Goal: Task Accomplishment & Management: Use online tool/utility

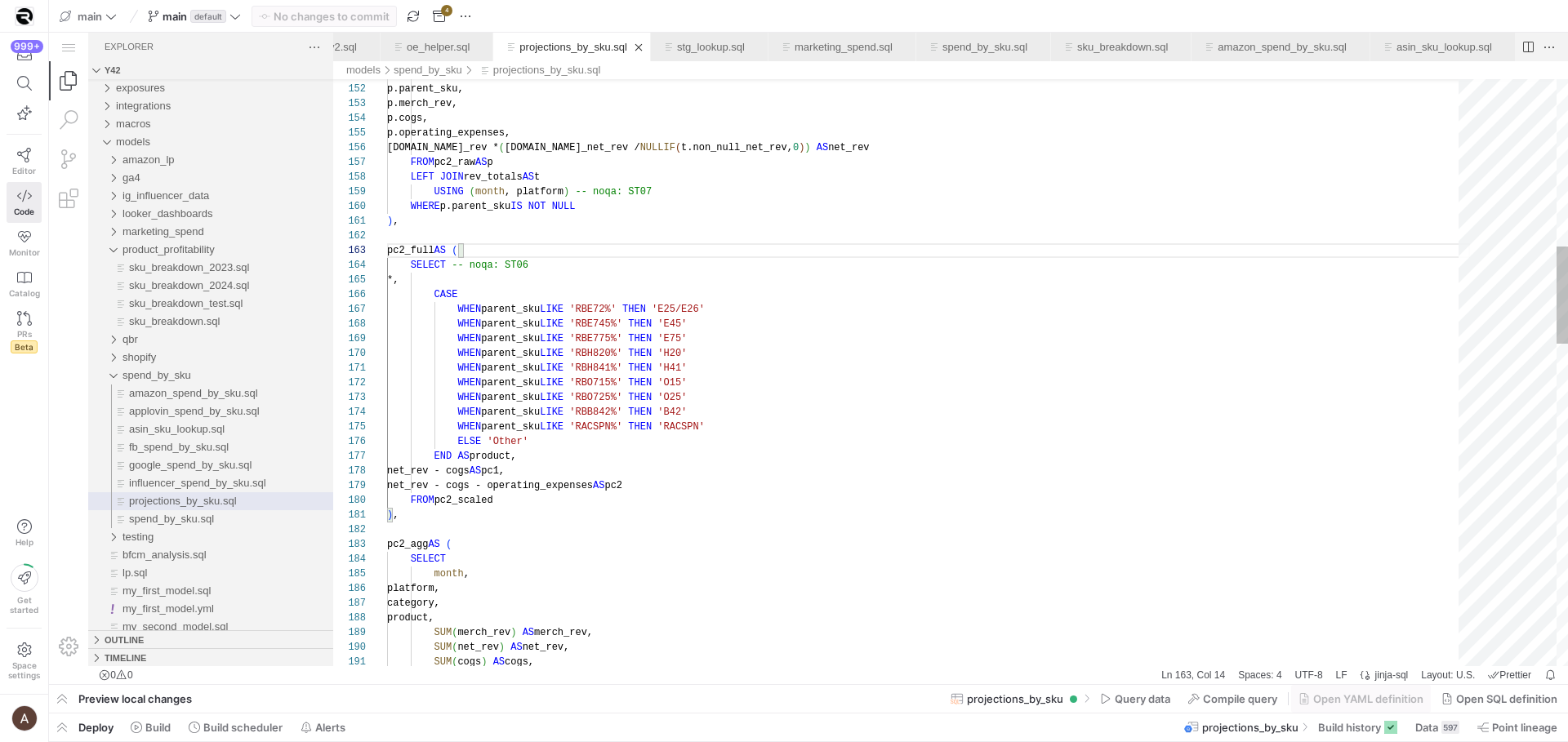
scroll to position [44, 71]
click at [798, 47] on link "spend_by_sku.sql" at bounding box center [827, 47] width 85 height 12
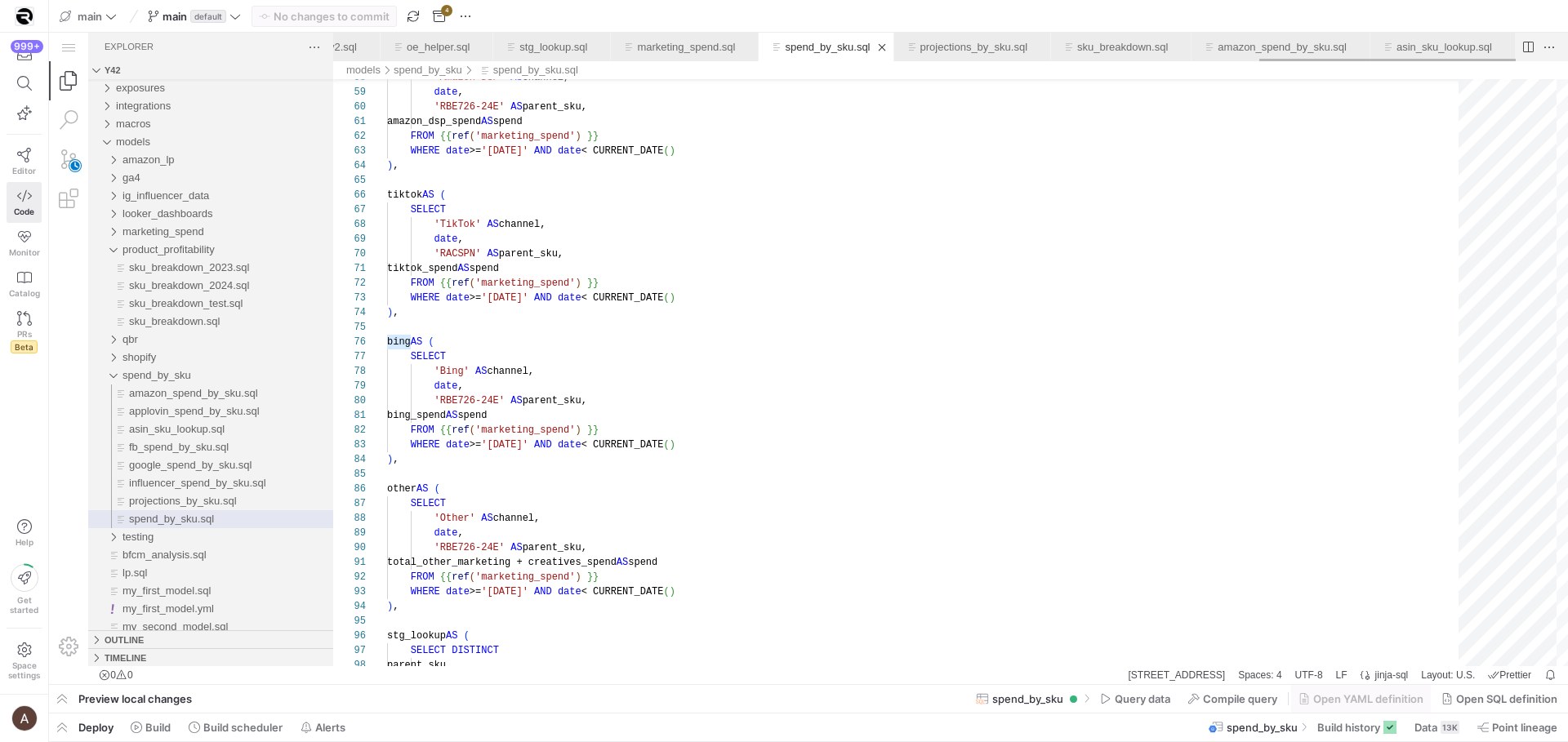
type textarea "amazon_dsp_spend AS spend FROM {{ ref('marketing_spend') }} WHERE date >= '2025…"
click at [852, 148] on div "'Amazon DSP' AS channel, date , 'RBE726-24E' AS parent_sku, amazon_dsp_spend AS…" at bounding box center [929, 562] width 1083 height 2659
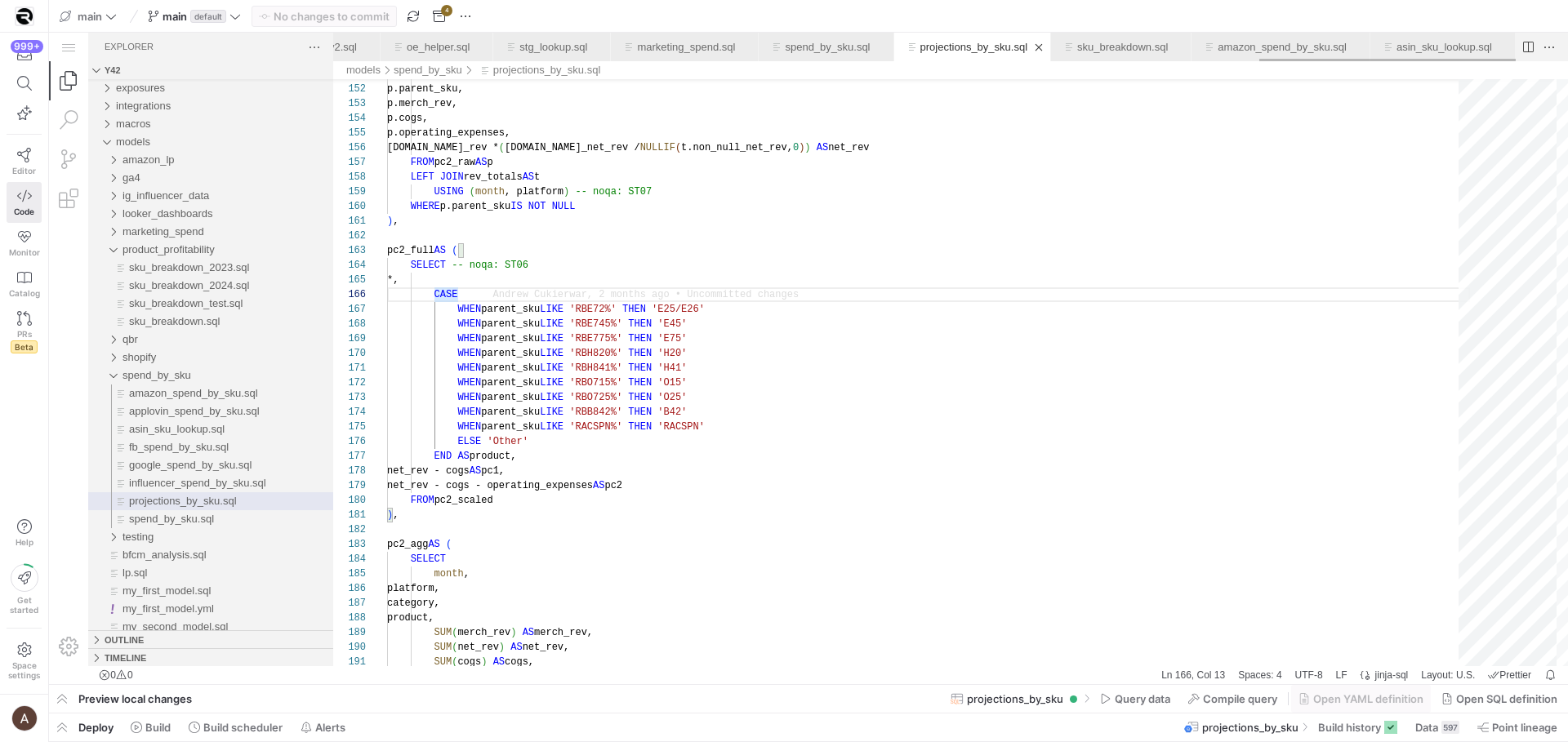
scroll to position [0, 4264]
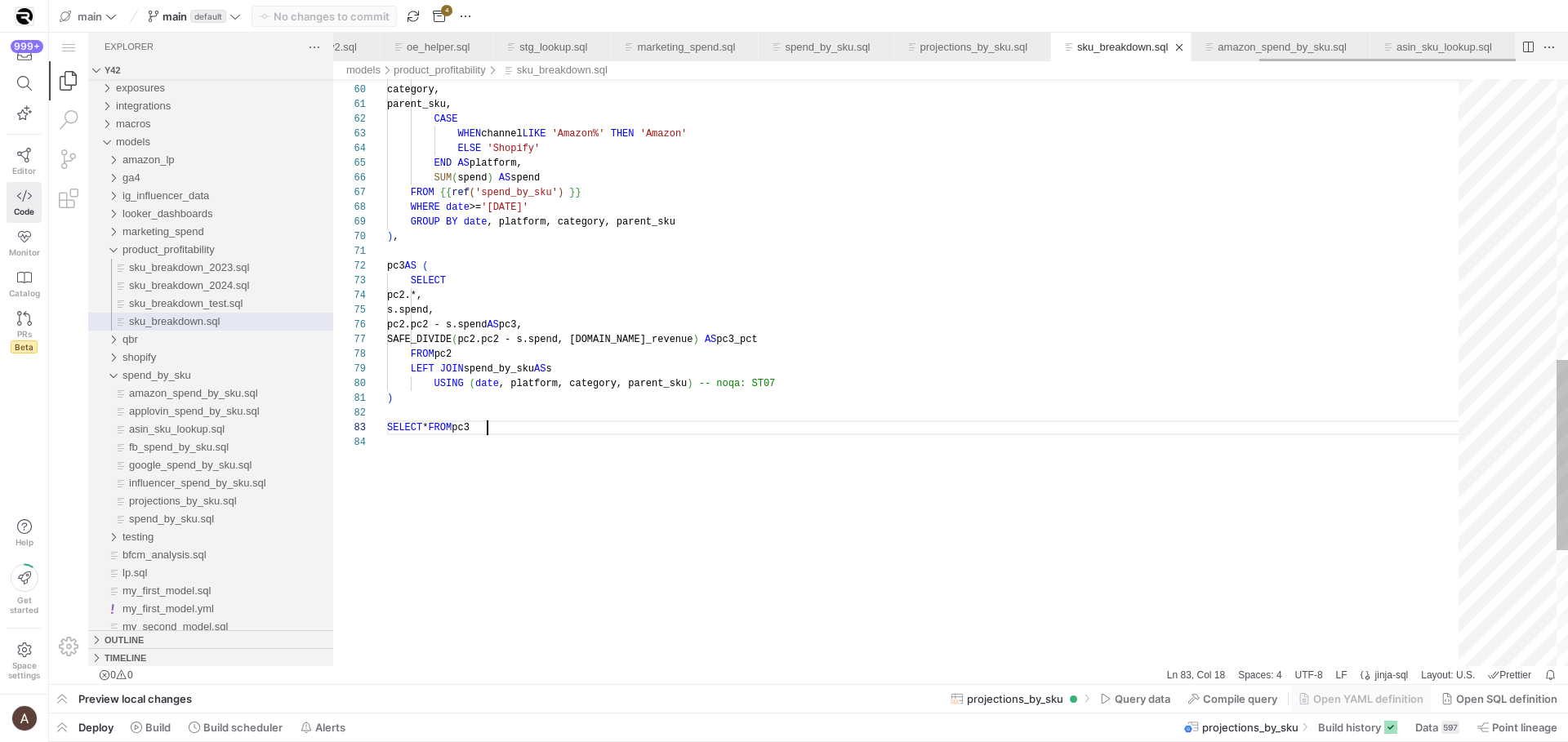
click at [1106, 57] on div "sku_breakdown.sql" at bounding box center [1123, 47] width 91 height 29
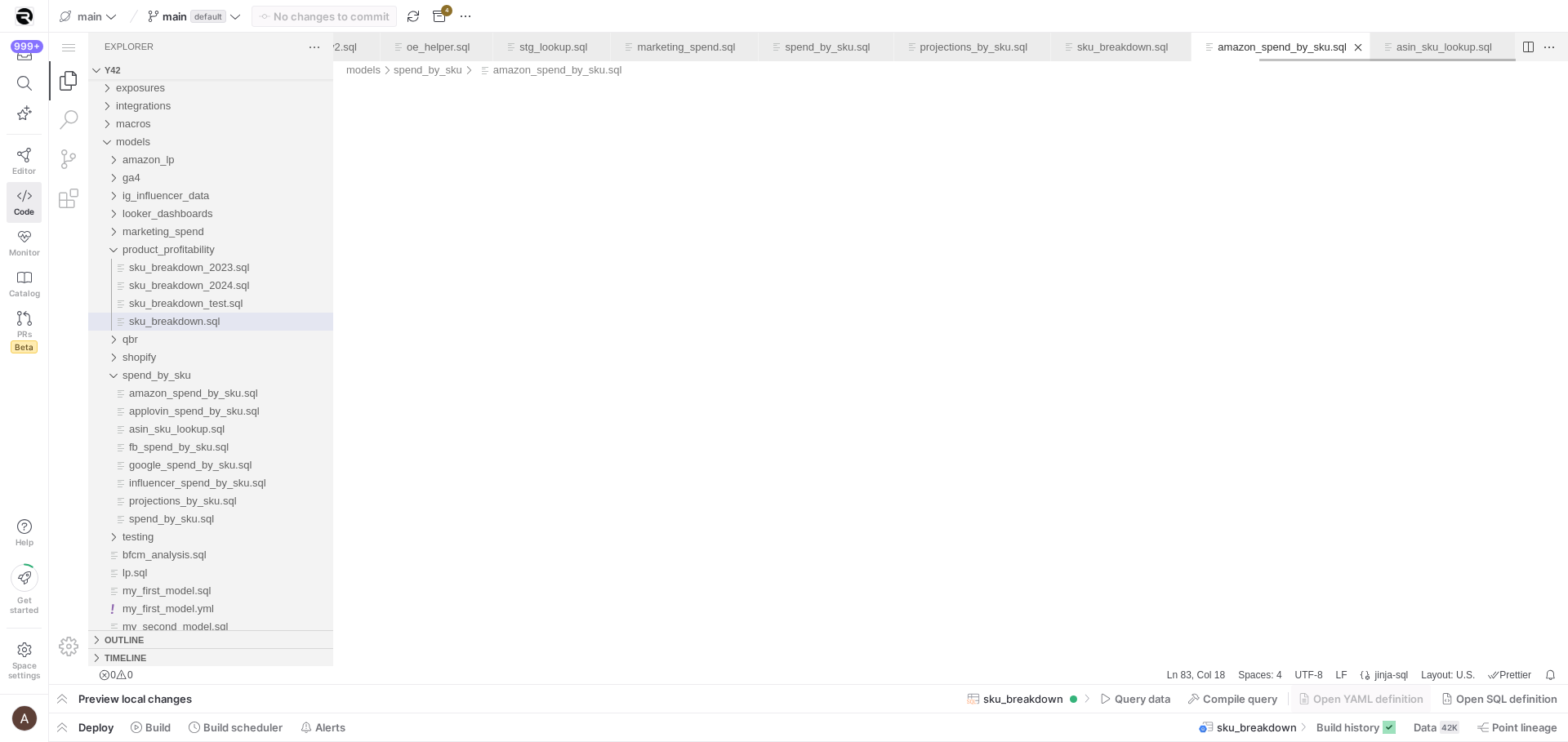
click at [1239, 47] on link "amazon_spend_by_sku.sql" at bounding box center [1283, 47] width 129 height 12
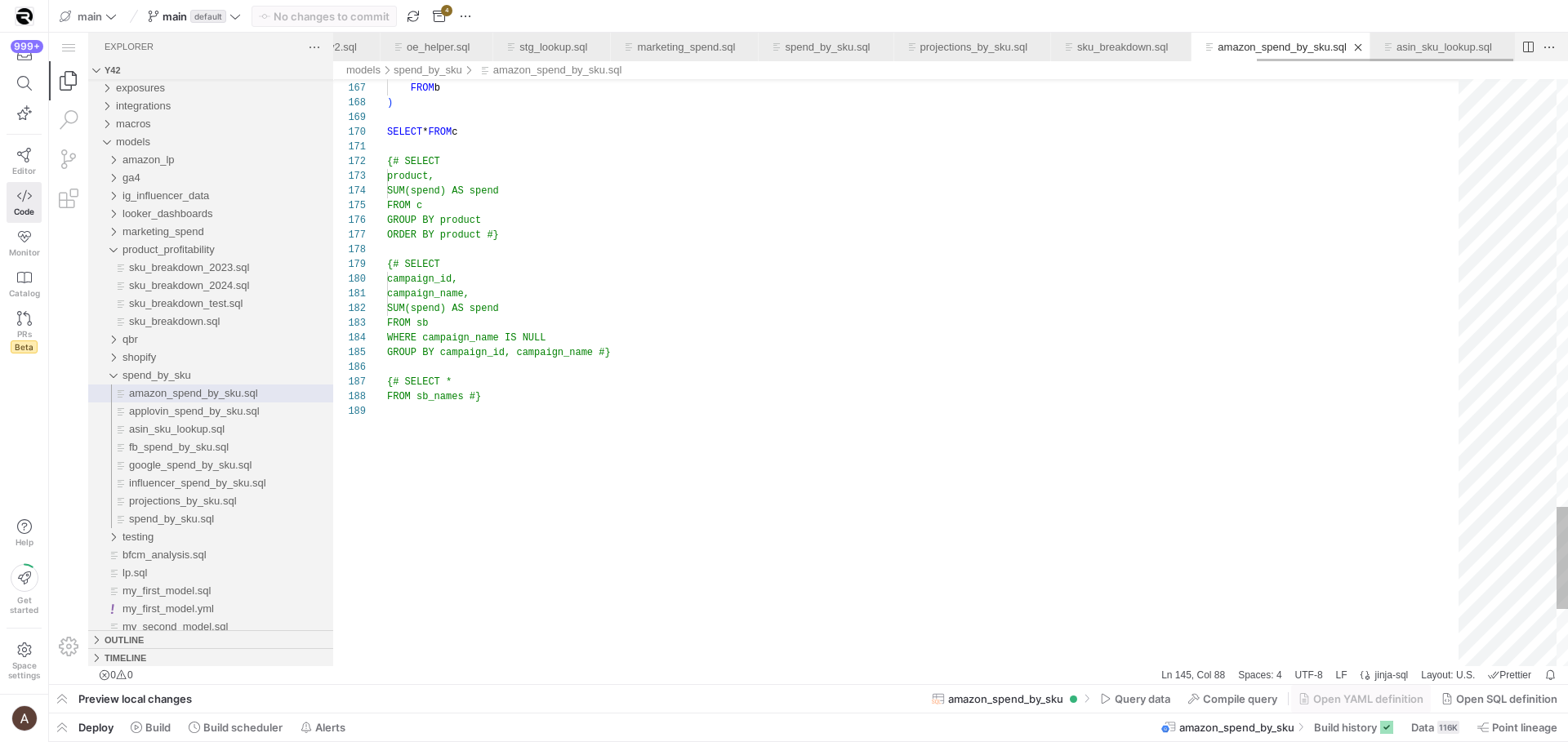
scroll to position [0, 4264]
click at [1131, 44] on link "sku_breakdown.sql" at bounding box center [1123, 47] width 91 height 12
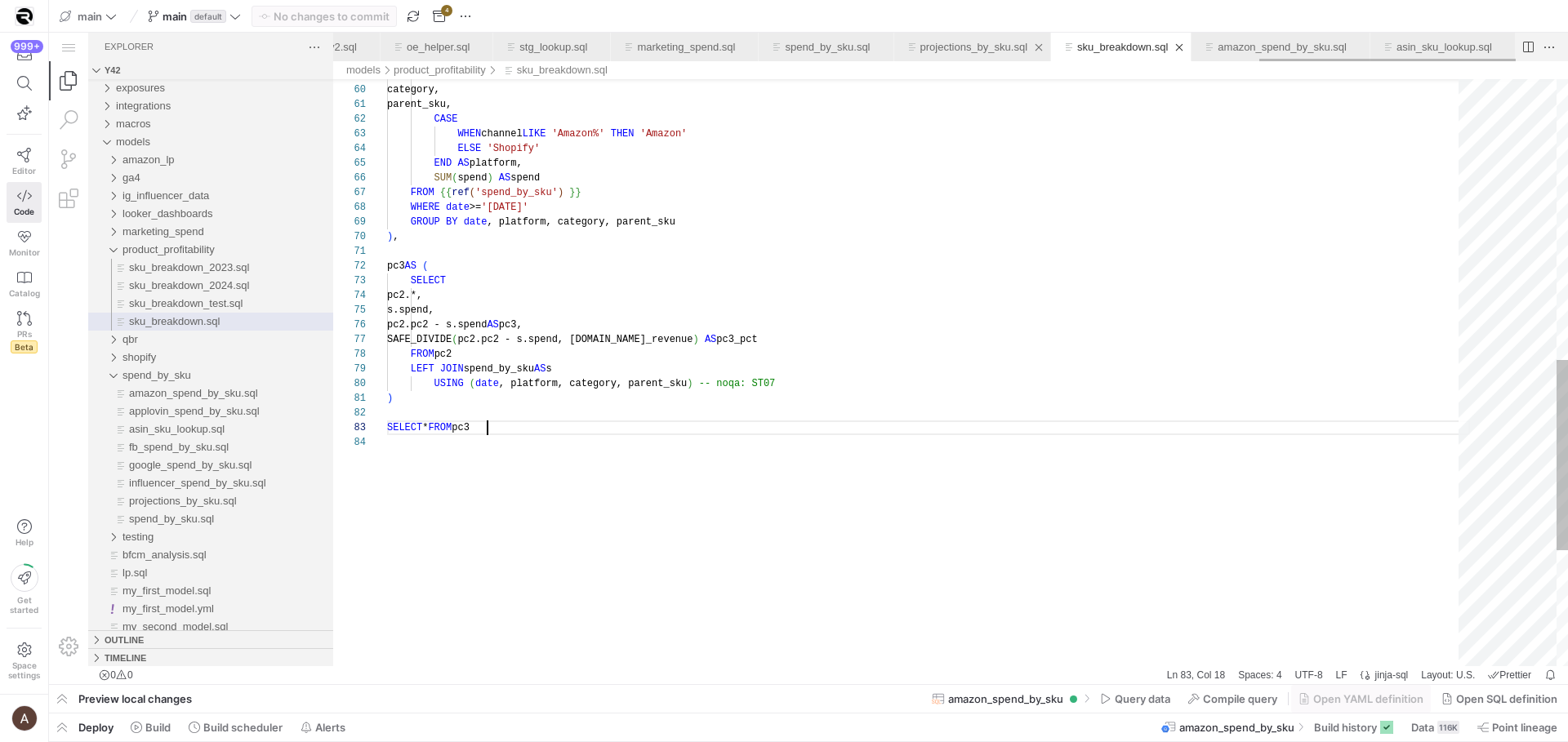
scroll to position [30, 100]
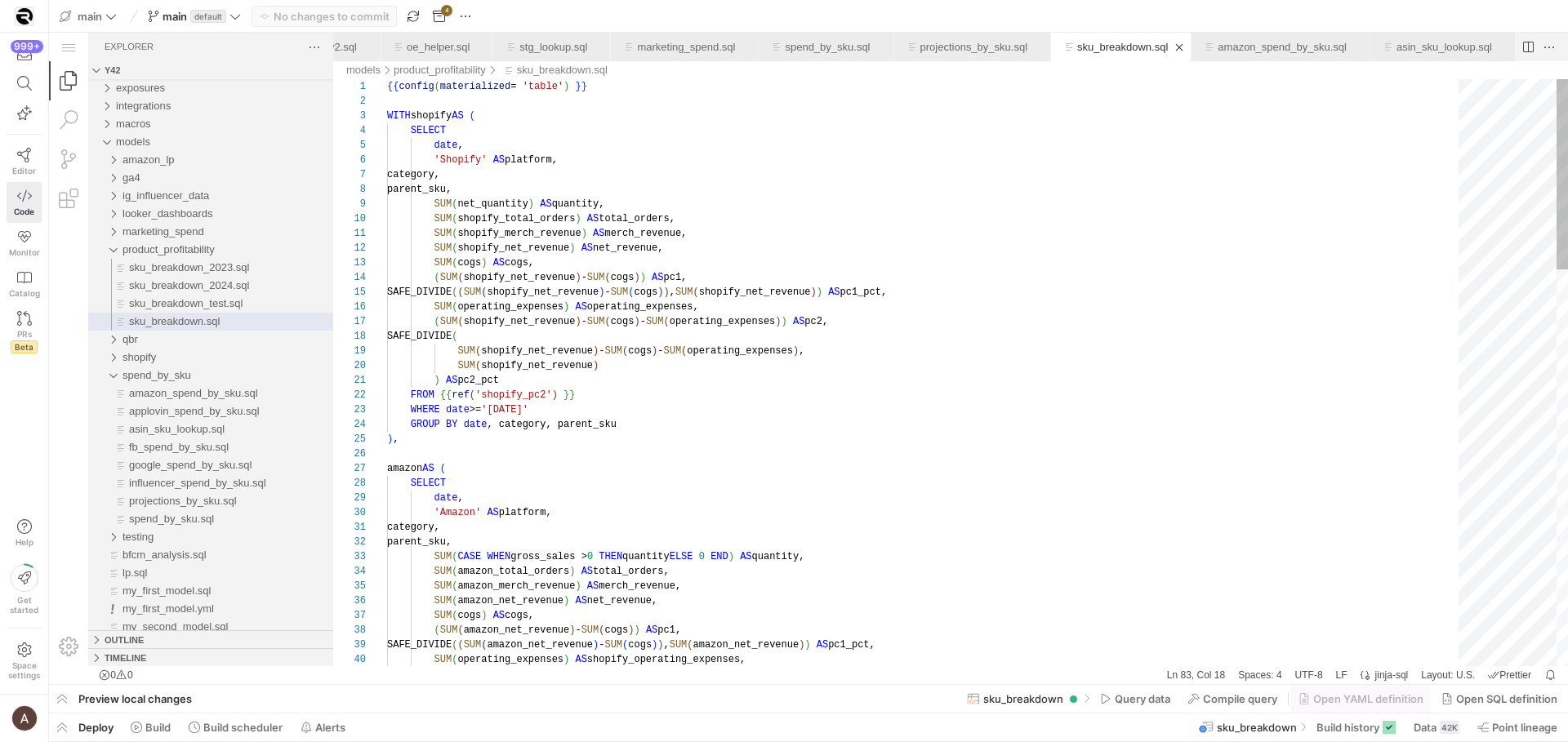
type textarea "{{ config(materialized = 'table') }} WITH shopify AS ( SELECT date, 'Shopify' A…"
click at [920, 41] on link "projections_by_sku.sql" at bounding box center [974, 47] width 108 height 12
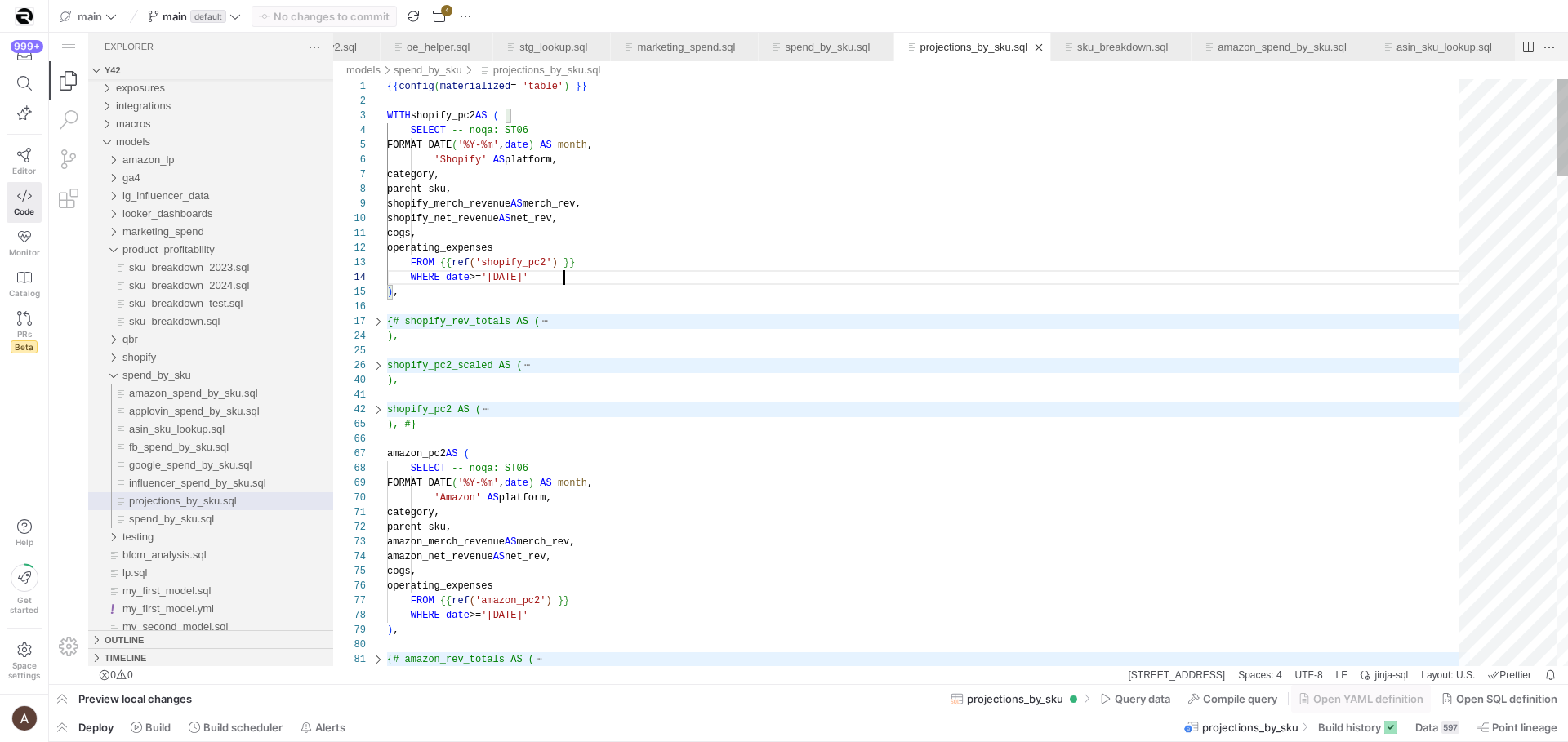
scroll to position [44, 177]
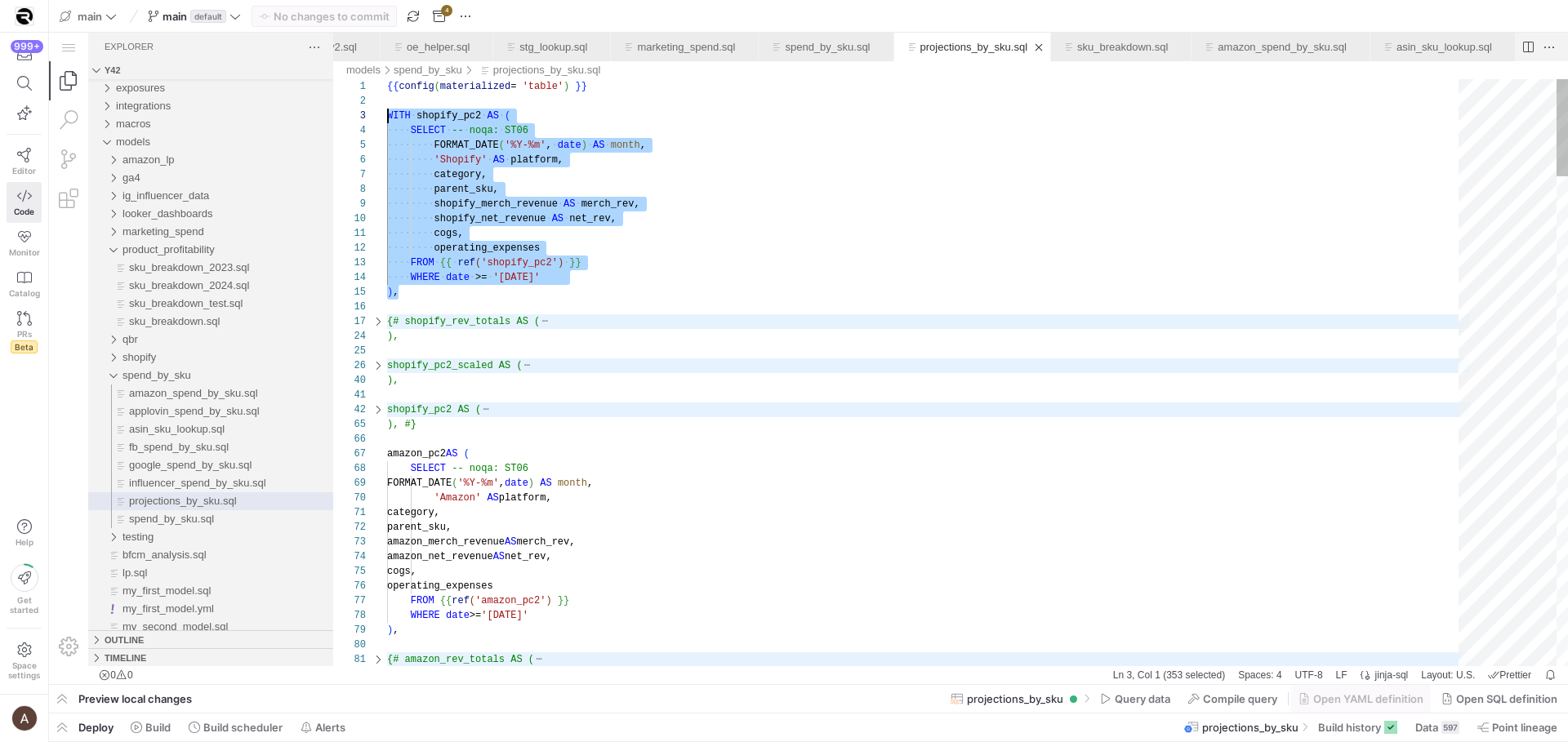
scroll to position [30, 0]
drag, startPoint x: 497, startPoint y: 295, endPoint x: 338, endPoint y: 119, distance: 237.2
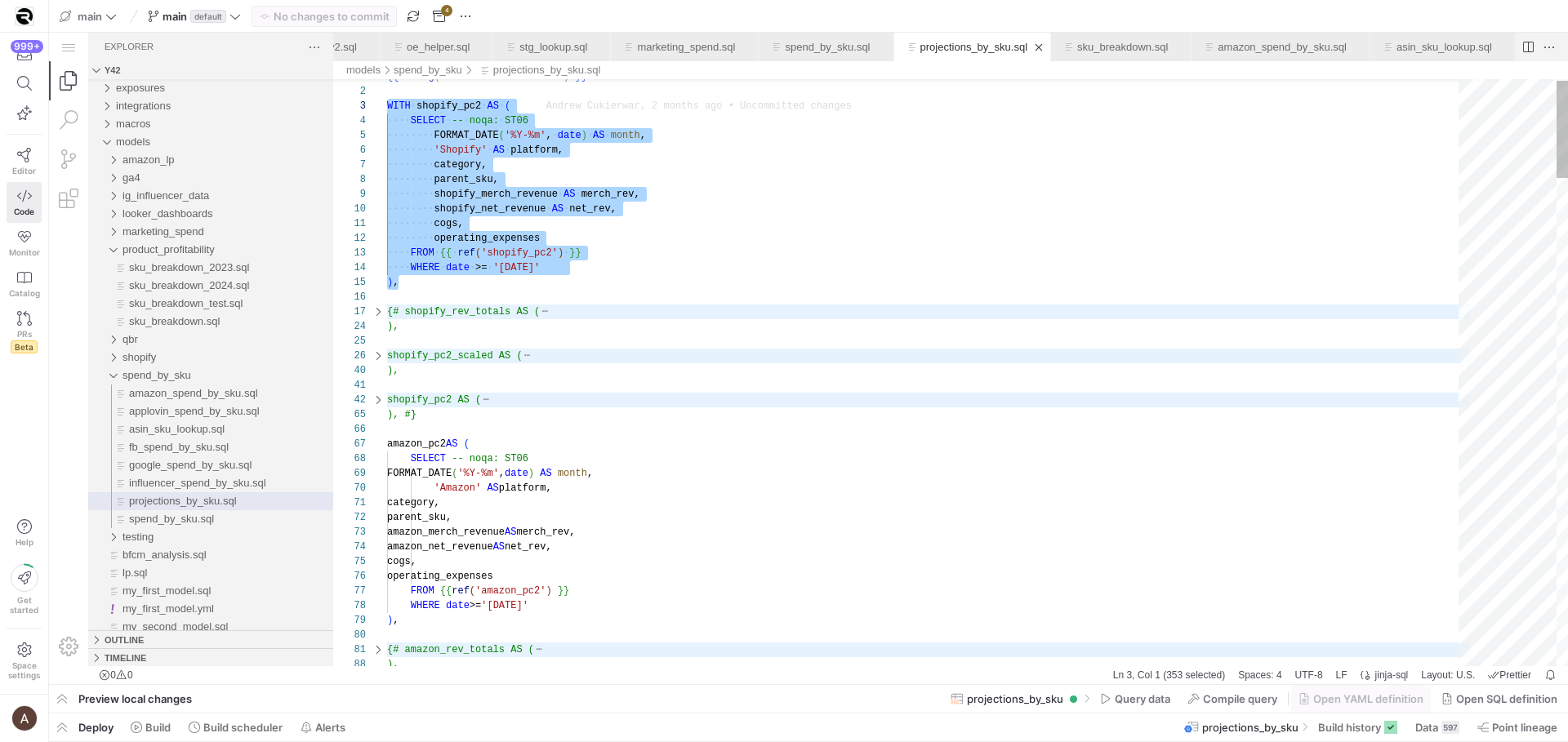
type textarea "cogs, operating_expenses FROM {{ ref('shopify_pc2') }} WHERE date >= '[DATE]' )…"
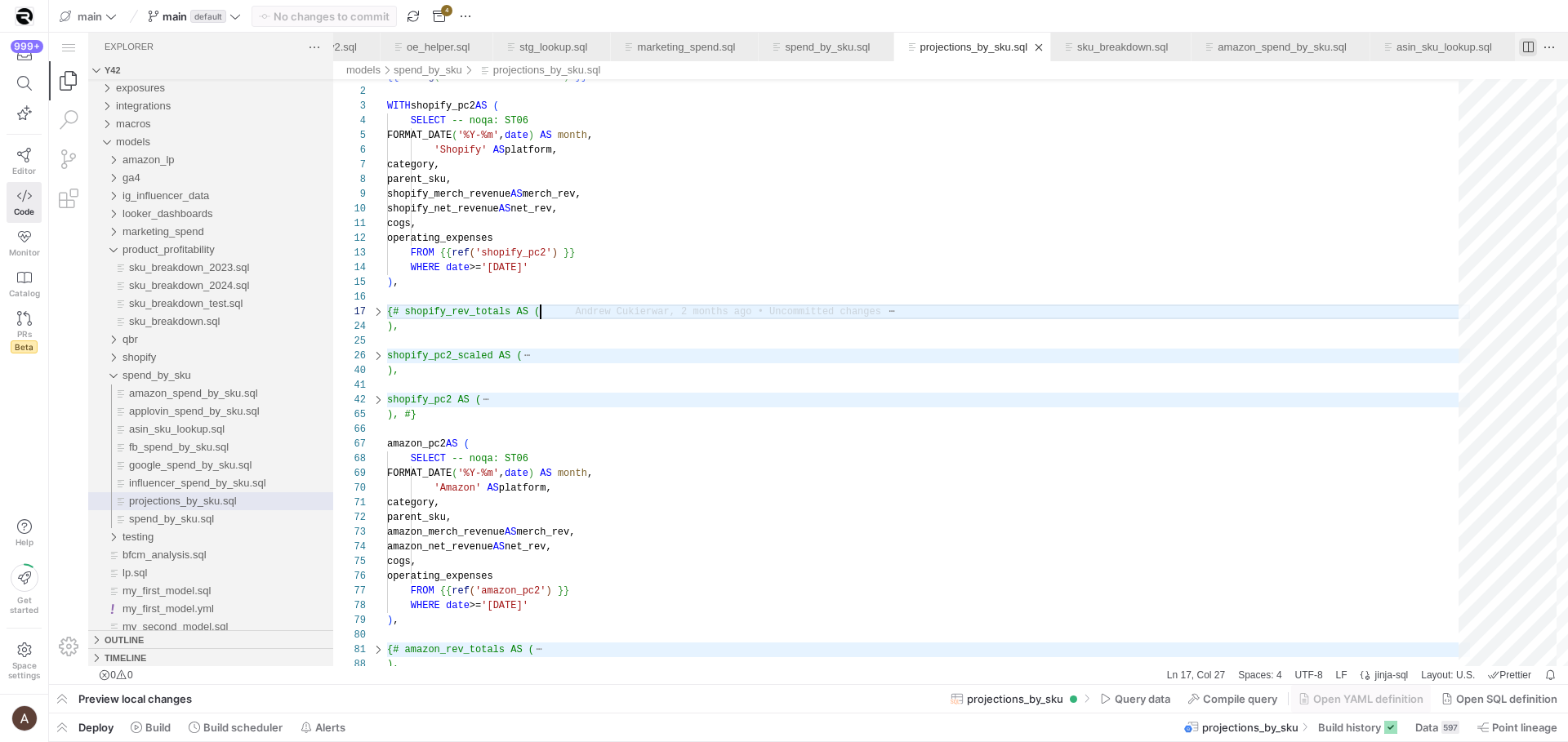
click at [1523, 42] on Down"] "Split Editor Right (⌘\\)\a[⌥] Split Editor Down" at bounding box center [1528, 47] width 18 height 18
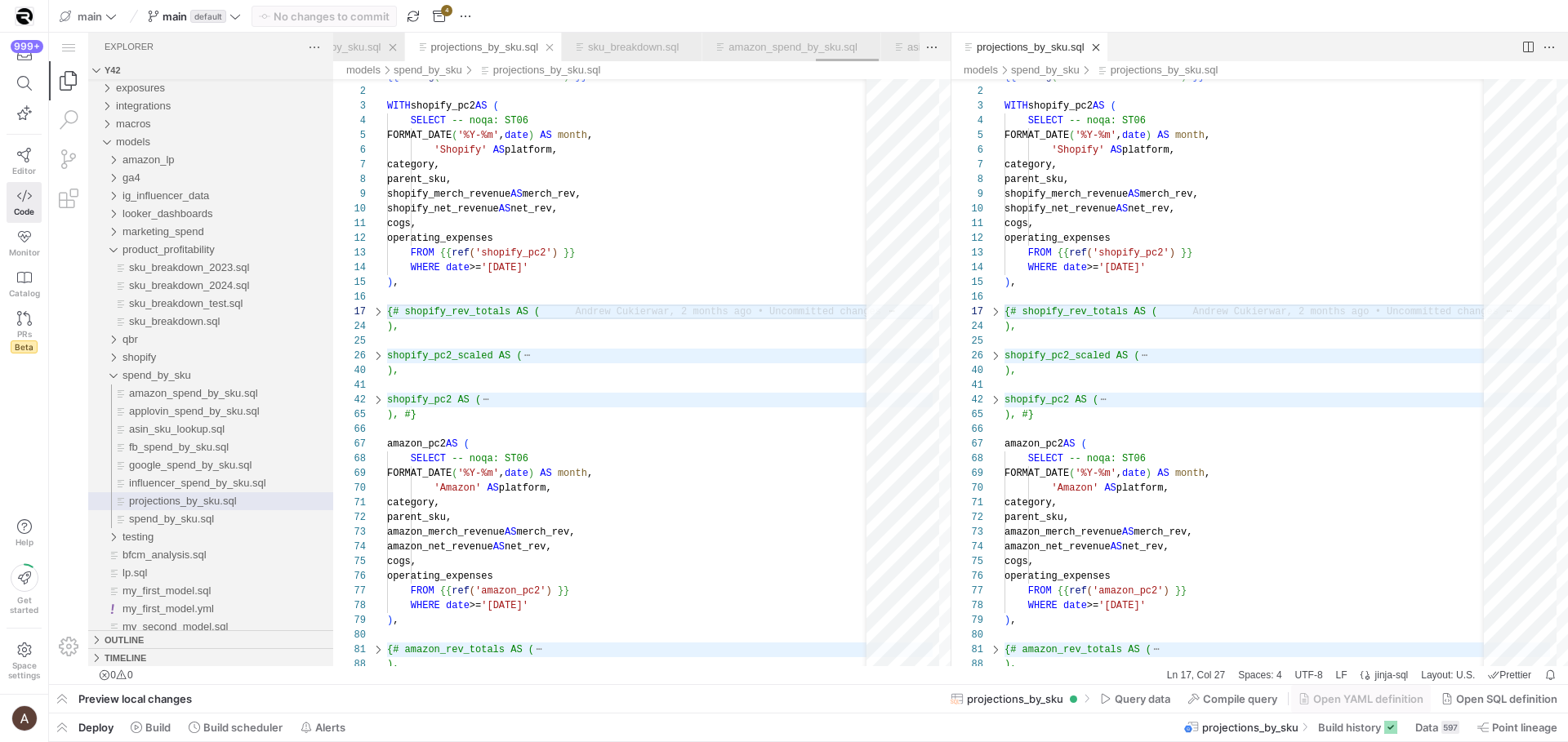
scroll to position [0, 4644]
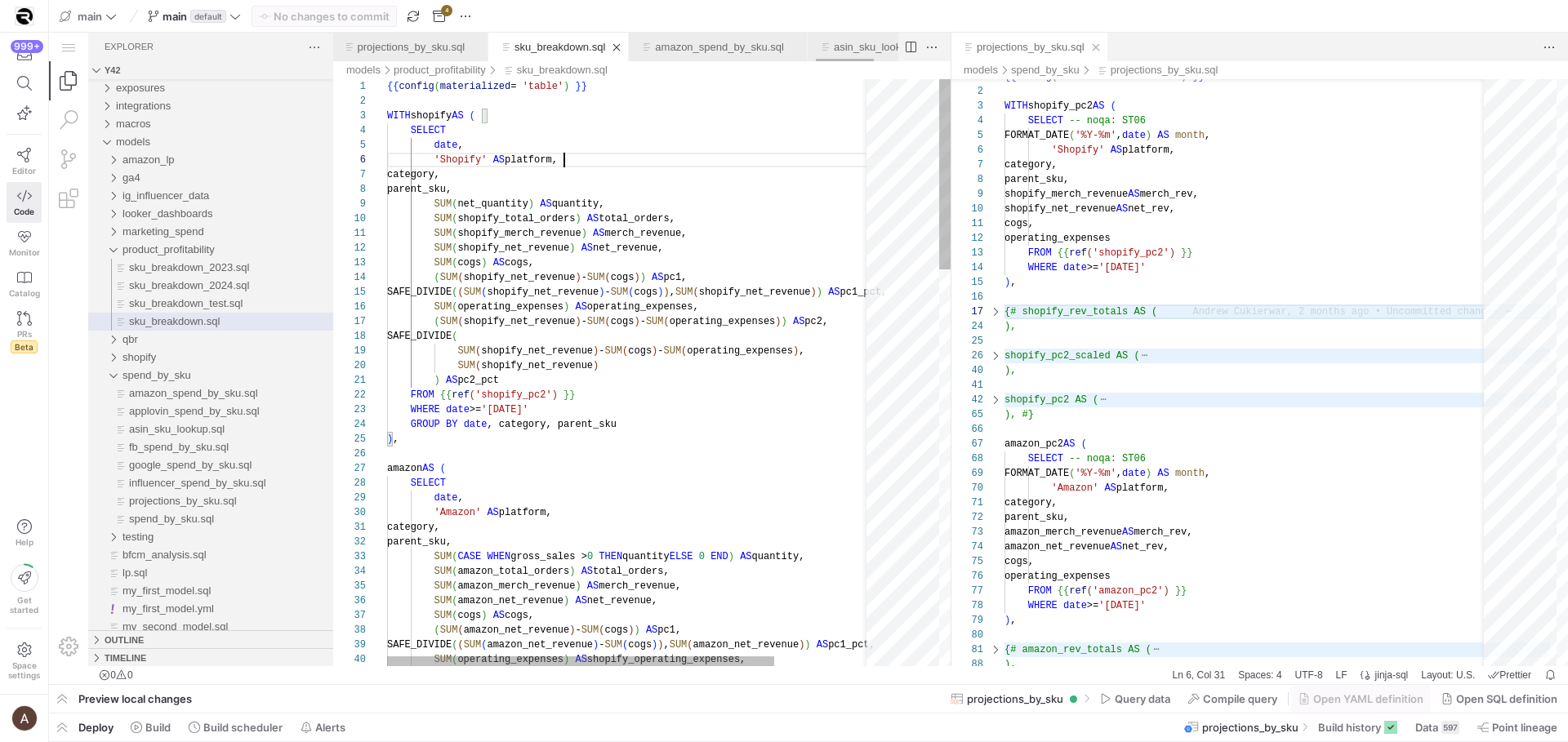
click at [605, 50] on link "sku_breakdown.sql" at bounding box center [559, 47] width 91 height 12
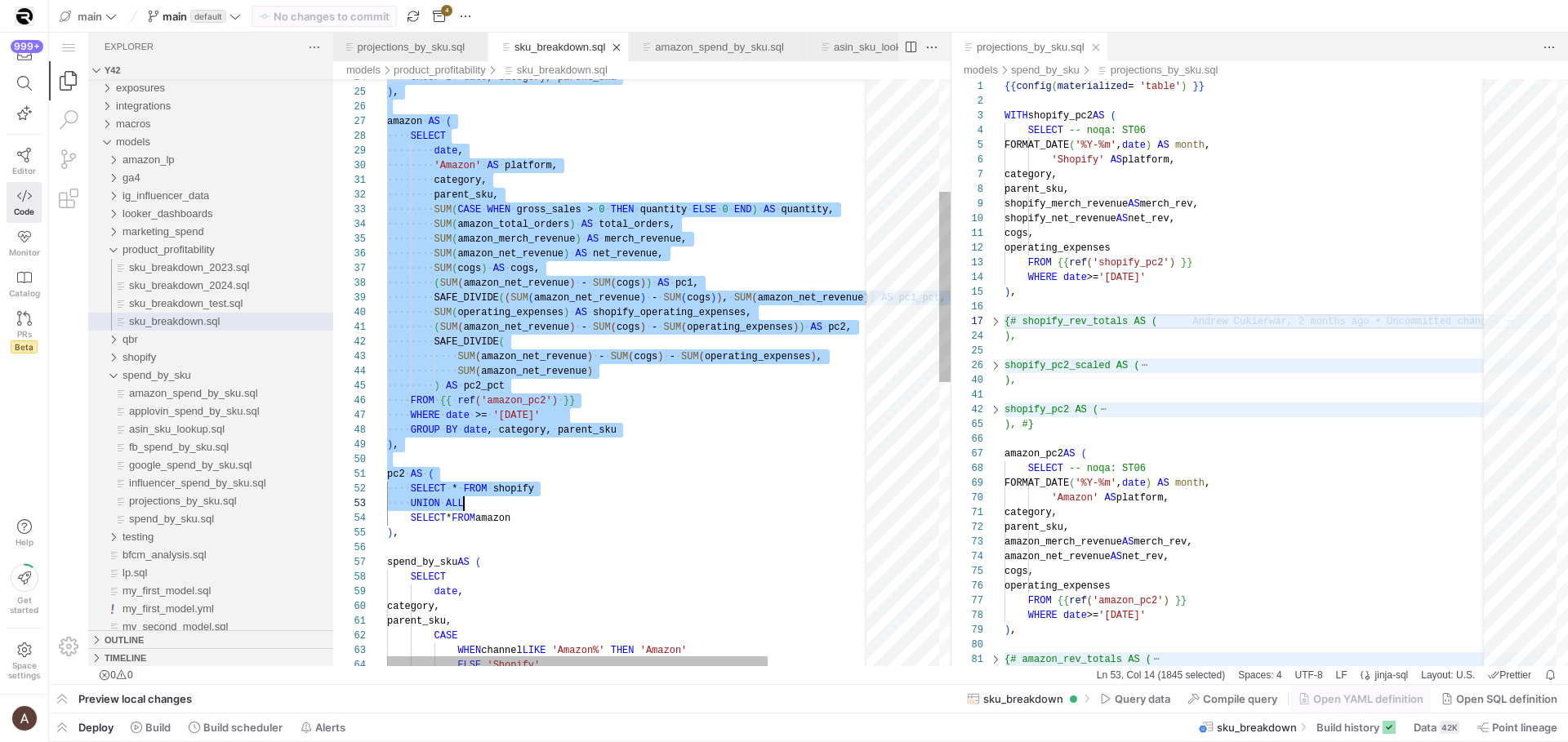
scroll to position [30, 11]
drag, startPoint x: 388, startPoint y: 114, endPoint x: 648, endPoint y: 536, distance: 495.7
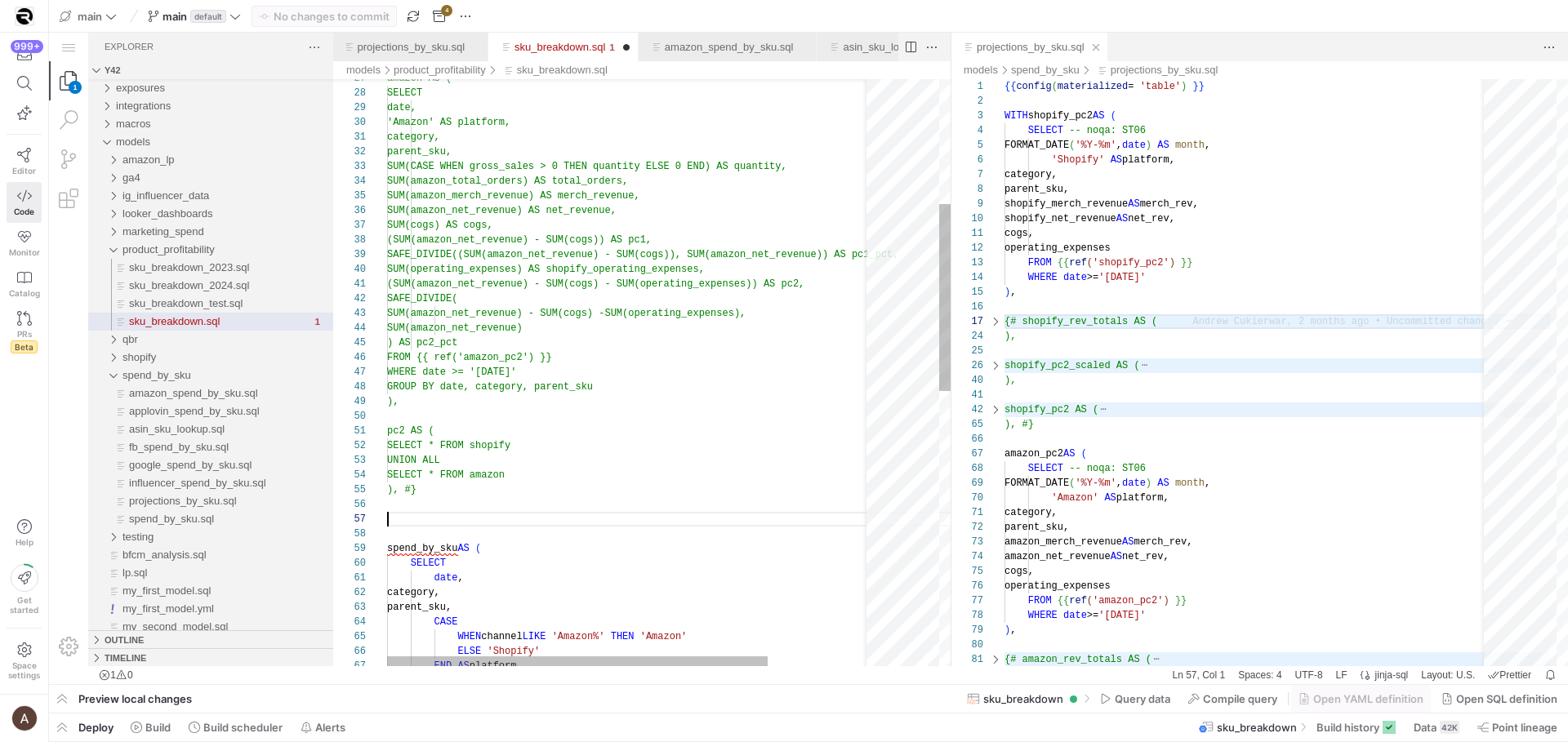
scroll to position [117, 11]
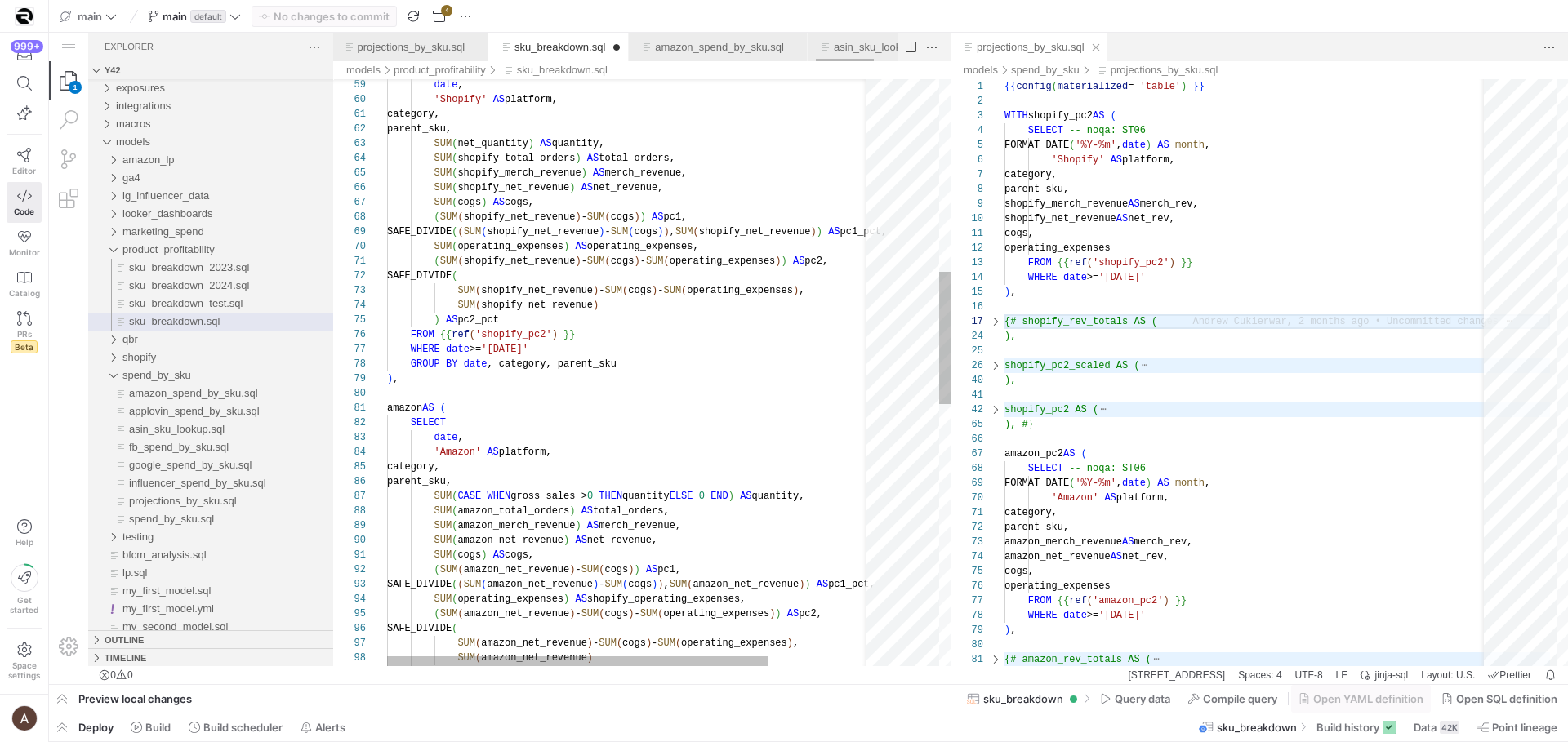
click at [433, 491] on div "( SUM ( shopify_net_revenue ) - SUM ( cogs ) - SUM ( operating_expenses ) ) AS …" at bounding box center [696, 525] width 618 height 2600
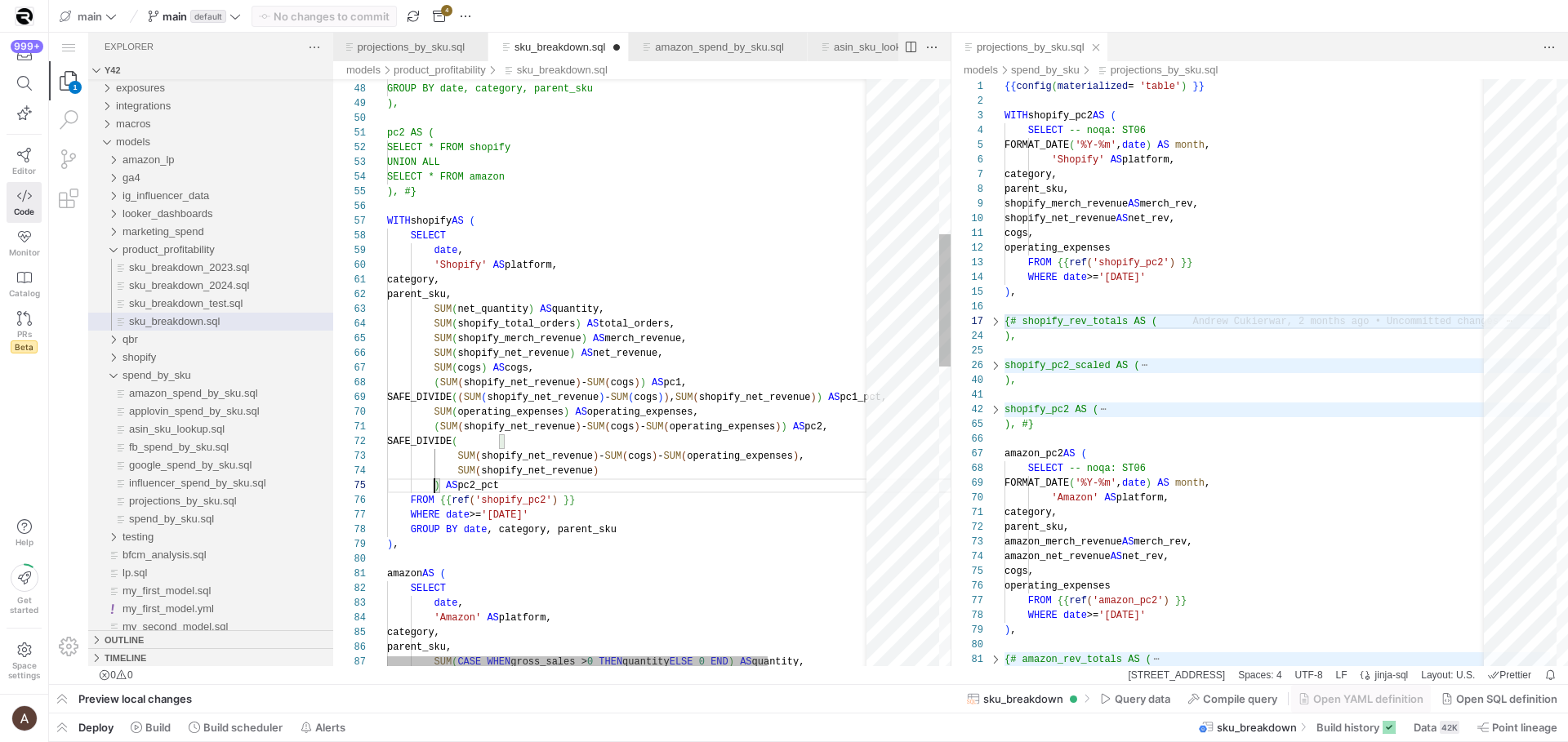
click at [433, 491] on div "( SUM ( shopify_net_revenue ) - SUM ( cogs ) - SUM ( operating_expenses ) ) AS …" at bounding box center [696, 691] width 618 height 2600
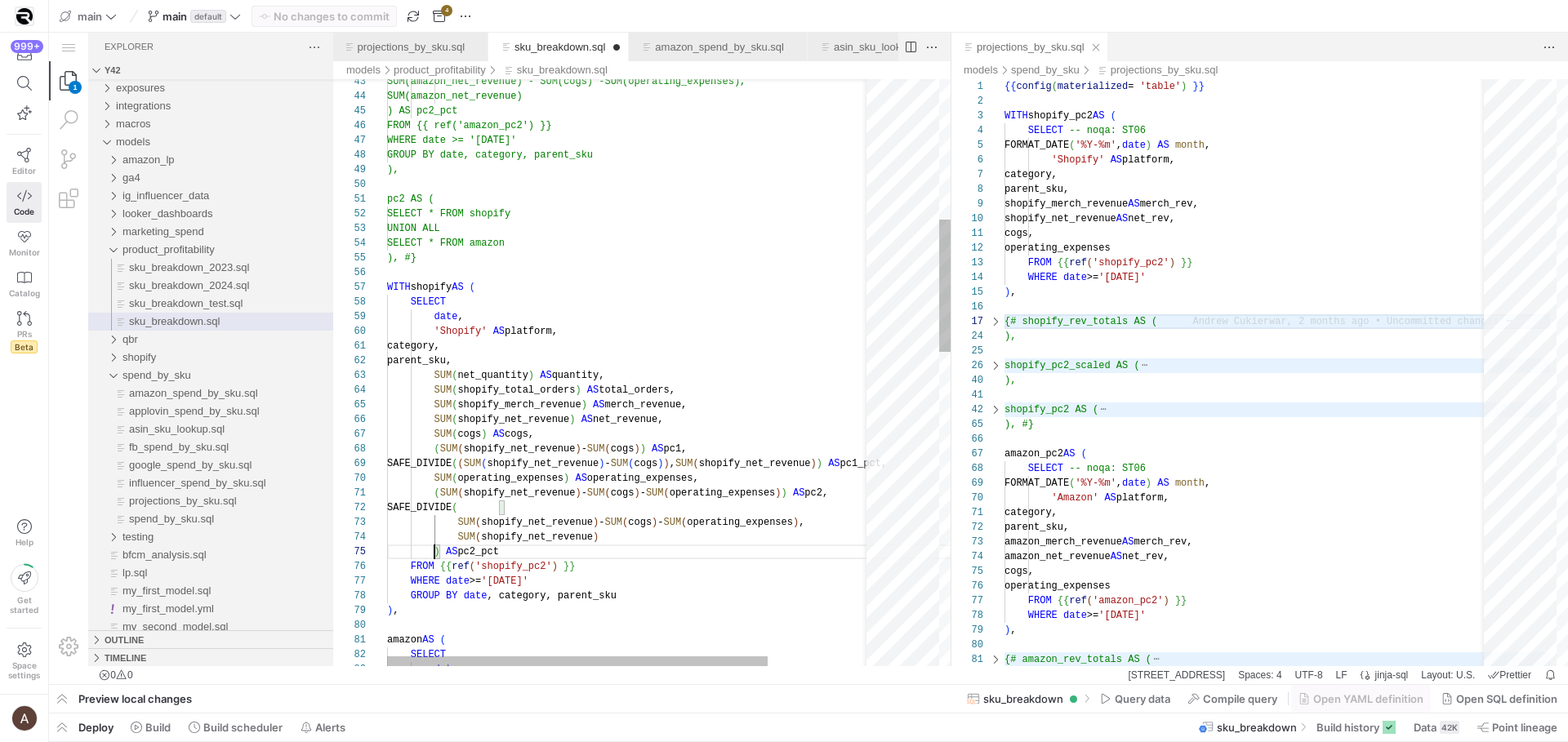
click at [440, 346] on span "category," at bounding box center [414, 345] width 53 height 11
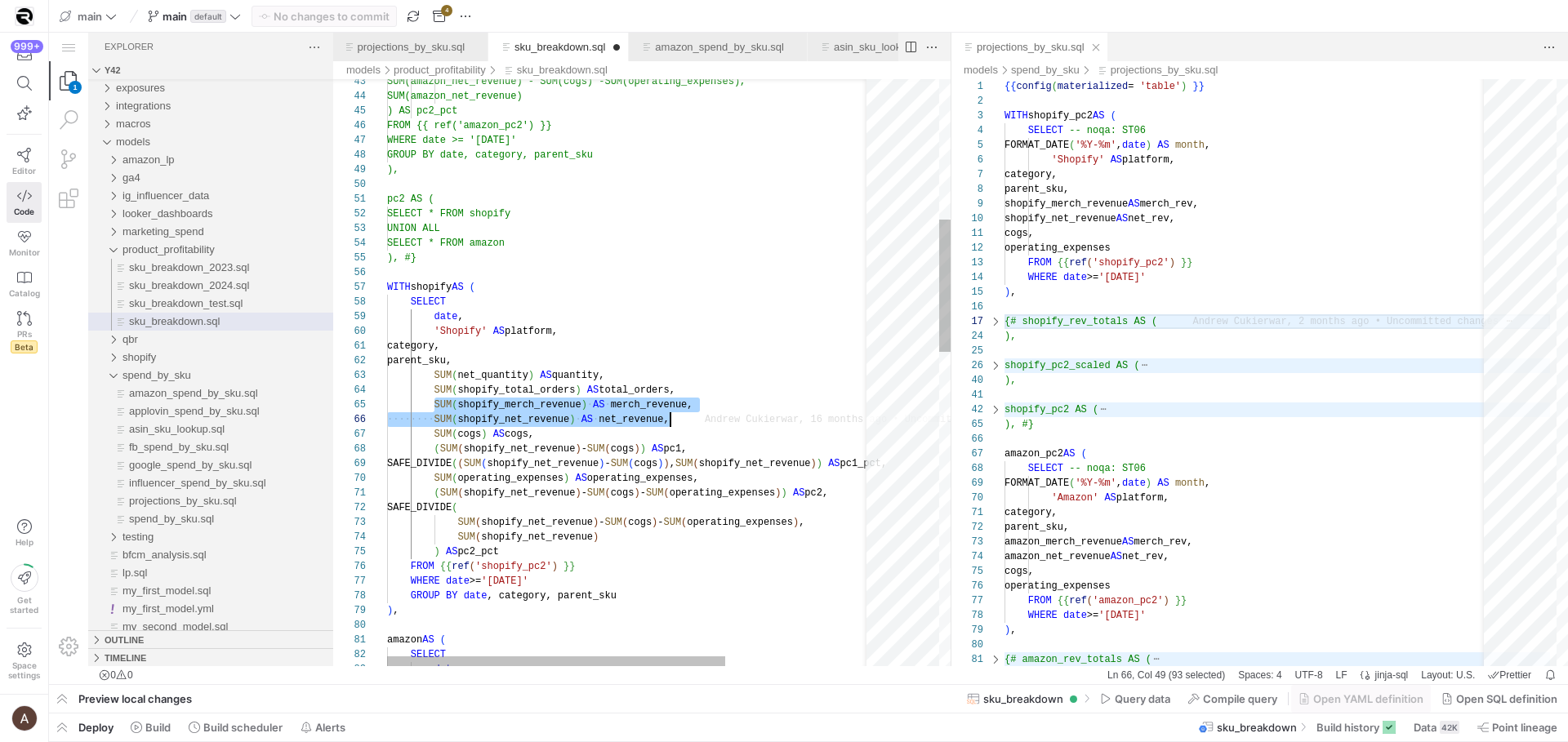
drag, startPoint x: 433, startPoint y: 407, endPoint x: 718, endPoint y: 415, distance: 285.1
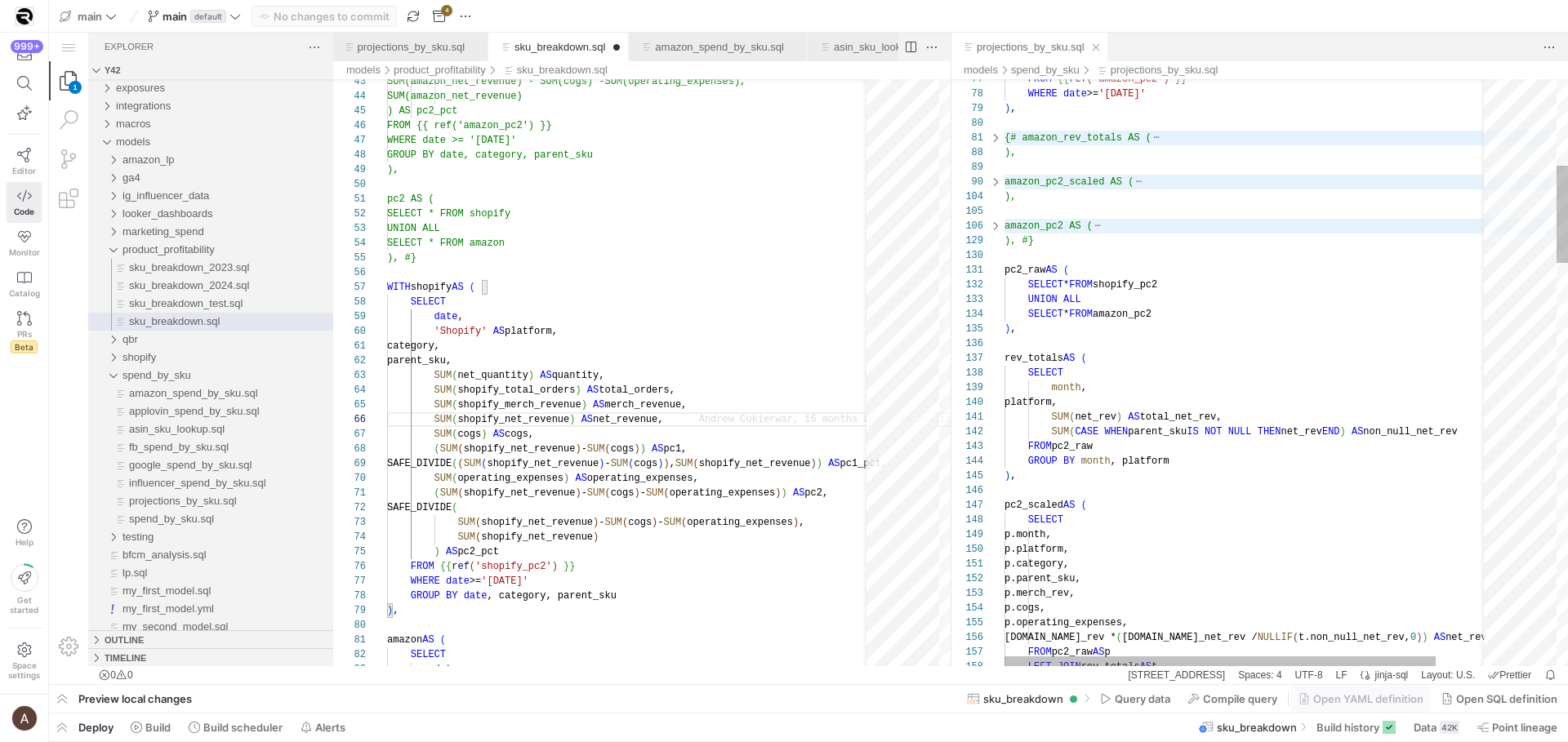
type textarea "category, parent_sku, SUM(net_quantity) AS quantity, SUM(shopify_total_orders) …"
type textarea "UNION ALL SELECT * FROM amazon_pc2 ), rev_totals AS ( SELECT month, platform, S…"
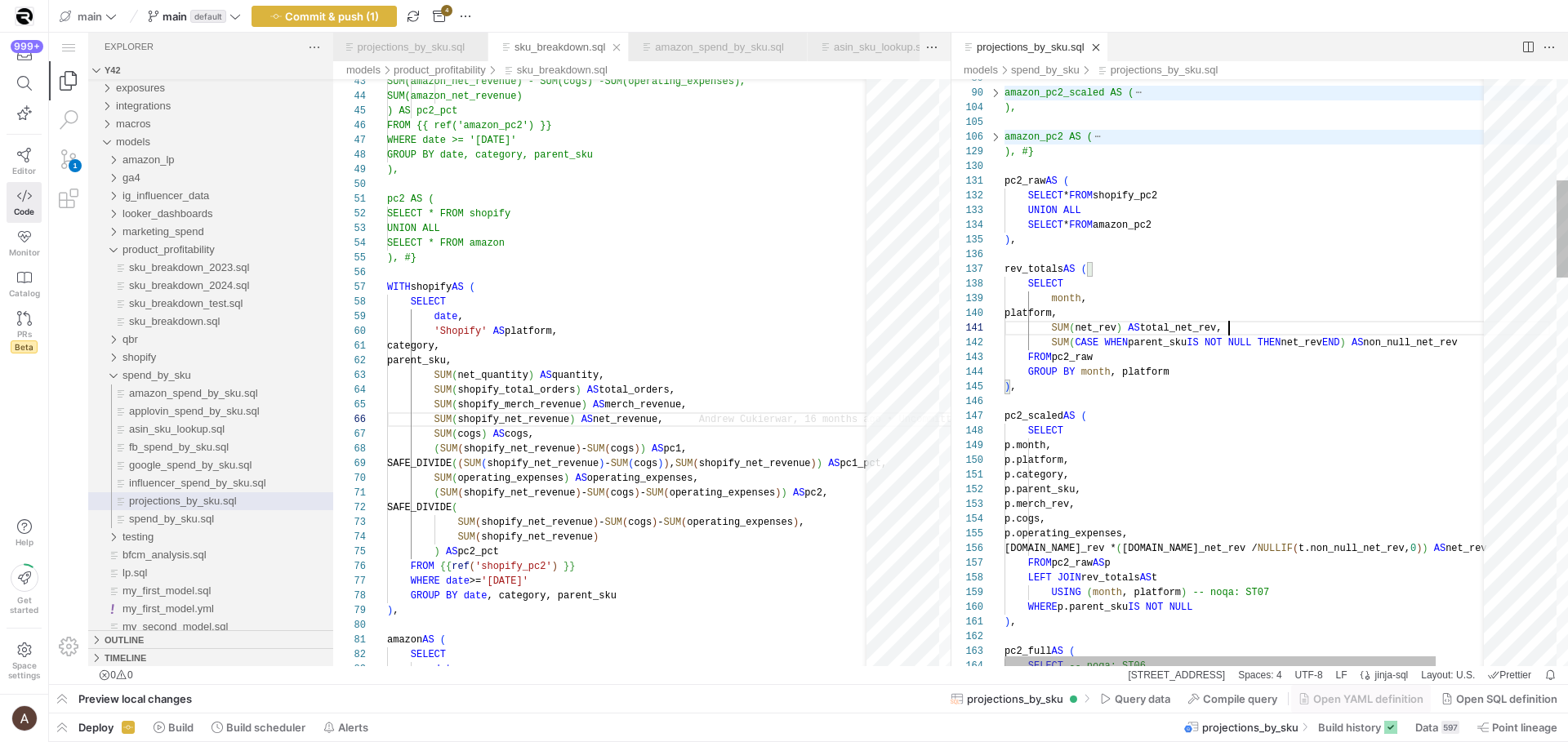
scroll to position [132, 254]
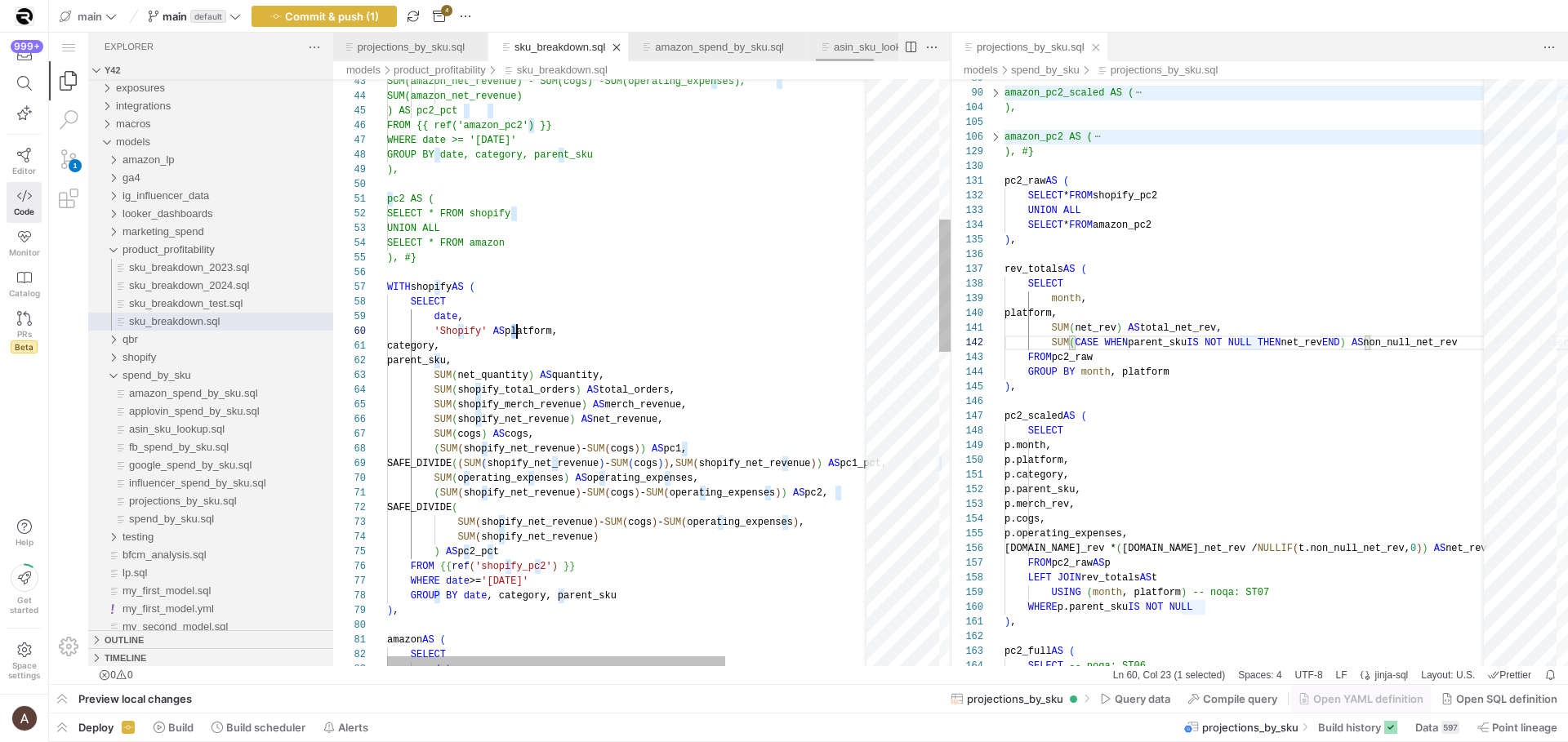
scroll to position [132, 130]
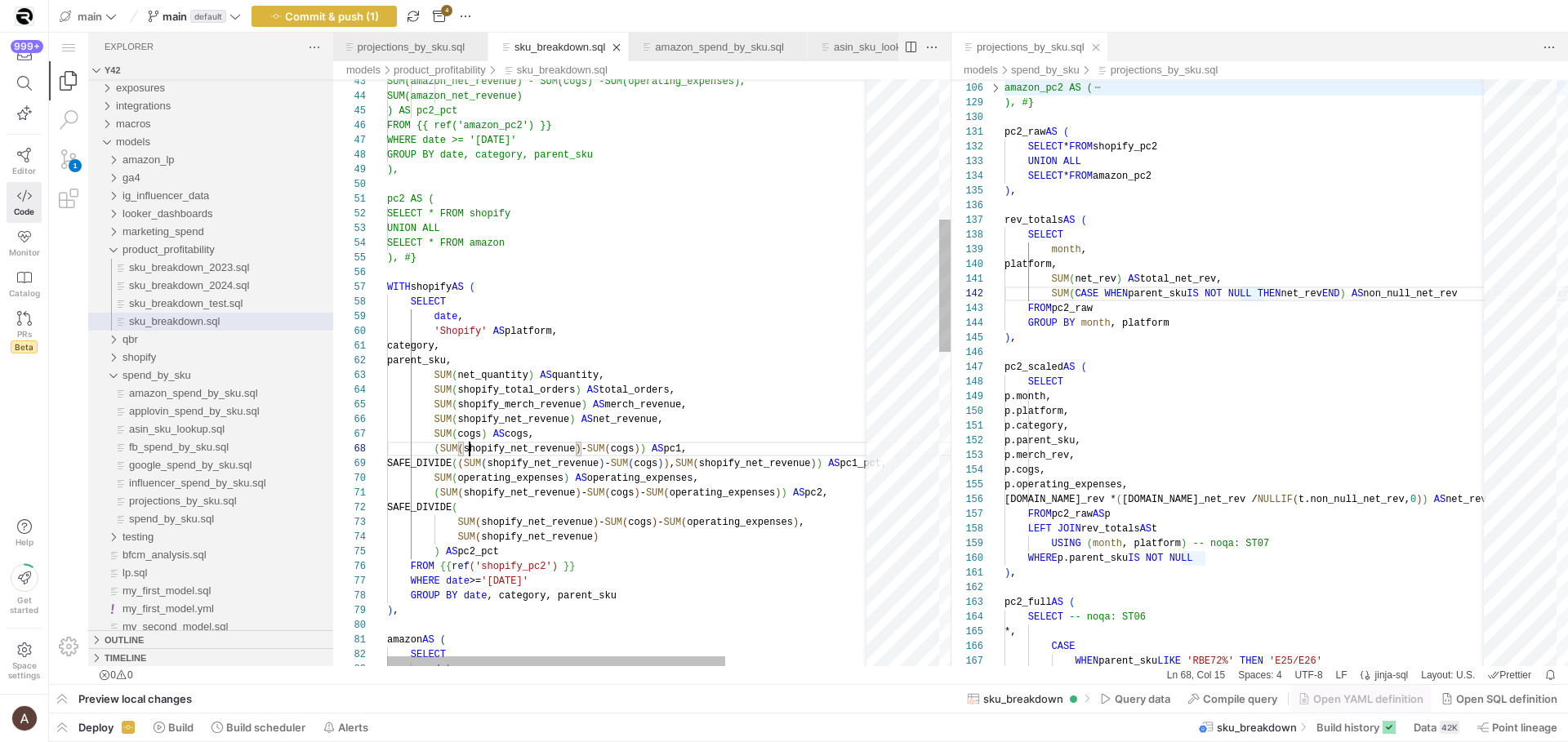
scroll to position [103, 83]
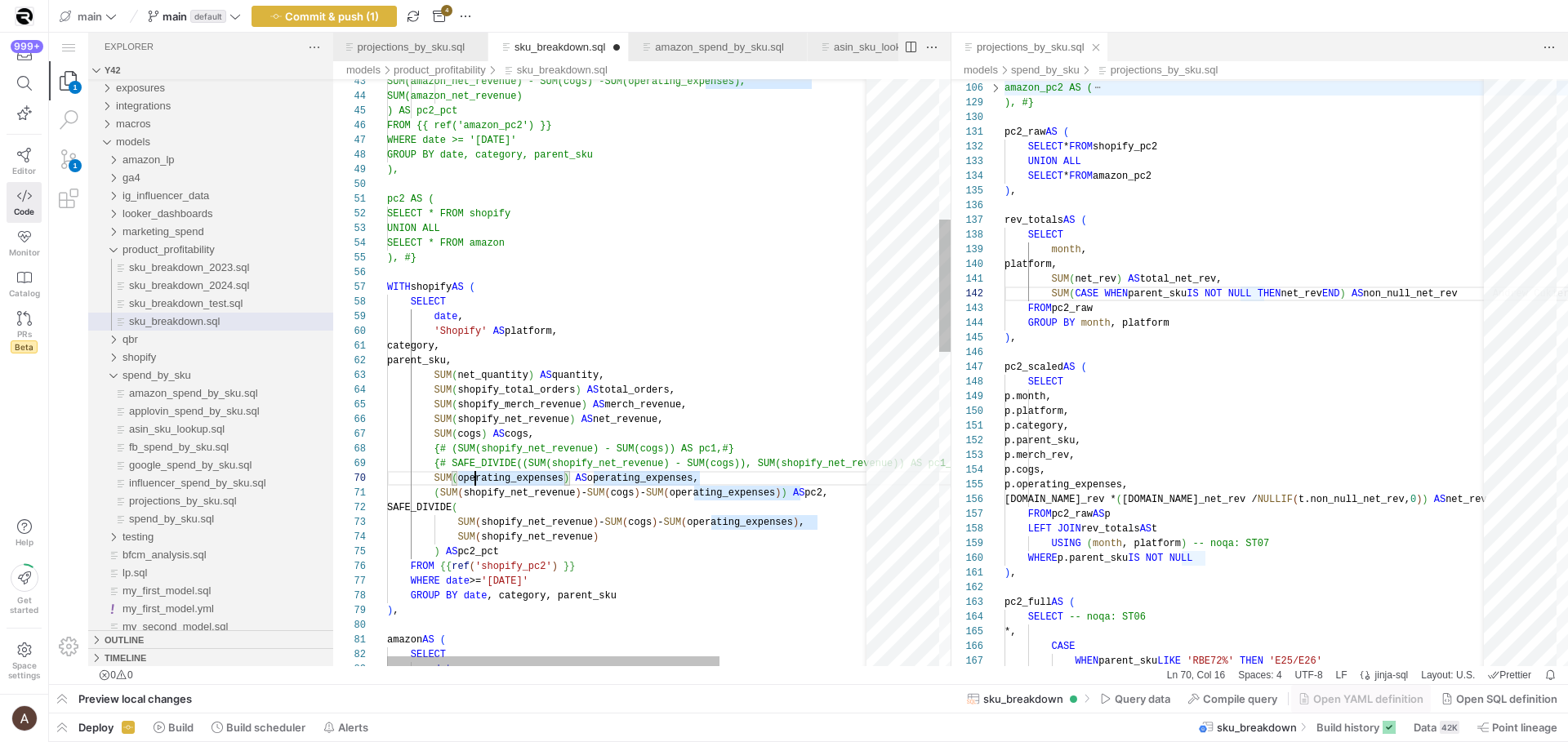
scroll to position [0, 83]
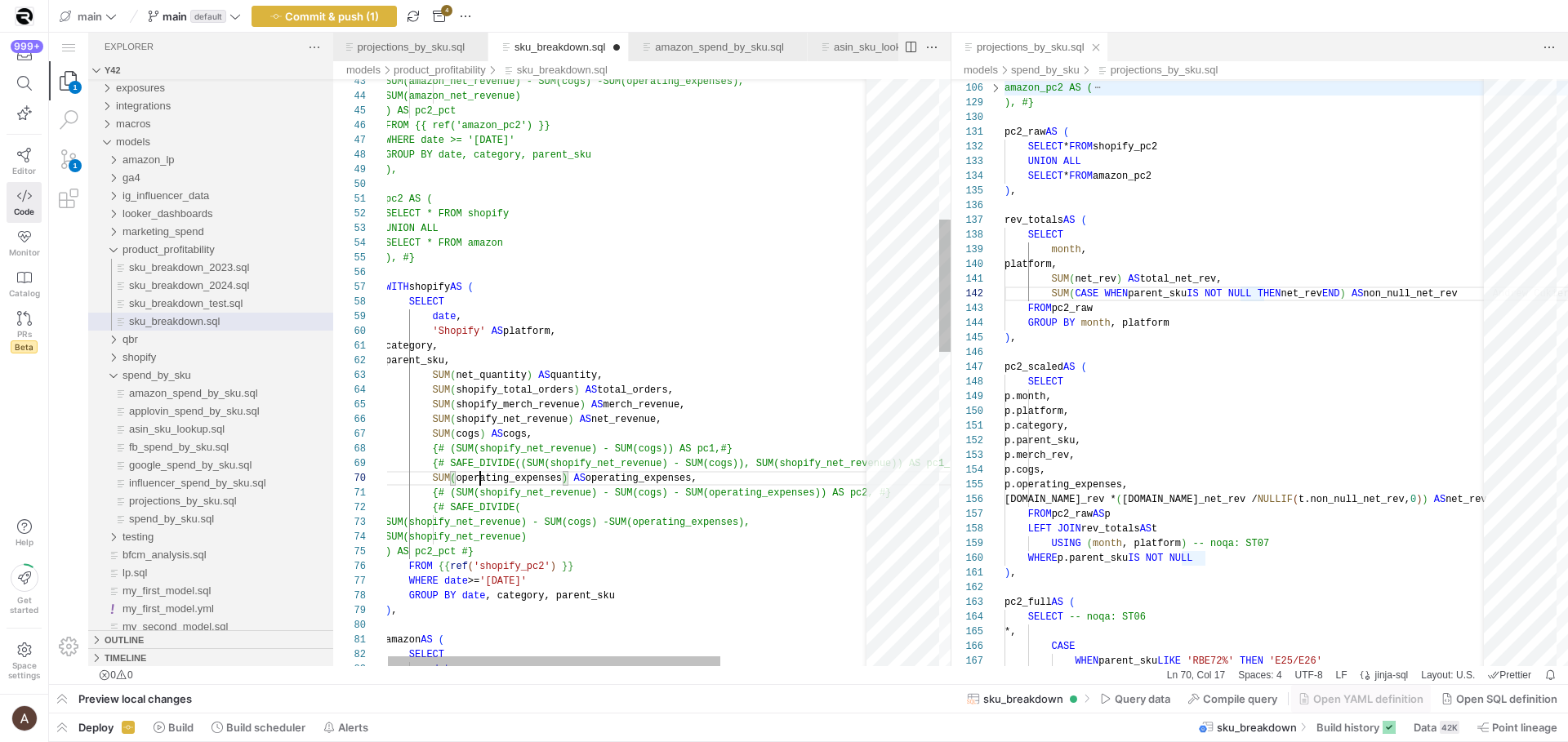
scroll to position [132, 94]
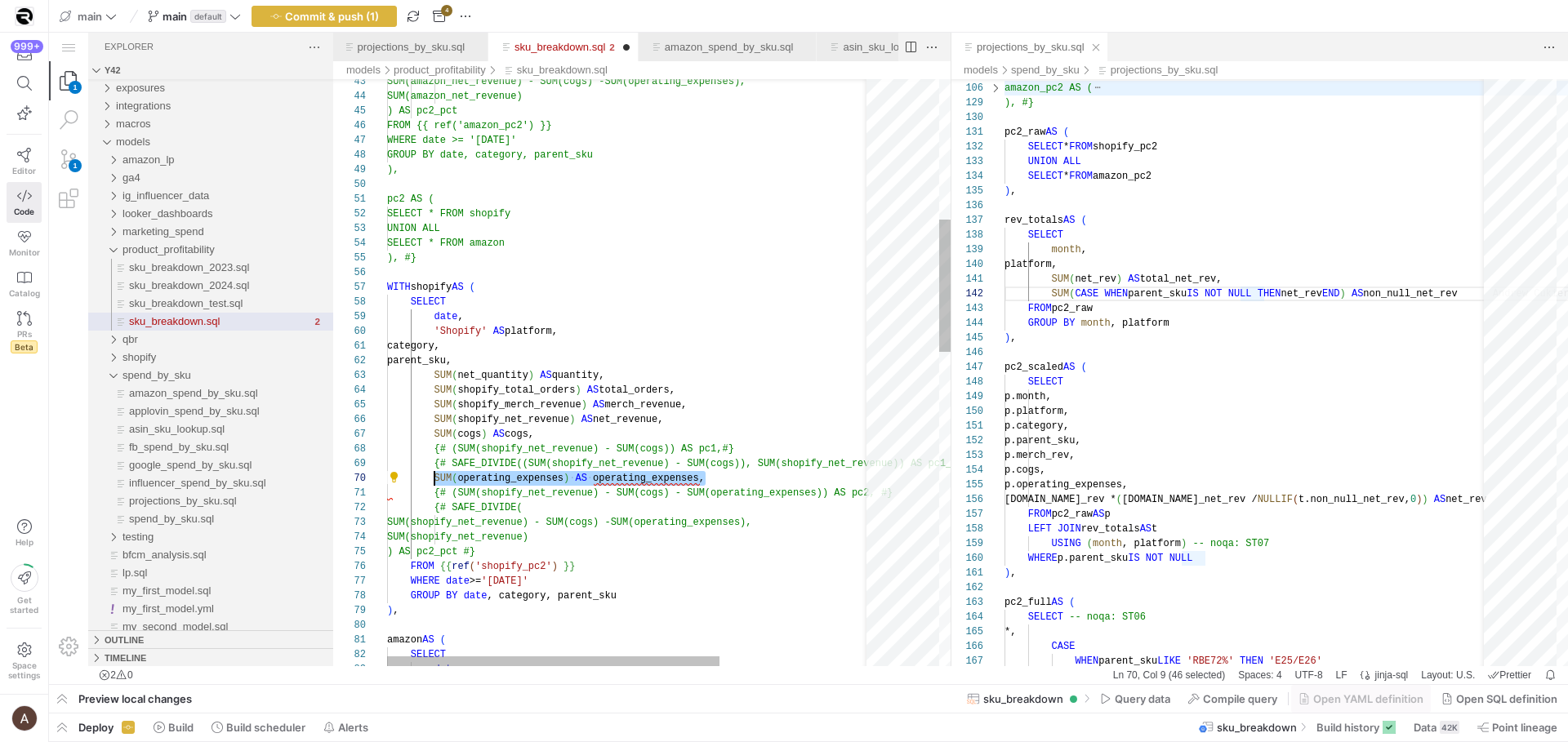
scroll to position [132, 48]
drag, startPoint x: 745, startPoint y: 476, endPoint x: 433, endPoint y: 477, distance: 312.0
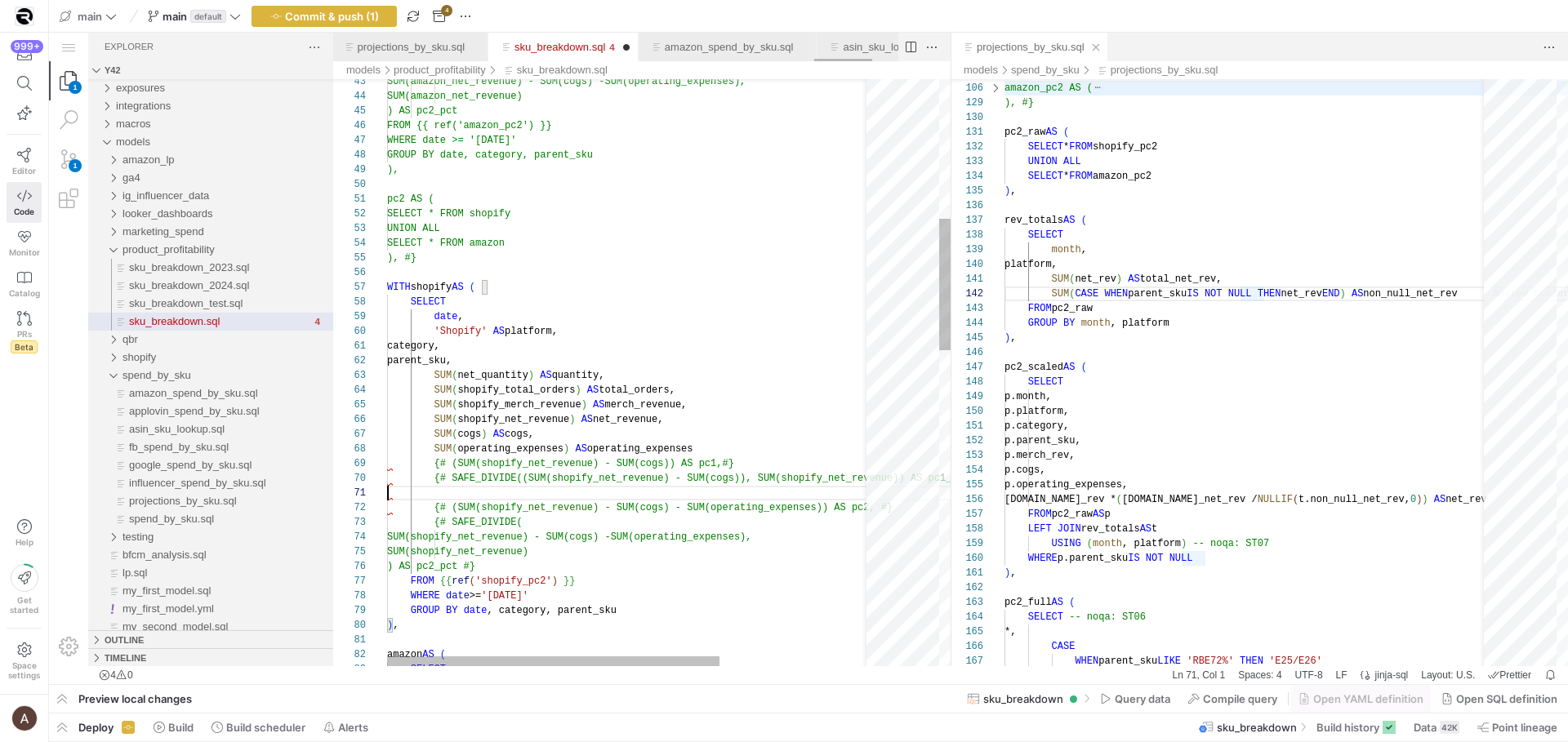
scroll to position [132, 607]
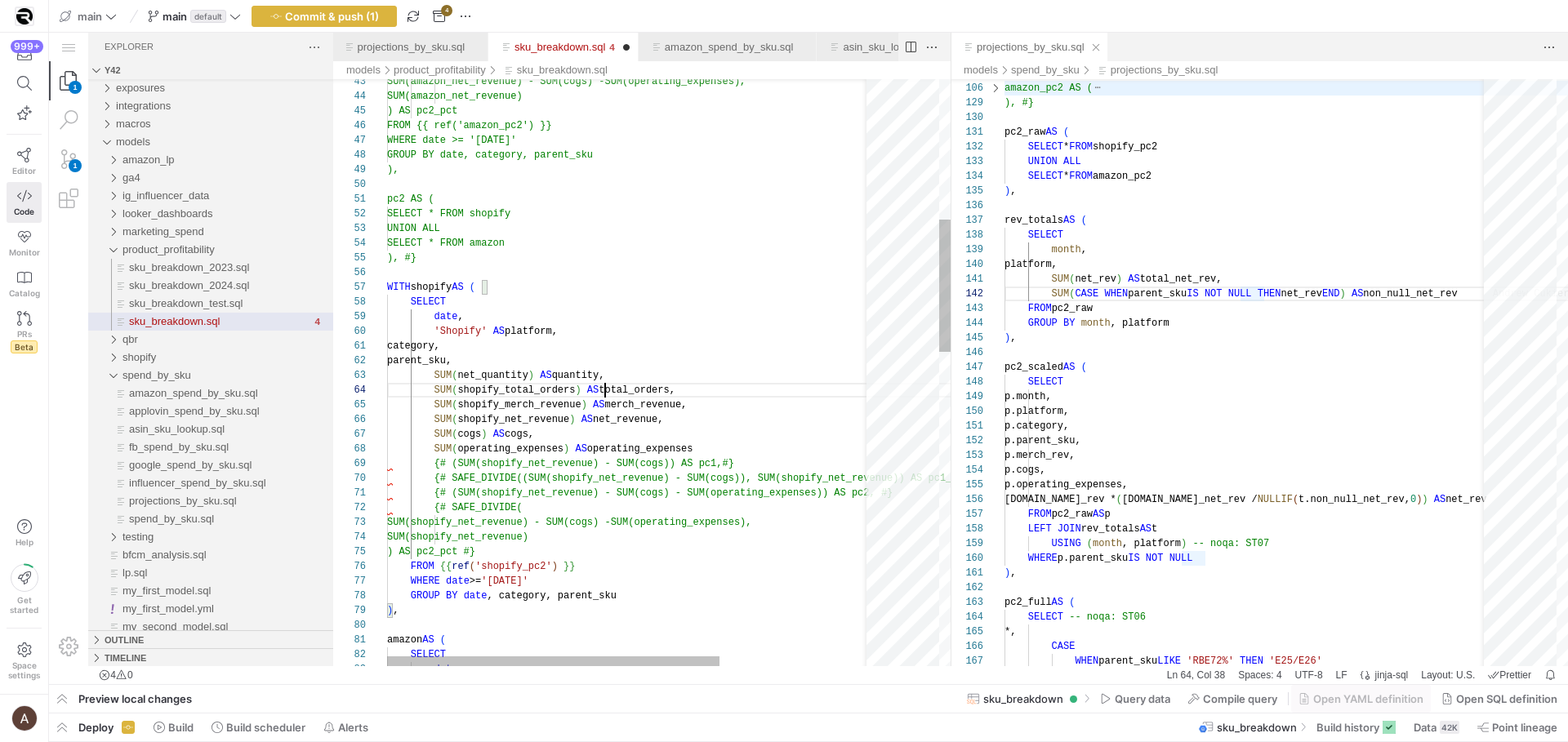
click at [608, 442] on div "SUM ( operating_expenses ) AS operating_expenses" at bounding box center [741, 448] width 707 height 14
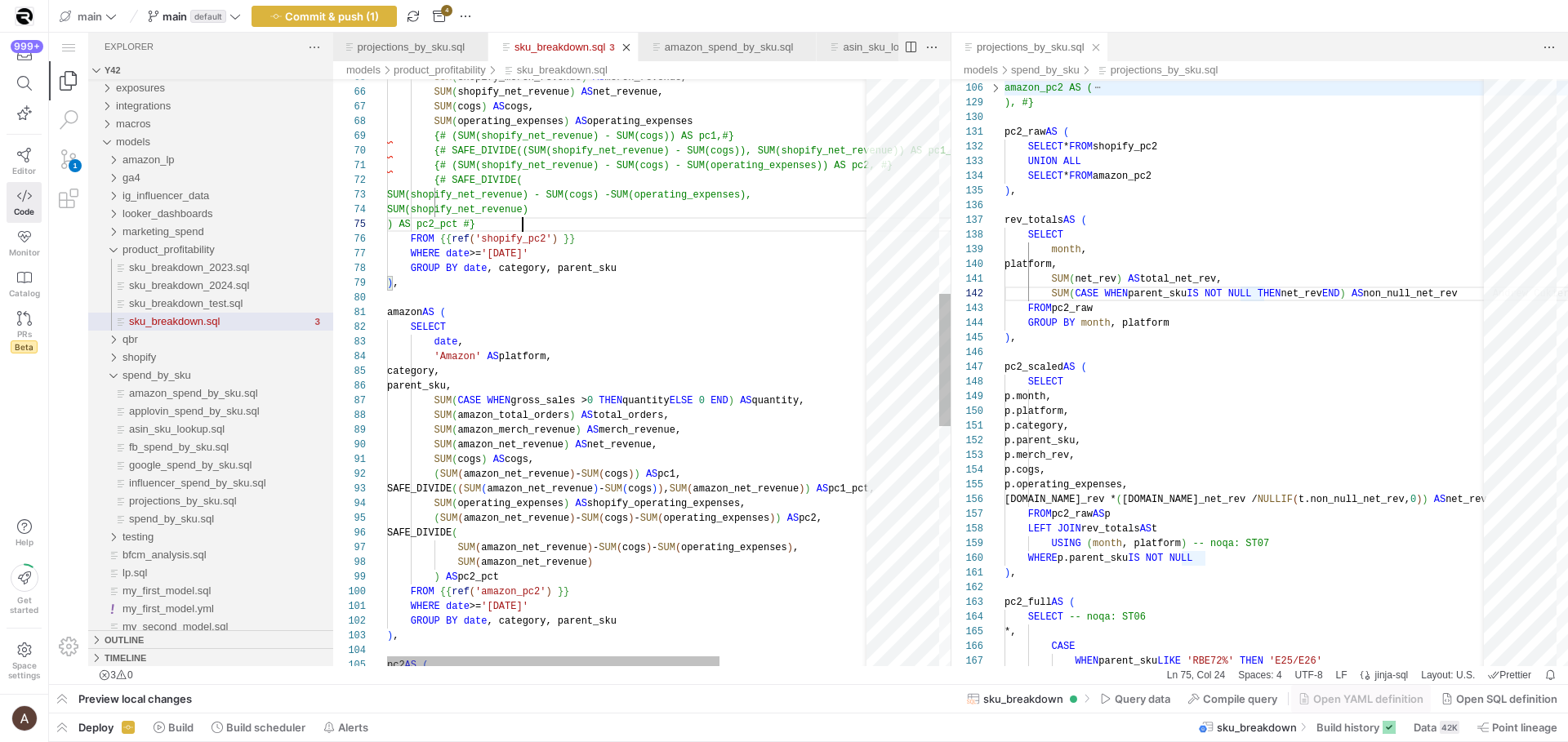
scroll to position [117, 0]
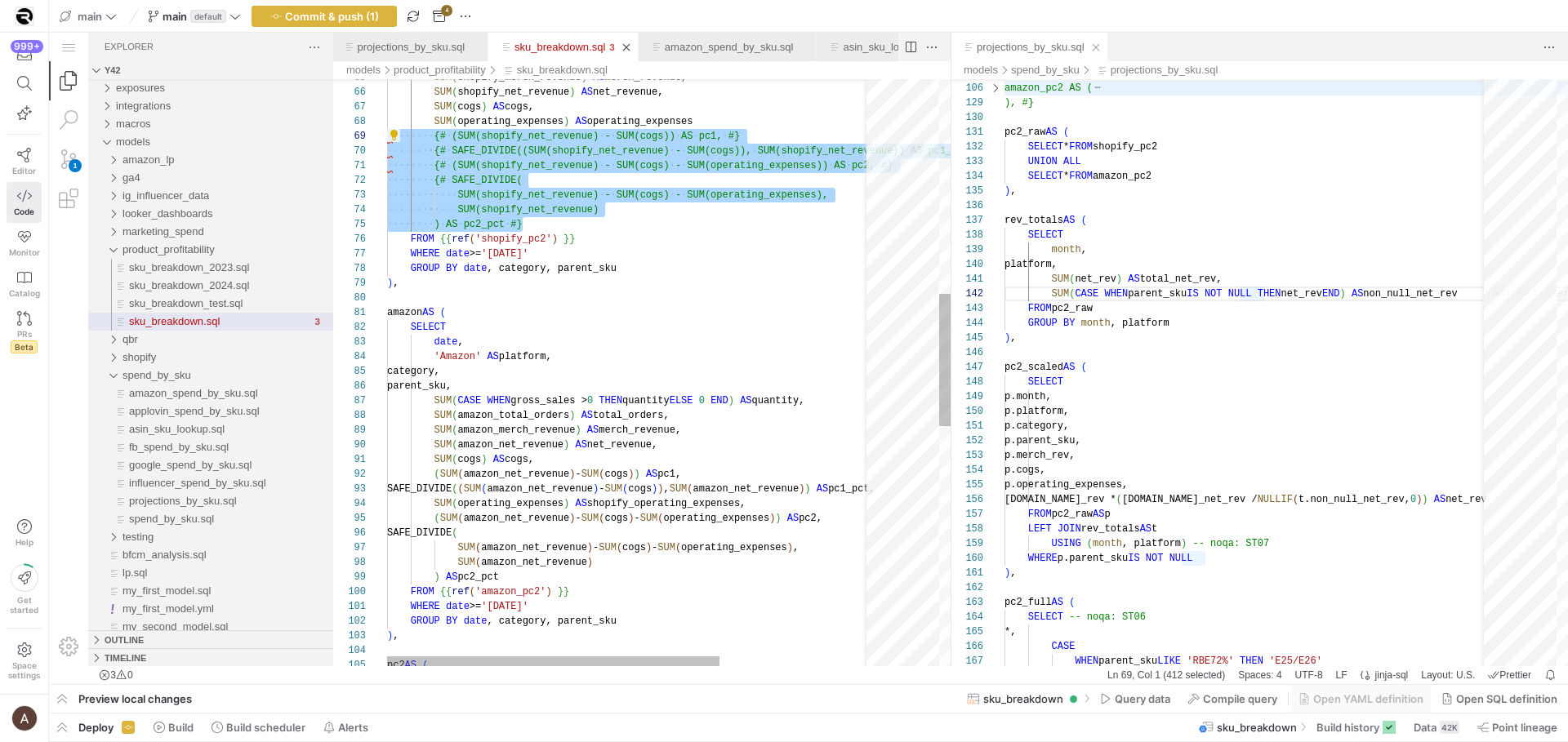
drag, startPoint x: 550, startPoint y: 224, endPoint x: 359, endPoint y: 138, distance: 209.5
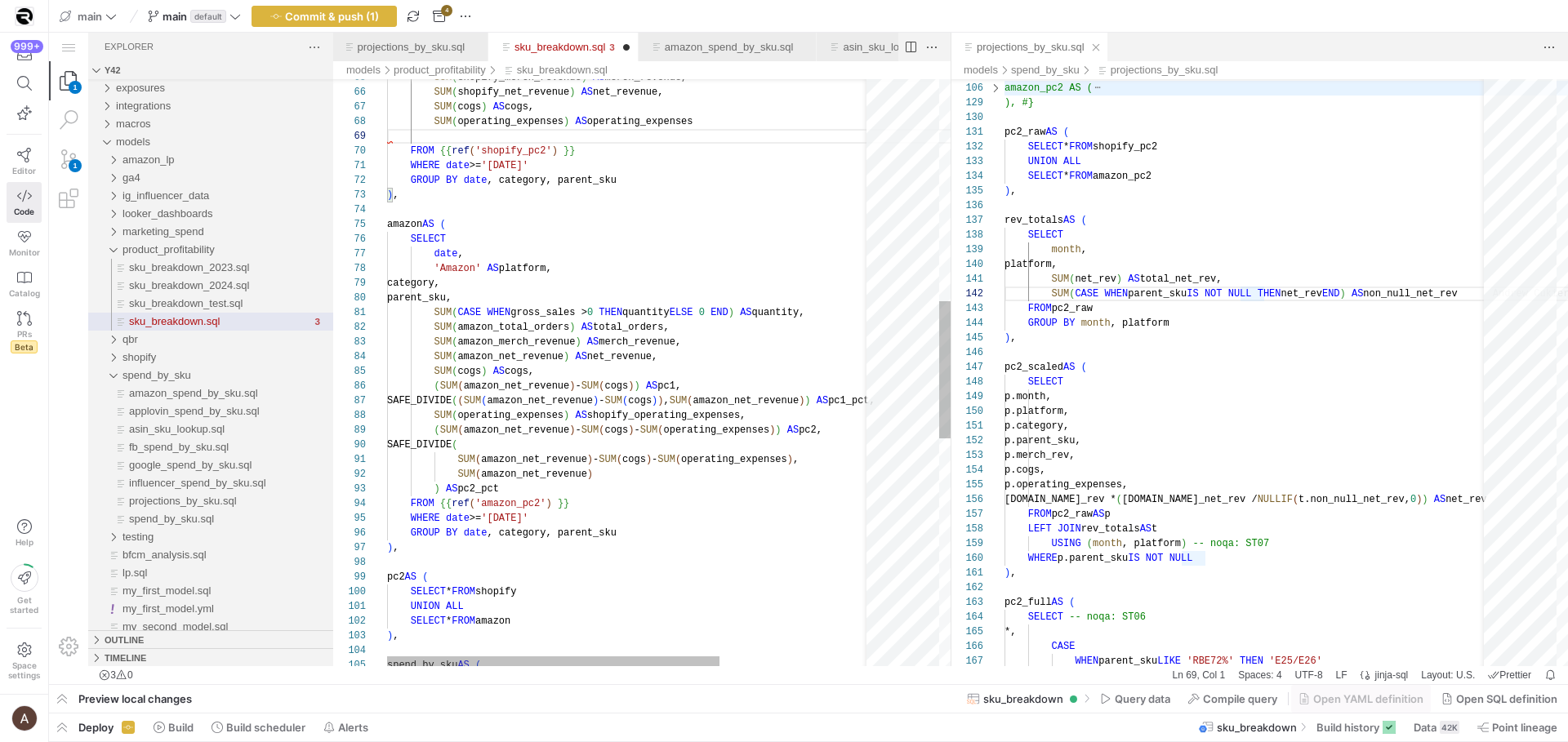
scroll to position [103, 312]
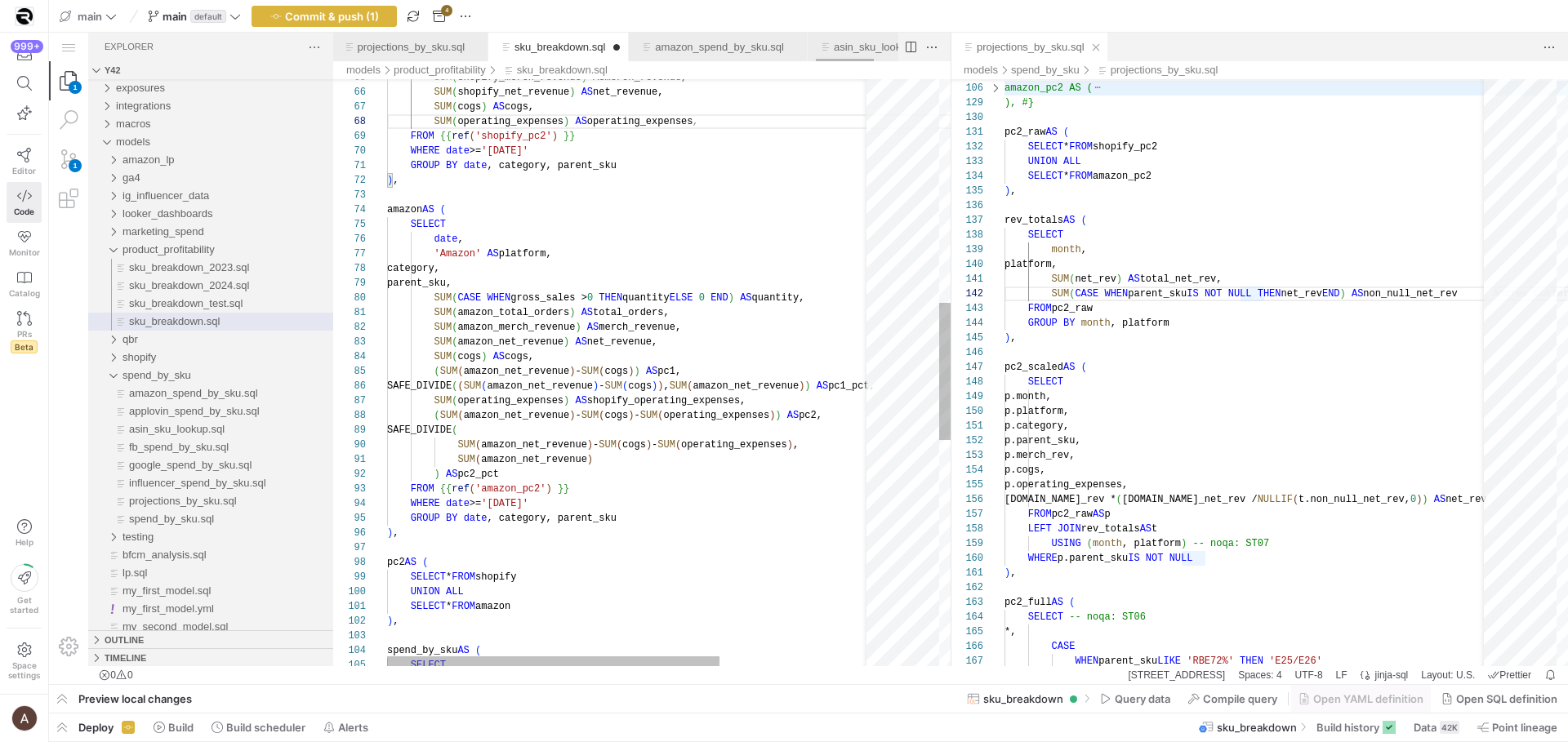
click at [499, 271] on div "SUM ( cogs ) AS cogs, SUM ( shopify_merch_revenue ) AS merch_revenue, SUM ( sho…" at bounding box center [741, 378] width 707 height 2497
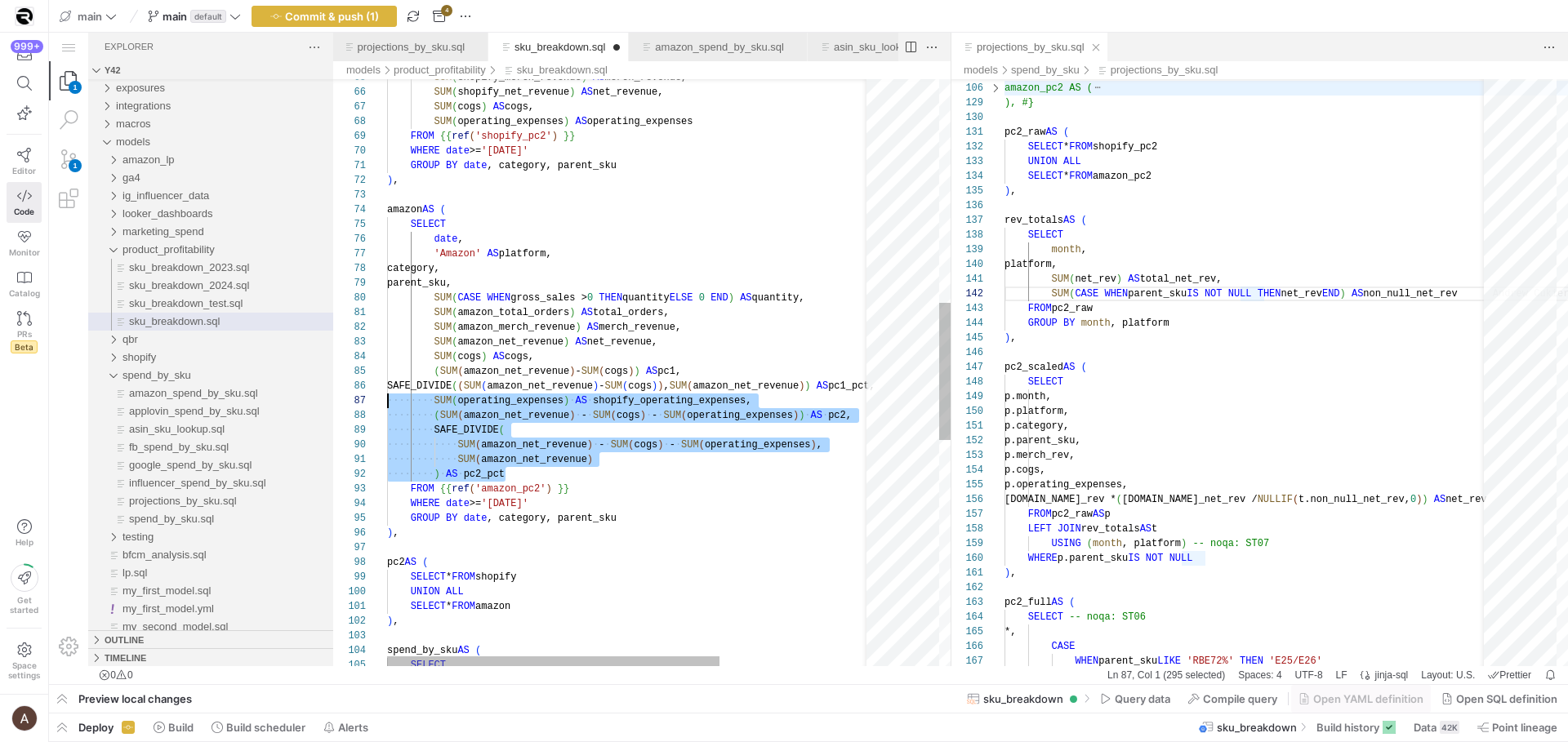
scroll to position [103, 0]
drag, startPoint x: 515, startPoint y: 473, endPoint x: 334, endPoint y: 410, distance: 191.7
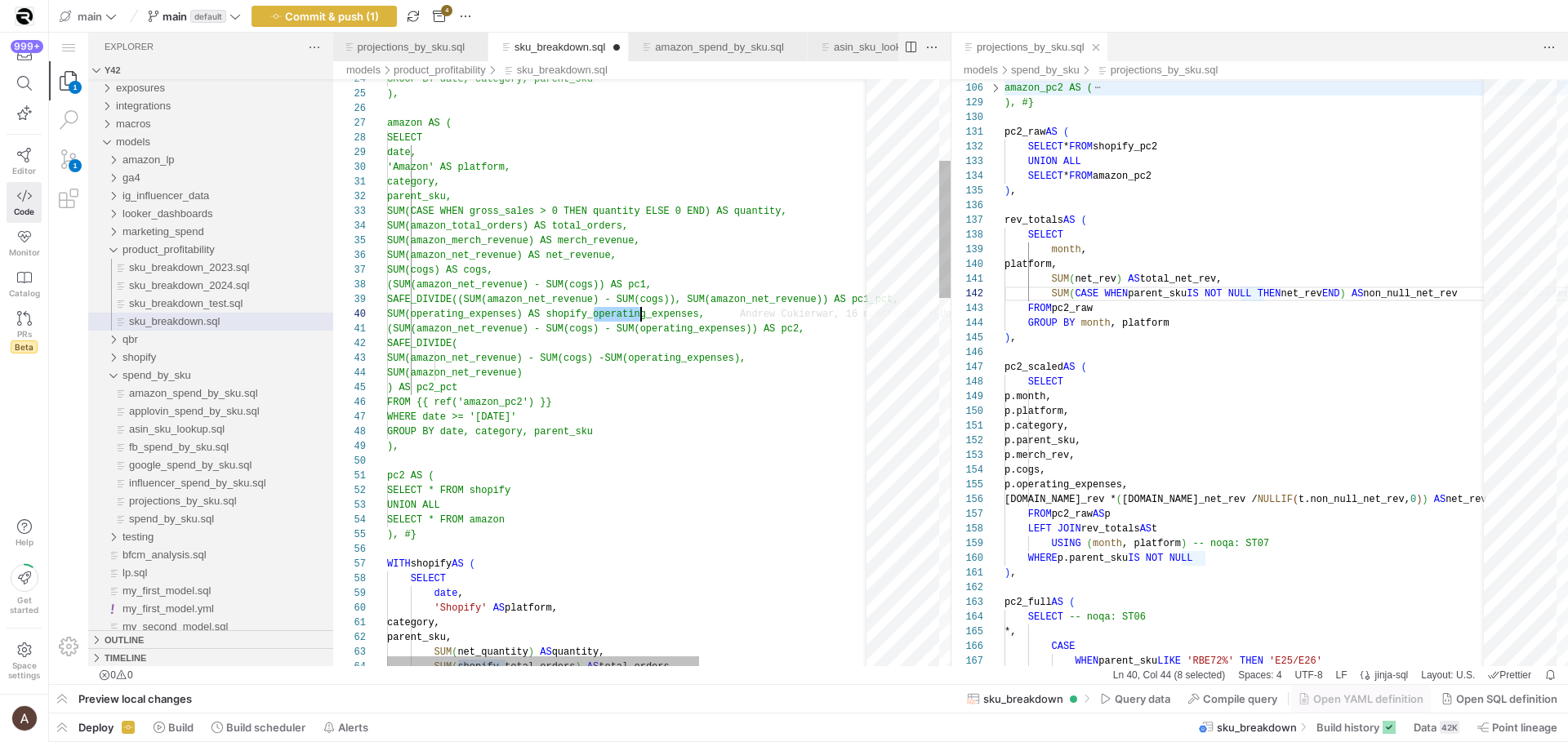
scroll to position [132, 260]
drag, startPoint x: 594, startPoint y: 316, endPoint x: 644, endPoint y: 318, distance: 50.0
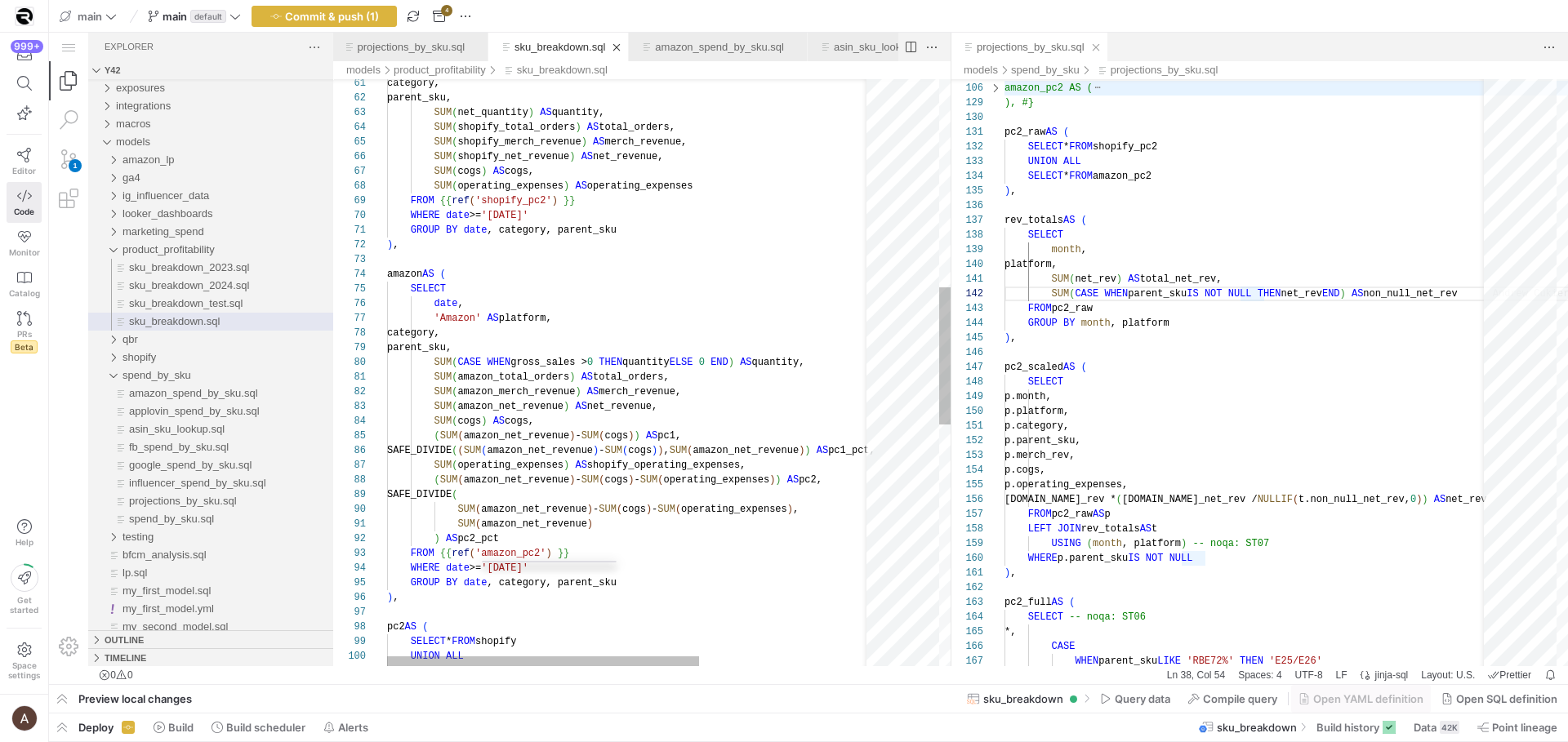
drag, startPoint x: 449, startPoint y: 521, endPoint x: 491, endPoint y: 529, distance: 42.8
click at [449, 521] on div "parent_sku, SUM ( net_quantity ) AS quantity, SUM ( shopify_total_orders ) AS t…" at bounding box center [764, 442] width 754 height 2497
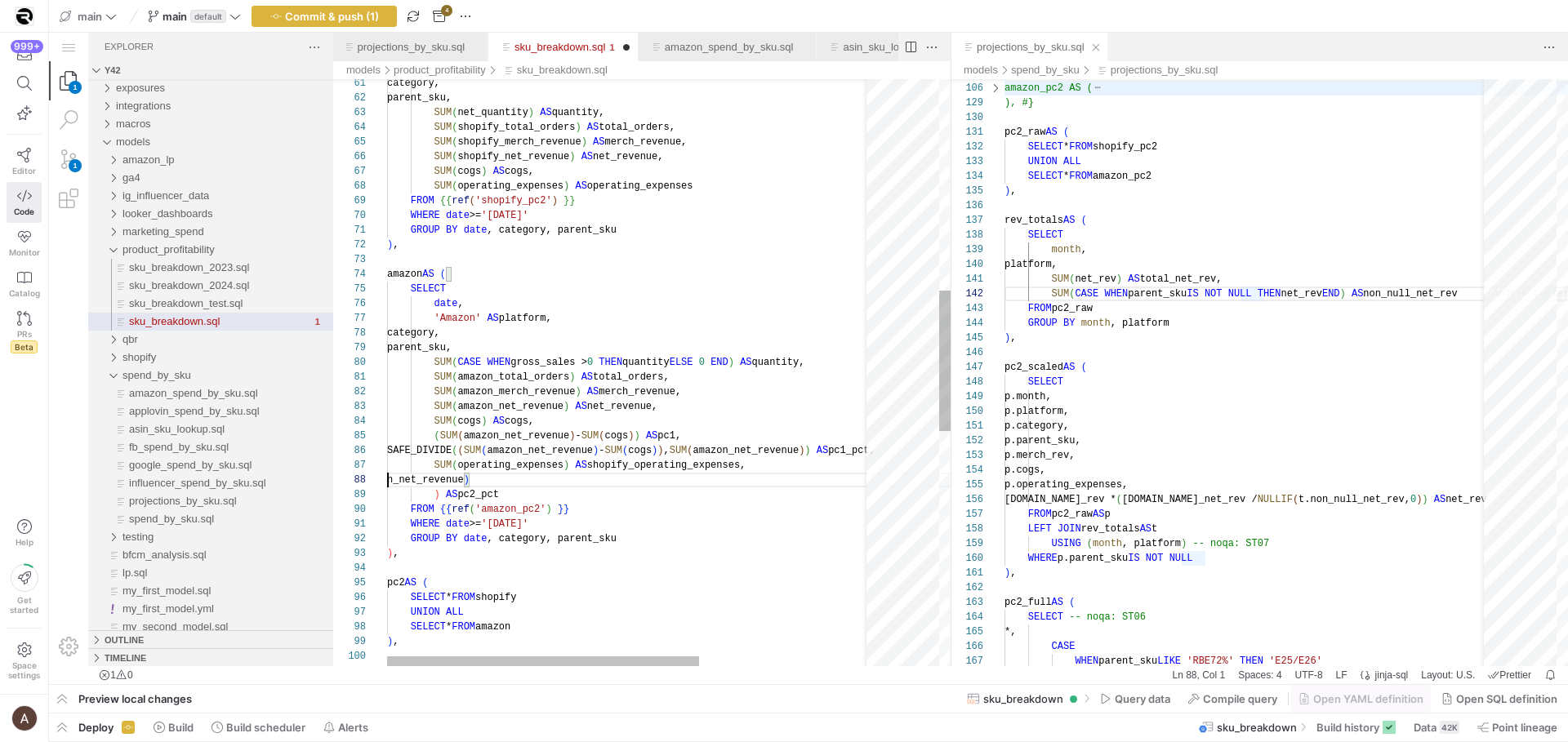
scroll to position [103, 0]
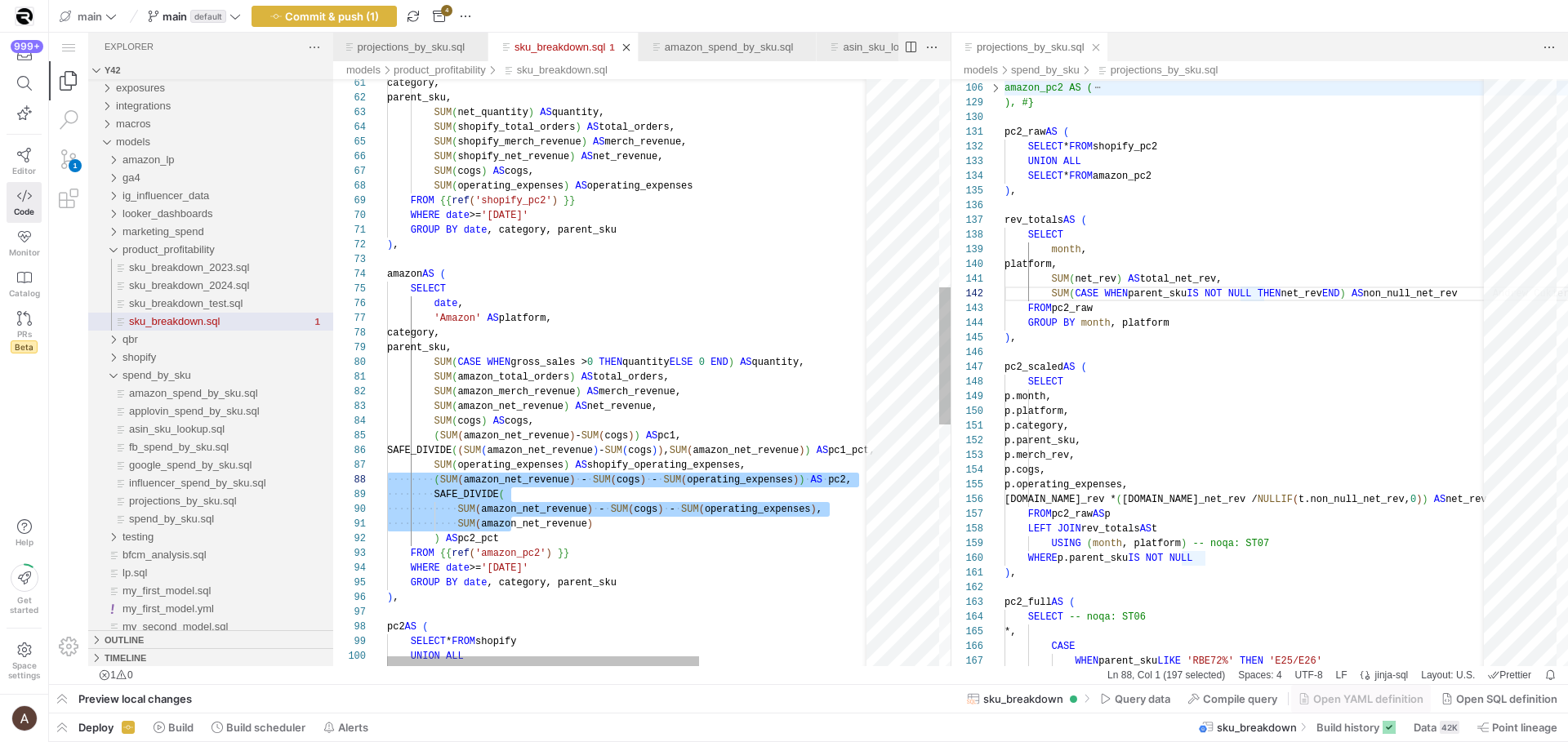
click at [546, 534] on div "parent_sku, SUM ( net_quantity ) AS quantity, SUM ( shopify_total_orders ) AS t…" at bounding box center [764, 442] width 754 height 2497
drag, startPoint x: 546, startPoint y: 535, endPoint x: 383, endPoint y: 482, distance: 171.4
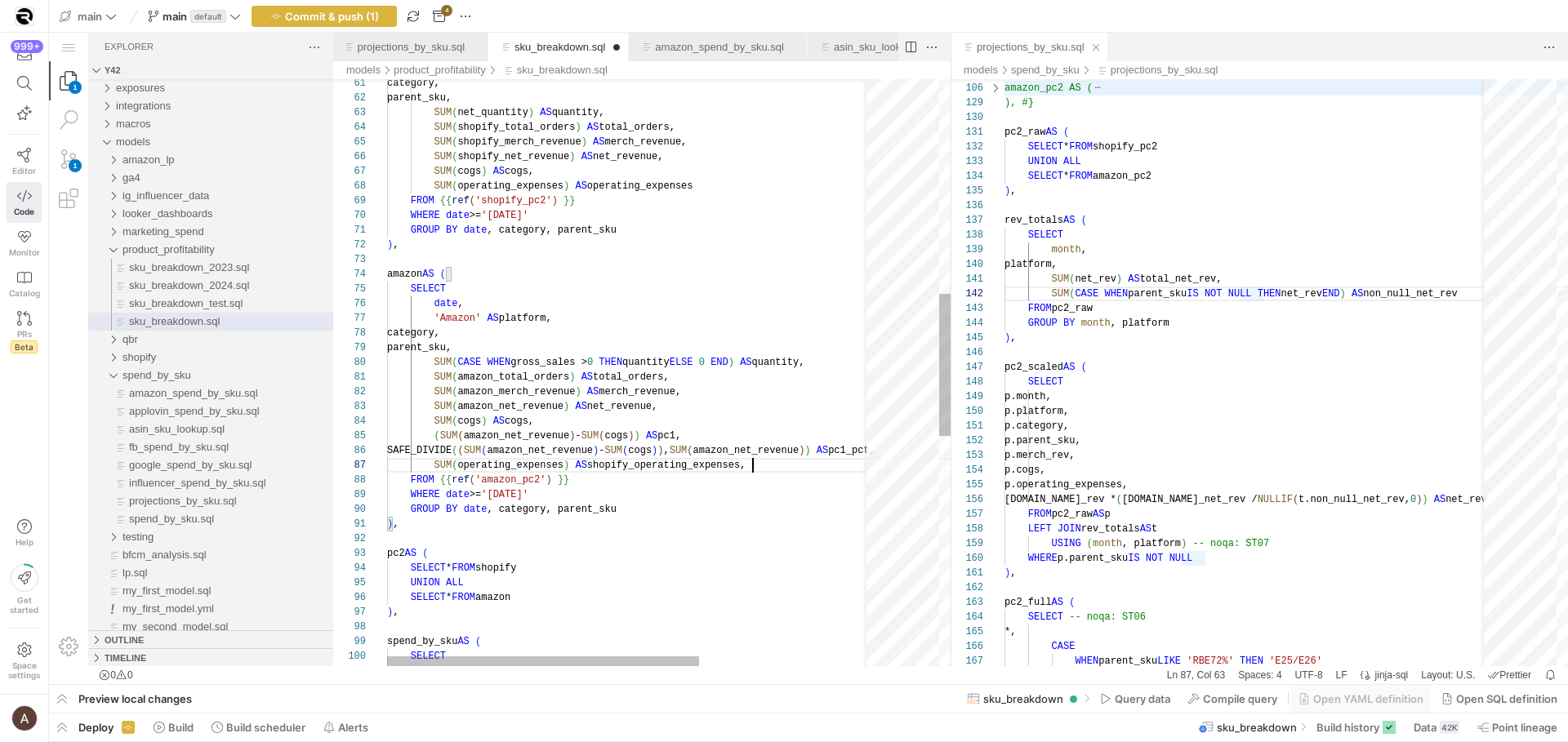
scroll to position [88, 360]
drag, startPoint x: 643, startPoint y: 465, endPoint x: 596, endPoint y: 466, distance: 47.0
click at [596, 451] on div "parent_sku, SUM ( net_quantity ) AS quantity, SUM ( shopify_total_orders ) AS t…" at bounding box center [764, 406] width 754 height 2424
click at [639, 447] on div "parent_sku, SUM ( net_quantity ) AS quantity, SUM ( shopify_total_orders ) AS t…" at bounding box center [764, 406] width 754 height 2424
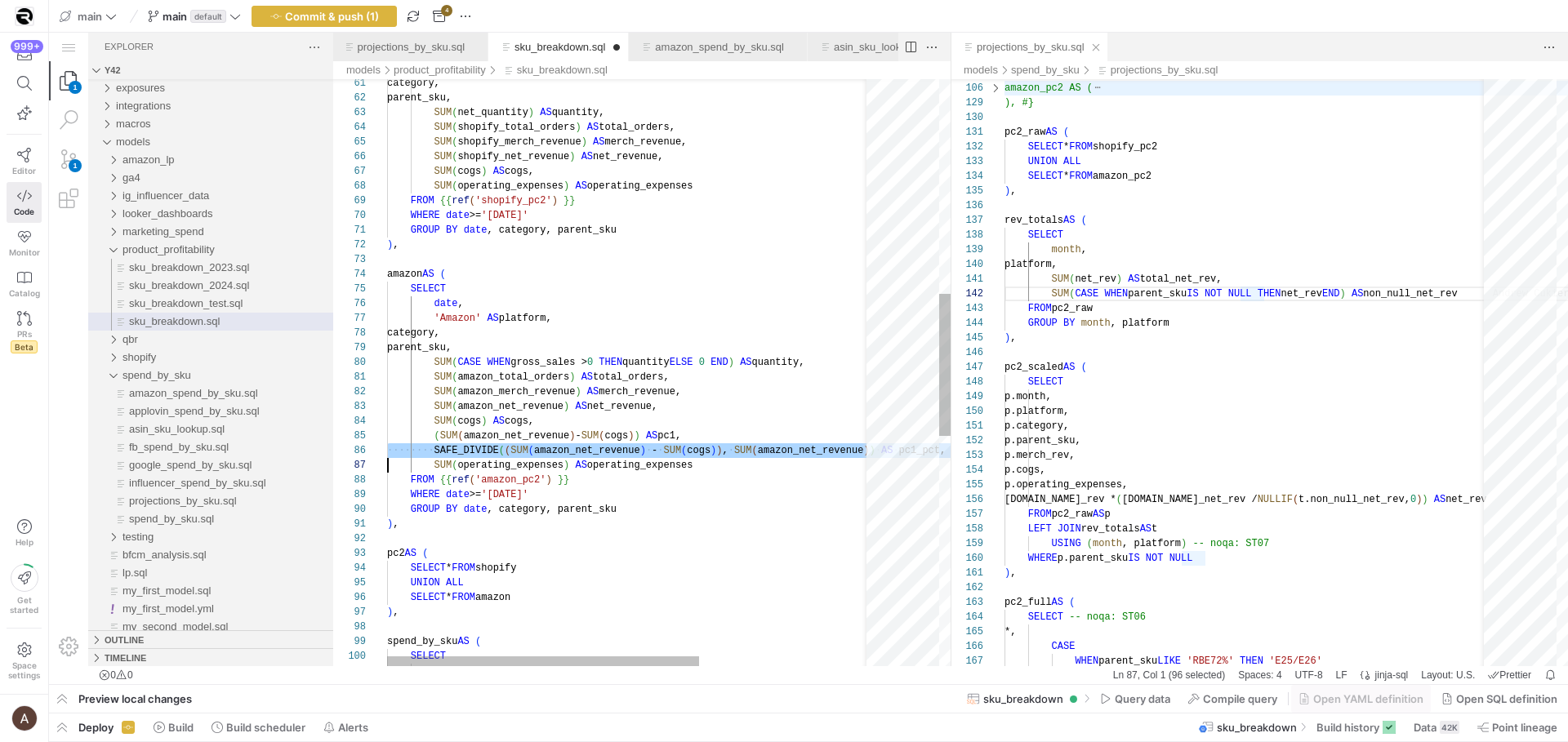
scroll to position [73, 0]
click at [647, 442] on div "parent_sku, SUM ( net_quantity ) AS quantity, SUM ( shopify_total_orders ) AS t…" at bounding box center [764, 406] width 754 height 2424
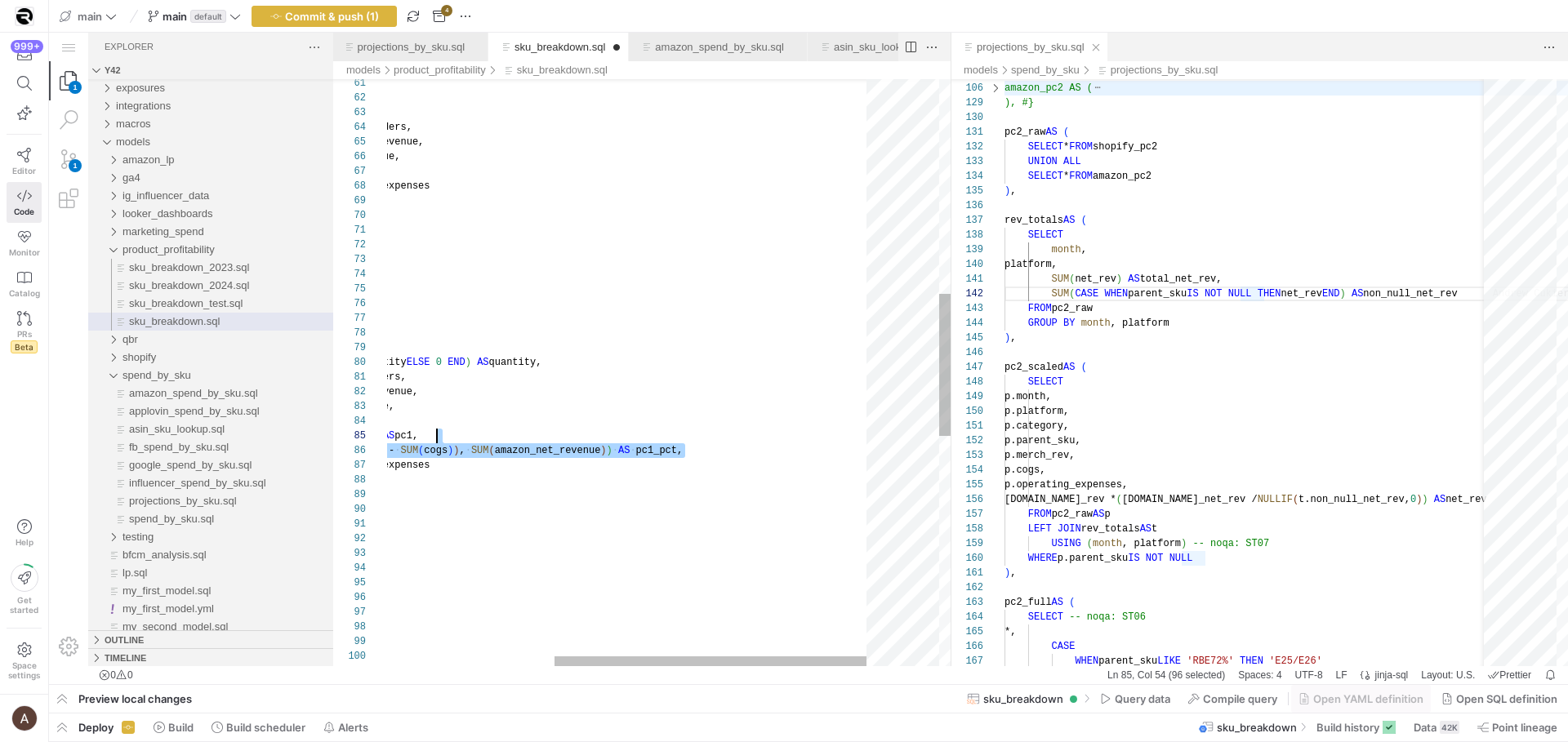
scroll to position [44, 153]
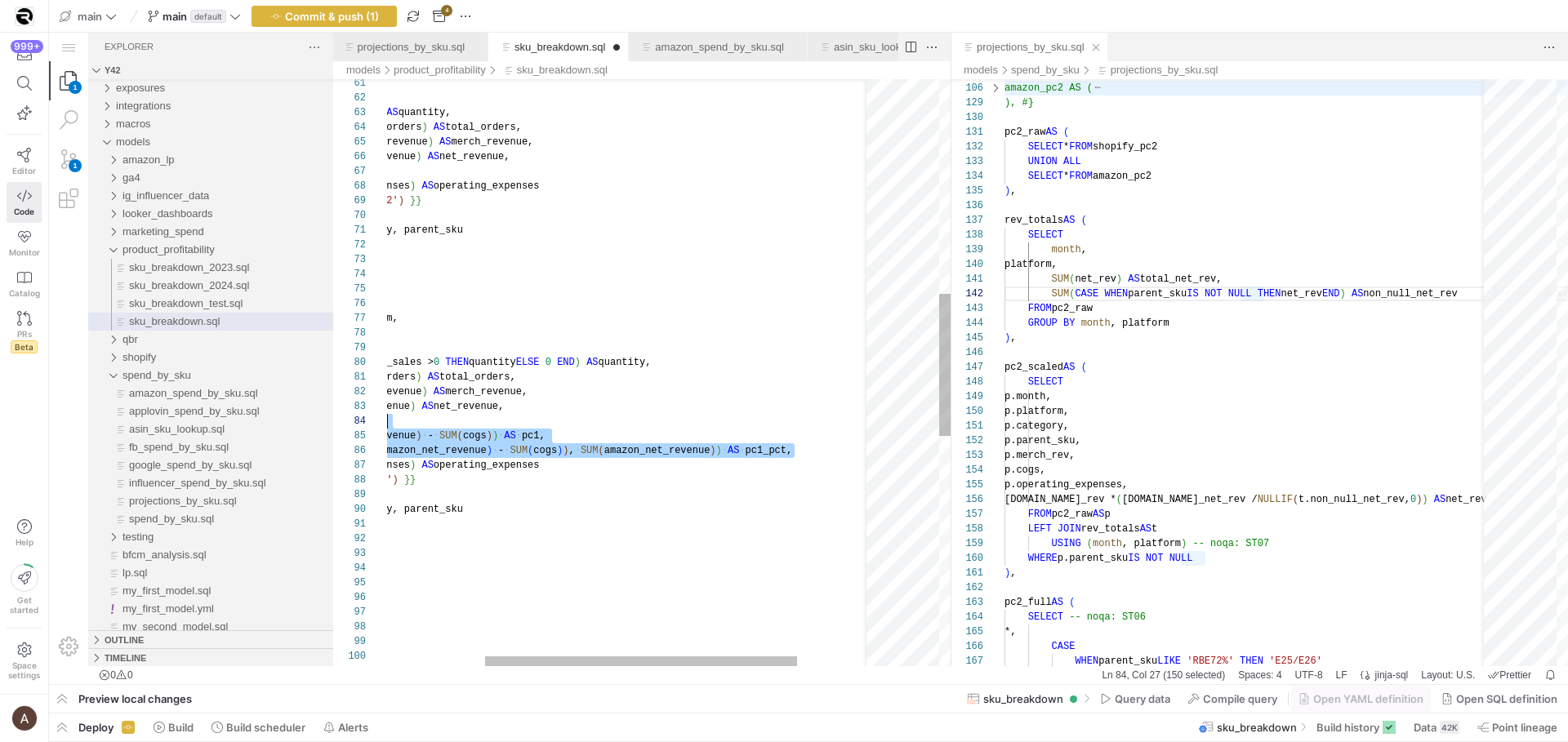
drag, startPoint x: 726, startPoint y: 448, endPoint x: 724, endPoint y: 418, distance: 30.1
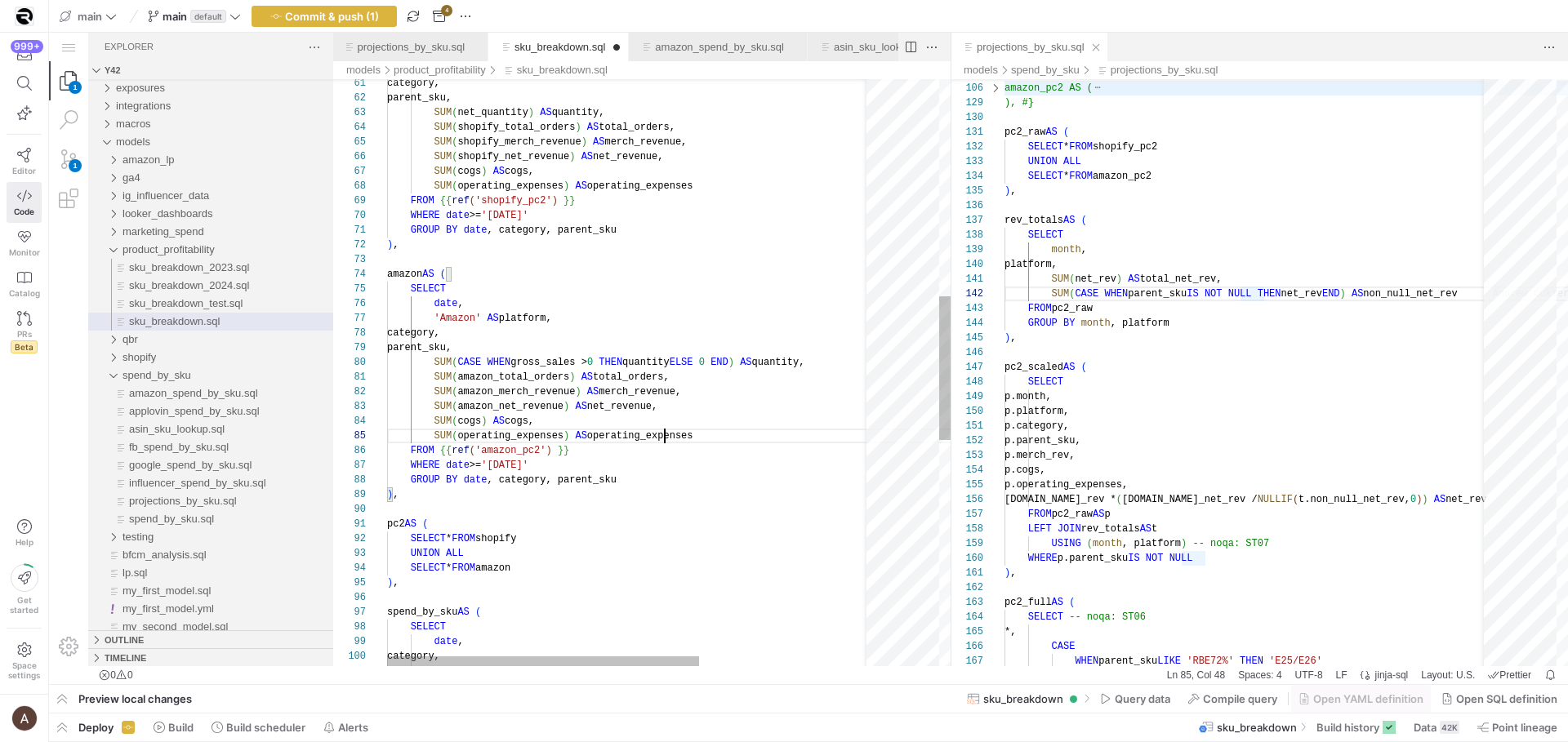
scroll to position [59, 278]
click at [667, 431] on div "parent_sku, SUM ( net_quantity ) AS quantity, SUM ( shopify_total_orders ) AS t…" at bounding box center [764, 391] width 754 height 2394
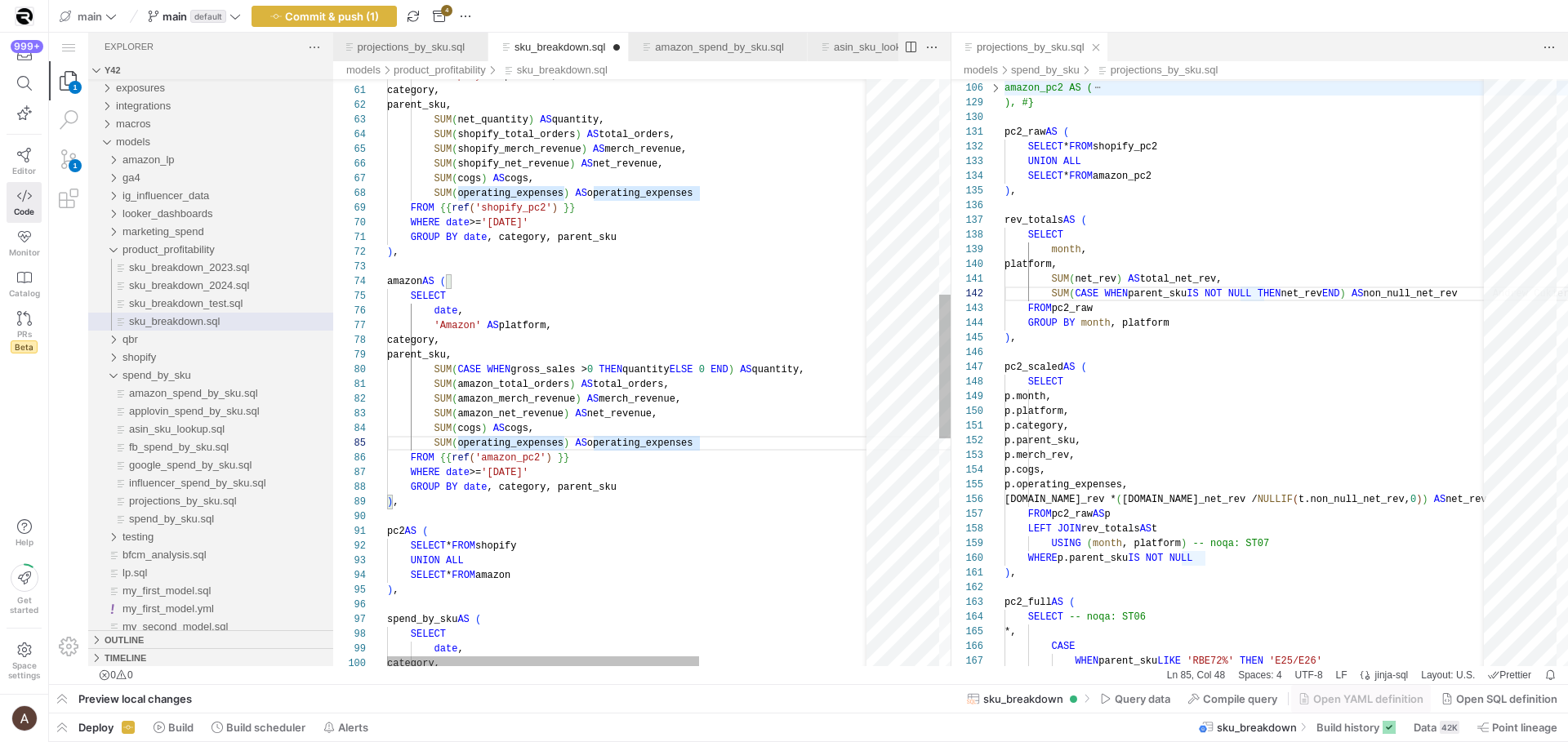
click at [667, 431] on div "parent_sku, SUM ( net_quantity ) AS quantity, SUM ( shopify_total_orders ) AS t…" at bounding box center [764, 399] width 754 height 2394
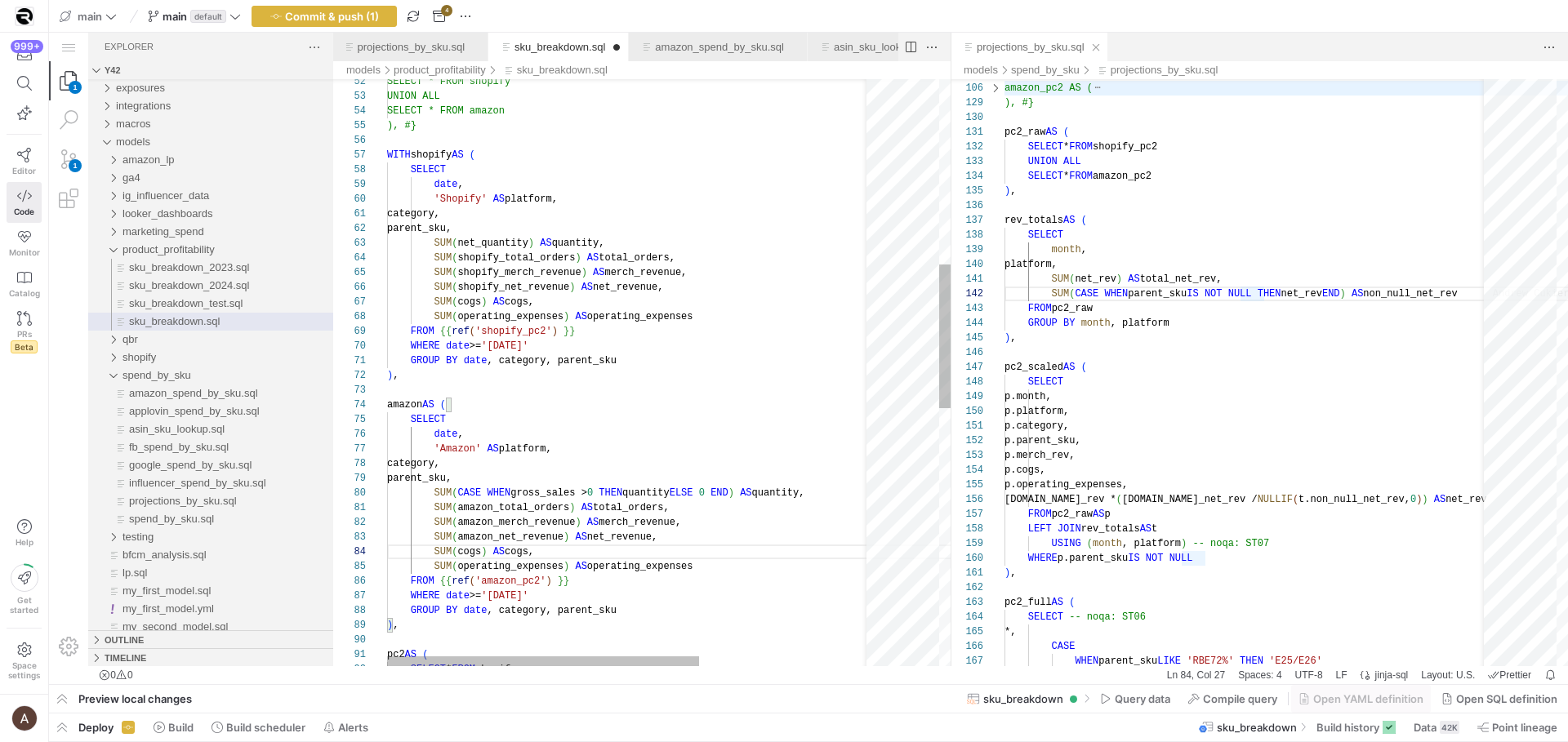
scroll to position [73, 77]
click at [667, 431] on div "parent_sku, SUM ( net_quantity ) AS quantity, SUM ( shopify_total_orders ) AS t…" at bounding box center [764, 522] width 754 height 2394
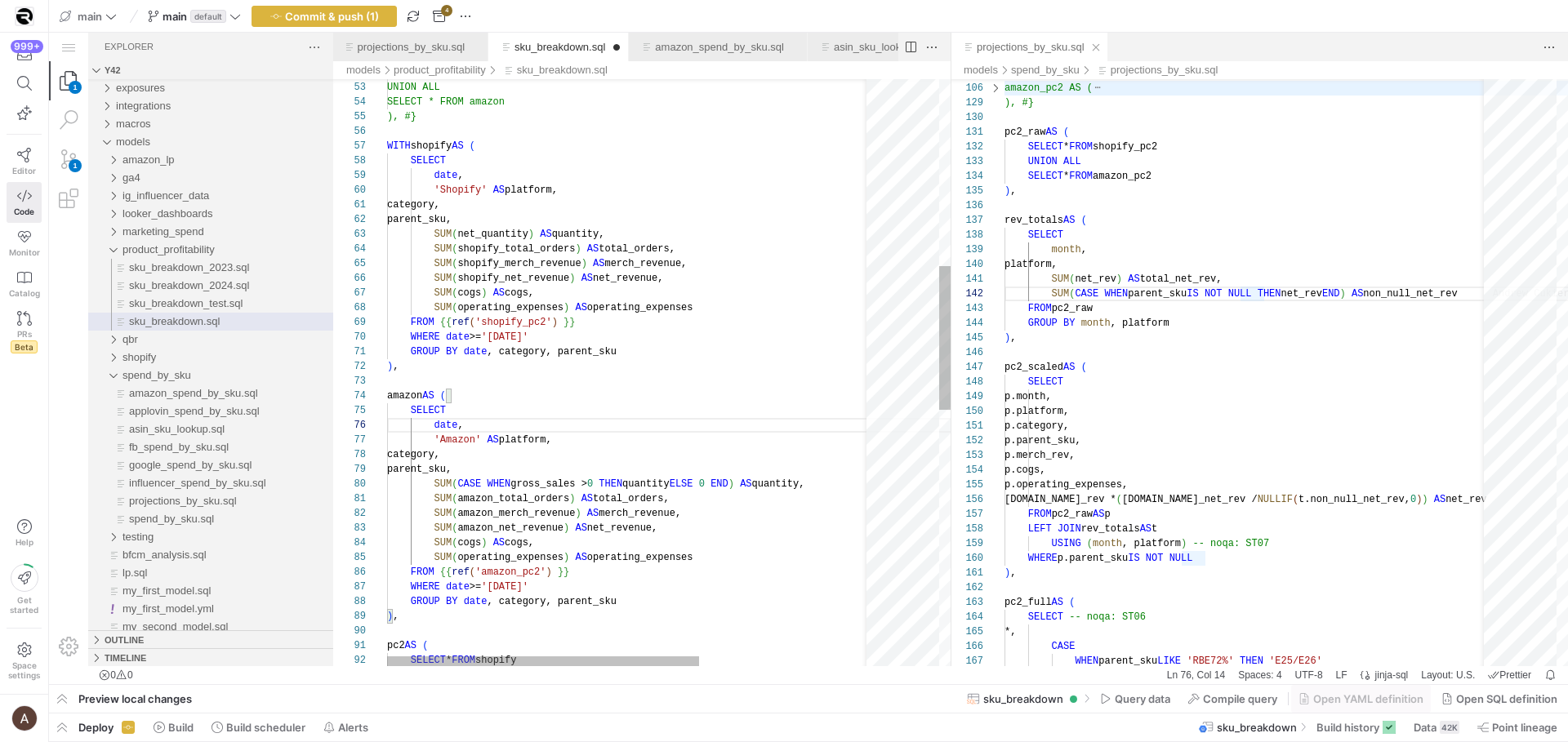
click at [661, 423] on div "parent_sku, SUM ( net_quantity ) AS quantity, SUM ( shopify_total_orders ) AS t…" at bounding box center [764, 513] width 754 height 2394
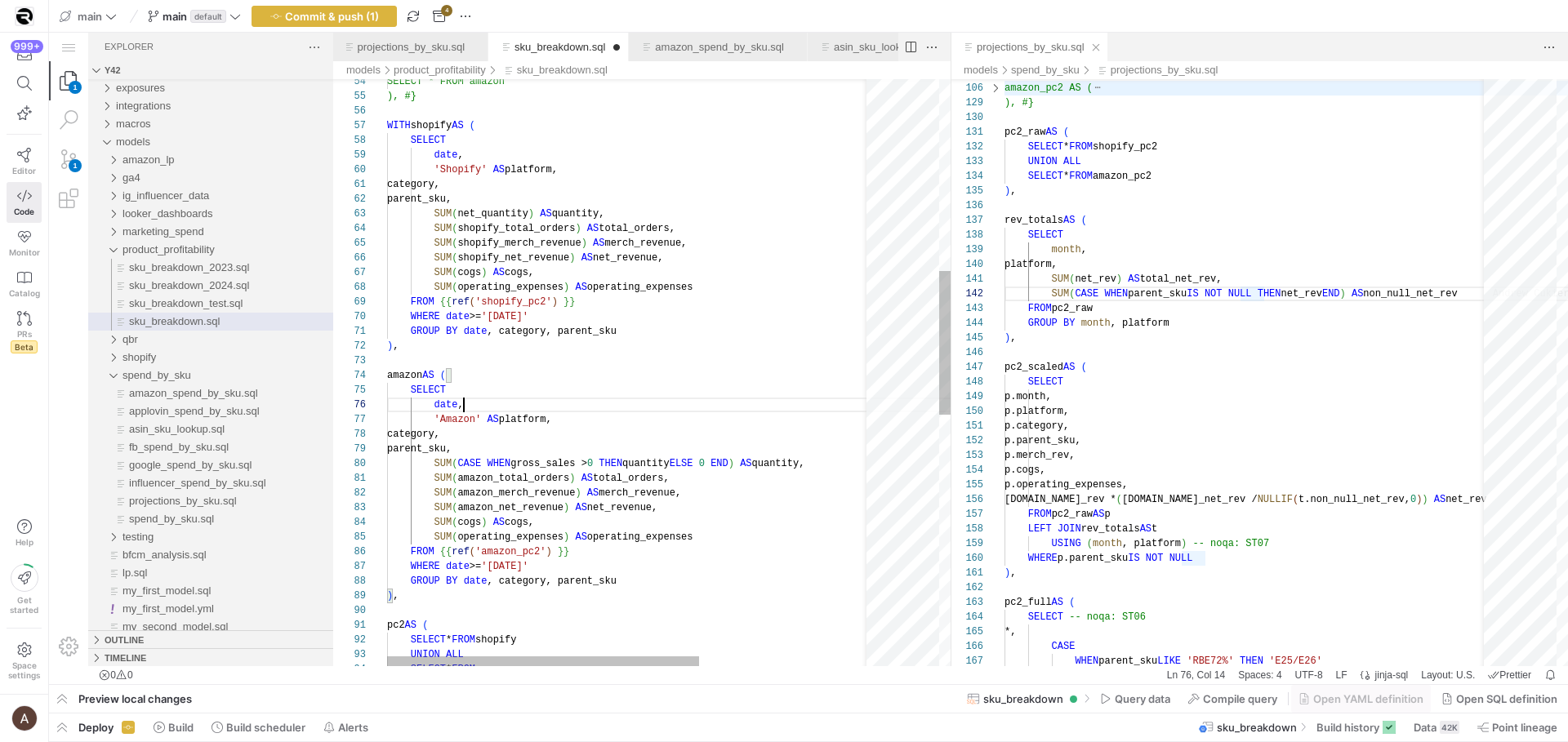
type textarea "SUM(amazon_total_orders) AS total_orders, SUM(amazon_merch_revenue) AS merch_re…"
click at [494, 510] on div "SUM ( shopify_merch_revenue ) AS merch_revenue, SUM ( shopify_net_revenue ) AS …" at bounding box center [764, 493] width 754 height 2394
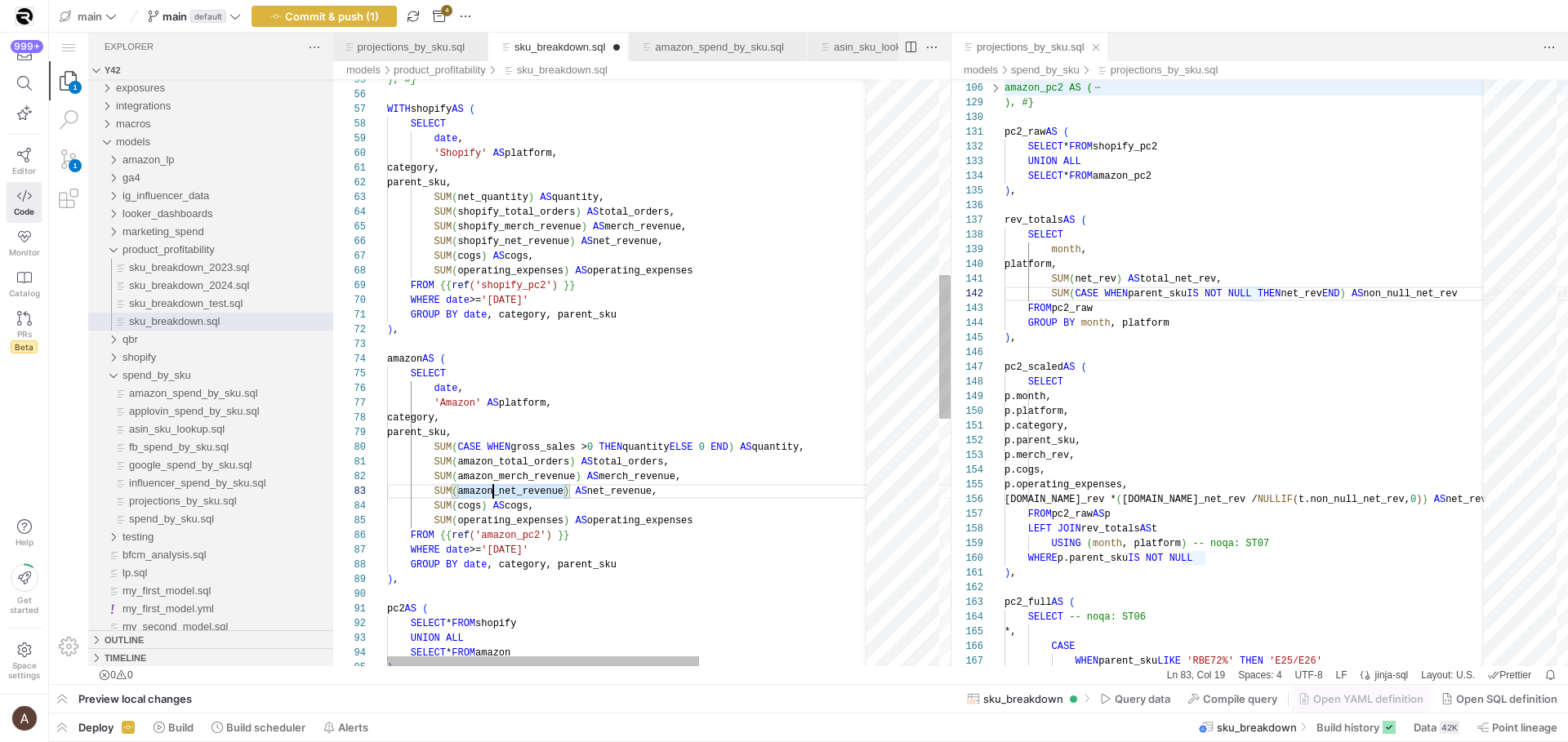
scroll to position [44, 106]
click at [494, 511] on div "SUM ( shopify_merch_revenue ) AS merch_revenue, SUM ( shopify_net_revenue ) AS …" at bounding box center [764, 477] width 754 height 2394
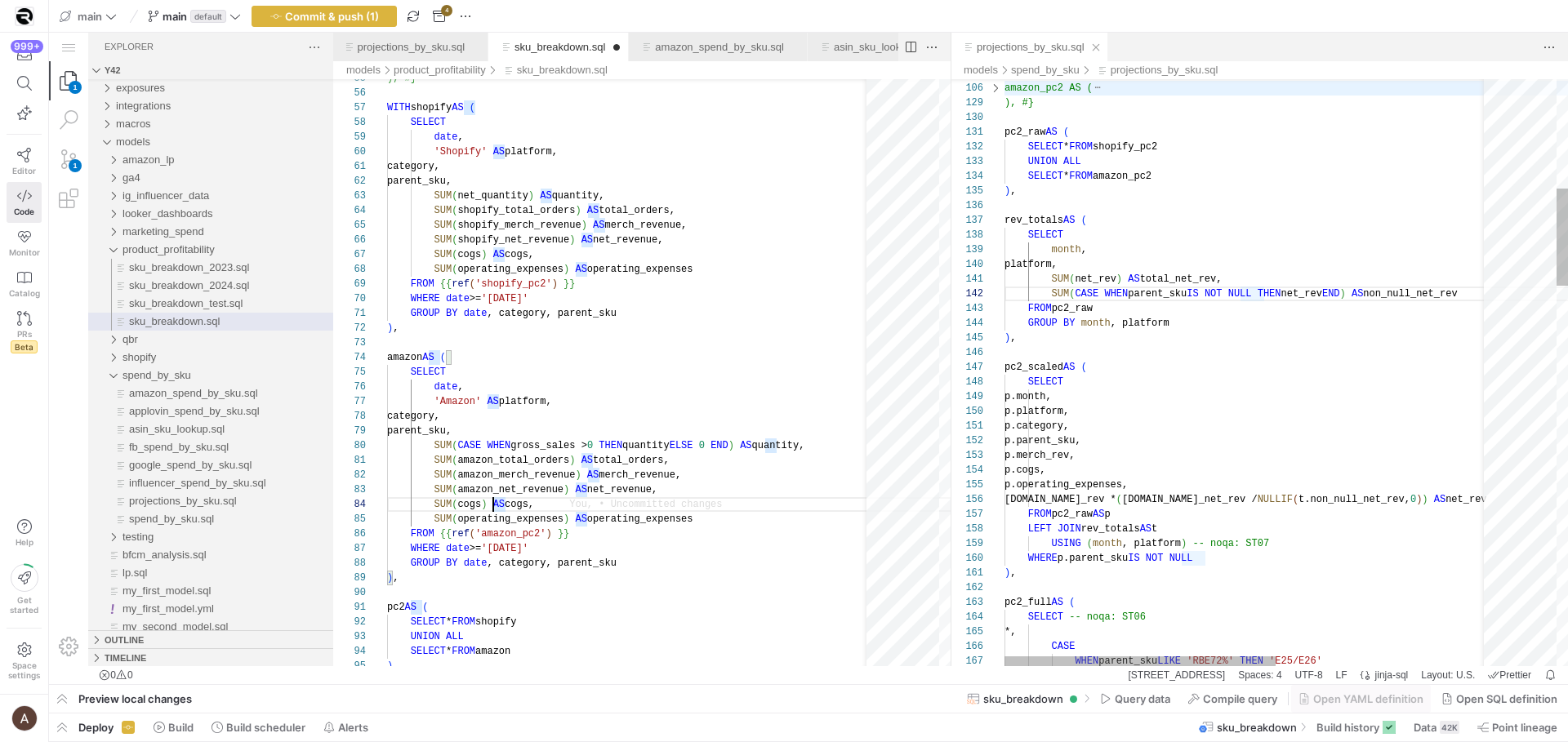
scroll to position [0, 100]
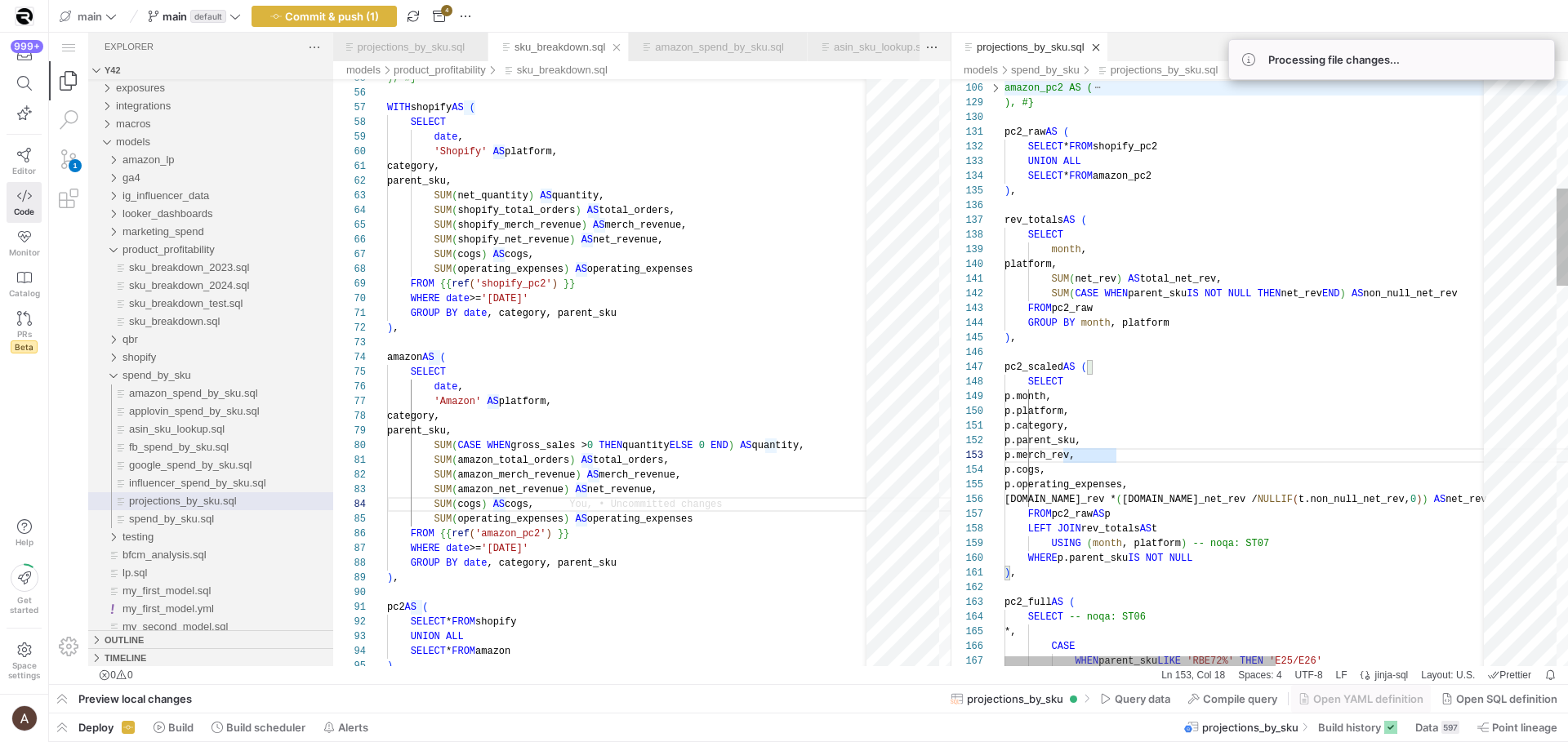
type textarea "FROM pc2_raw GROUP BY month, platform ), pc2_scaled AS ( SELECT p.month, p.plat…"
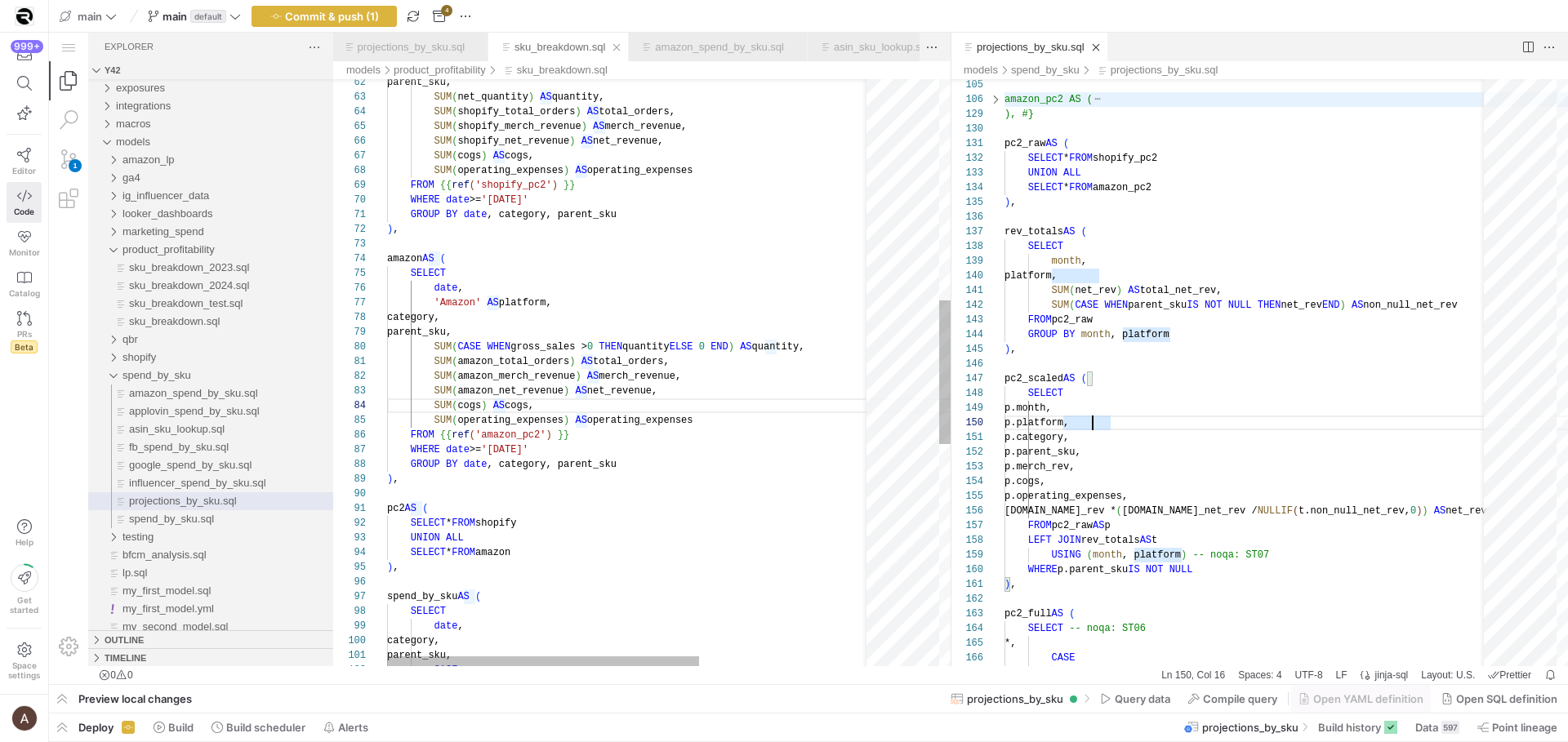
scroll to position [0, 18]
click at [404, 505] on div "SUM ( shopify_merch_revenue ) AS merch_revenue, SUM ( shopify_net_revenue ) AS …" at bounding box center [764, 376] width 754 height 2394
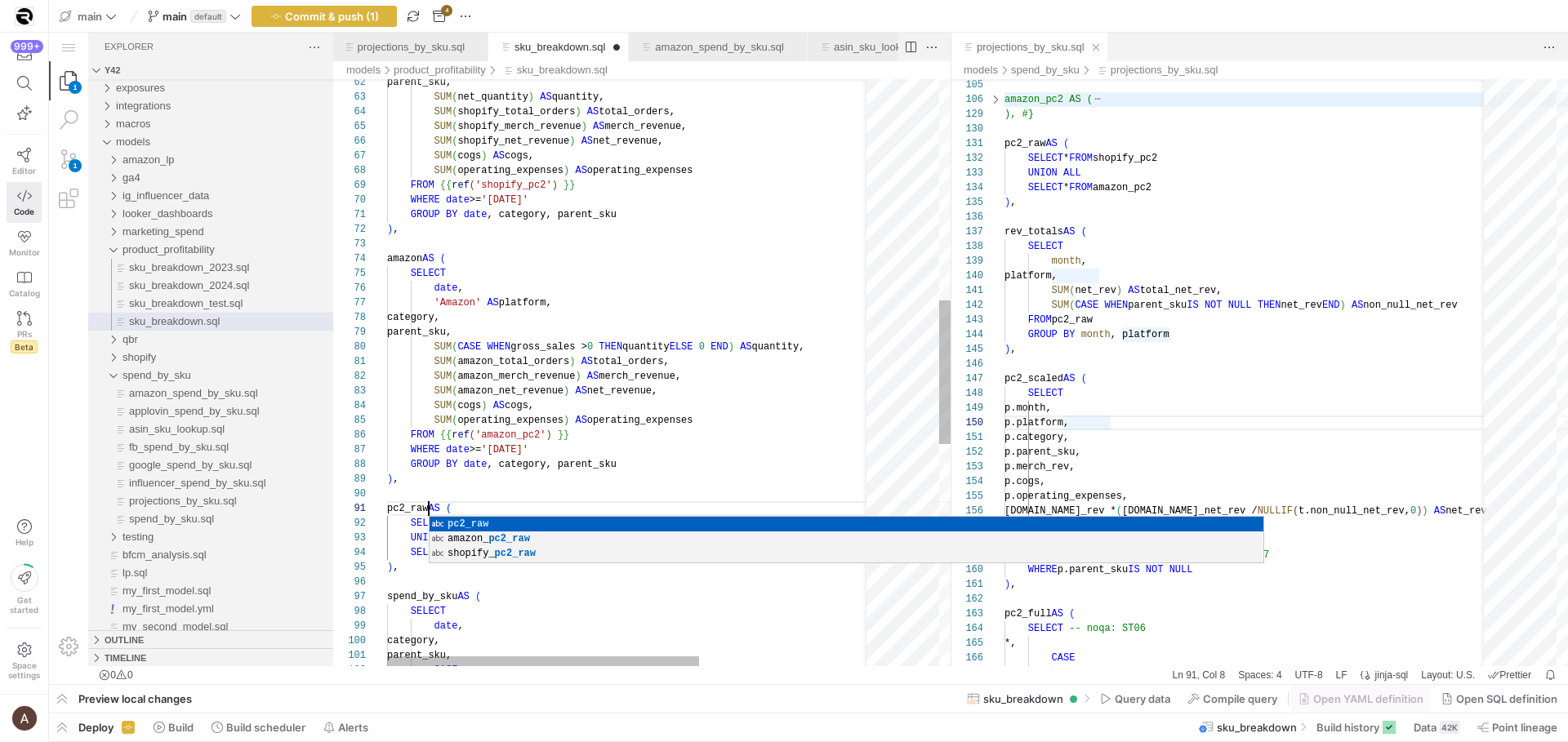
scroll to position [0, 42]
click at [519, 454] on div "SUM ( shopify_merch_revenue ) AS merch_revenue, SUM ( shopify_net_revenue ) AS …" at bounding box center [764, 376] width 754 height 2394
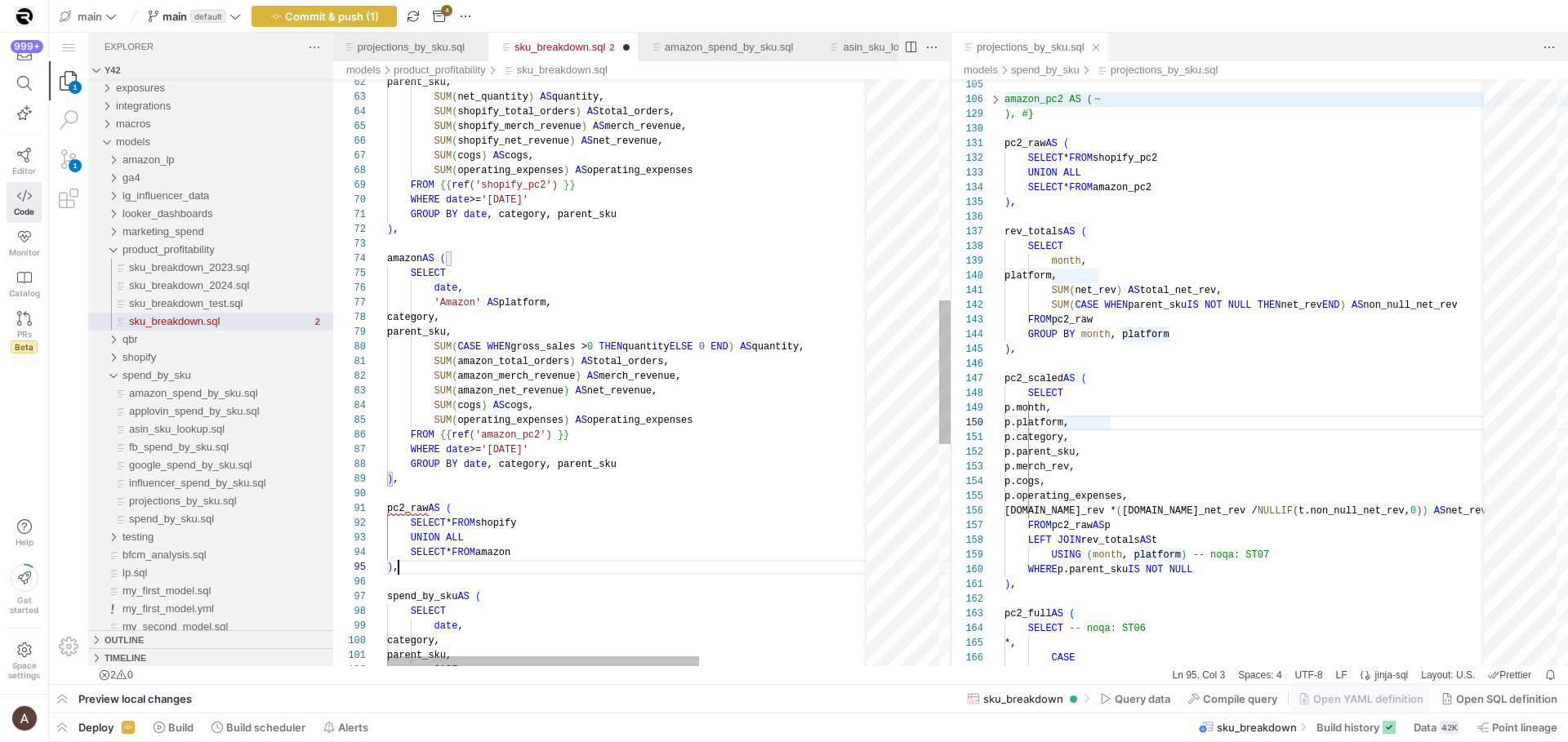
scroll to position [59, 11]
click at [453, 562] on div "SUM ( shopify_merch_revenue ) AS merch_revenue, SUM ( shopify_net_revenue ) AS …" at bounding box center [764, 376] width 754 height 2394
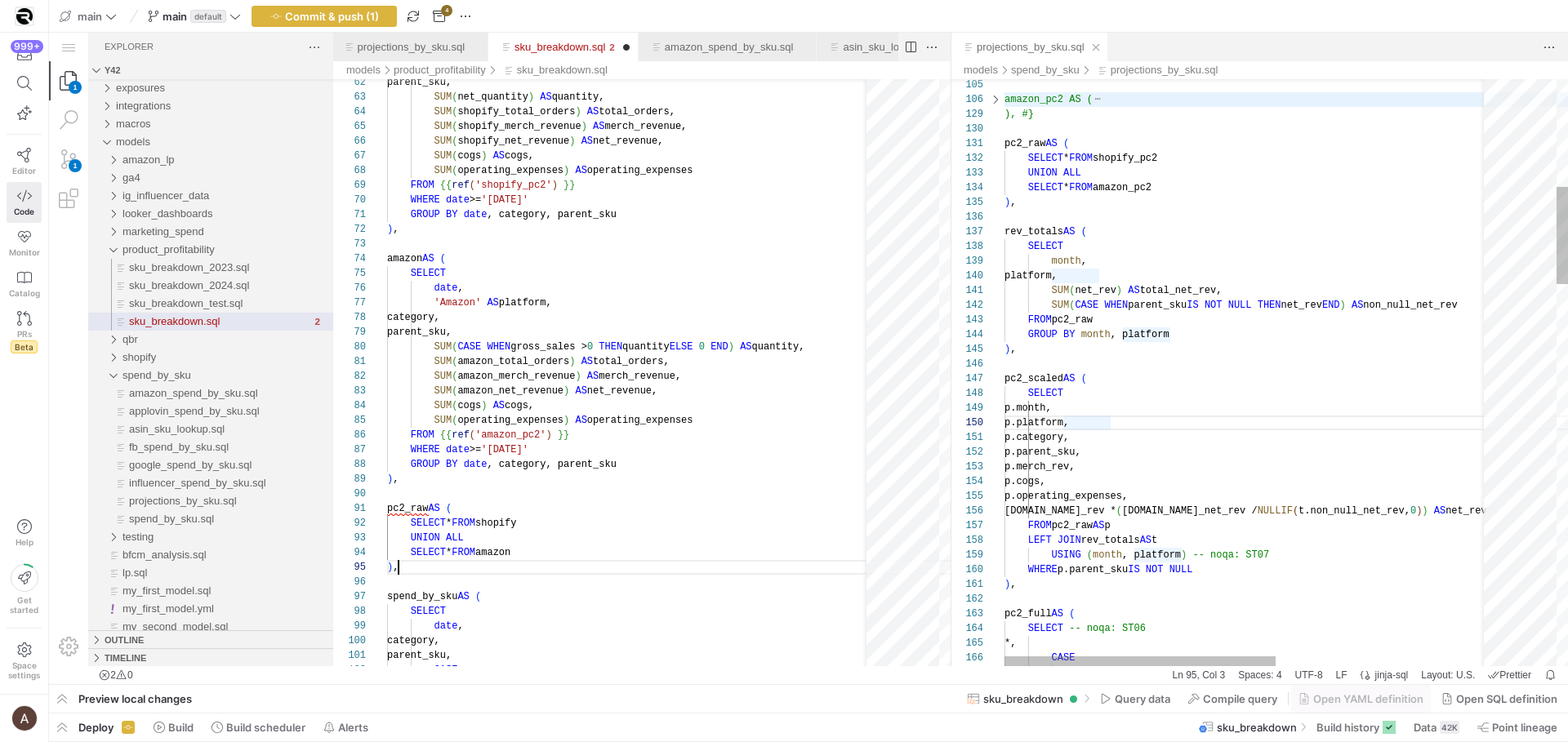
type textarea "pc2_raw AS ( SELECT * FROM shopify UNION ALL SELECT * FROM amazon ), spend_by_s…"
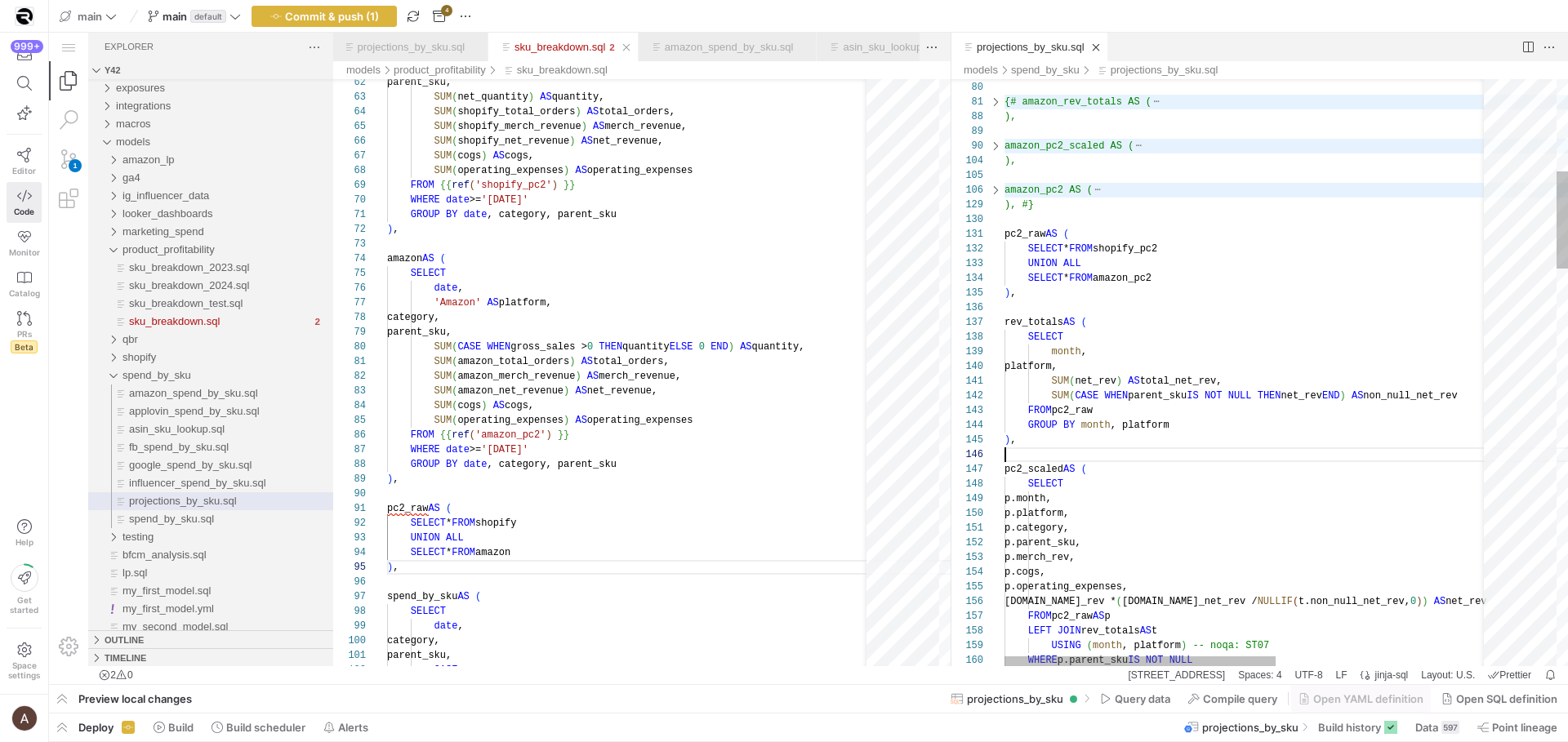
type textarea "UNION ALL SELECT * FROM amazon_pc2 ), rev_totals AS ( SELECT month, platform, S…"
click at [1103, 385] on span "net_rev" at bounding box center [1096, 380] width 41 height 11
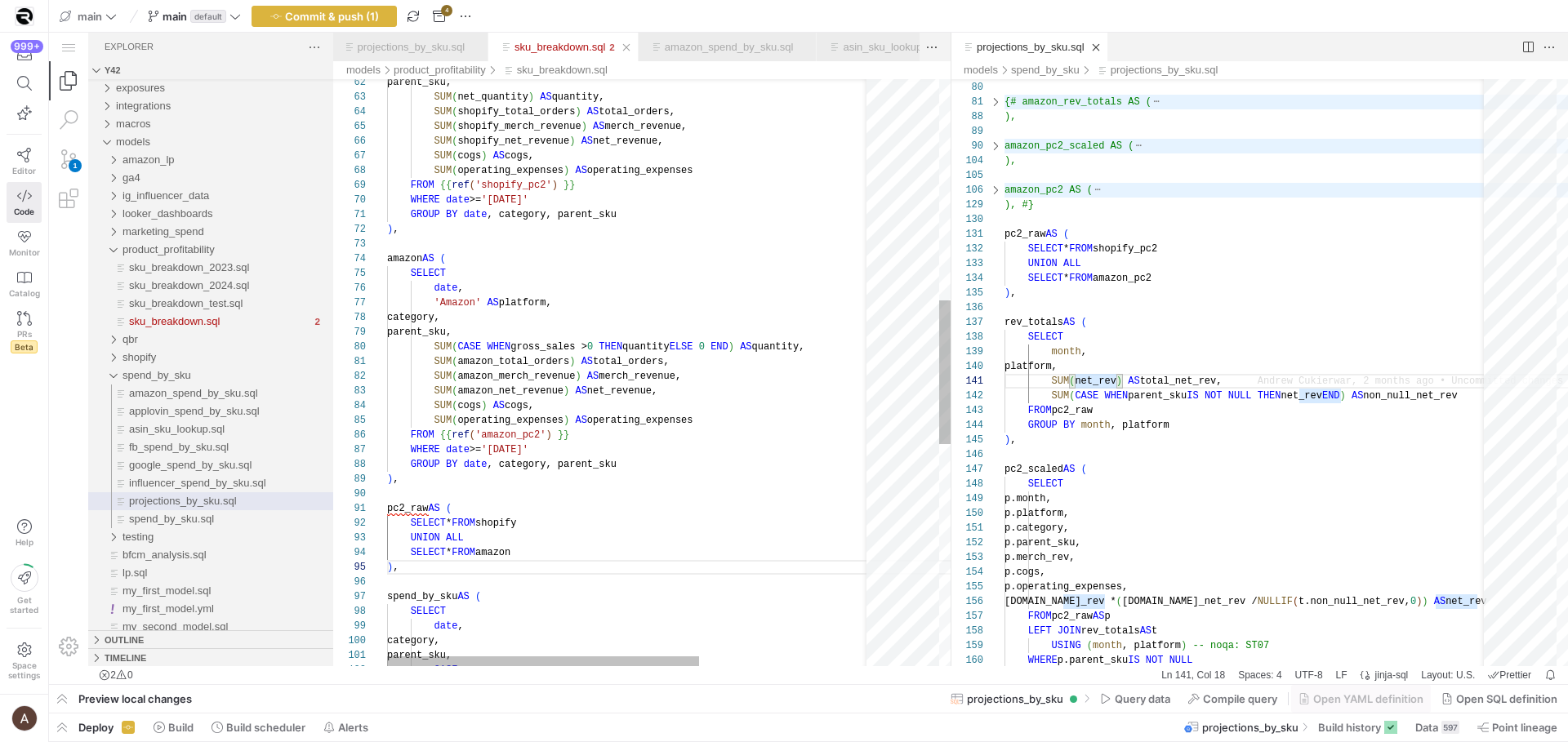
type textarea "SUM(amazon_total_orders) AS total_orders, SUM(amazon_merch_revenue) AS merch_re…"
click at [625, 421] on div "SUM ( shopify_merch_revenue ) AS merch_revenue, SUM ( shopify_net_revenue ) AS …" at bounding box center [764, 376] width 754 height 2394
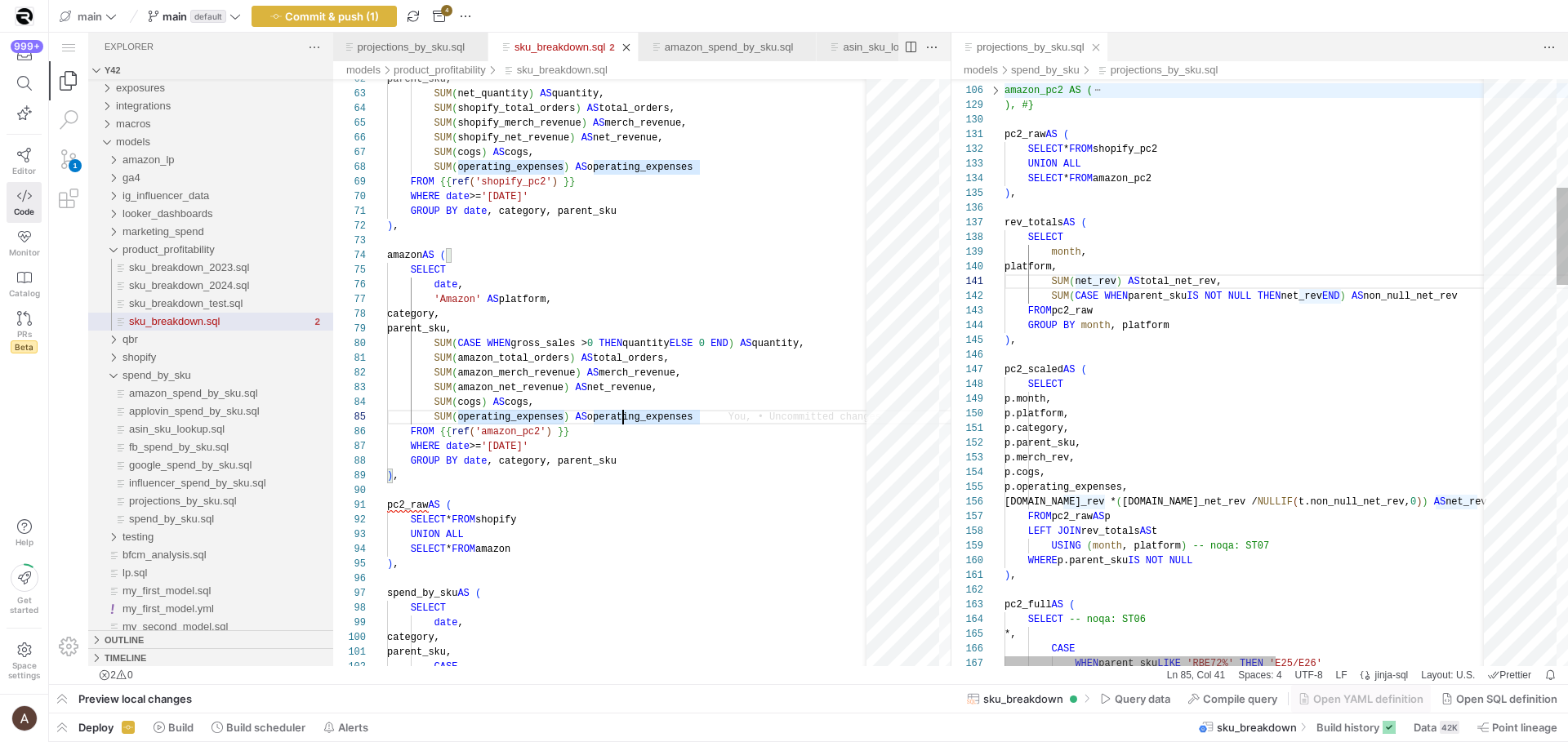
scroll to position [103, 112]
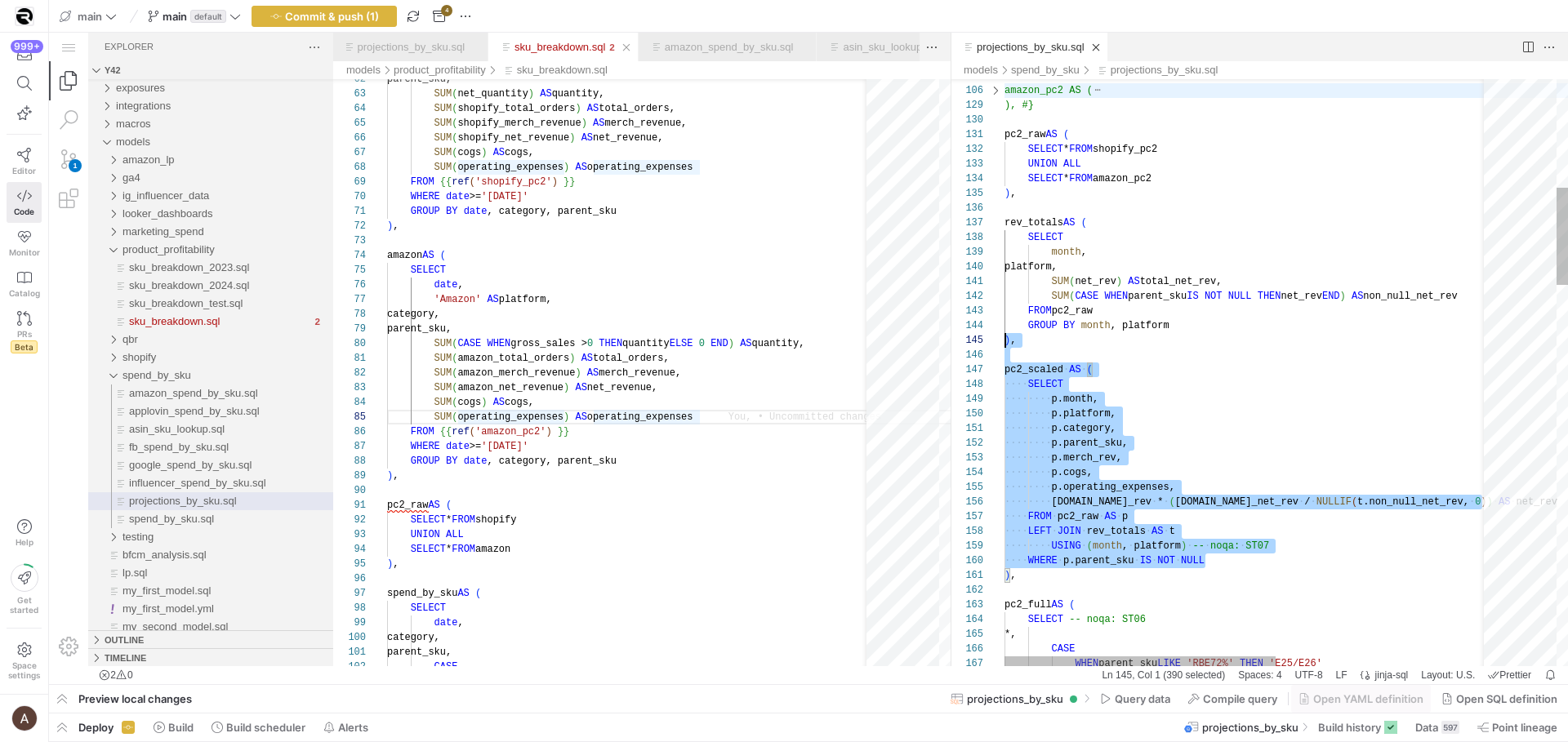
scroll to position [30, 0]
drag, startPoint x: 1239, startPoint y: 560, endPoint x: 992, endPoint y: 589, distance: 248.7
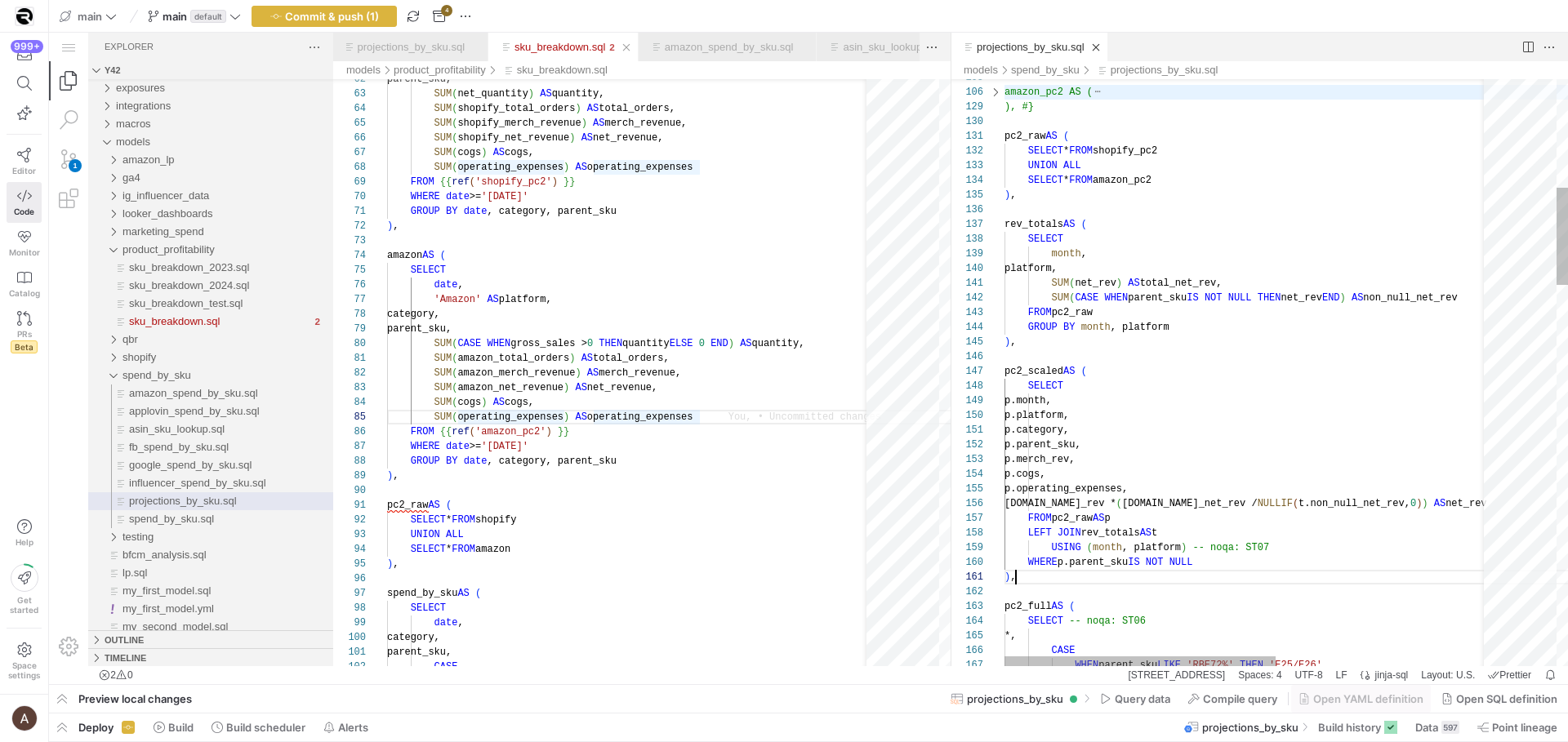
type textarea "FROM pc2_raw GROUP BY month, platform ), pc2_scaled AS ( SELECT p.month, p.plat…"
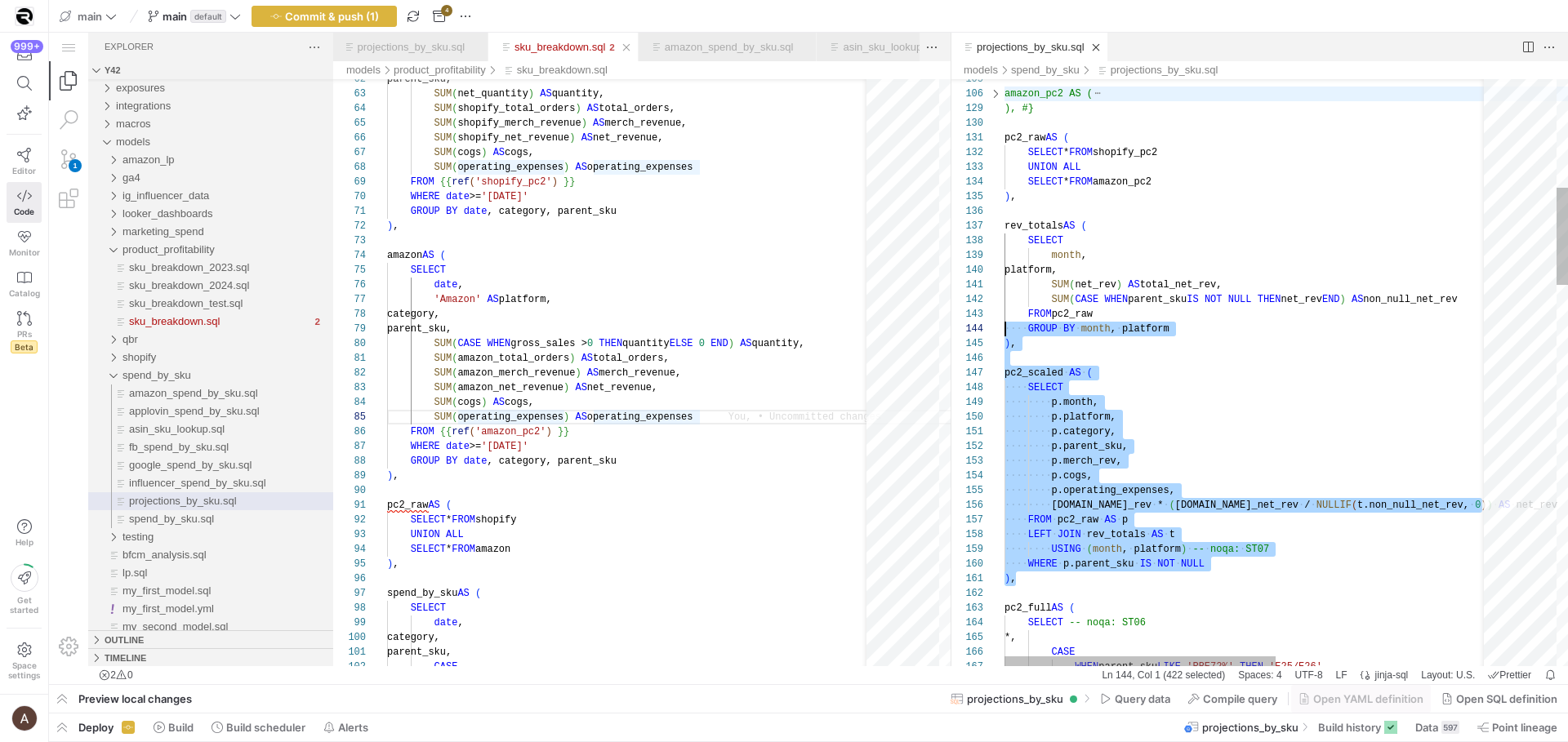
scroll to position [59, 0]
drag, startPoint x: 1037, startPoint y: 582, endPoint x: 997, endPoint y: 374, distance: 211.8
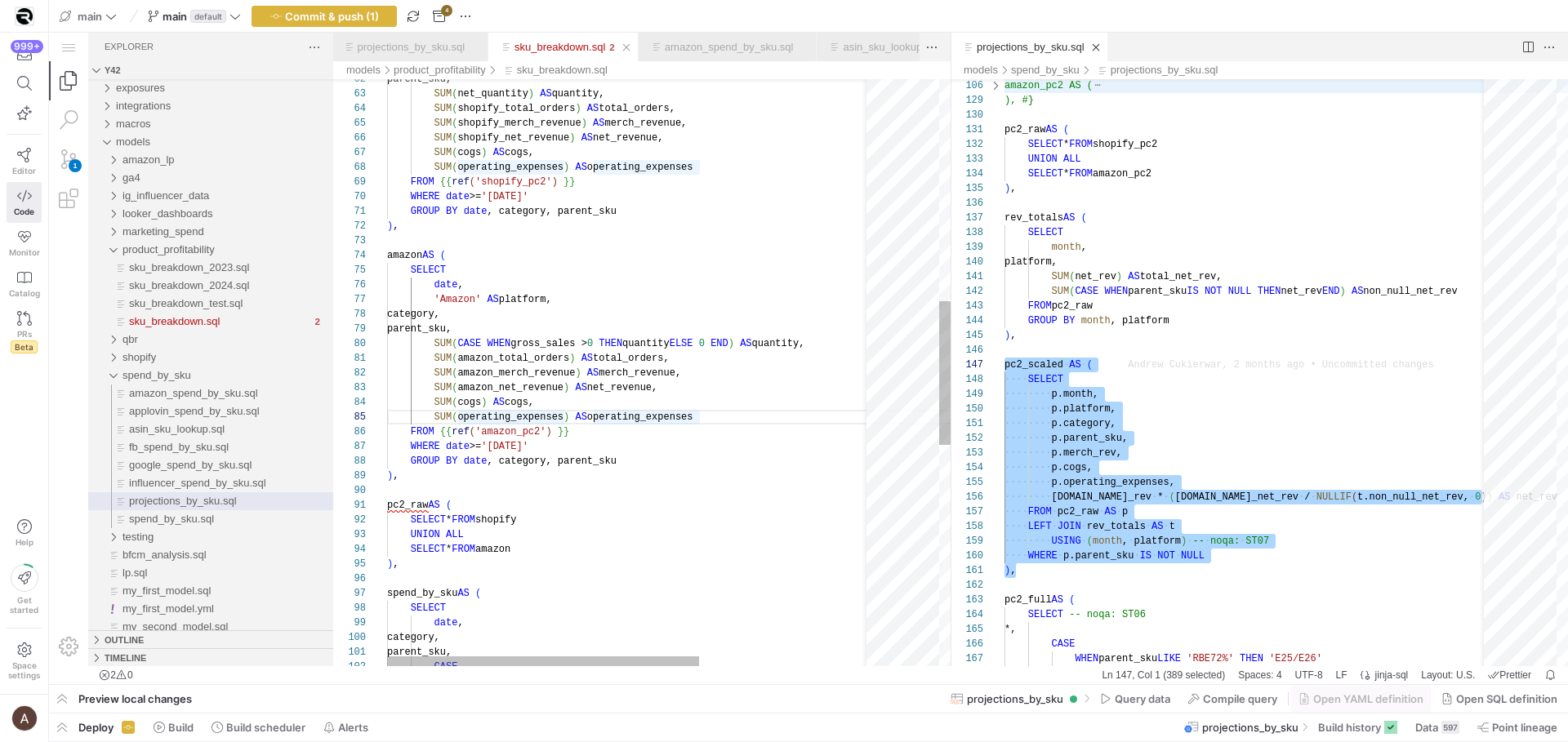
scroll to position [73, 0]
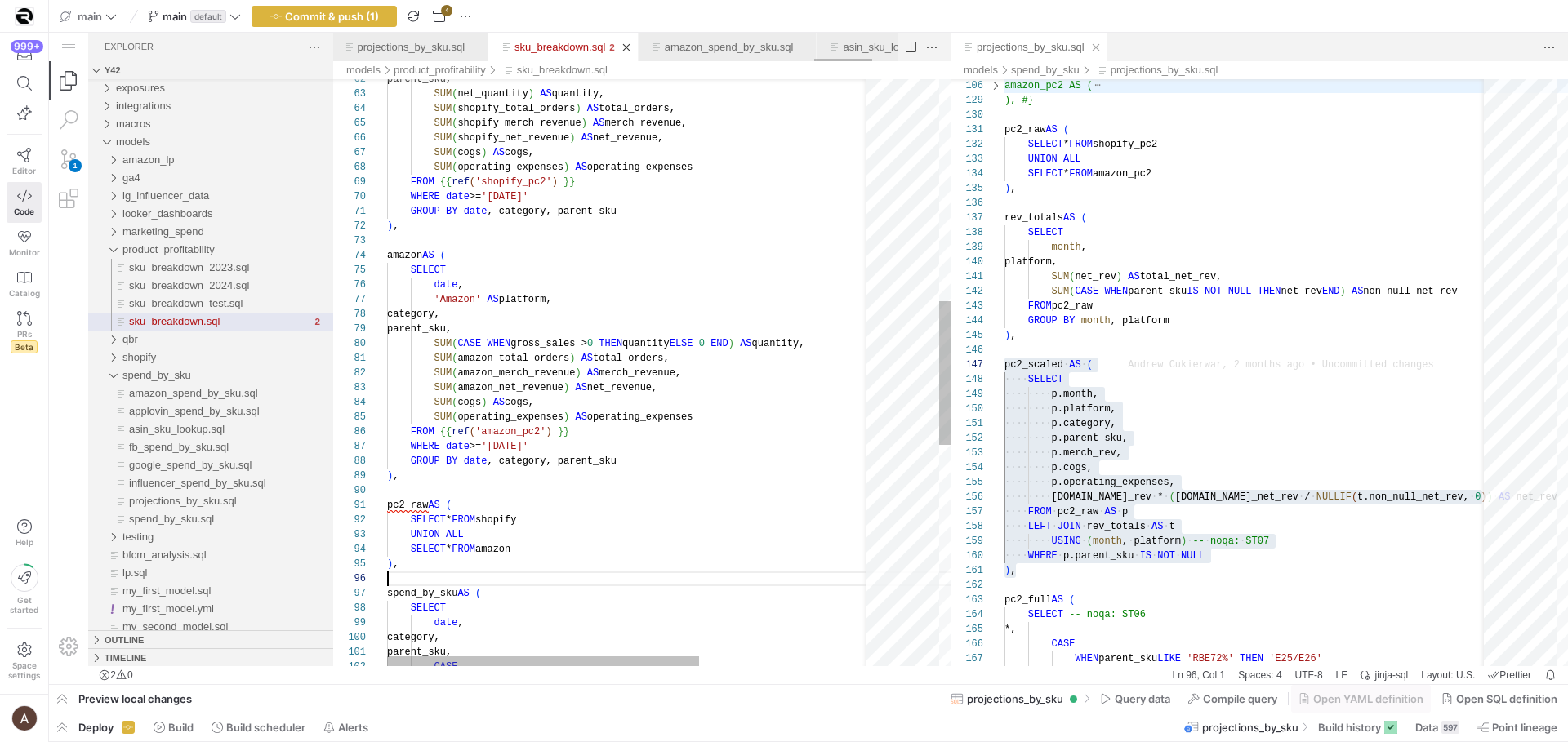
click at [481, 574] on div "SUM ( shopify_merch_revenue ) AS merch_revenue, SUM ( shopify_net_revenue ) AS …" at bounding box center [764, 373] width 754 height 2394
click at [482, 571] on div "SUM ( shopify_merch_revenue ) AS merch_revenue, SUM ( shopify_net_revenue ) AS …" at bounding box center [764, 373] width 754 height 2394
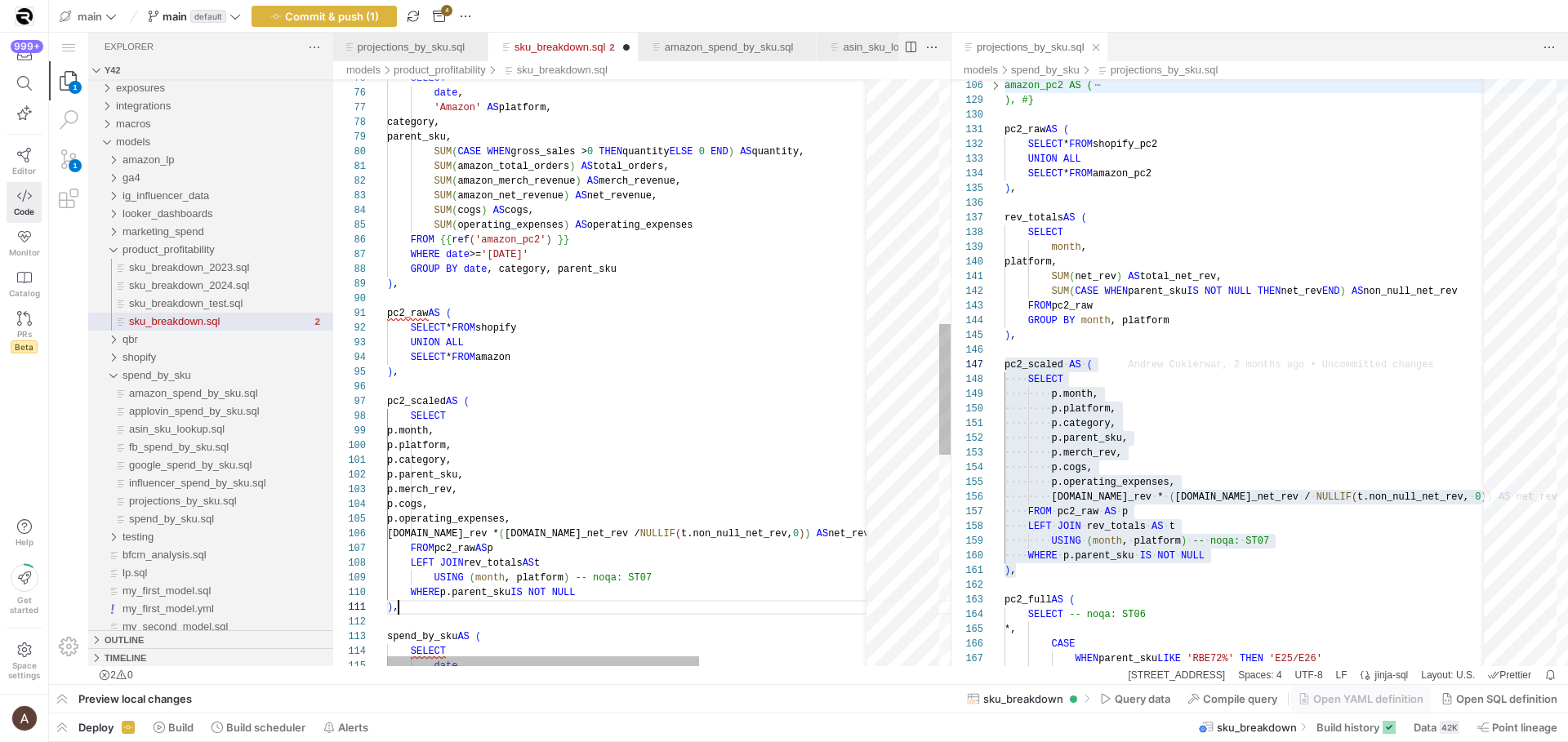
click at [592, 443] on div "SELECT date , 'Amazon' AS platform, category, parent_sku, SUM ( CASE WHEN gross…" at bounding box center [764, 298] width 754 height 2629
click at [605, 415] on div "SELECT date , 'Amazon' AS platform, category, parent_sku, SUM ( CASE WHEN gross…" at bounding box center [764, 298] width 754 height 2629
click at [579, 443] on div "SELECT date , 'Amazon' AS platform, category, parent_sku, SUM ( CASE WHEN gross…" at bounding box center [764, 298] width 754 height 2629
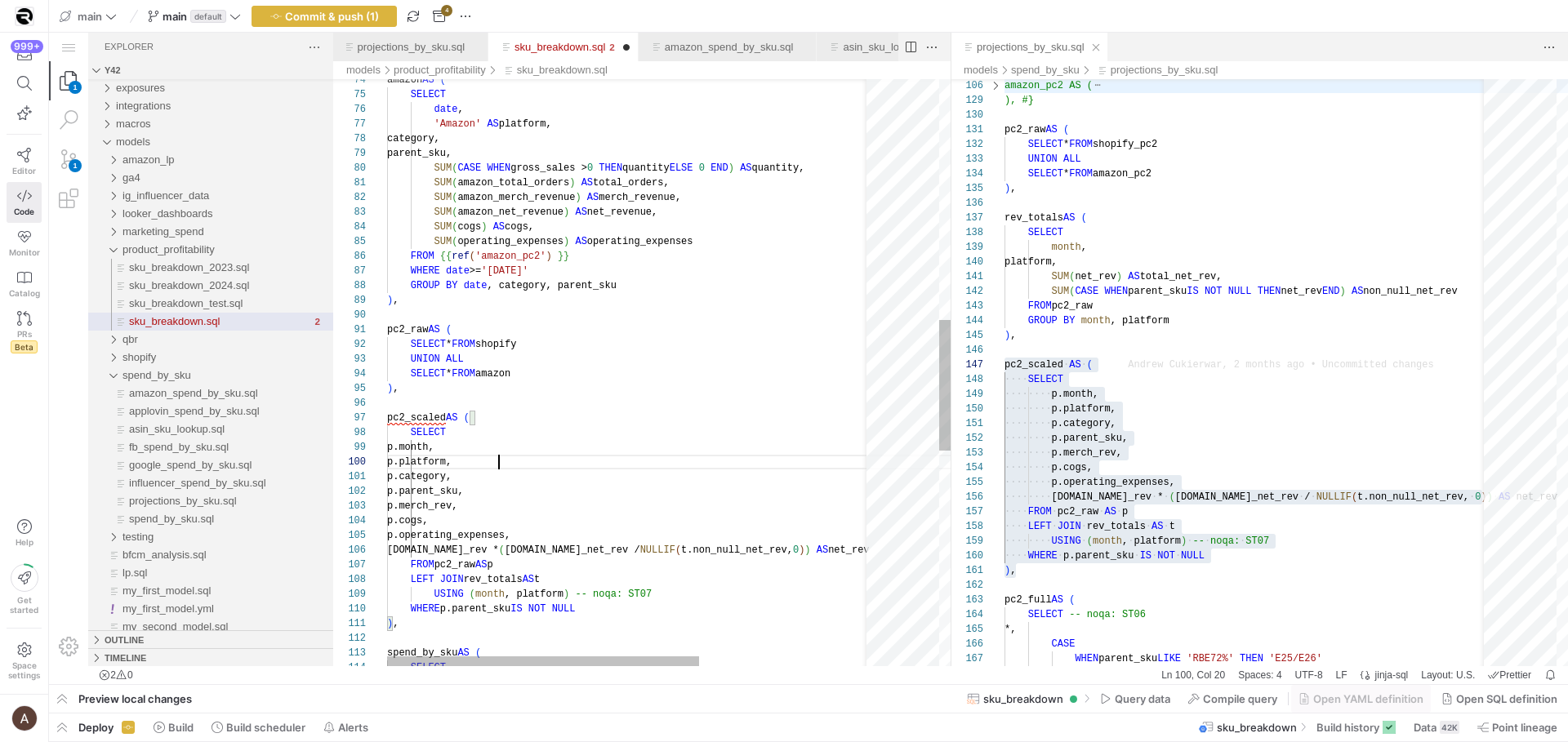
click at [461, 450] on div "SELECT date , 'Amazon' AS platform, category, parent_sku, SUM ( CASE WHEN gross…" at bounding box center [764, 315] width 754 height 2629
click at [589, 391] on div "SELECT date , 'Amazon' AS platform, category, parent_sku, SUM ( CASE WHEN gross…" at bounding box center [764, 315] width 754 height 2629
drag, startPoint x: 660, startPoint y: 199, endPoint x: 678, endPoint y: 200, distance: 18.0
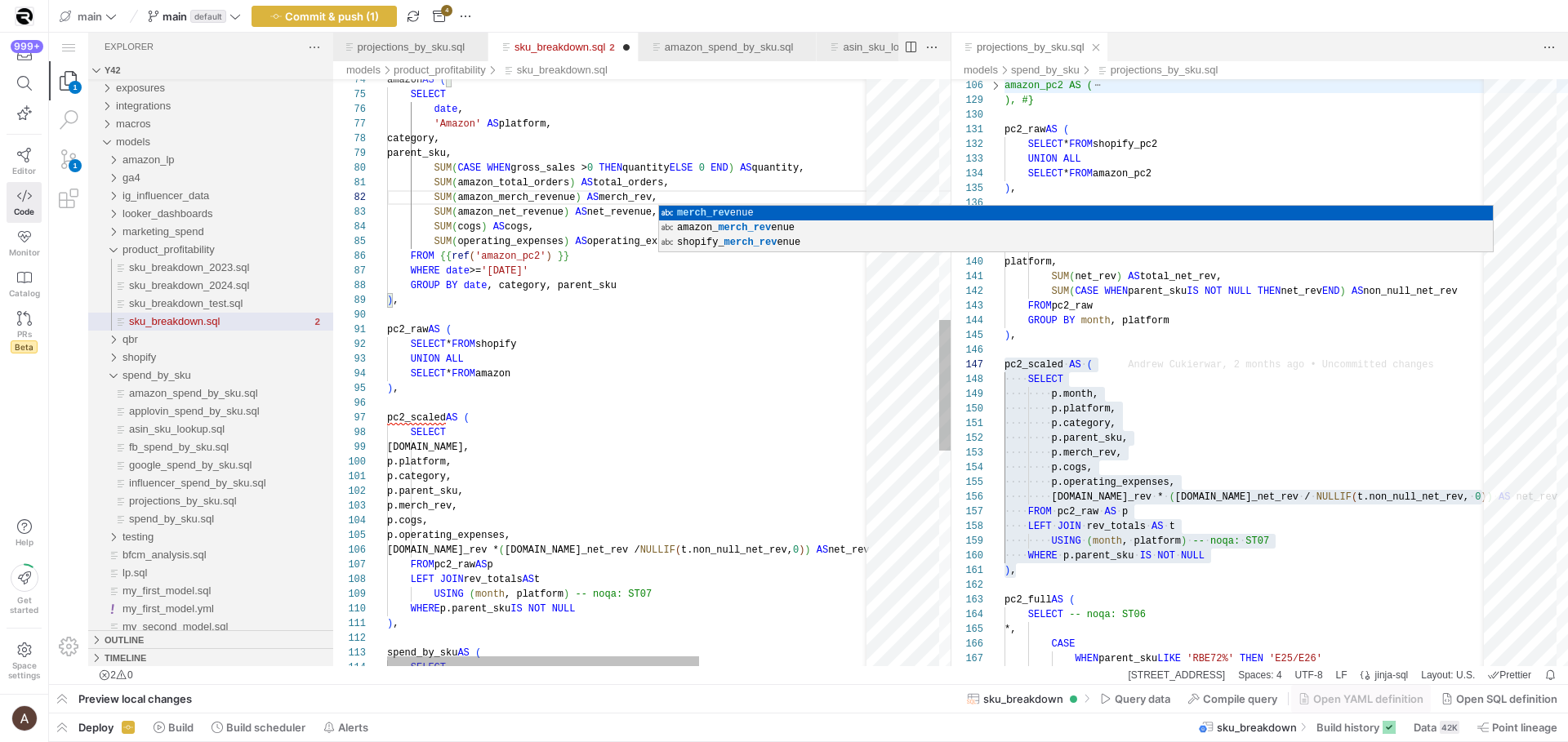
click at [640, 205] on div "SELECT date , 'Amazon' AS platform, category, parent_sku, SUM ( CASE WHEN gross…" at bounding box center [764, 315] width 754 height 2629
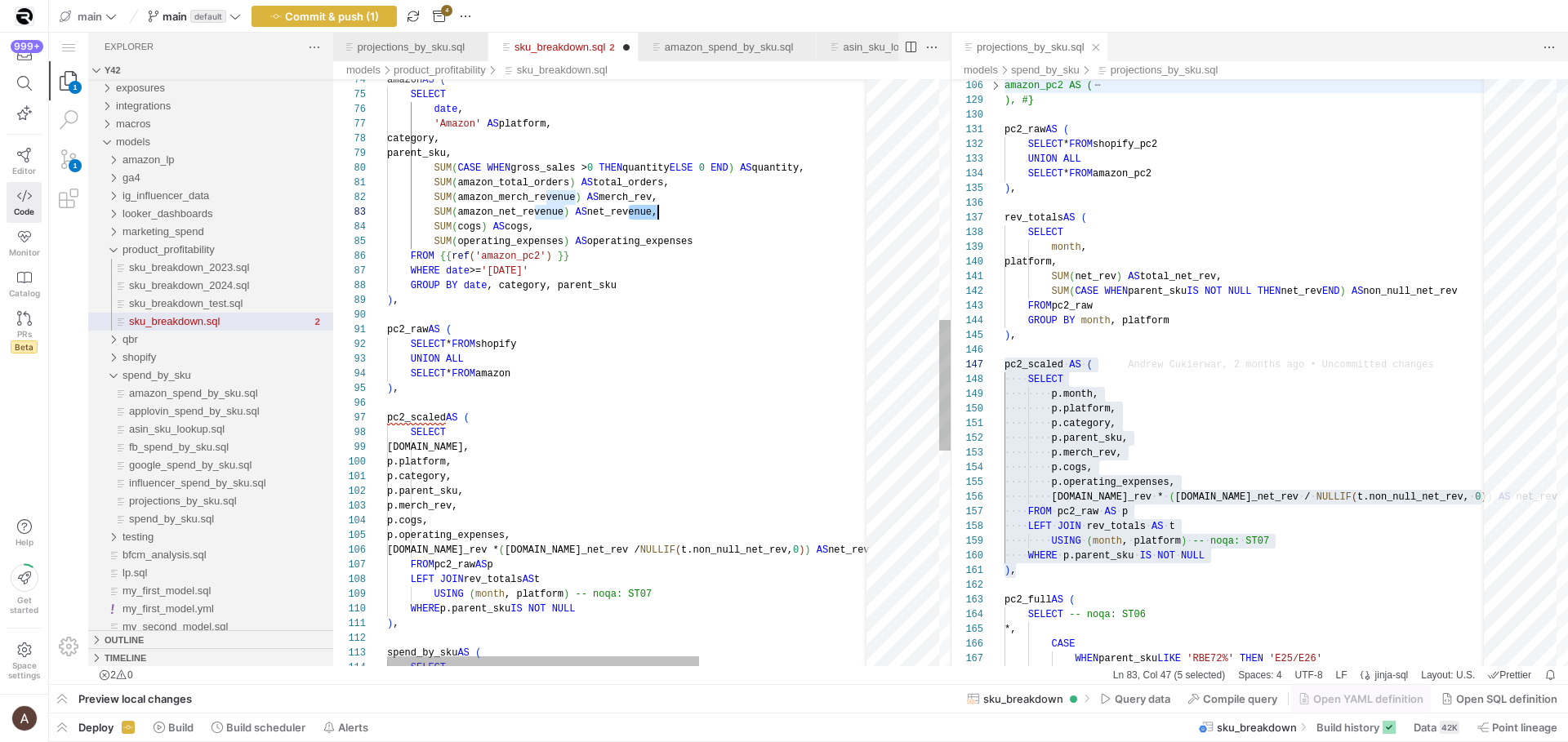
drag, startPoint x: 632, startPoint y: 209, endPoint x: 655, endPoint y: 212, distance: 23.2
click at [642, 174] on div "SELECT date , 'Amazon' AS platform, category, parent_sku, SUM ( CASE WHEN gross…" at bounding box center [764, 315] width 754 height 2629
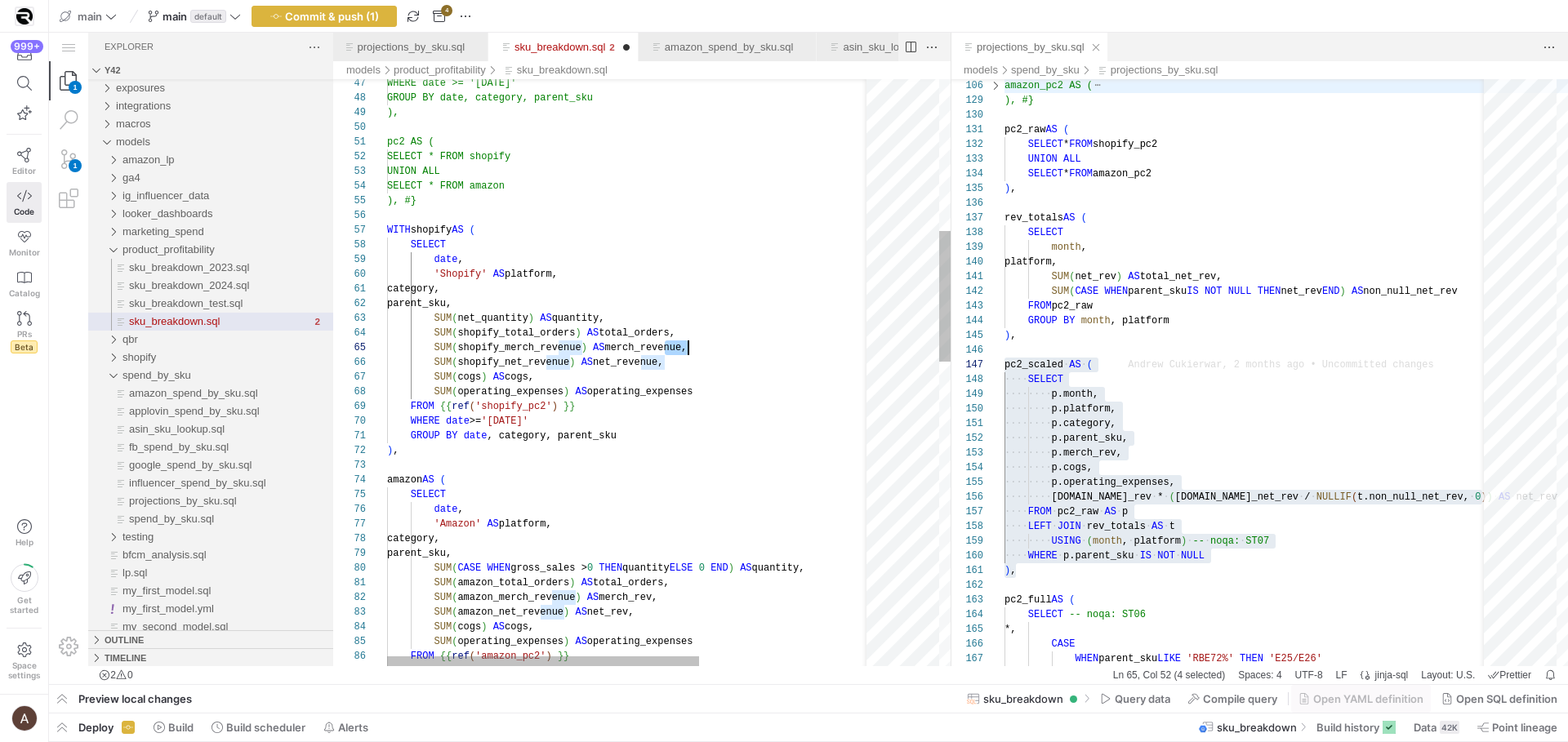
drag, startPoint x: 662, startPoint y: 352, endPoint x: 687, endPoint y: 351, distance: 25.0
drag, startPoint x: 662, startPoint y: 360, endPoint x: 640, endPoint y: 362, distance: 22.1
click at [649, 312] on div "SELECT date , 'Amazon' AS platform, category, parent_sku, SUM ( CASE WHEN gross…" at bounding box center [764, 715] width 754 height 2629
click at [640, 274] on div "SELECT date , 'Amazon' AS platform, category, parent_sku, SUM ( CASE WHEN gross…" at bounding box center [764, 715] width 754 height 2629
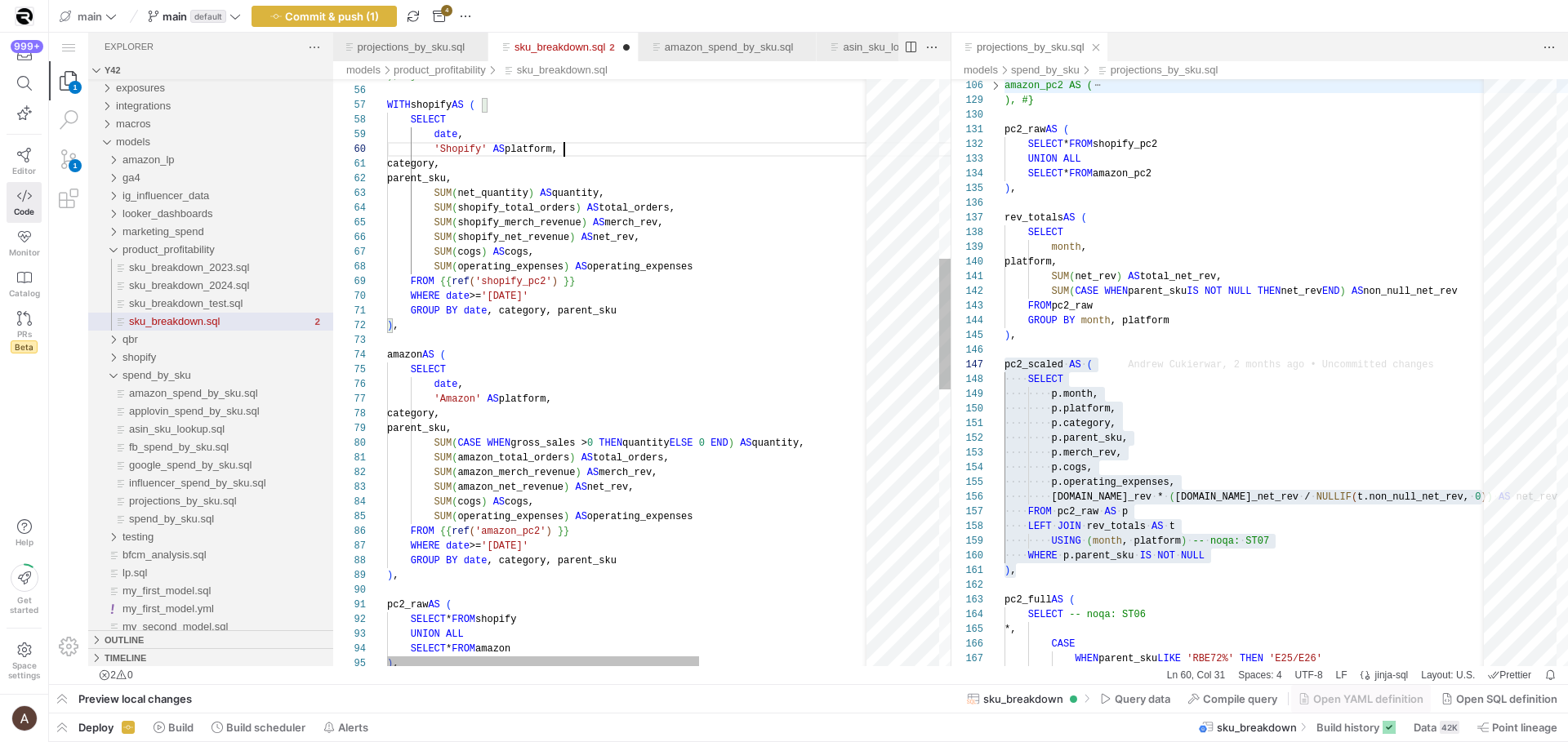
scroll to position [132, 177]
click at [775, 298] on div "SELECT date , 'Amazon' AS platform, category, parent_sku, SUM ( CASE WHEN gross…" at bounding box center [764, 590] width 754 height 2629
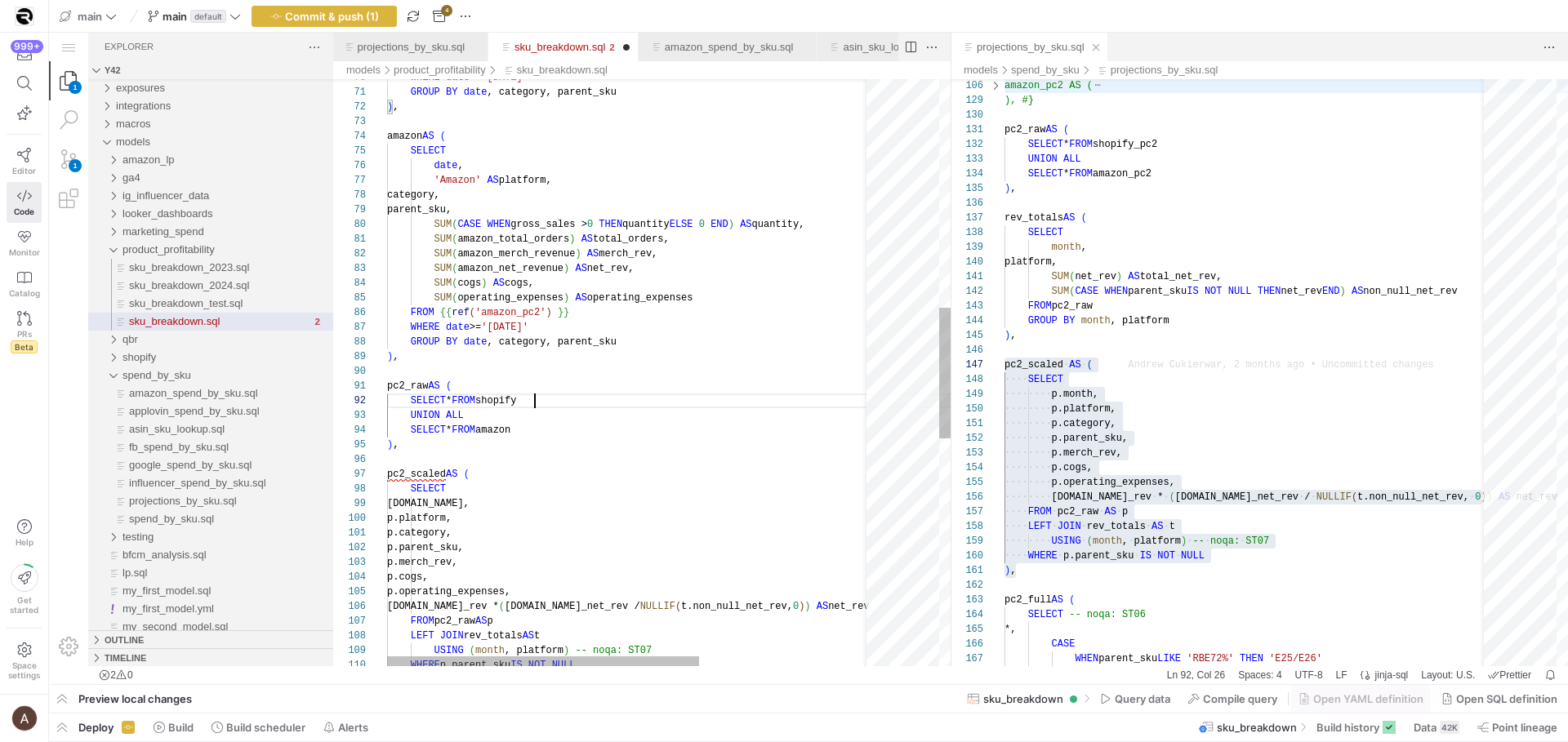
scroll to position [14, 146]
click at [615, 398] on div "SELECT date , 'Amazon' AS platform, category, parent_sku, SUM ( CASE WHEN gross…" at bounding box center [764, 371] width 754 height 2629
type textarea "pc2_raw AS ( SELECT * FROM shopify UNION ALL SELECT * FROM amazon ), pc2_scaled…"
type textarea "FROM pc2_raw GROUP BY month, platform ), pc2_scaled AS ( SELECT p.month, p.plat…"
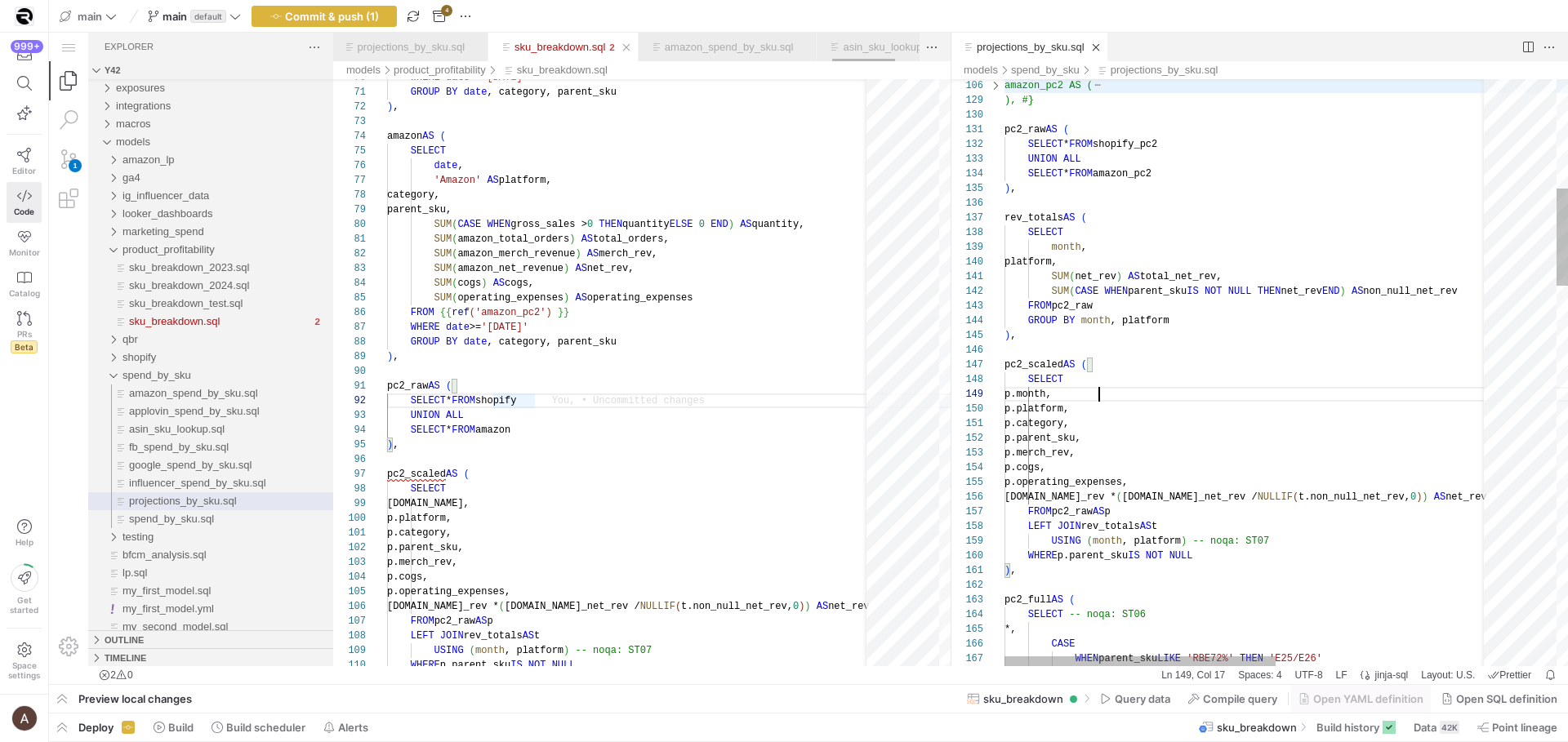
scroll to position [88, 94]
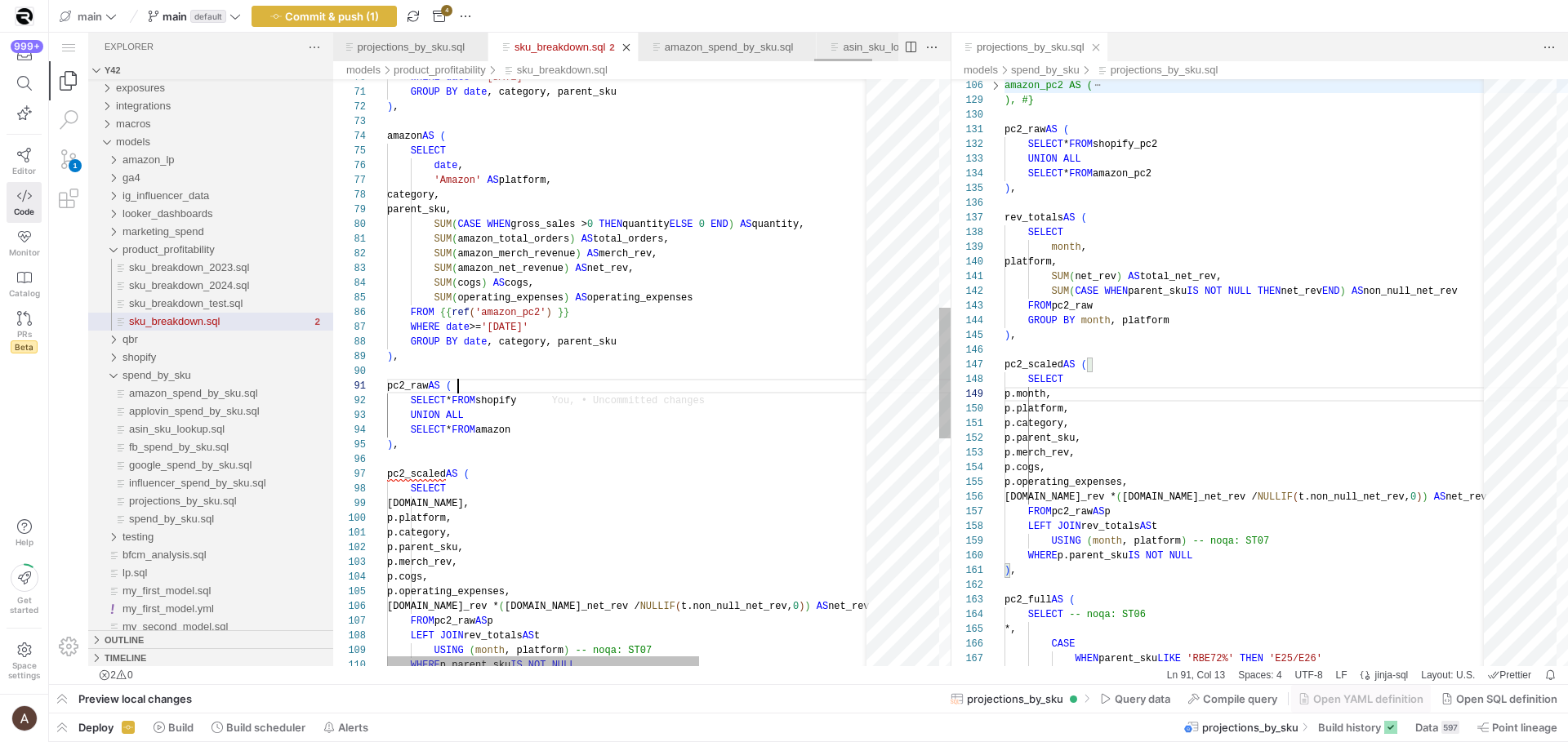
click at [770, 379] on div "SELECT date , 'Amazon' AS platform, category, parent_sku, SUM ( CASE WHEN gross…" at bounding box center [764, 371] width 754 height 2629
click at [705, 416] on div "SELECT date , 'Amazon' AS platform, category, parent_sku, SUM ( CASE WHEN gross…" at bounding box center [764, 371] width 754 height 2629
click at [704, 403] on div "SELECT date , 'Amazon' AS platform, category, parent_sku, SUM ( CASE WHEN gross…" at bounding box center [764, 371] width 754 height 2629
click at [695, 411] on div "SELECT date , 'Amazon' AS platform, category, parent_sku, SUM ( CASE WHEN gross…" at bounding box center [764, 371] width 754 height 2629
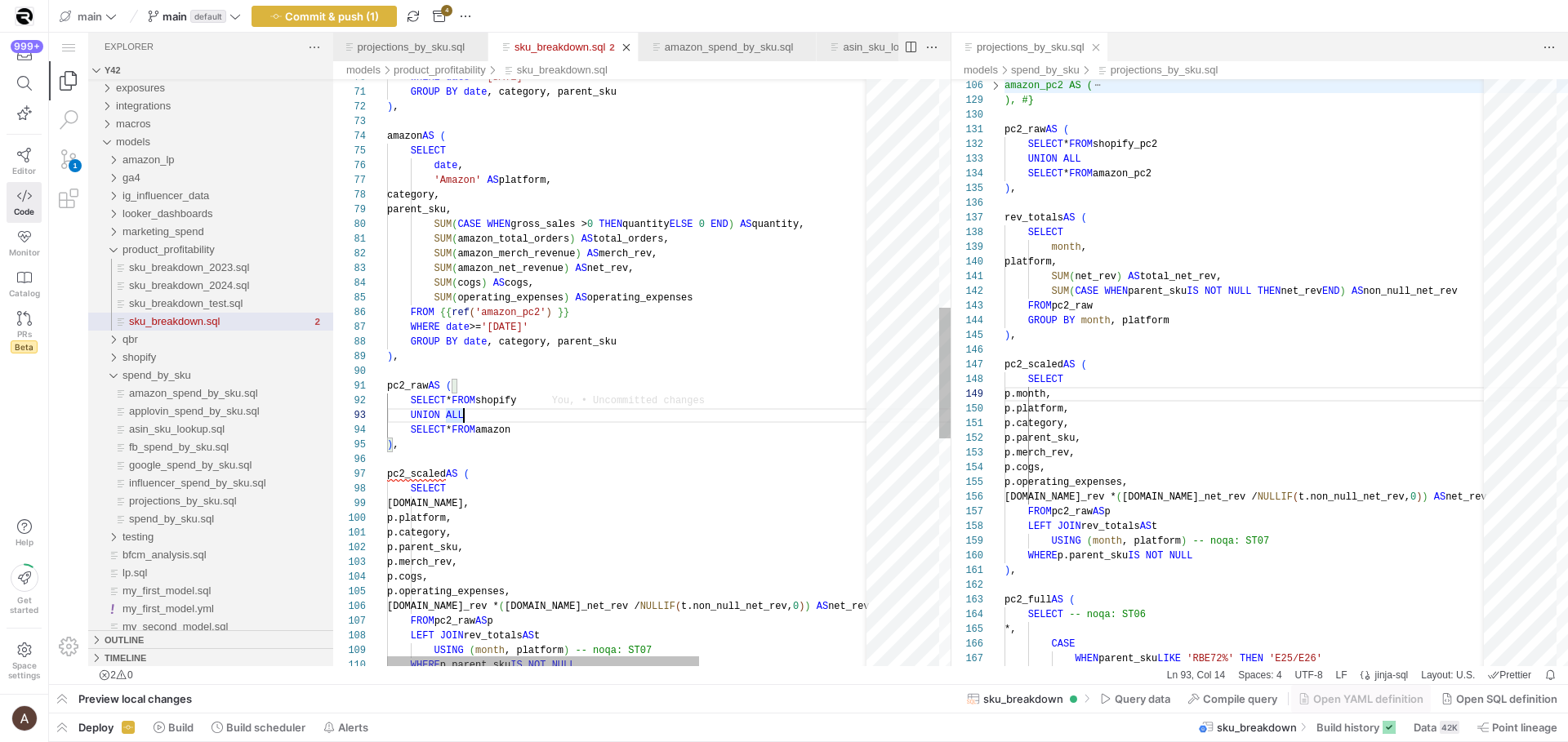
click at [692, 433] on div "SELECT * FROM amazon" at bounding box center [764, 430] width 754 height 14
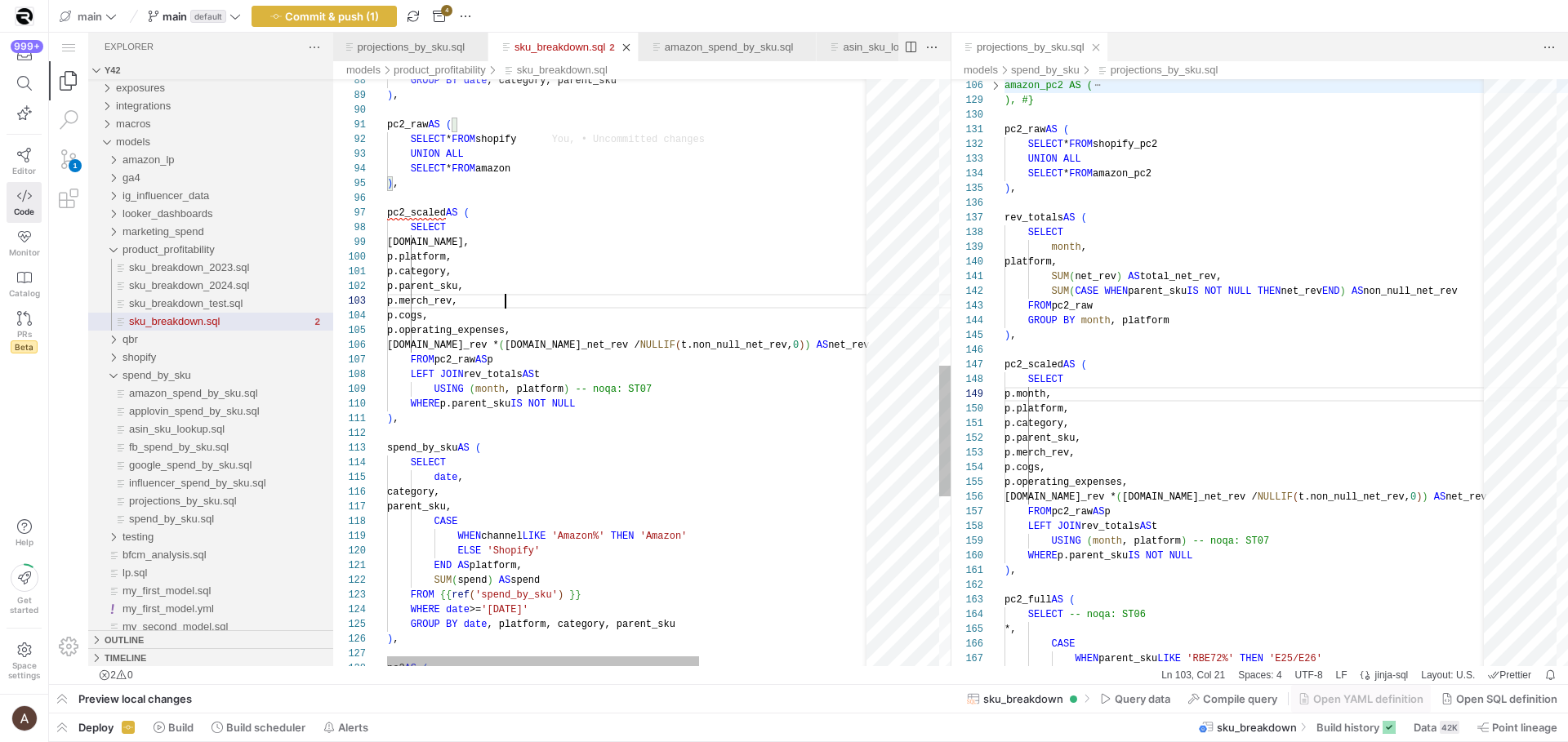
click at [632, 307] on div "GROUP BY date , category, parent_sku ) , pc2_raw AS ( SELECT * FROM shopify UNI…" at bounding box center [764, 110] width 754 height 2629
click at [599, 260] on div "GROUP BY date , category, parent_sku ) , pc2_raw AS ( SELECT * FROM shopify UNI…" at bounding box center [764, 110] width 754 height 2629
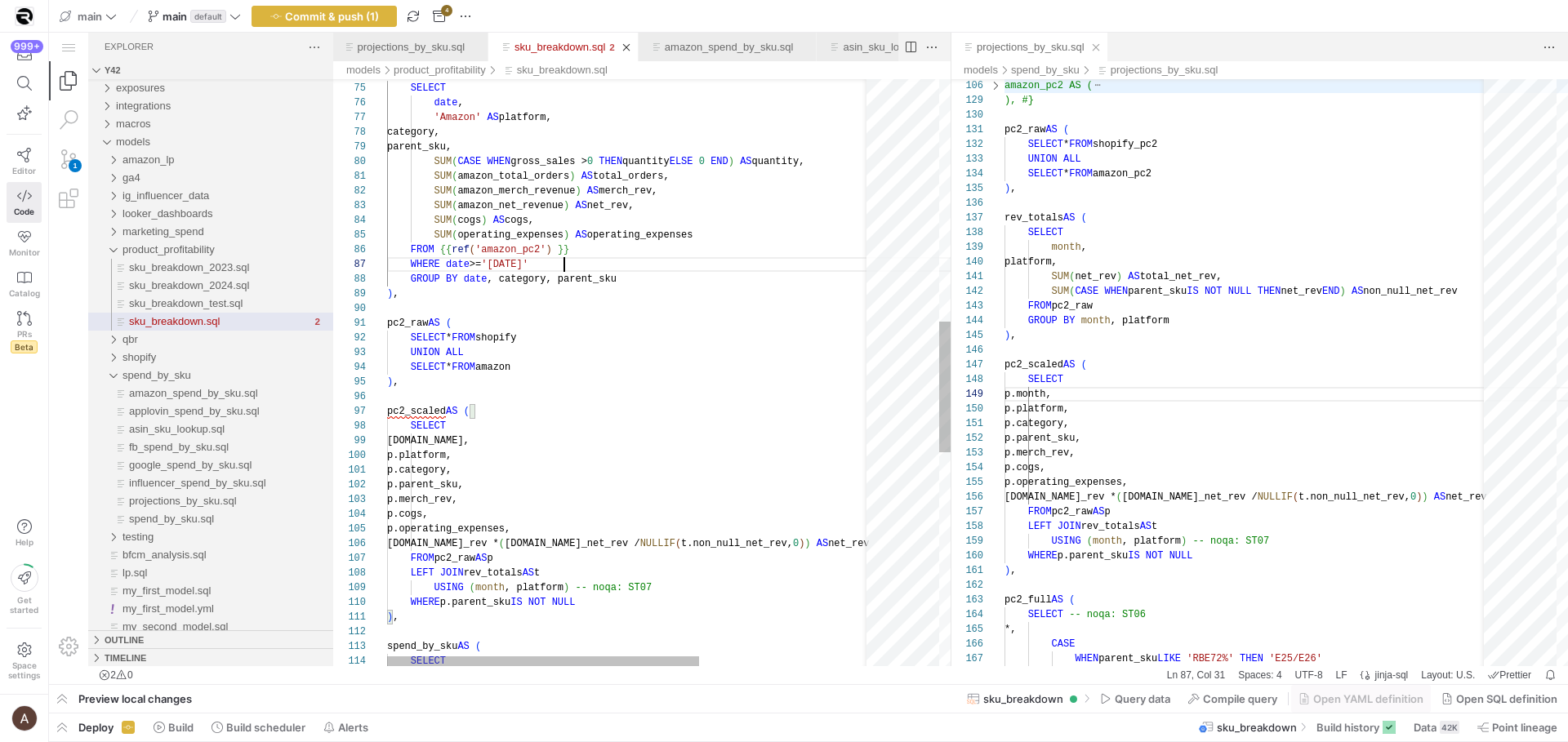
scroll to position [88, 177]
click at [598, 271] on div "GROUP BY date , category, parent_sku ) , pc2_raw AS ( SELECT * FROM shopify UNI…" at bounding box center [764, 308] width 754 height 2629
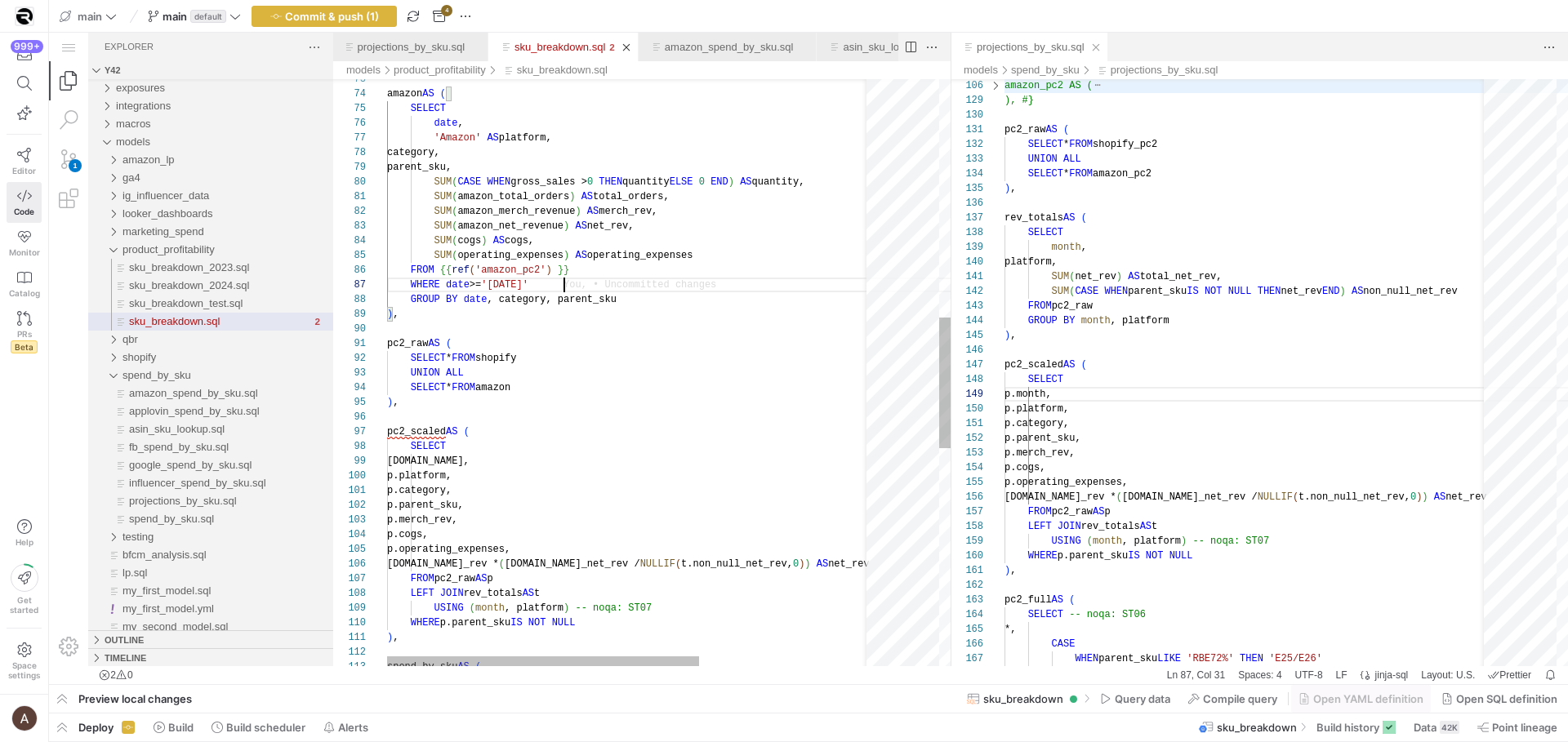
type textarea "p.category, p.parent_sku, p.merch_rev, p.cogs, p.operating_expenses, p.net_rev …"
click at [545, 505] on div "GROUP BY date , category, parent_sku ) , pc2_raw AS ( SELECT * FROM shopify UNI…" at bounding box center [764, 328] width 754 height 2629
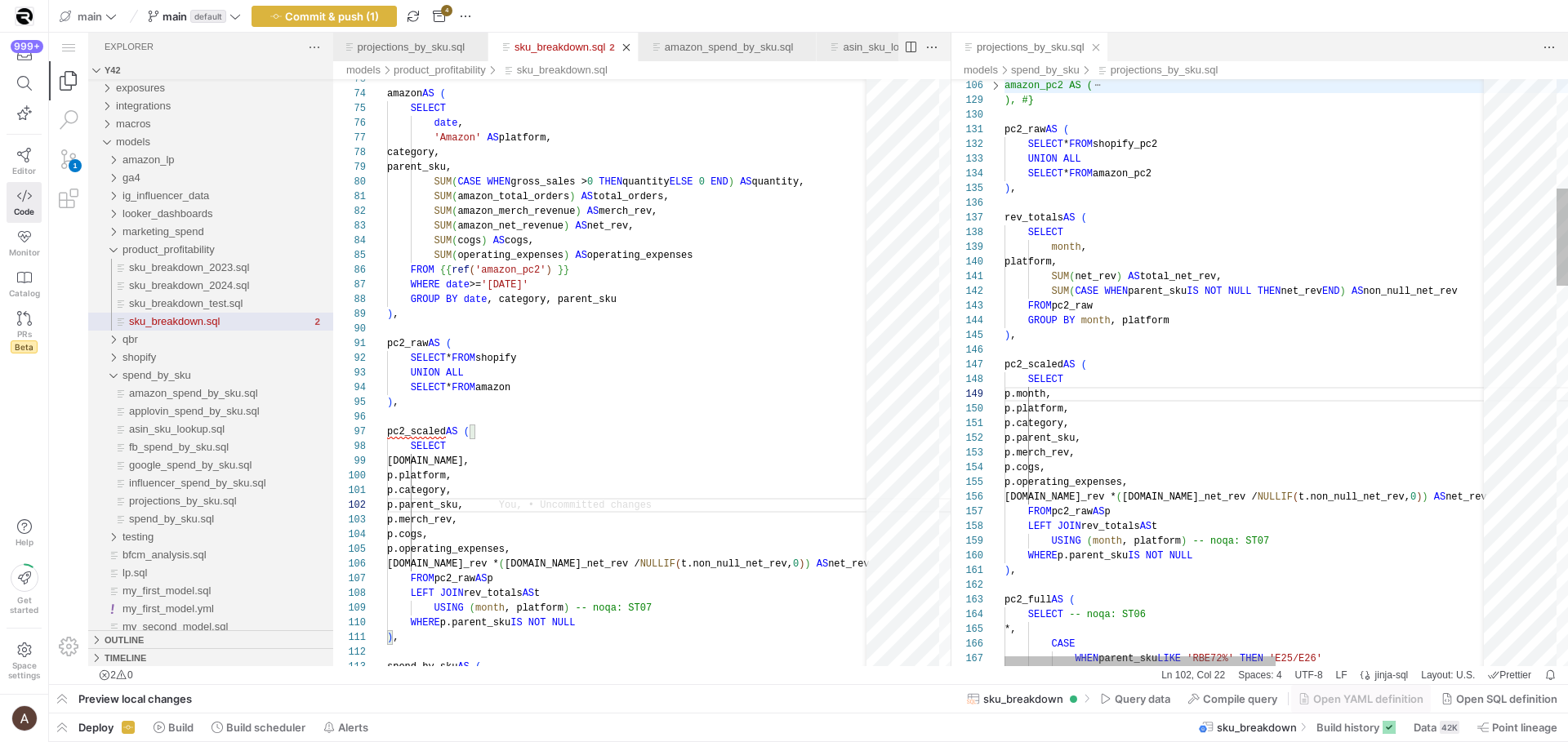
type textarea "UNION ALL SELECT * FROM amazon_pc2 ), rev_totals AS ( SELECT month, platform, S…"
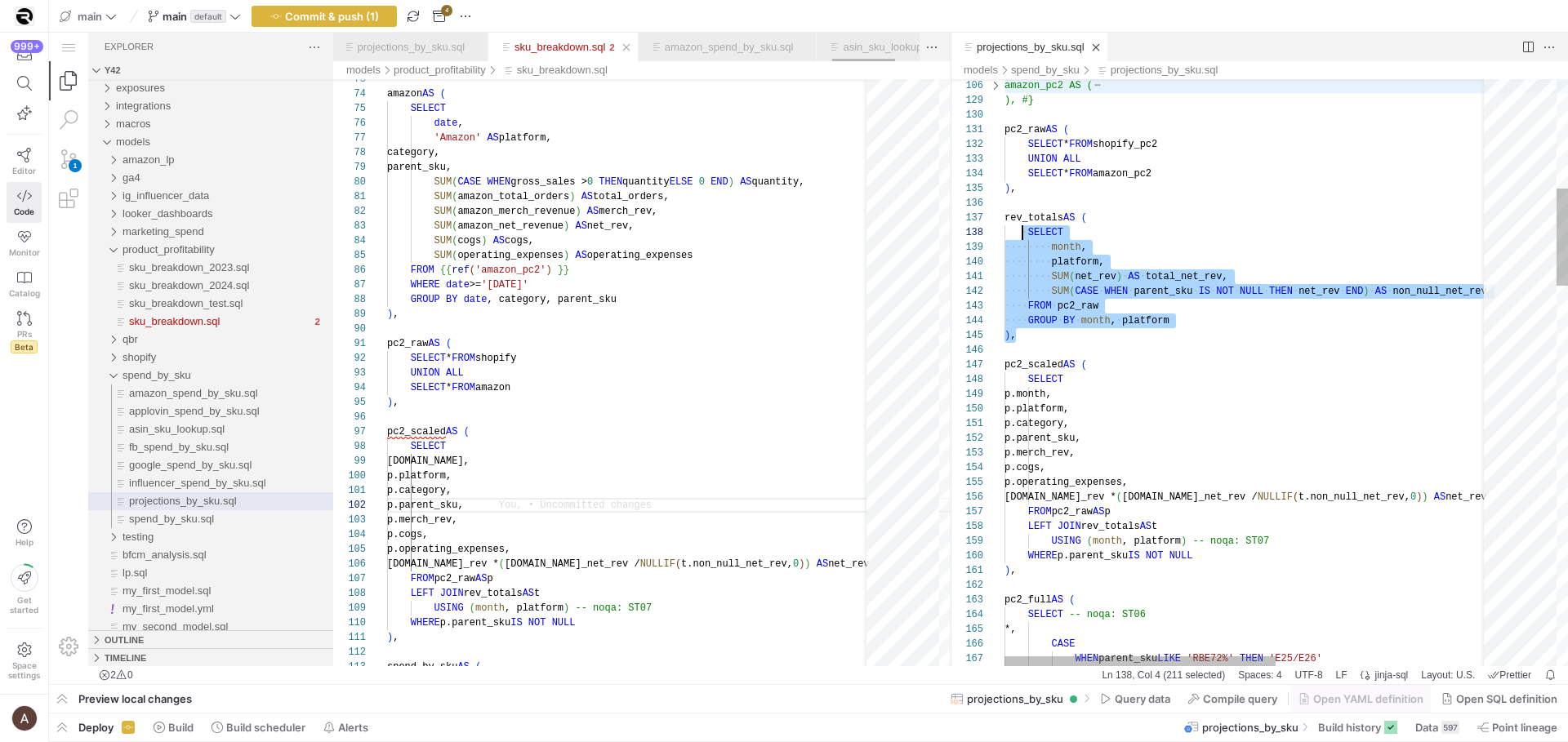
scroll to position [59, 0]
drag, startPoint x: 1075, startPoint y: 324, endPoint x: 1006, endPoint y: 220, distance: 124.8
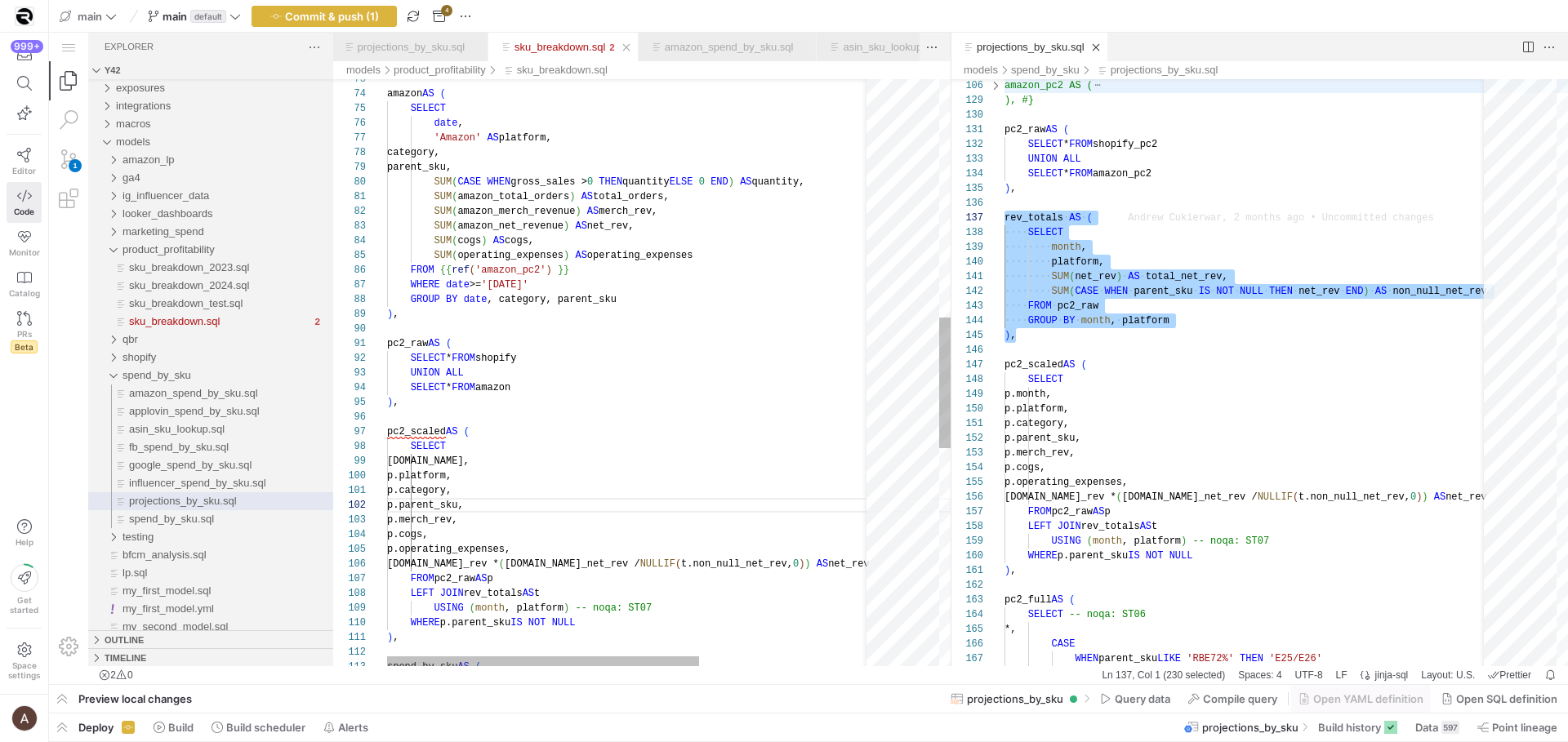
scroll to position [59, 11]
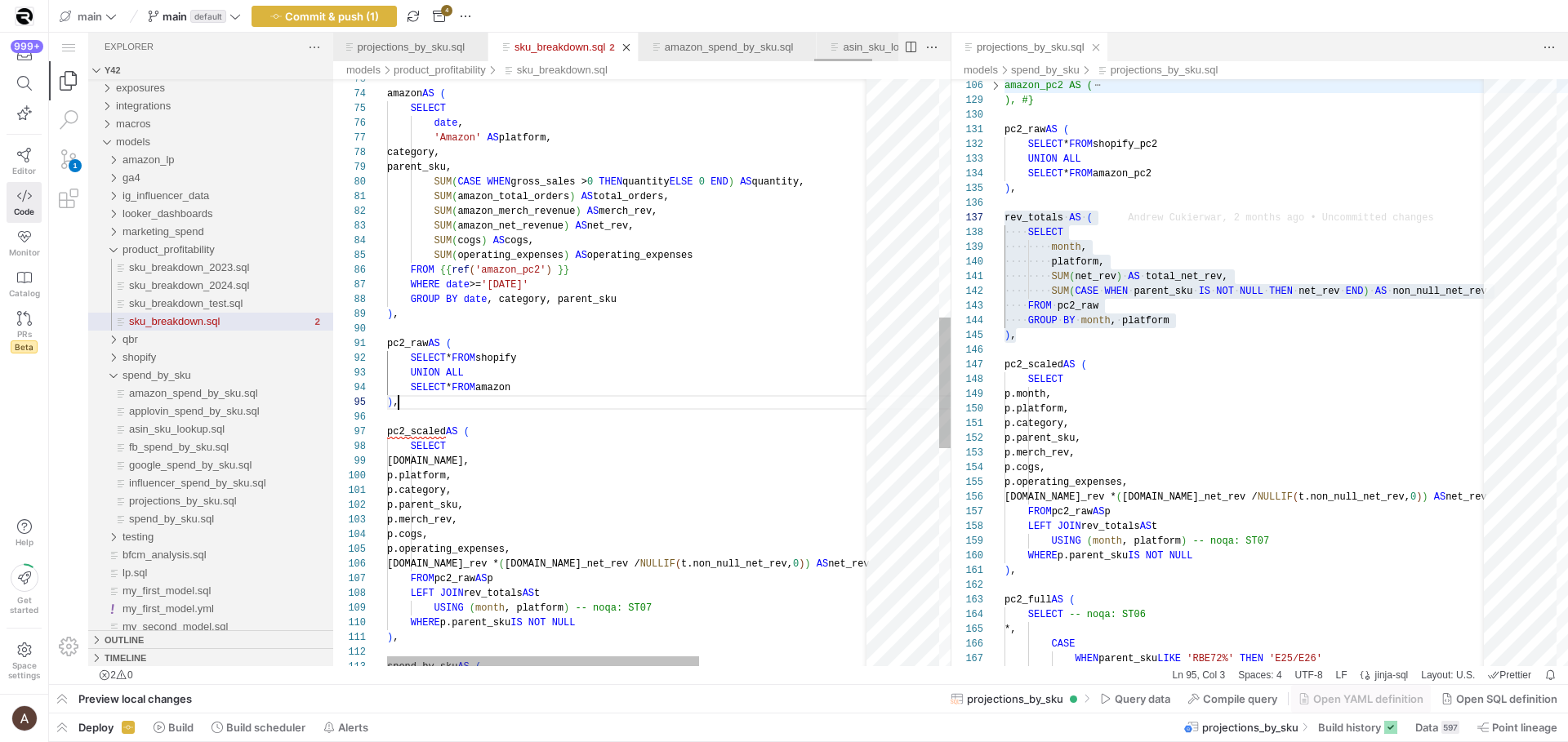
click at [520, 405] on div "GROUP BY date , category, parent_sku ) , pc2_raw AS ( SELECT * FROM shopify UNI…" at bounding box center [764, 328] width 754 height 2629
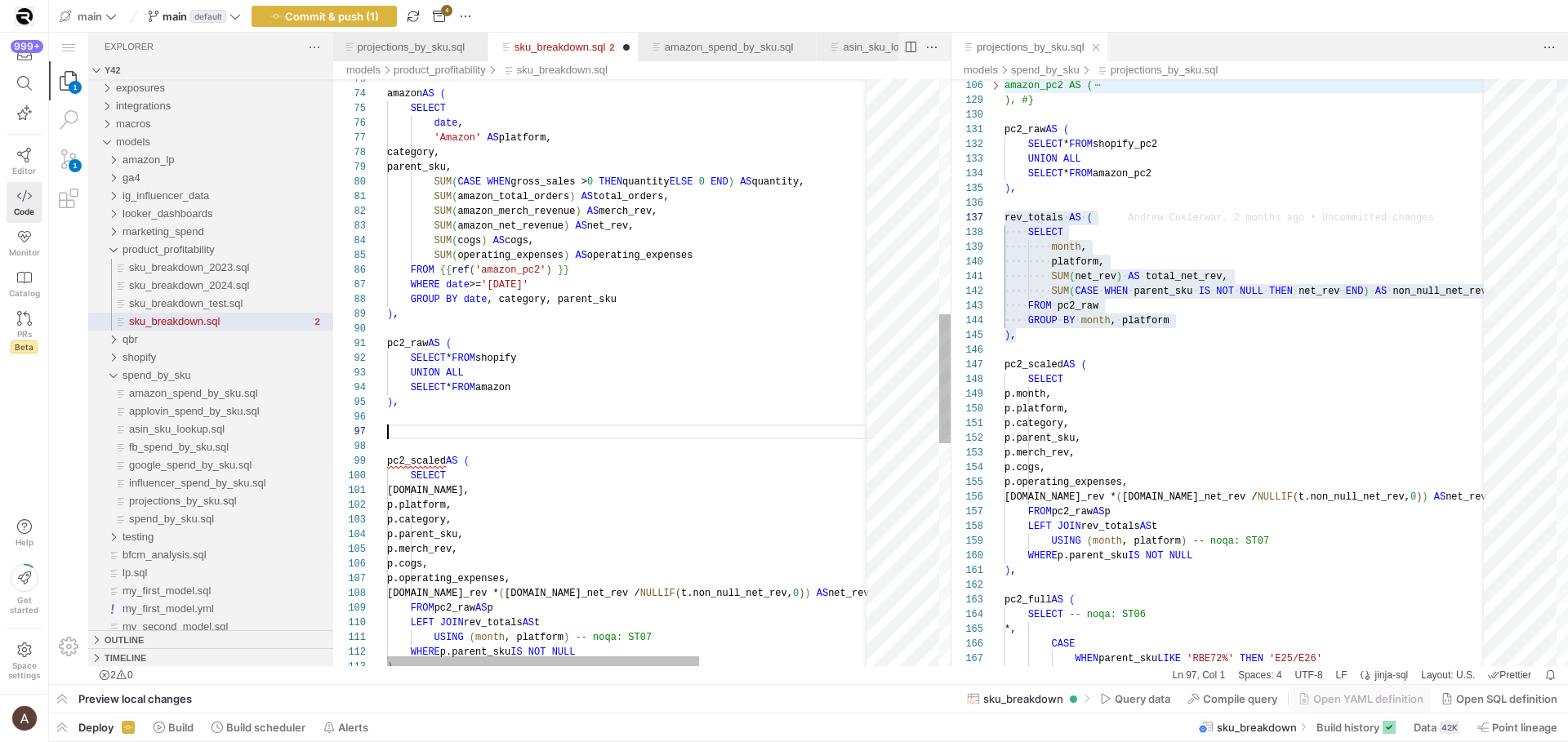
scroll to position [59, 11]
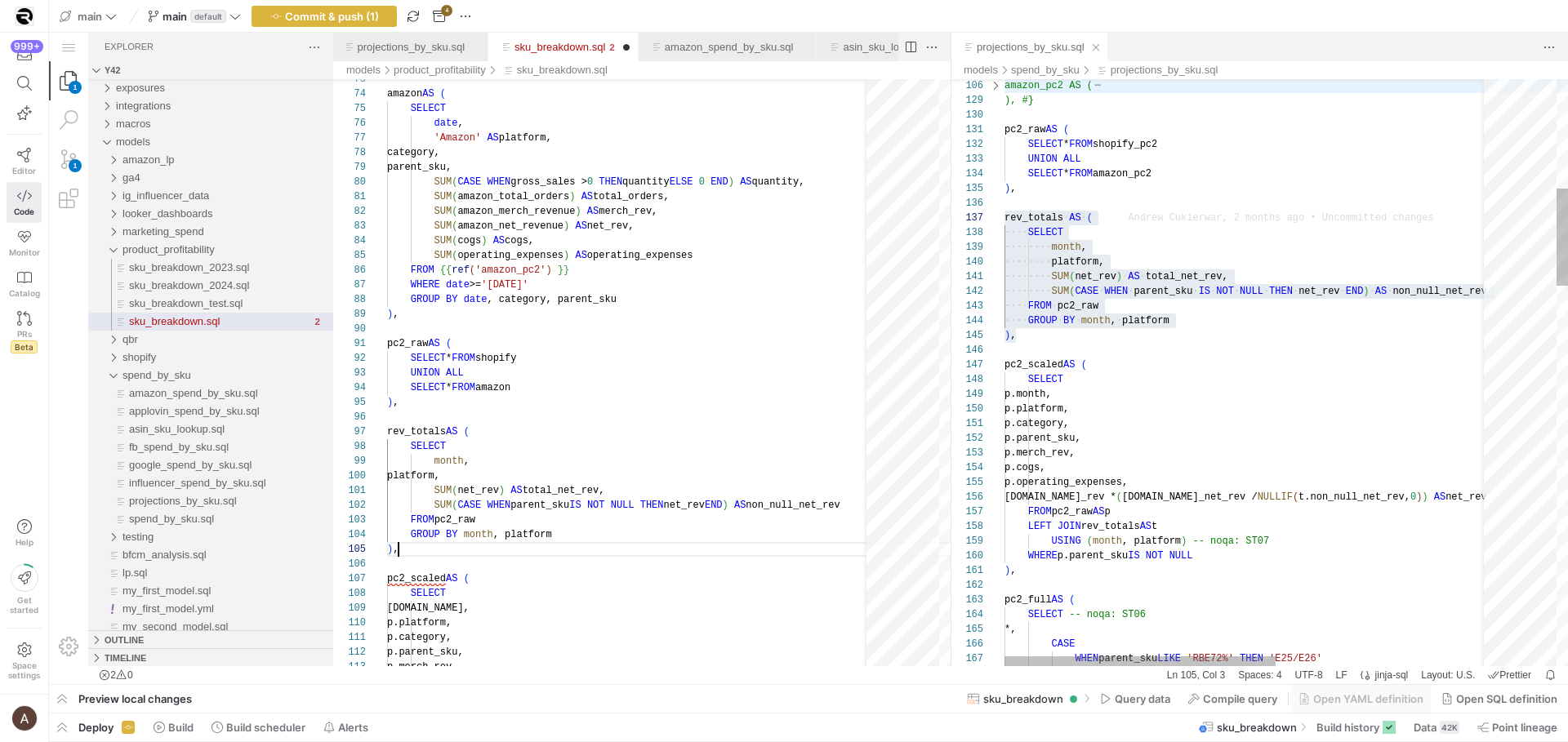
type textarea "SUM(net_rev) AS total_net_rev, SUM(CASE WHEN parent_sku IS NOT NULL THEN net_re…"
type textarea "UNION ALL SELECT * FROM amazon_pc2 ), rev_totals AS ( SELECT month, platform, S…"
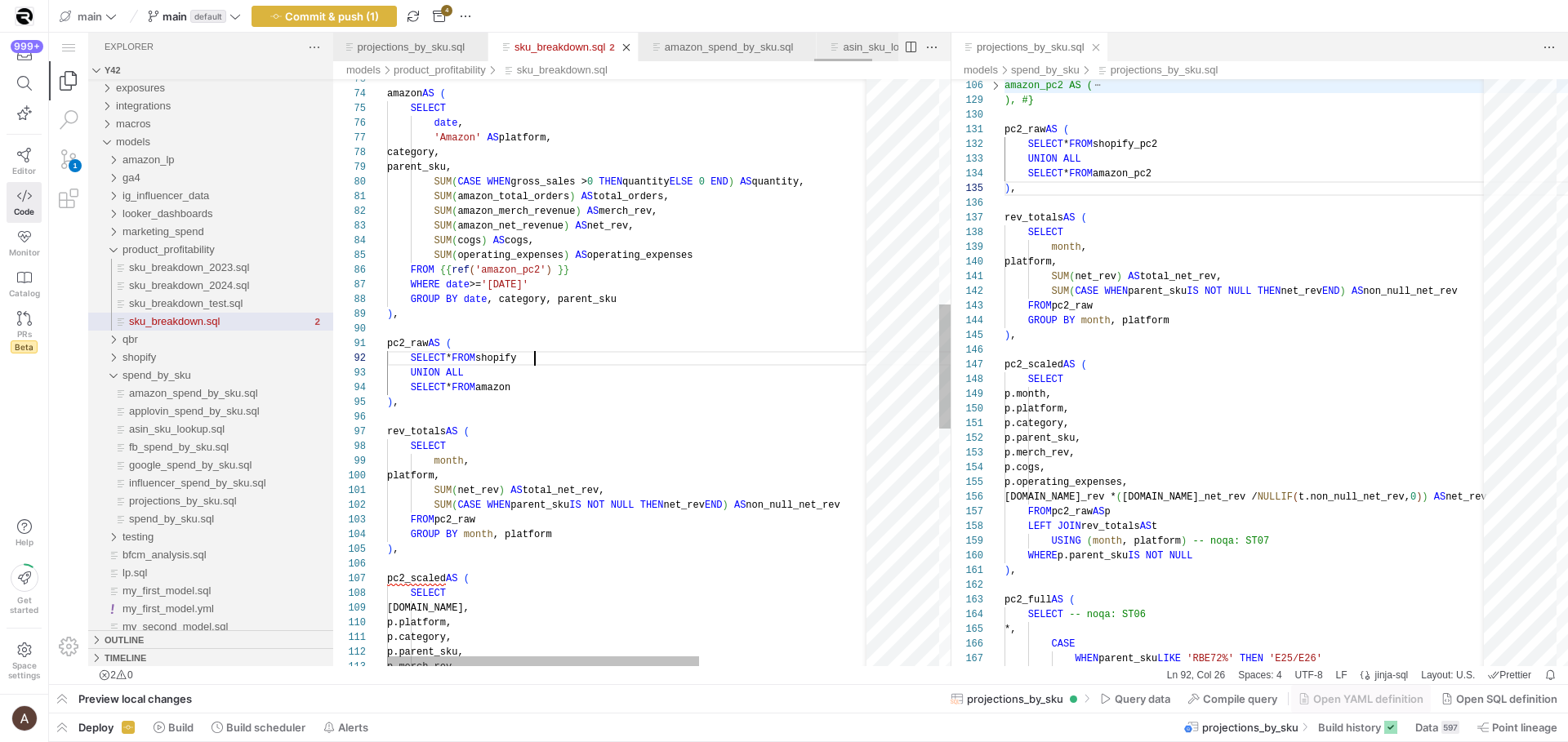
drag, startPoint x: 645, startPoint y: 360, endPoint x: 578, endPoint y: 383, distance: 70.8
click at [637, 361] on div "SELECT * FROM shopify" at bounding box center [764, 358] width 754 height 14
click at [466, 445] on div "SELECT" at bounding box center [764, 446] width 754 height 14
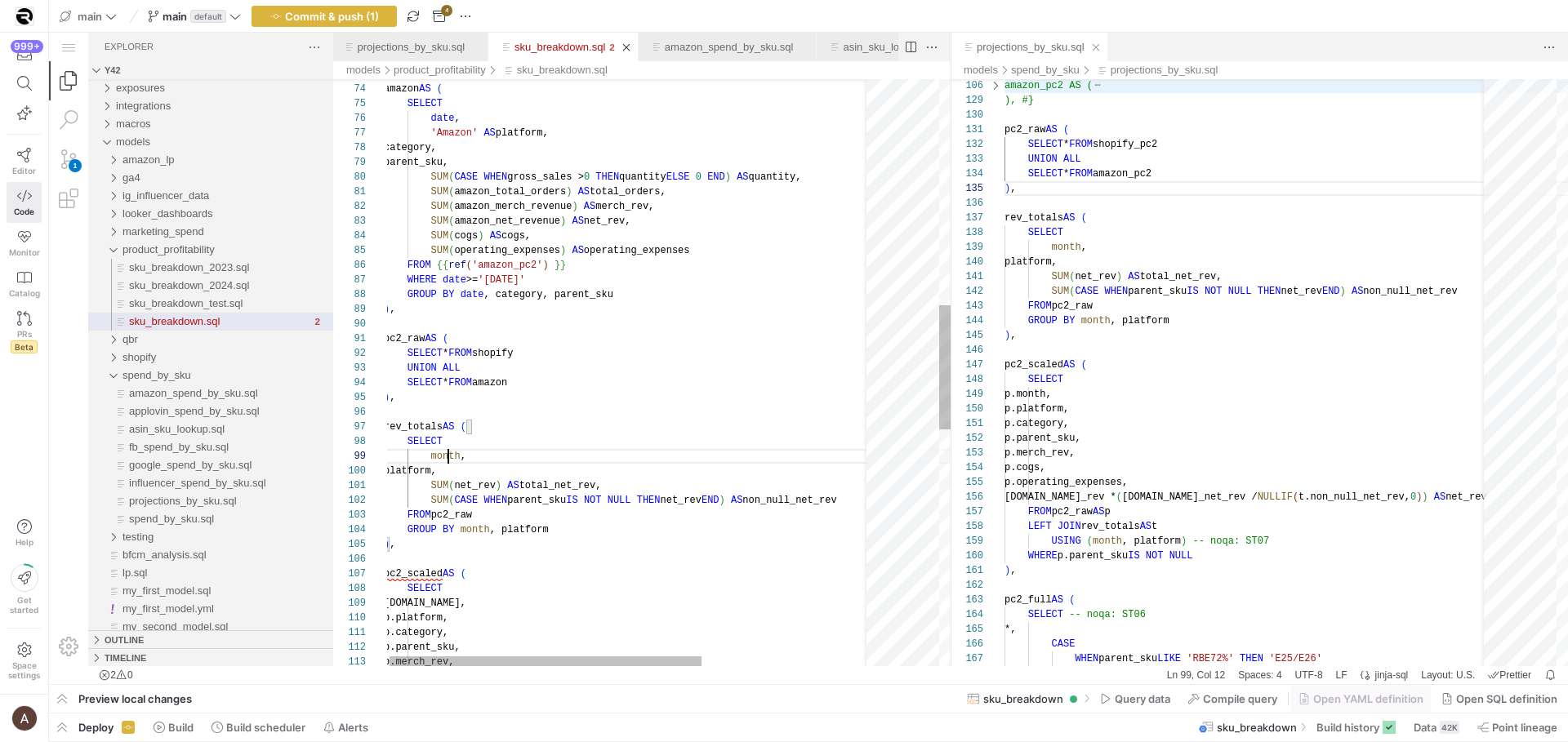
click at [446, 461] on div "GROUP BY date , category, parent_sku ) , pc2_raw AS ( SELECT * FROM shopify UNI…" at bounding box center [761, 397] width 754 height 2777
click at [439, 455] on div "GROUP BY date , category, parent_sku ) , pc2_raw AS ( SELECT * FROM shopify UNI…" at bounding box center [764, 397] width 754 height 2777
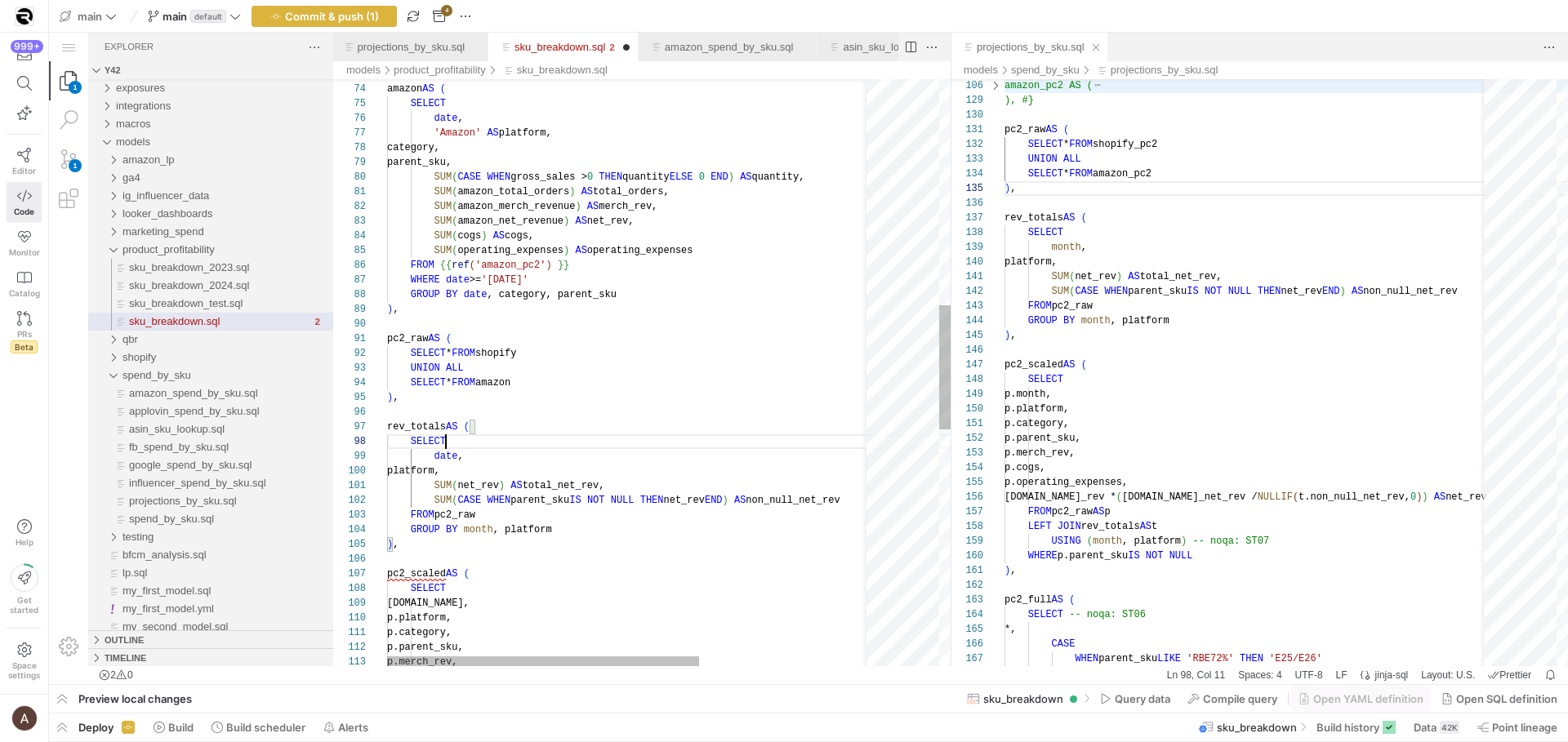
click at [474, 443] on div "SELECT" at bounding box center [764, 441] width 754 height 14
click at [470, 534] on div "GROUP BY date , category, parent_sku ) , pc2_raw AS ( SELECT * FROM shopify UNI…" at bounding box center [764, 397] width 754 height 2777
click at [534, 420] on div "GROUP BY date , category, parent_sku ) , pc2_raw AS ( SELECT * FROM shopify UNI…" at bounding box center [764, 397] width 754 height 2777
click at [521, 466] on div "GROUP BY date , category, parent_sku ) , pc2_raw AS ( SELECT * FROM shopify UNI…" at bounding box center [764, 397] width 754 height 2777
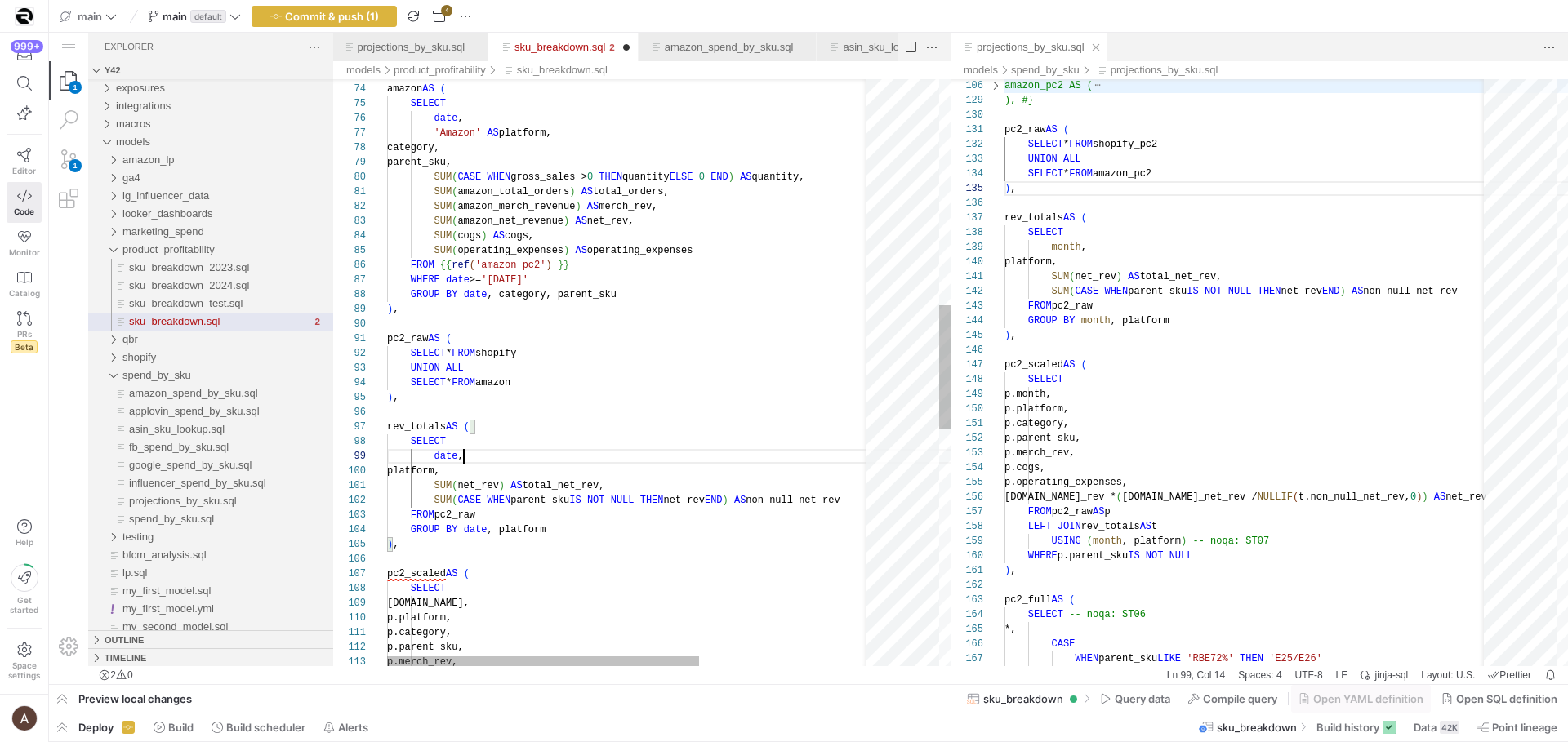
click at [519, 453] on div "GROUP BY date , category, parent_sku ) , pc2_raw AS ( SELECT * FROM shopify UNI…" at bounding box center [764, 397] width 754 height 2777
click at [521, 466] on div "GROUP BY date , category, parent_sku ) , pc2_raw AS ( SELECT * FROM shopify UNI…" at bounding box center [764, 397] width 754 height 2777
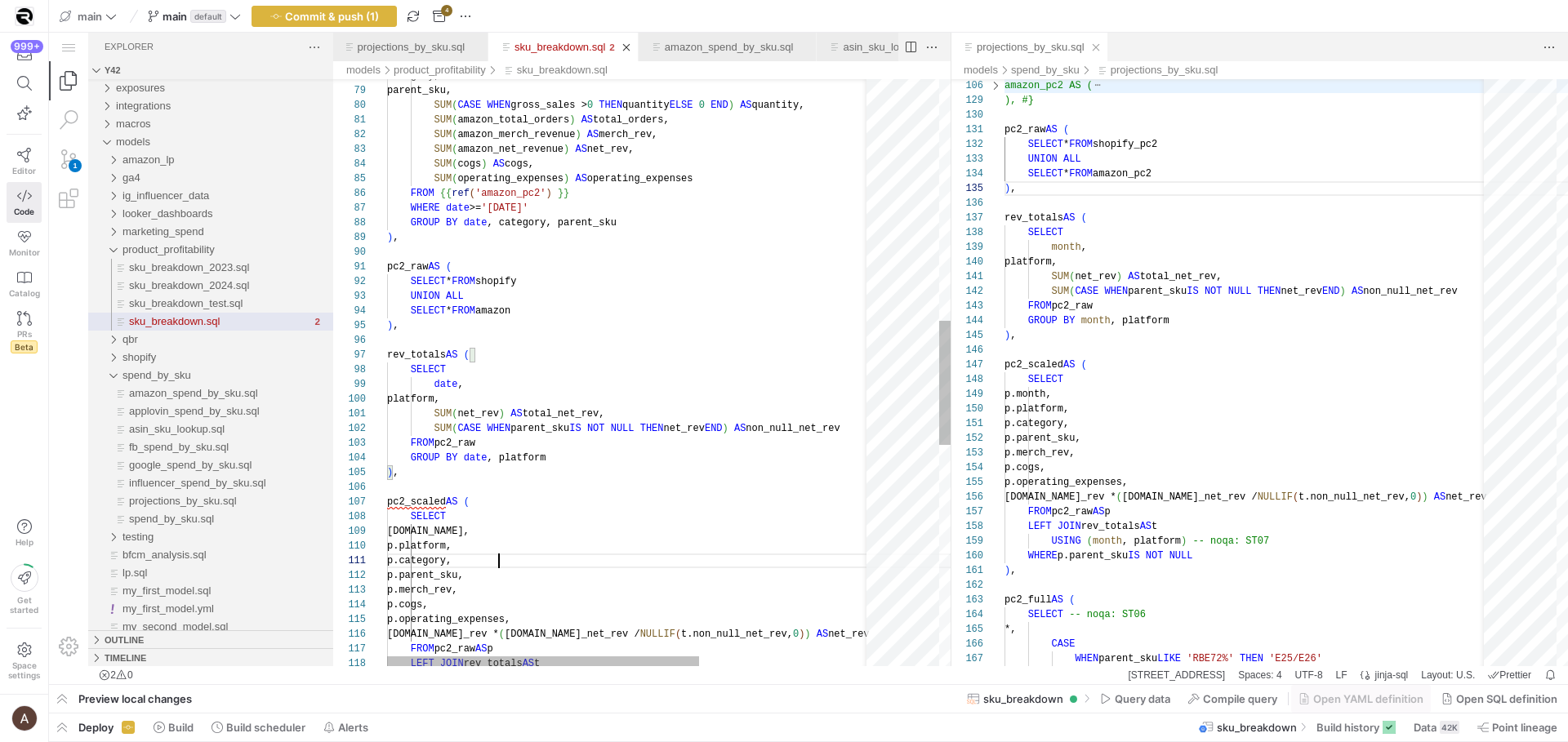
click at [522, 555] on div "GROUP BY date , category, parent_sku ) , pc2_raw AS ( SELECT * FROM shopify UNI…" at bounding box center [764, 325] width 754 height 2777
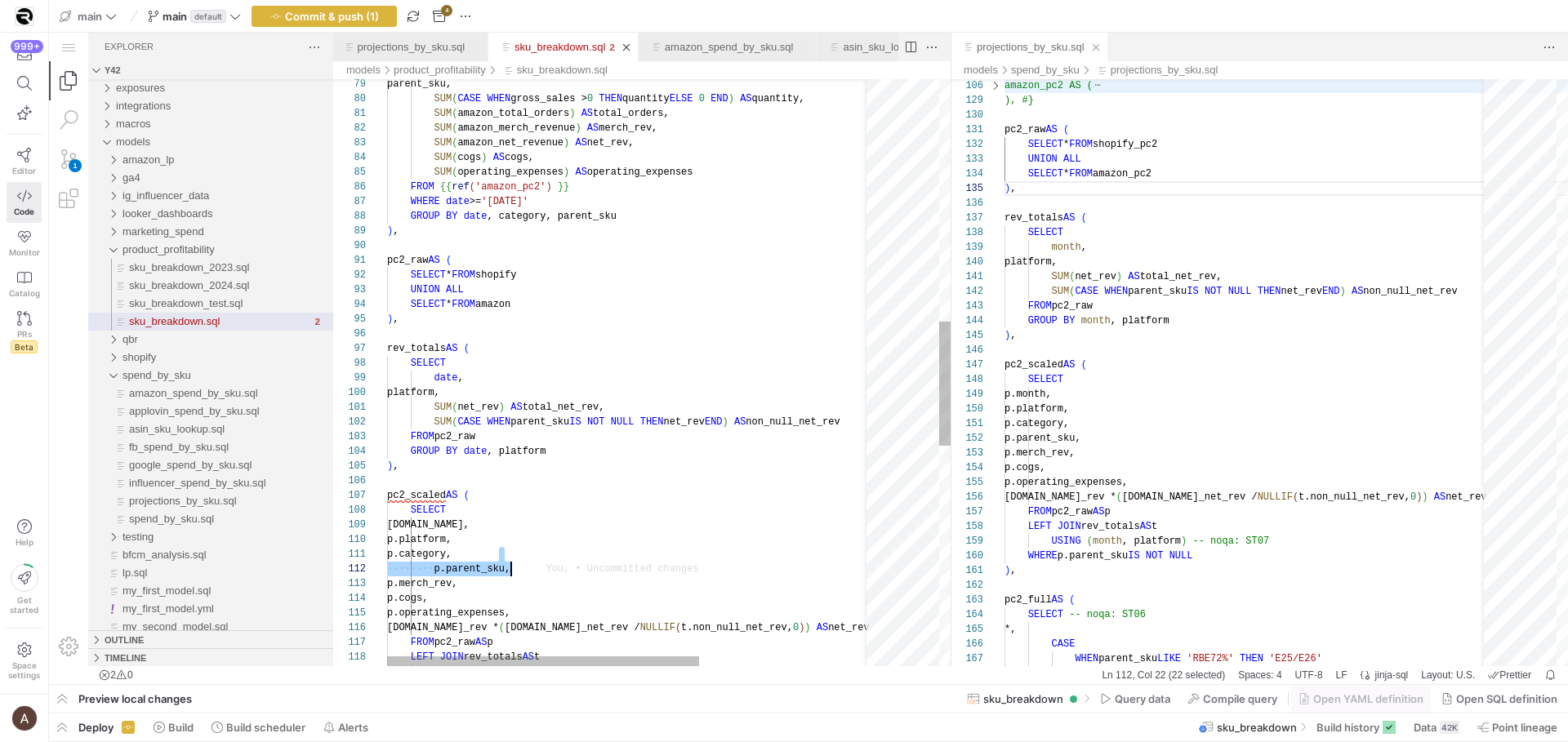
click at [523, 567] on div "GROUP BY date , category, parent_sku ) , pc2_raw AS ( SELECT * FROM shopify UNI…" at bounding box center [764, 318] width 754 height 2777
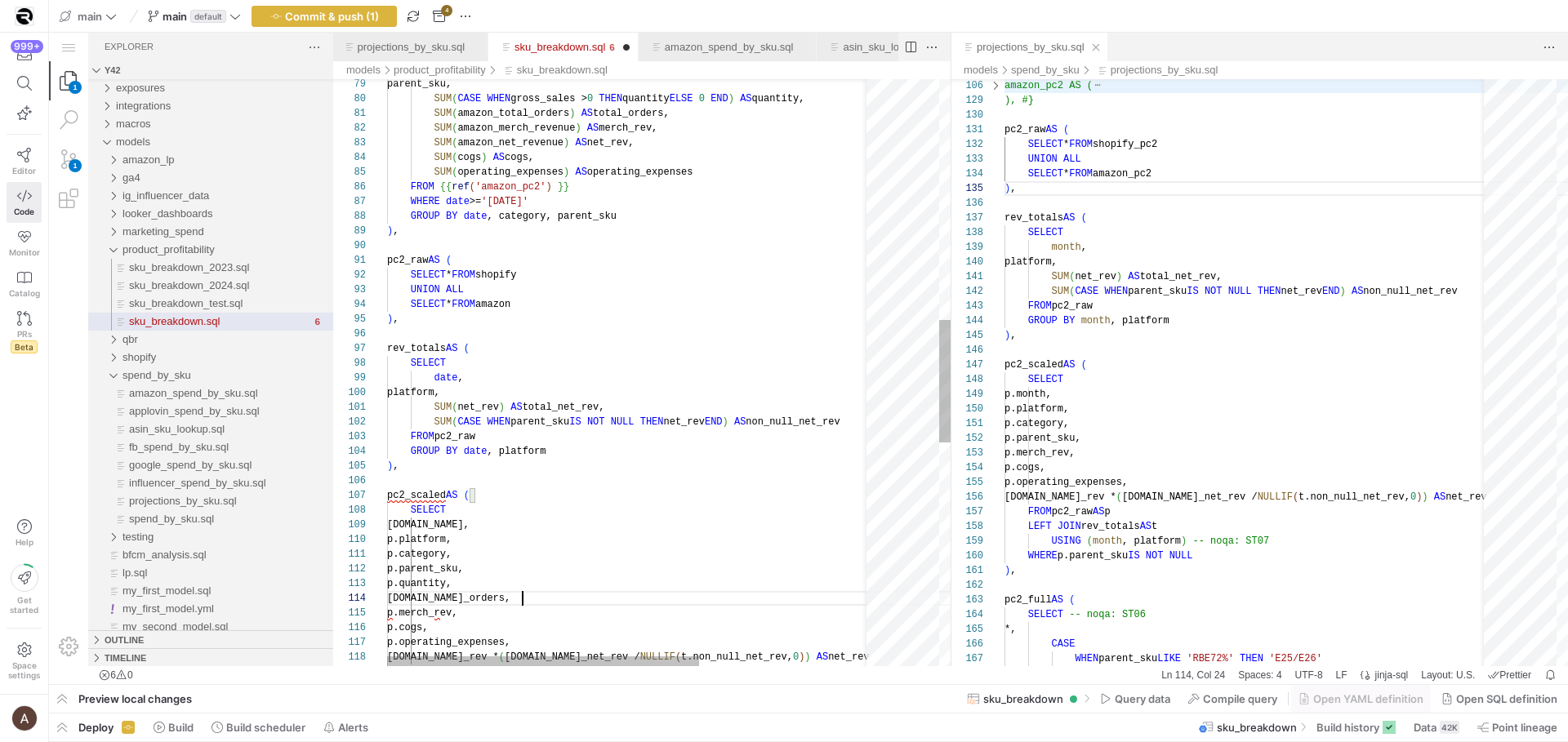
scroll to position [44, 135]
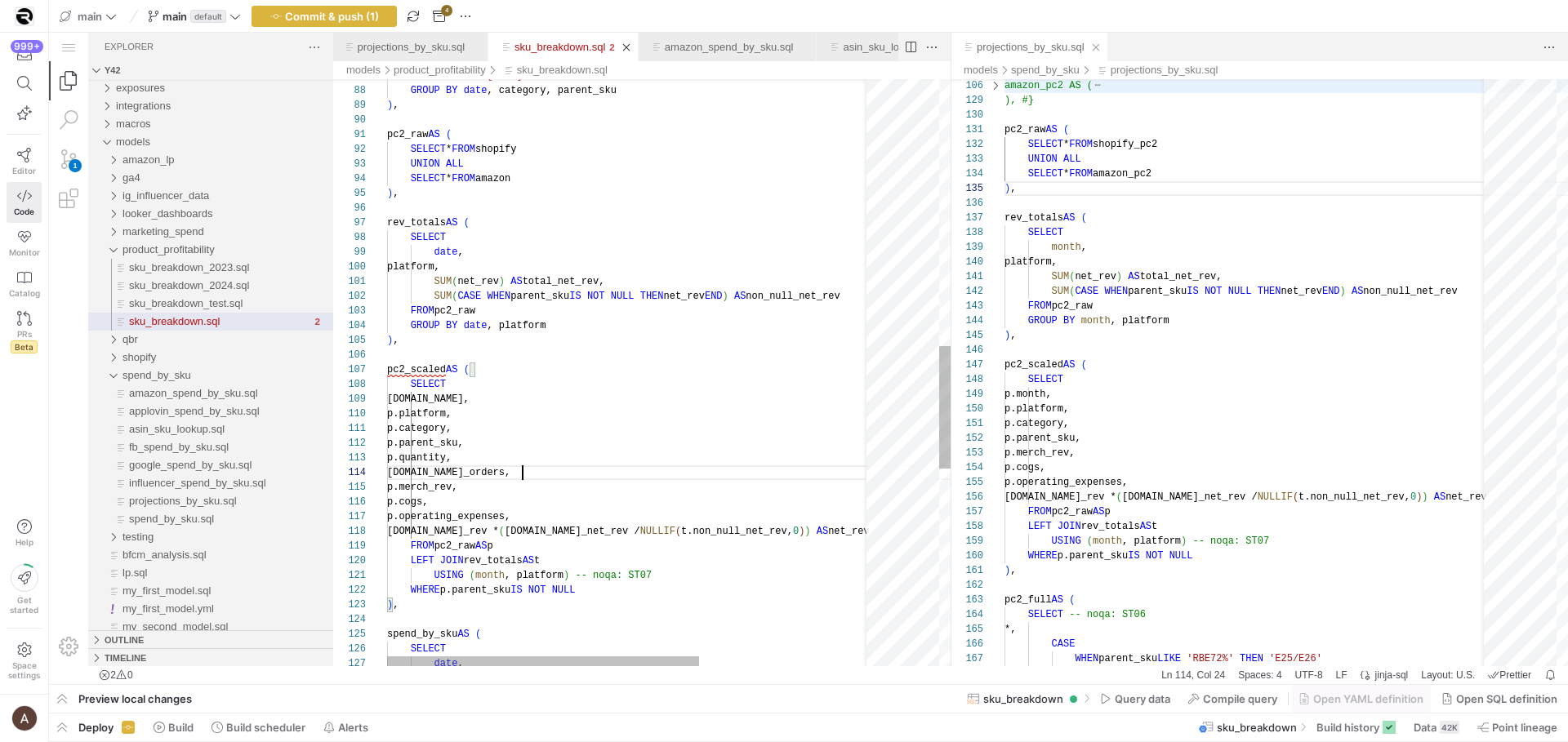
click at [491, 574] on div "GROUP BY date , category, parent_sku ) , pc2_raw AS ( SELECT * FROM shopify UNI…" at bounding box center [764, 208] width 754 height 2806
click at [651, 414] on div "GROUP BY date , category, parent_sku ) , pc2_raw AS ( SELECT * FROM shopify UNI…" at bounding box center [764, 208] width 754 height 2806
click at [454, 412] on div "GROUP BY date , category, parent_sku ) , pc2_raw AS ( SELECT * FROM shopify UNI…" at bounding box center [764, 208] width 754 height 2806
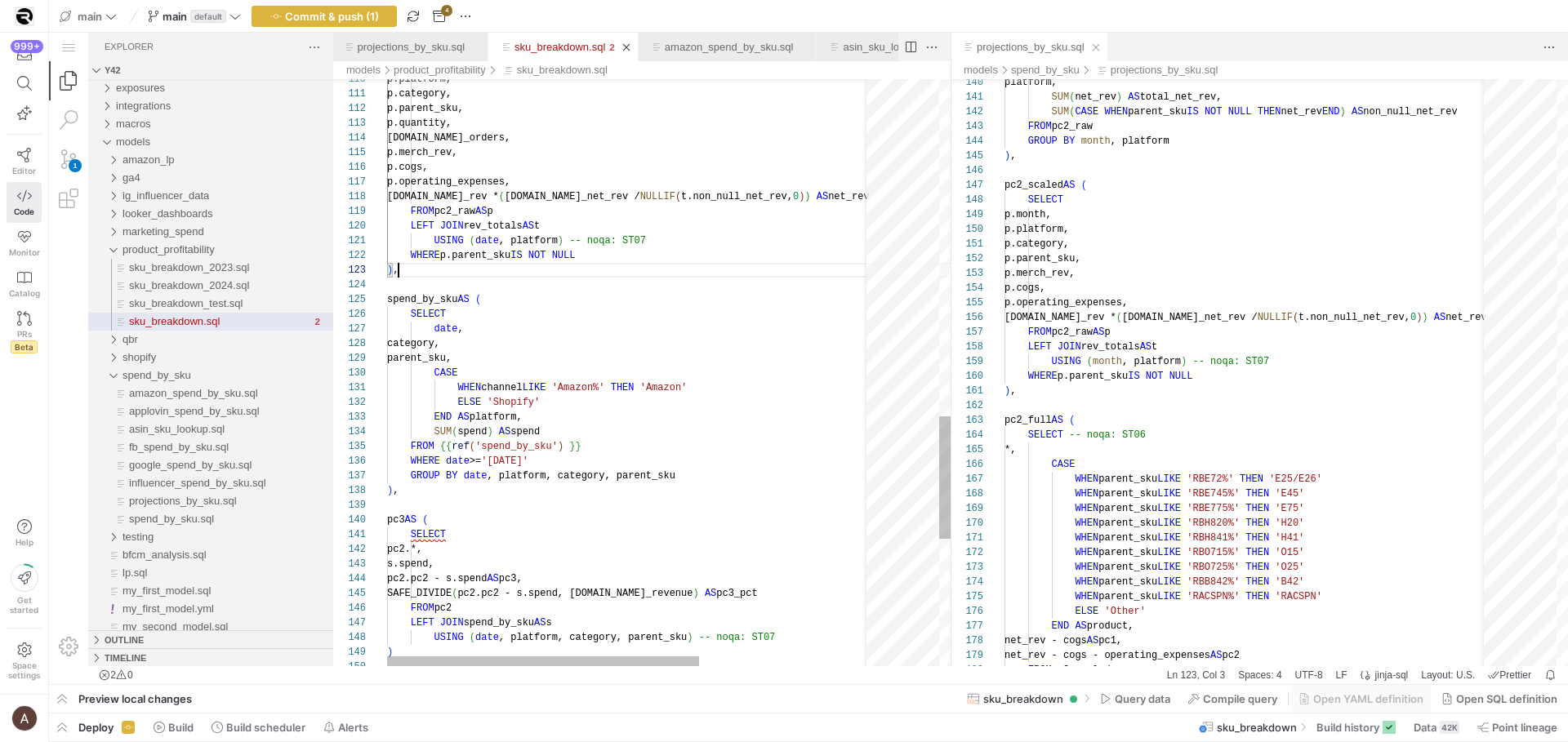
scroll to position [30, 11]
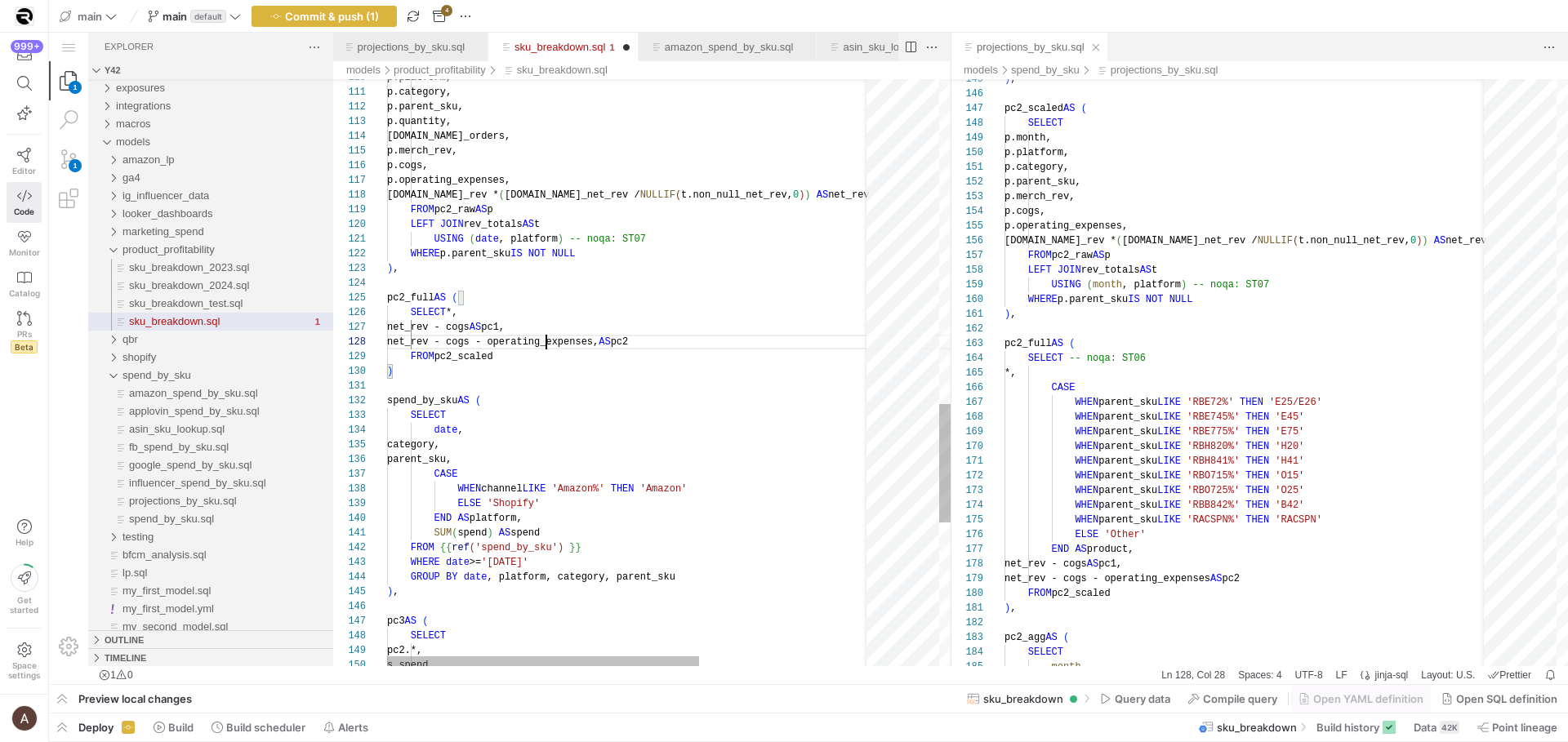
scroll to position [117, 112]
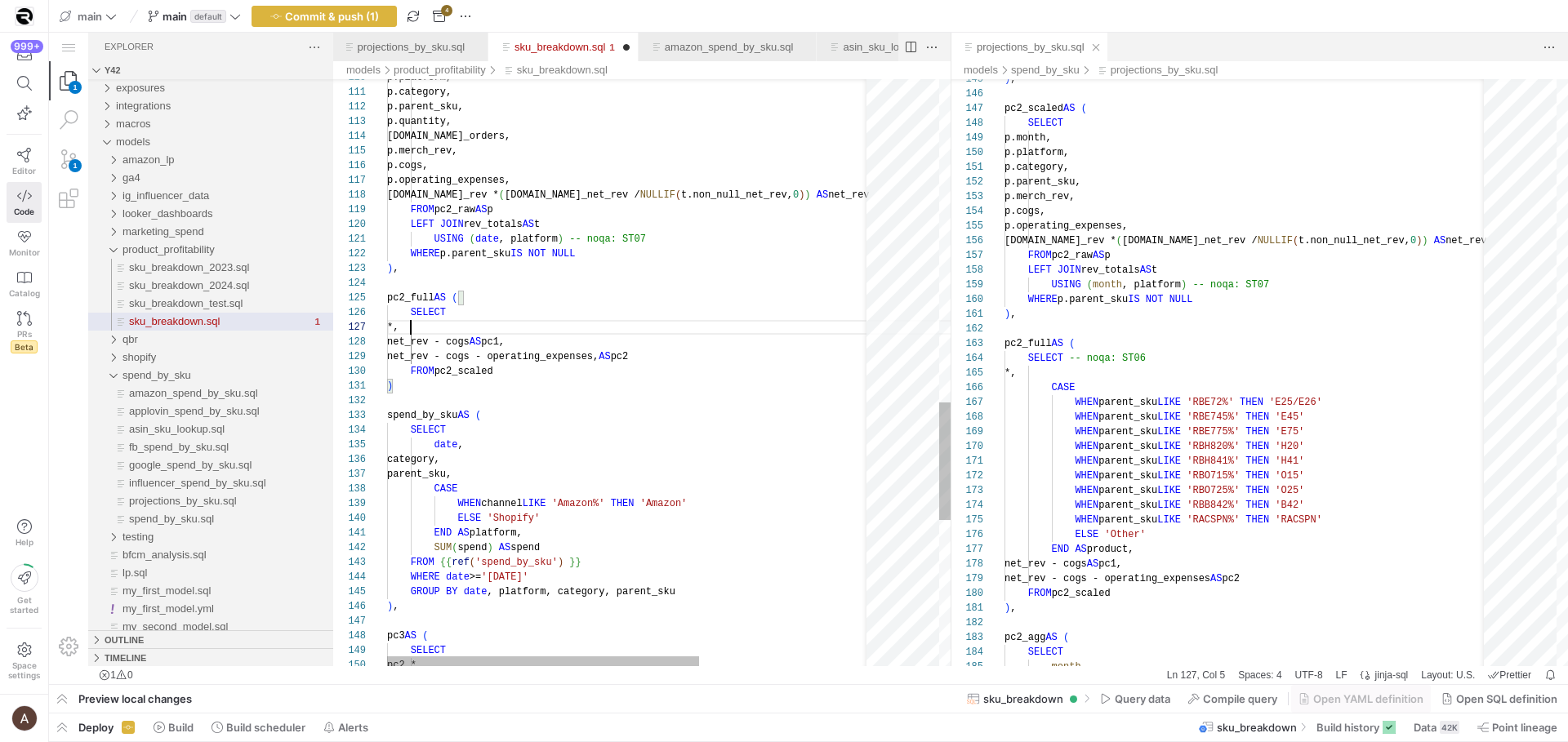
scroll to position [88, 48]
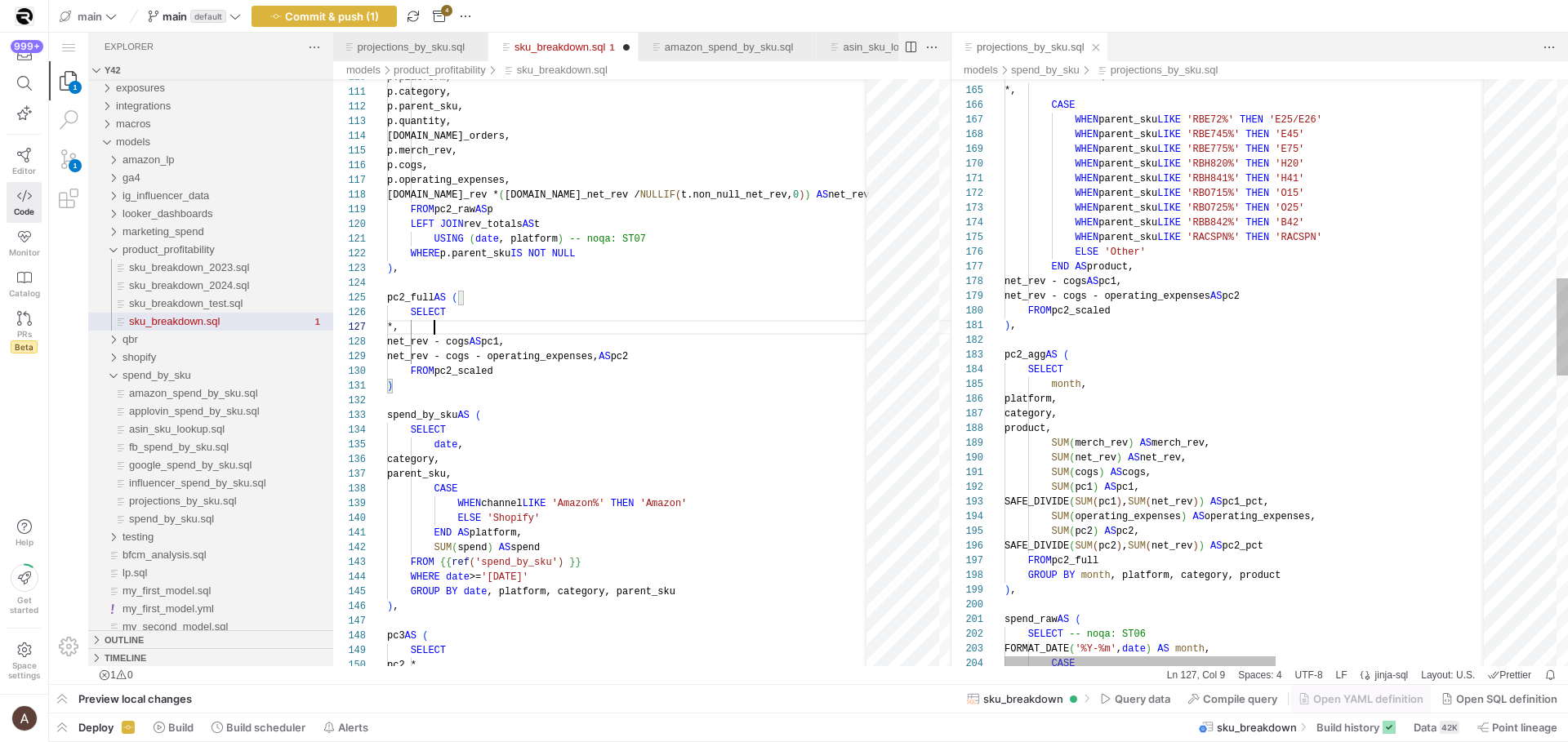
type textarea "USING (date, platform) -- noqa: ST07 WHERE p.parent_sku IS NOT NULL ), pc2_full…"
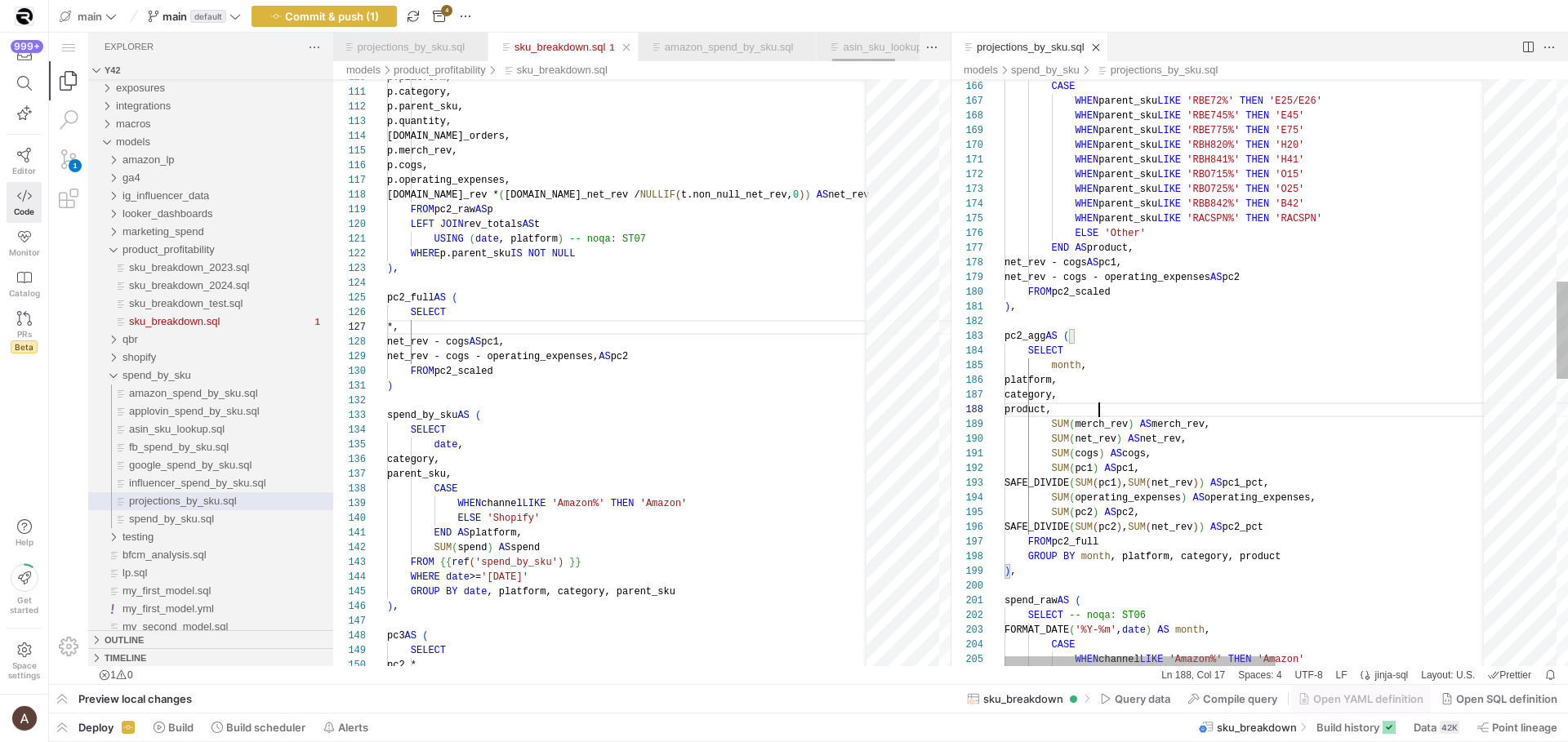
click at [1210, 421] on div "CASE WHEN parent_sku LIKE 'RBE72%' THEN 'E25/E26' WHEN parent_sku LIKE 'RBE745%…" at bounding box center [1438, 630] width 867 height 3541
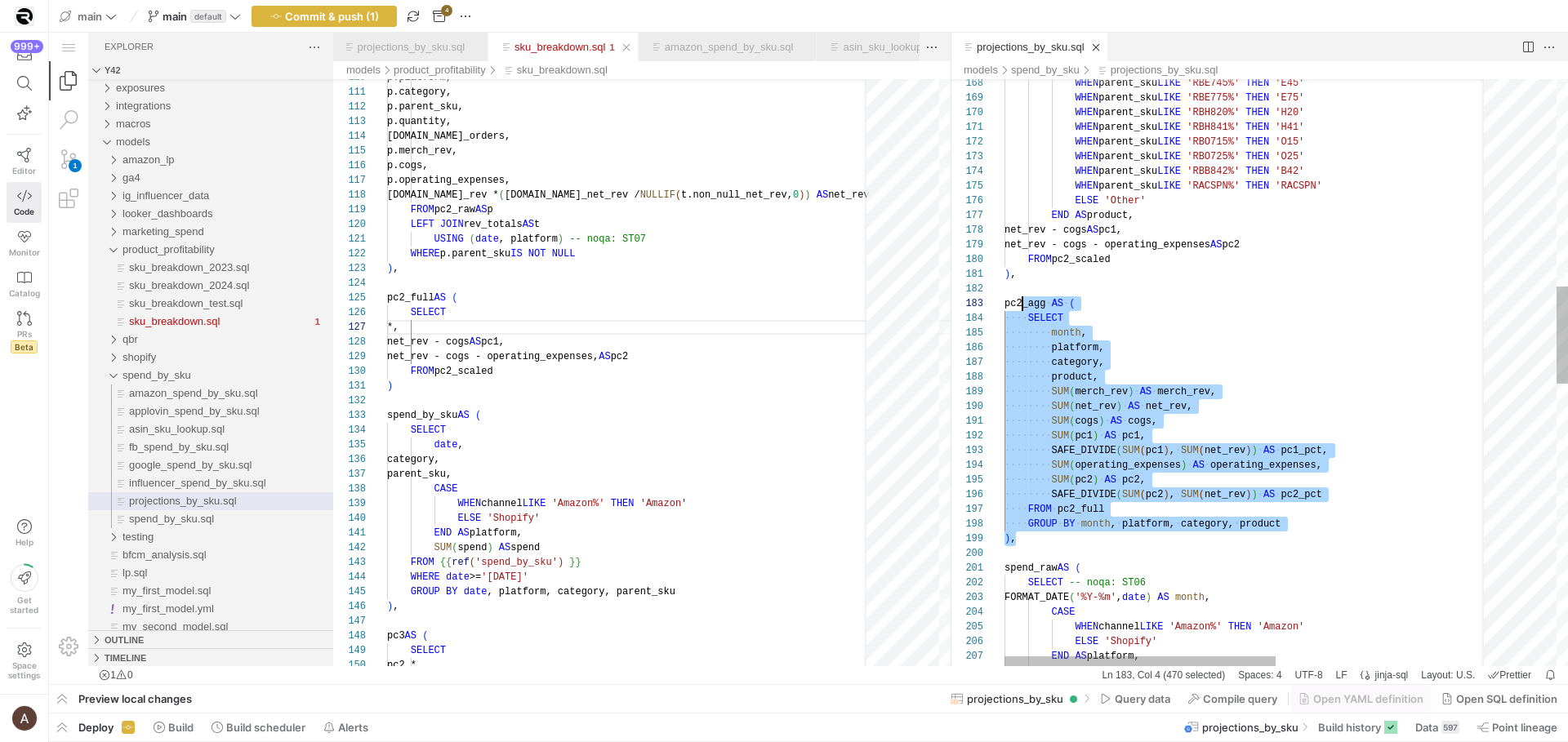
scroll to position [0, 18]
drag, startPoint x: 1149, startPoint y: 538, endPoint x: 1021, endPoint y: 298, distance: 272.0
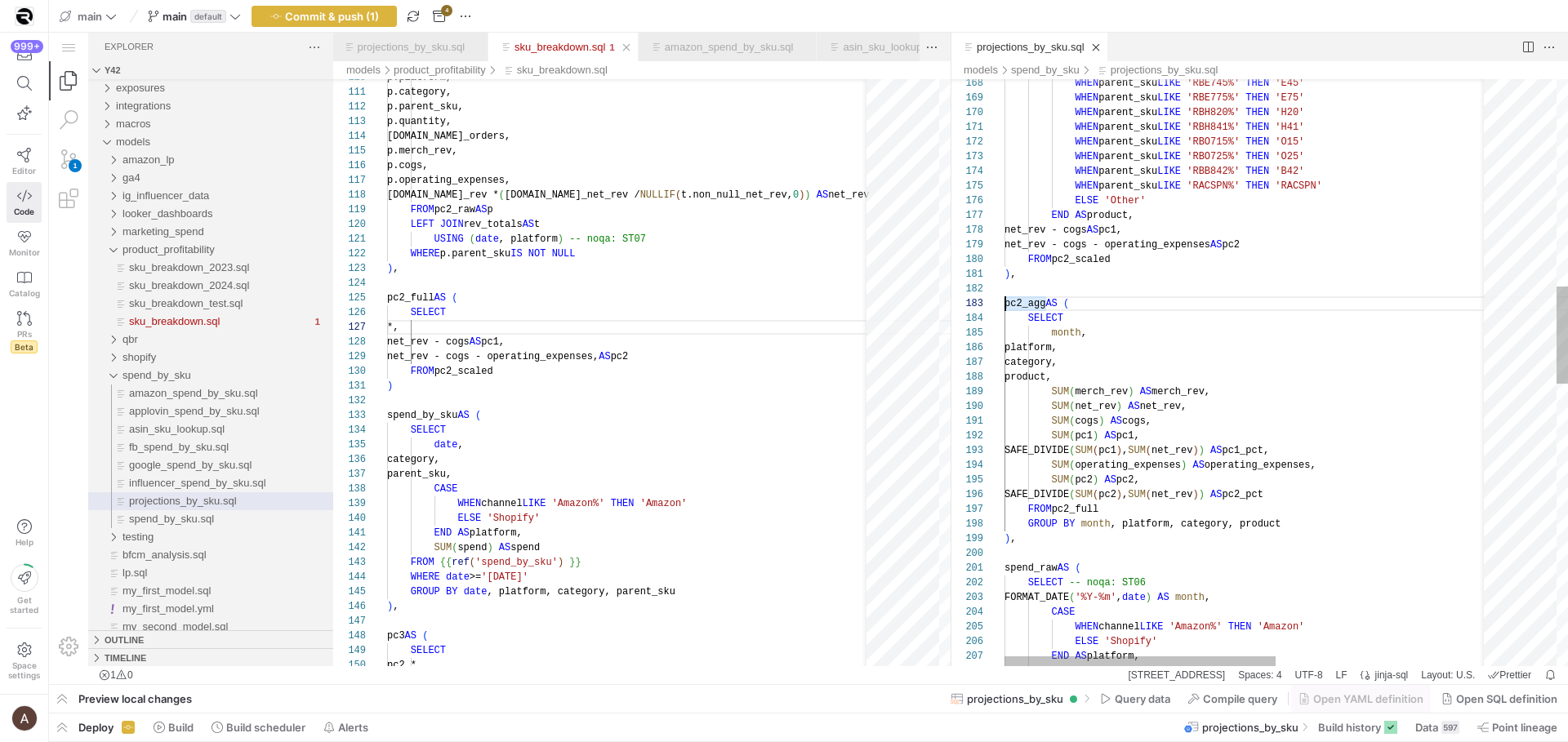
scroll to position [0, 53]
type textarea "pc2_agg AS ( SELECT month, platform, category, product, SUM(merch_rev) AS merch…"
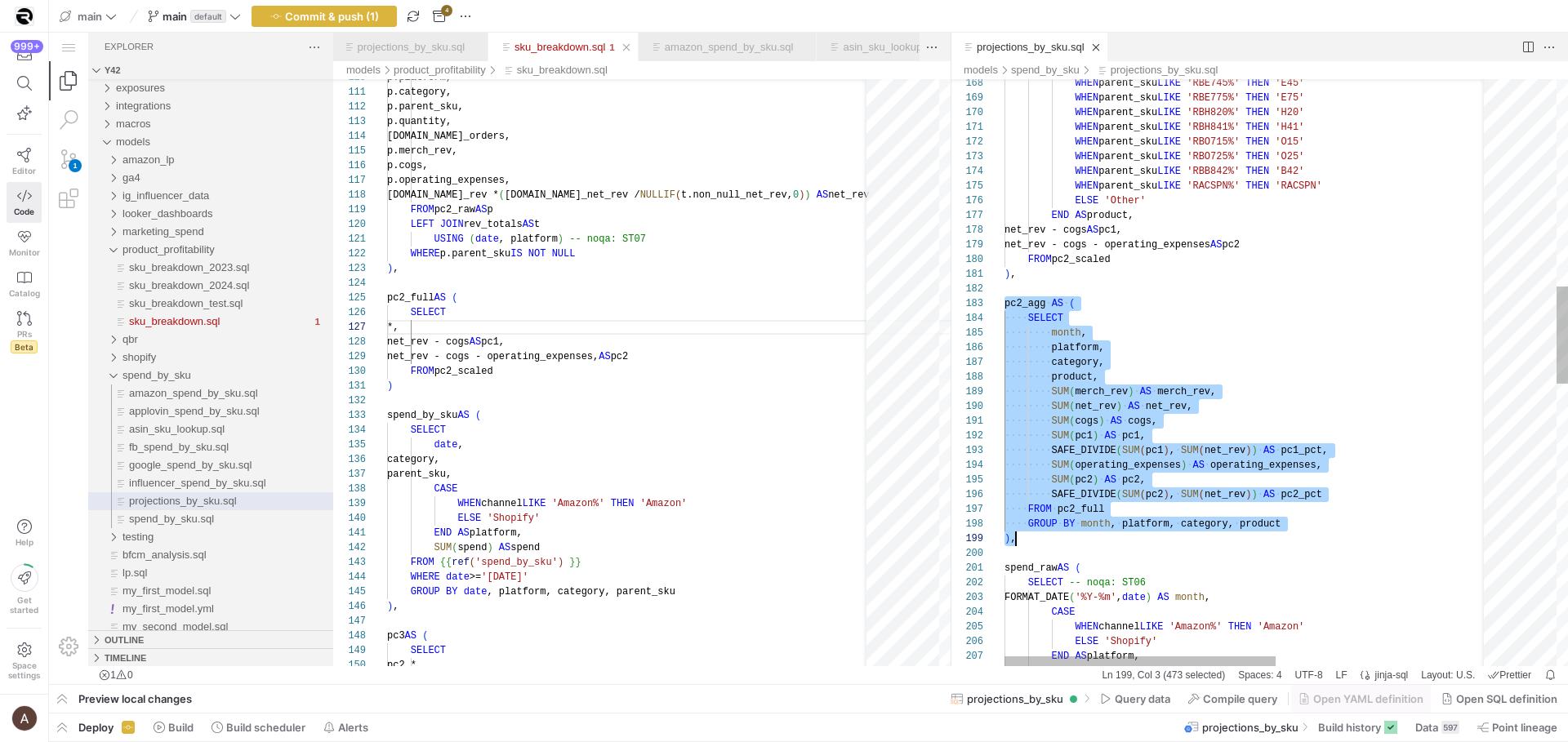
scroll to position [0, 11]
drag, startPoint x: 1004, startPoint y: 300, endPoint x: 1317, endPoint y: 544, distance: 396.9
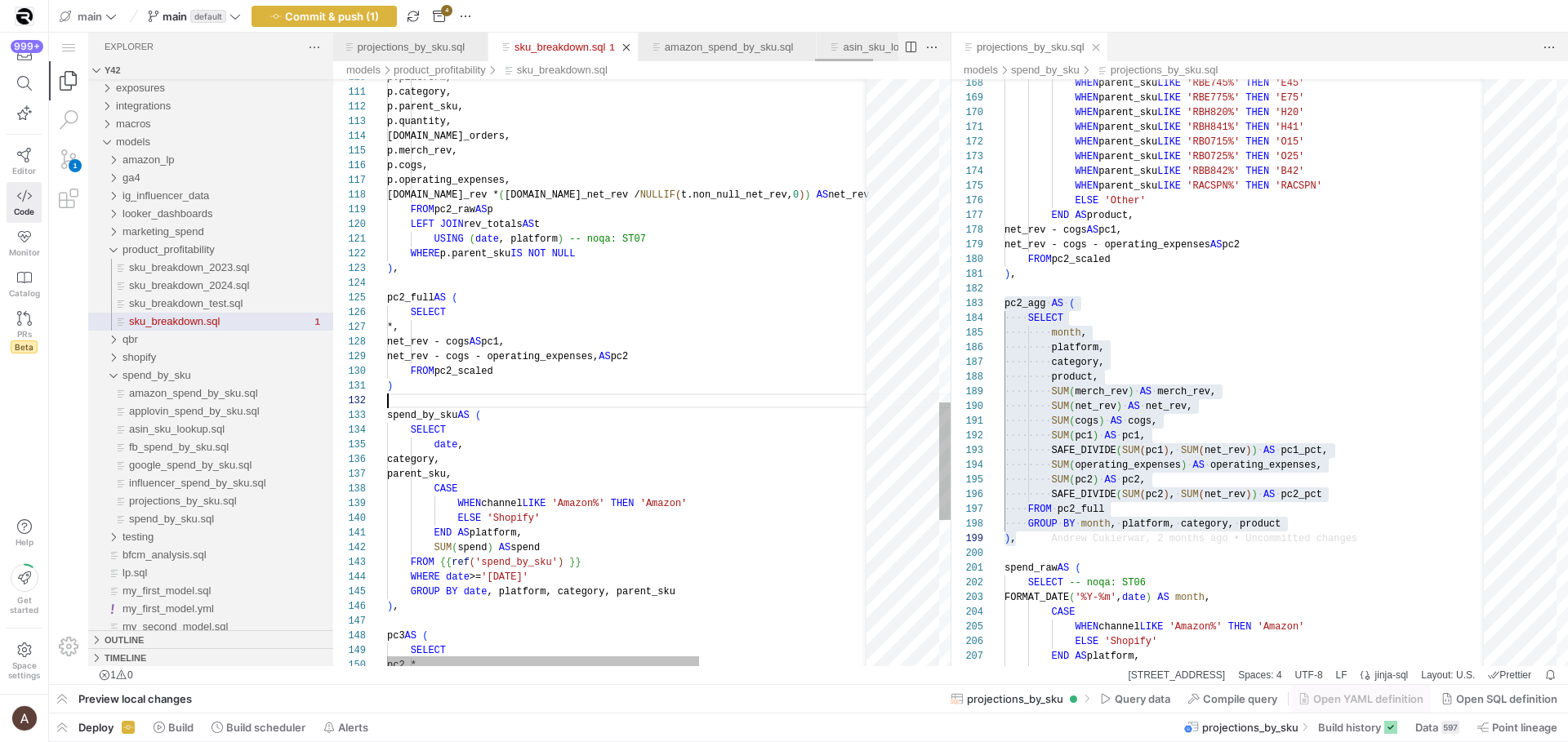
drag, startPoint x: 712, startPoint y: 407, endPoint x: 706, endPoint y: 380, distance: 27.7
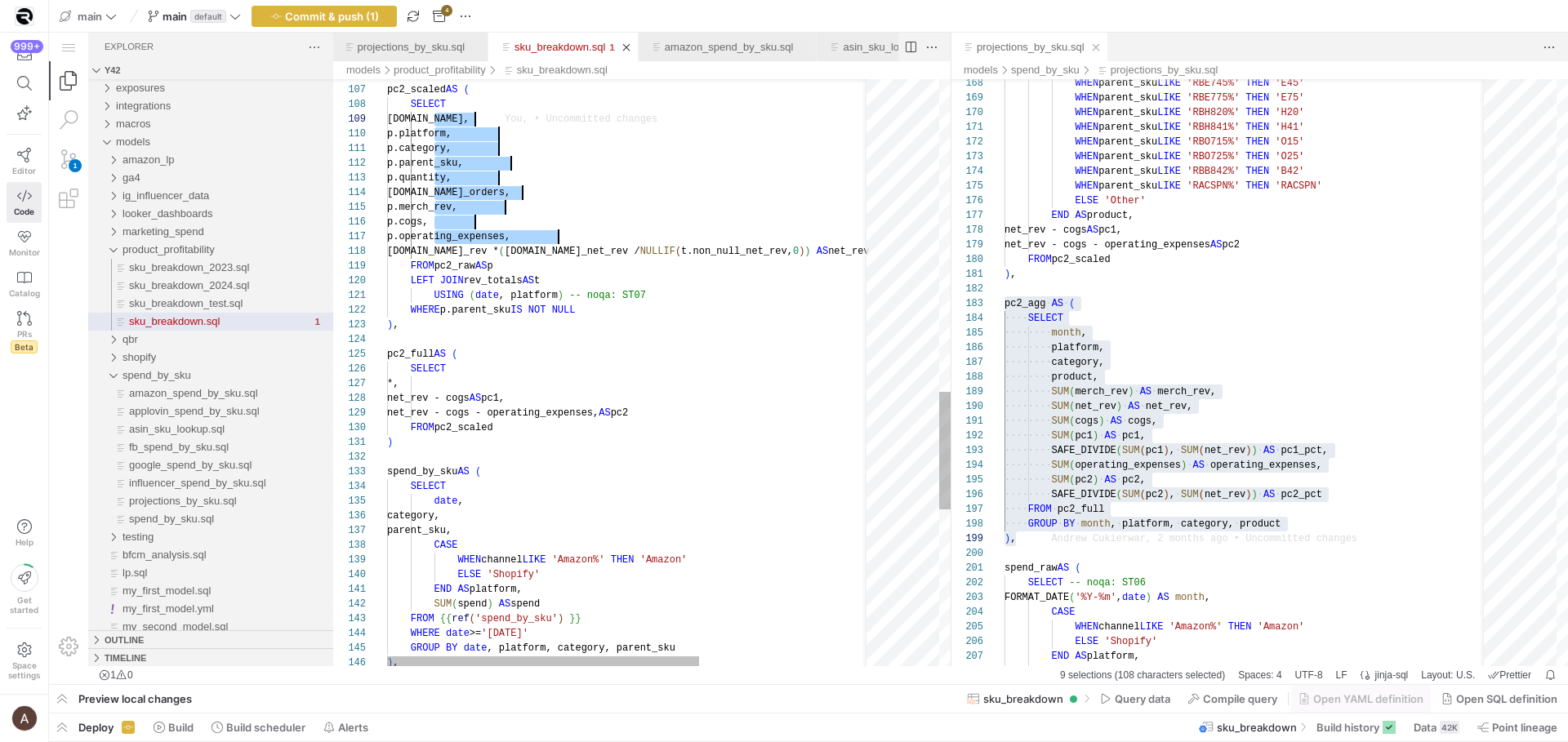
drag, startPoint x: 432, startPoint y: 113, endPoint x: 570, endPoint y: 242, distance: 188.9
click at [544, 265] on div "FROM pc2_raw AS p" at bounding box center [764, 265] width 754 height 14
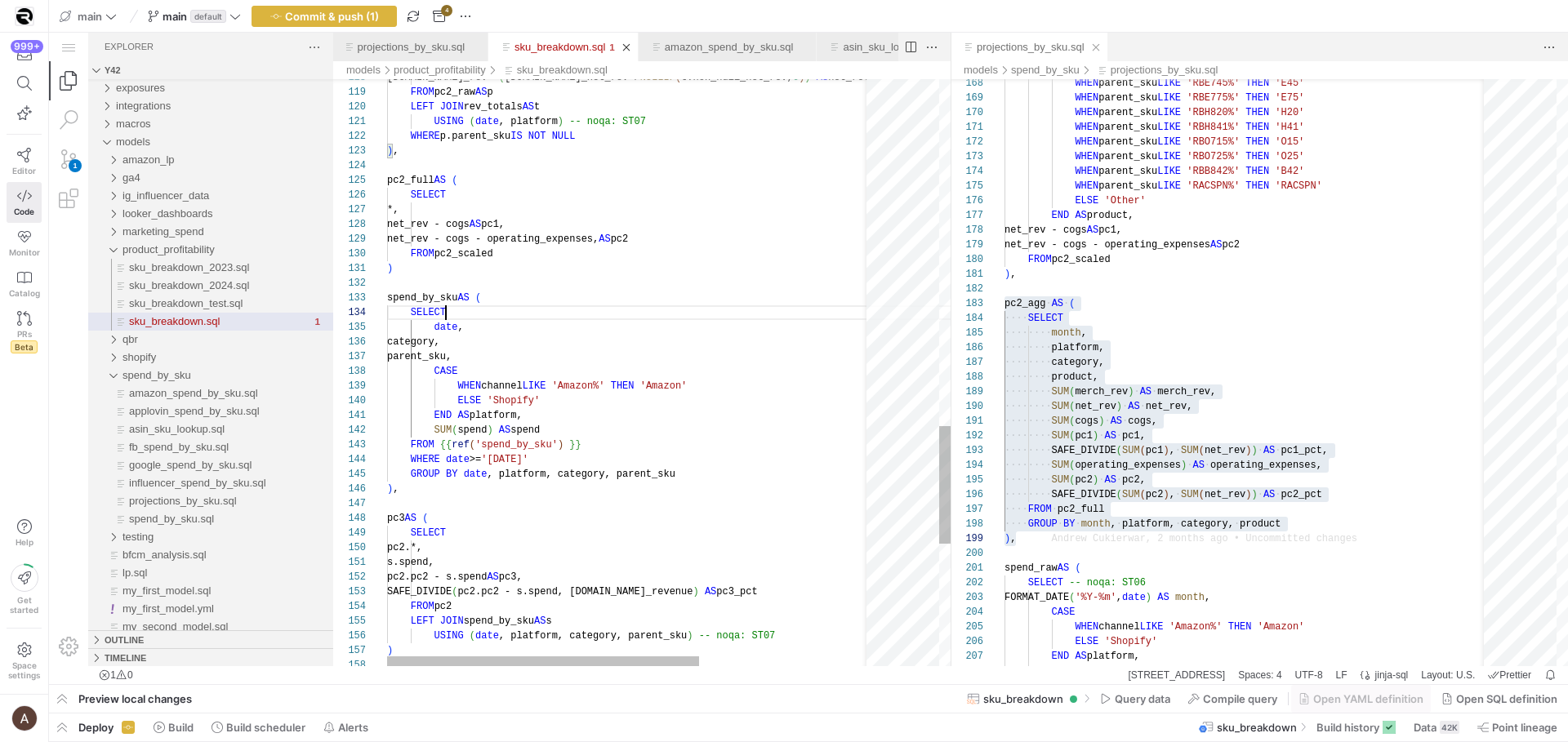
scroll to position [44, 59]
click at [489, 544] on div "pc2.*," at bounding box center [764, 547] width 754 height 14
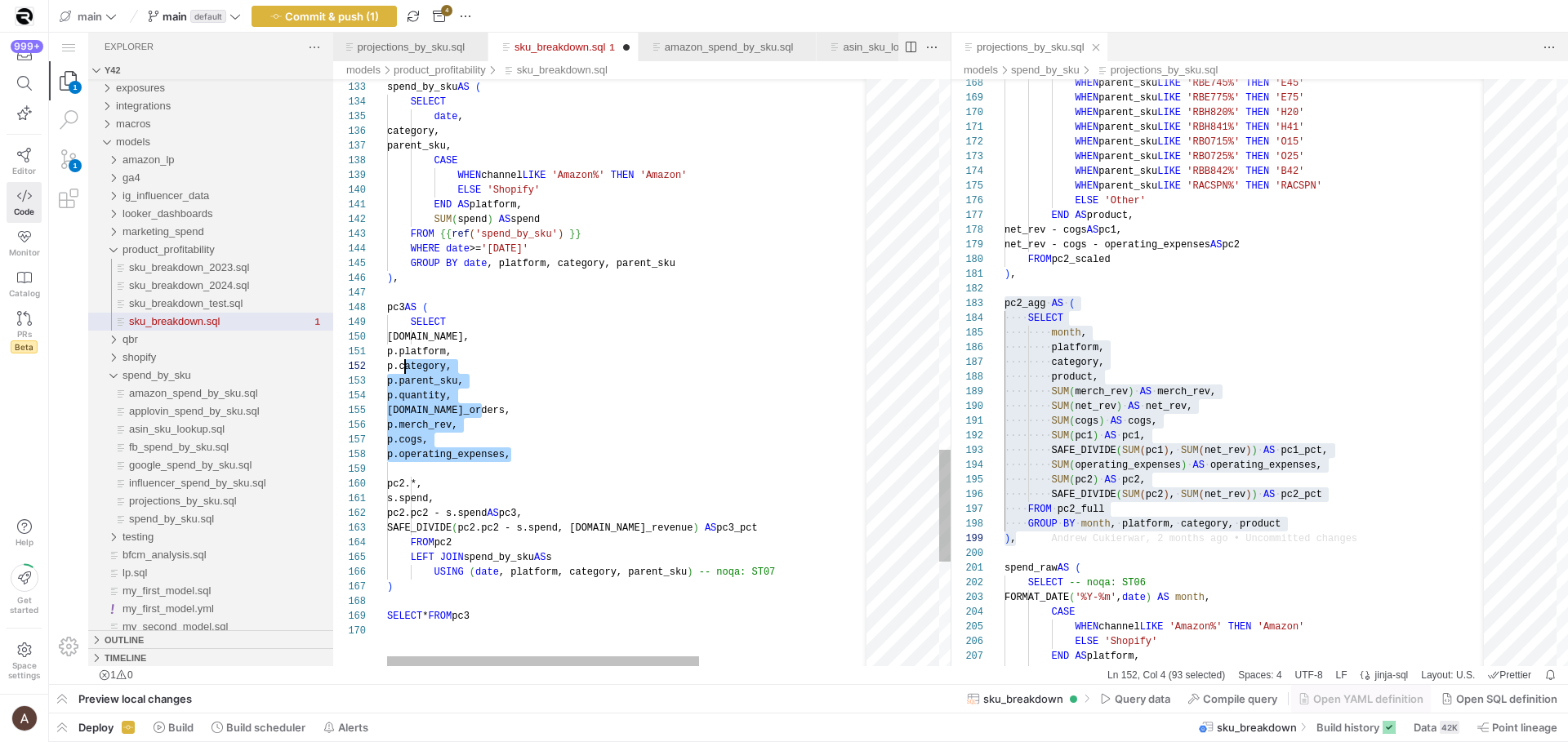
scroll to position [0, 0]
drag, startPoint x: 521, startPoint y: 451, endPoint x: 389, endPoint y: 352, distance: 165.0
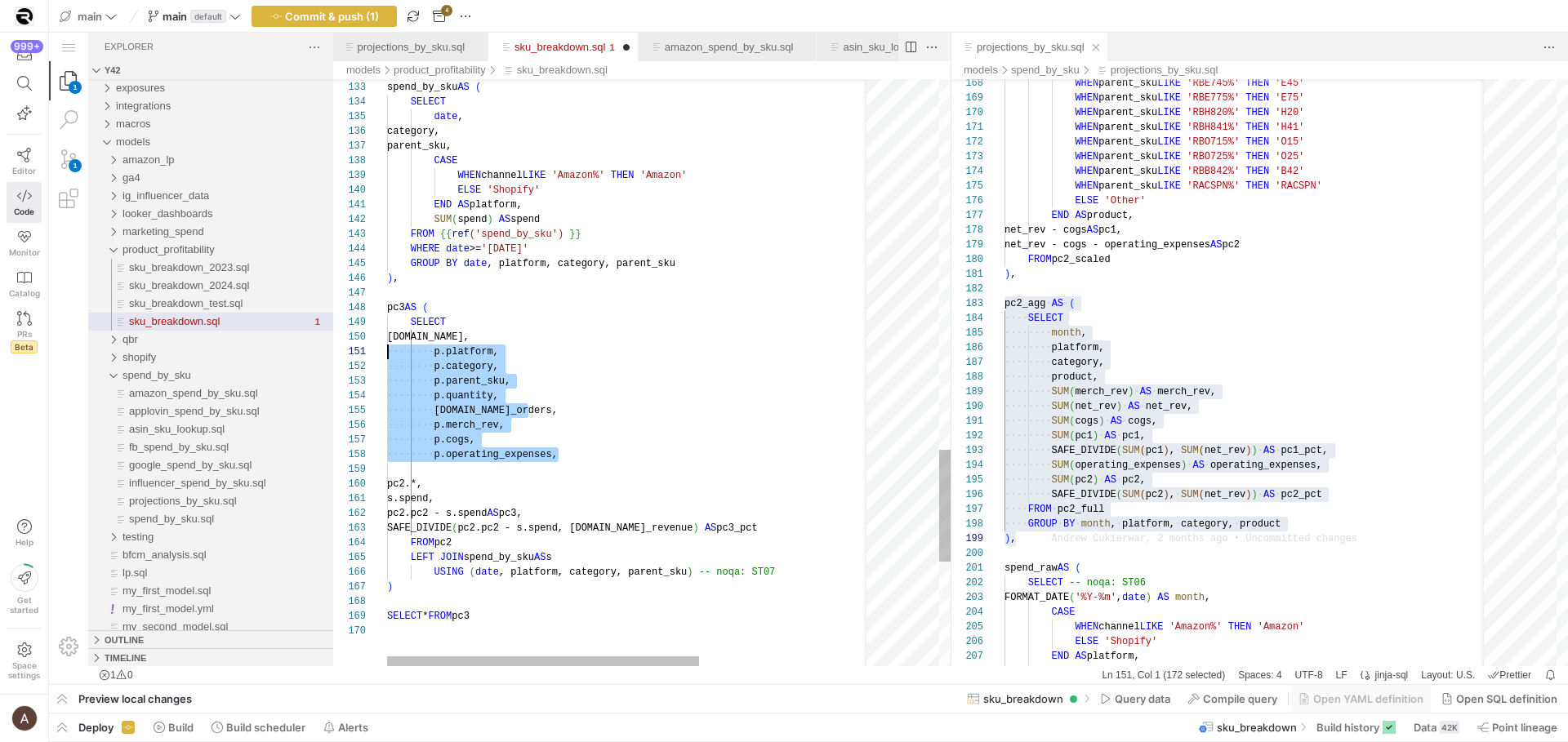
click at [529, 457] on span "p.operating_expenses," at bounding box center [495, 454] width 123 height 11
click at [600, 465] on div "sku_breakdown.sql, Editor Group 1" at bounding box center [764, 469] width 754 height 14
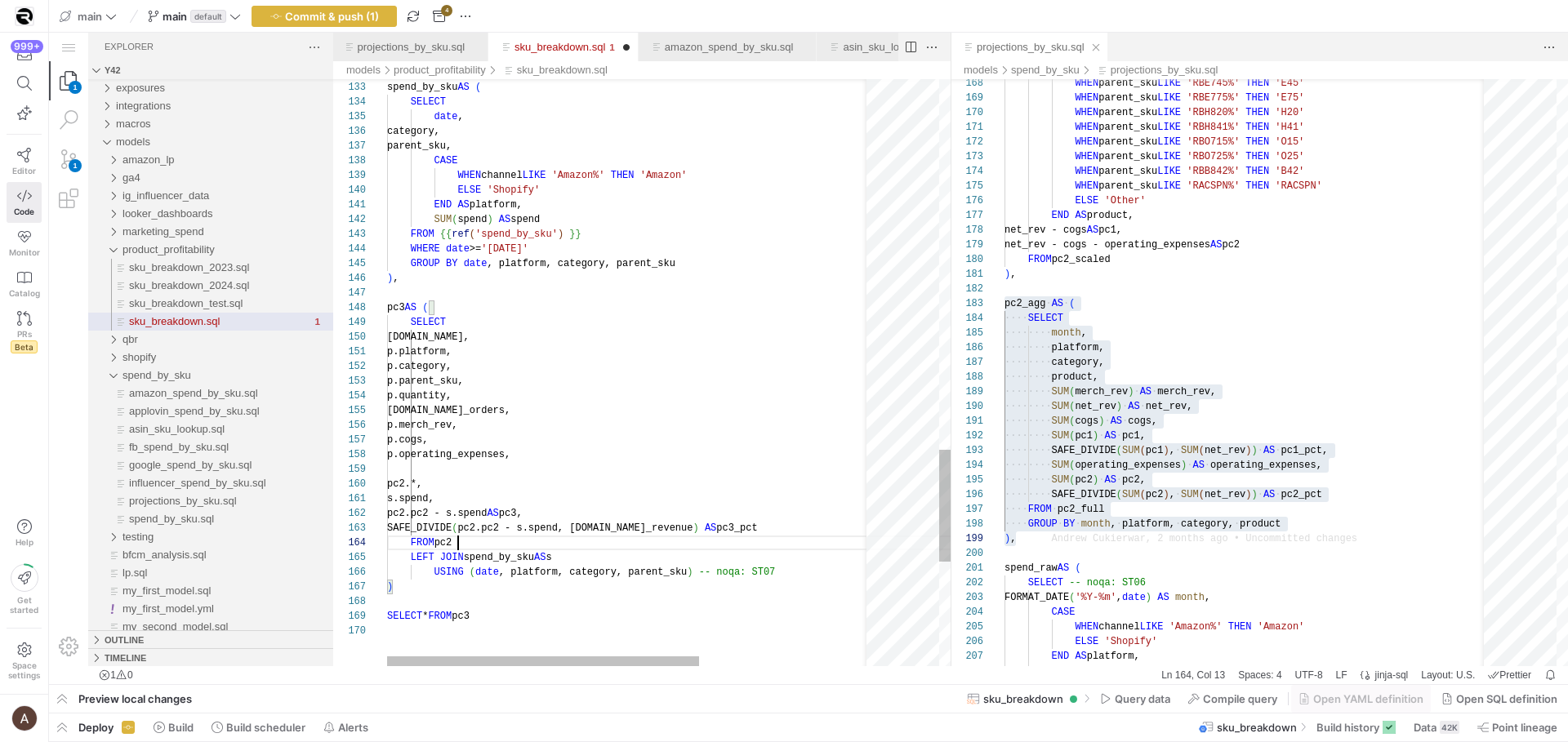
click at [781, 529] on div "SAFE_DIVIDE ( pc2.pc2 - s.spend, pc2.net_revenue ) AS pc3_pct" at bounding box center [764, 528] width 754 height 14
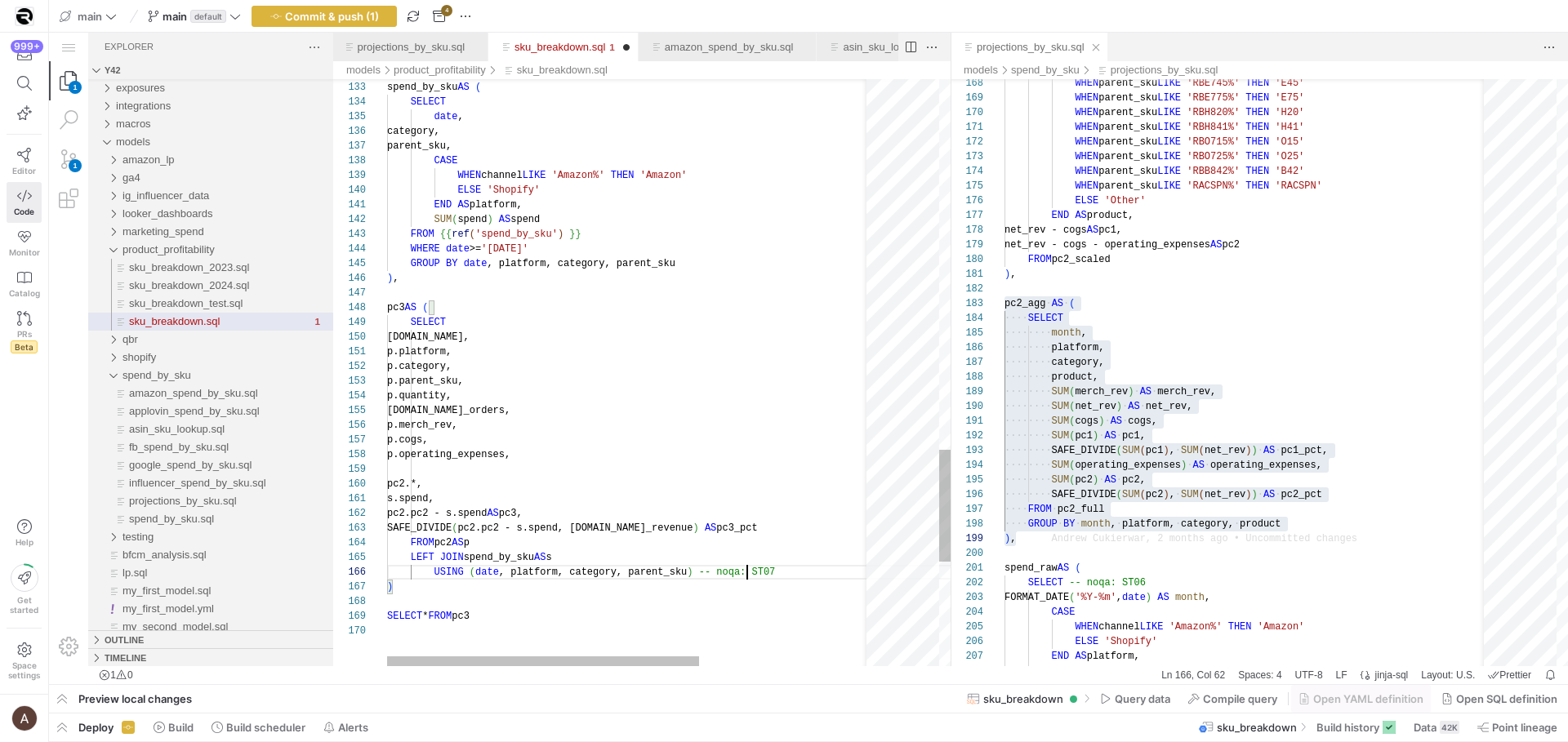
scroll to position [73, 360]
click at [491, 336] on div "[DOMAIN_NAME]," at bounding box center [764, 337] width 754 height 14
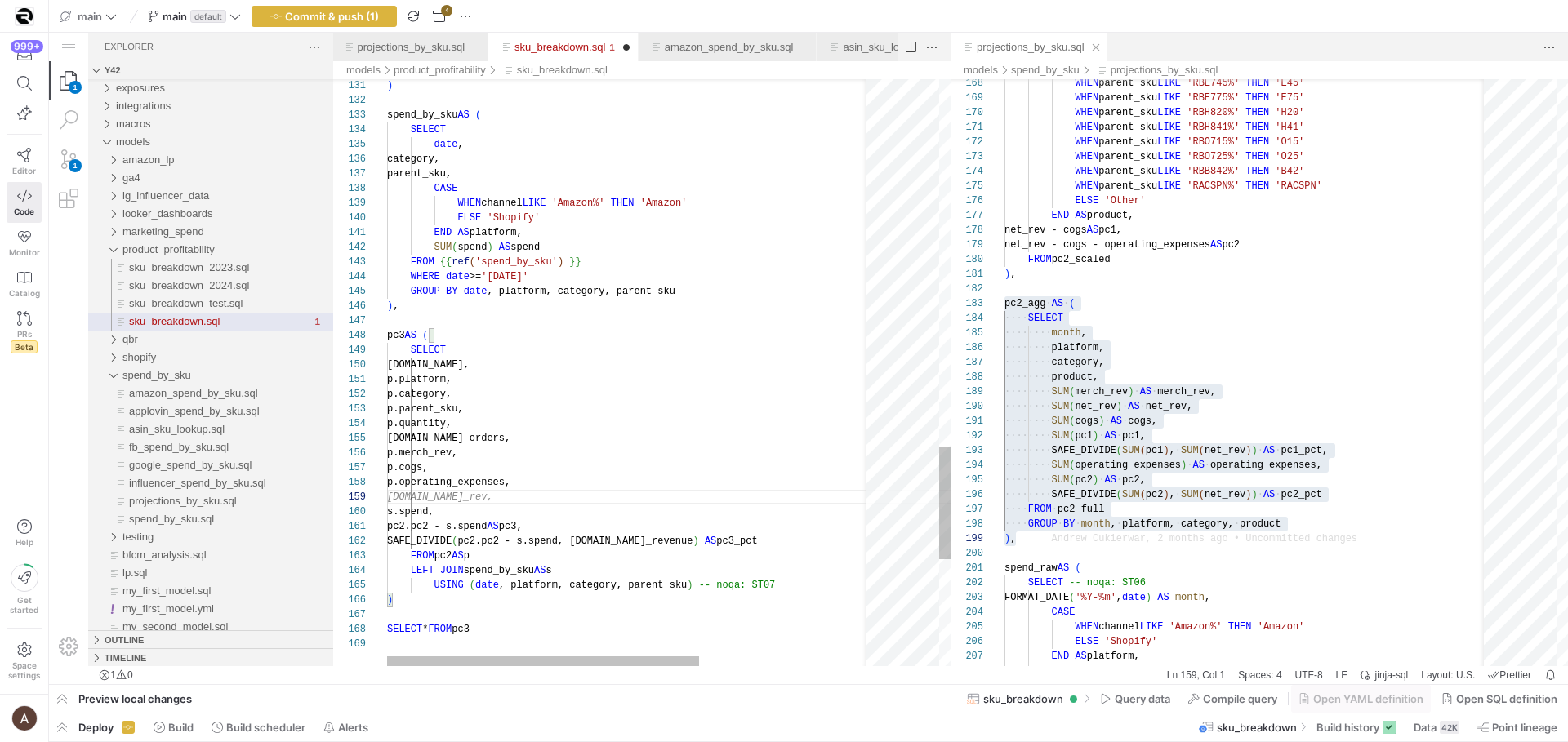
click at [507, 391] on div "p.category," at bounding box center [764, 394] width 754 height 14
drag, startPoint x: 509, startPoint y: 351, endPoint x: 510, endPoint y: 375, distance: 24.0
click at [509, 355] on div "SELECT" at bounding box center [764, 350] width 754 height 14
click at [498, 454] on div "132 133 134 135 136 137 138 139 140 141 142 143 144 145 146 147 148 149 150 151…" at bounding box center [641, 373] width 617 height 587
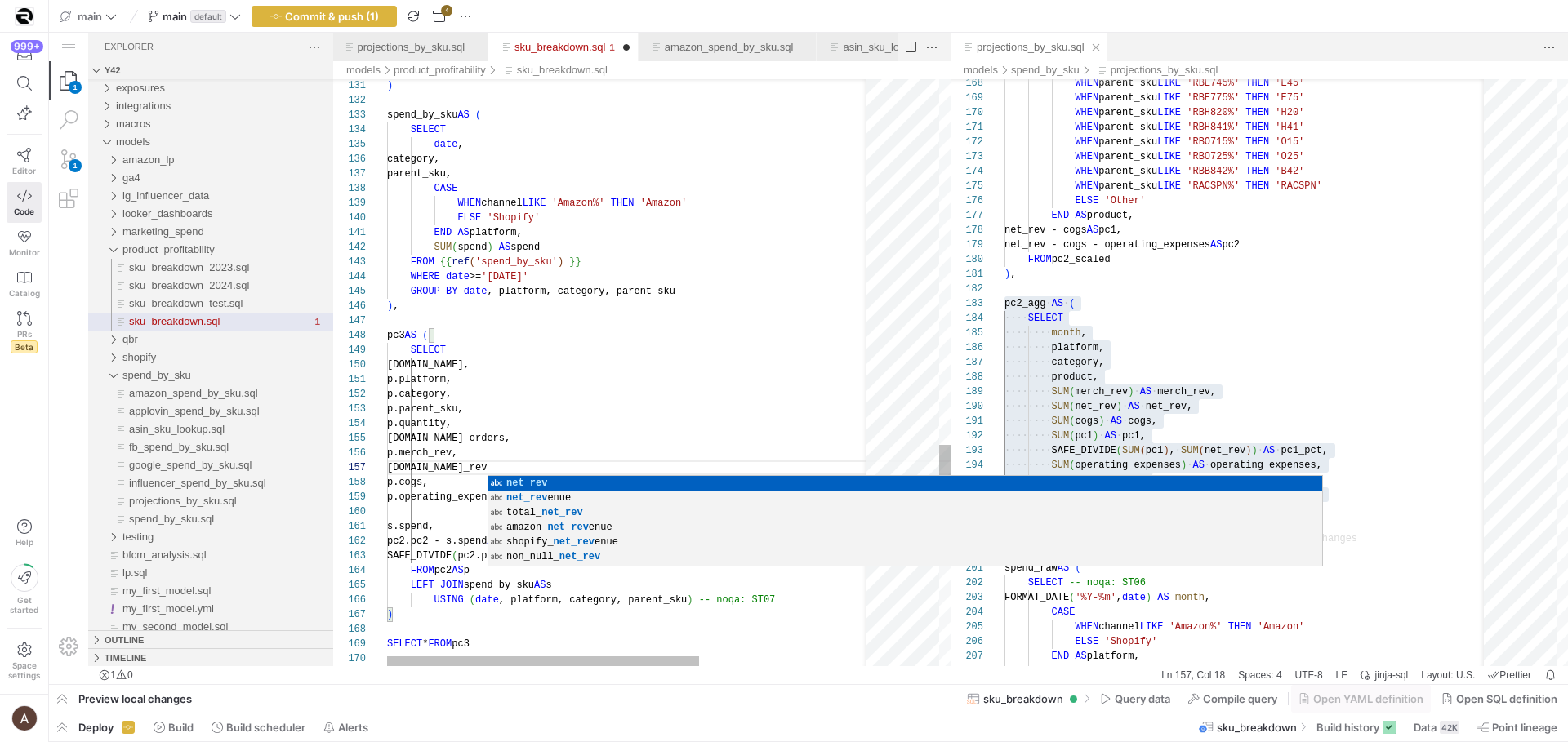
type textarea "p.platform, p.category, p.parent_sku, p.quantity, p.total_orders, p.merch_rev, …"
type textarea "WHEN parent_sku LIKE 'RBO725%' THEN 'O25' WHEN parent_sku LIKE 'RBB842%' THEN '…"
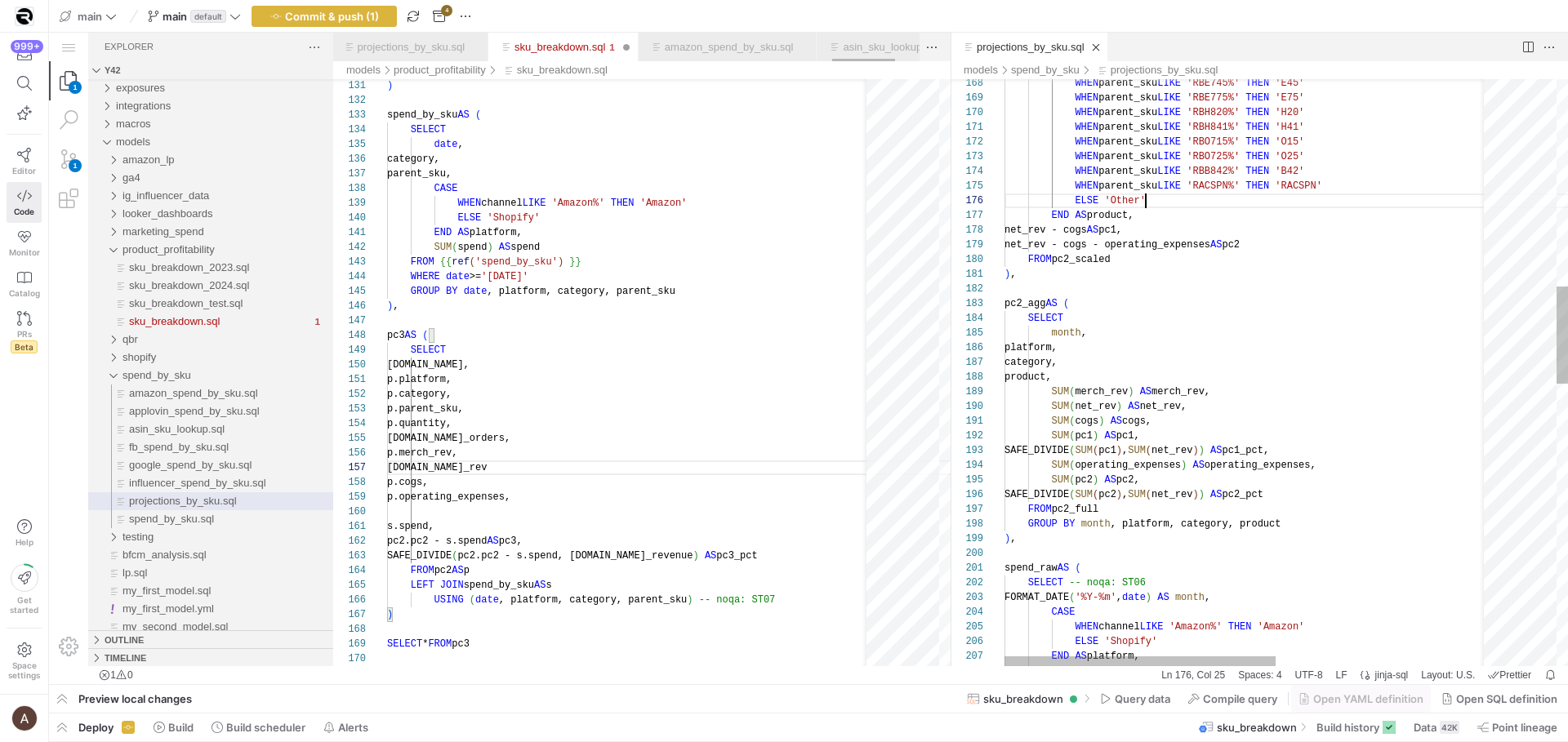
drag, startPoint x: 1385, startPoint y: 208, endPoint x: 1371, endPoint y: 236, distance: 31.3
click at [1384, 208] on div "END AS product," at bounding box center [1438, 215] width 867 height 14
click at [1343, 279] on div "WHEN parent_sku LIKE 'RBE745%' THEN 'E45' WHEN parent_sku LIKE 'RBE775%' THEN '…" at bounding box center [1438, 596] width 867 height 3541
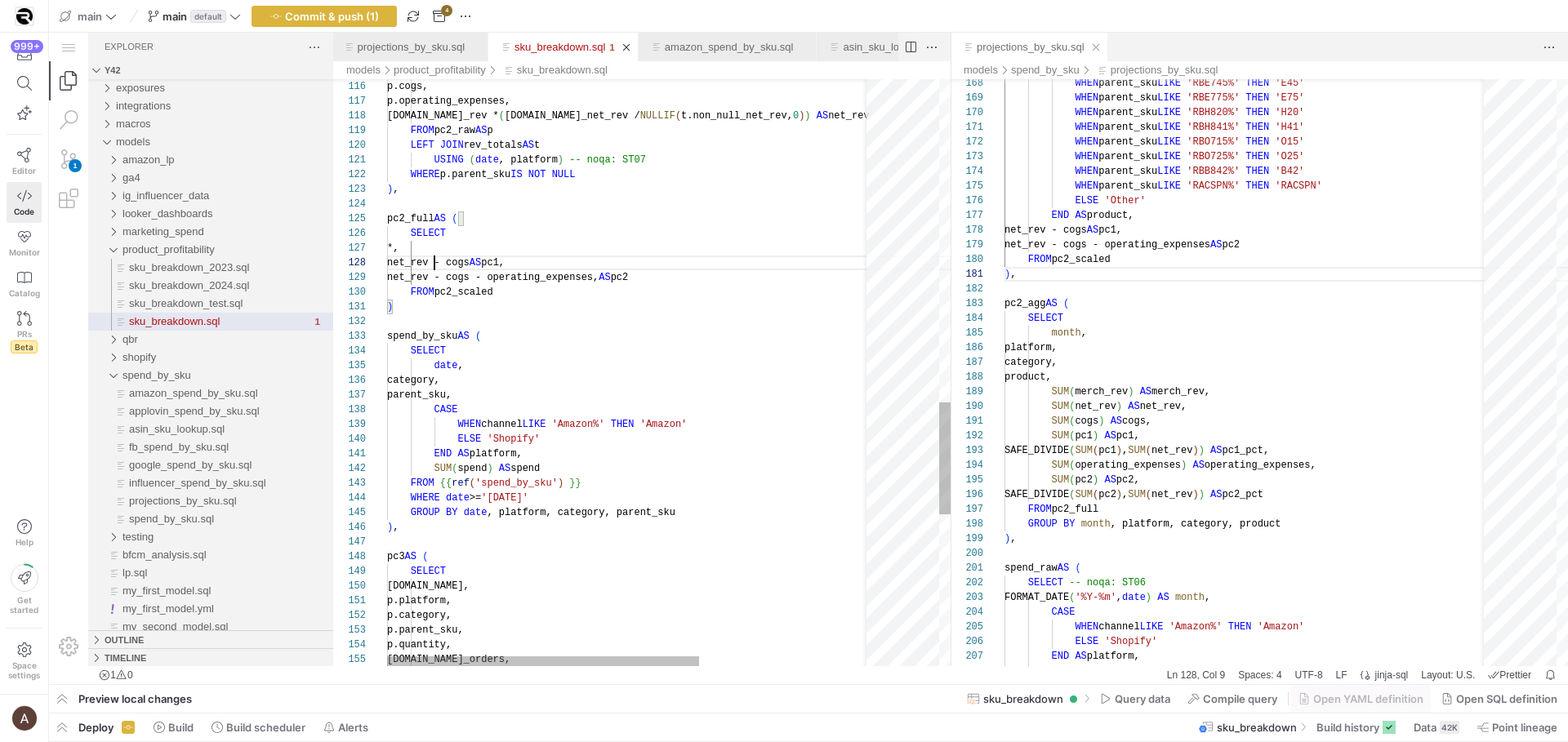
scroll to position [103, 177]
drag, startPoint x: 433, startPoint y: 257, endPoint x: 584, endPoint y: 262, distance: 151.1
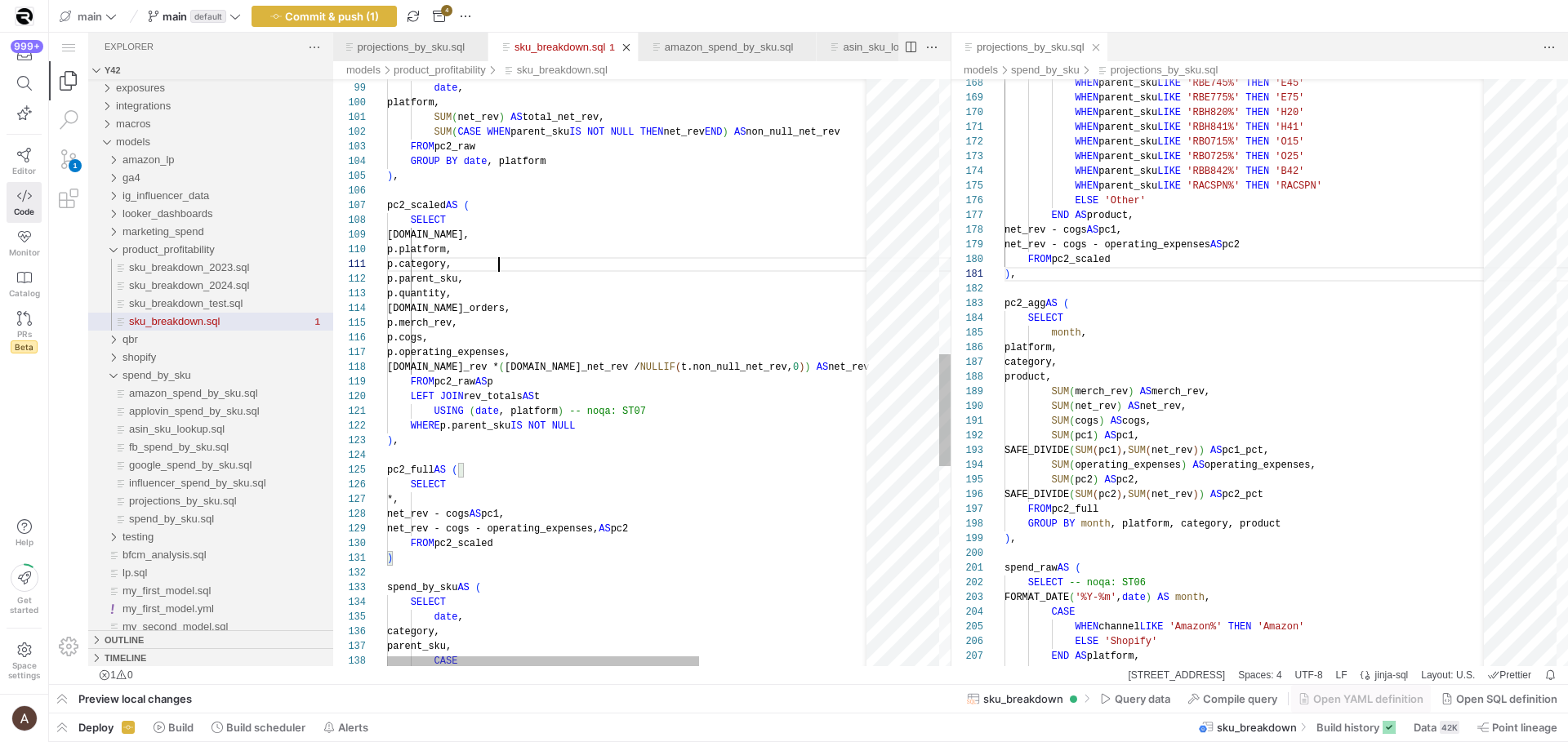
scroll to position [0, 112]
click at [582, 258] on div "spend_by_sku AS ( SELECT date , category, parent_sku, CASE ) FROM pc2_scaled ne…" at bounding box center [764, 175] width 754 height 3071
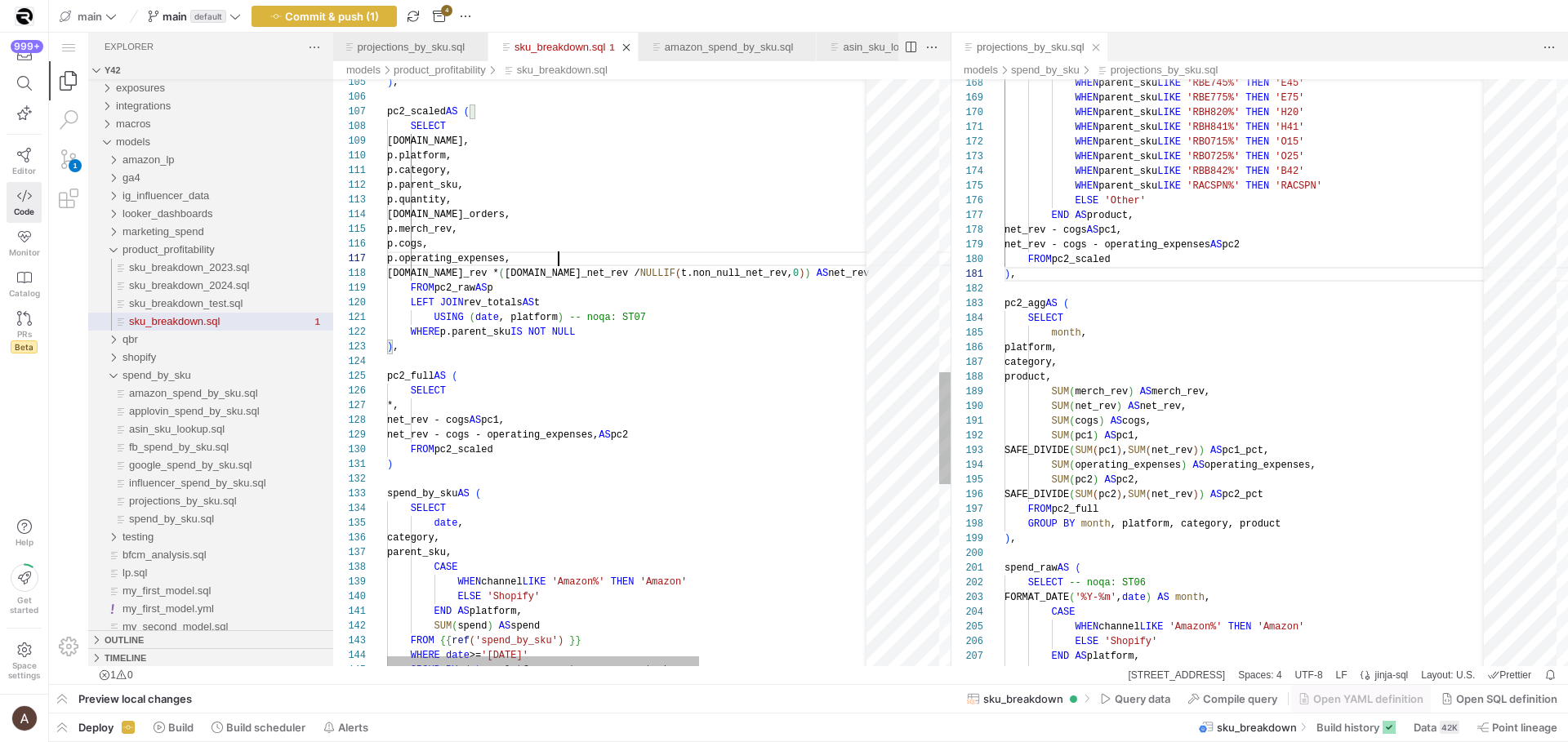
click at [581, 259] on div "spend_by_sku AS ( SELECT date , category, parent_sku, CASE ) FROM pc2_scaled ne…" at bounding box center [764, 82] width 754 height 3071
click at [569, 269] on div "spend_by_sku AS ( SELECT date , category, parent_sku, CASE ) FROM pc2_scaled ne…" at bounding box center [764, 82] width 754 height 3071
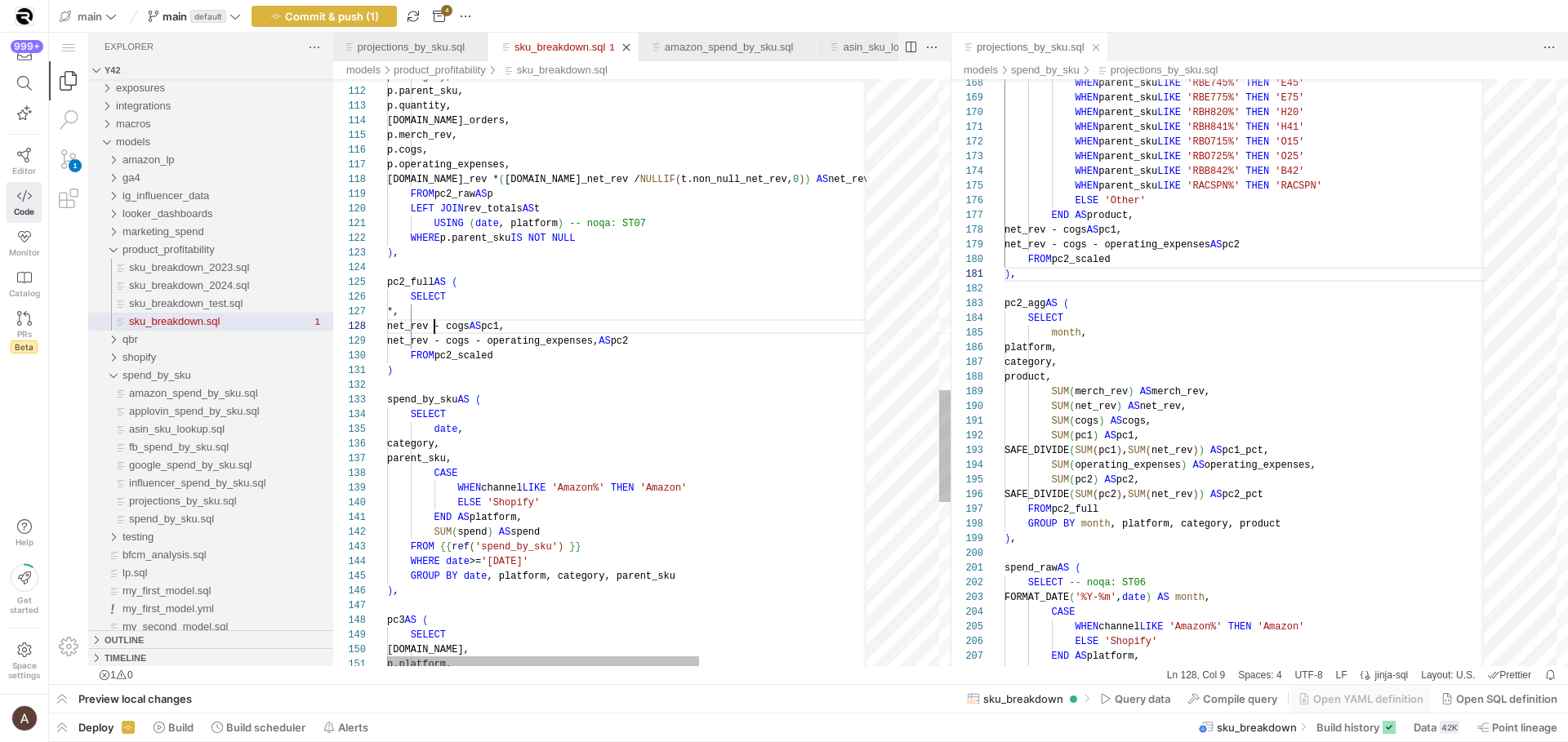
scroll to position [103, 177]
drag, startPoint x: 434, startPoint y: 327, endPoint x: 693, endPoint y: 324, distance: 259.0
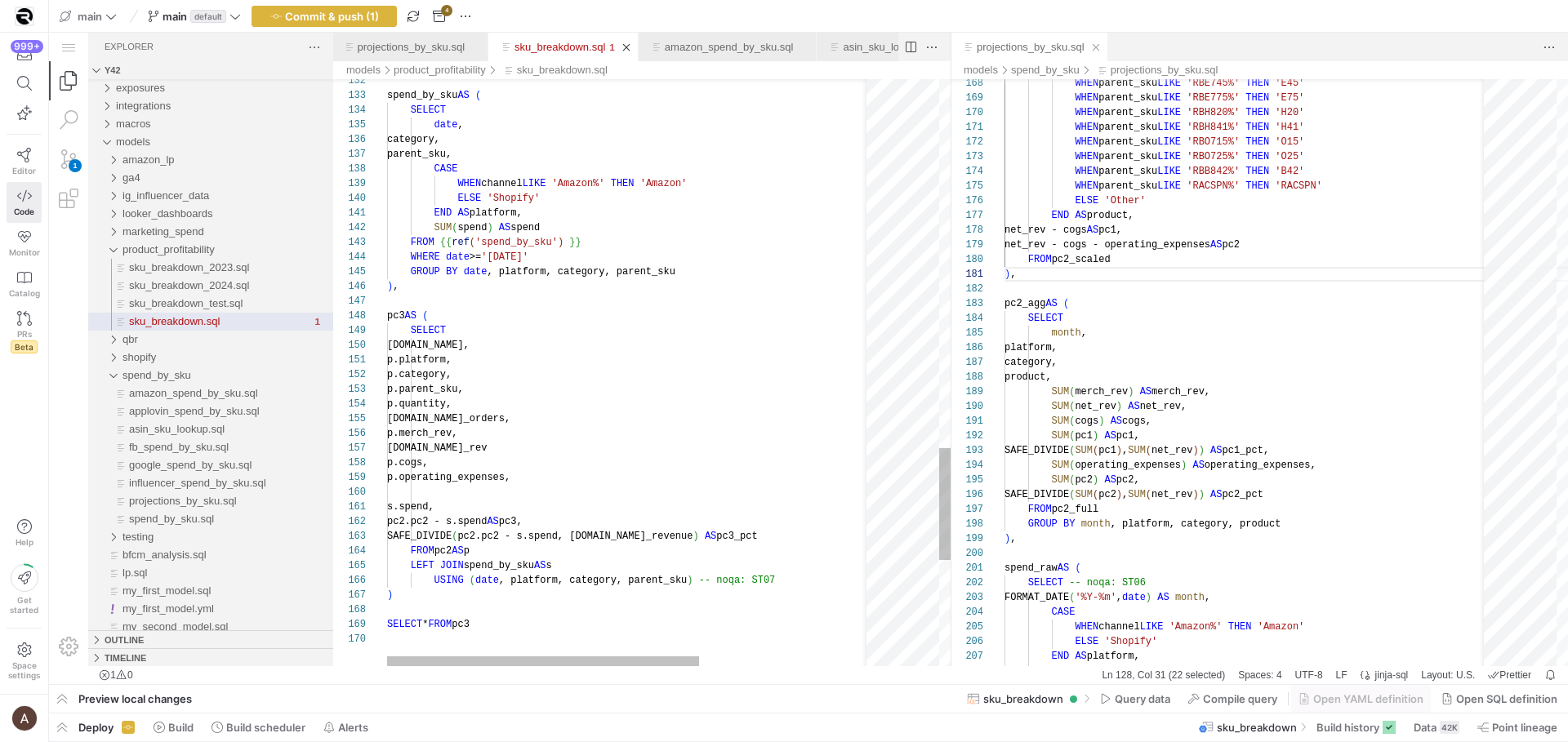
scroll to position [103, 89]
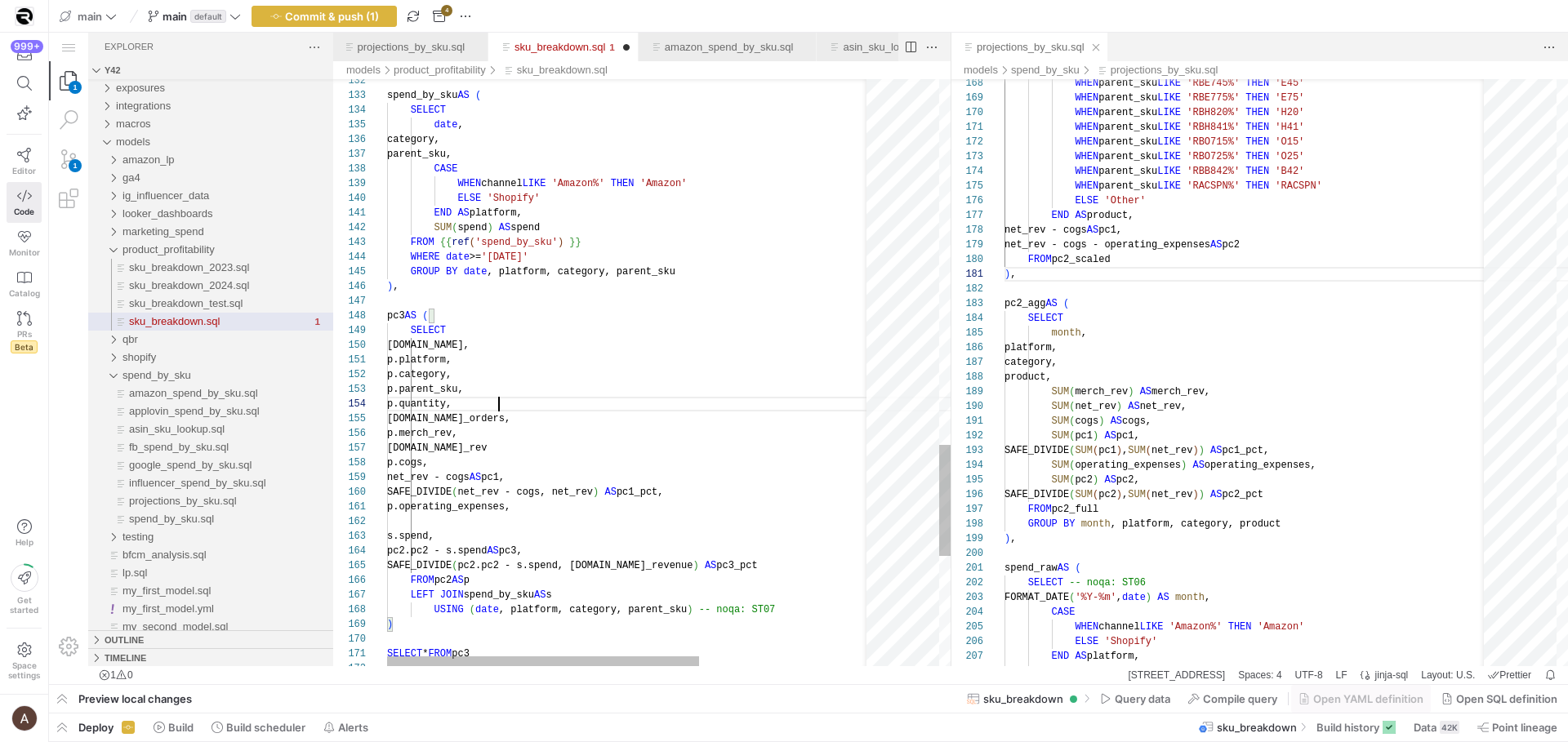
scroll to position [44, 112]
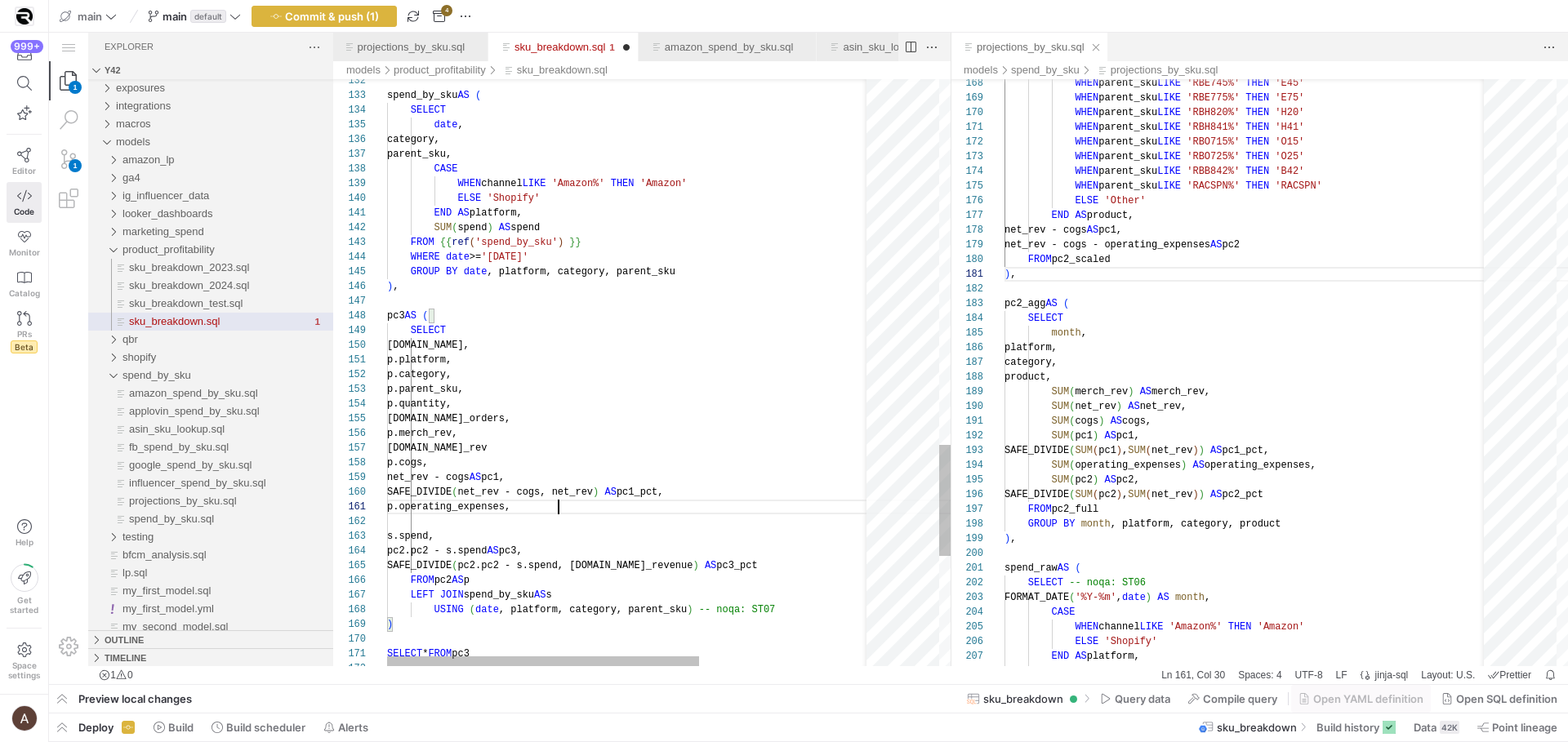
scroll to position [0, 171]
drag, startPoint x: 435, startPoint y: 494, endPoint x: 795, endPoint y: 494, distance: 360.0
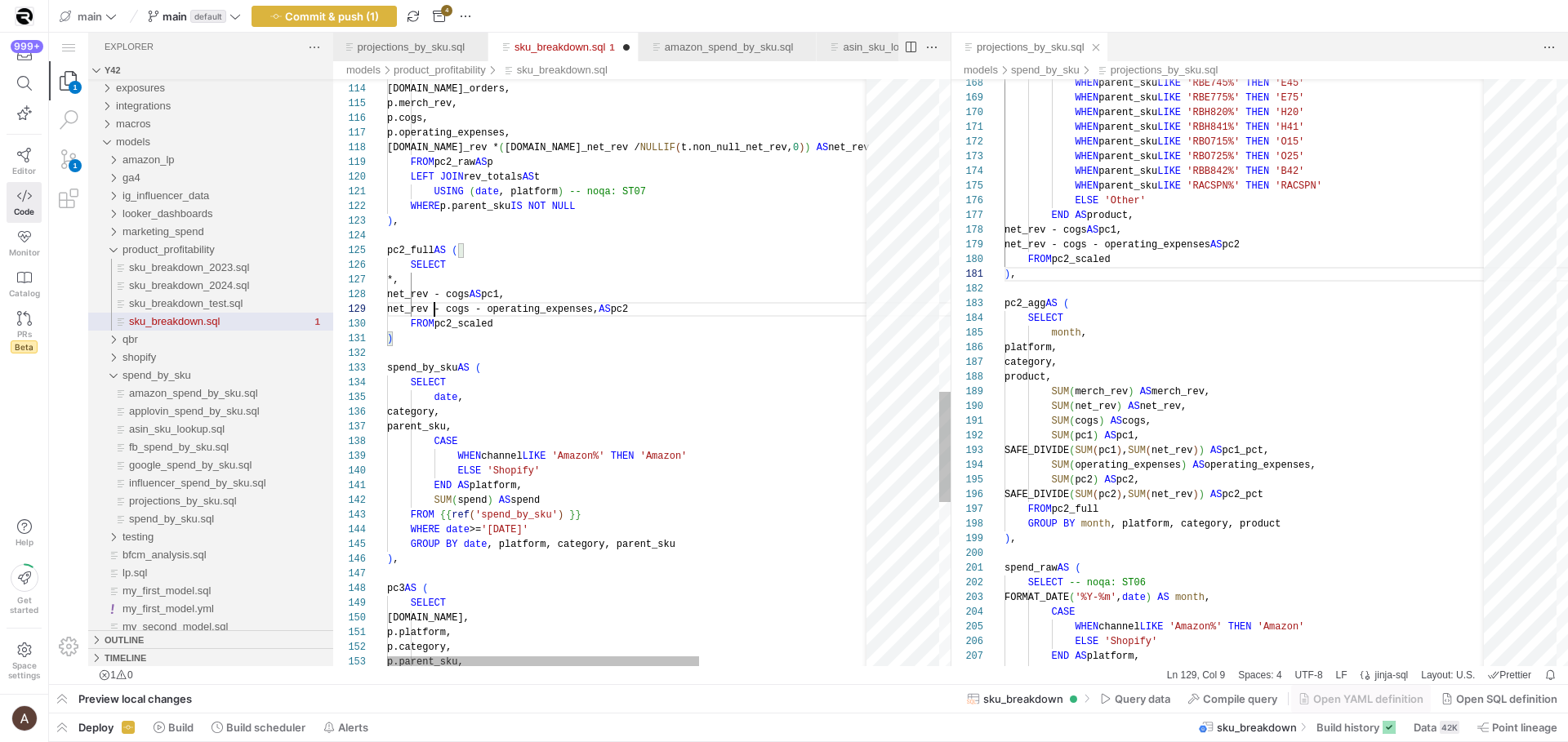
scroll to position [117, 300]
drag, startPoint x: 433, startPoint y: 307, endPoint x: 744, endPoint y: 309, distance: 311.0
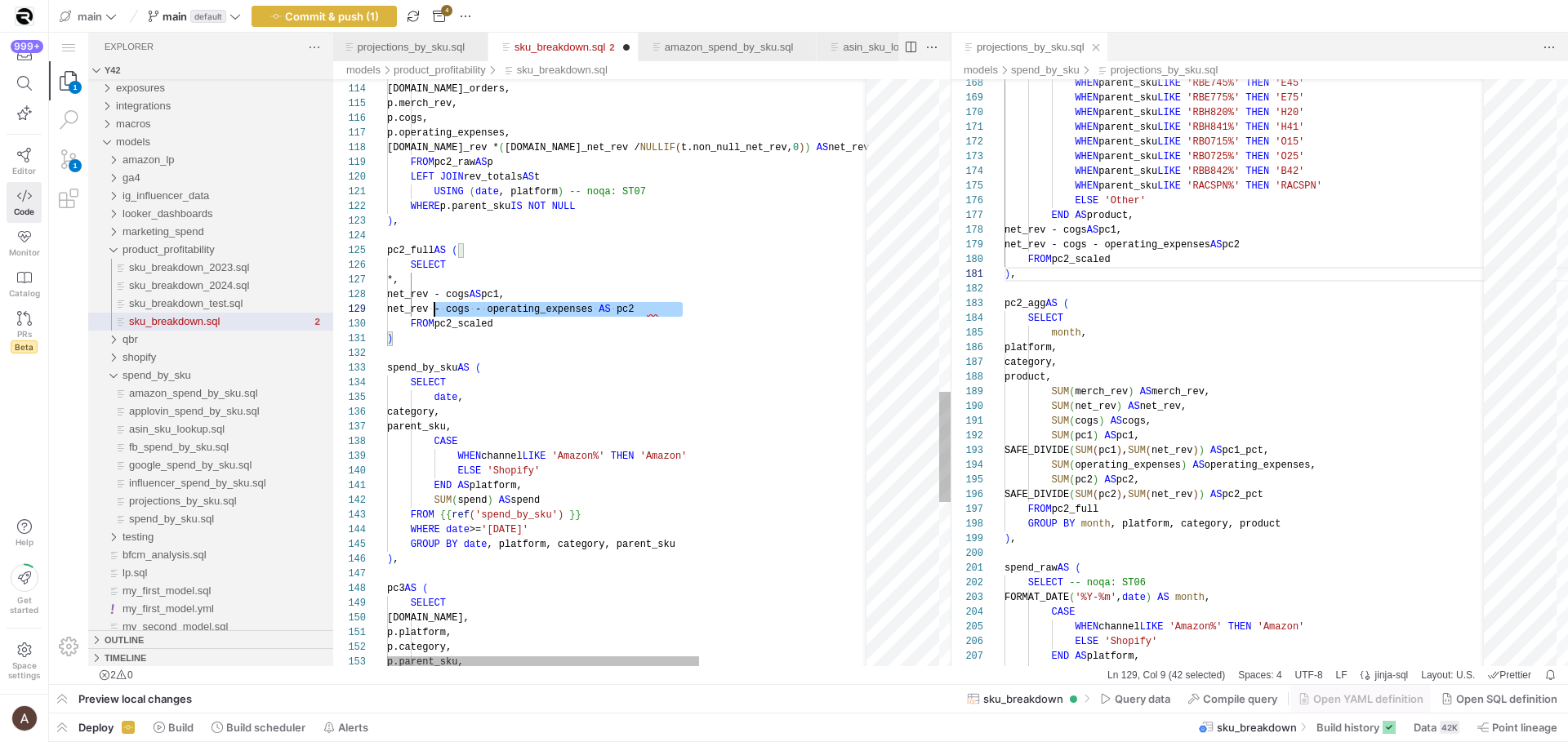
scroll to position [117, 42]
drag, startPoint x: 700, startPoint y: 310, endPoint x: 432, endPoint y: 312, distance: 268.0
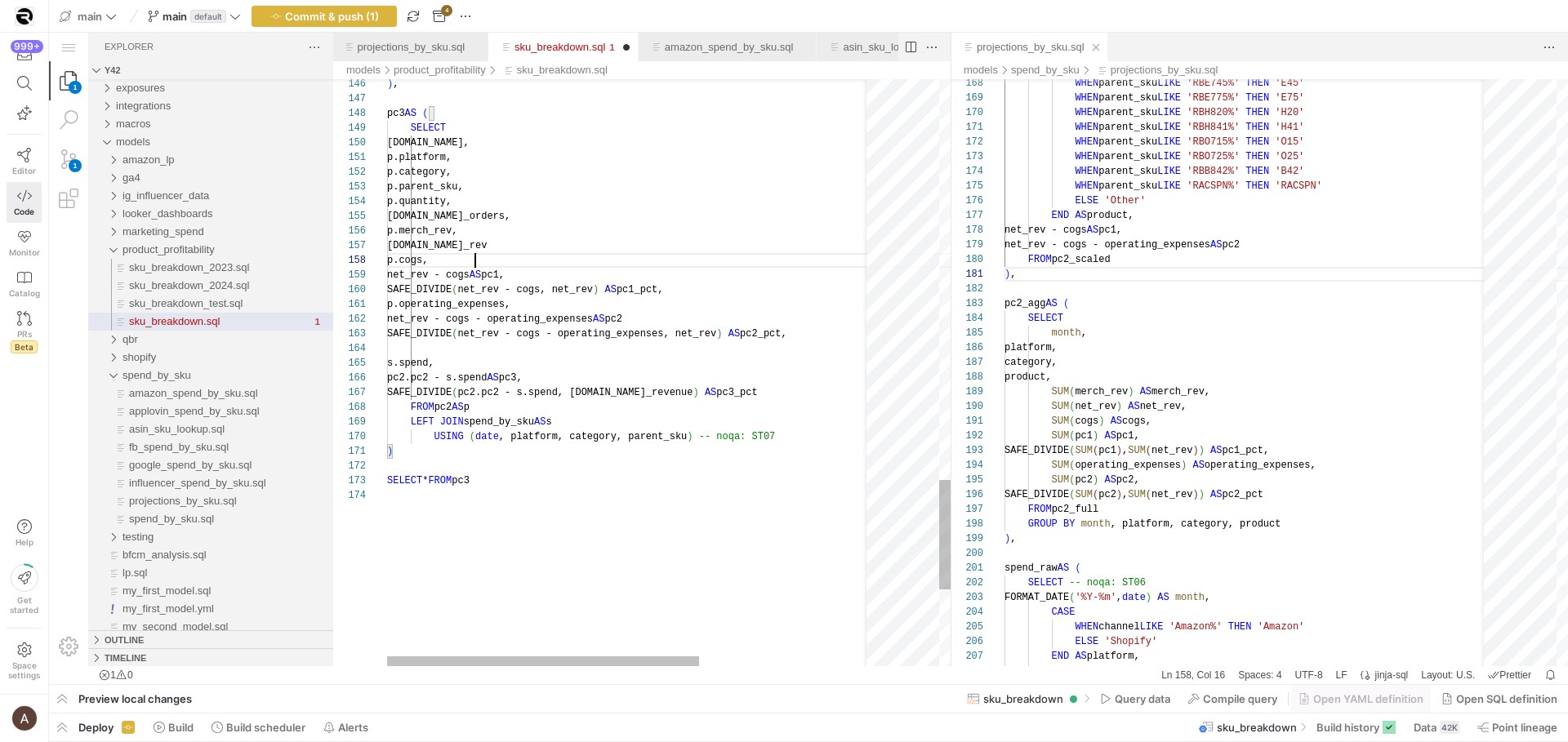
scroll to position [103, 89]
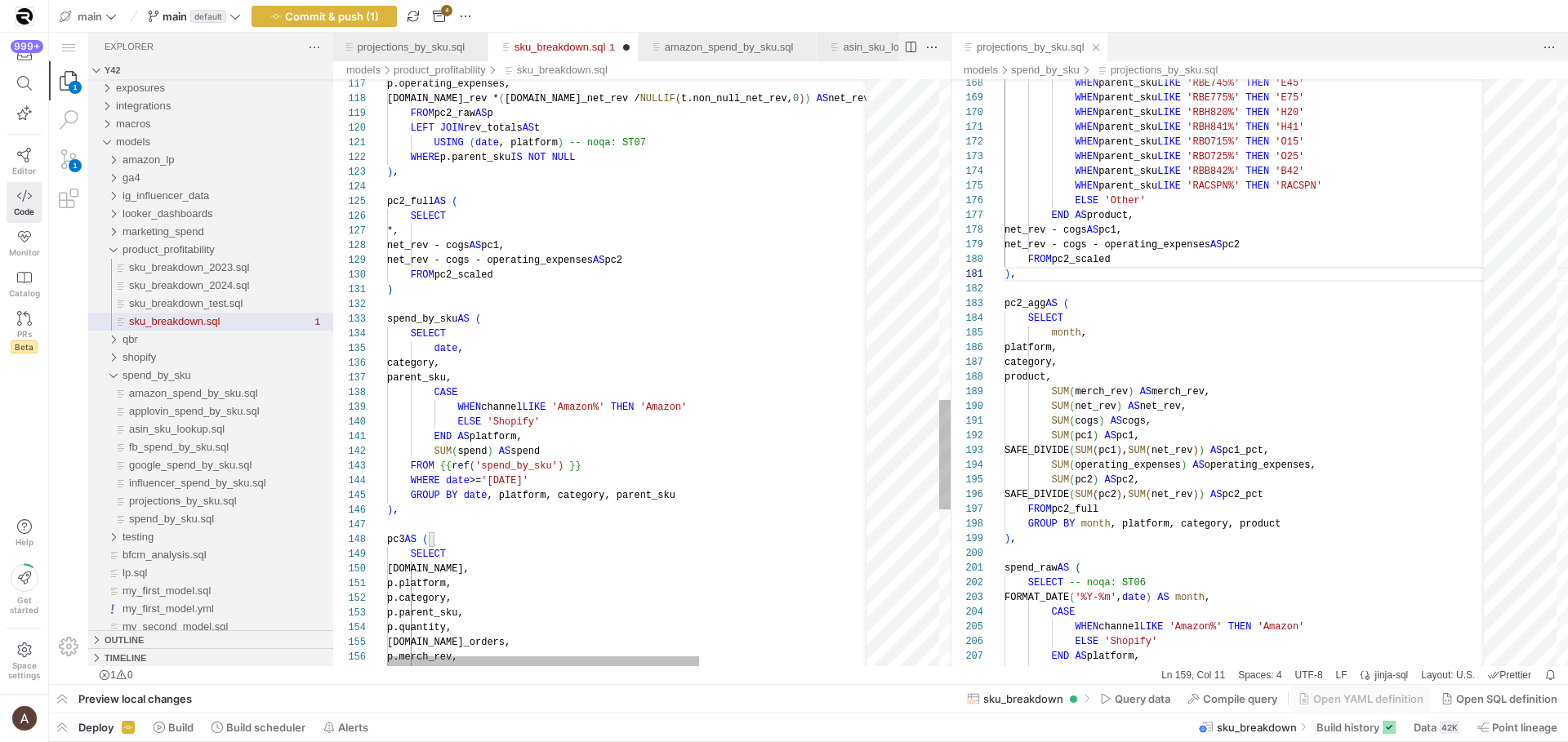
scroll to position [0, 6]
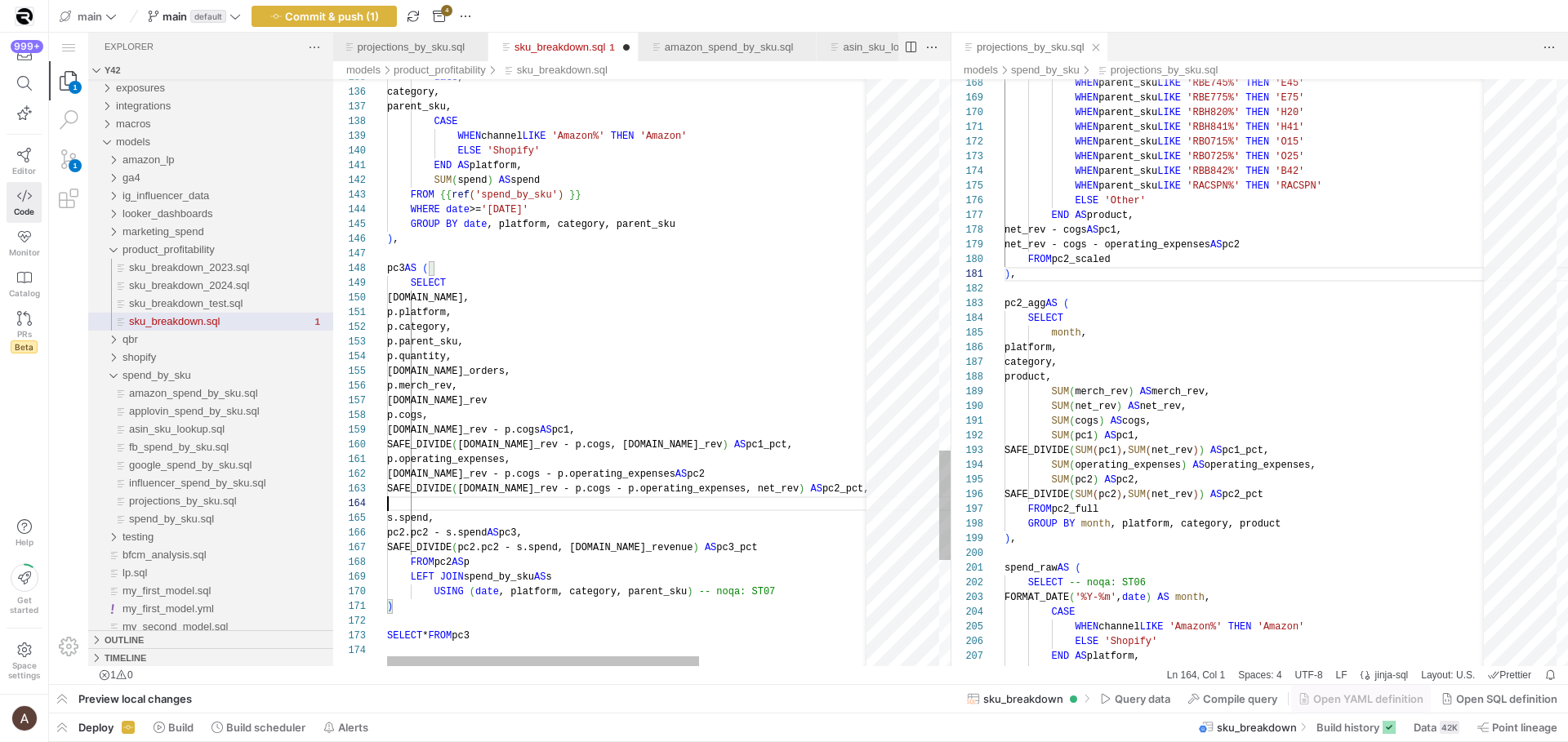
scroll to position [44, 0]
click at [498, 510] on div "sku_breakdown.sql, Editor Group 1" at bounding box center [764, 503] width 754 height 14
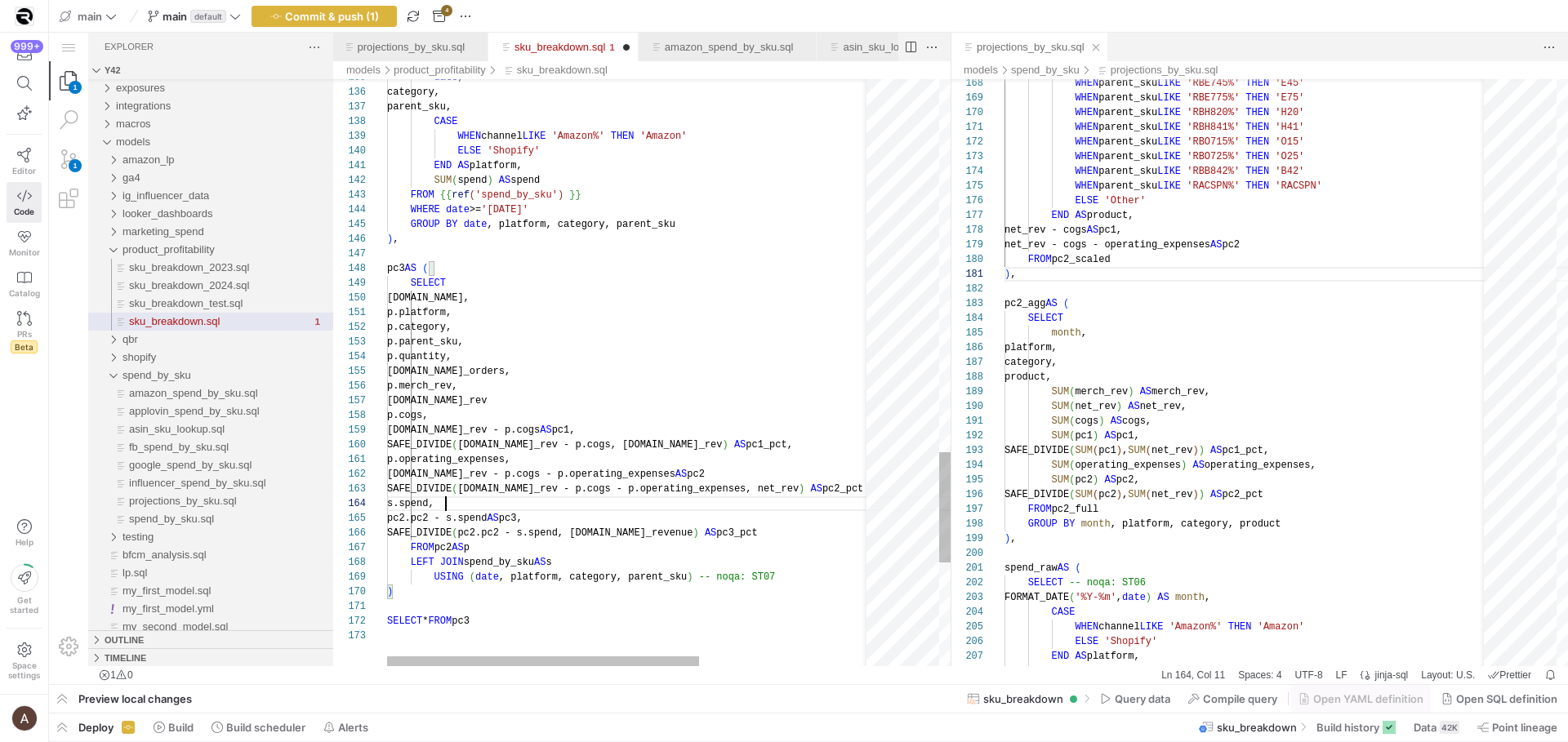
scroll to position [44, 59]
drag, startPoint x: 432, startPoint y: 481, endPoint x: 675, endPoint y: 477, distance: 243.0
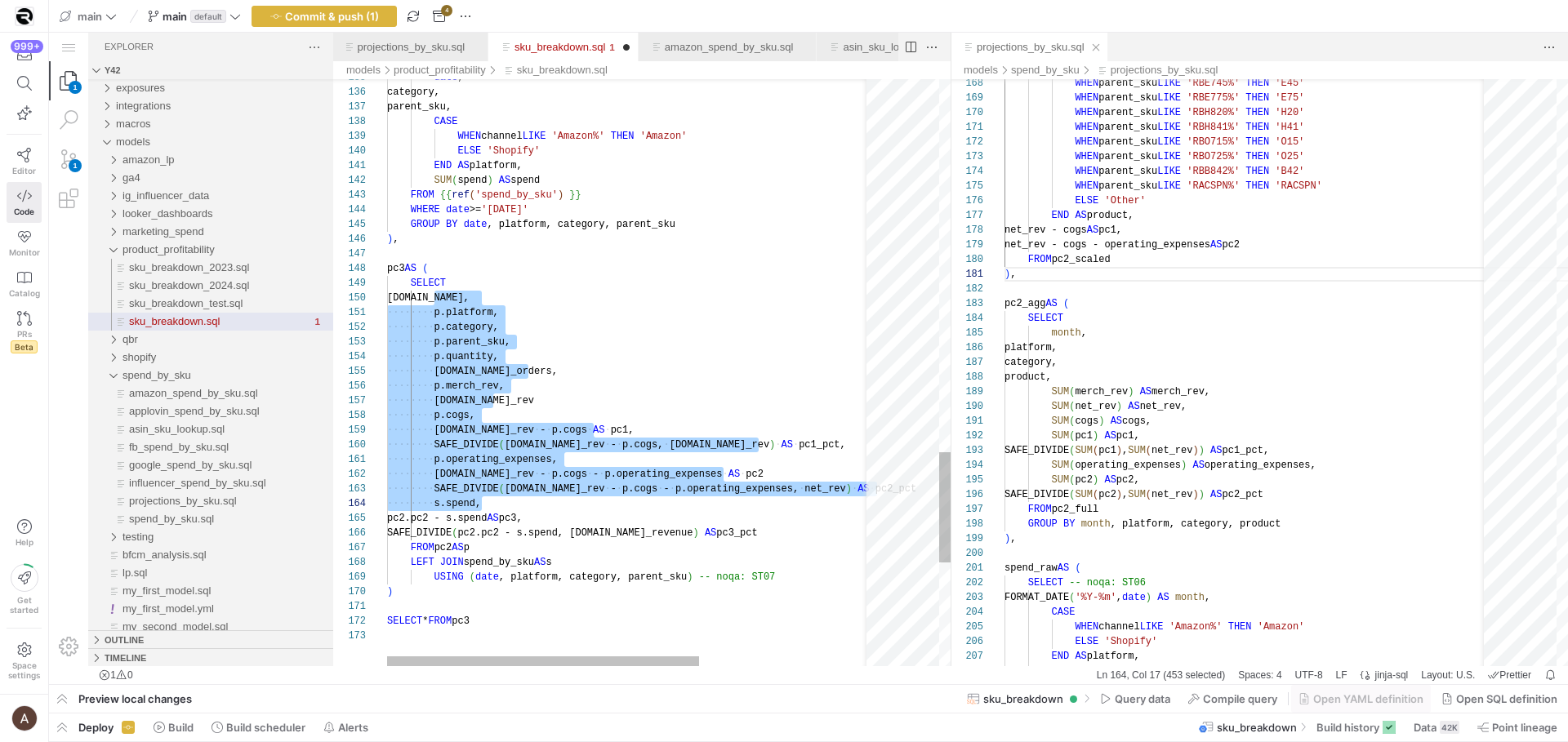
scroll to position [132, 483]
drag, startPoint x: 436, startPoint y: 299, endPoint x: 924, endPoint y: 483, distance: 521.5
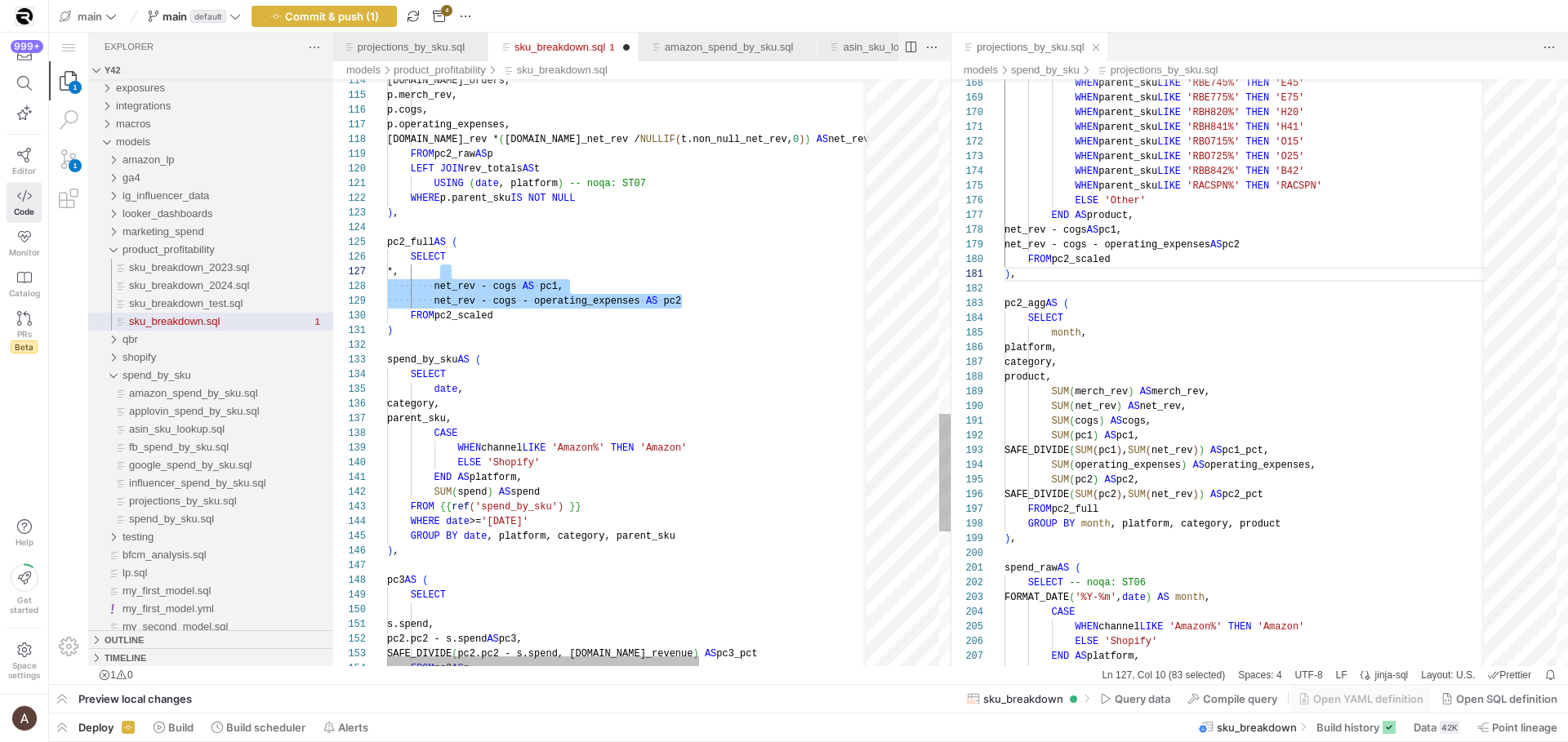
scroll to position [88, 48]
drag, startPoint x: 700, startPoint y: 299, endPoint x: 436, endPoint y: 270, distance: 265.6
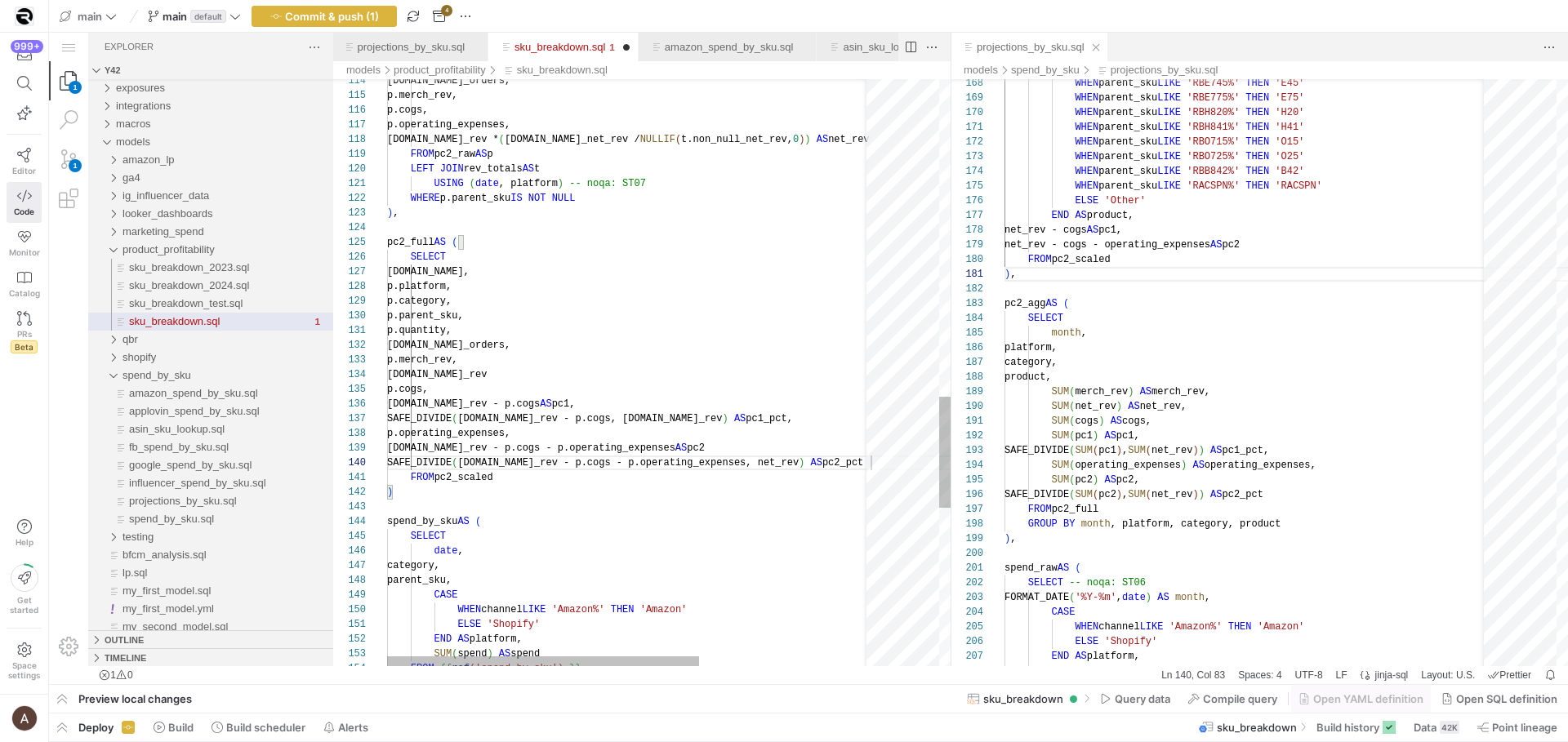
drag, startPoint x: 437, startPoint y: 276, endPoint x: 444, endPoint y: 410, distance: 134.2
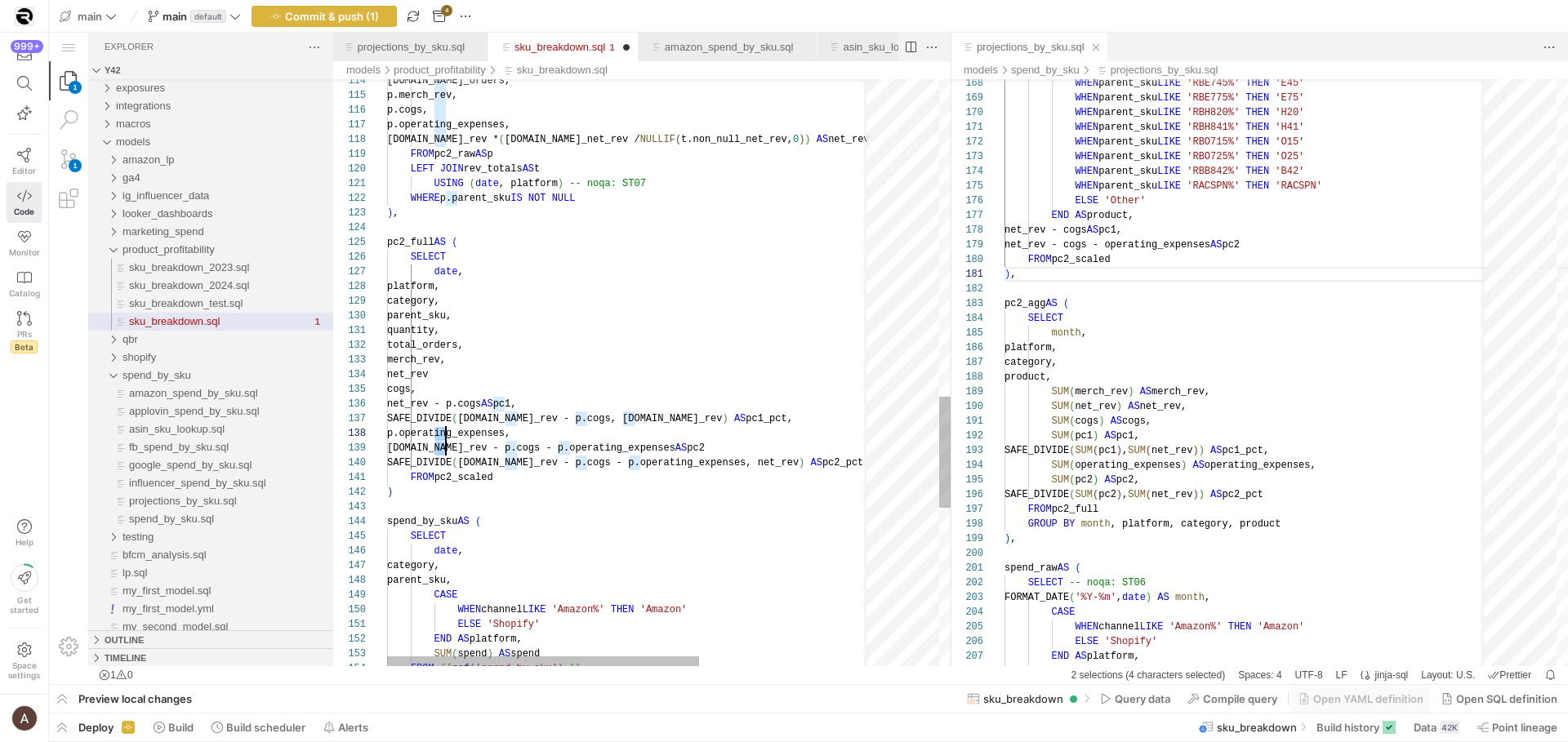
drag, startPoint x: 436, startPoint y: 436, endPoint x: 444, endPoint y: 450, distance: 16.1
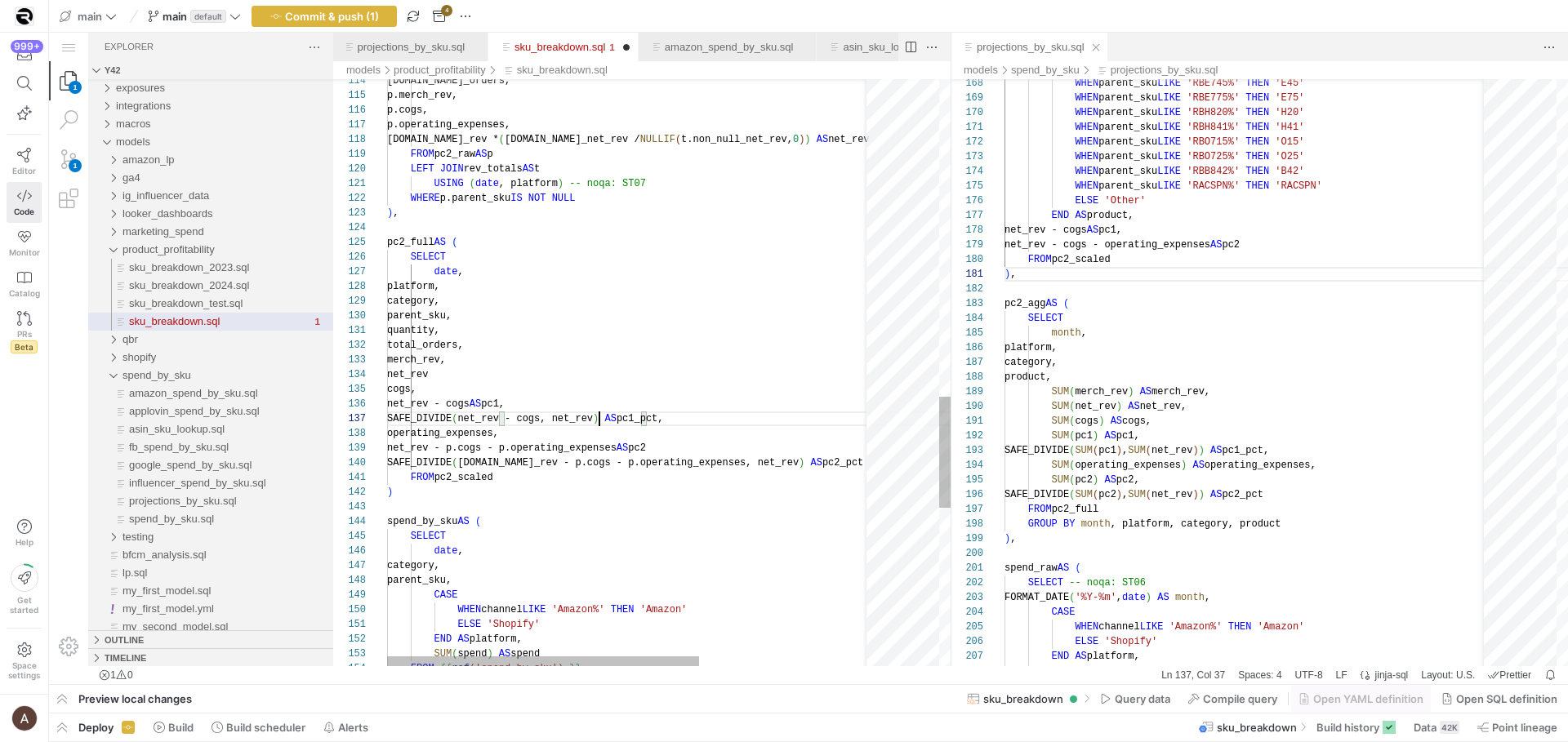
scroll to position [59, 77]
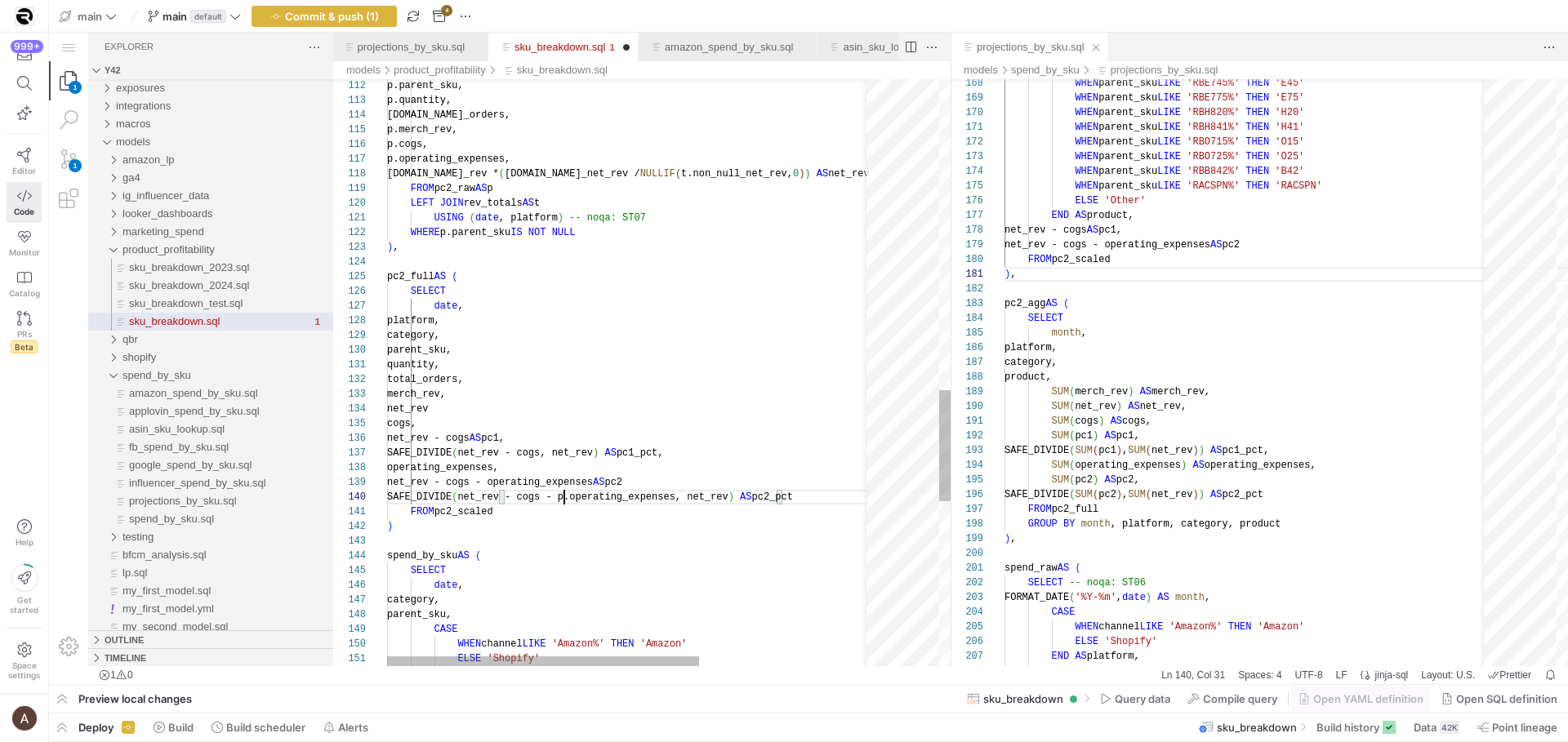
scroll to position [132, 177]
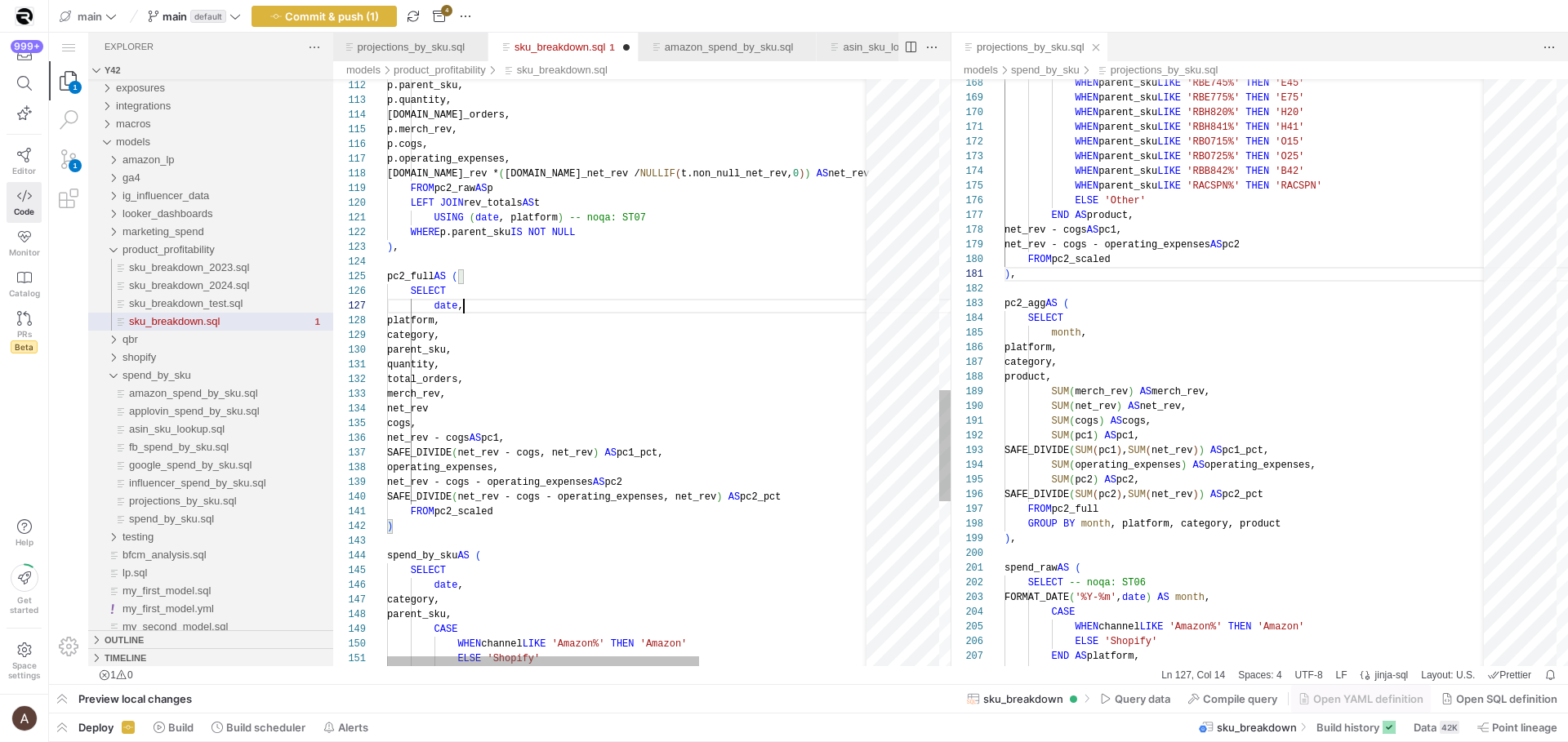
click at [525, 321] on div "platform," at bounding box center [764, 320] width 754 height 14
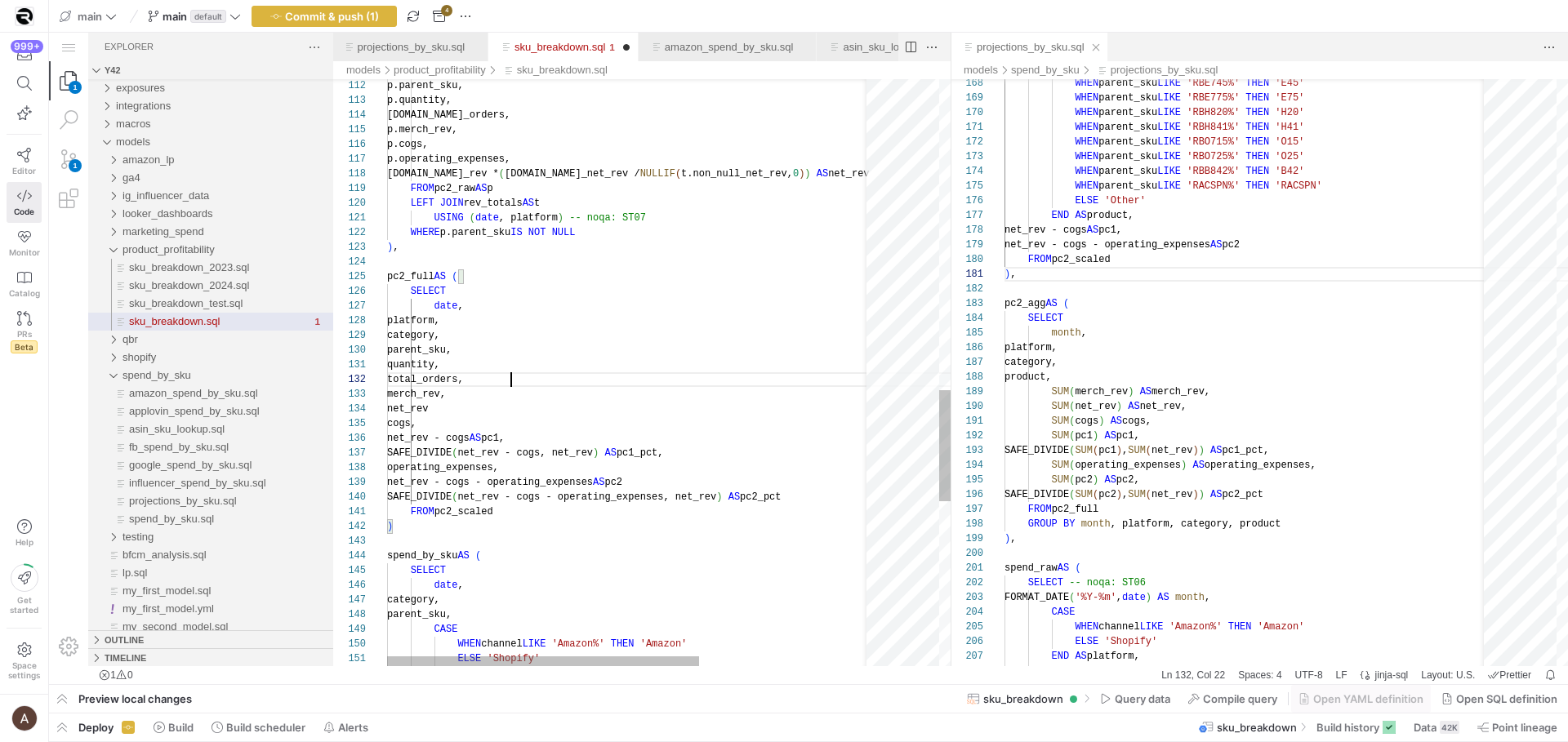
scroll to position [0, 100]
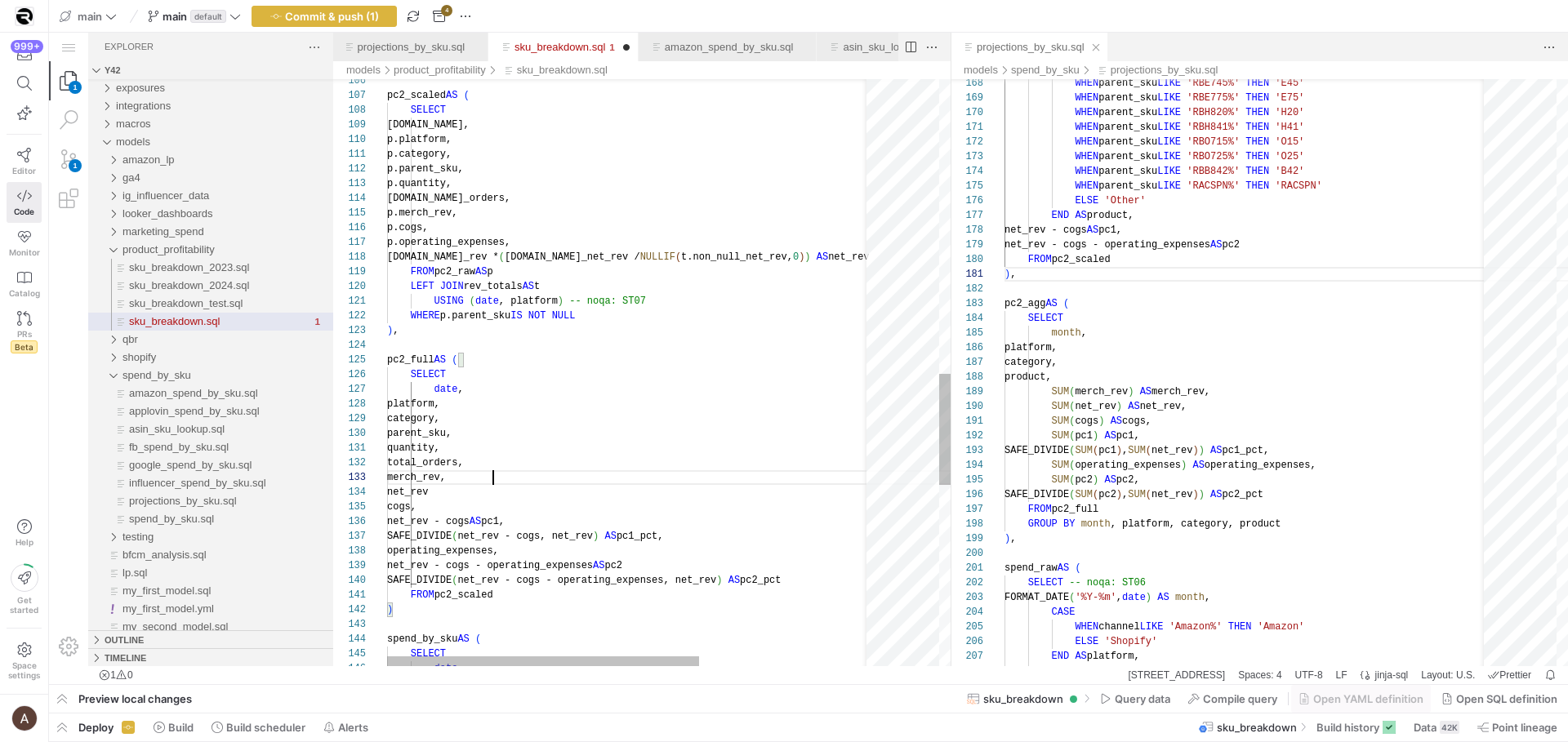
click at [529, 389] on div "FROM pc2_scaled ) category, platform, SELECT date , pc2_full AS ( ) , WHERE p.p…" at bounding box center [764, 73] width 754 height 3085
click at [526, 397] on div "FROM pc2_scaled ) category, platform, SELECT date , pc2_full AS ( ) , WHERE p.p…" at bounding box center [764, 73] width 754 height 3085
click at [520, 414] on div "FROM pc2_scaled ) category, platform, SELECT date , pc2_full AS ( ) , WHERE p.p…" at bounding box center [764, 73] width 754 height 3085
click at [520, 428] on div "FROM pc2_scaled ) category, platform, SELECT date , pc2_full AS ( ) , WHERE p.p…" at bounding box center [764, 73] width 754 height 3085
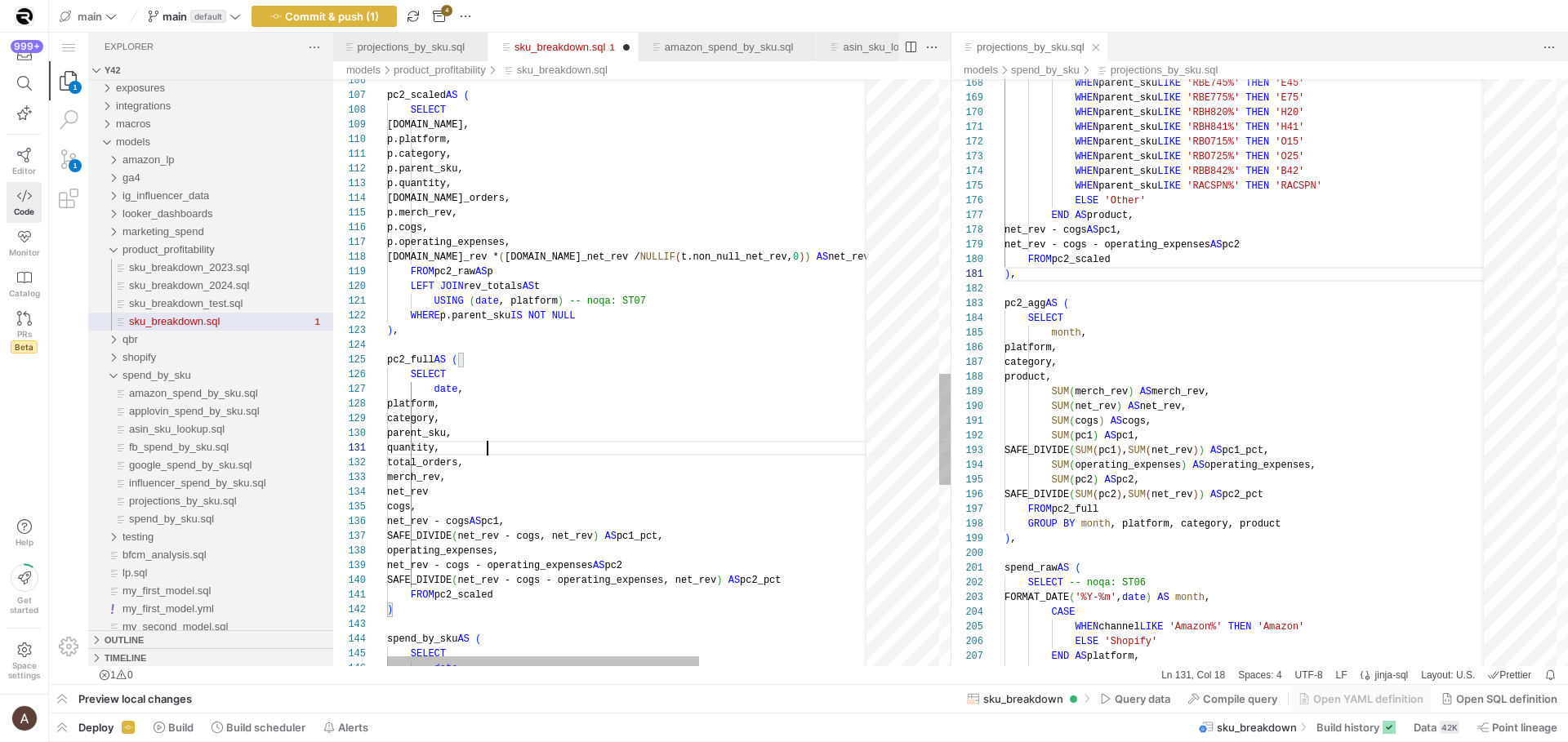
click at [515, 445] on div "FROM pc2_scaled ) category, platform, SELECT date , pc2_full AS ( ) , WHERE p.p…" at bounding box center [764, 73] width 754 height 3085
click at [517, 458] on div "FROM pc2_scaled ) category, platform, SELECT date , pc2_full AS ( ) , WHERE p.p…" at bounding box center [764, 73] width 754 height 3085
click at [518, 476] on div "FROM pc2_scaled ) category, platform, SELECT date , pc2_full AS ( ) , WHERE p.p…" at bounding box center [764, 73] width 754 height 3085
click at [518, 489] on div "FROM pc2_scaled ) category, platform, SELECT date , pc2_full AS ( ) , WHERE p.p…" at bounding box center [764, 73] width 754 height 3085
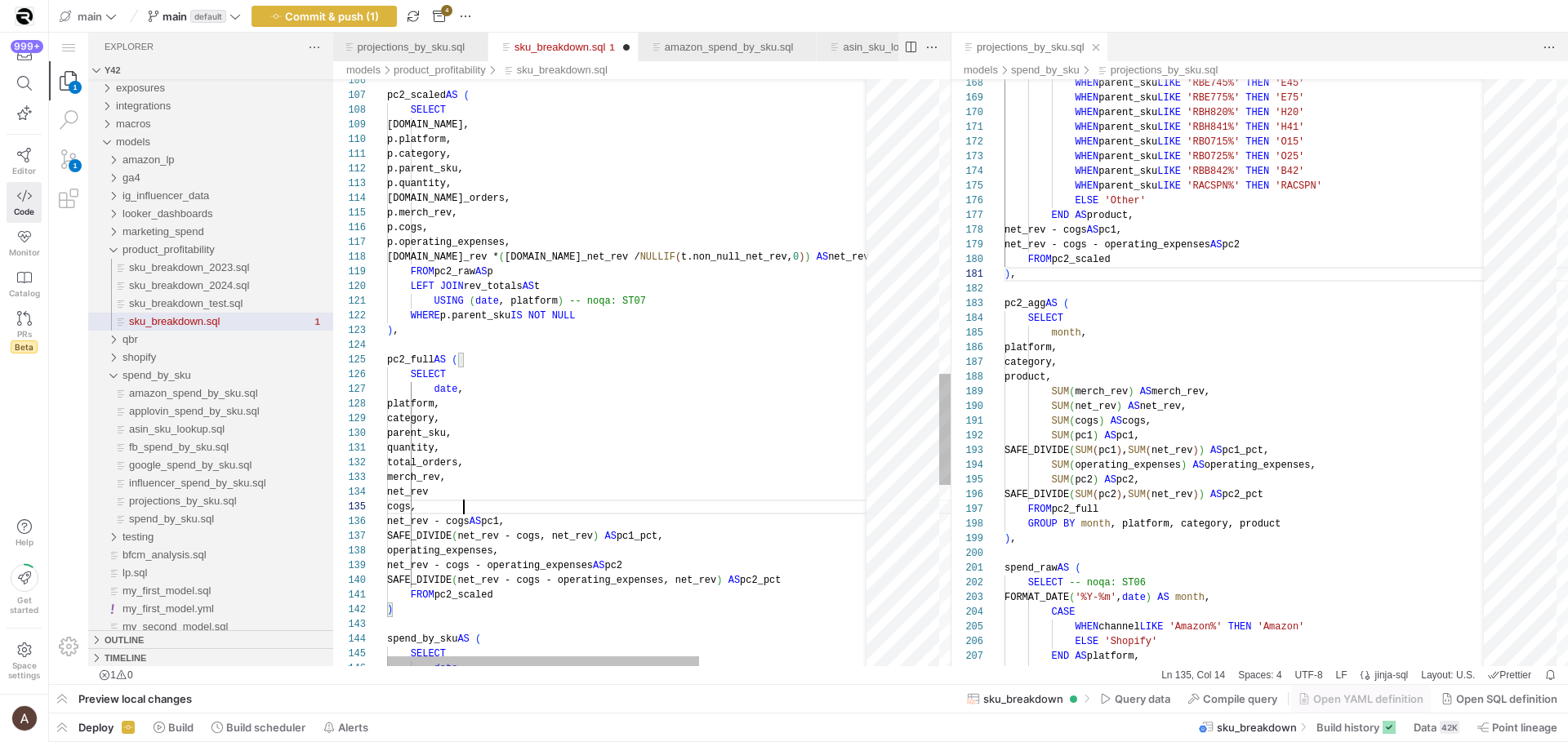
click at [516, 500] on div "cogs," at bounding box center [764, 506] width 754 height 14
click at [645, 517] on div "FROM pc2_scaled ) category, platform, SELECT date , pc2_full AS ( ) , WHERE p.p…" at bounding box center [764, 73] width 754 height 3085
click at [789, 538] on div "FROM pc2_scaled ) category, platform, SELECT date , pc2_full AS ( ) , WHERE p.p…" at bounding box center [764, 70] width 754 height 3085
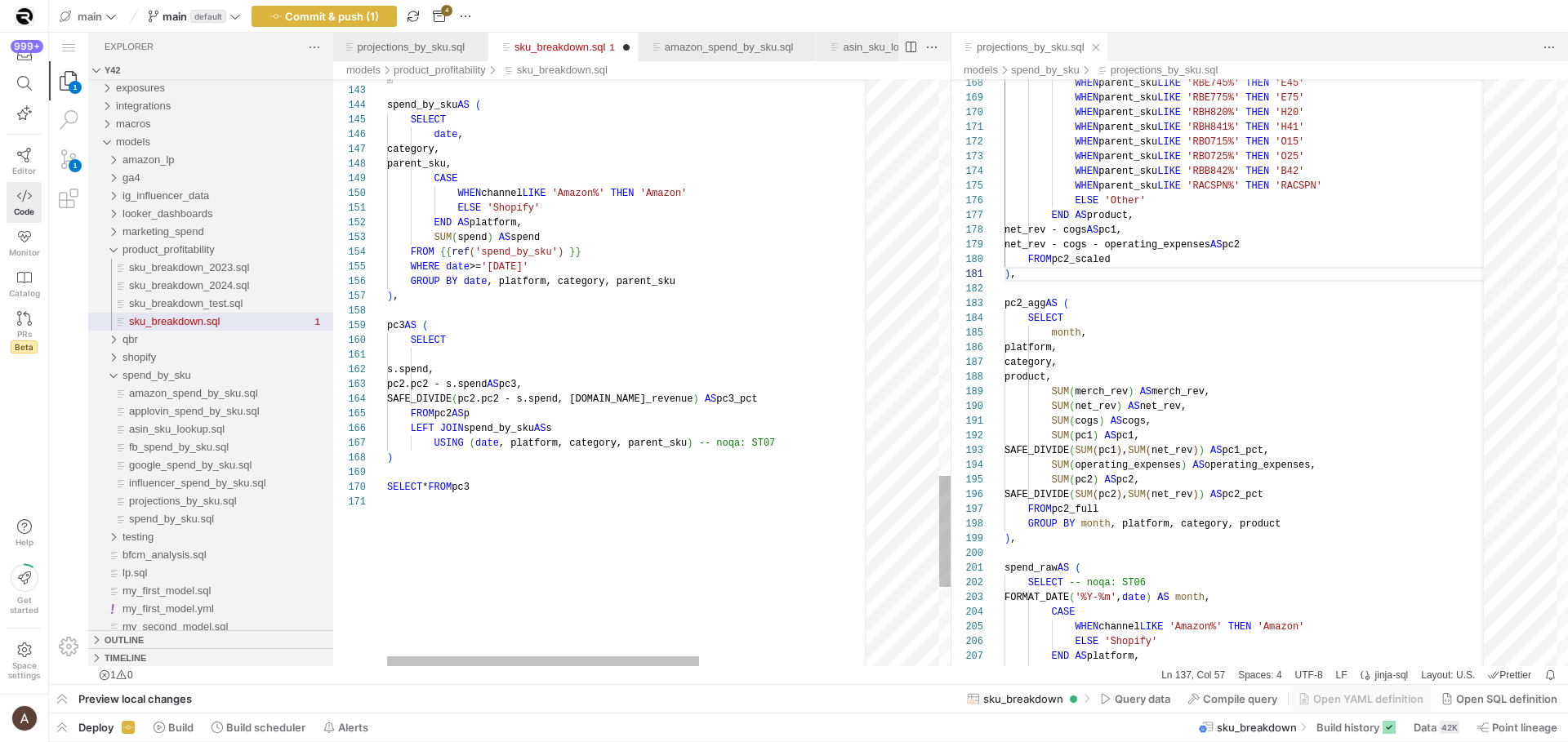
scroll to position [0, 48]
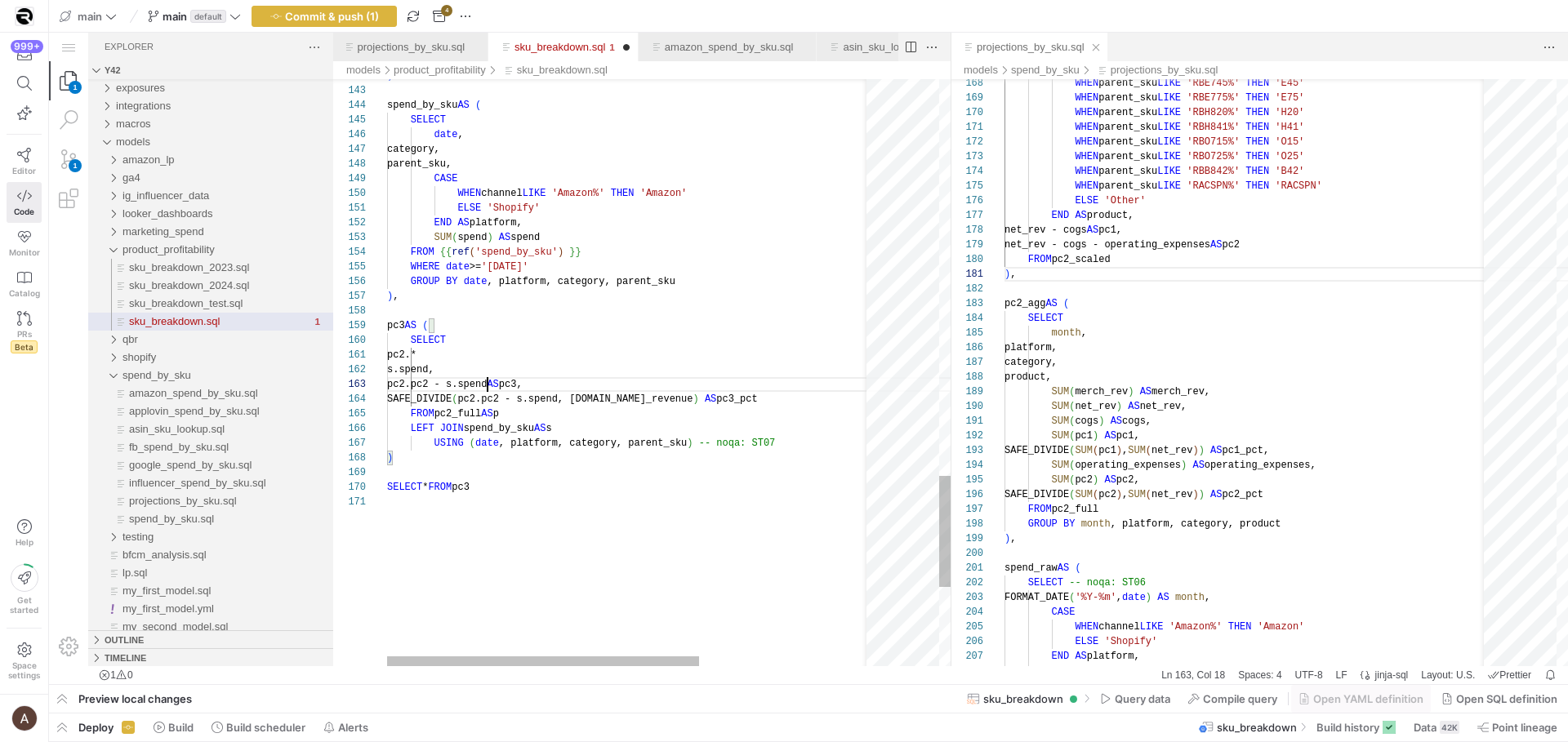
scroll to position [30, 100]
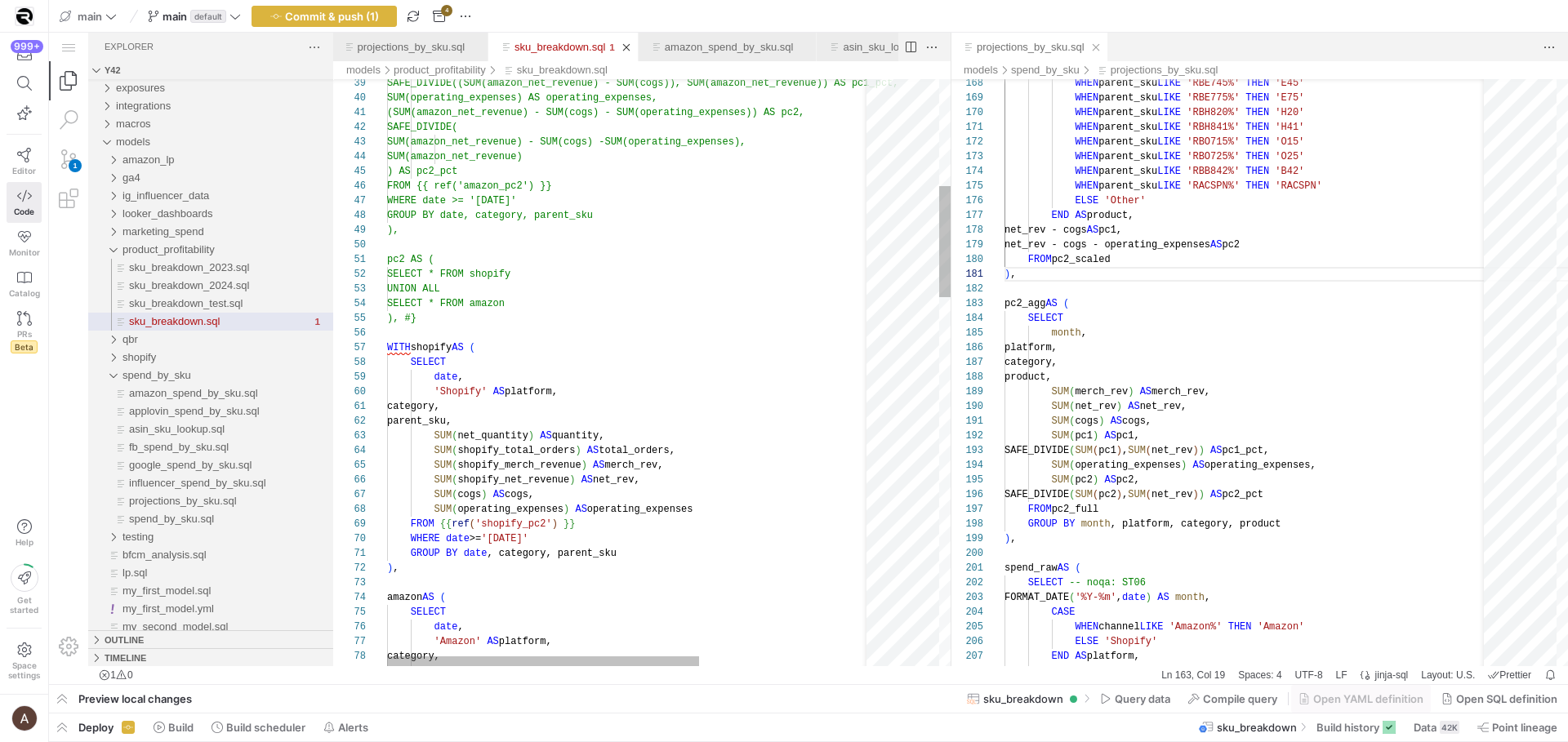
scroll to position [117, 48]
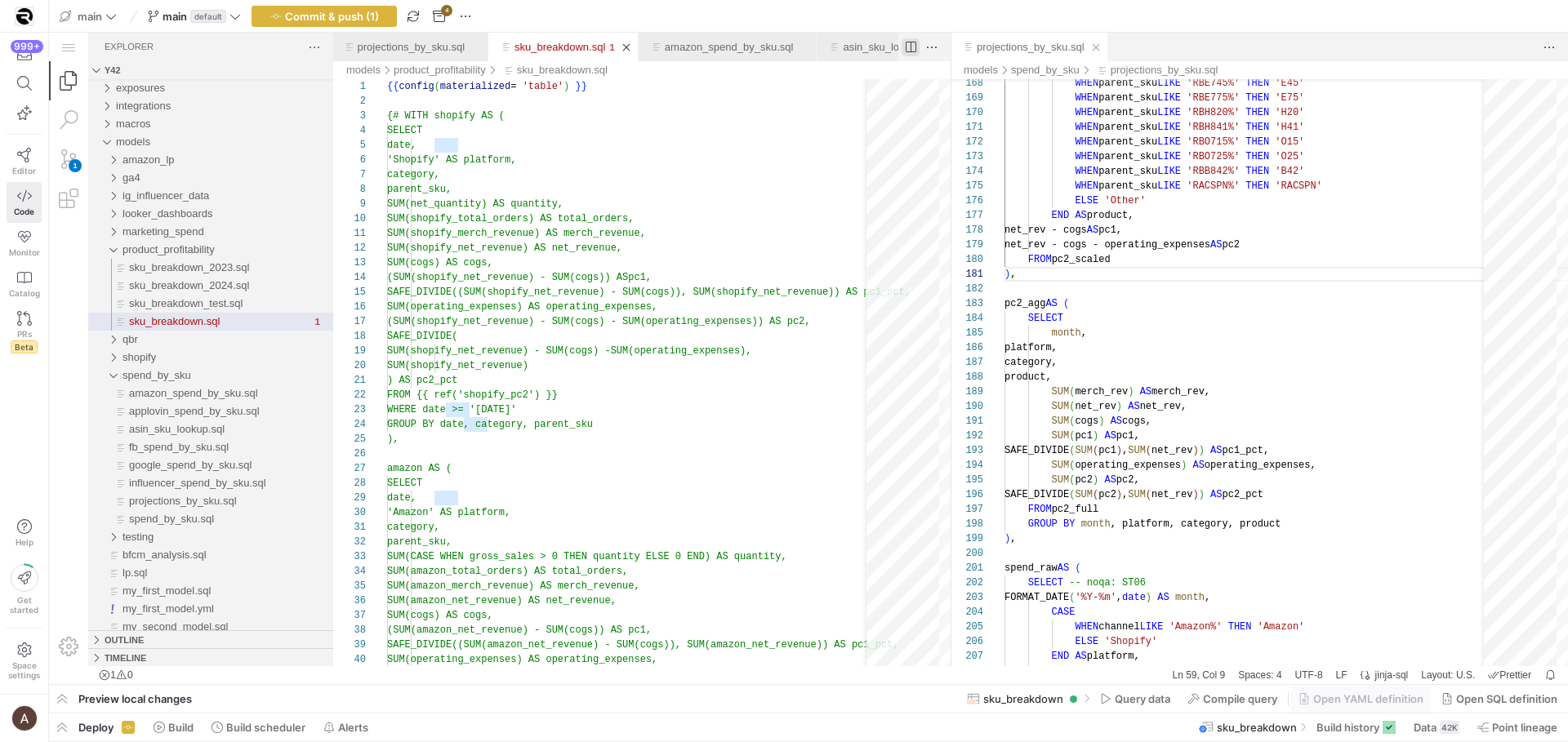
click at [909, 50] on Down"] "Split Editor Right (⌘\\)\a[⌥] Split Editor Down" at bounding box center [910, 47] width 18 height 18
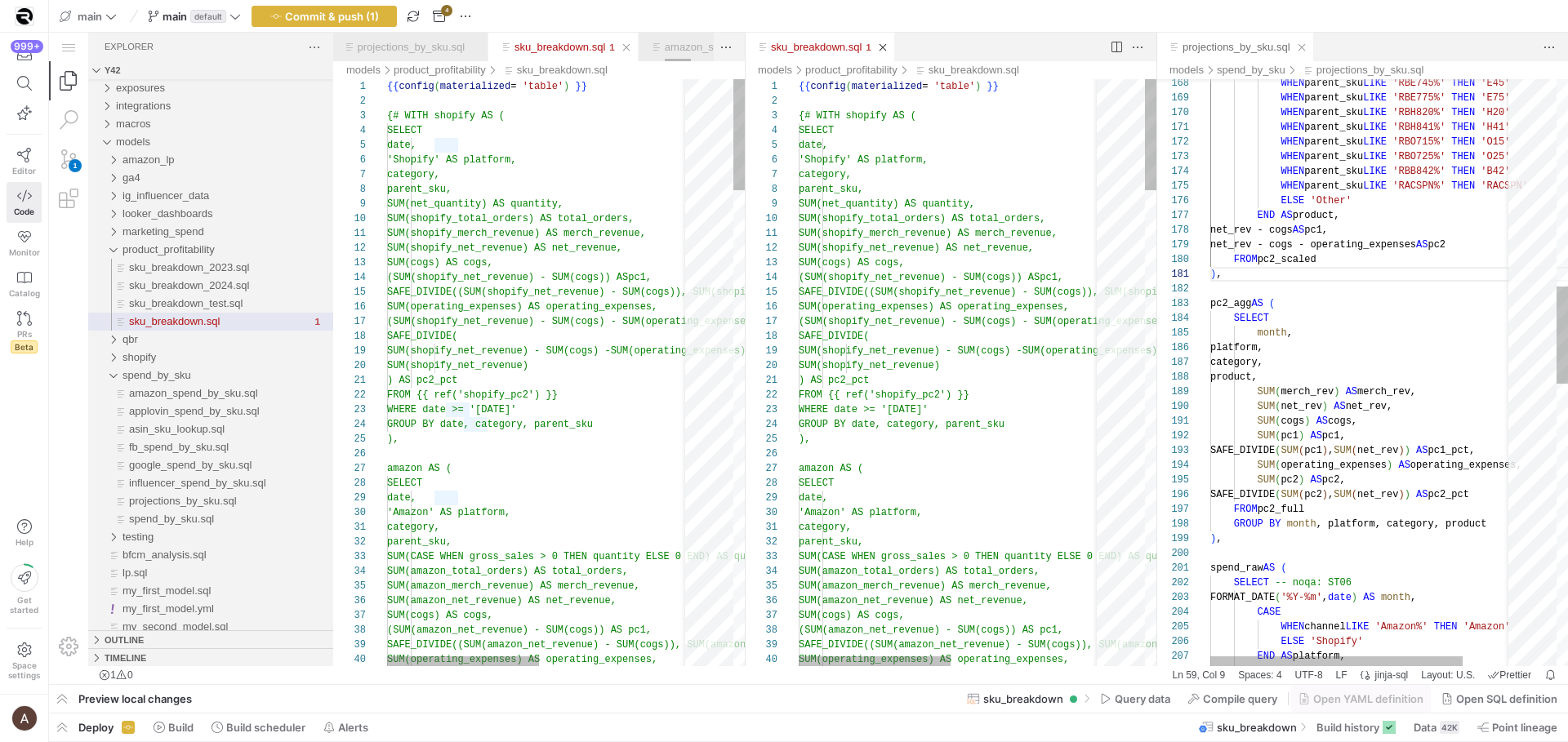
scroll to position [0, 4742]
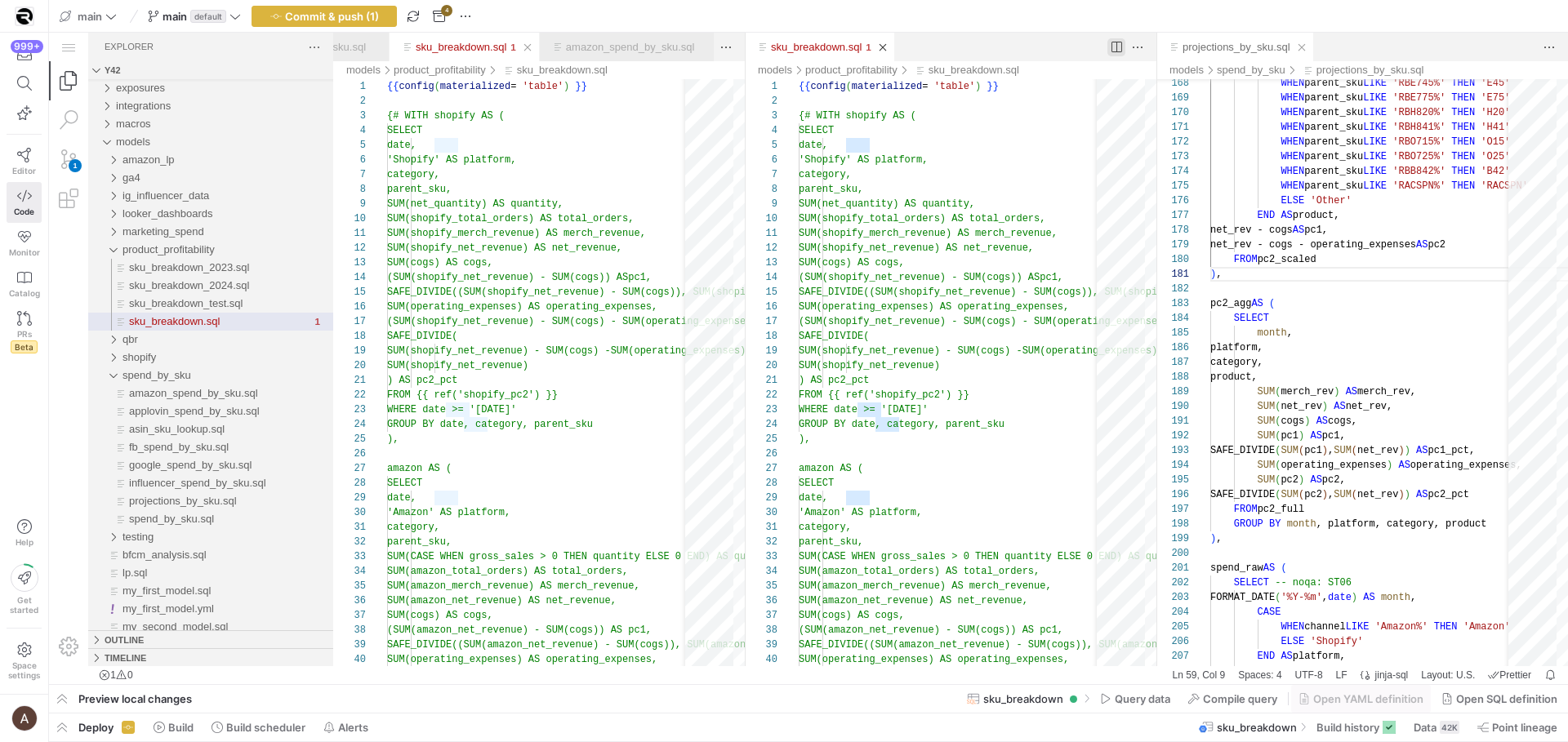
click at [1122, 43] on Down"] "Split Editor Right (⌘\\)\a[⌥] Split Editor Down" at bounding box center [1116, 47] width 18 height 18
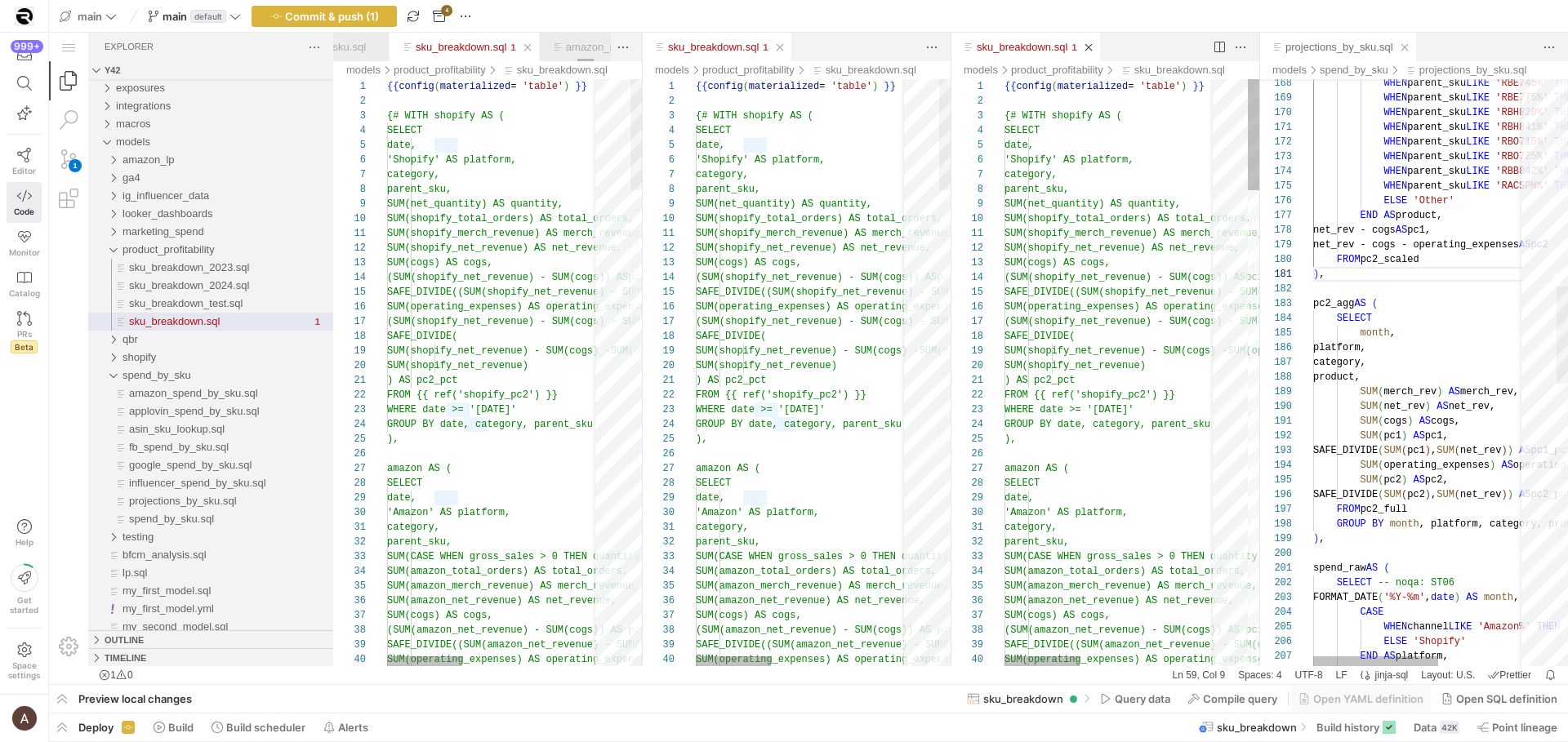
scroll to position [0, 4845]
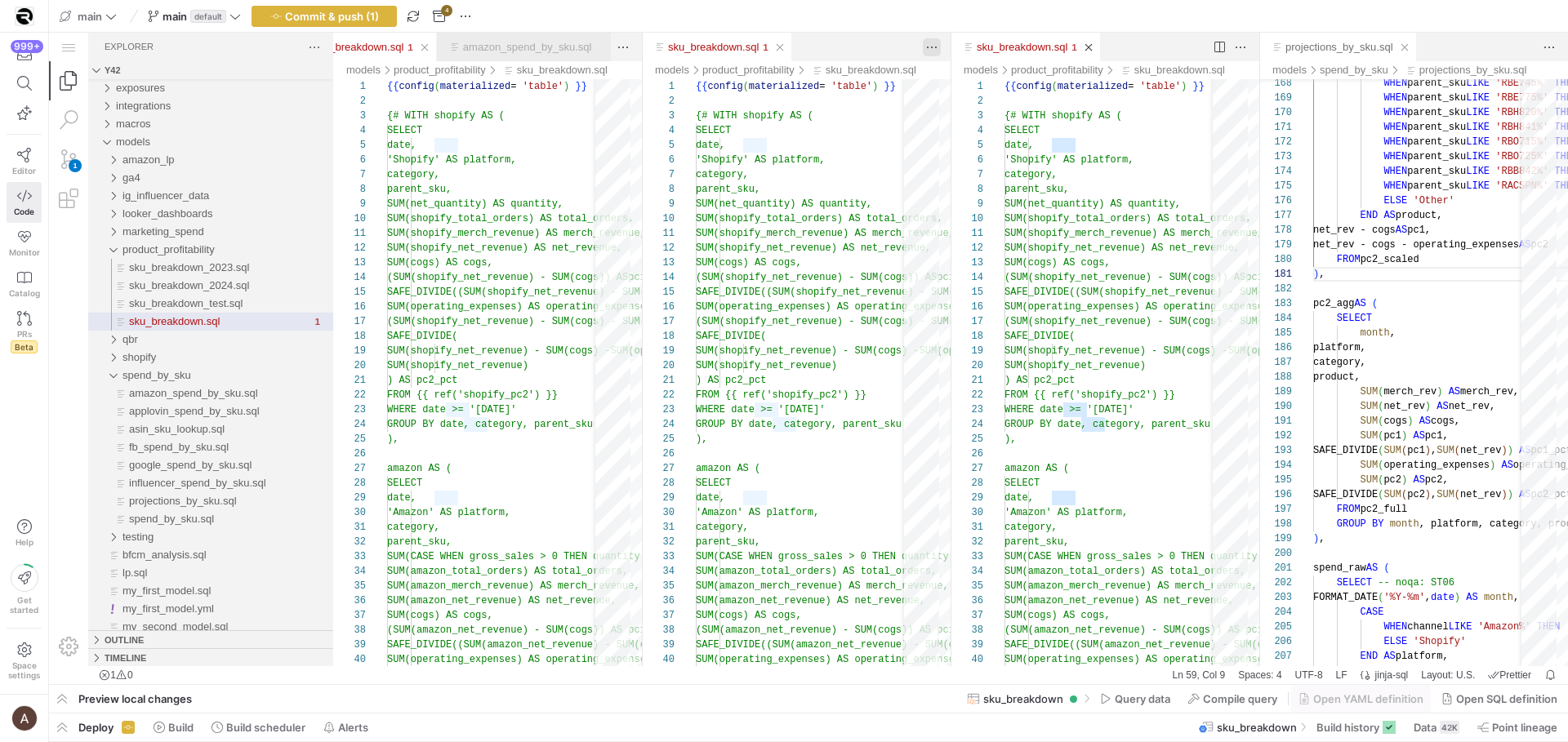
click at [927, 44] on div "sku_breakdown.sql — y42 — Code - OSS — y42 1 Explorer y42 exposures integration…" at bounding box center [809, 358] width 1519 height 652
click at [937, 46] on div "sku_breakdown.sql — y42 — Code - OSS — y42 1 Explorer y42 exposures integration…" at bounding box center [809, 358] width 1519 height 652
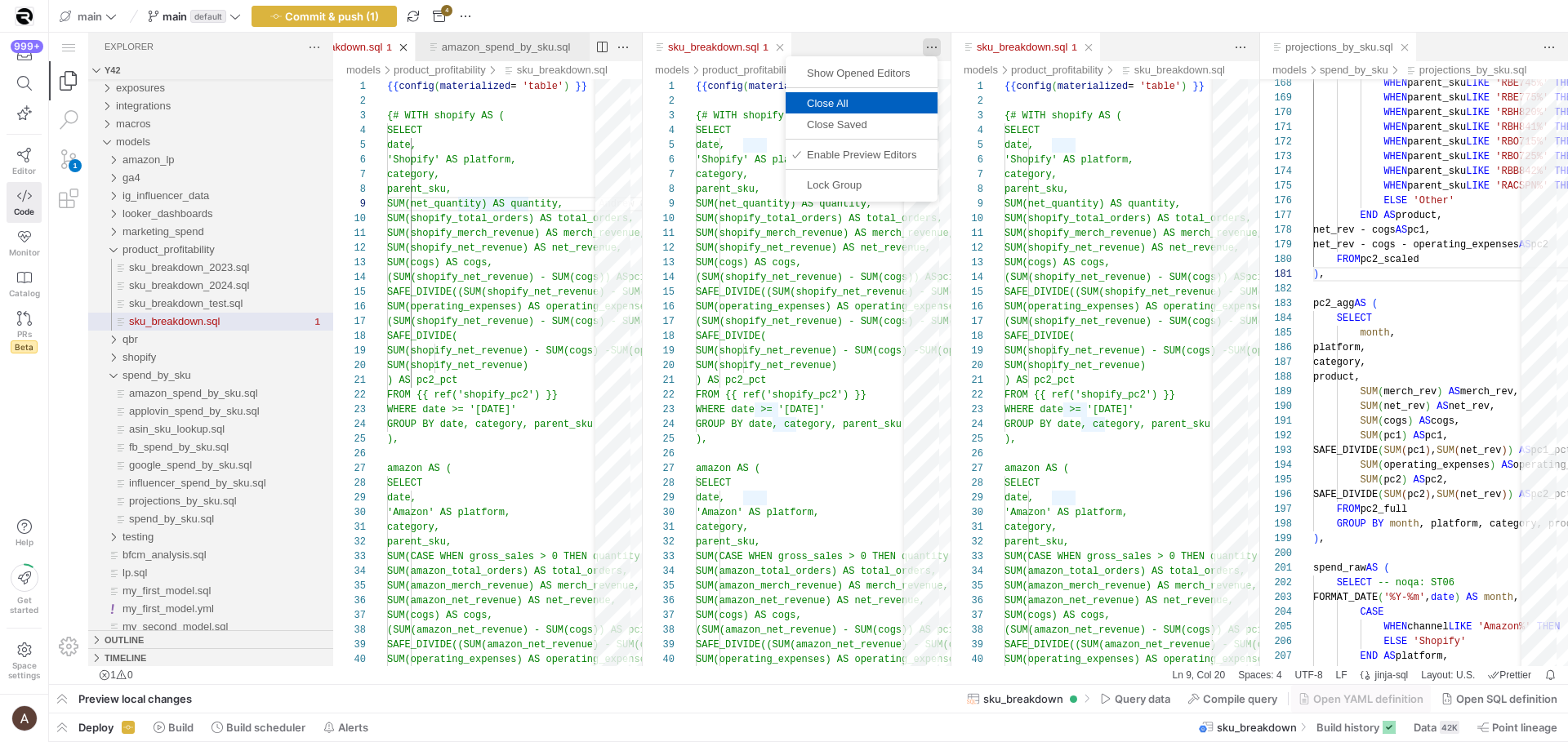
click at [909, 102] on span "Close All" at bounding box center [861, 103] width 152 height 10
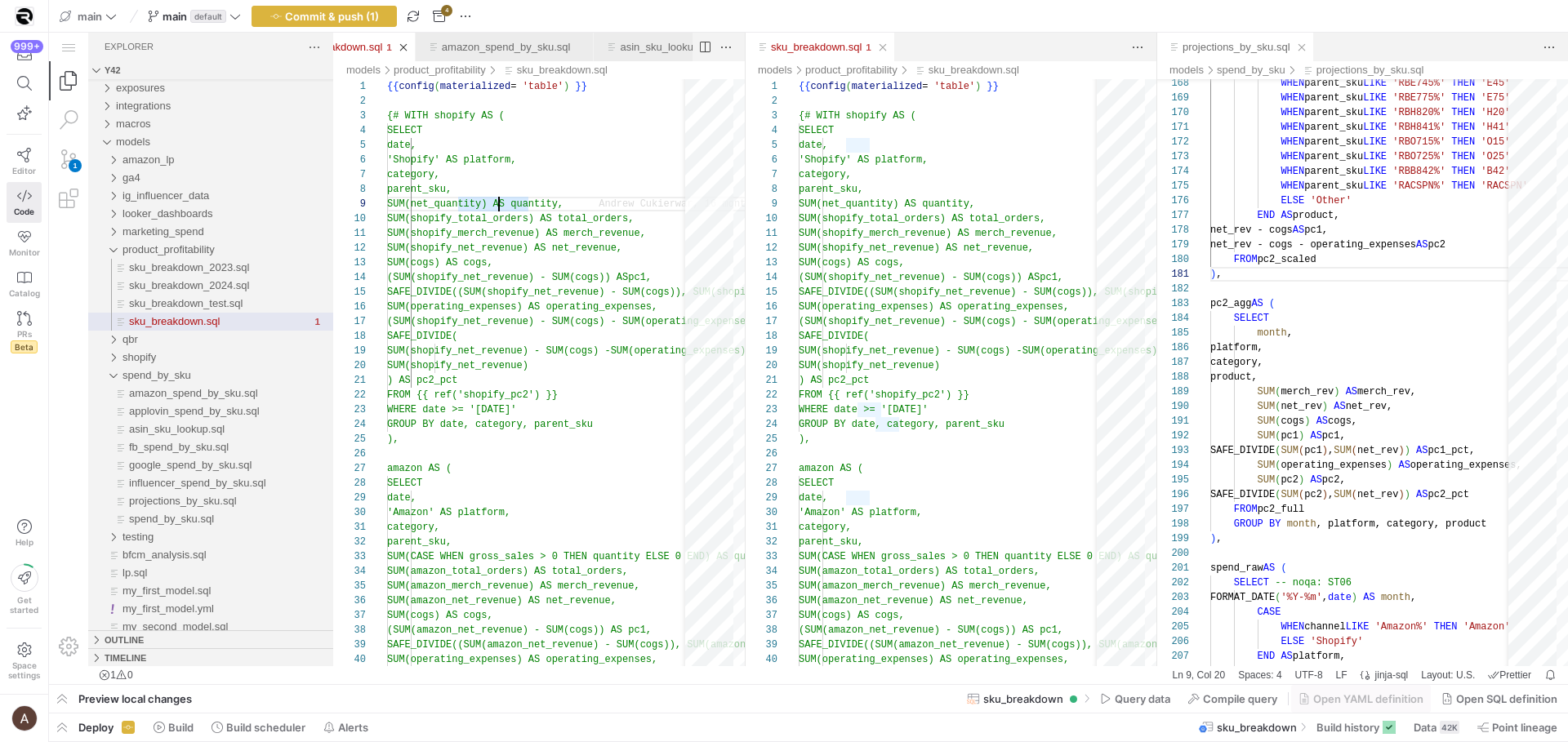
click at [1128, 44] on div at bounding box center [1141, 47] width 31 height 29
click at [1132, 45] on div "sku_breakdown.sql — y42 — Code - OSS — y42 1 Explorer y42 exposures integration…" at bounding box center [809, 358] width 1519 height 652
click at [1118, 102] on span "Close All" at bounding box center [1067, 103] width 152 height 10
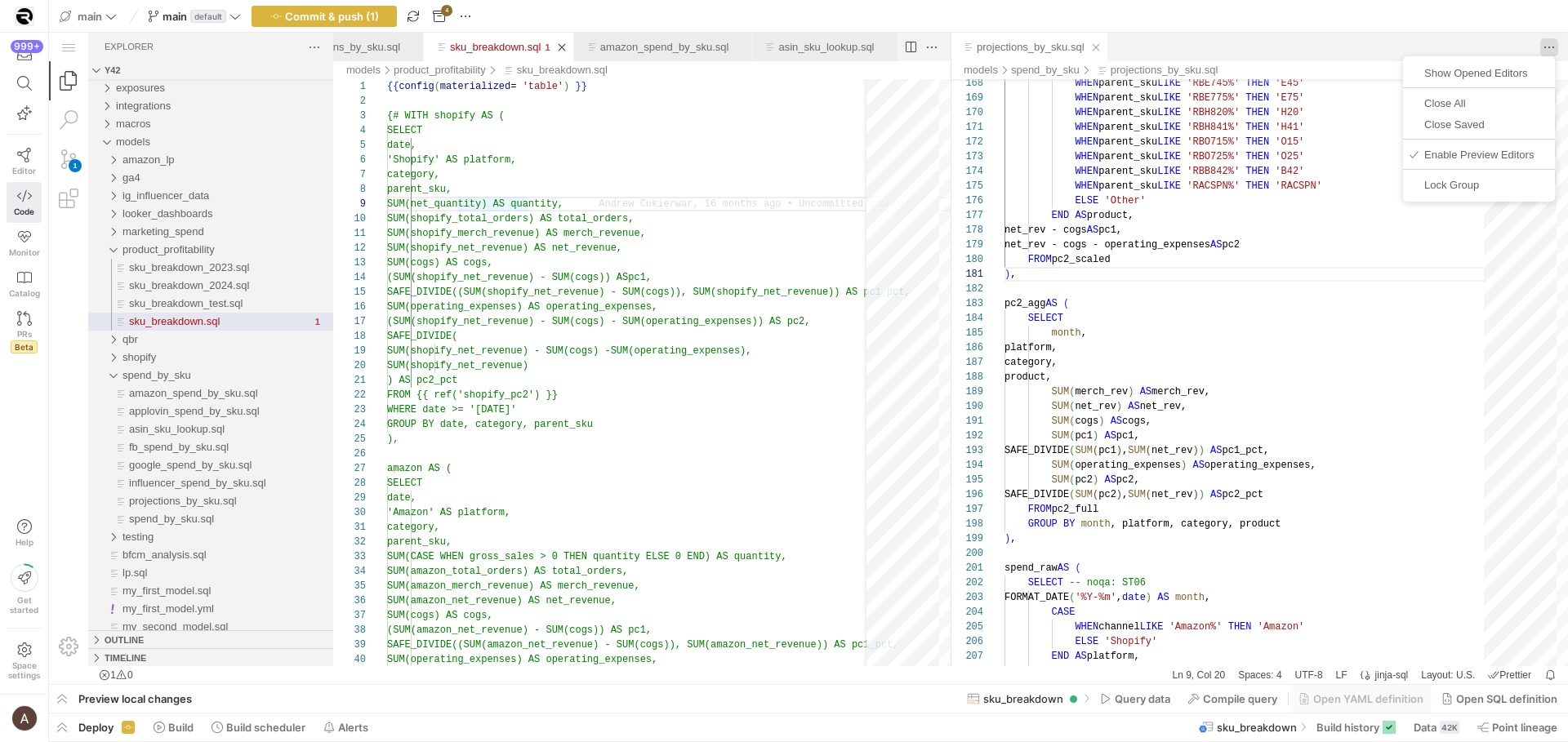
click at [1547, 44] on div "sku_breakdown.sql — y42 — Code - OSS — y42 1 Explorer y42 exposures integration…" at bounding box center [809, 358] width 1519 height 652
click at [1504, 94] on ul "Show Opened Editors Close All Close Saved Enable Preview Editors Lock Group" at bounding box center [1479, 128] width 152 height 133
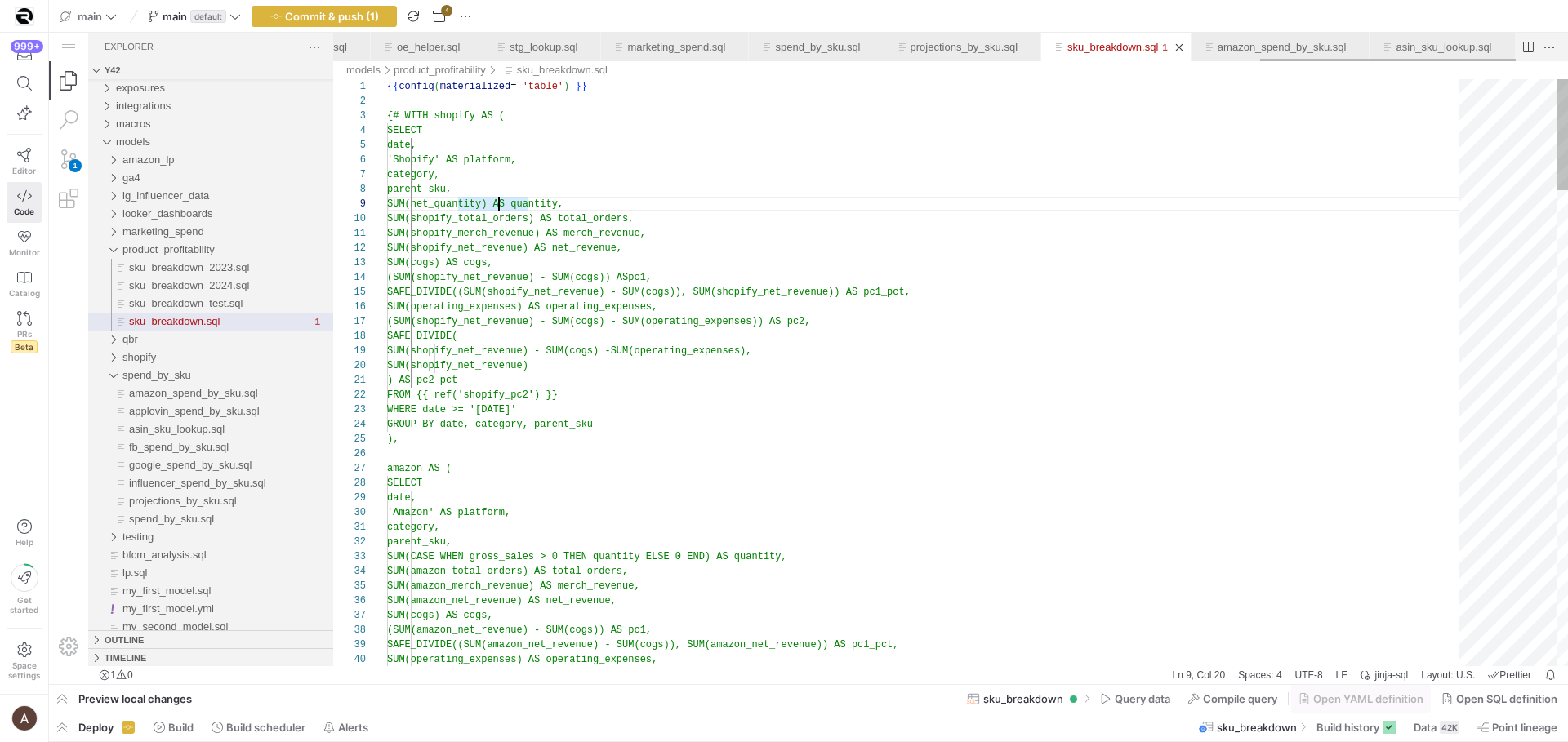
scroll to position [73, 177]
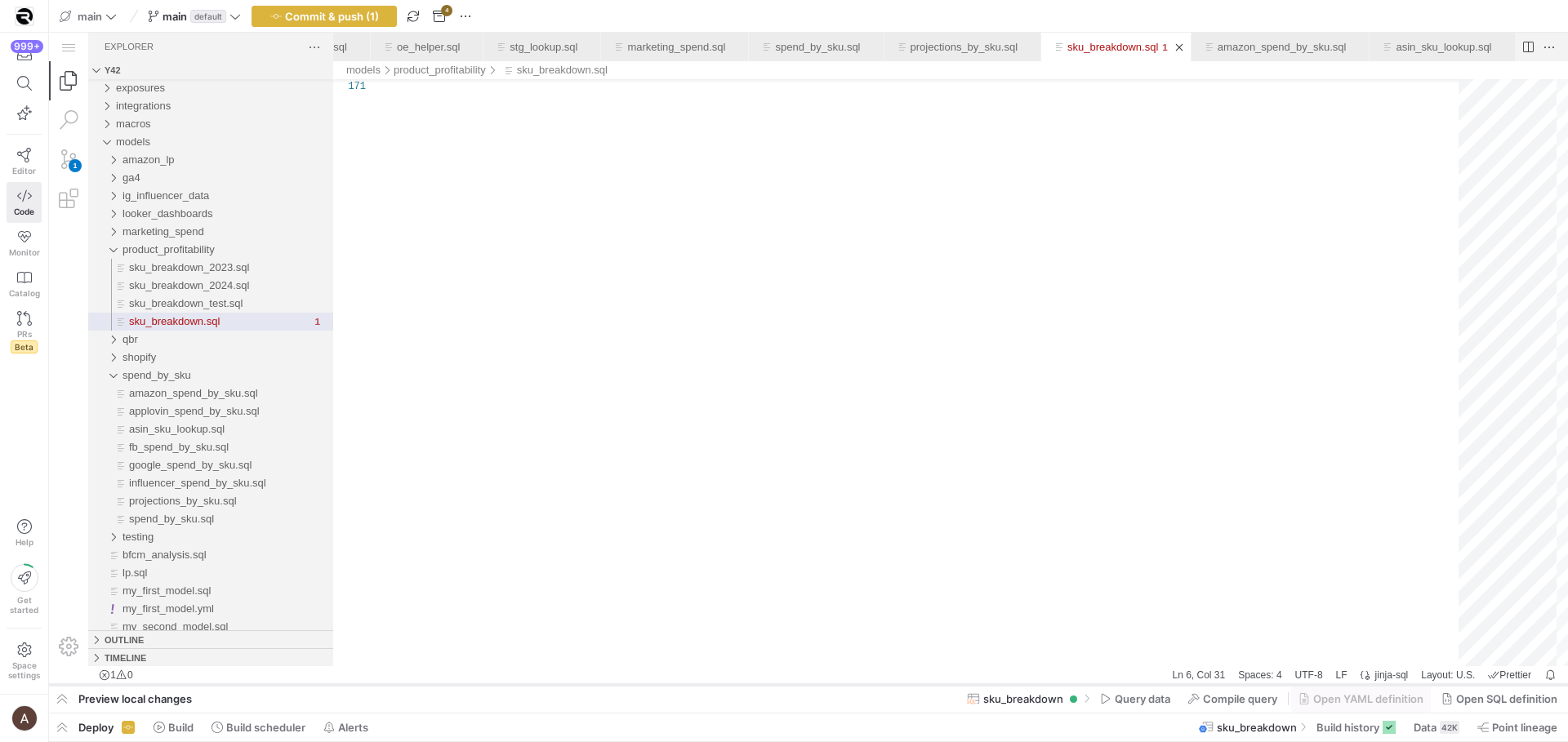
click at [0, 0] on div at bounding box center [0, 0] width 0 height 0
click at [1113, 687] on as-split "main main default Commit & push (1) 4 Preview local changes sku_breakdown Query…" at bounding box center [809, 371] width 1519 height 742
click at [284, 495] on span "Query data" at bounding box center [162, 486] width 245 height 18
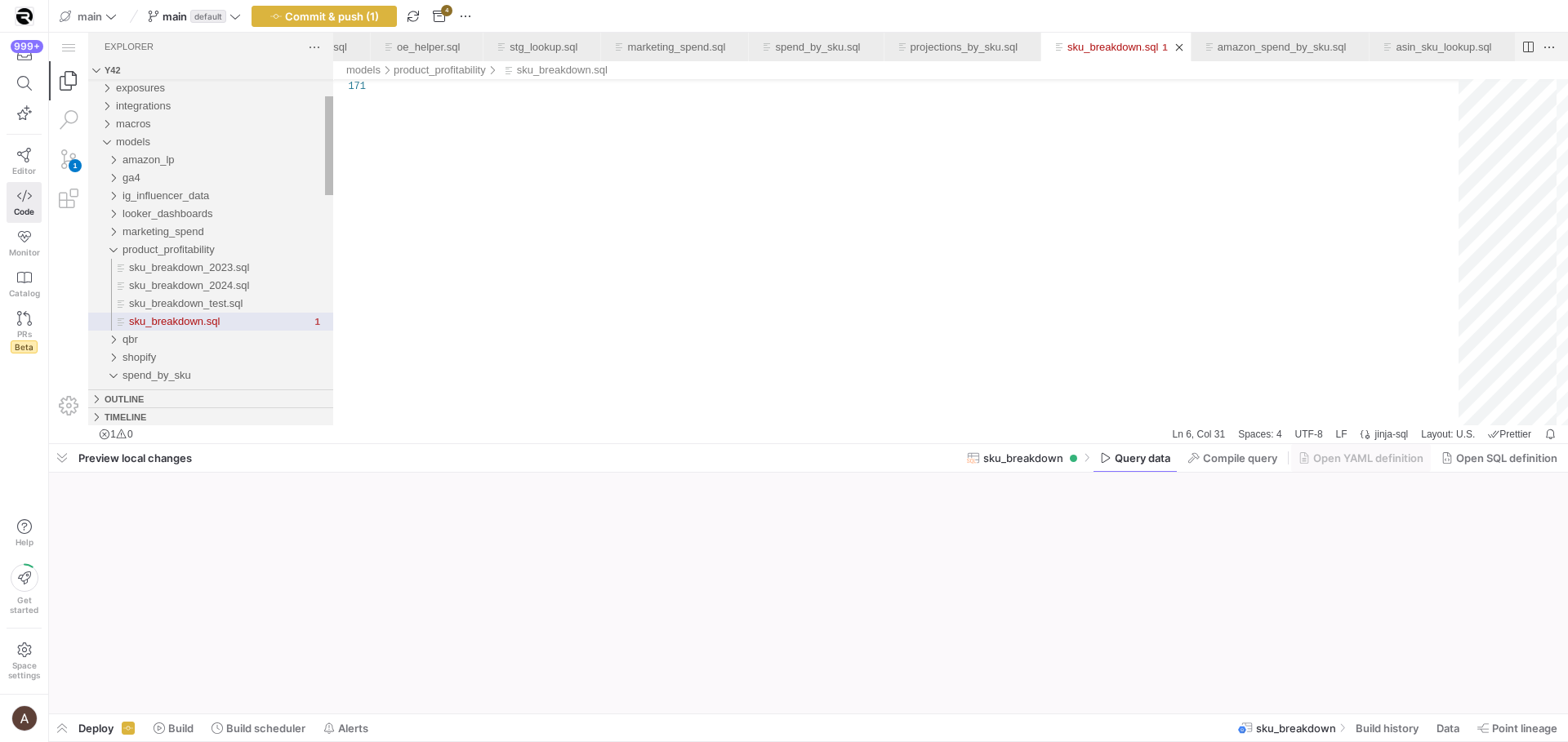
scroll to position [73, 175]
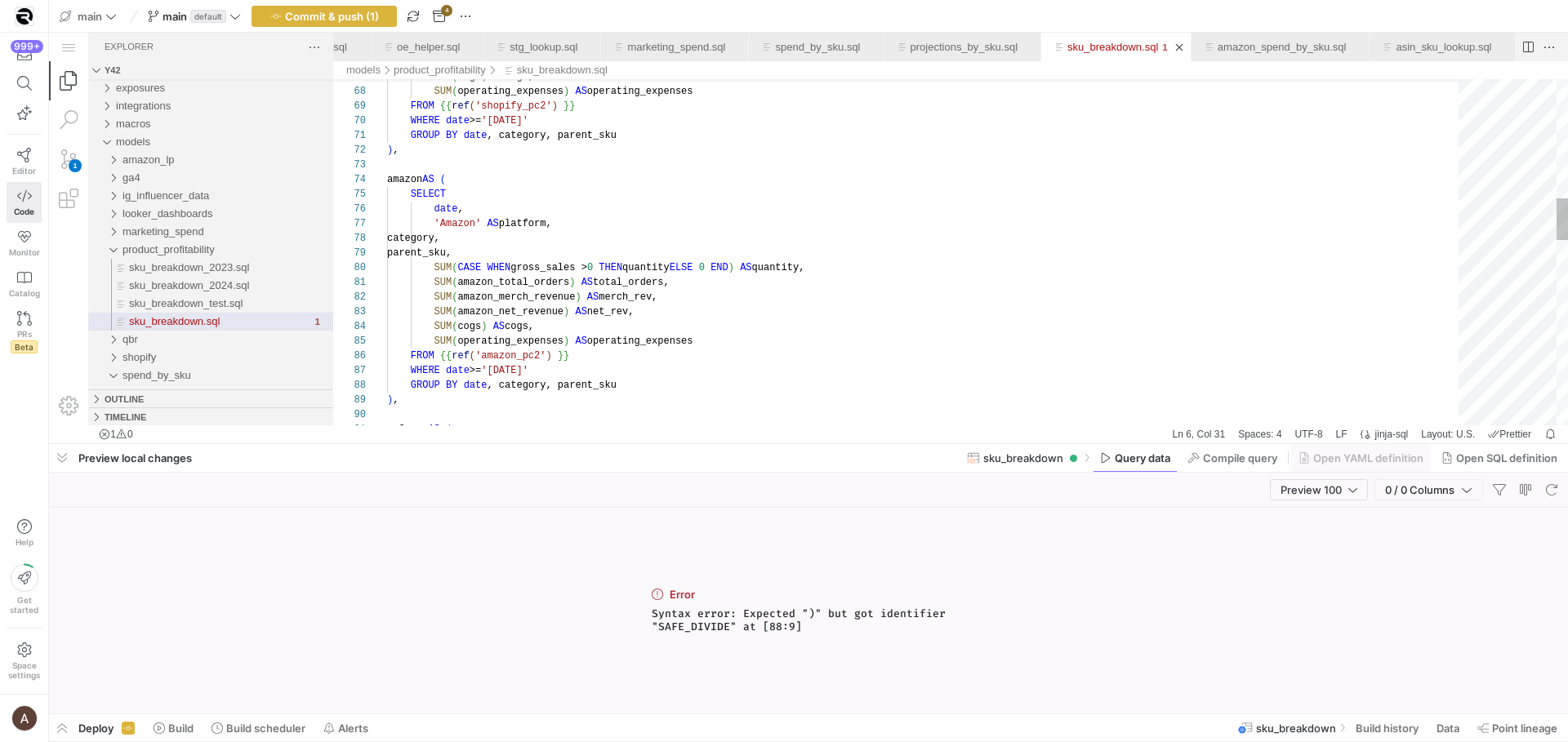
click at [675, 334] on div "SUM ( cogs ) AS cogs, SUM ( operating_expenses ) AS operating_expenses FROM {{ …" at bounding box center [929, 522] width 1083 height 2845
click at [675, 347] on div "SUM ( cogs ) AS cogs, SUM ( operating_expenses ) AS operating_expenses FROM {{ …" at bounding box center [929, 522] width 1083 height 2845
click at [672, 360] on div "SUM ( cogs ) AS cogs, SUM ( operating_expenses ) AS operating_expenses FROM {{ …" at bounding box center [929, 522] width 1083 height 2845
click at [672, 374] on div "SUM ( cogs ) AS cogs, SUM ( operating_expenses ) AS operating_expenses FROM {{ …" at bounding box center [929, 522] width 1083 height 2845
click at [679, 380] on div "SUM ( cogs ) AS cogs, SUM ( operating_expenses ) AS operating_expenses FROM {{ …" at bounding box center [929, 522] width 1083 height 2845
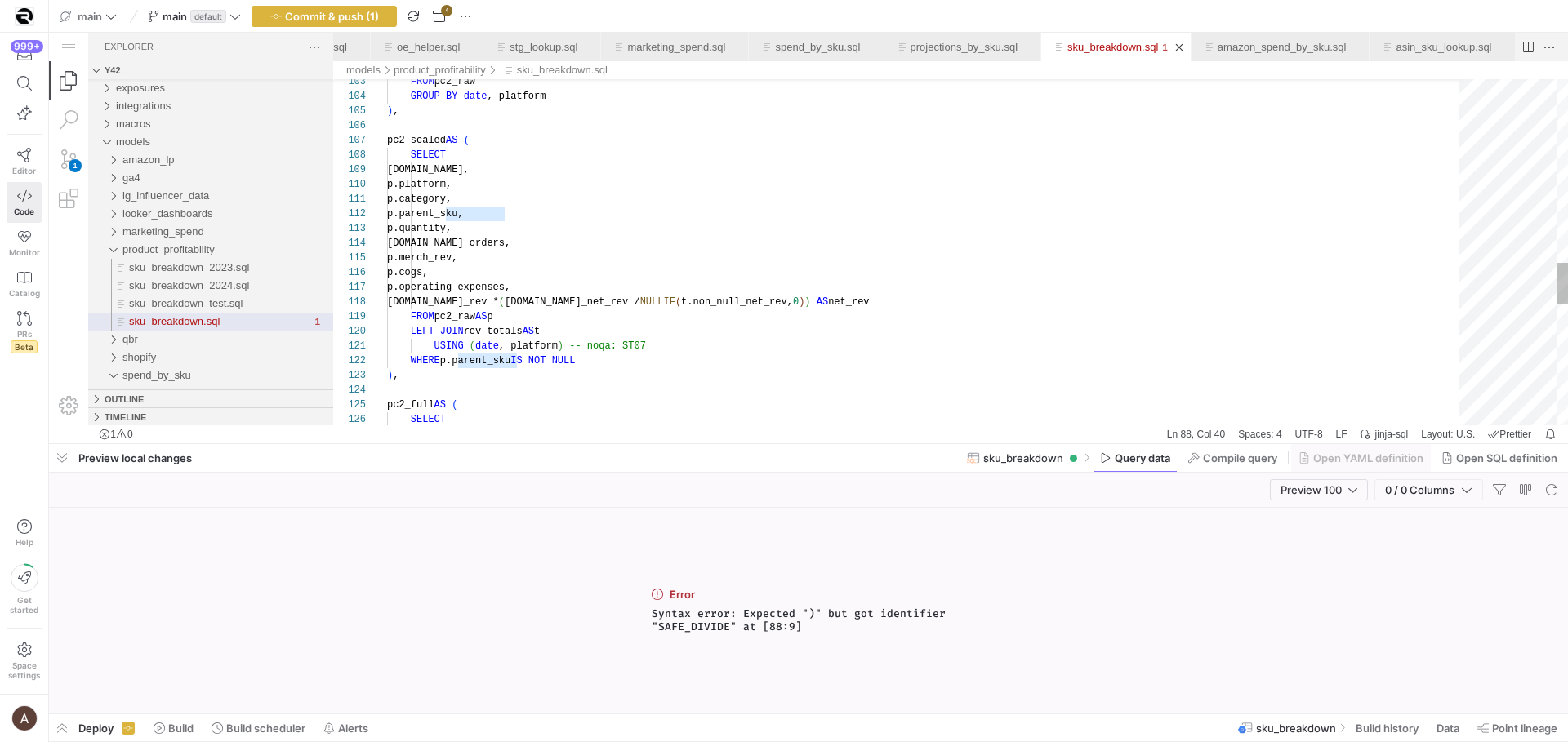
scroll to position [30, 11]
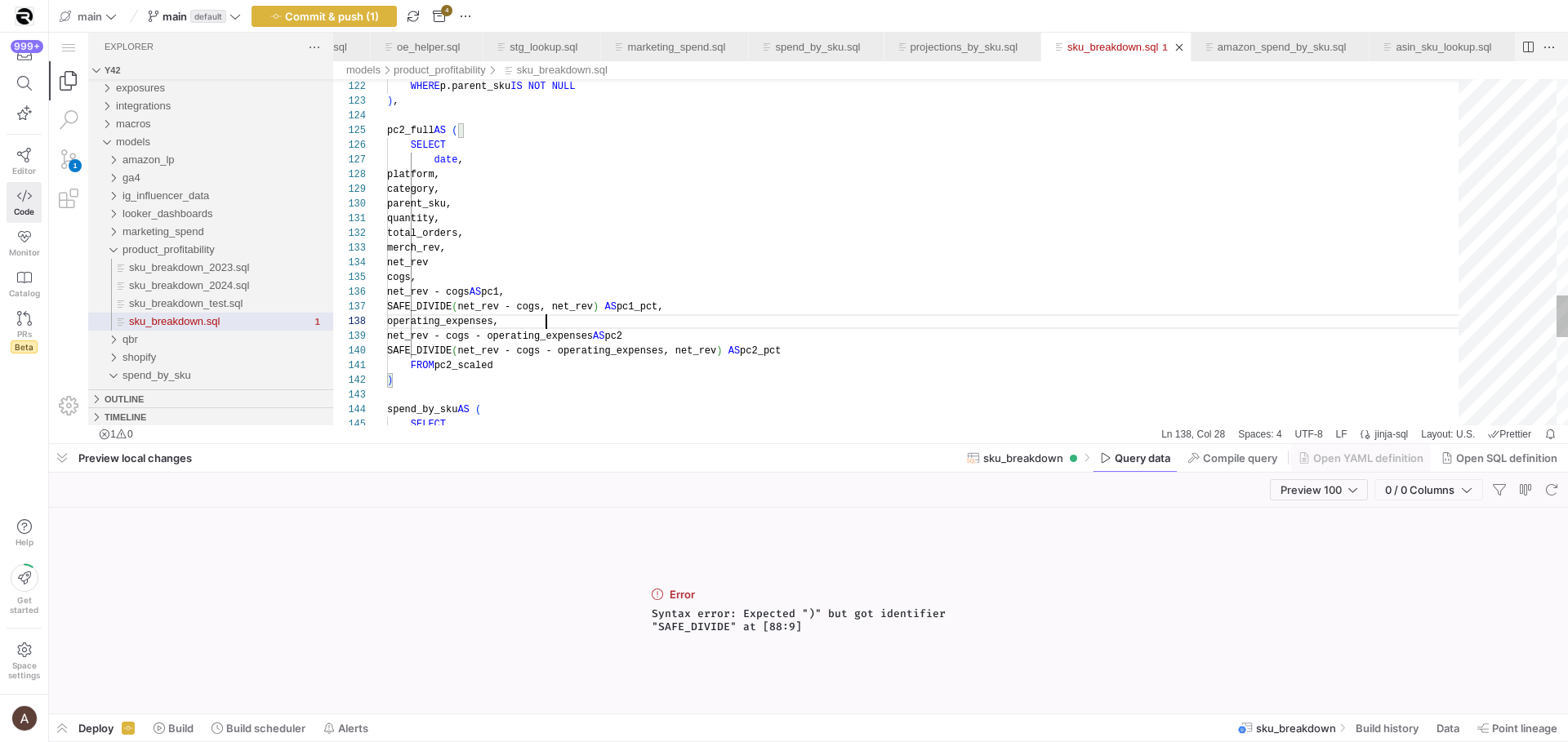
click at [791, 267] on div "net_rev" at bounding box center [929, 262] width 1083 height 14
click at [1555, 493] on span "button" at bounding box center [1551, 489] width 20 height 20
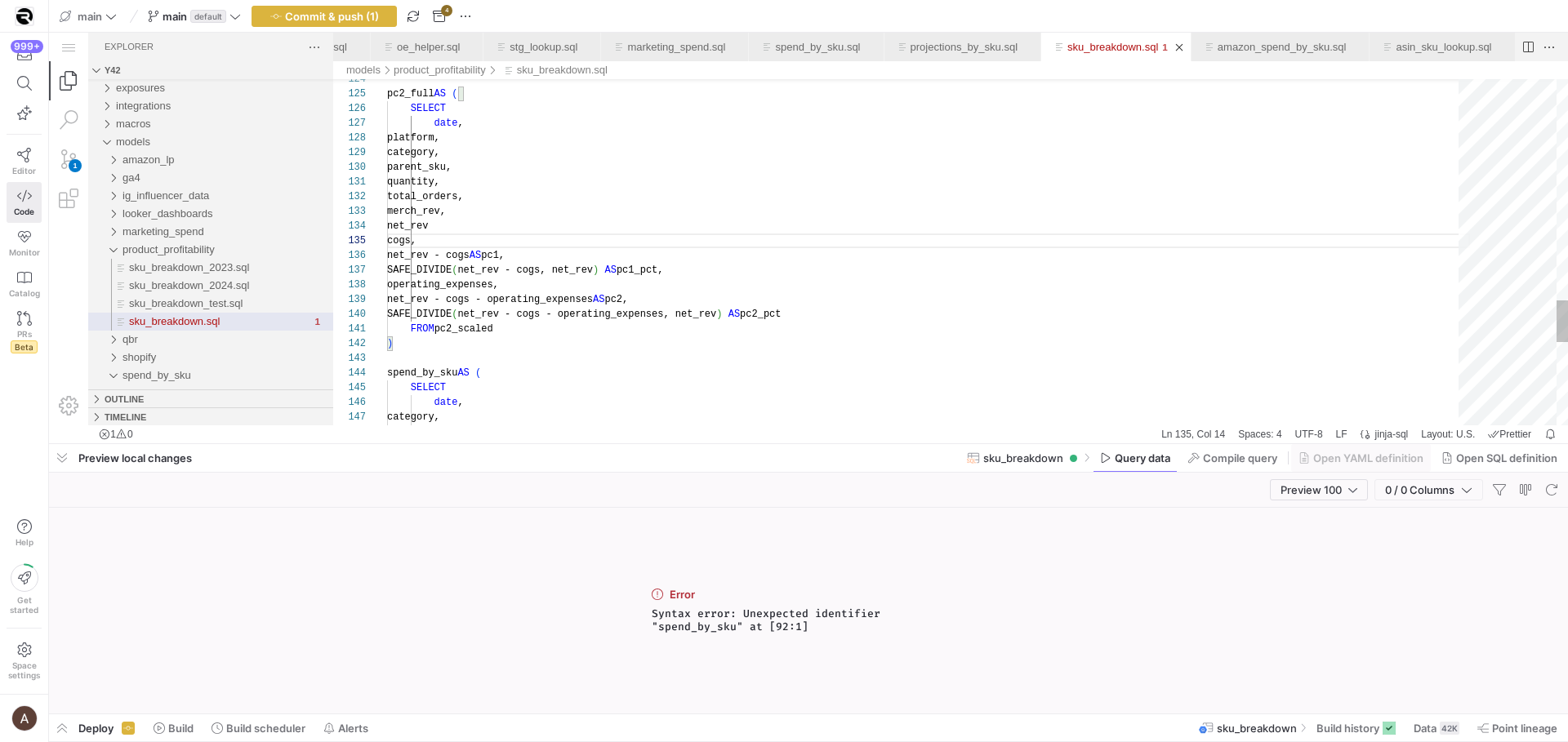
scroll to position [30, 0]
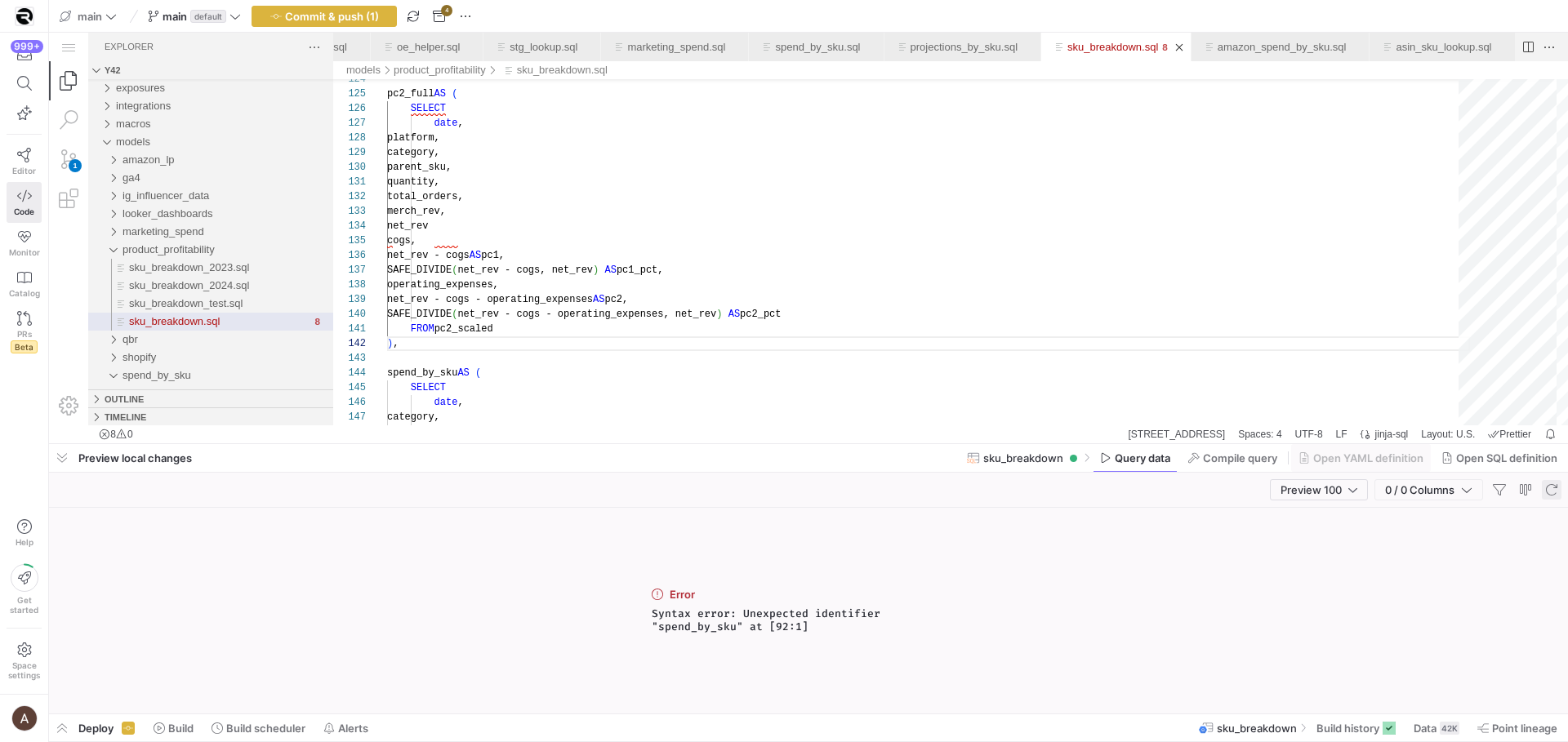
click at [1548, 496] on span "button" at bounding box center [1551, 489] width 20 height 20
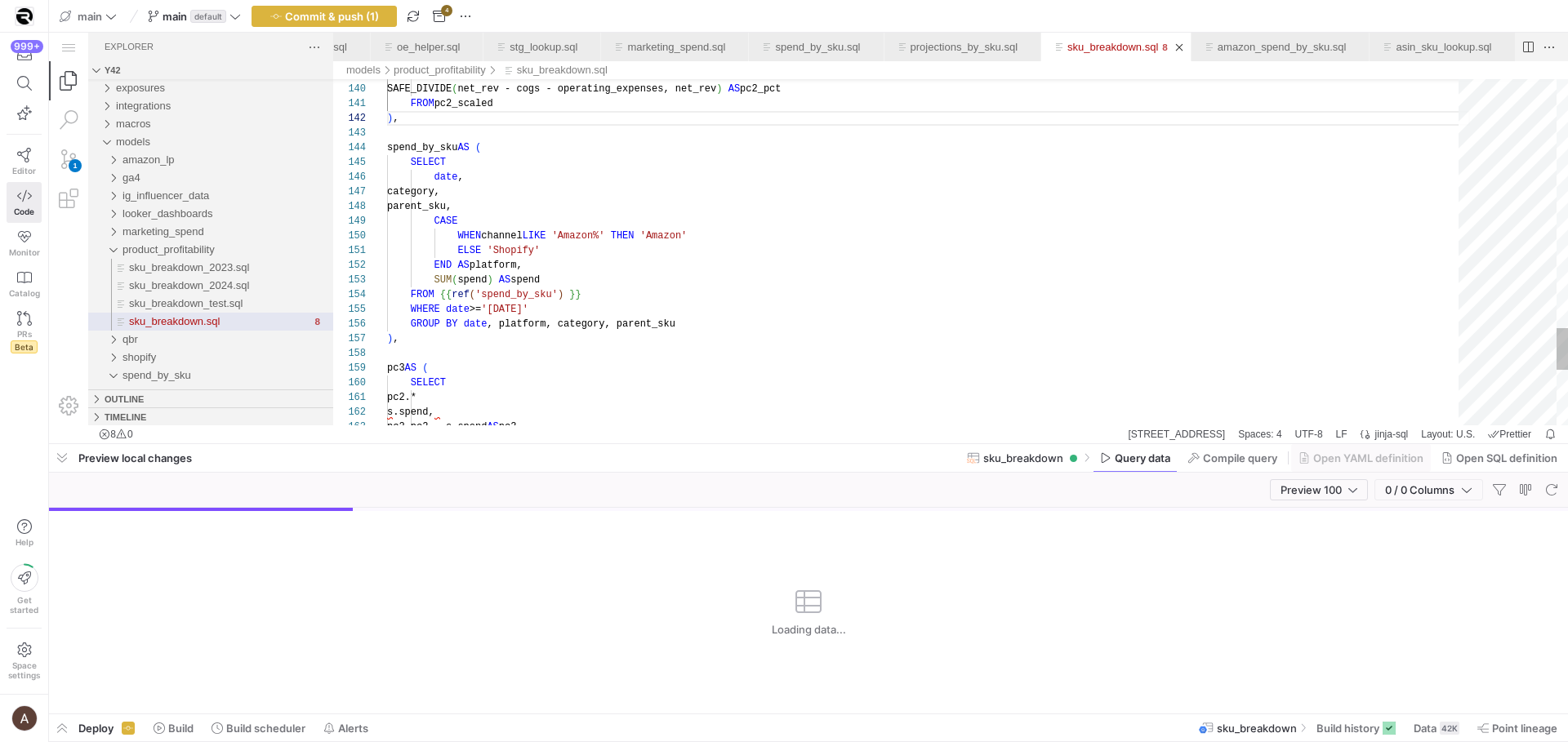
scroll to position [44, 201]
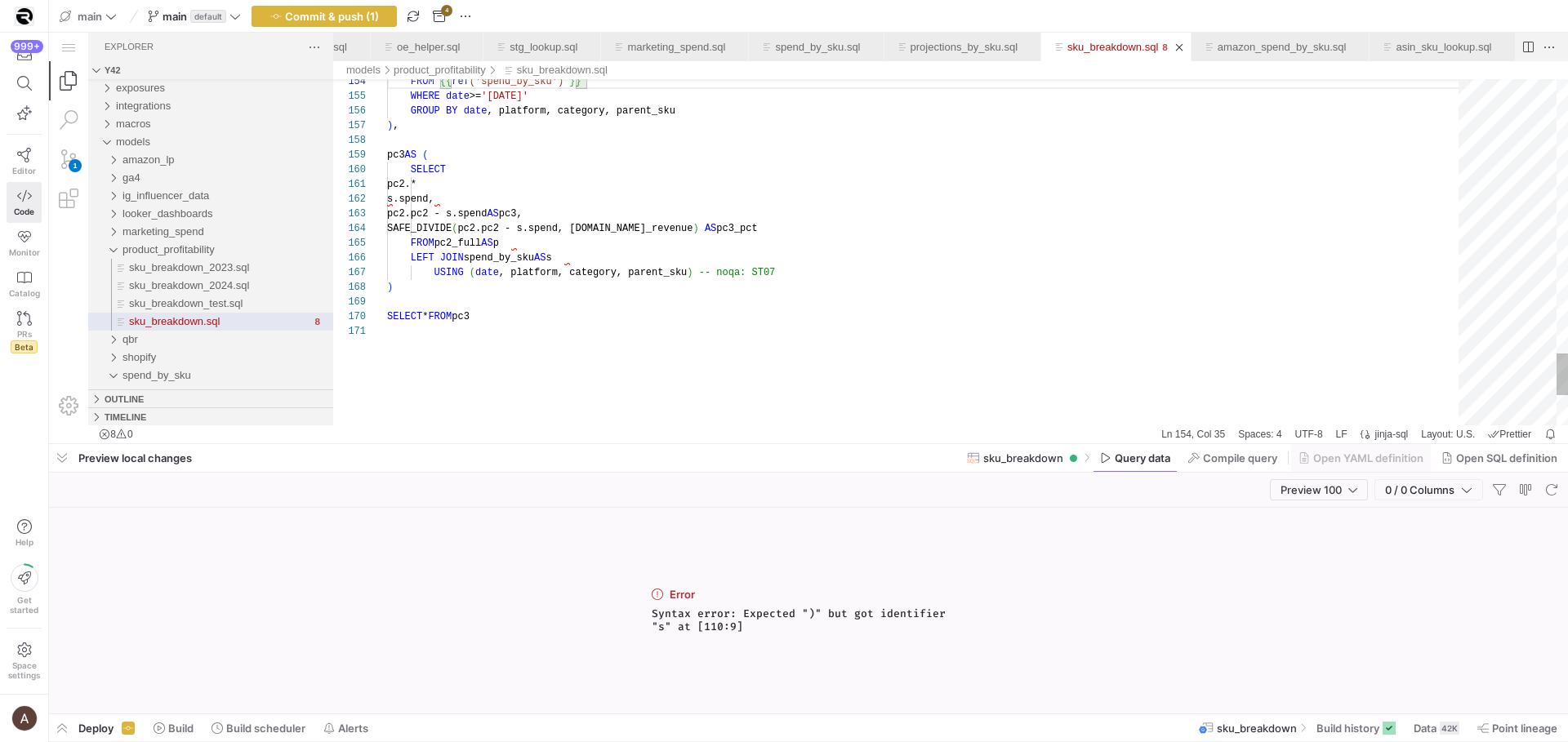
click at [1544, 491] on span "button" at bounding box center [1551, 489] width 20 height 20
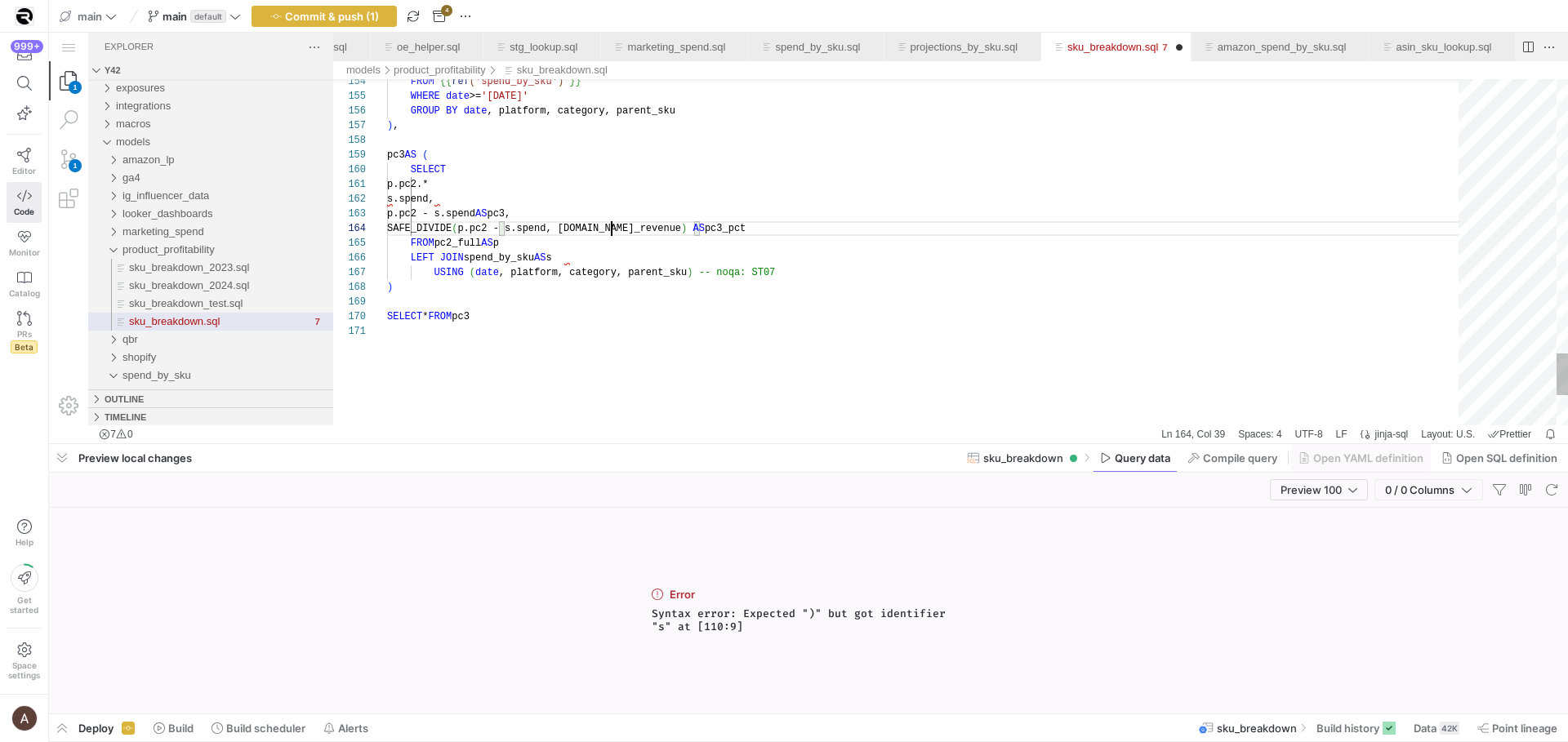
type textarea "p.pc2.* s.spend, p.pc2 - s.spend AS pc3, SAFE_DIVIDE(p.pc2 - s.spend, [DOMAIN_N…"
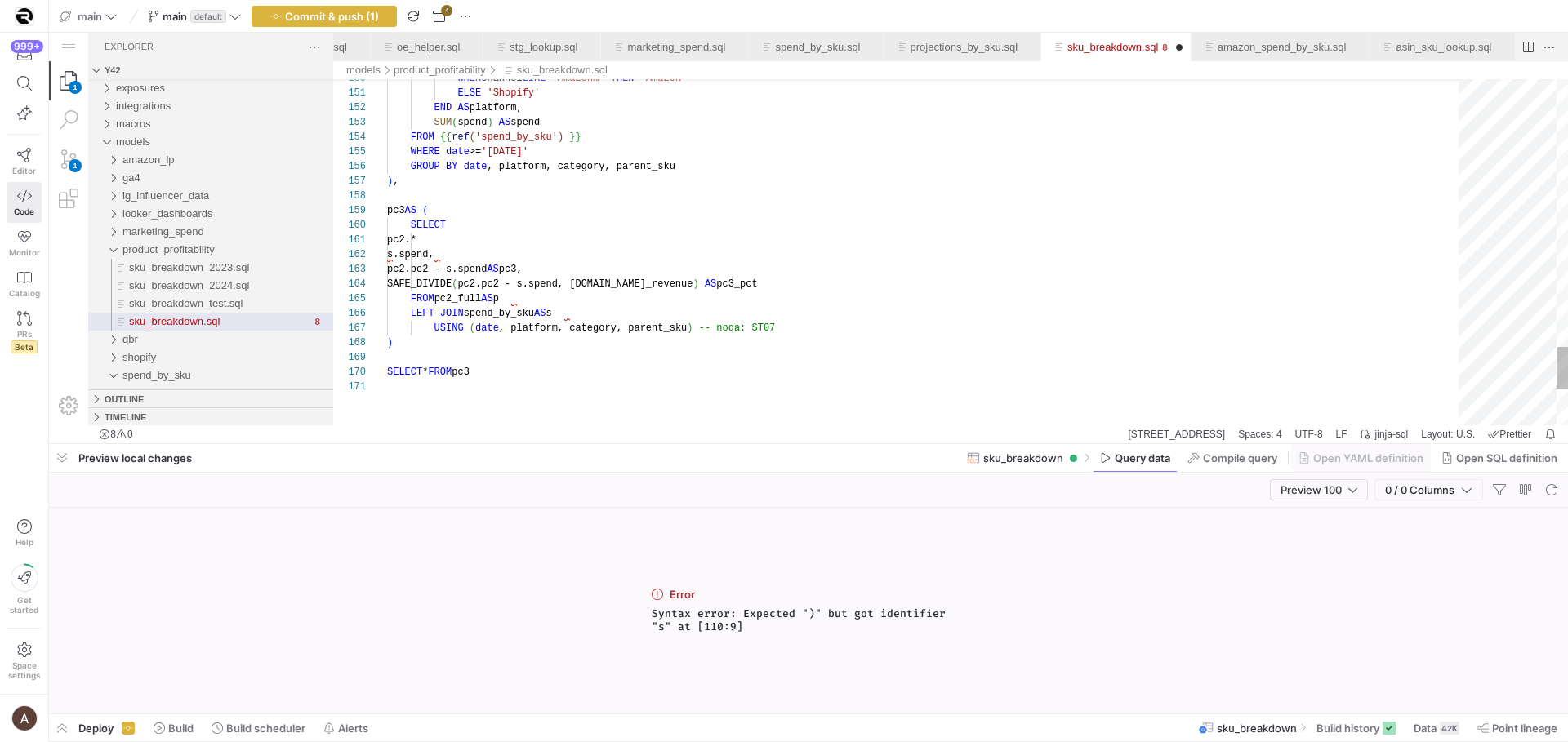
scroll to position [59, 130]
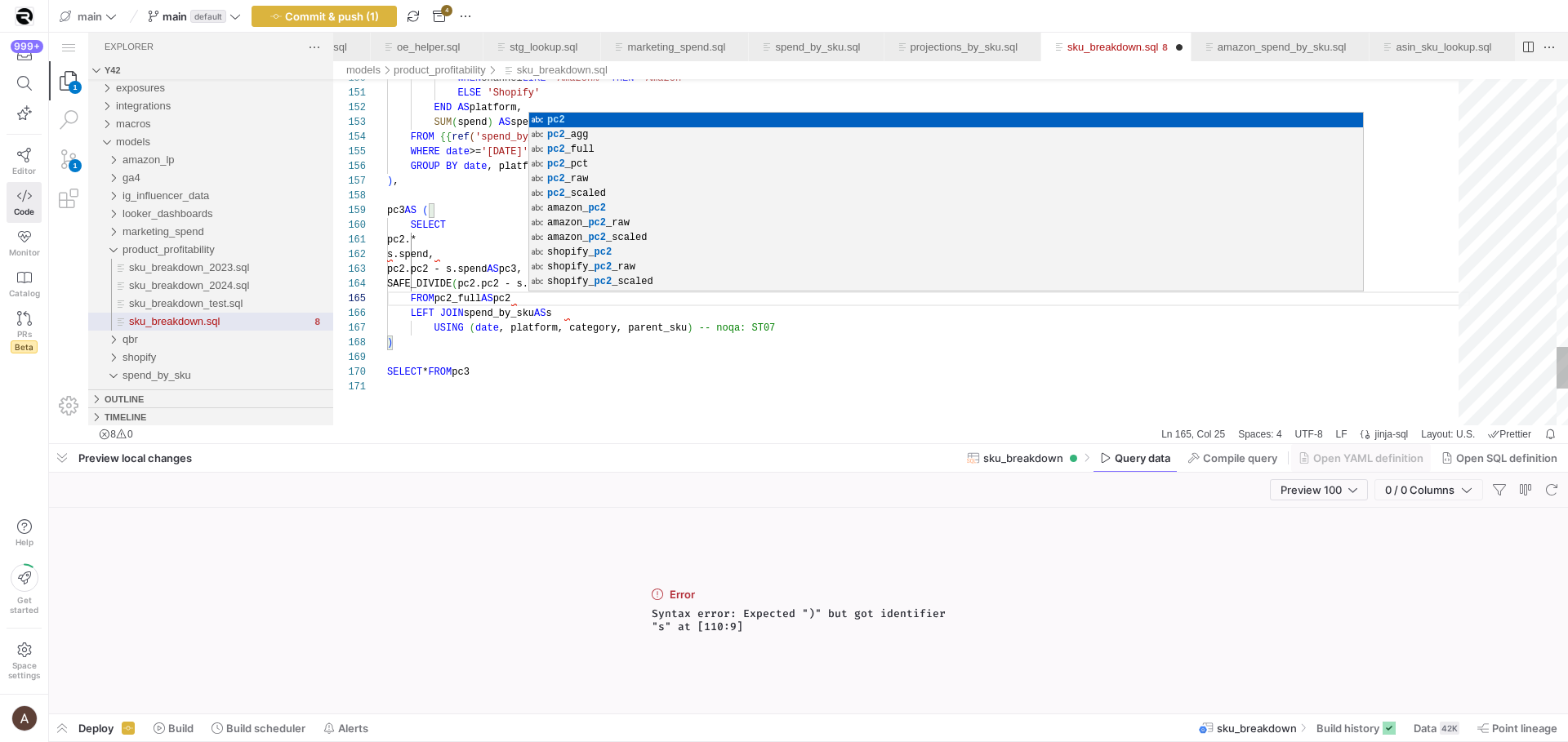
scroll to position [14, 94]
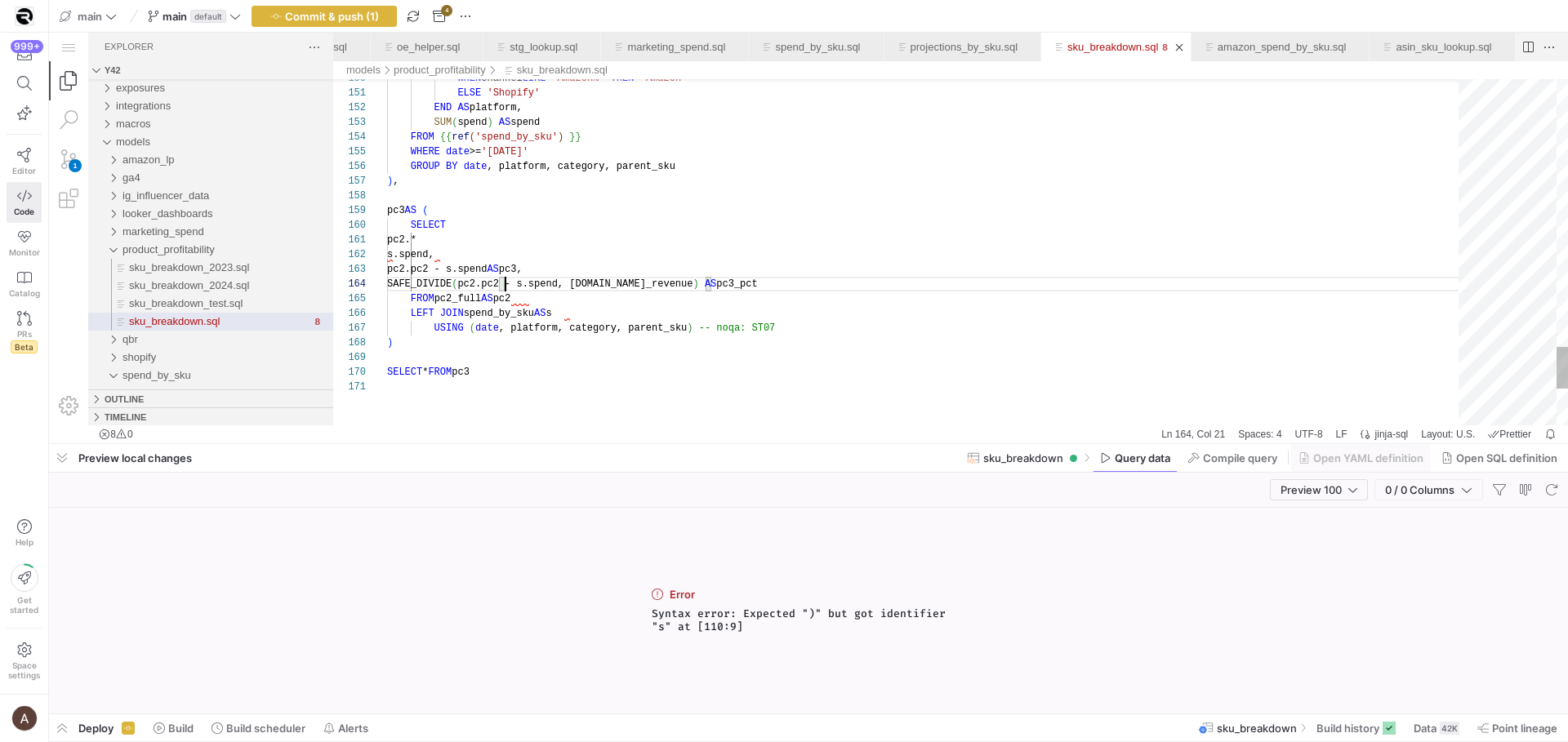
click at [532, 292] on div "FROM pc2_full AS pc2" at bounding box center [929, 299] width 1083 height 14
drag, startPoint x: 455, startPoint y: 242, endPoint x: 510, endPoint y: 244, distance: 55.0
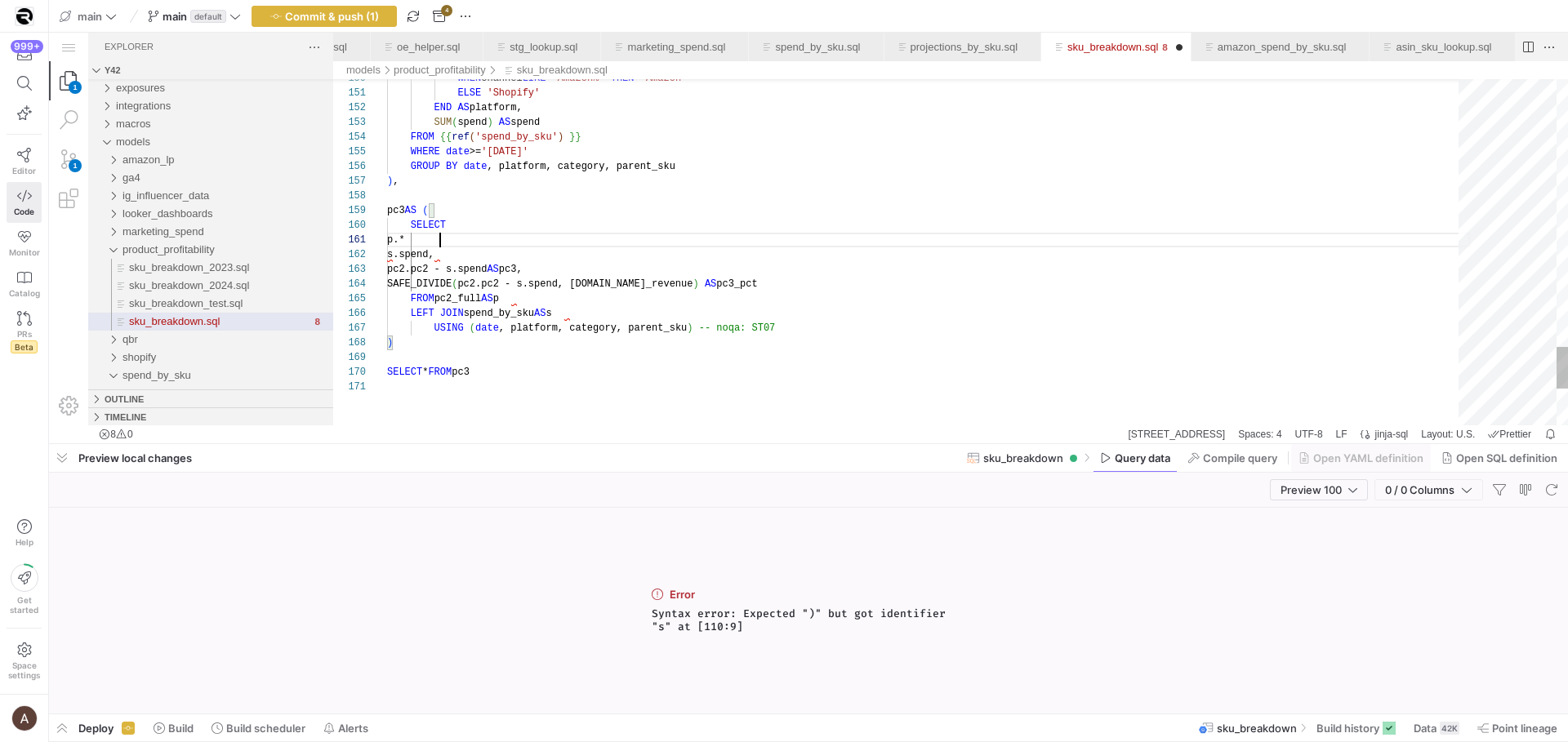
scroll to position [0, 53]
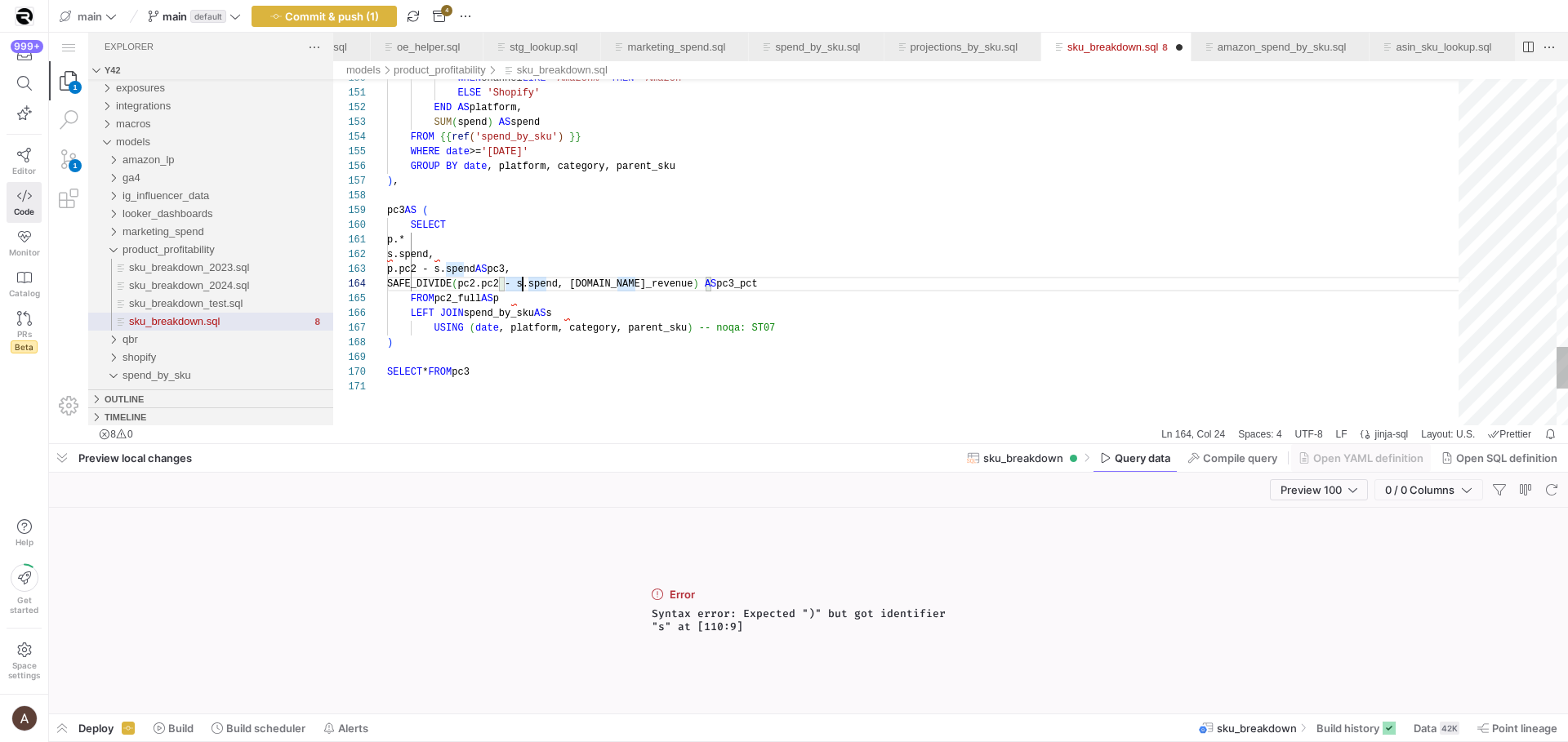
click at [523, 288] on textarea "p.* s.spend, p.pc2 - s.spend AS pc3, SAFE_DIVIDE(pc2.pc2 - s.spend, [DOMAIN_NAM…" at bounding box center [523, 283] width 1 height 14
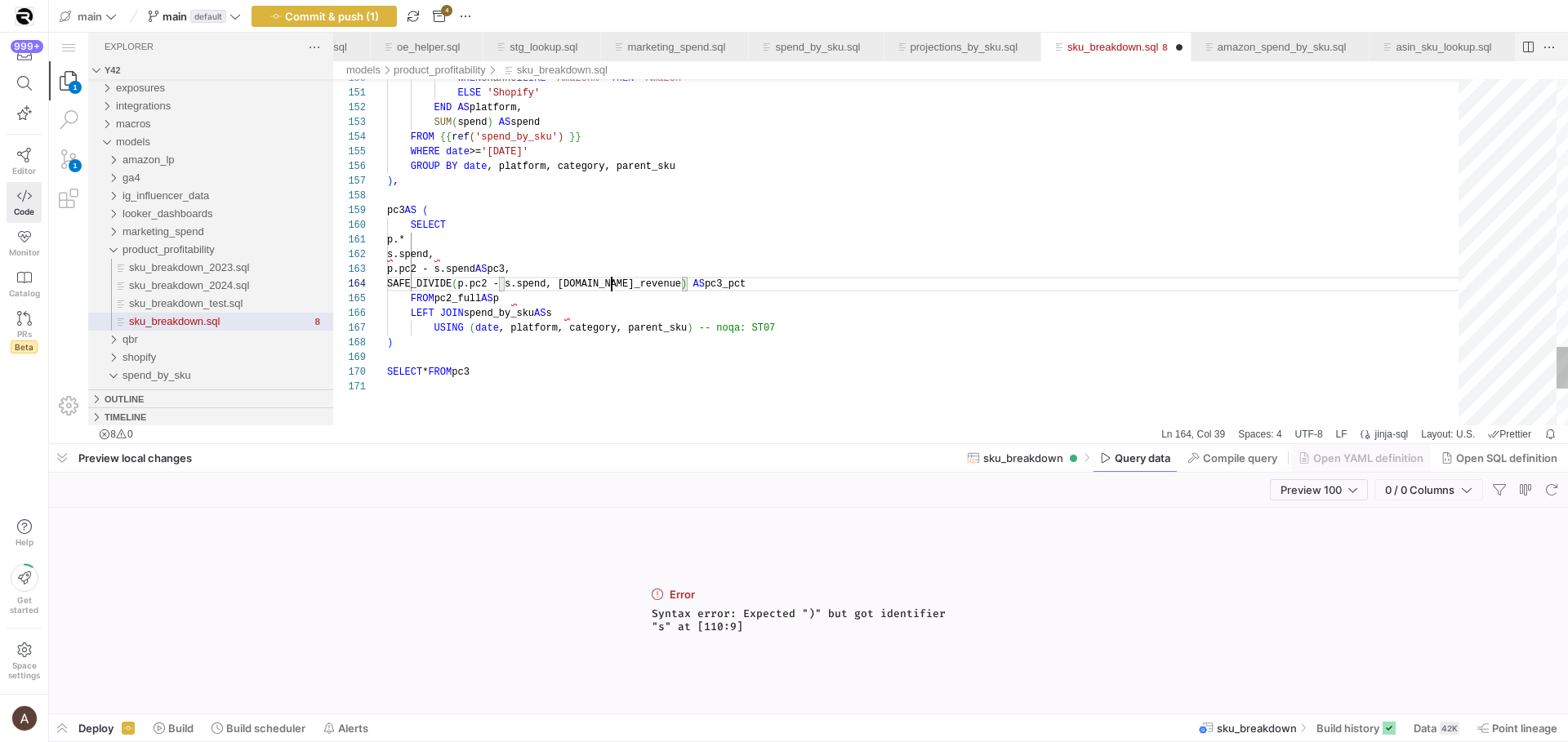
click at [454, 246] on div "p.*" at bounding box center [929, 239] width 1083 height 14
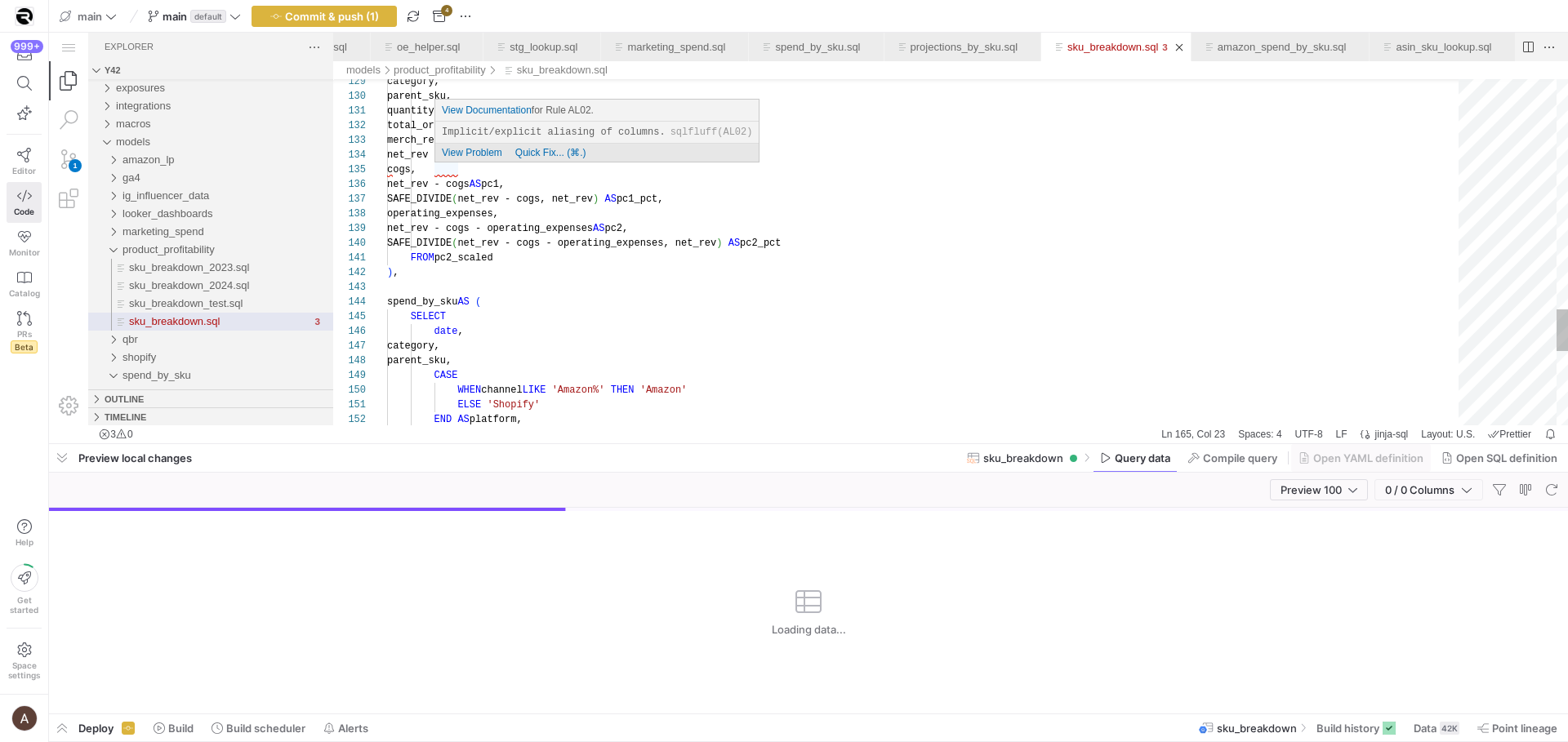
scroll to position [59, 48]
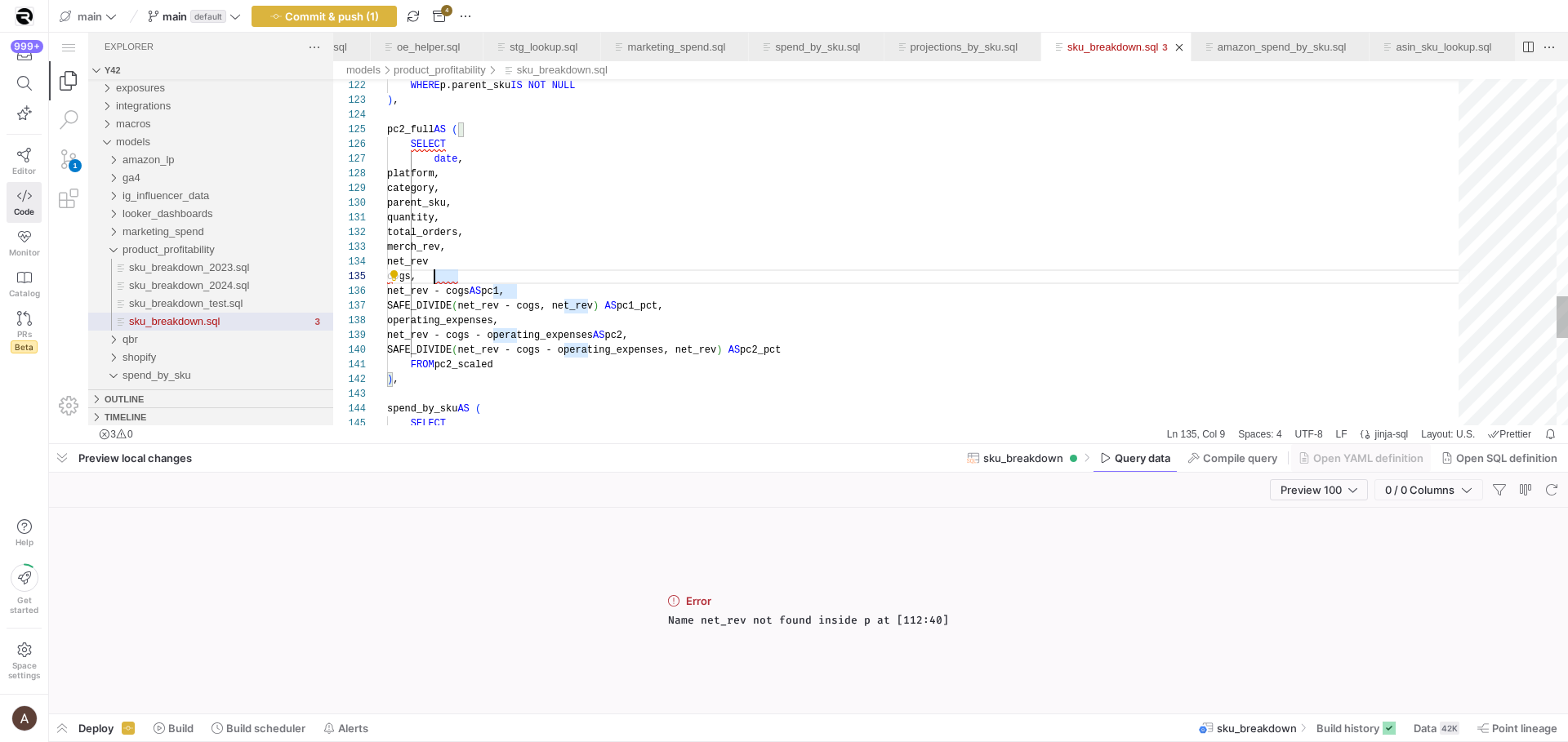
scroll to position [117, 100]
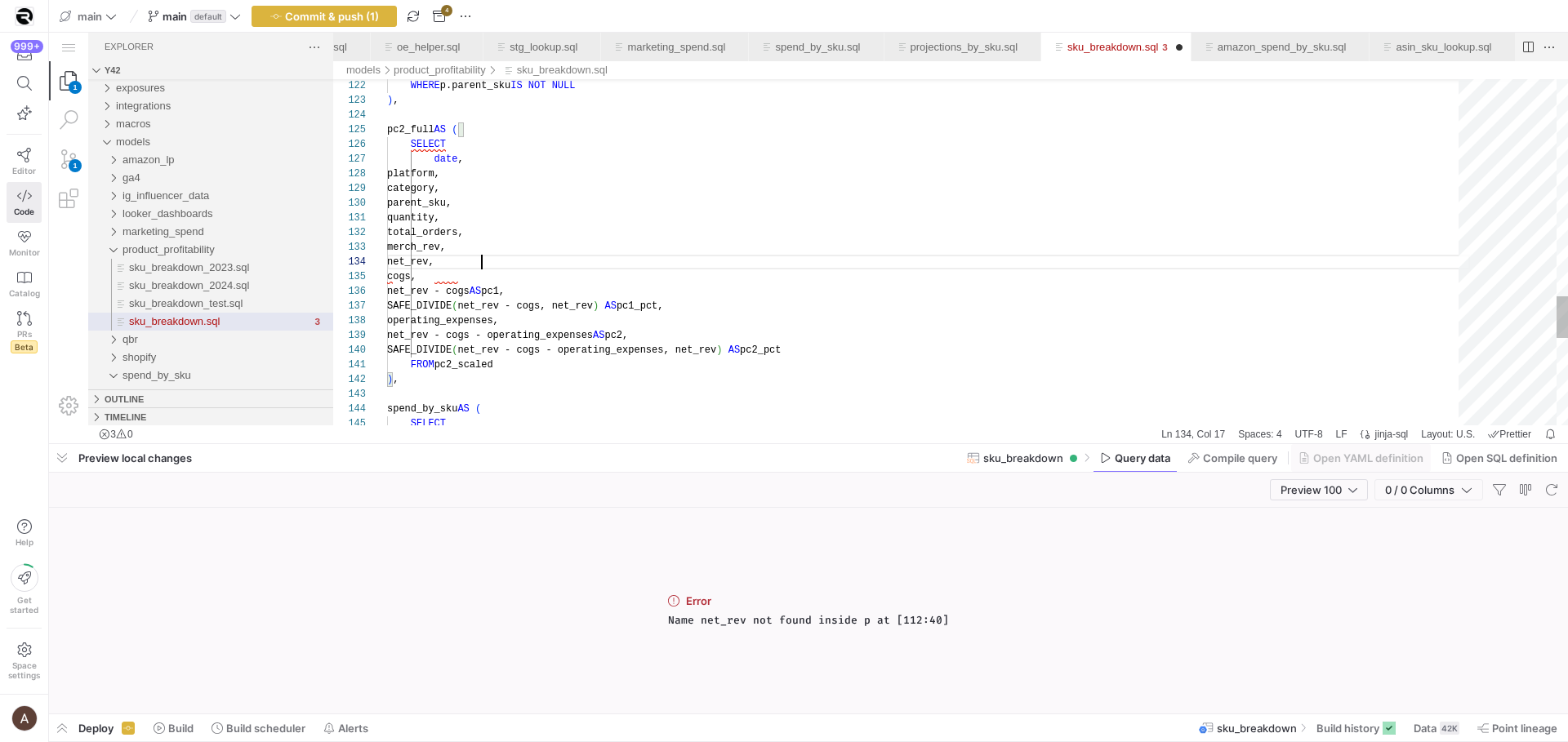
drag, startPoint x: 1533, startPoint y: 482, endPoint x: 1548, endPoint y: 488, distance: 16.2
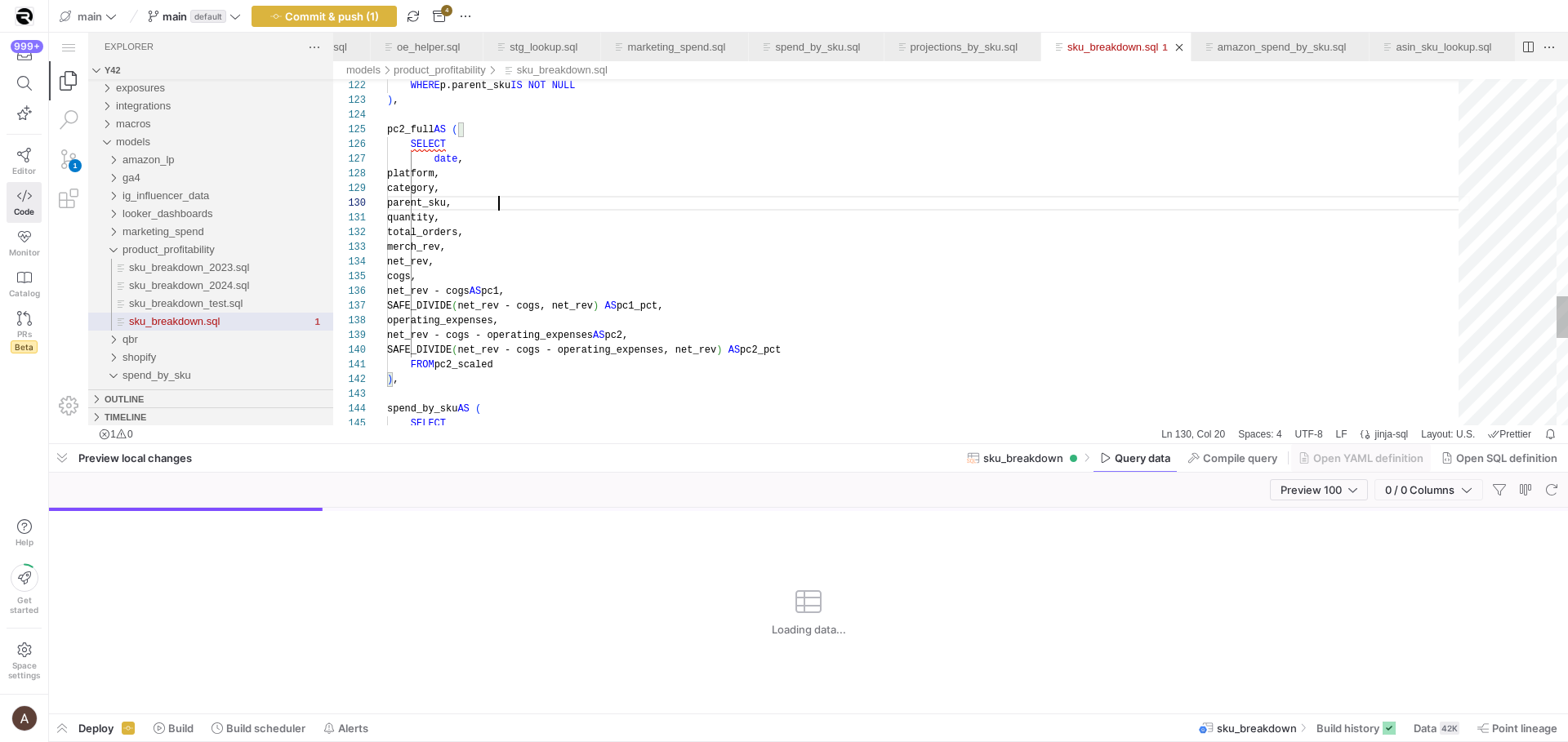
scroll to position [132, 112]
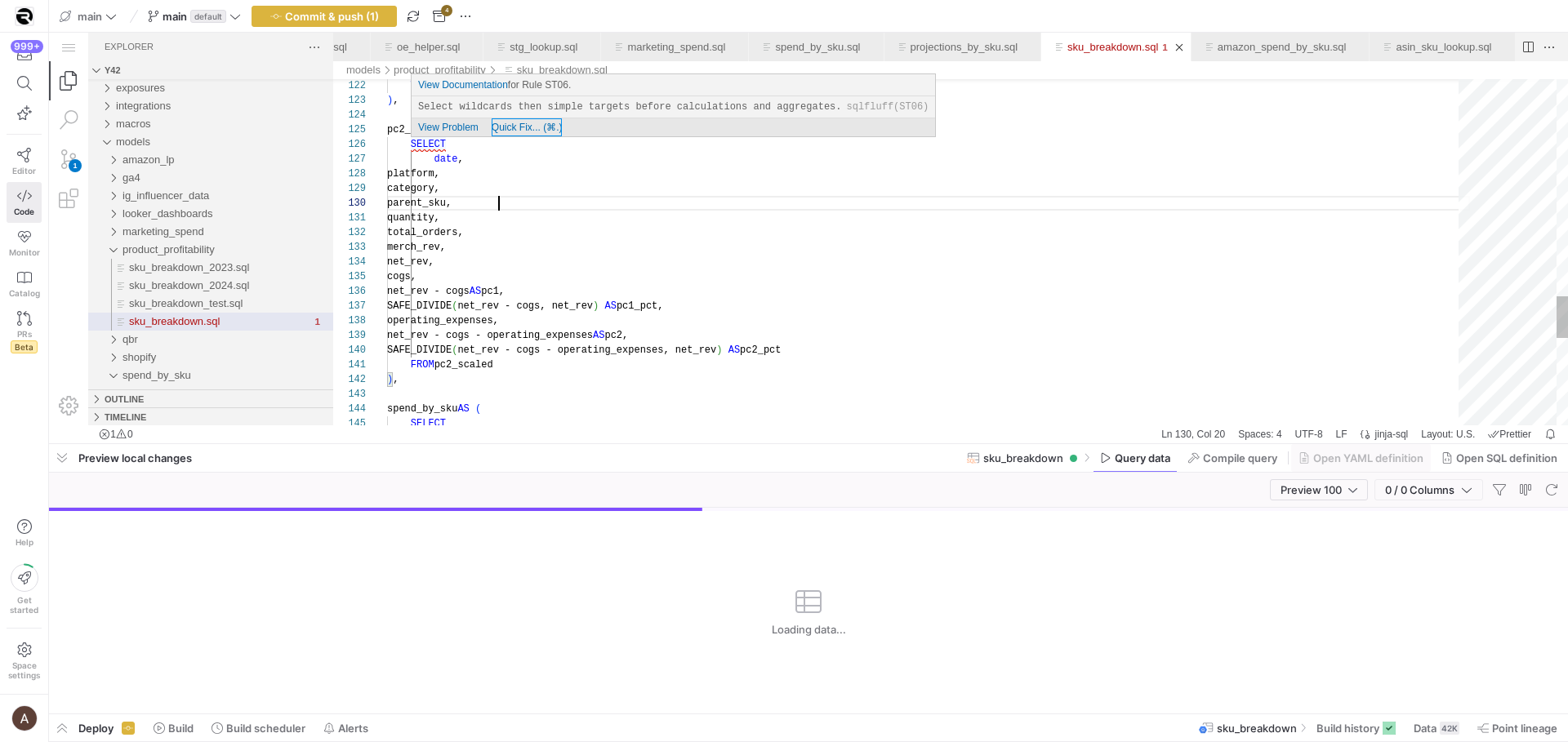
click at [533, 133] on div "Quick Fix... (⌘.)" at bounding box center [527, 127] width 71 height 18
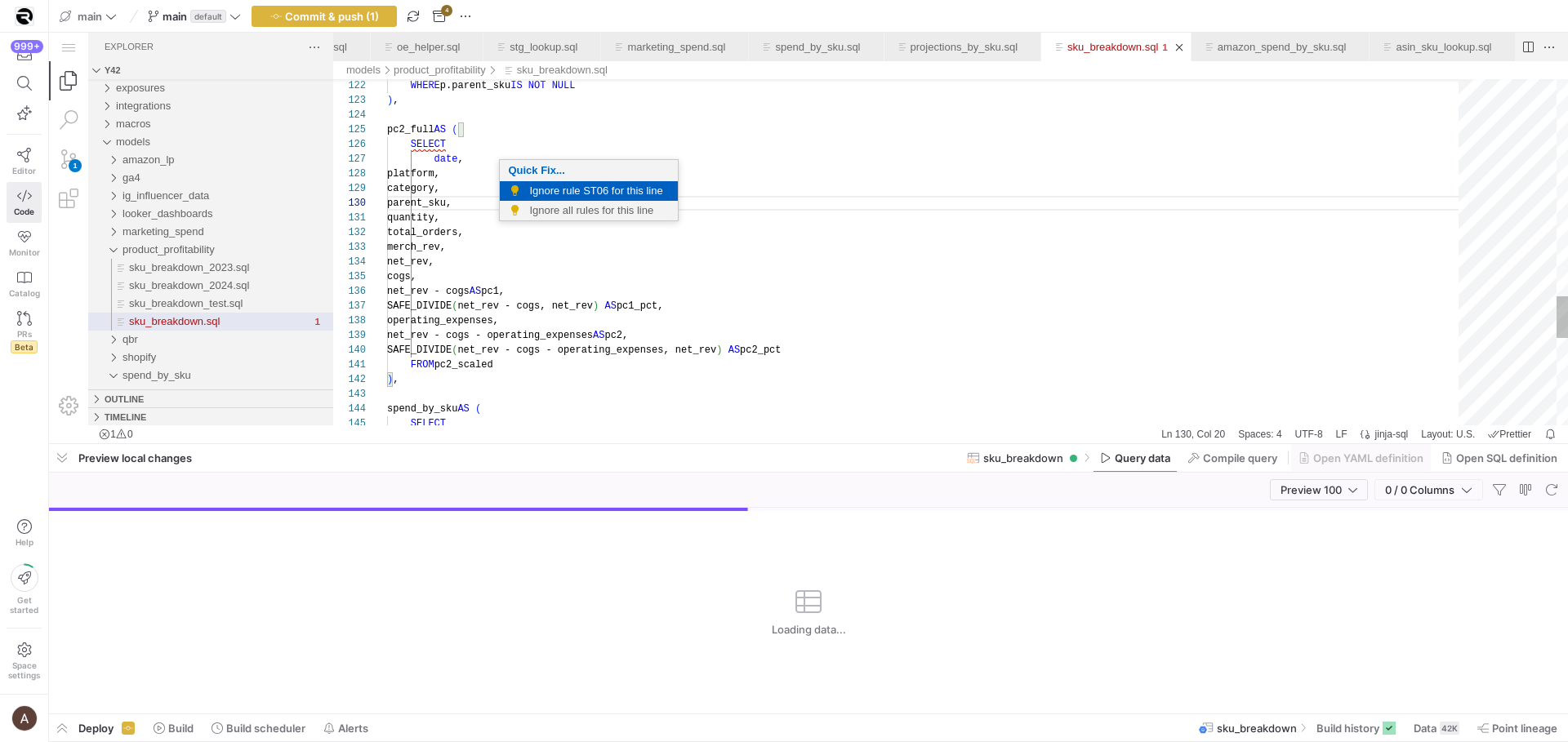
click at [579, 191] on span "Ignore rule ST06 for this line" at bounding box center [599, 191] width 140 height 20
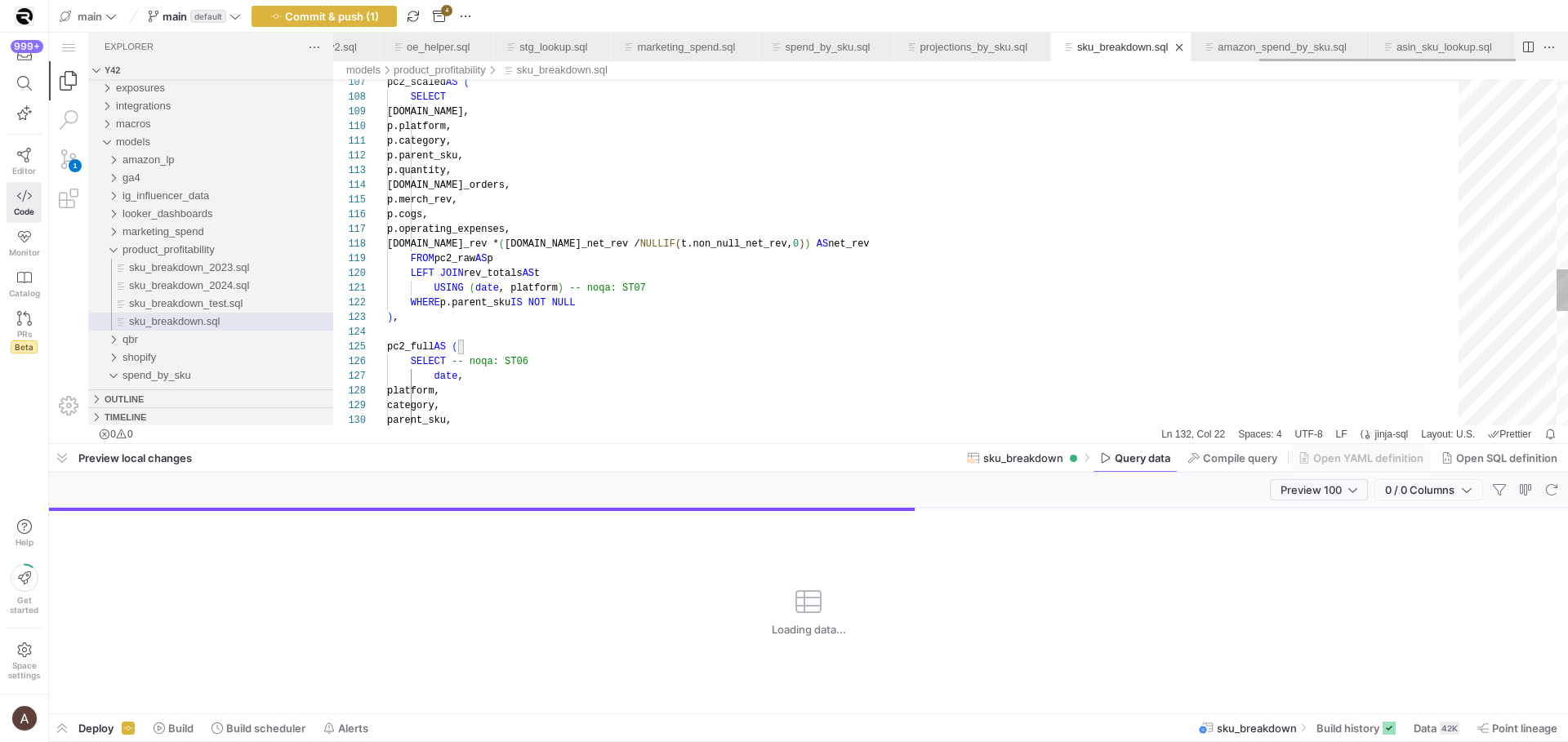
scroll to position [0, 4264]
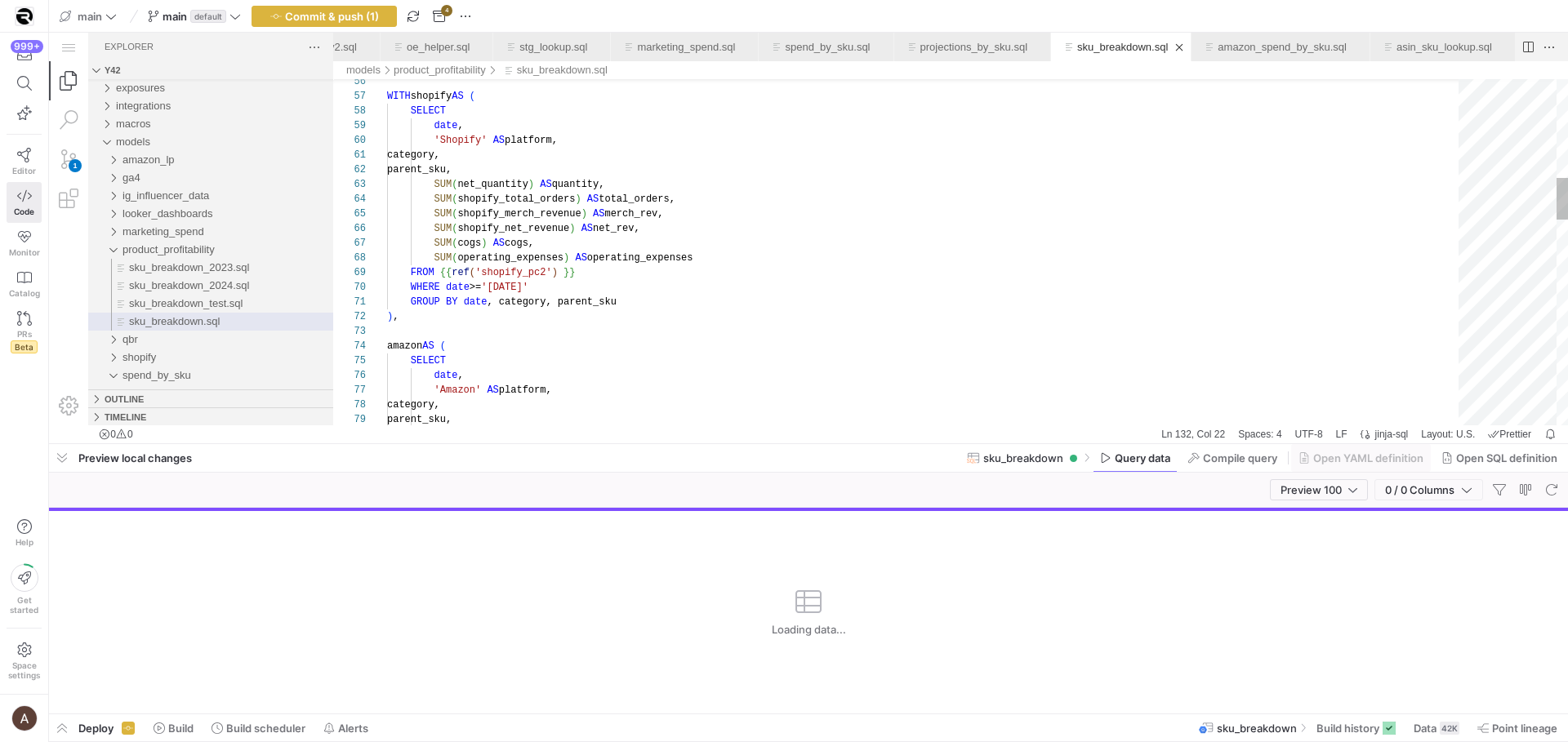
type textarea "category, parent_sku, SUM(net_quantity) AS quantity, SUM(shopify_total_orders) …"
click at [567, 240] on div "WITH shopify AS ( SELECT date , 'Shopify' AS platform, category, parent_sku, SU…" at bounding box center [929, 688] width 1083 height 2845
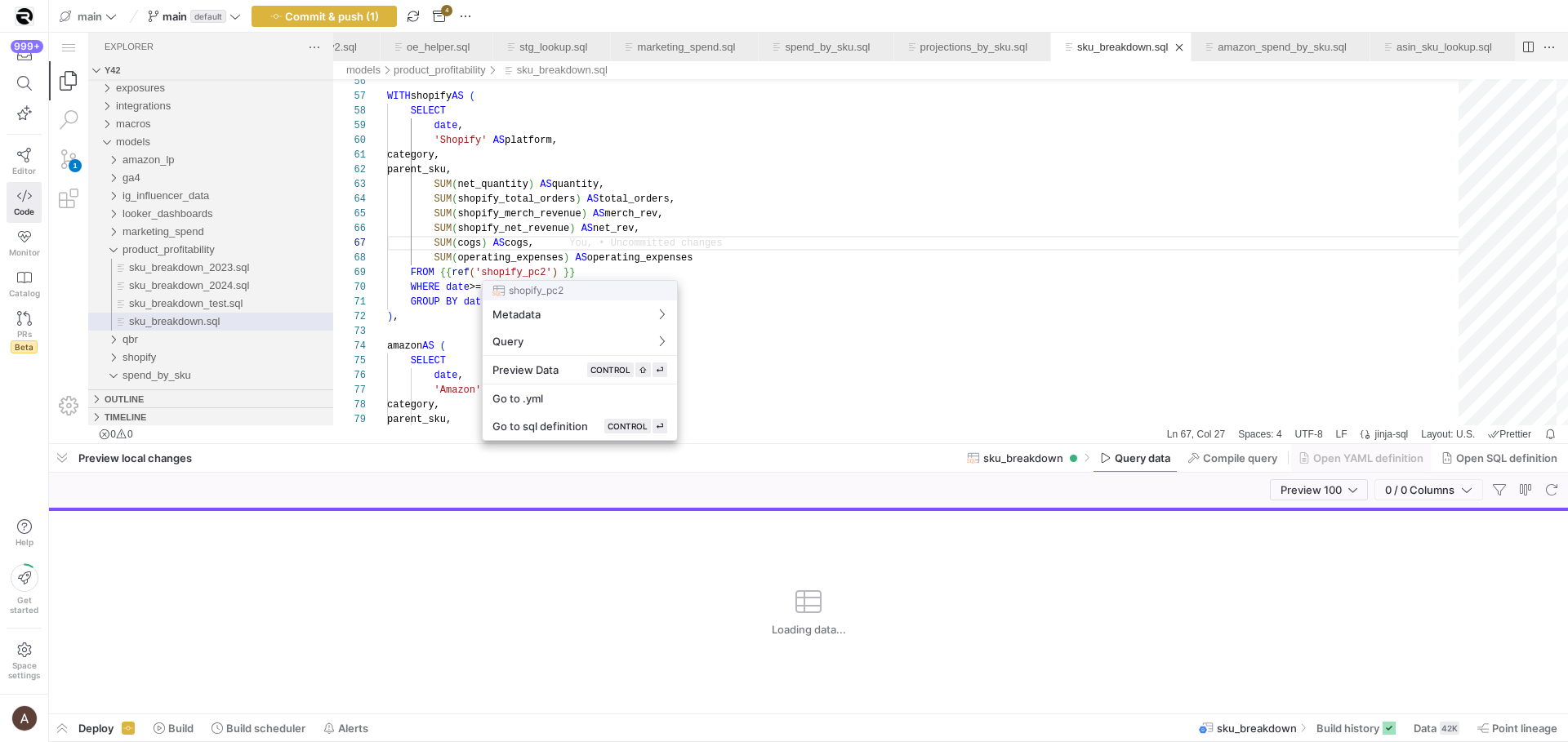
click at [638, 238] on div at bounding box center [784, 371] width 1568 height 742
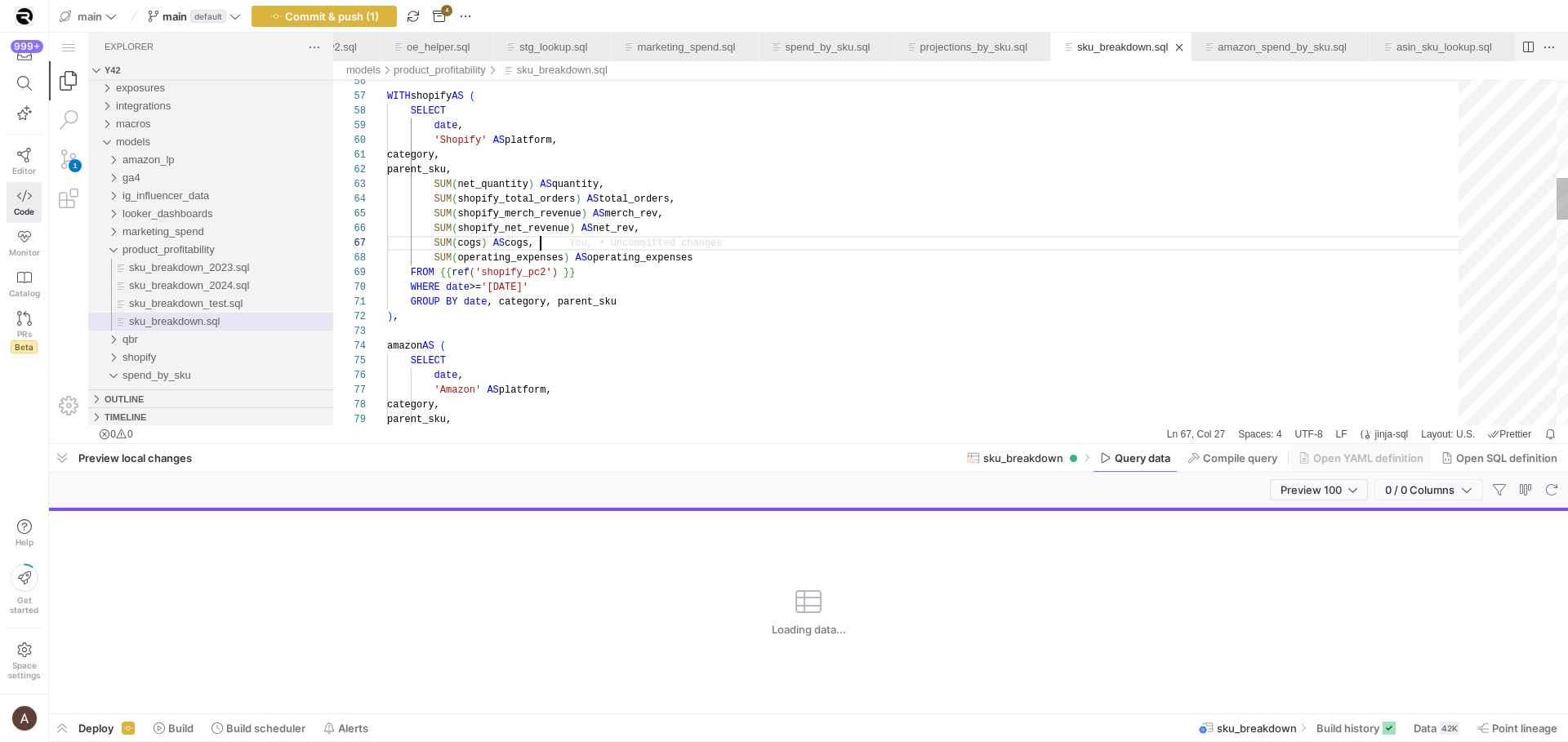
click at [638, 243] on div "WITH shopify AS ( SELECT date , 'Shopify' AS platform, category, parent_sku, SU…" at bounding box center [929, 688] width 1083 height 2845
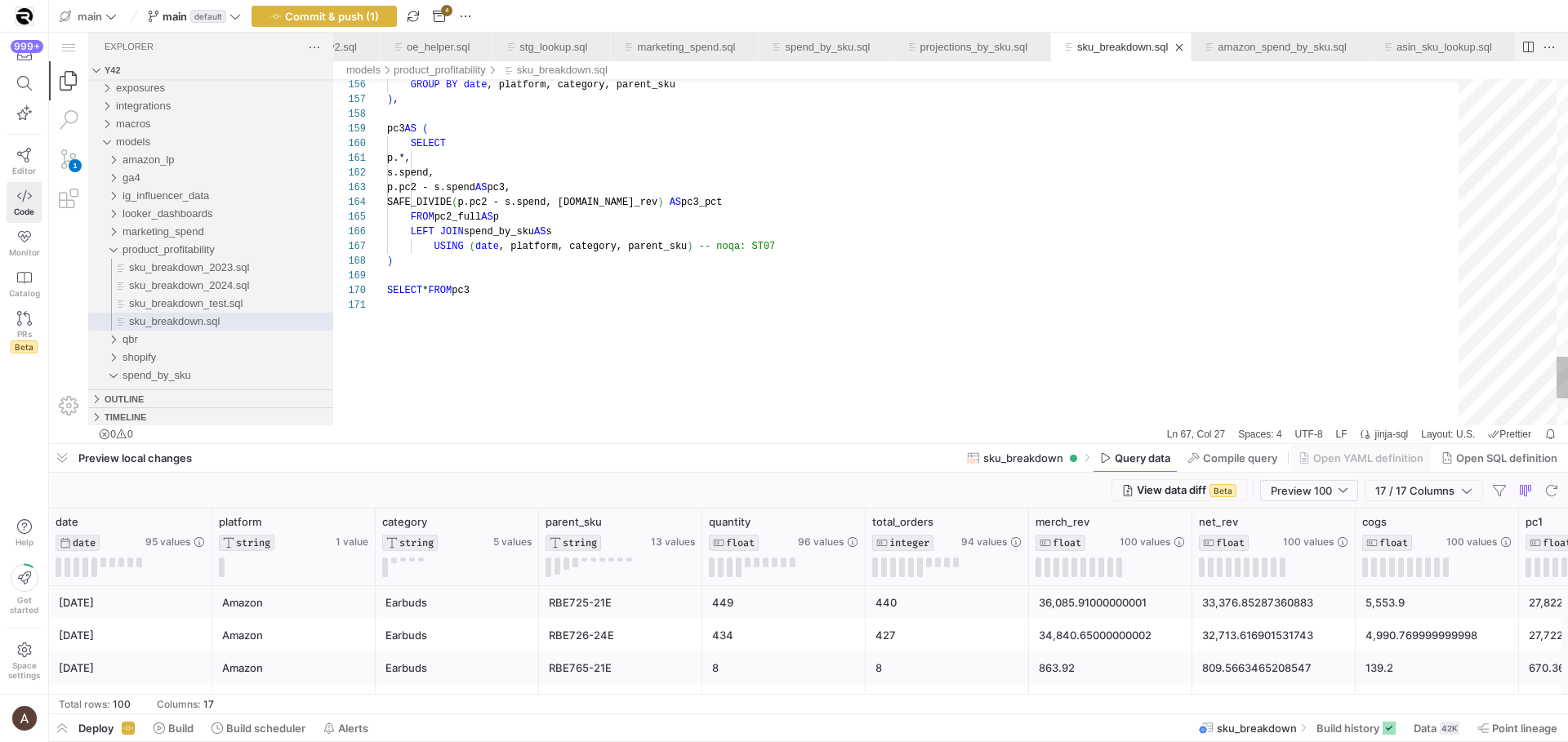
scroll to position [0, 0]
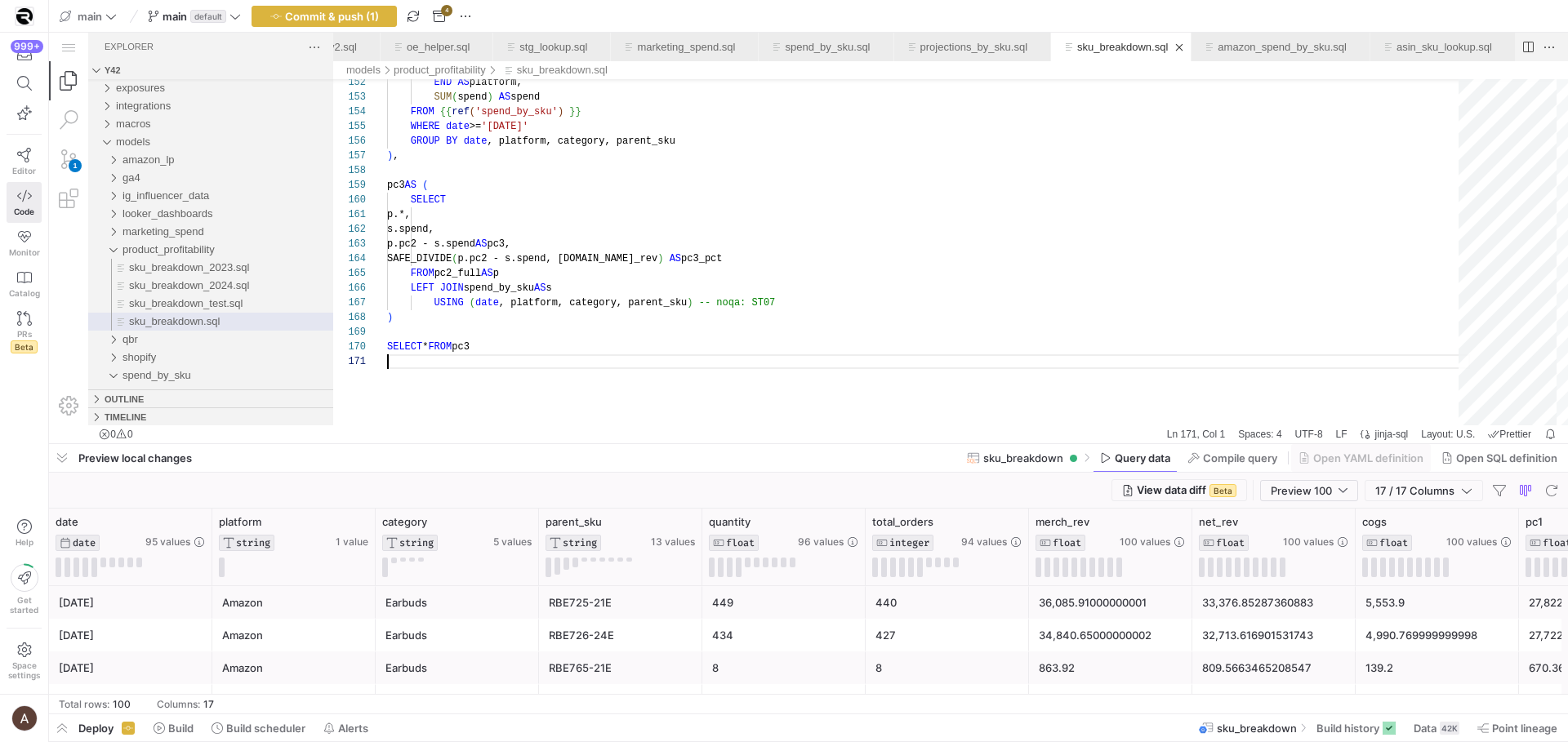
scroll to position [0, 112]
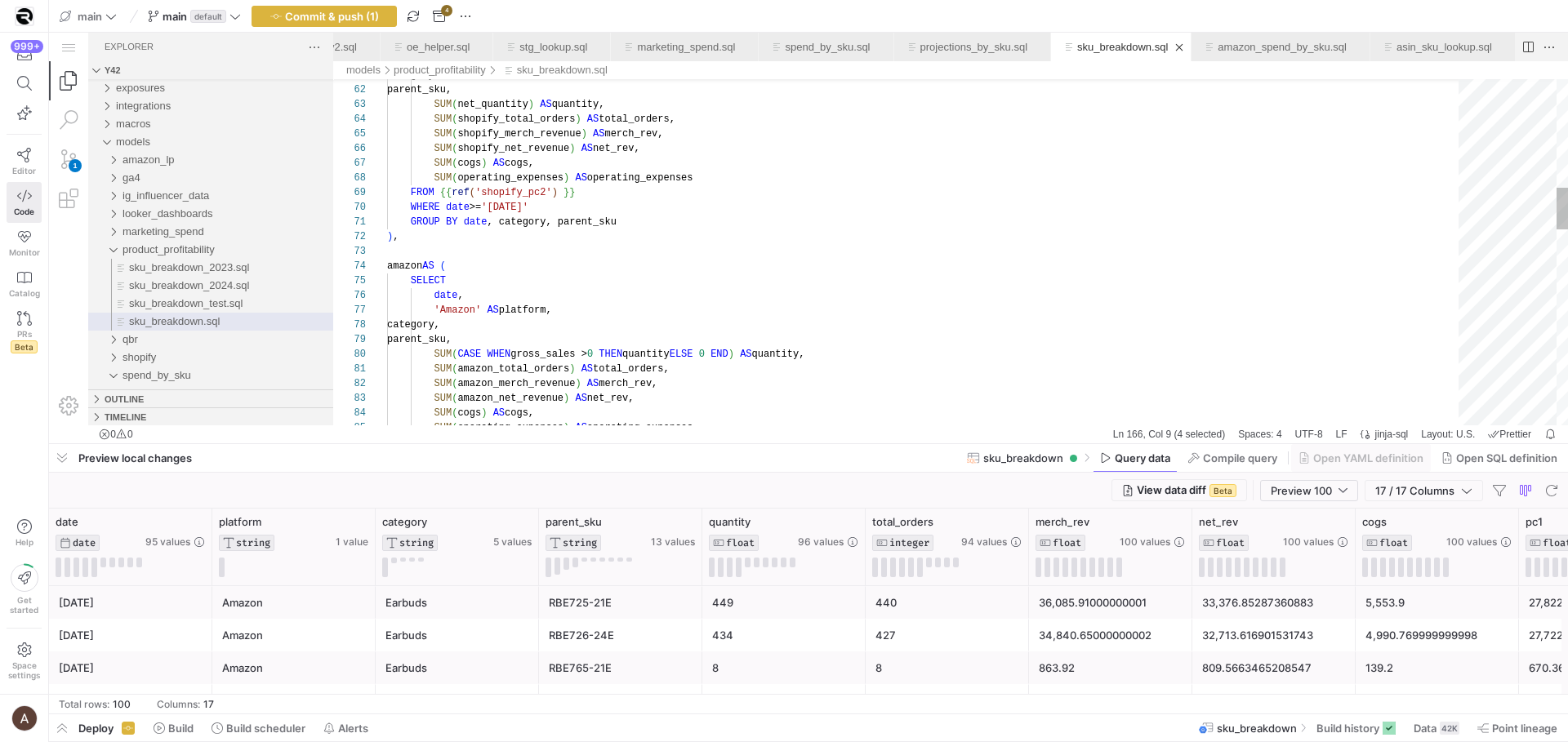
click at [553, 313] on div "category, parent_sku, SUM ( net_quantity ) AS quantity, SUM ( shopify_total_ord…" at bounding box center [929, 608] width 1083 height 2845
click at [565, 312] on div "category, parent_sku, SUM ( net_quantity ) AS quantity, SUM ( shopify_total_ord…" at bounding box center [929, 608] width 1083 height 2845
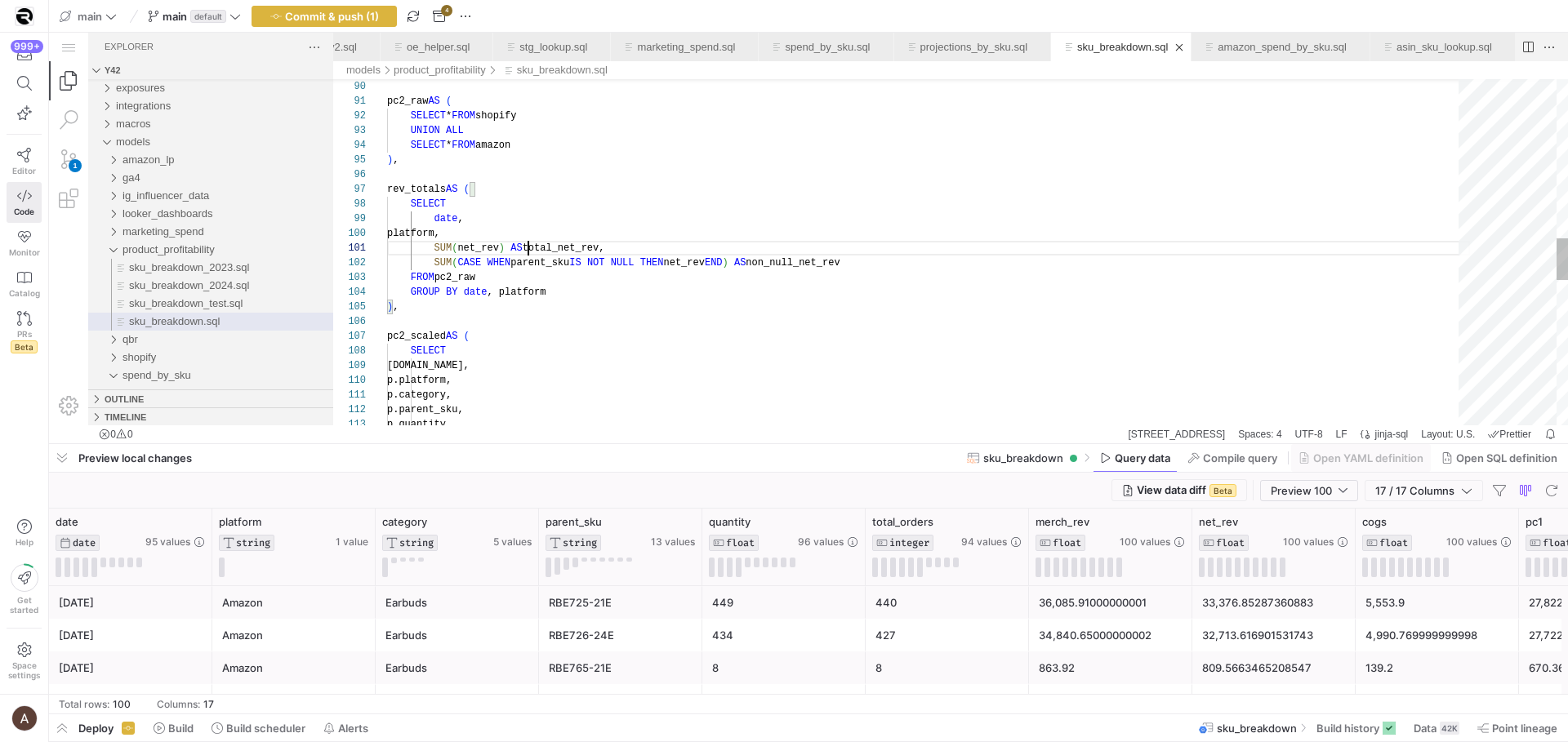
click at [529, 242] on div "SELECT * FROM amazon ) , rev_totals AS ( SELECT date , platform, SUM ( net_rev …" at bounding box center [929, 193] width 1083 height 2845
click at [531, 238] on div "SELECT * FROM amazon ) , rev_totals AS ( SELECT date , platform, SUM ( net_rev …" at bounding box center [929, 195] width 1083 height 2845
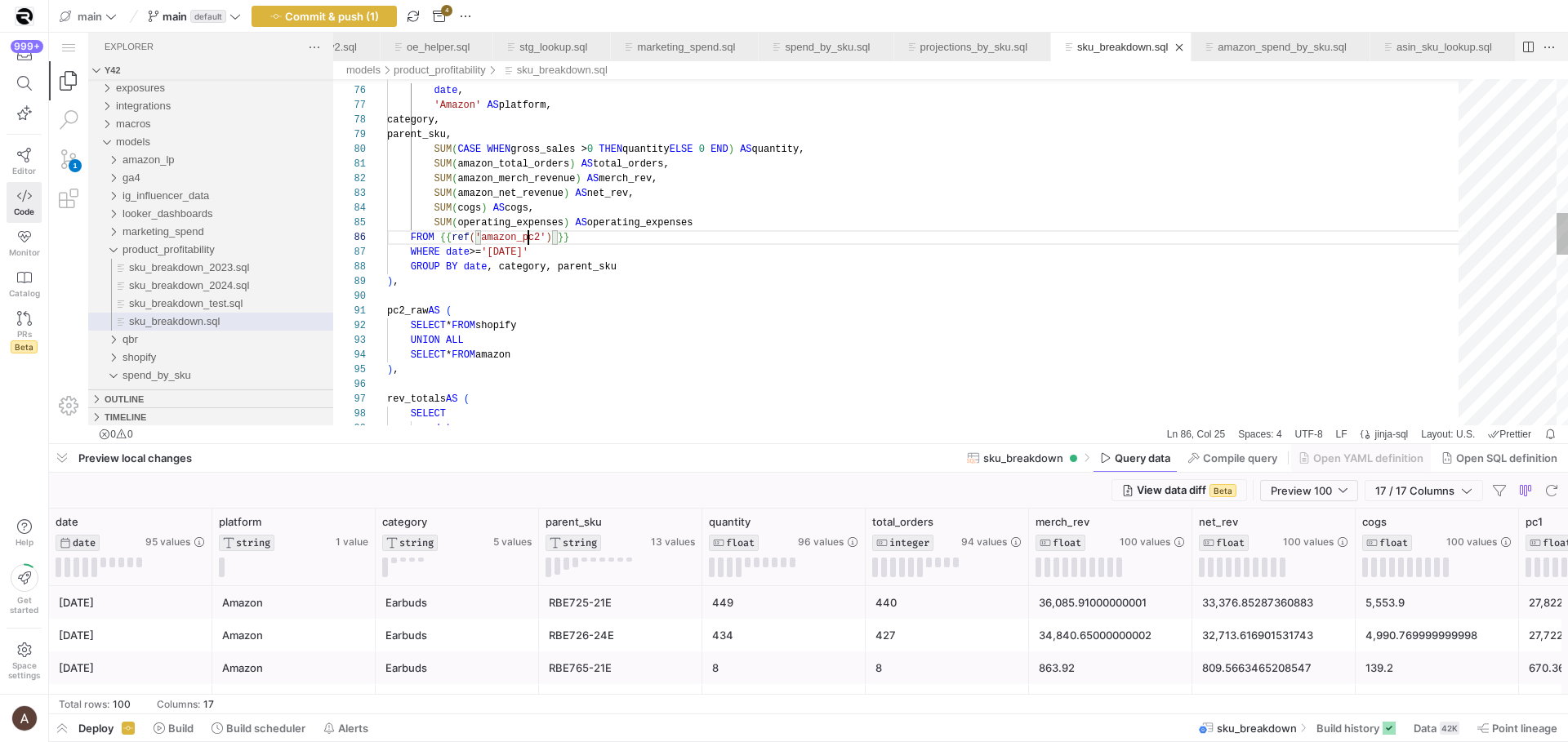
click at [531, 240] on span "'amazon_pc2'" at bounding box center [510, 237] width 71 height 11
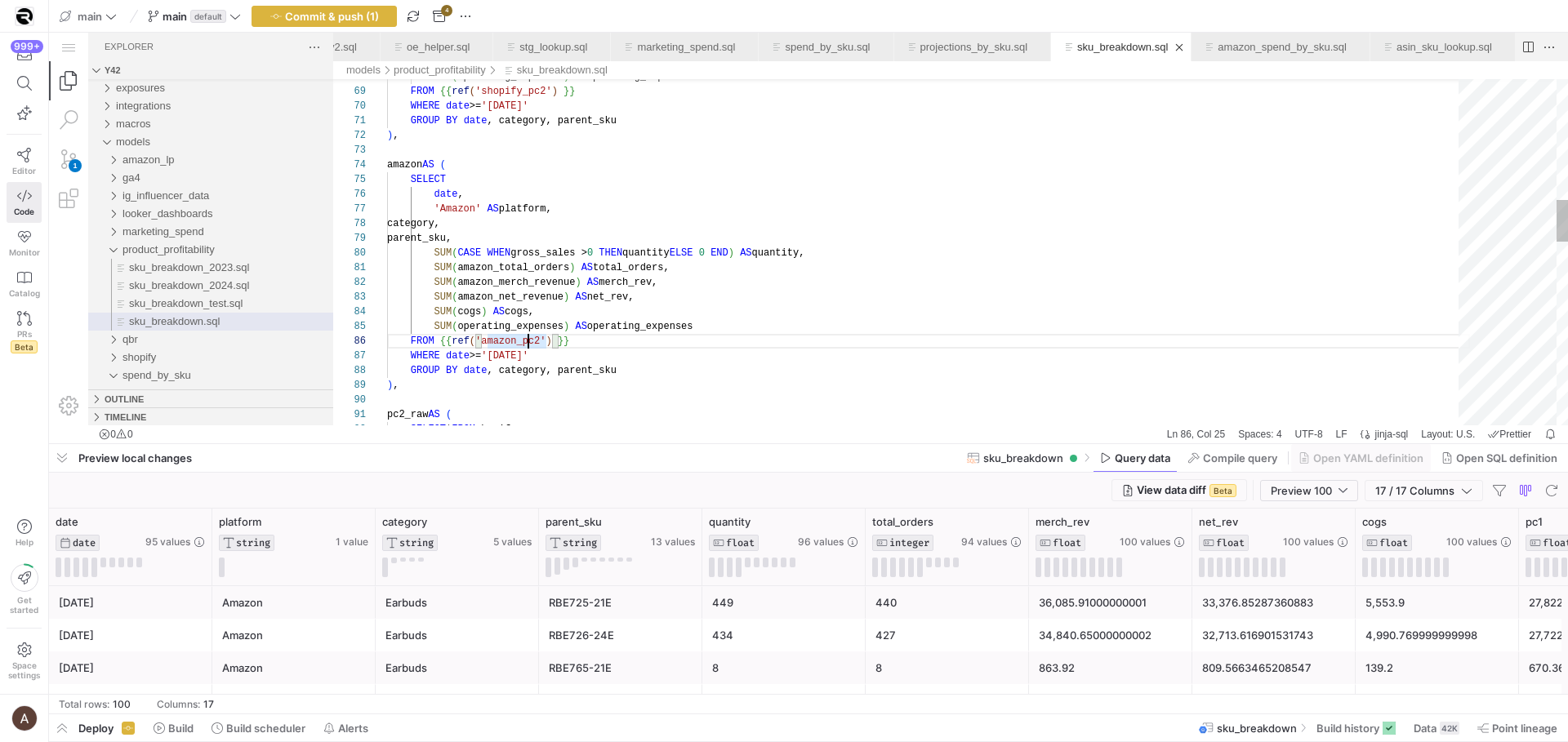
click at [810, 281] on div "SELECT * FROM shopify pc2_raw AS ( ) , GROUP BY date , category, parent_sku WHE…" at bounding box center [929, 506] width 1083 height 2845
click at [814, 311] on div "SELECT * FROM shopify pc2_raw AS ( ) , GROUP BY date , category, parent_sku WHE…" at bounding box center [929, 506] width 1083 height 2845
click at [817, 340] on div "FROM {{ ref ( 'amazon_pc2' ) }}" at bounding box center [929, 340] width 1083 height 14
click at [840, 371] on div "GROUP BY date , category, parent_sku" at bounding box center [929, 370] width 1083 height 14
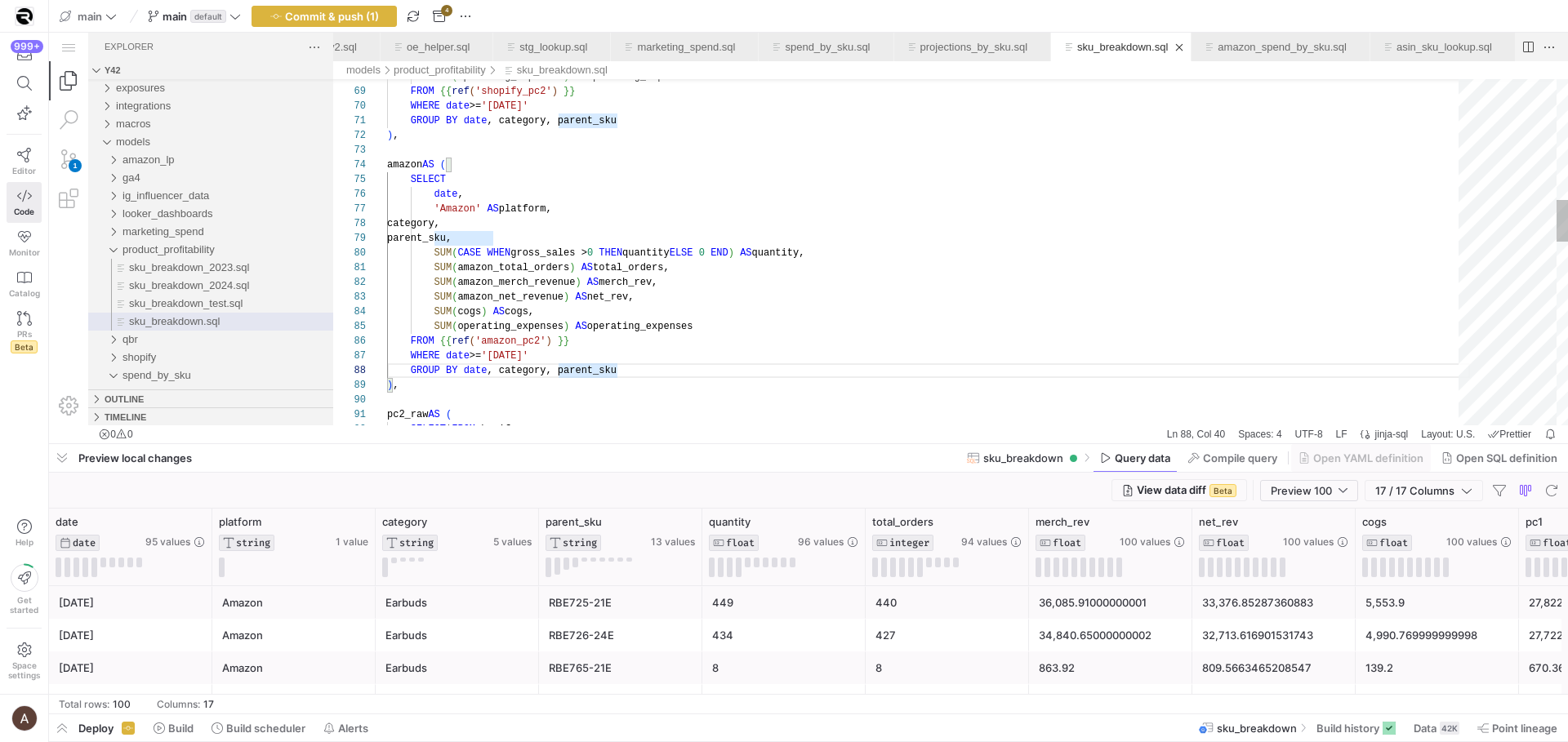
scroll to position [117, 11]
click at [833, 382] on div "SELECT * FROM shopify pc2_raw AS ( ) , GROUP BY date , category, parent_sku WHE…" at bounding box center [929, 506] width 1083 height 2845
click at [829, 381] on div ") ," at bounding box center [929, 385] width 1083 height 14
click at [827, 385] on div "SELECT * FROM shopify pc2_raw AS ( ) , GROUP BY date , category, parent_sku WHE…" at bounding box center [929, 508] width 1083 height 2845
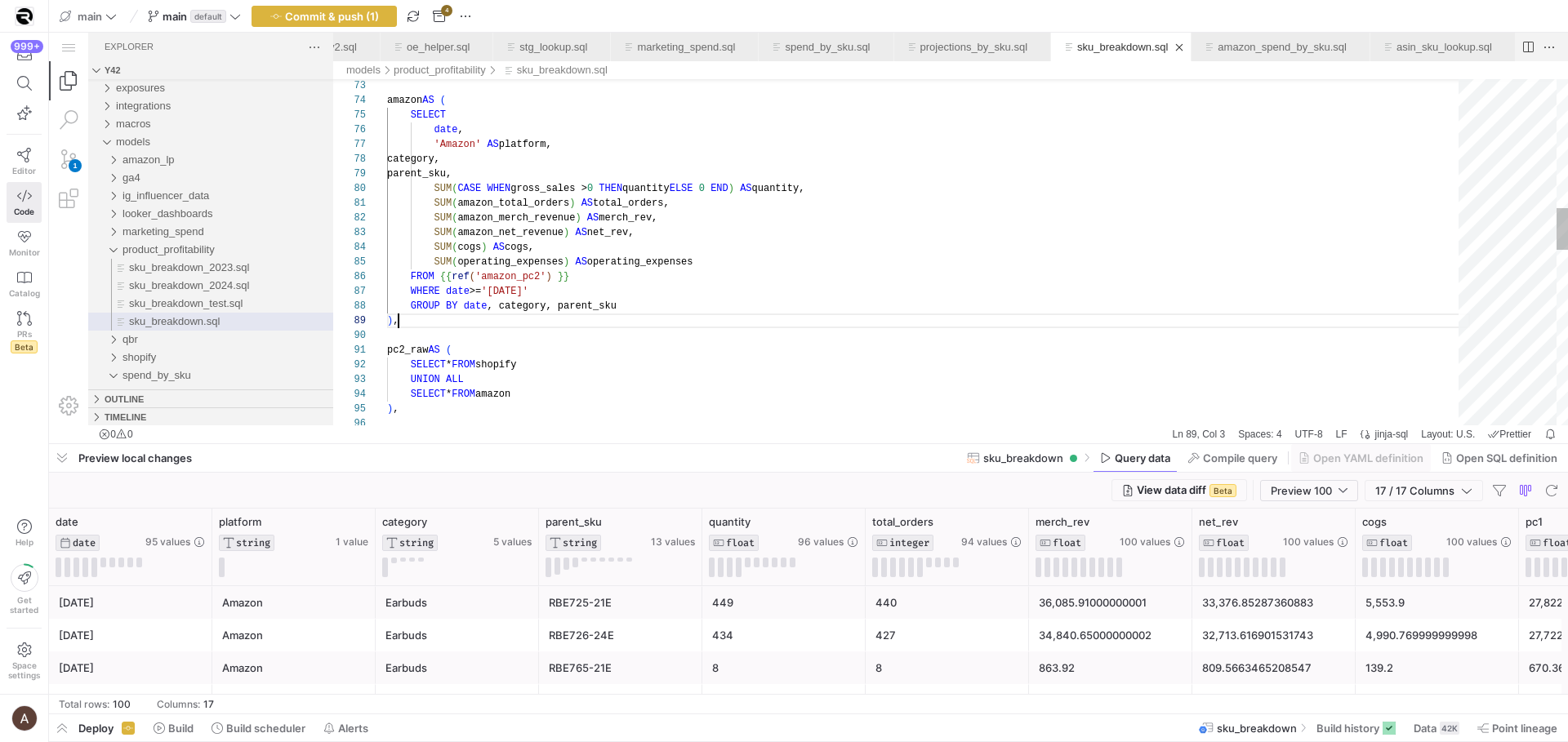
scroll to position [0, 71]
click at [1199, 350] on div "SELECT * FROM shopify pc2_raw AS ( ) , GROUP BY date , category, parent_sku WHE…" at bounding box center [929, 442] width 1083 height 2845
click at [1200, 332] on div "SELECT * FROM shopify pc2_raw AS ( ) , GROUP BY date , category, parent_sku WHE…" at bounding box center [929, 442] width 1083 height 2845
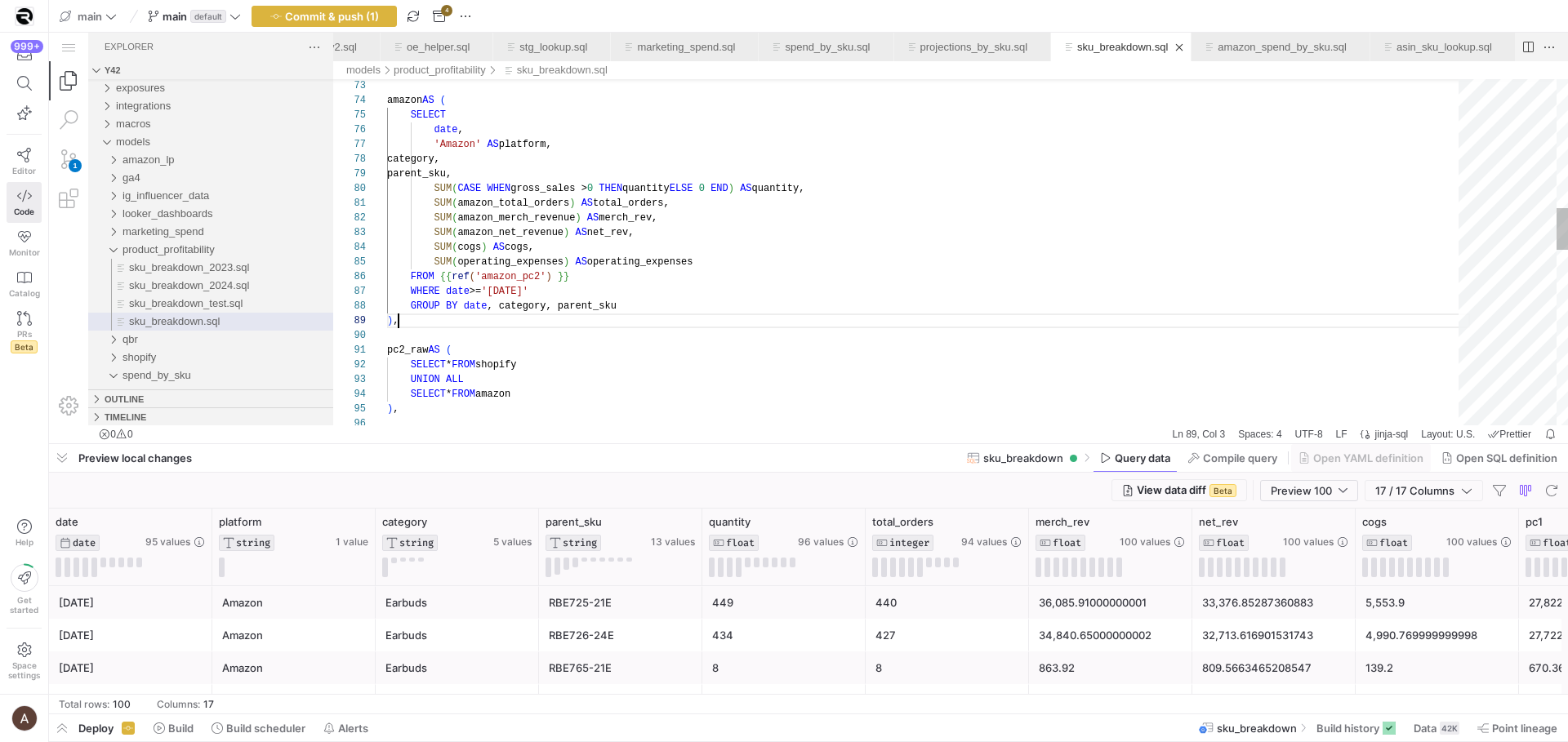
click at [1200, 325] on div "SELECT * FROM shopify pc2_raw AS ( ) , GROUP BY date , category, parent_sku WHE…" at bounding box center [929, 442] width 1083 height 2845
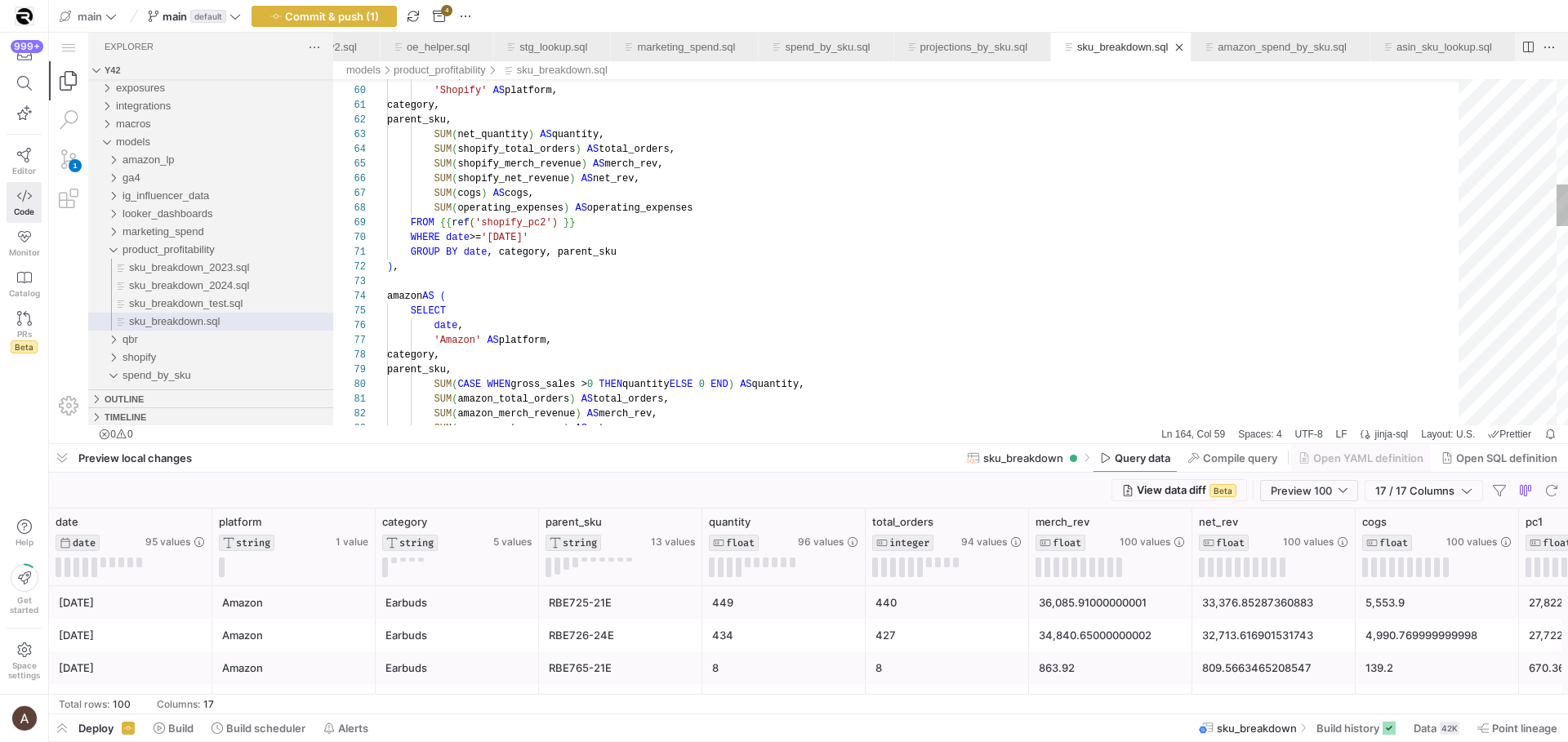
scroll to position [88, 171]
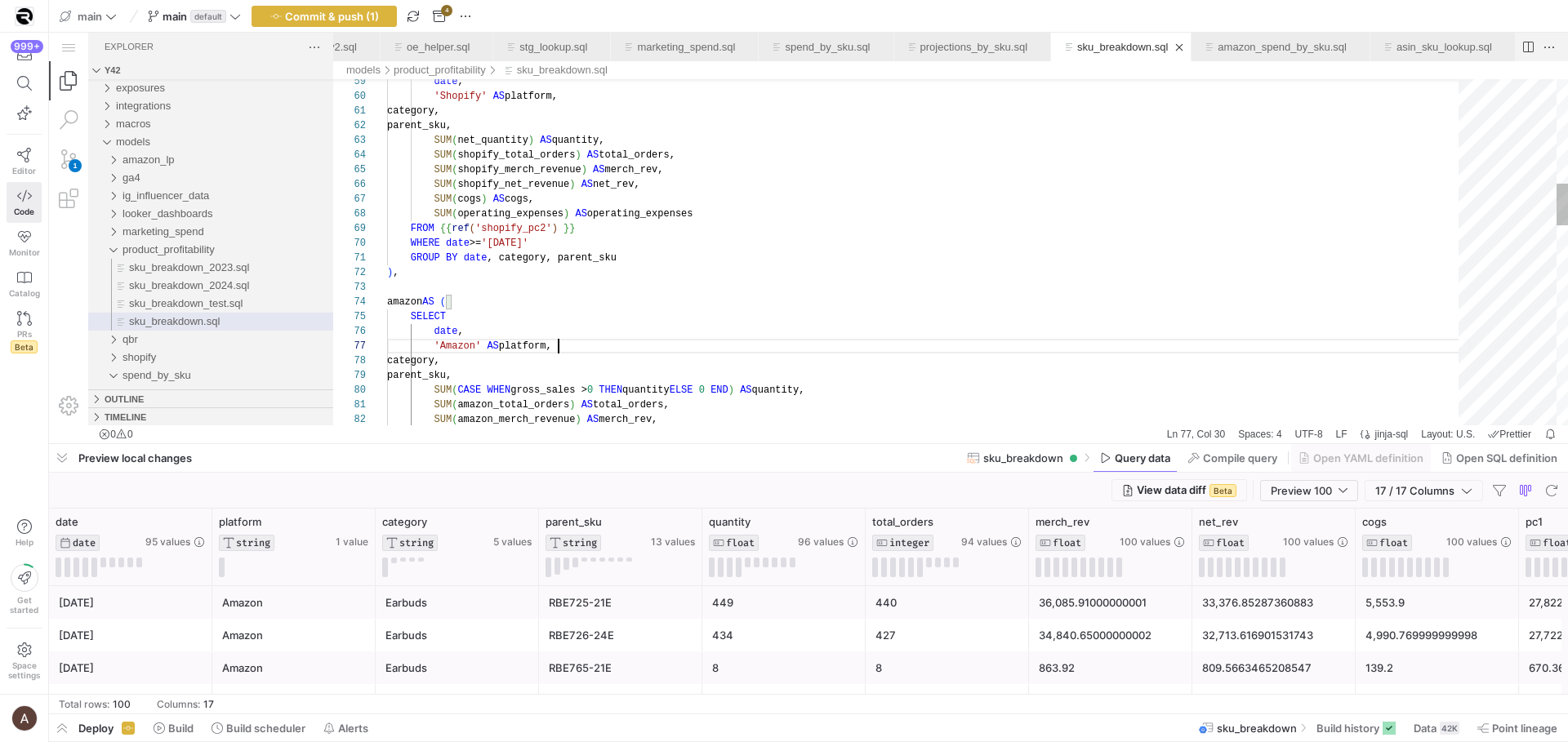
click at [1011, 341] on div "SUM ( amazon_merch_revenue ) AS merch_rev, SUM ( amazon_total_orders ) AS total…" at bounding box center [929, 644] width 1083 height 2845
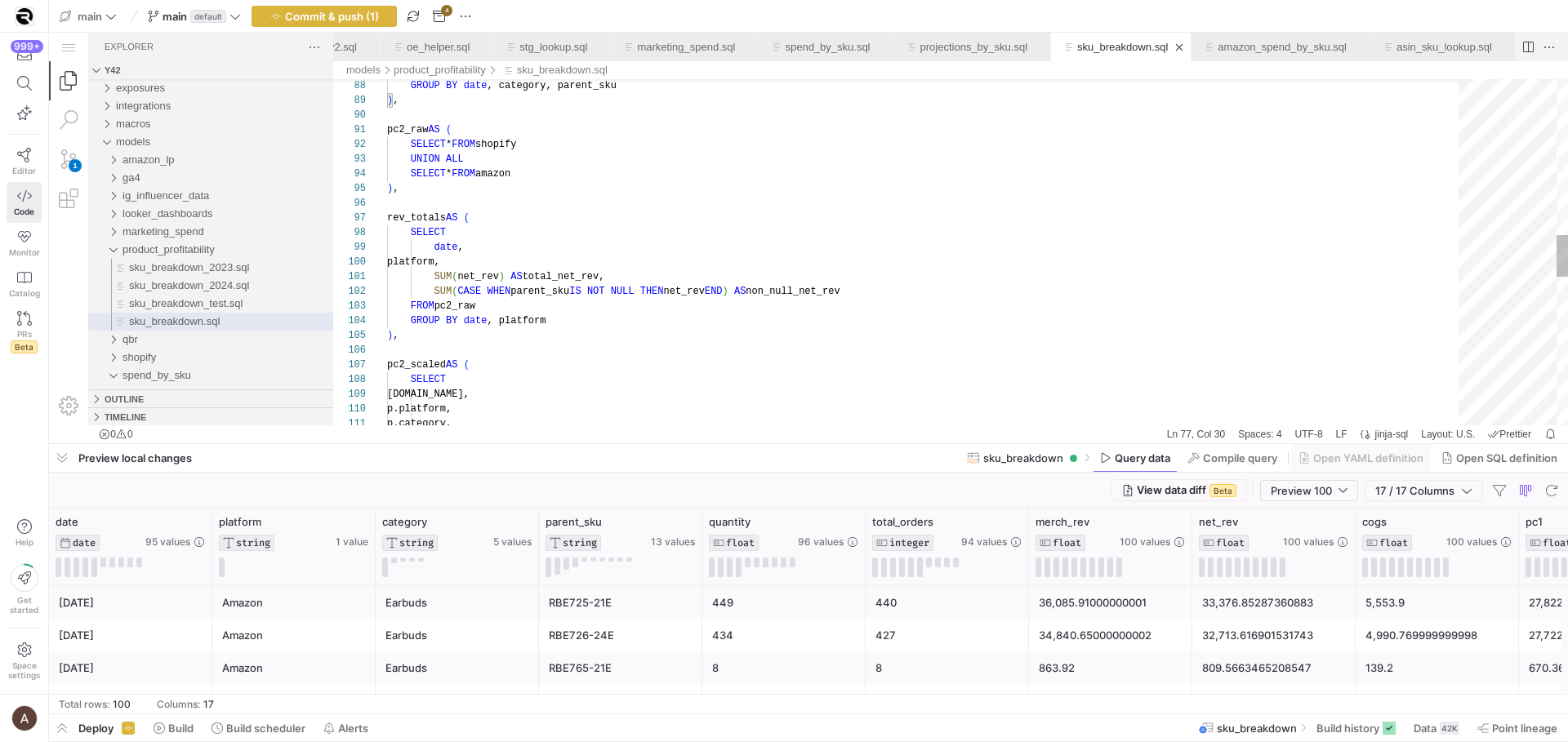
scroll to position [44, 159]
click at [814, 316] on div "GROUP BY date , category, parent_sku ) , pc2_raw AS ( SELECT * FROM shopify UNI…" at bounding box center [929, 222] width 1083 height 2845
click at [691, 274] on div "GROUP BY date , category, parent_sku ) , pc2_raw AS ( SELECT * FROM shopify UNI…" at bounding box center [929, 222] width 1083 height 2845
click at [666, 297] on div "GROUP BY date , category, parent_sku ) , pc2_raw AS ( SELECT * FROM shopify UNI…" at bounding box center [929, 222] width 1083 height 2845
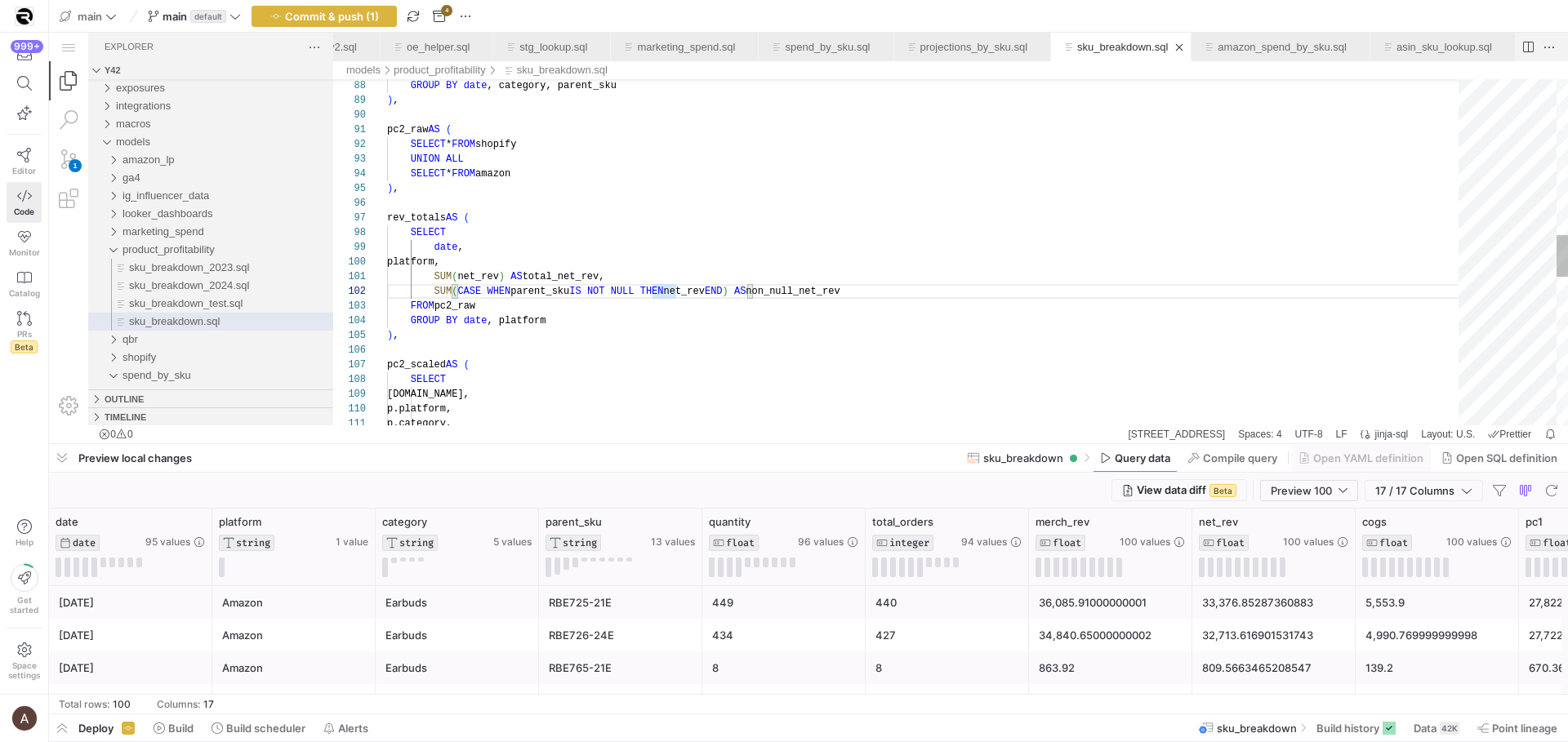
scroll to position [30, 94]
click at [660, 302] on div "GROUP BY date , category, parent_sku ) , pc2_raw AS ( SELECT * FROM shopify UNI…" at bounding box center [929, 222] width 1083 height 2845
click at [652, 312] on div "GROUP BY date , category, parent_sku ) , pc2_raw AS ( SELECT * FROM shopify UNI…" at bounding box center [929, 222] width 1083 height 2845
click at [650, 316] on div "GROUP BY date , category, parent_sku ) , pc2_raw AS ( SELECT * FROM shopify UNI…" at bounding box center [929, 222] width 1083 height 2845
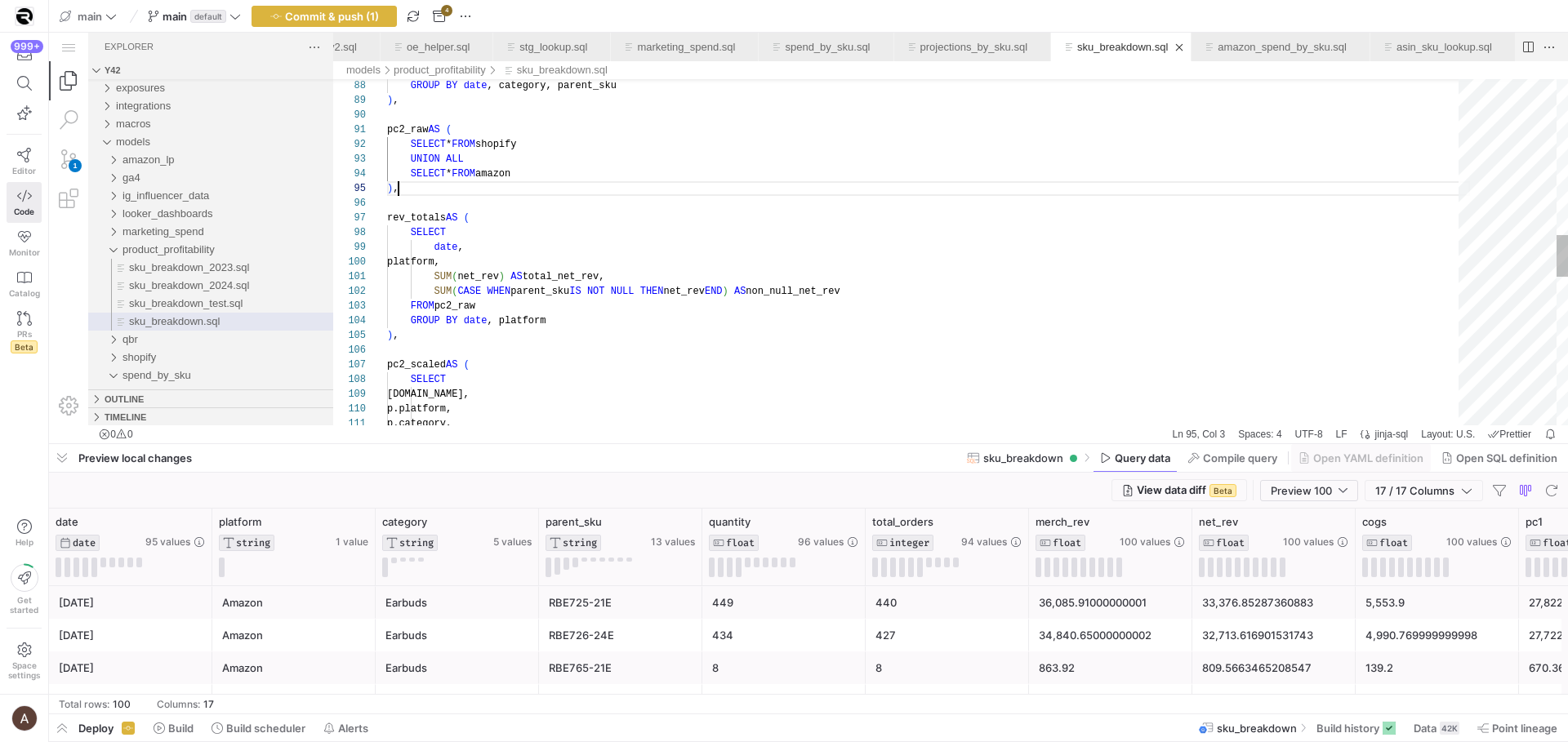
scroll to position [59, 11]
click at [937, 182] on div "GROUP BY date , category, parent_sku ) , pc2_raw AS ( SELECT * FROM shopify UNI…" at bounding box center [929, 222] width 1083 height 2845
click at [1050, 203] on div "GROUP BY date , category, parent_sku ) , pc2_raw AS ( SELECT * FROM shopify UNI…" at bounding box center [929, 222] width 1083 height 2845
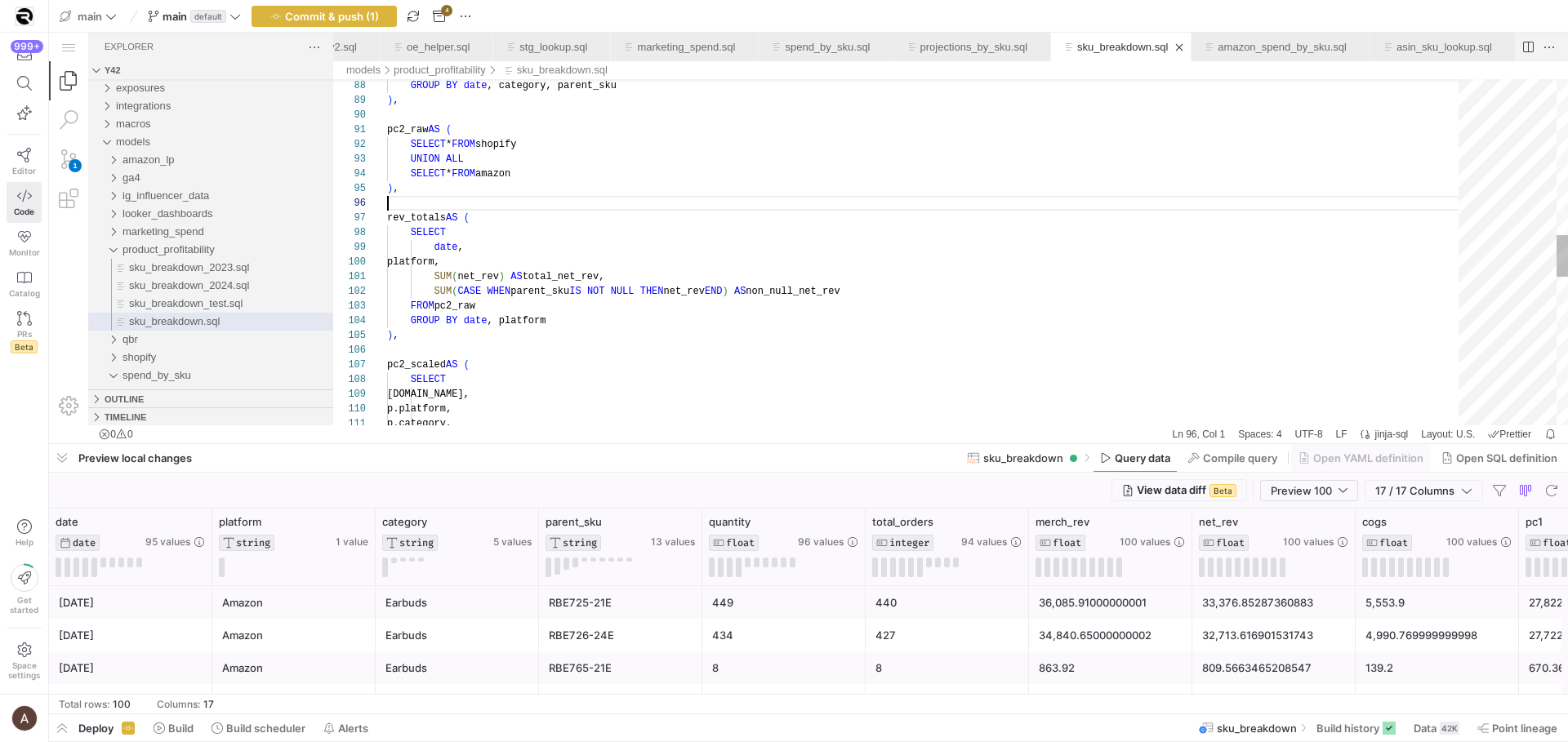
click at [877, 304] on div "GROUP BY date , category, parent_sku ) , pc2_raw AS ( SELECT * FROM shopify UNI…" at bounding box center [929, 222] width 1083 height 2845
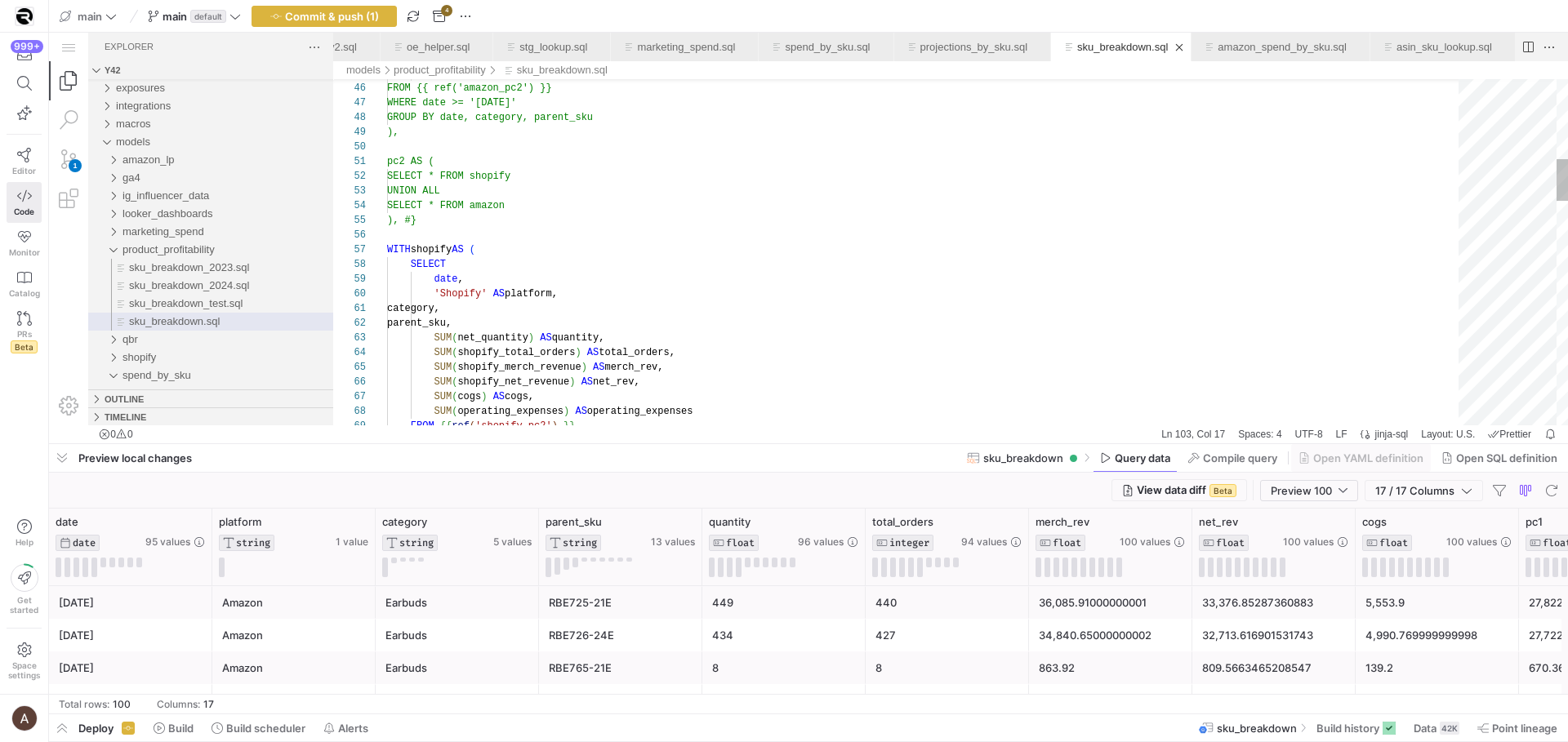
scroll to position [103, 59]
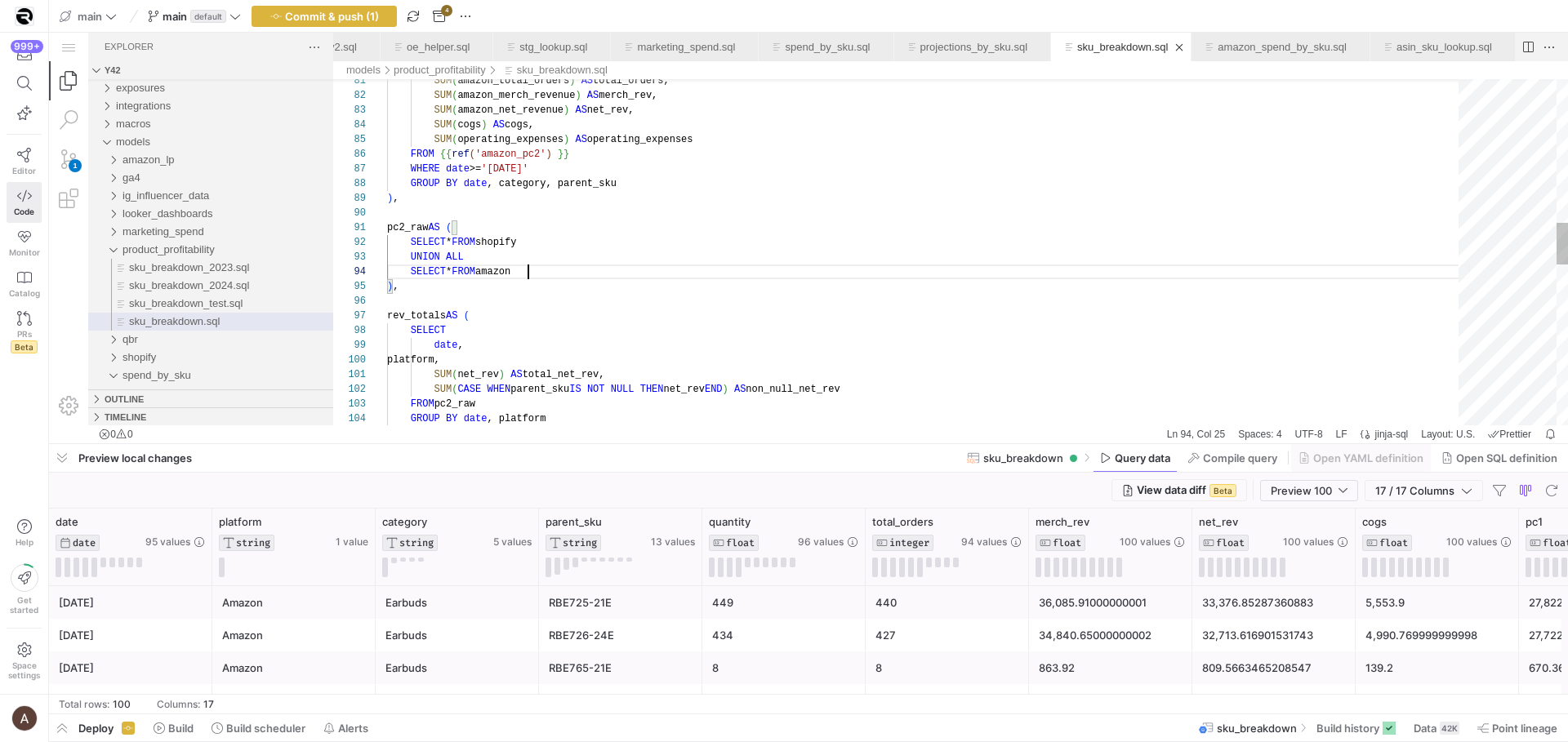
scroll to position [44, 141]
click at [769, 267] on div "SUM ( amazon_total_orders ) AS total_orders, SUM ( amazon_merch_revenue ) AS me…" at bounding box center [929, 320] width 1083 height 2845
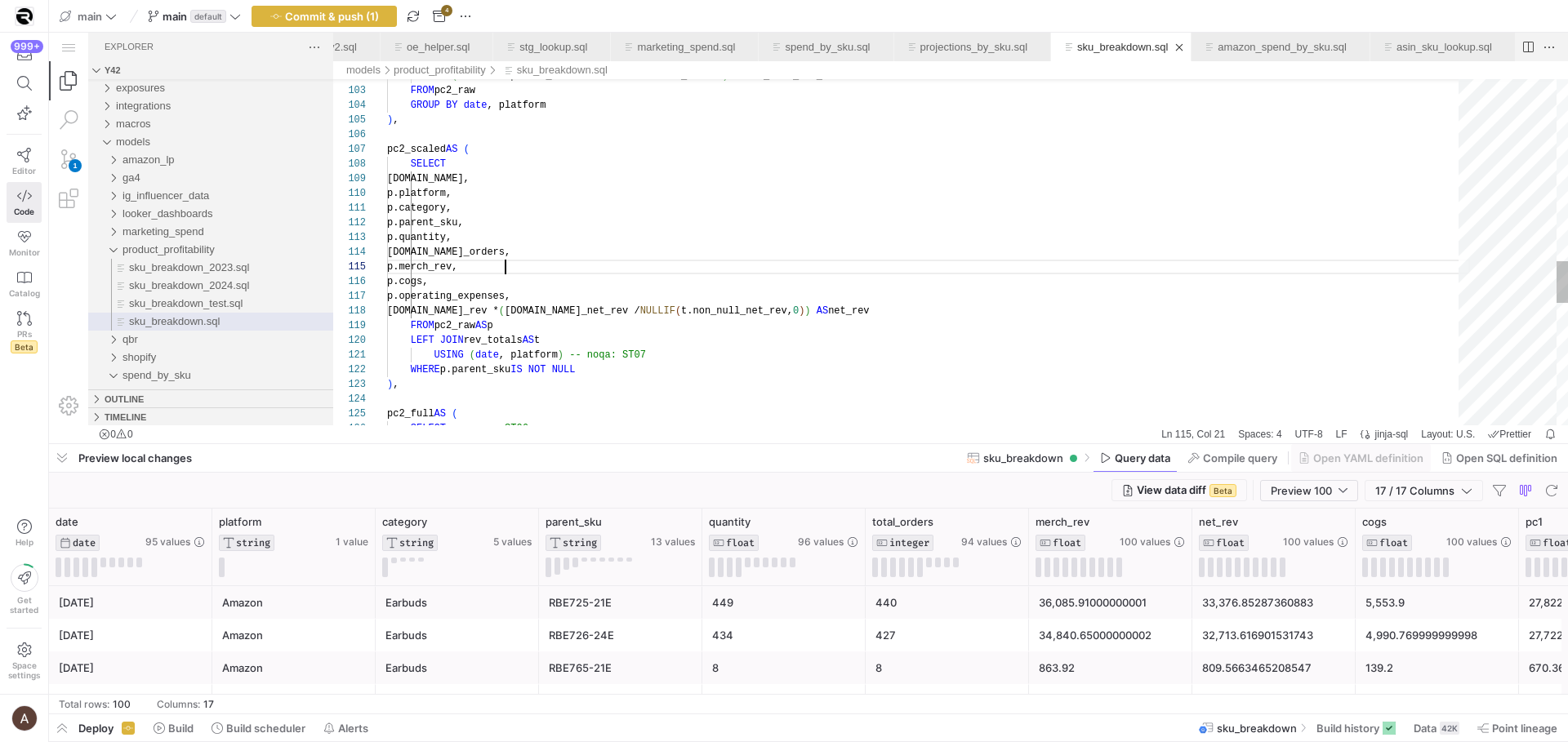
scroll to position [59, 118]
click at [769, 267] on div "SUM ( CASE WHEN parent_sku IS NOT NULL THEN net_rev END ) AS non_null_net_rev F…" at bounding box center [929, 6] width 1083 height 2845
click at [769, 267] on div "SUM ( CASE WHEN parent_sku IS NOT NULL THEN net_rev END ) AS non_null_net_rev F…" at bounding box center [929, 4] width 1083 height 2845
click at [591, 214] on div "SUM ( CASE WHEN parent_sku IS NOT NULL THEN net_rev END ) AS non_null_net_rev F…" at bounding box center [929, 4] width 1083 height 2845
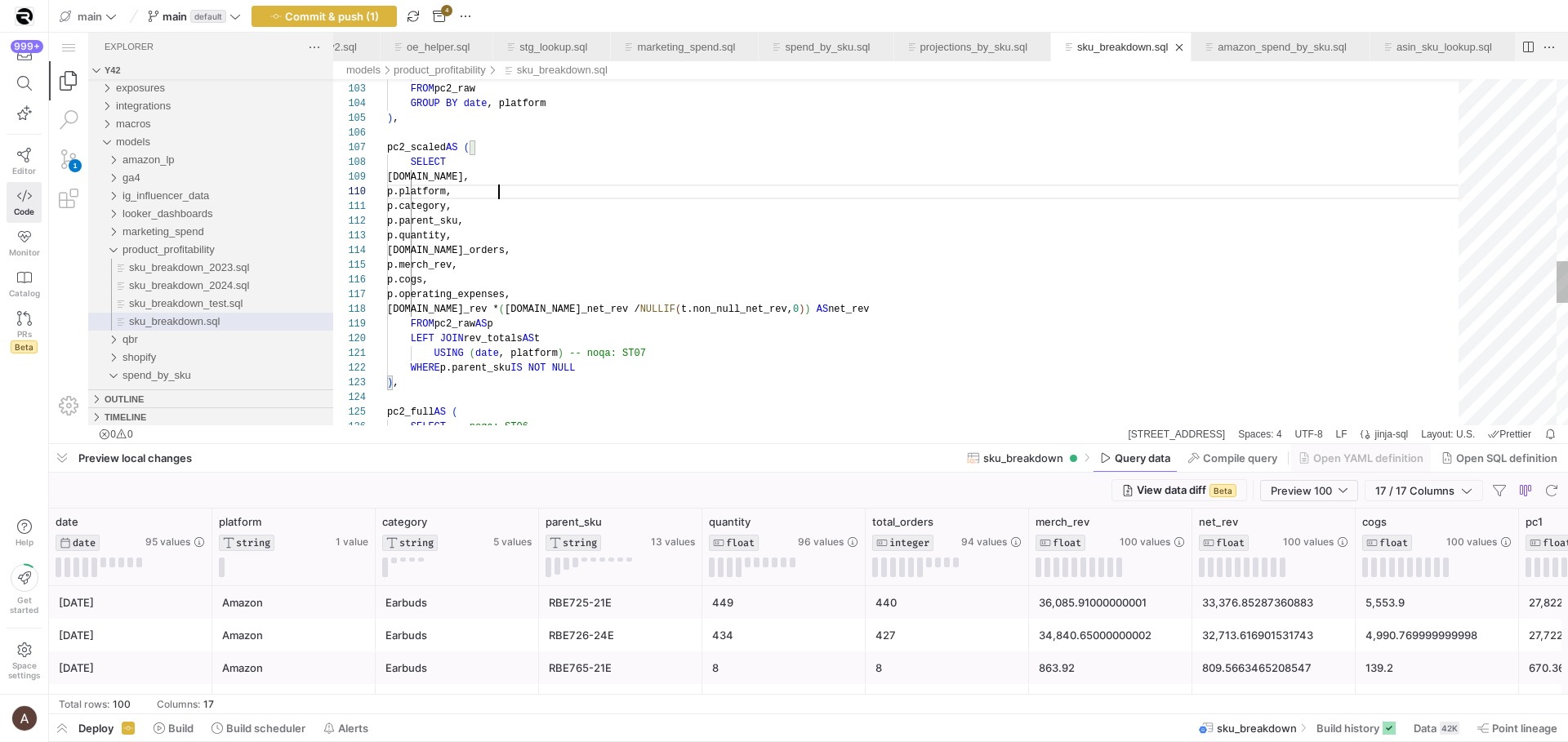
click at [579, 192] on div "SUM ( CASE WHEN parent_sku IS NOT NULL THEN net_rev END ) AS non_null_net_rev F…" at bounding box center [929, 4] width 1083 height 2845
click at [573, 211] on div "SUM ( CASE WHEN parent_sku IS NOT NULL THEN net_rev END ) AS non_null_net_rev F…" at bounding box center [929, 4] width 1083 height 2845
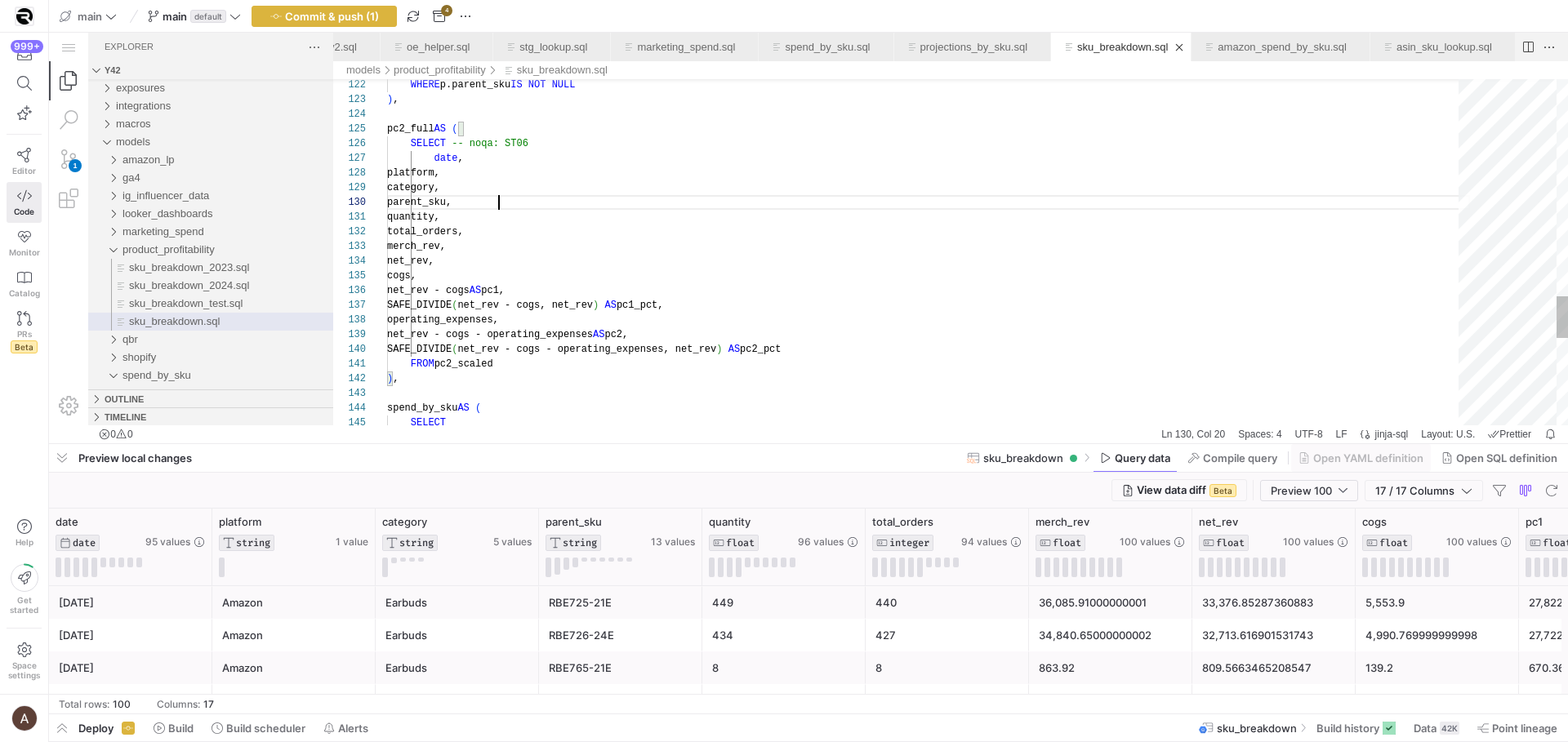
scroll to position [132, 112]
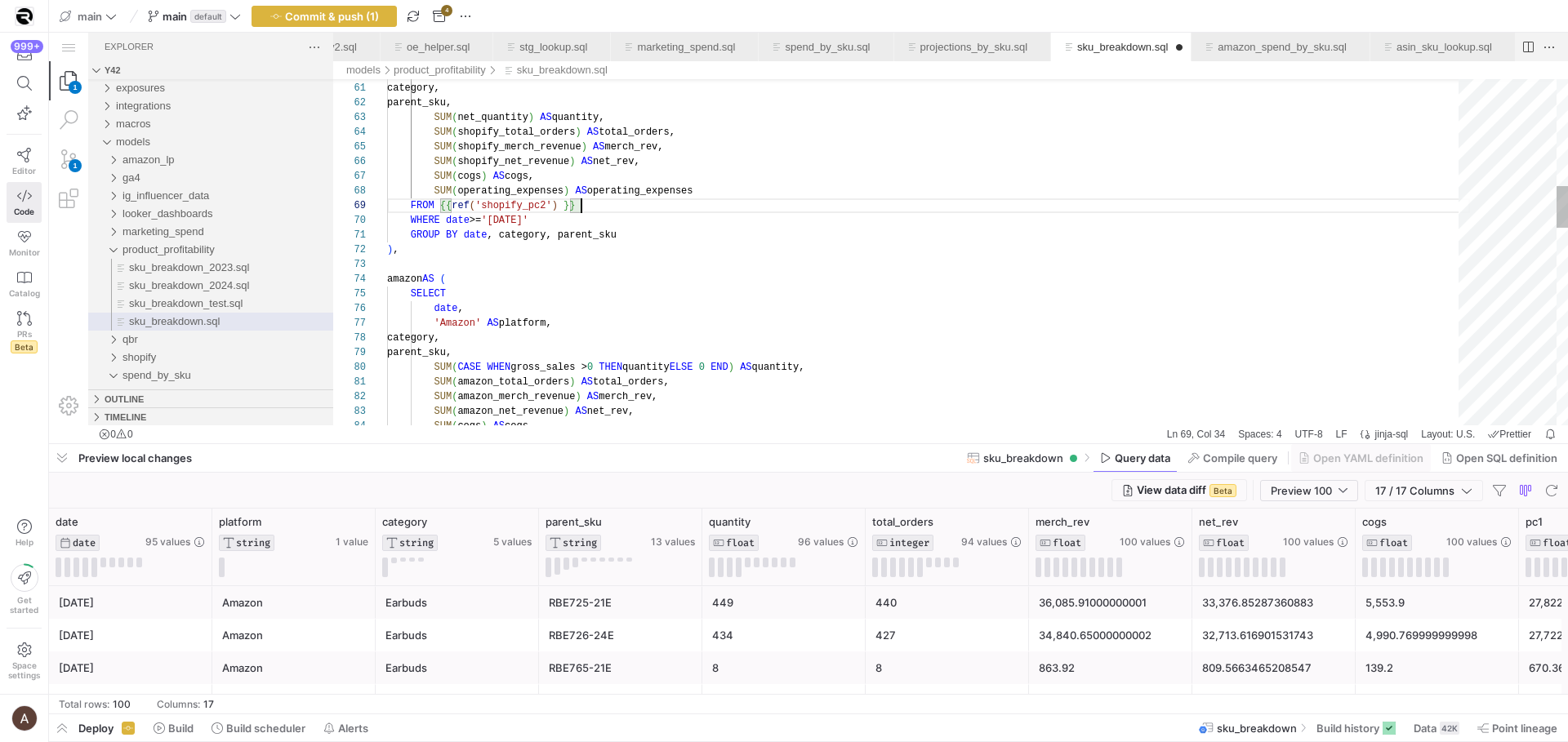
click at [619, 203] on div "'Shopify' AS platform, category, parent_sku, SUM ( net_quantity ) AS quantity, …" at bounding box center [929, 621] width 1083 height 2845
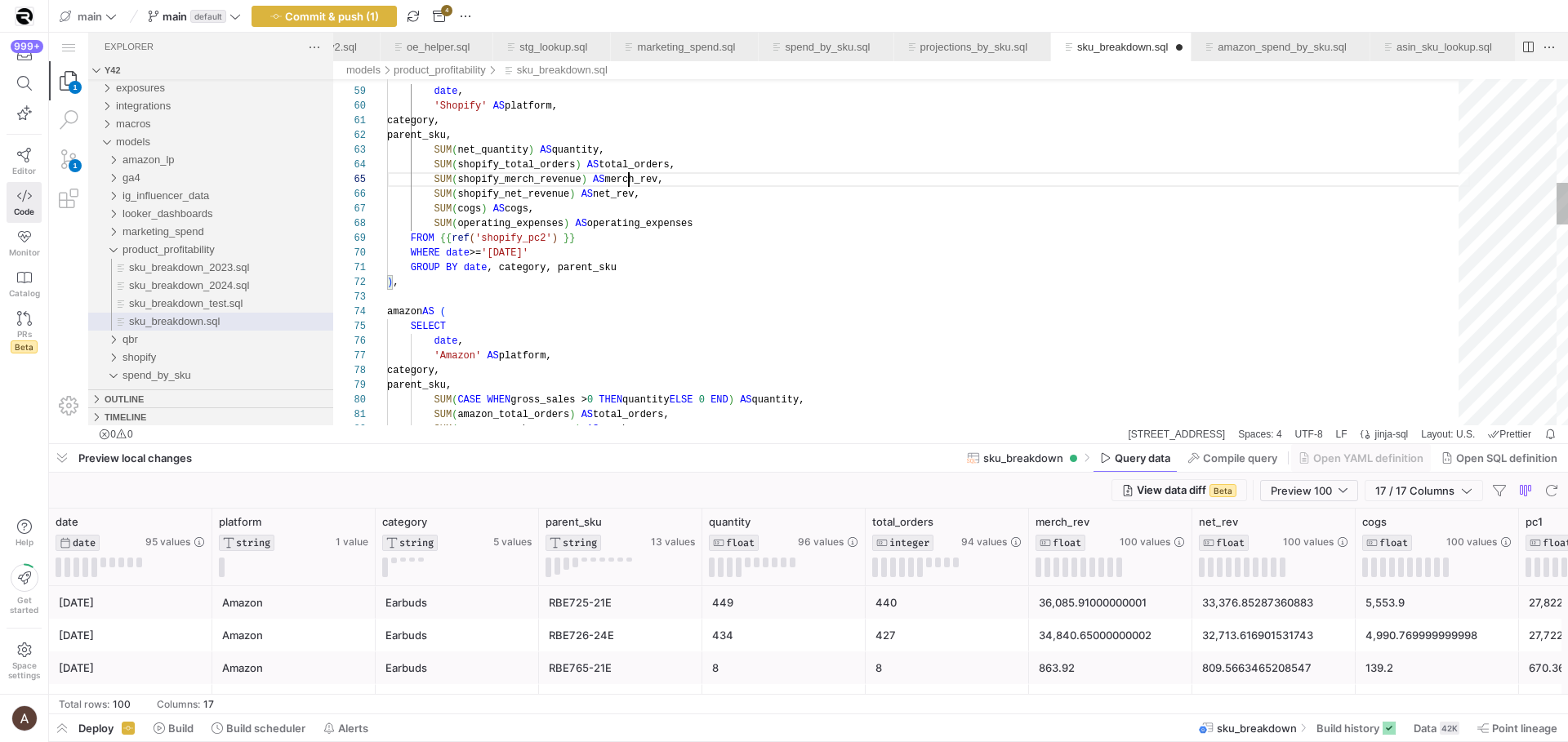
scroll to position [59, 242]
click at [631, 174] on div "category, parent_sku, SUM ( net_quantity ) AS quantity, SUM ( shopify_total_ord…" at bounding box center [929, 654] width 1083 height 2845
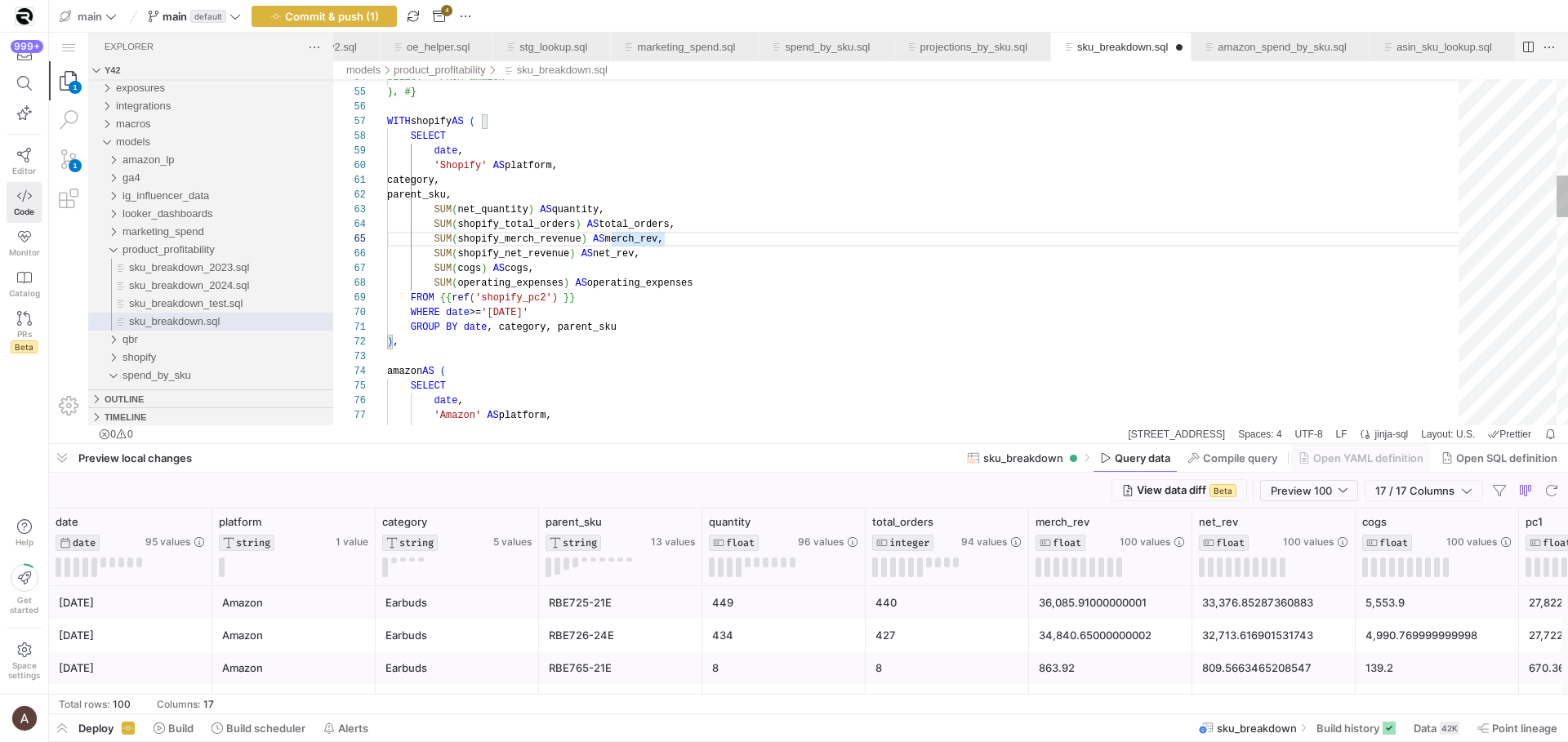
scroll to position [0, 100]
click at [631, 174] on div "category, parent_sku, SUM ( net_quantity ) AS quantity, SUM ( shopify_total_ord…" at bounding box center [929, 713] width 1083 height 2845
click at [630, 180] on div "category, parent_sku, SUM ( net_quantity ) AS quantity, SUM ( shopify_total_ord…" at bounding box center [929, 713] width 1083 height 2845
click at [621, 189] on div "category, parent_sku, SUM ( net_quantity ) AS quantity, SUM ( shopify_total_ord…" at bounding box center [929, 713] width 1083 height 2845
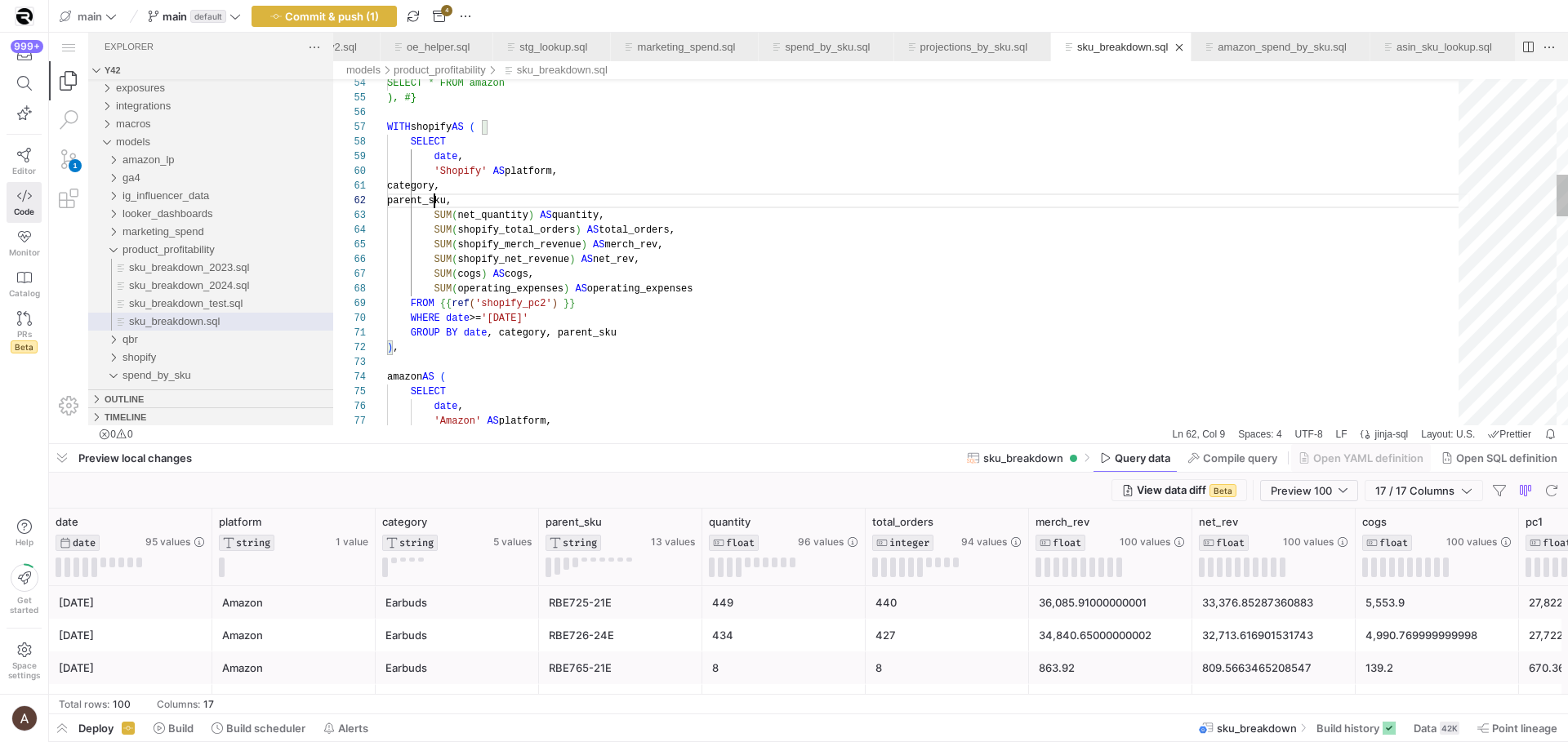
scroll to position [14, 48]
click at [434, 198] on div "category, parent_sku, SUM ( net_quantity ) AS quantity, SUM ( shopify_total_ord…" at bounding box center [929, 719] width 1083 height 2845
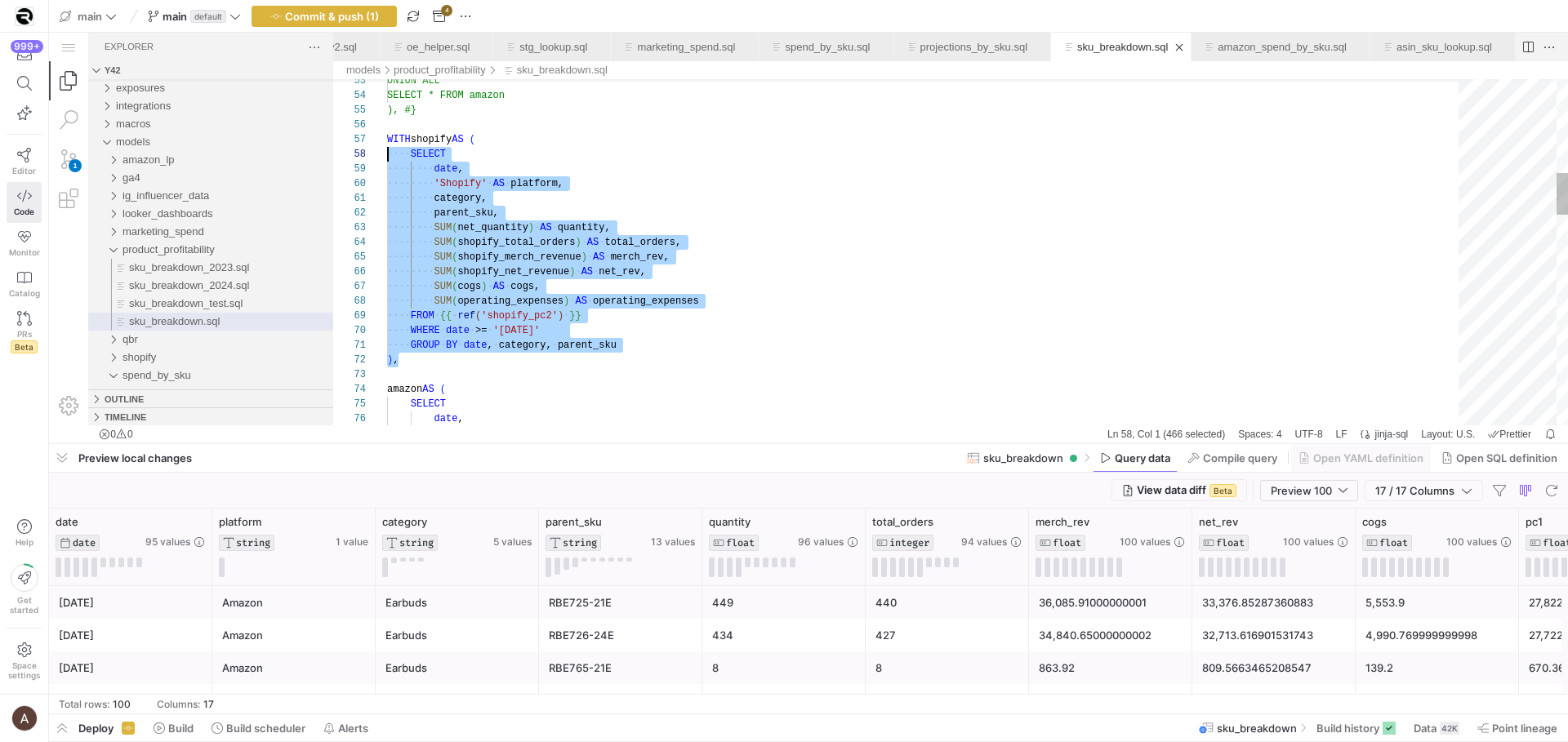
scroll to position [88, 0]
drag, startPoint x: 418, startPoint y: 357, endPoint x: 372, endPoint y: 141, distance: 220.8
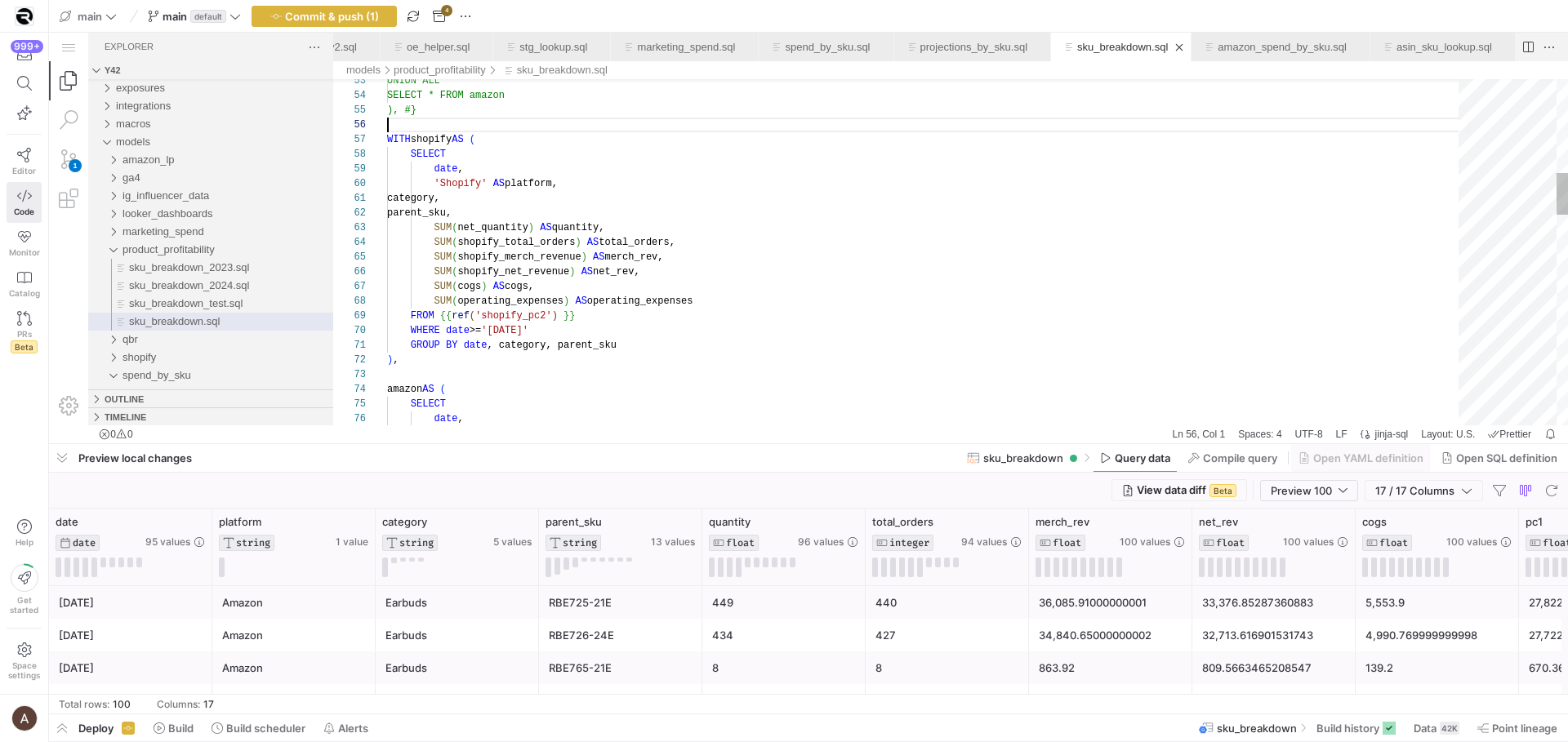
click at [419, 125] on div "date , SELECT amazon AS ( ) , GROUP BY date , category, parent_sku WHERE date >…" at bounding box center [929, 731] width 1083 height 2845
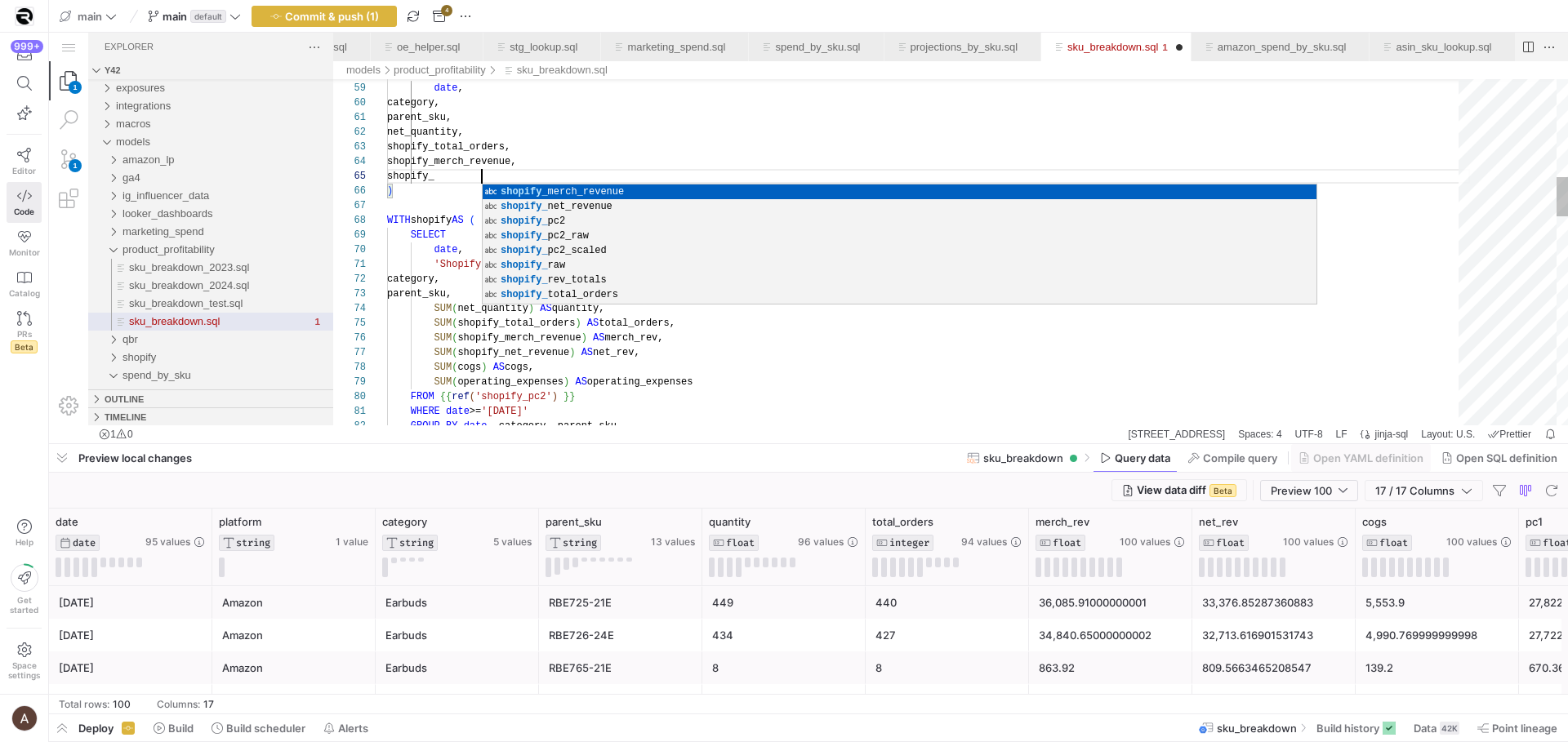
scroll to position [14, 42]
click at [432, 126] on div "parent_sku, category, 'Shopify' AS platform, date , SELECT WITH shopify AS ( SE…" at bounding box center [929, 731] width 1083 height 3006
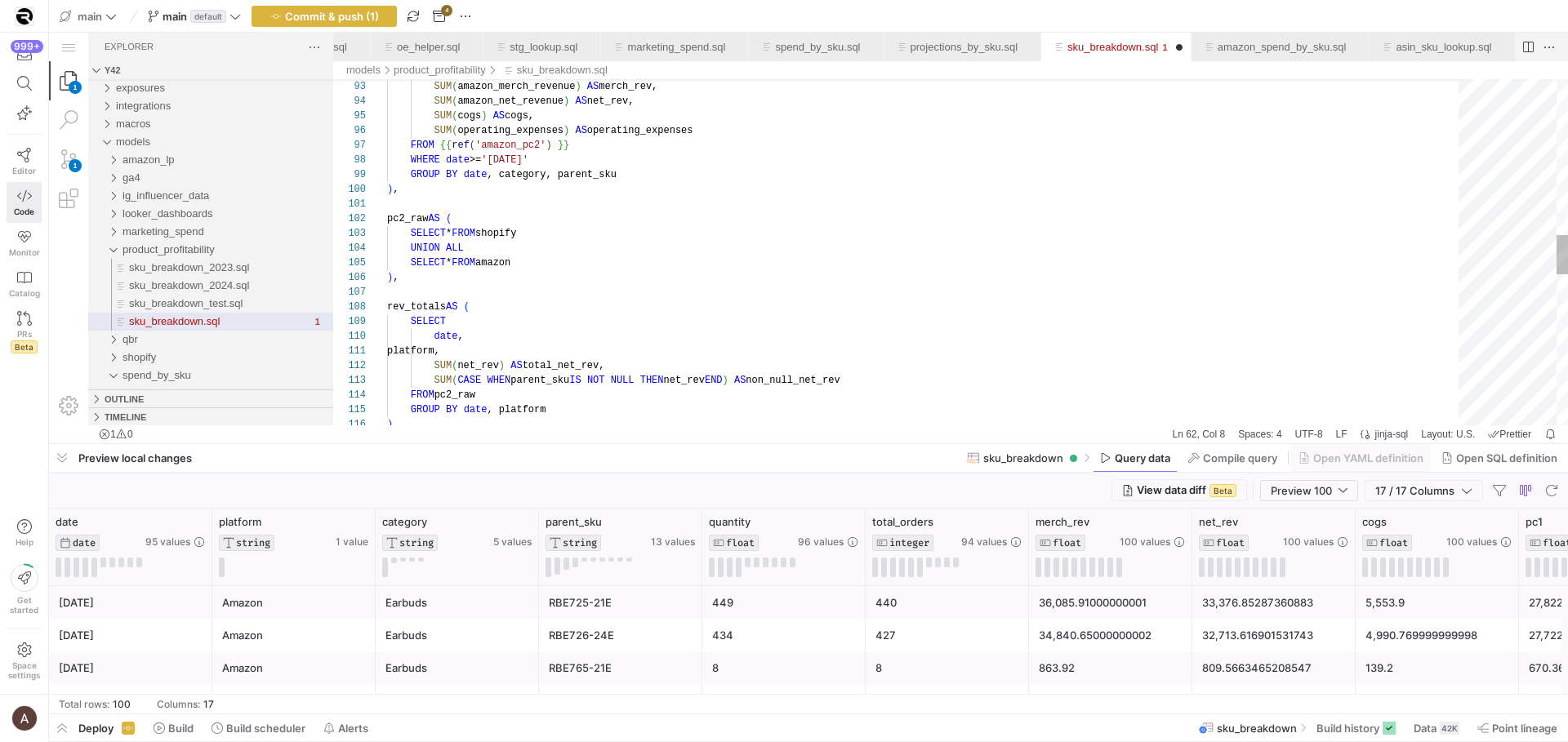
scroll to position [103, 177]
click at [592, 152] on div "SUM ( amazon_merch_revenue ) AS merch_rev, SUM ( amazon_net_revenue ) AS net_re…" at bounding box center [929, 230] width 1083 height 3006
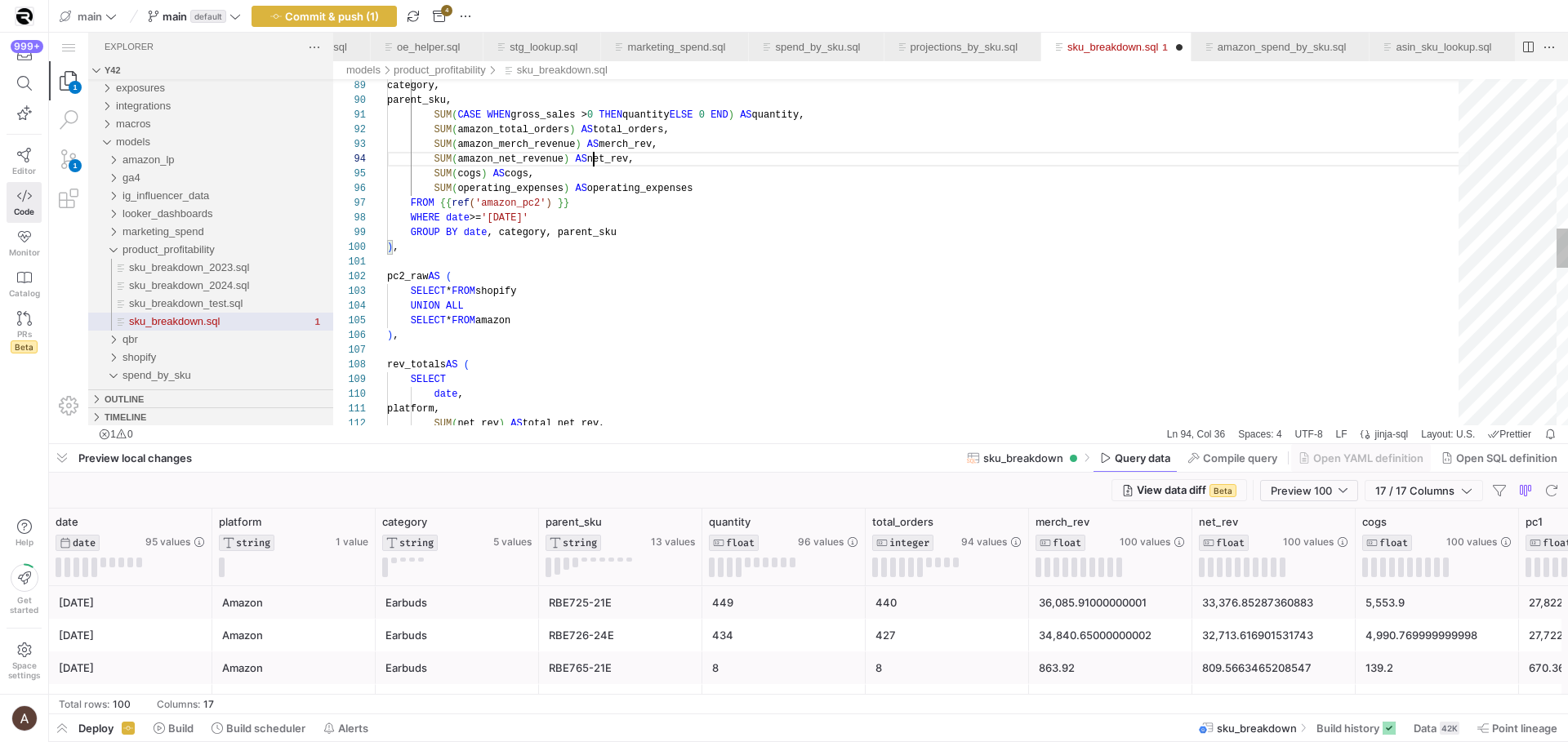
scroll to position [44, 207]
click at [592, 165] on div "SUM ( net_rev ) AS total_net_rev, platform, date , rev_totals AS ( SELECT ) , S…" at bounding box center [929, 288] width 1083 height 3006
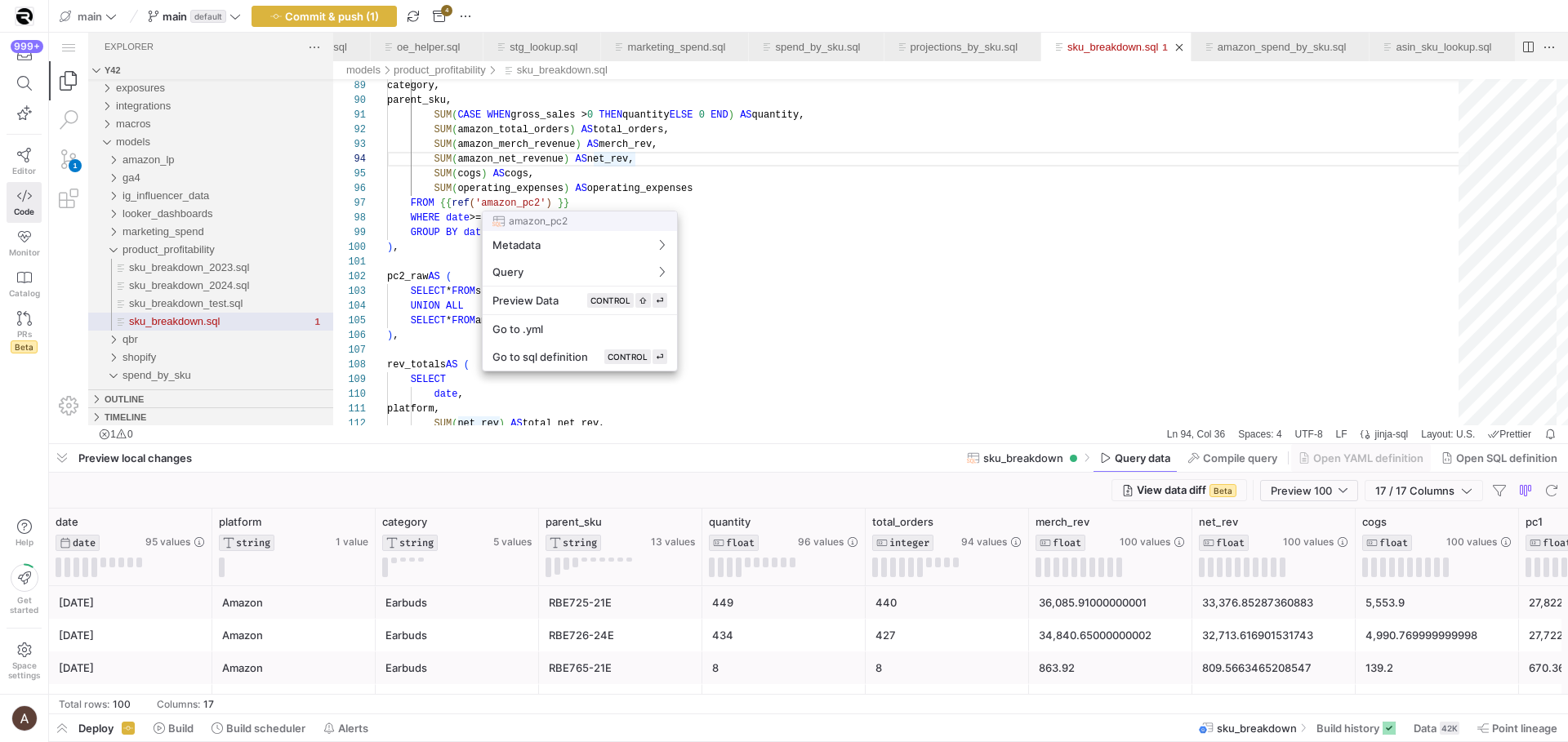
click at [643, 144] on div at bounding box center [784, 371] width 1568 height 742
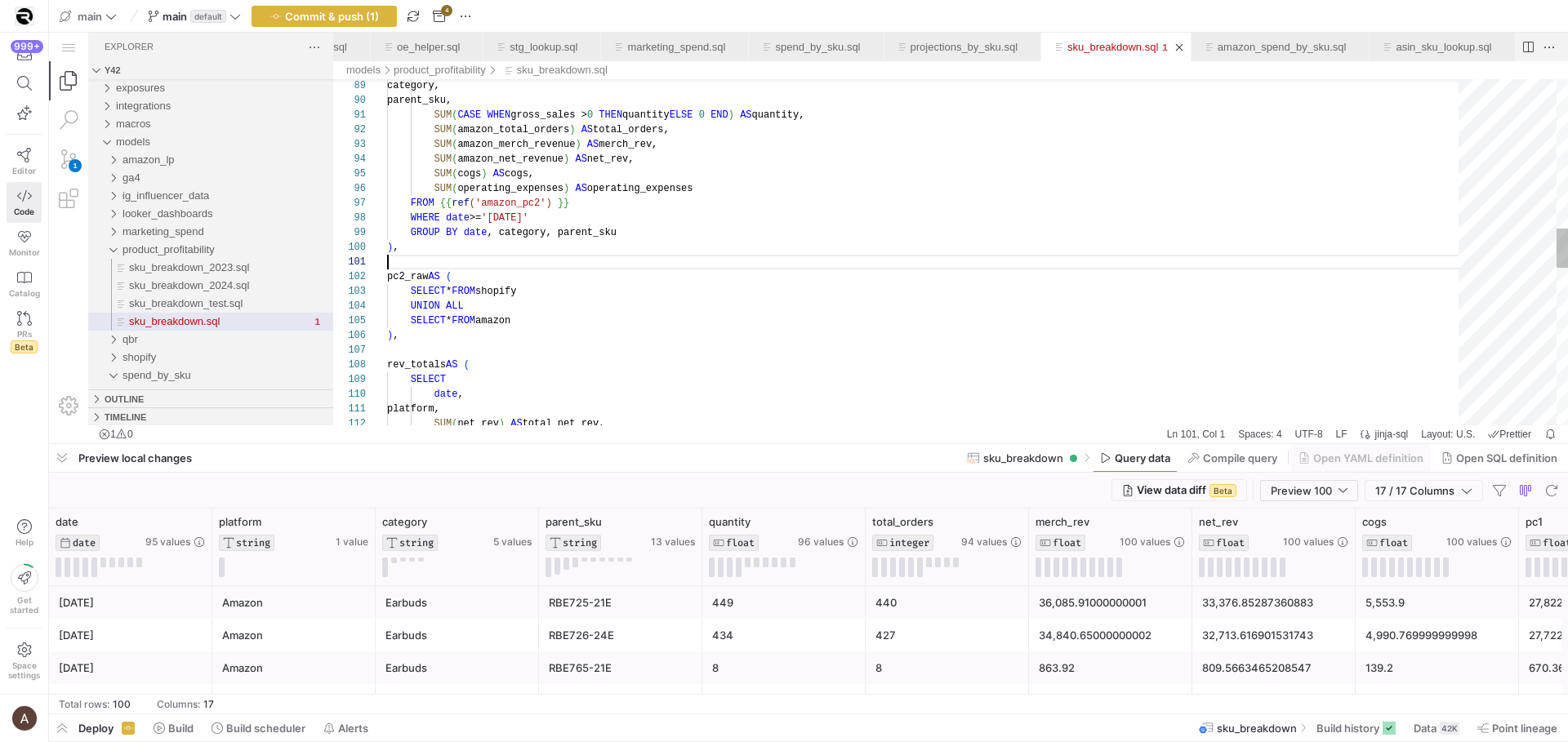
scroll to position [0, 0]
click at [673, 262] on div "SUM ( net_rev ) AS total_net_rev, platform, date , rev_totals AS ( SELECT ) , S…" at bounding box center [929, 288] width 1083 height 3006
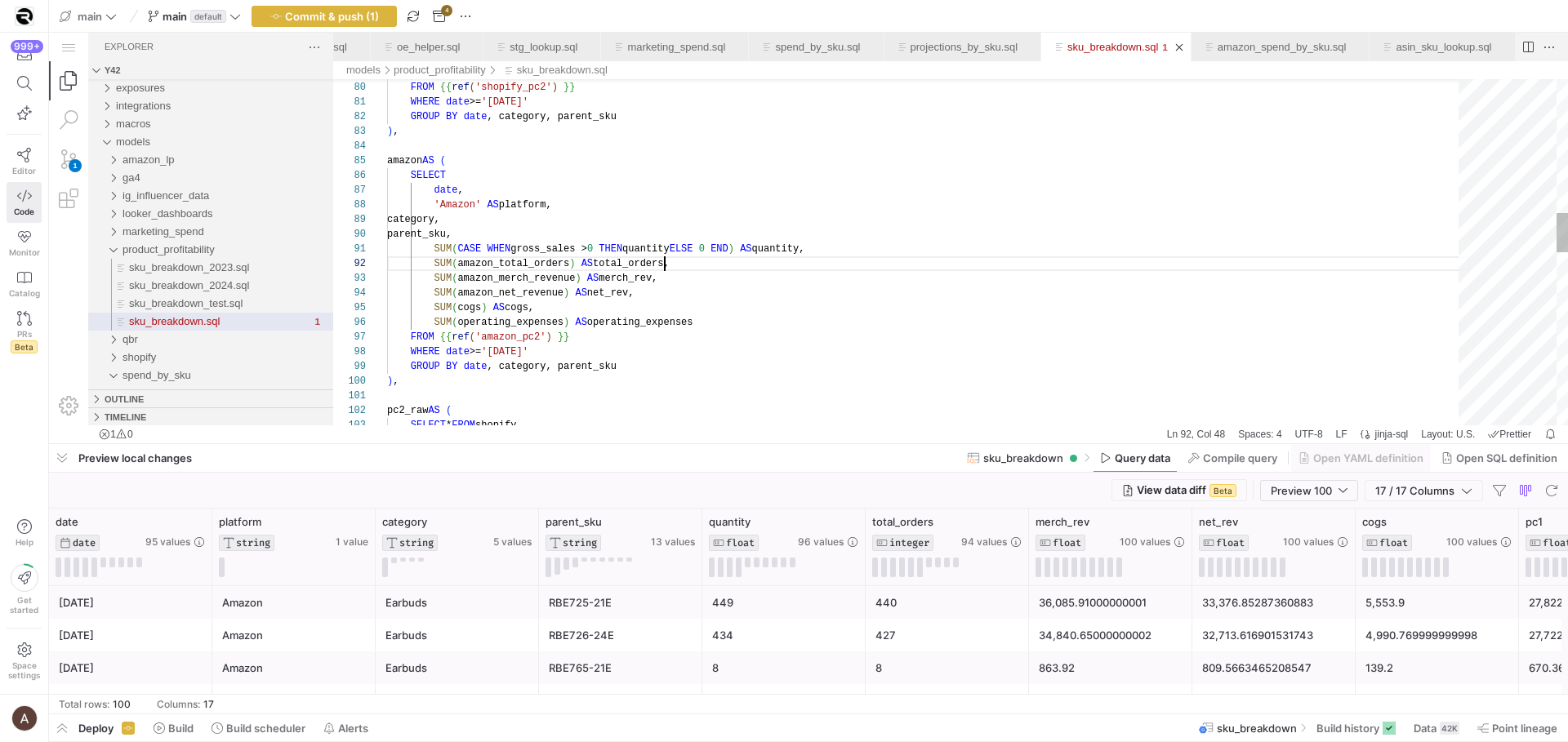
scroll to position [14, 278]
click at [665, 261] on div "SELECT * FROM shopify pc2_raw AS ( GROUP BY date , category, parent_sku ) , WHE…" at bounding box center [929, 422] width 1083 height 3006
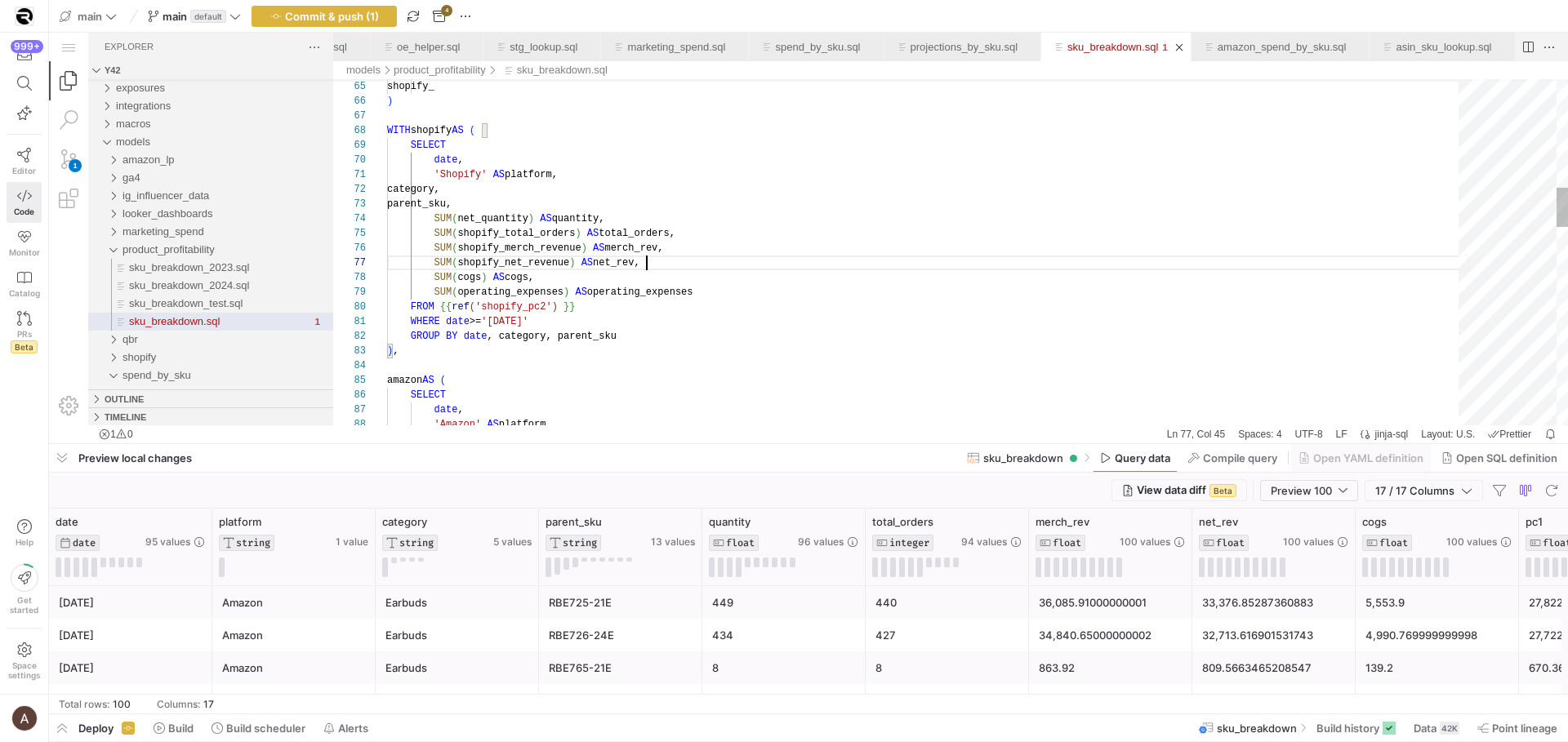
scroll to position [88, 260]
click at [664, 261] on div "'Amazon' AS platform, date , SELECT amazon AS ( ) , GROUP BY date , category, p…" at bounding box center [929, 642] width 1083 height 3006
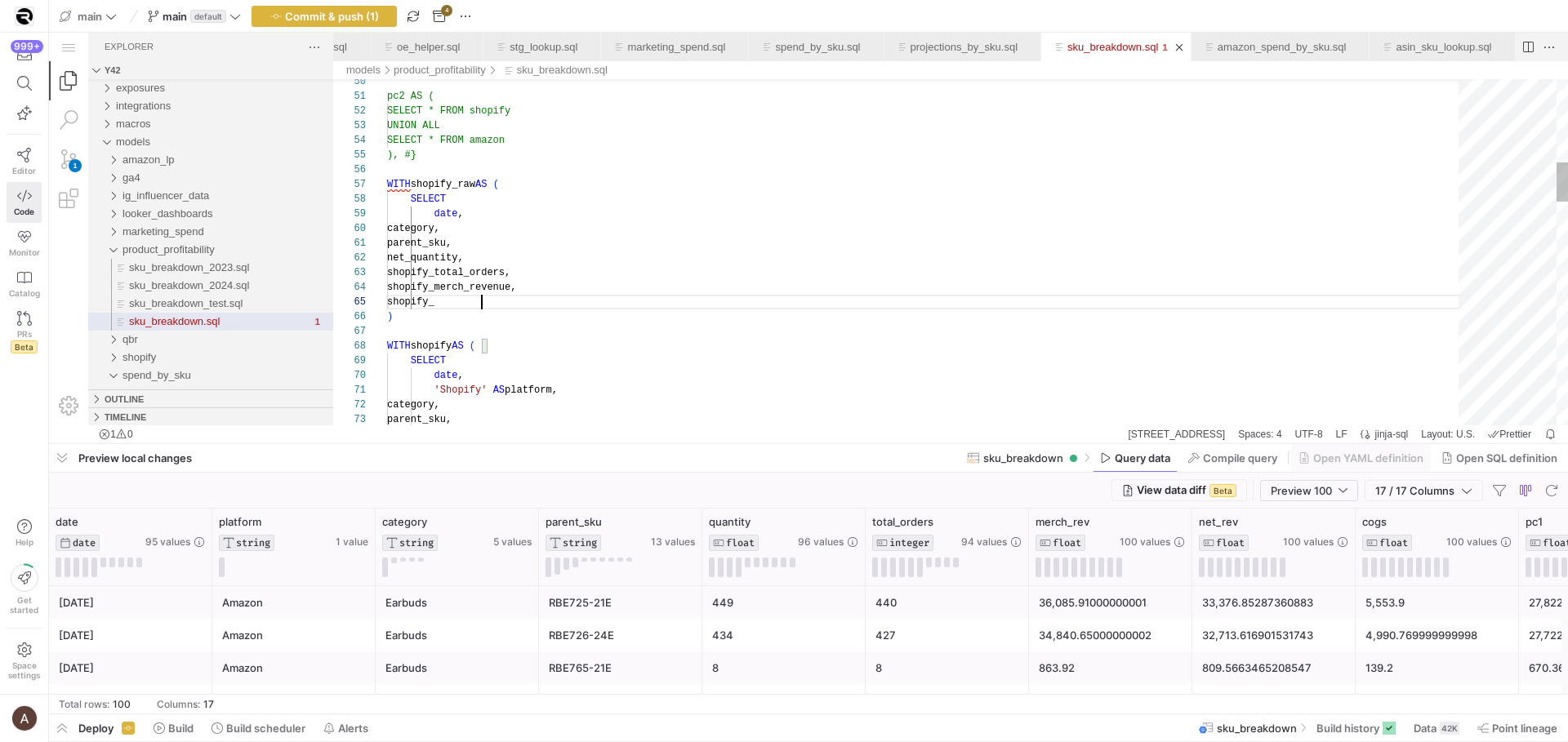
scroll to position [59, 94]
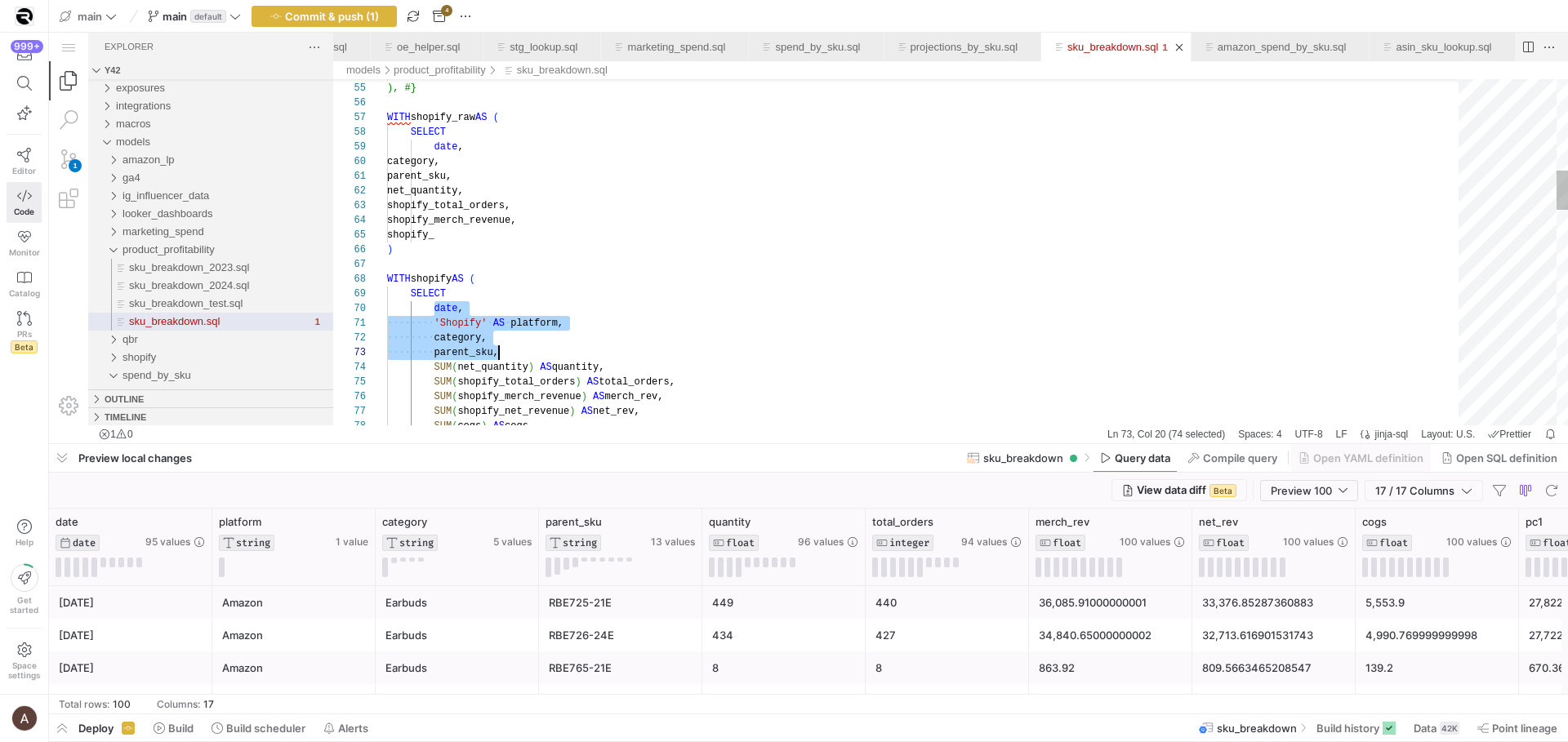
scroll to position [132, 112]
drag, startPoint x: 437, startPoint y: 304, endPoint x: 522, endPoint y: 356, distance: 99.6
drag, startPoint x: 437, startPoint y: 148, endPoint x: 513, endPoint y: 178, distance: 81.7
paste textarea "category, parent_sku, net_quantity, shopify_total_orders, shopify_merch_revenue…"
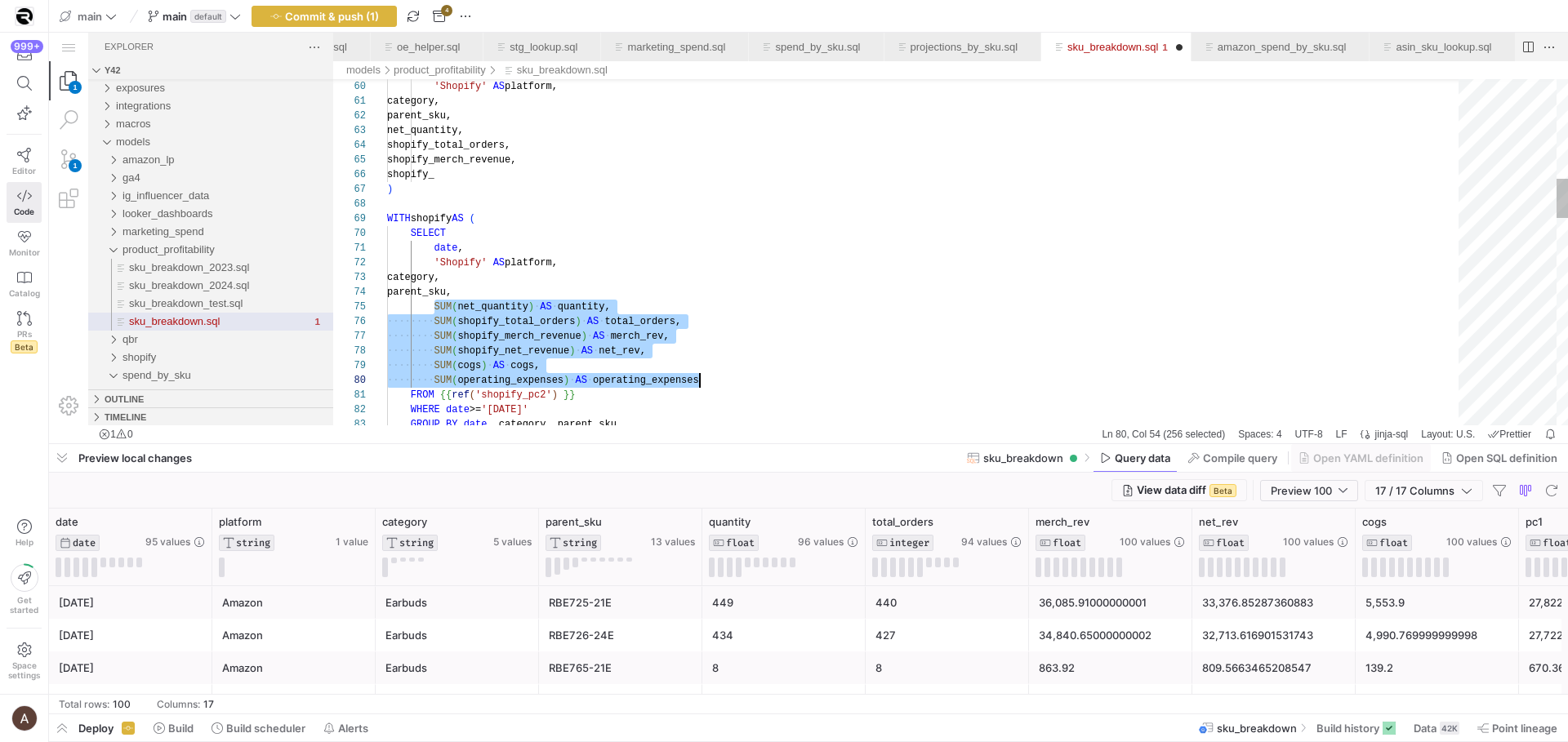
scroll to position [59, 312]
drag, startPoint x: 436, startPoint y: 305, endPoint x: 712, endPoint y: 377, distance: 285.2
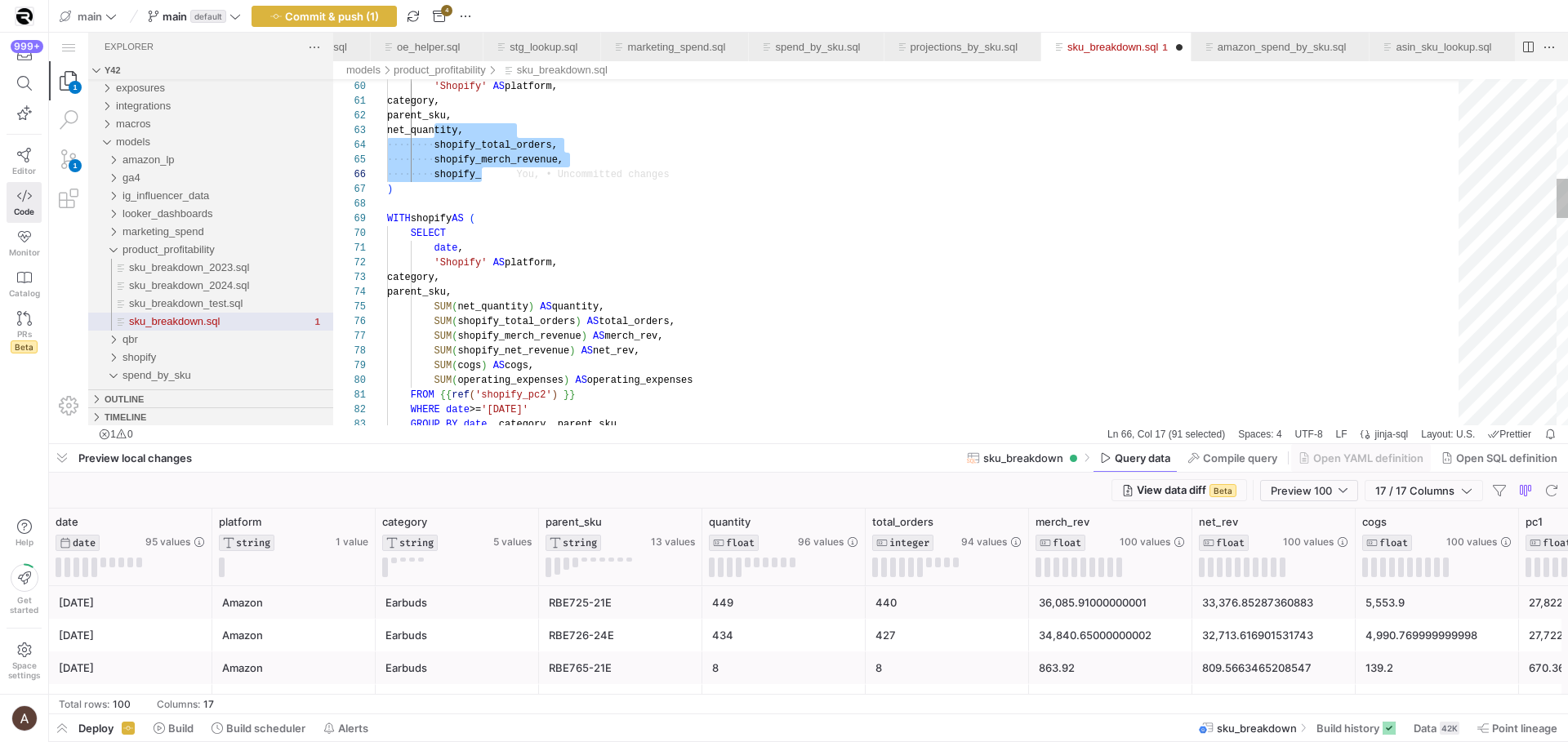
drag, startPoint x: 434, startPoint y: 133, endPoint x: 515, endPoint y: 171, distance: 89.5
paste textarea "SUM(net_quantity) AS quantity, SUM(shopify_total_orders) AS total_orders, SUM(s…"
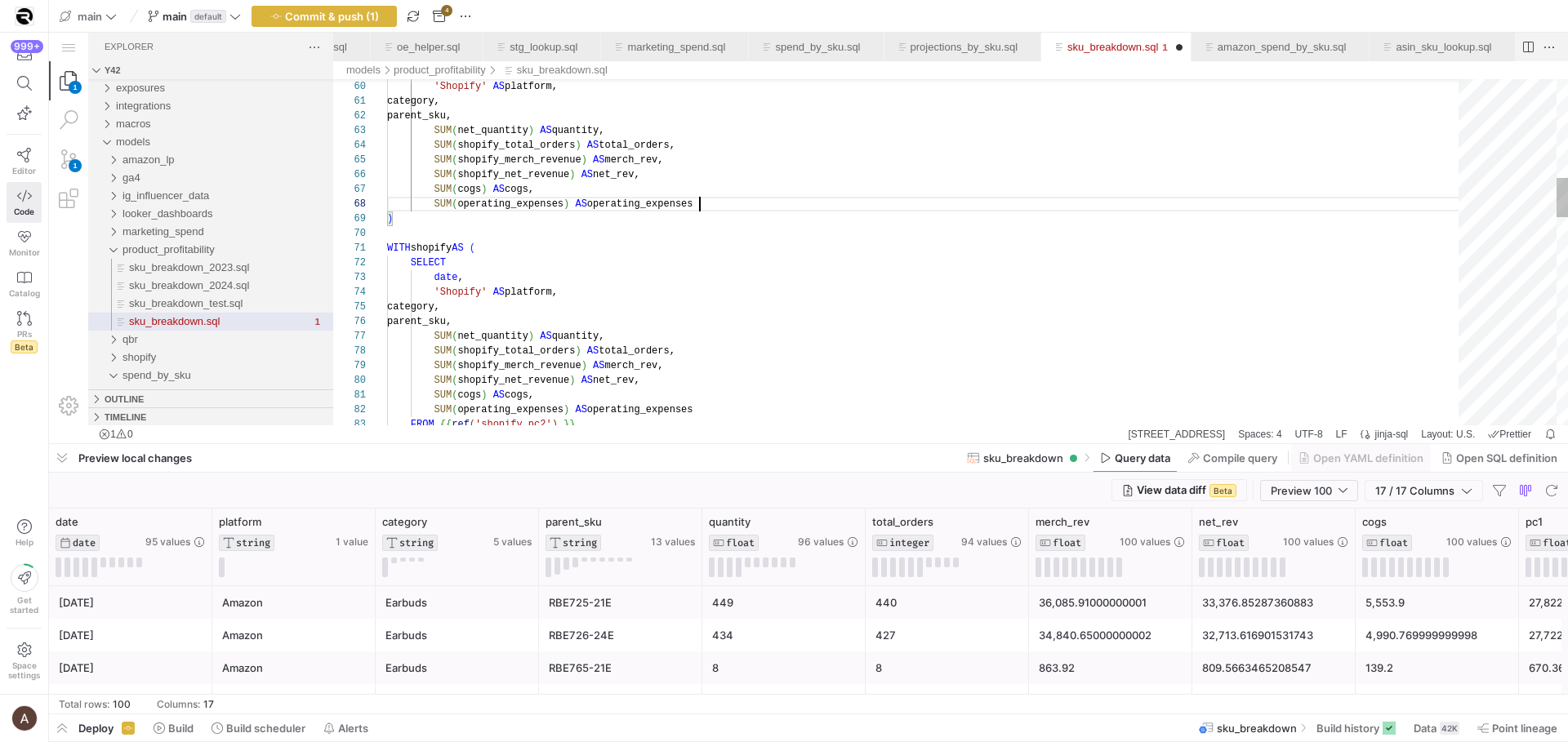
click at [444, 134] on div ") SUM ( shopify_net_revenue ) AS net_rev, SUM ( shopify_merch_revenue ) AS merc…" at bounding box center [929, 737] width 1083 height 3051
click at [432, 130] on div ") SUM ( shopify_net_revenue ) AS net_rev, SUM ( shopify_merch_revenue ) AS merc…" at bounding box center [929, 737] width 1083 height 3051
drag, startPoint x: 432, startPoint y: 130, endPoint x: 455, endPoint y: 214, distance: 87.1
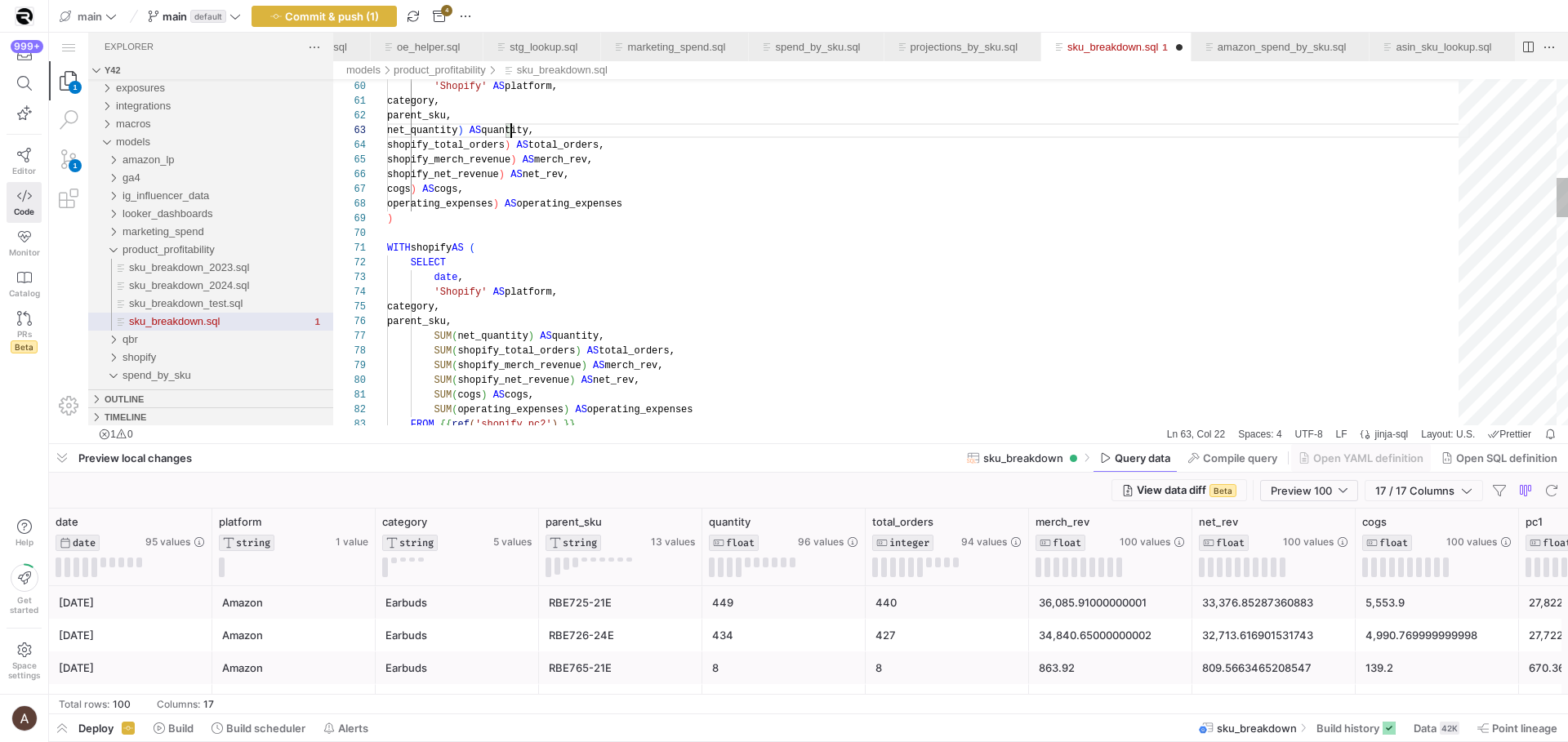
scroll to position [30, 118]
click at [559, 140] on div ") shopify_net_revenue ) AS net_rev, shopify_merch_revenue ) AS merch_rev, shopi…" at bounding box center [929, 737] width 1083 height 3051
click at [564, 162] on div ") shopify_net_revenue ) AS net_rev, shopify_merch_revenue ) AS merch_rev, shopi…" at bounding box center [929, 737] width 1083 height 3051
click at [549, 172] on div ") shopify_net_revenue ) AS net_rev, shopify_merch_revenue AS merch_rev, shopify…" at bounding box center [929, 737] width 1083 height 3051
click at [554, 176] on div ") shopify_net_revenue ) AS net_rev, shopify_merch_revenue AS merch_rev, shopify…" at bounding box center [929, 737] width 1083 height 3051
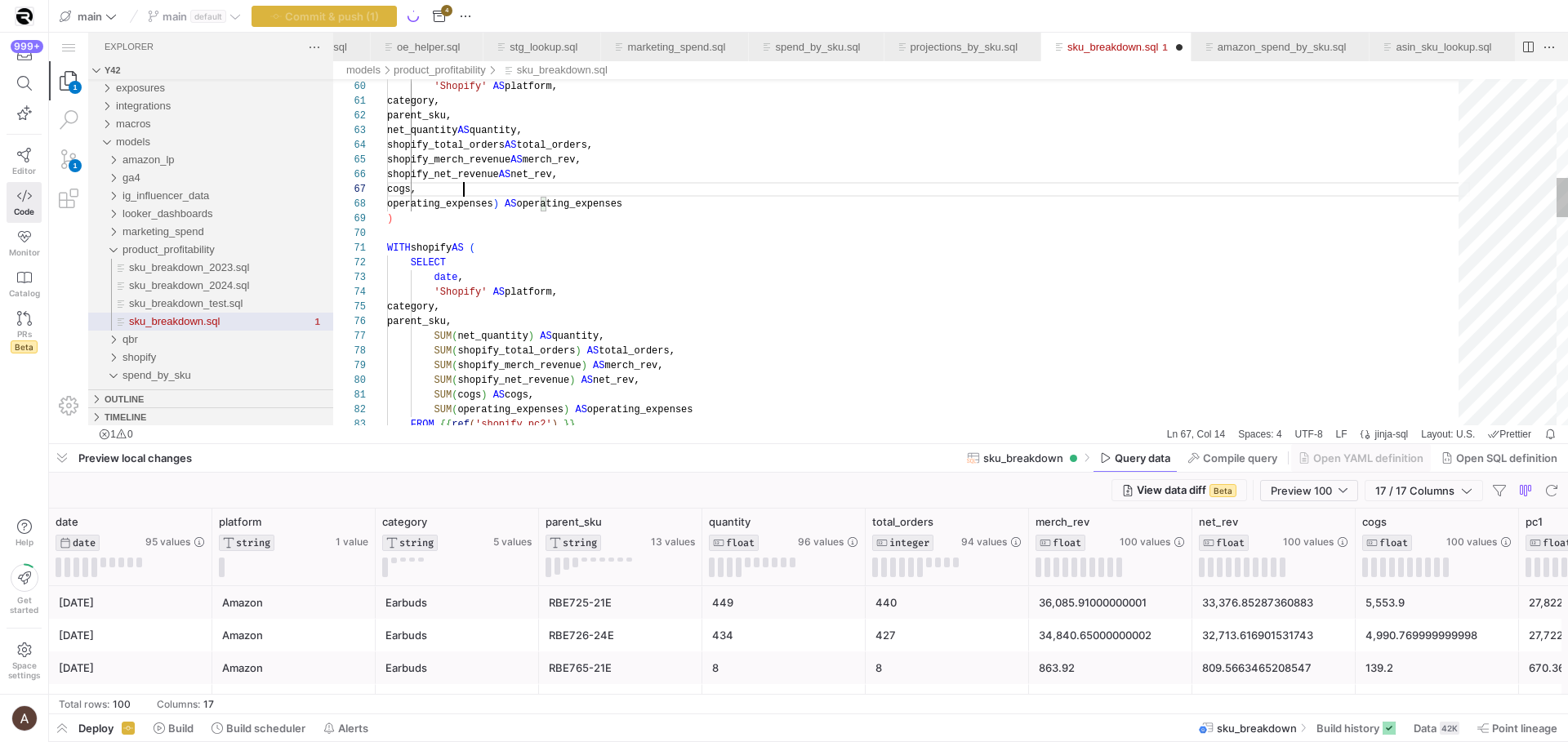
scroll to position [88, 77]
drag, startPoint x: 540, startPoint y: 208, endPoint x: 688, endPoint y: 206, distance: 148.0
click at [688, 206] on div ") shopify_net_revenue AS net_rev, shopify_merch_revenue AS merch_rev, shopify_t…" at bounding box center [929, 737] width 1083 height 3051
drag, startPoint x: 690, startPoint y: 200, endPoint x: 543, endPoint y: 198, distance: 147.0
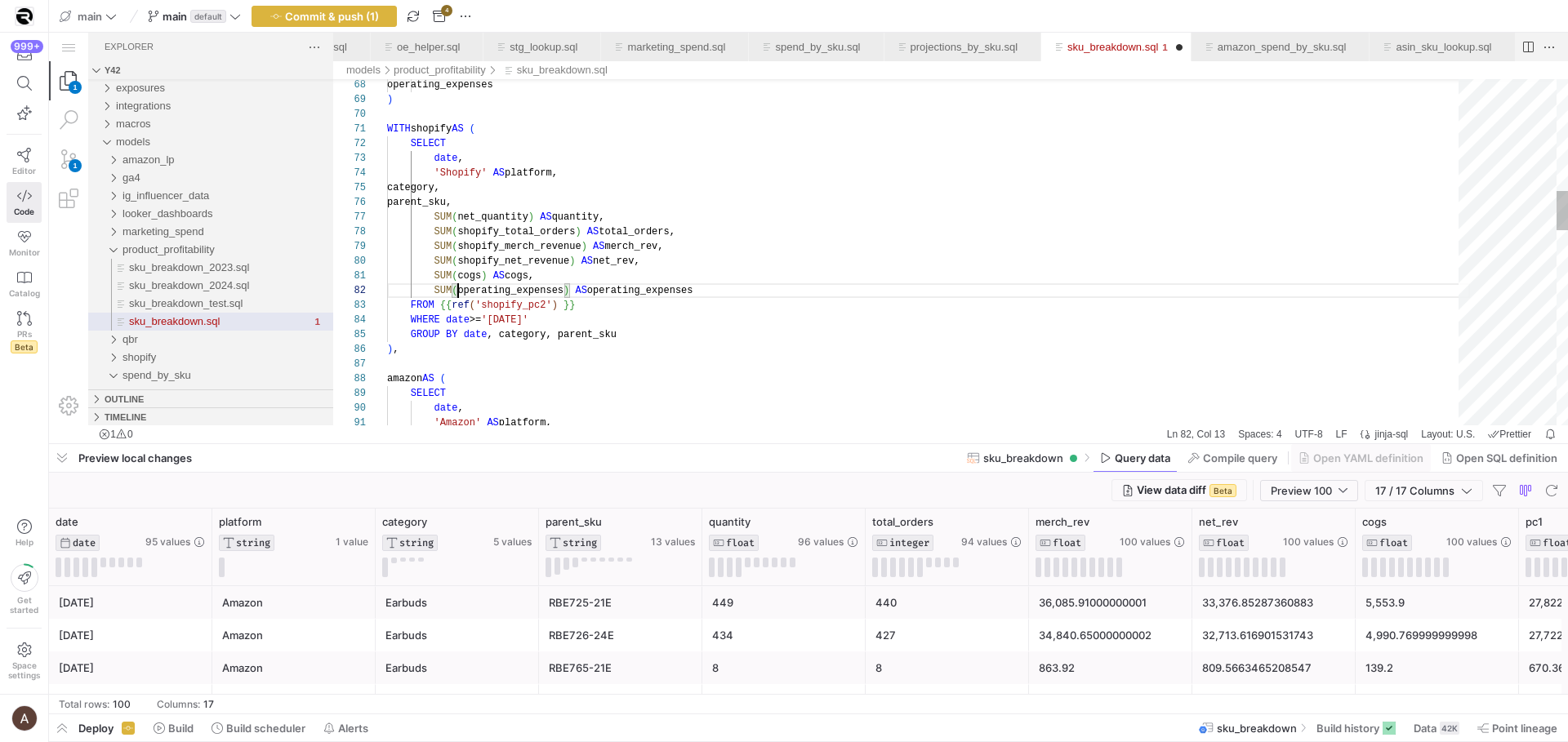
scroll to position [14, 71]
click at [455, 310] on div ") WITH shopify AS ( SELECT date , 'Shopify' AS platform, category, parent_sku, …" at bounding box center [929, 618] width 1083 height 3051
drag, startPoint x: 412, startPoint y: 306, endPoint x: 571, endPoint y: 324, distance: 160.0
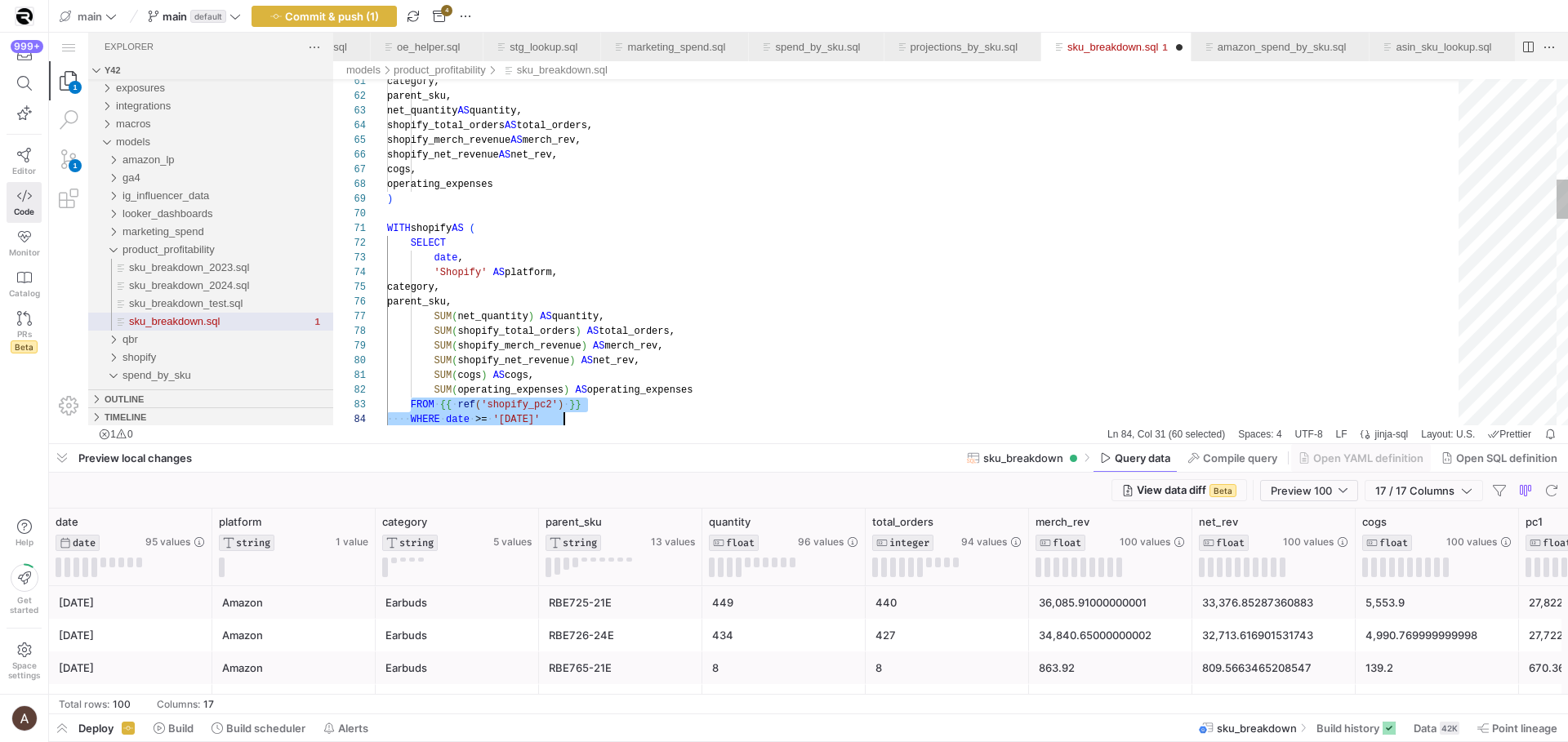
click at [570, 197] on div ") WITH shopify AS ( SELECT date , 'Shopify' AS platform, category, parent_sku, …" at bounding box center [929, 717] width 1083 height 3051
click at [575, 190] on div ") WITH shopify AS ( SELECT date , 'Shopify' AS platform, category, parent_sku, …" at bounding box center [929, 717] width 1083 height 3051
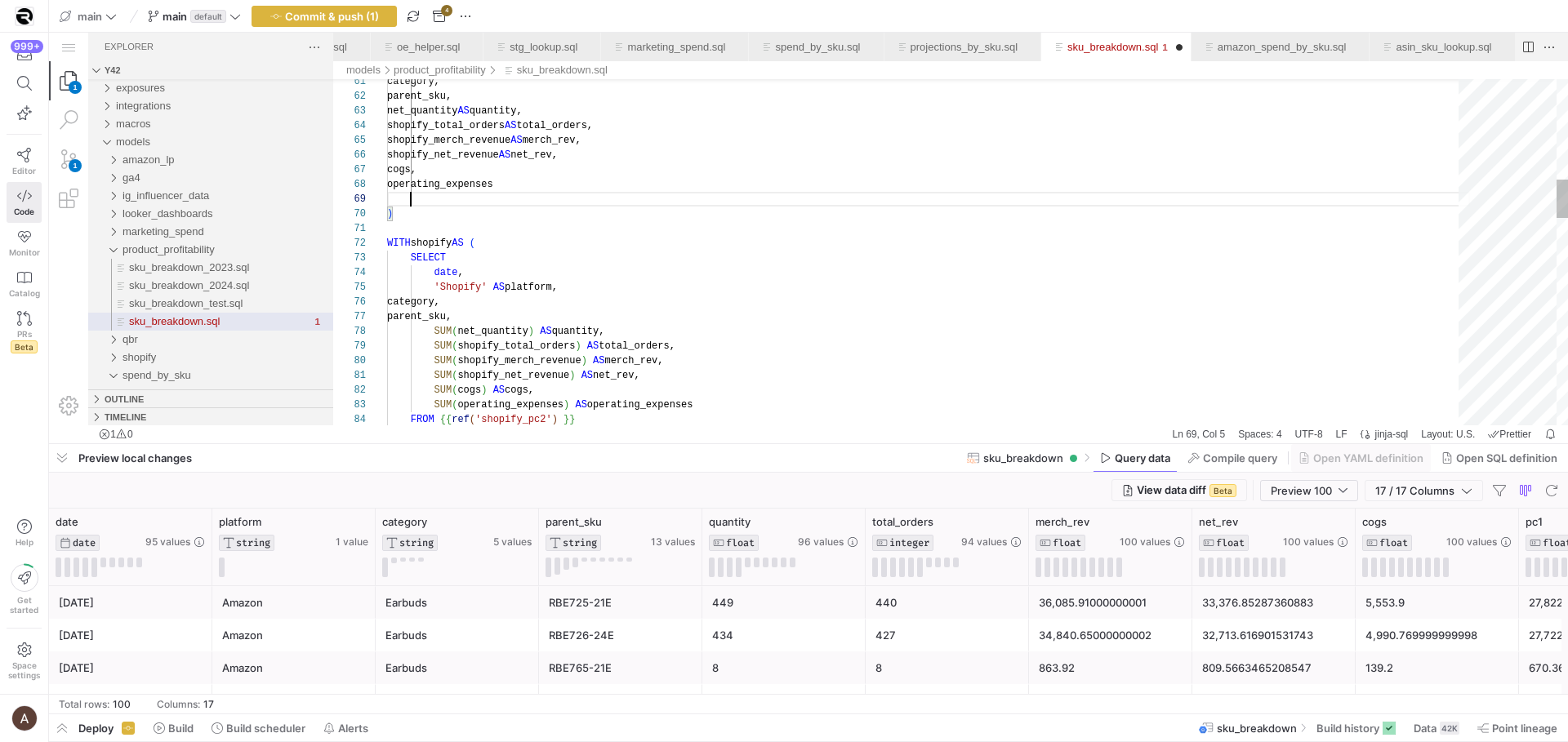
paste textarea "FROM {{ ref('shopify_pc2') }} WHERE date >= '[DATE]'"
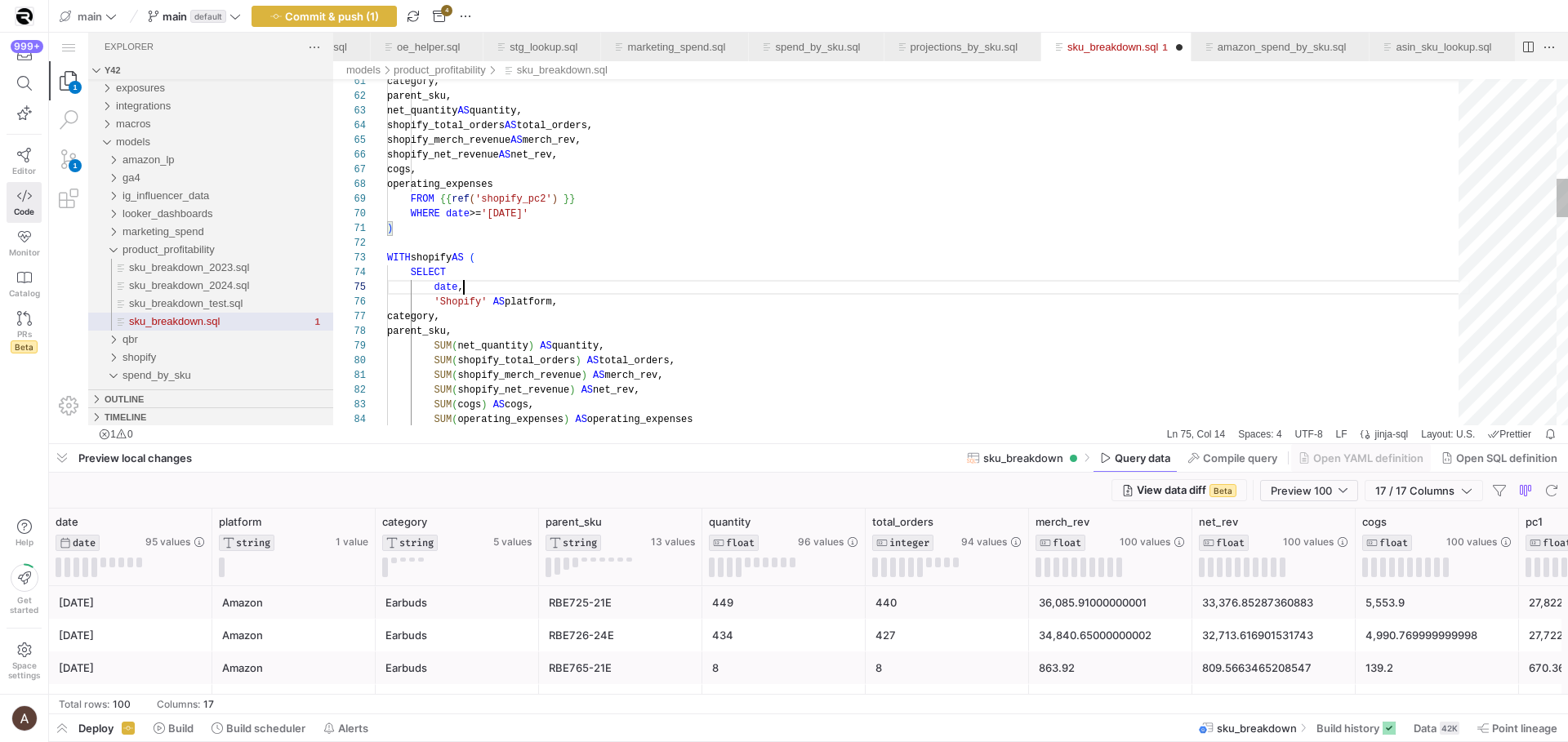
scroll to position [59, 77]
click at [572, 290] on div ") WITH shopify AS ( SELECT date , 'Shopify' AS platform, category, parent_sku, …" at bounding box center [929, 732] width 1083 height 3079
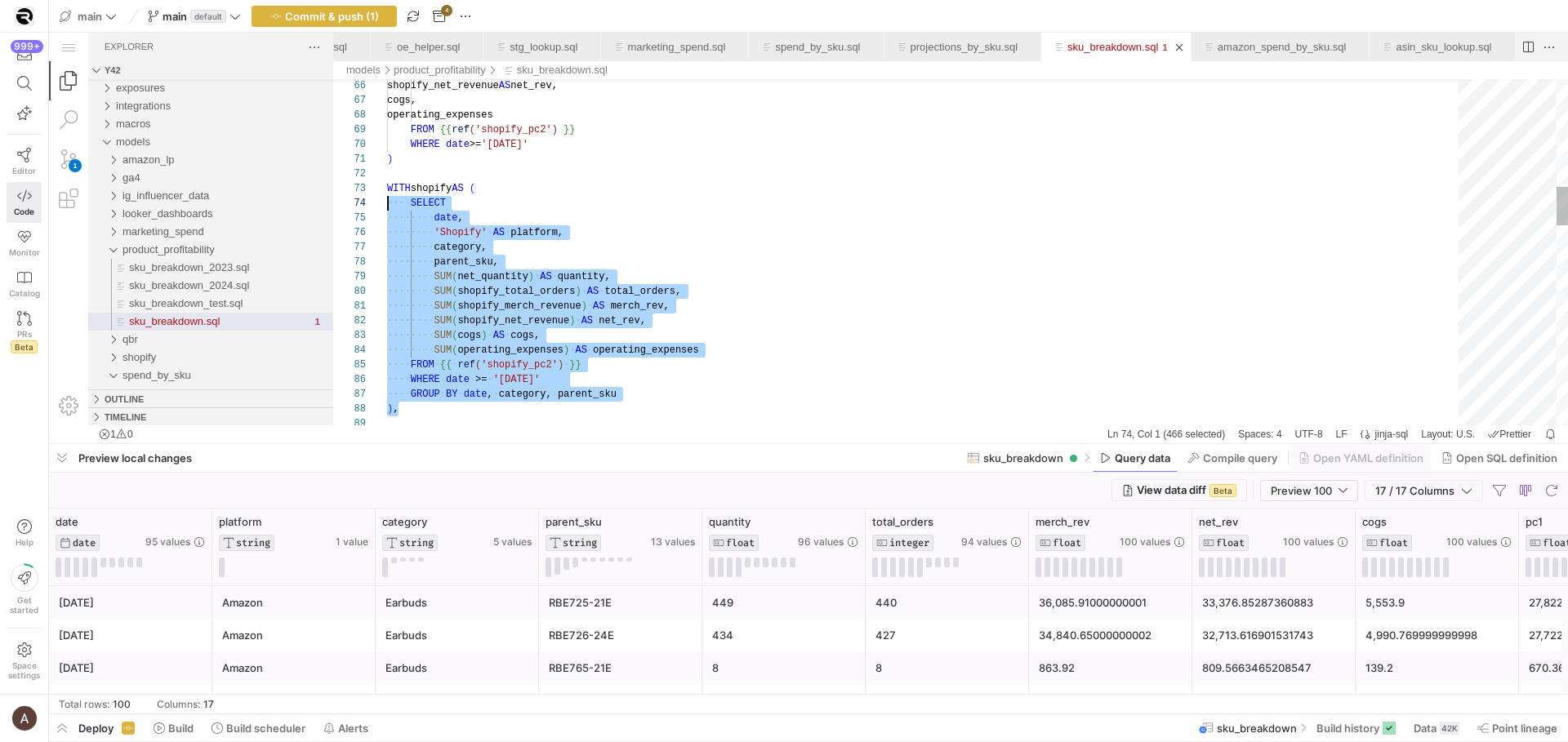
scroll to position [30, 0]
drag, startPoint x: 524, startPoint y: 407, endPoint x: 323, endPoint y: 191, distance: 295.1
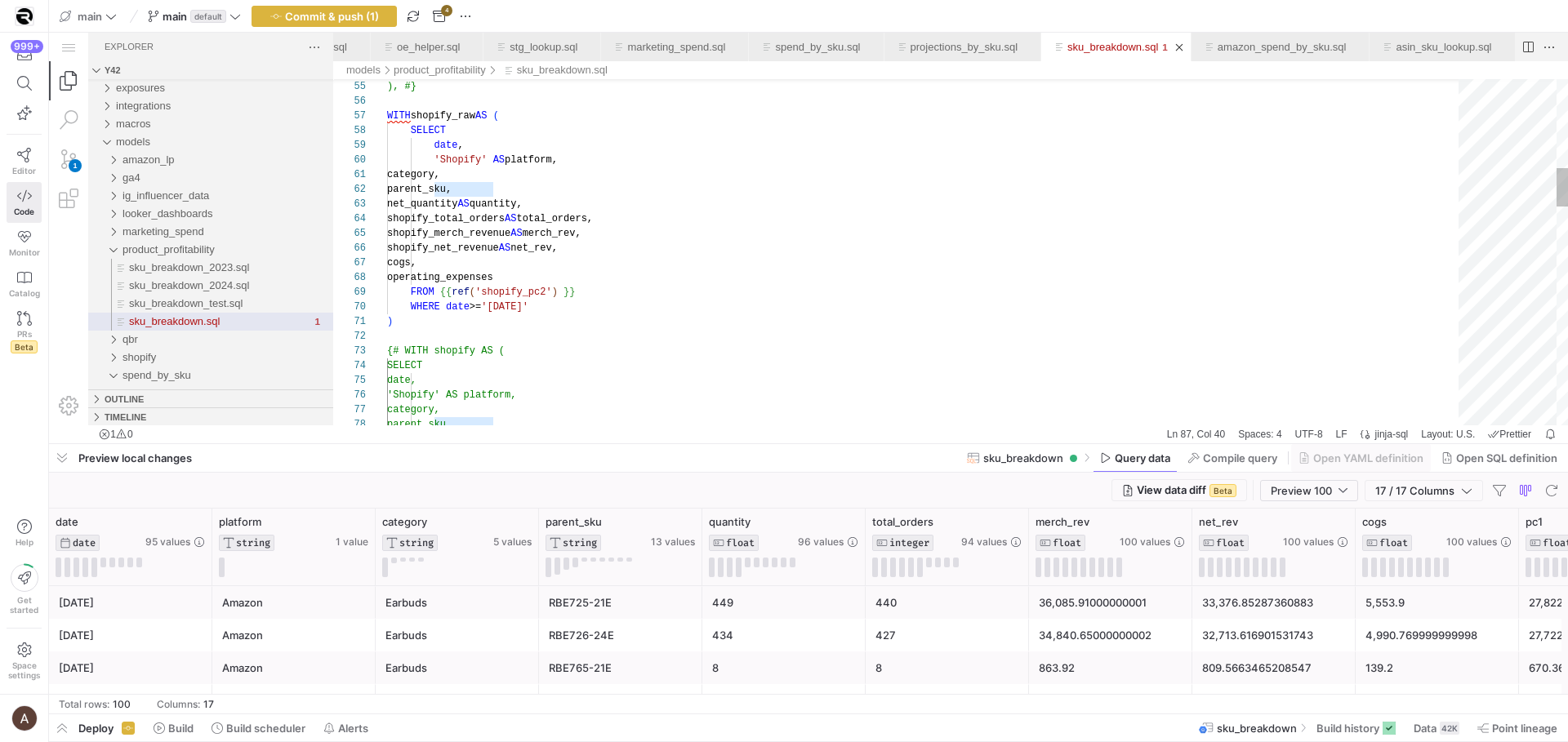
scroll to position [0, 6]
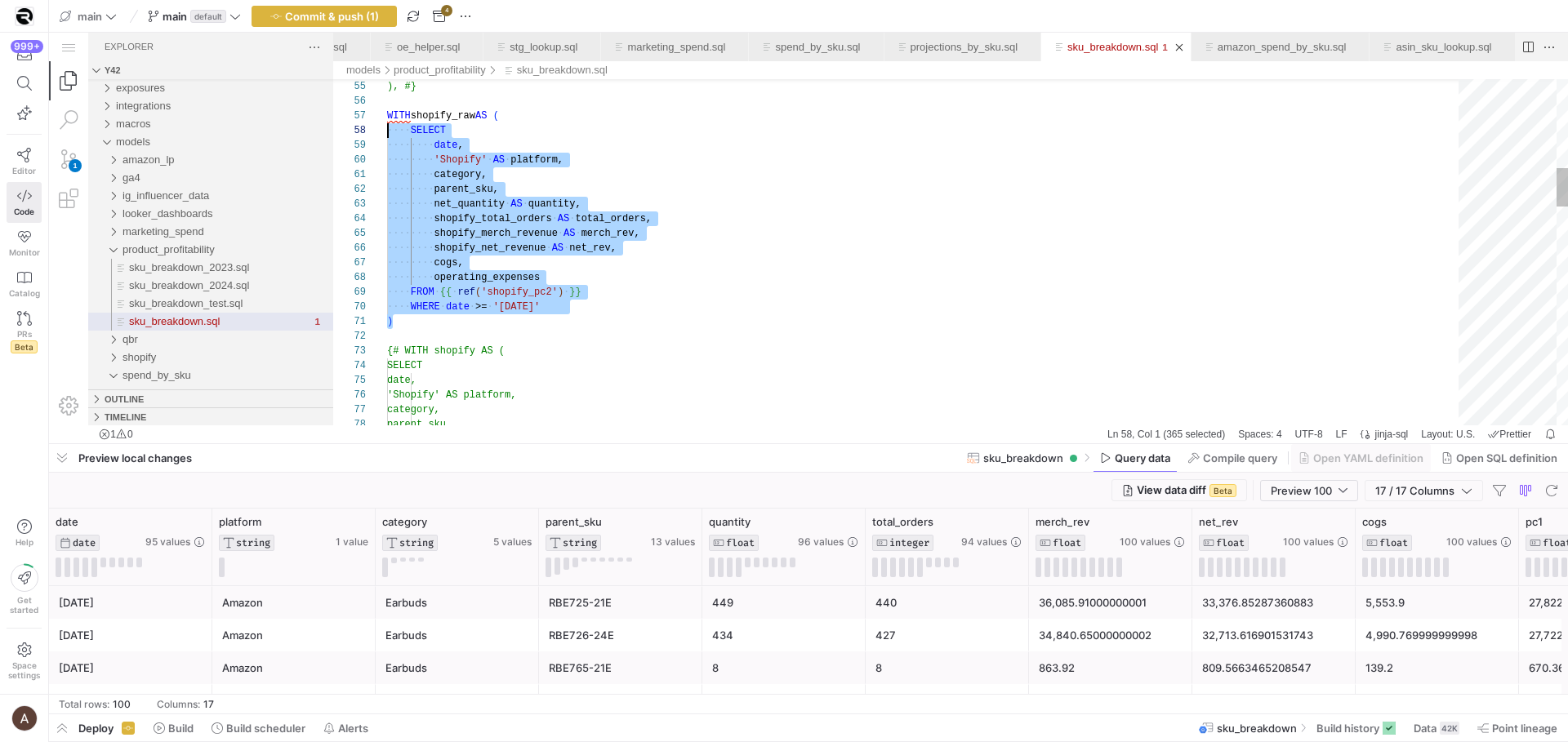
scroll to position [88, 0]
drag, startPoint x: 520, startPoint y: 314, endPoint x: 354, endPoint y: 111, distance: 262.2
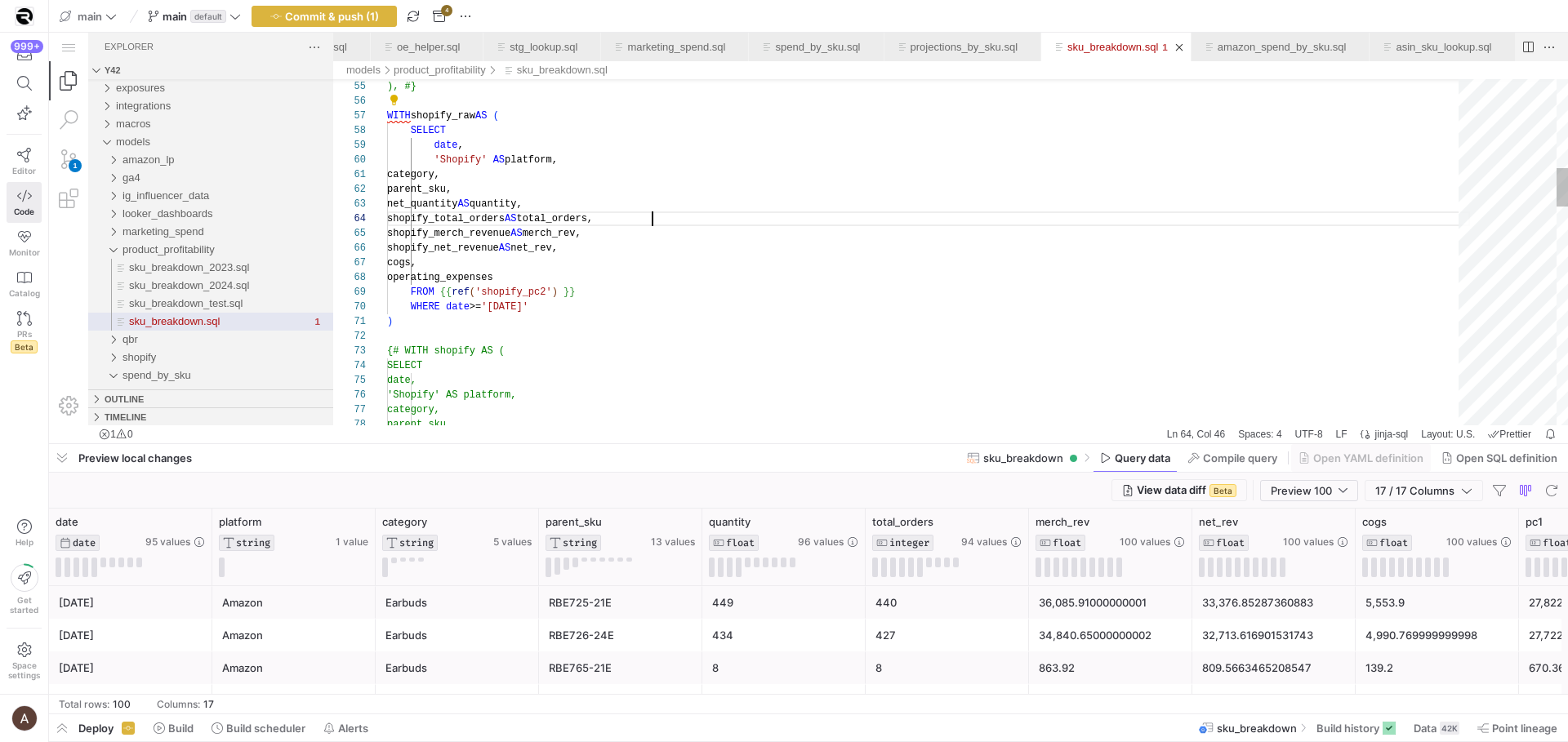
scroll to position [44, 265]
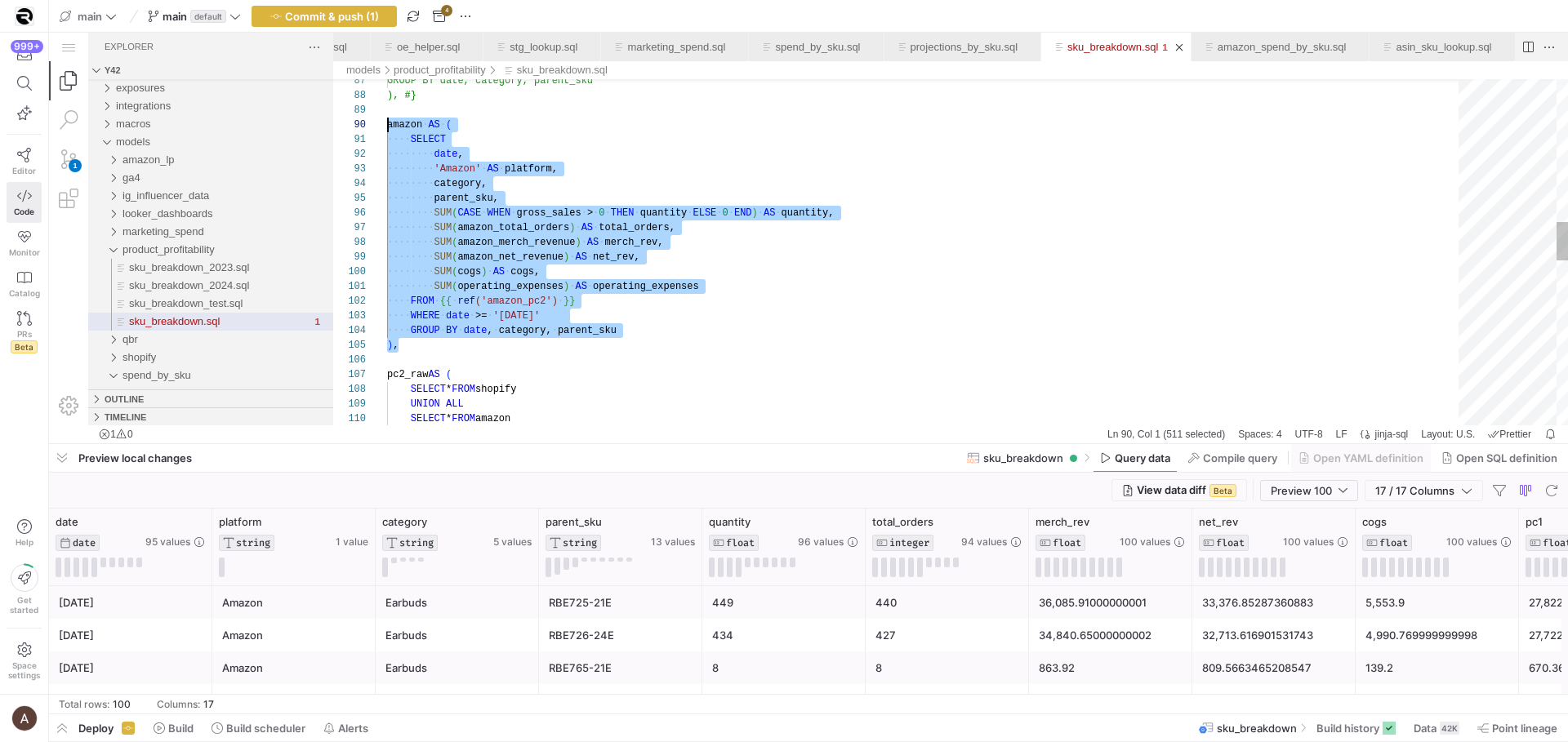
scroll to position [132, 0]
drag, startPoint x: 410, startPoint y: 341, endPoint x: 381, endPoint y: 129, distance: 214.0
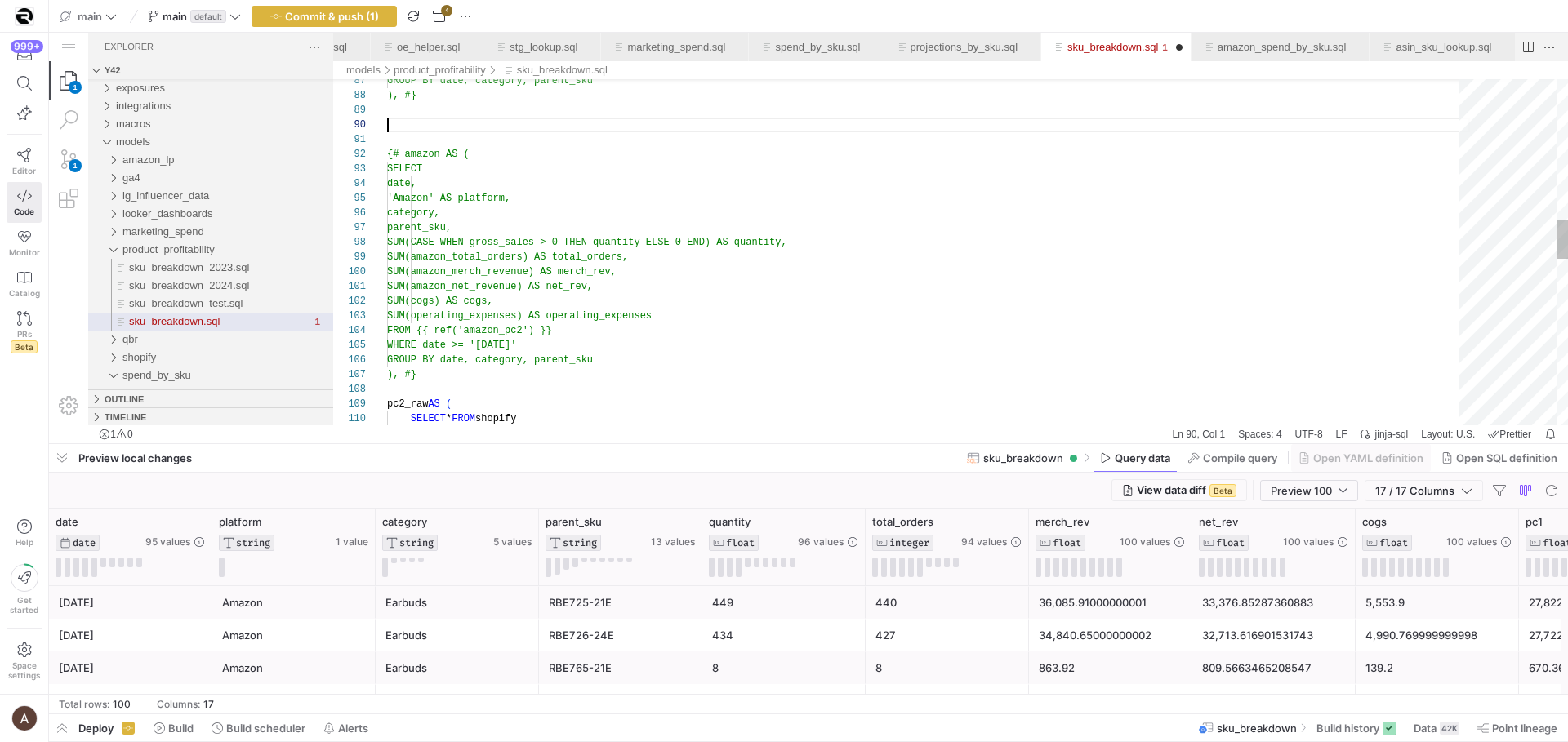
paste textarea "operating_expenses) AS operating_expenses FROM {{ ref('amazon_pc2') }} WHERE da…"
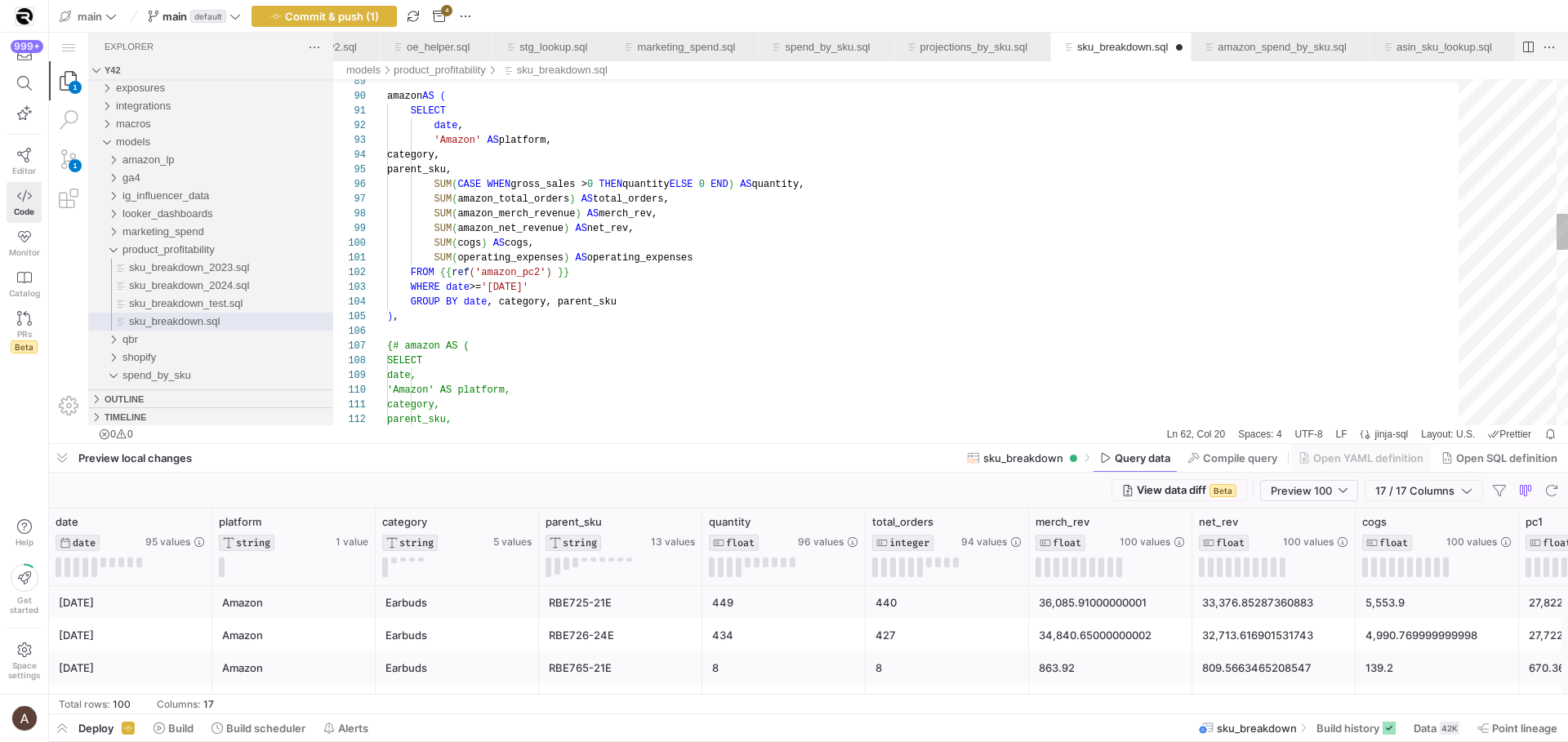
scroll to position [73, 71]
click at [455, 184] on span "(" at bounding box center [455, 184] width 6 height 11
click at [458, 185] on div "amazon AS ( SELECT date , 'Amazon' AS platform, category, parent_sku, SUM ( CAS…" at bounding box center [929, 446] width 1083 height 3330
drag, startPoint x: 458, startPoint y: 185, endPoint x: 438, endPoint y: 186, distance: 20.0
click at [438, 186] on div "amazon AS ( SELECT date , 'Amazon' AS platform, category, parent_sku, SUM ( CAS…" at bounding box center [929, 446] width 1083 height 3330
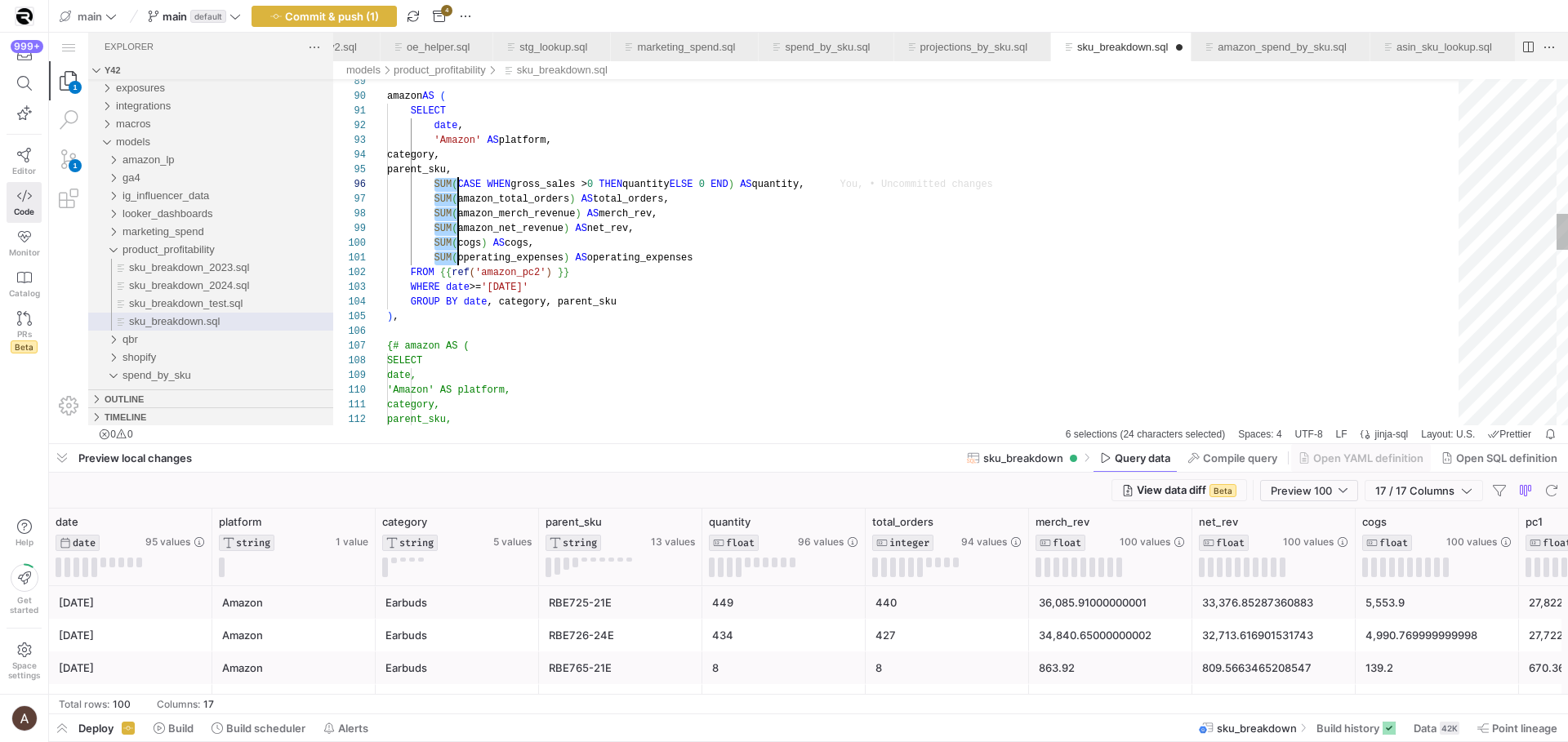
drag, startPoint x: 434, startPoint y: 186, endPoint x: 460, endPoint y: 259, distance: 77.5
click at [460, 259] on div "amazon AS ( SELECT date , 'Amazon' AS platform, category, parent_sku, SUM ( CAS…" at bounding box center [929, 446] width 1083 height 3330
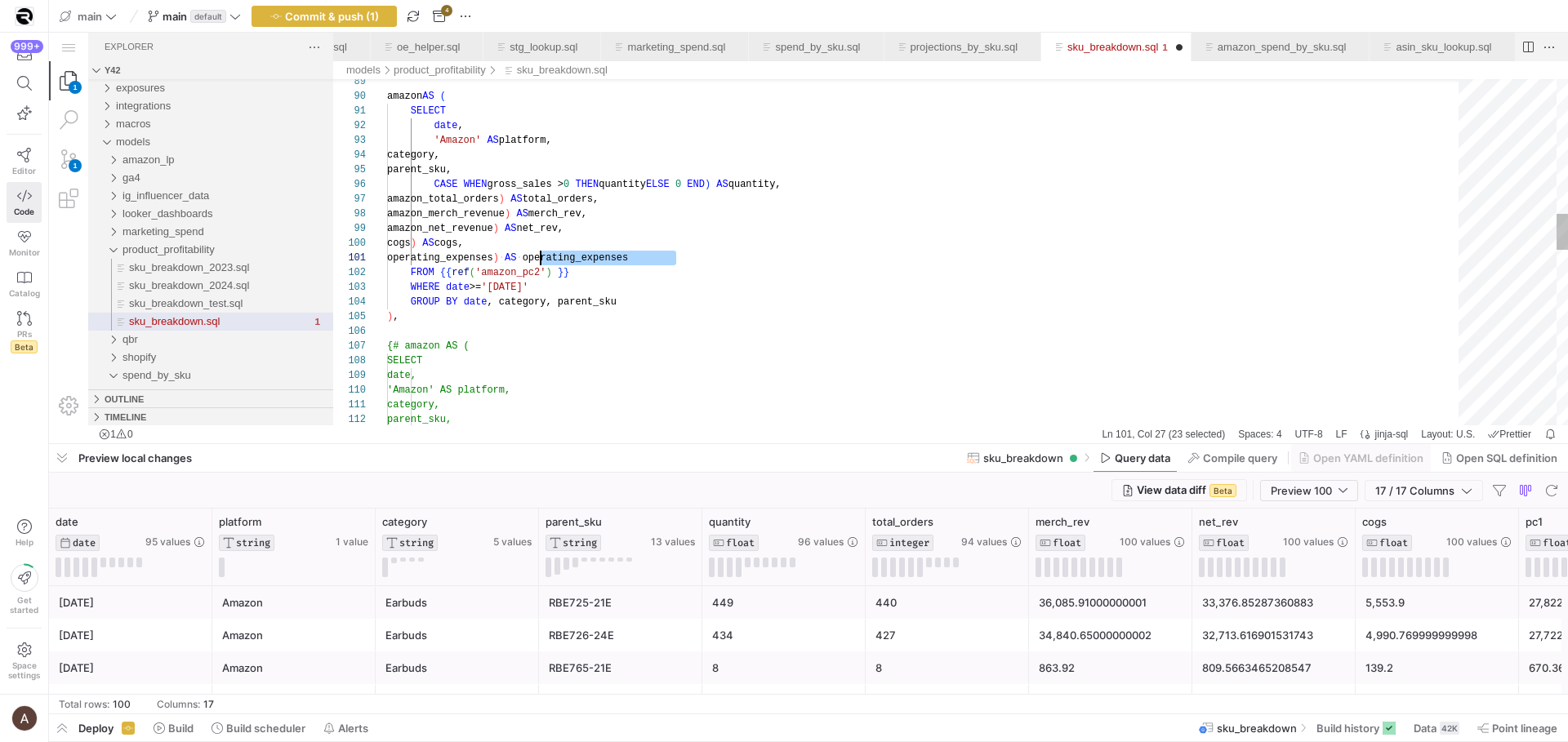
scroll to position [0, 153]
drag, startPoint x: 705, startPoint y: 257, endPoint x: 542, endPoint y: 260, distance: 163.0
drag, startPoint x: 511, startPoint y: 242, endPoint x: 460, endPoint y: 244, distance: 51.0
click at [547, 226] on div "amazon AS ( SELECT date , 'Amazon' AS platform, category, parent_sku, CASE WHEN…" at bounding box center [929, 446] width 1083 height 3330
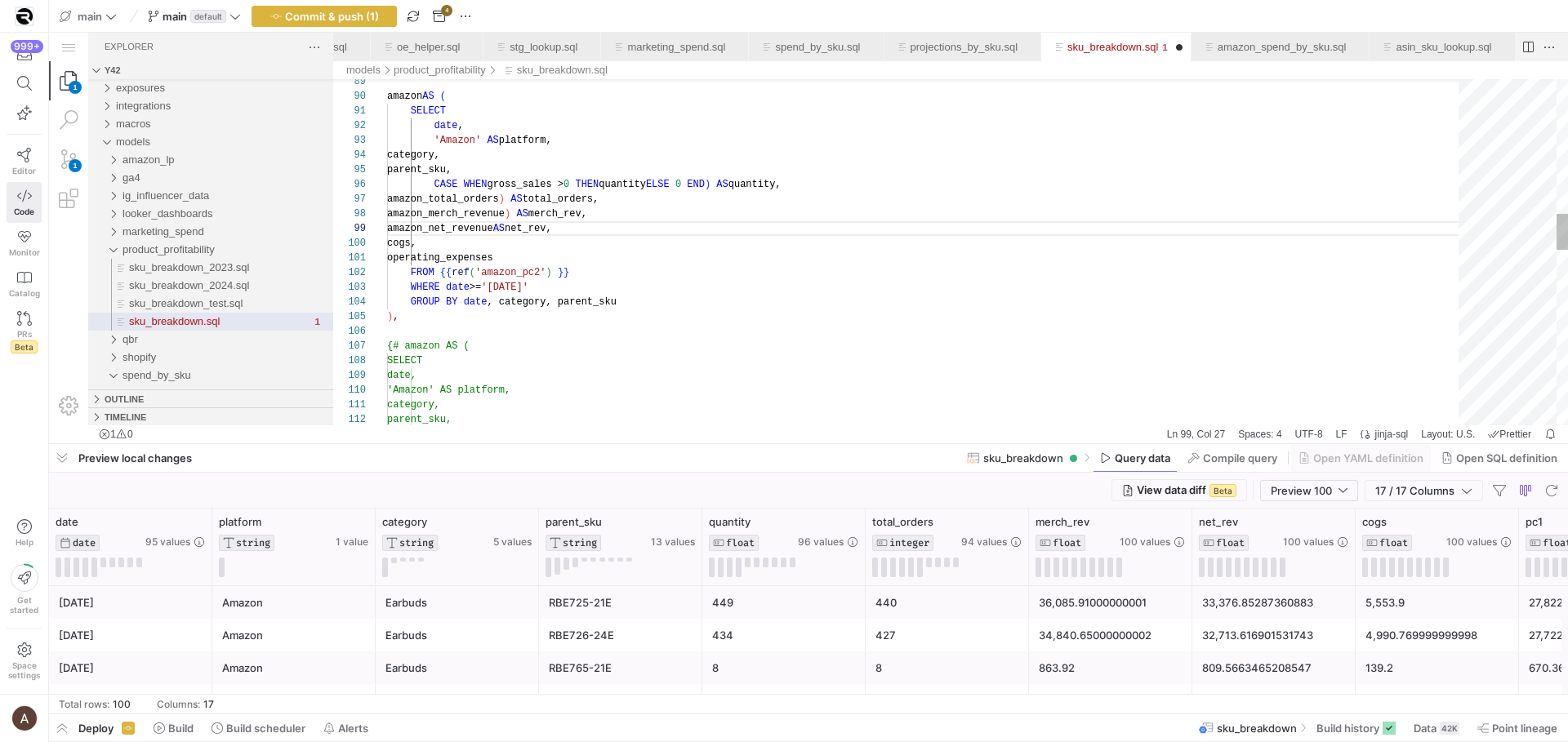
click at [558, 215] on div "90 91 92 93 94 95 96 97 98 99 100 101 102 103 104 105 106 107 108 109 110 111 1…" at bounding box center [950, 252] width 1235 height 346
click at [551, 197] on div "amazon AS ( SELECT date , 'Amazon' AS platform, category, parent_sku, CASE WHEN…" at bounding box center [929, 446] width 1083 height 3330
click at [575, 160] on div "amazon AS ( SELECT date , 'Amazon' AS platform, category, parent_sku, CASE WHEN…" at bounding box center [929, 446] width 1083 height 3330
click at [733, 185] on div "amazon AS ( SELECT date , 'Amazon' AS platform, category, parent_sku, CASE WHEN…" at bounding box center [929, 446] width 1083 height 3330
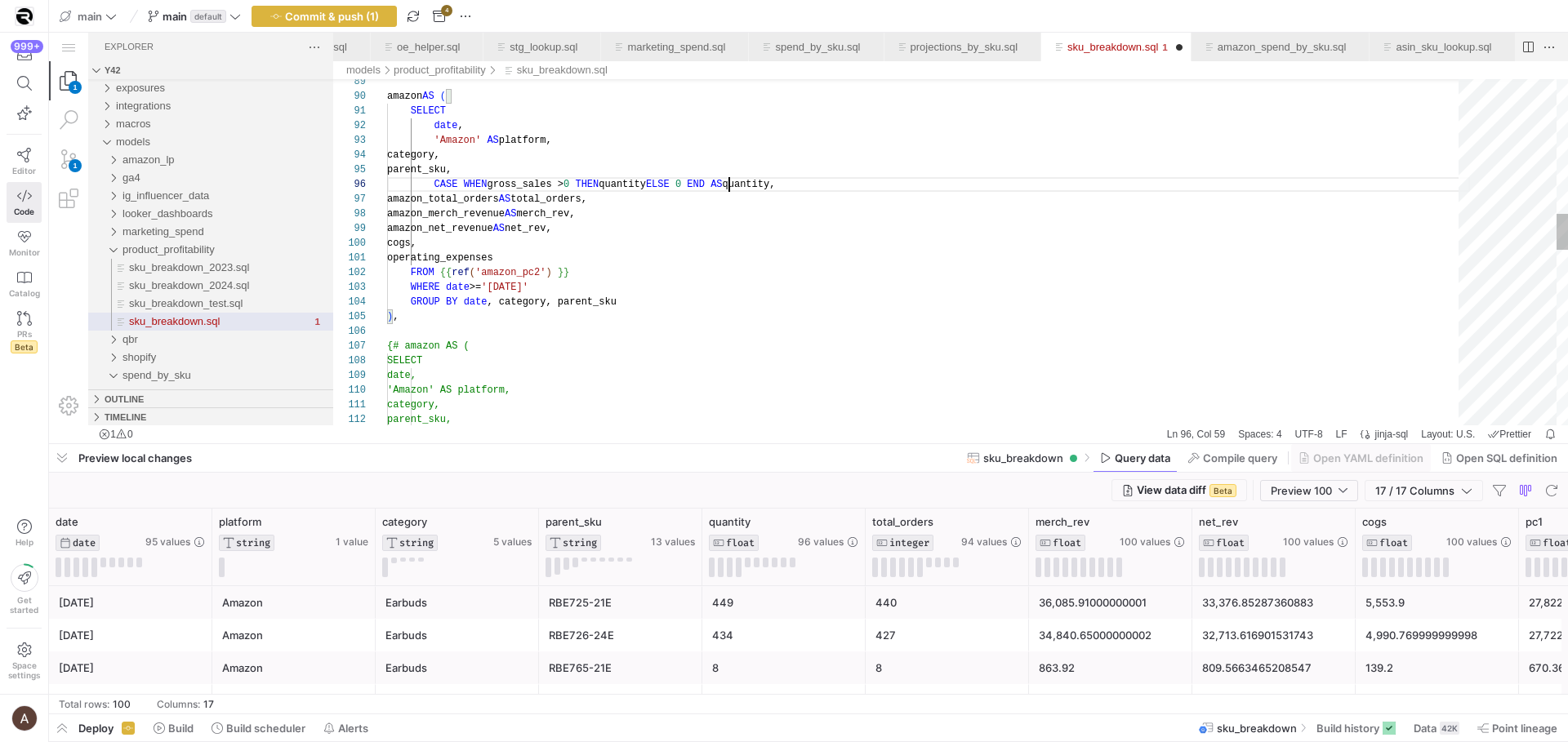
click at [775, 161] on div "category," at bounding box center [929, 155] width 1083 height 14
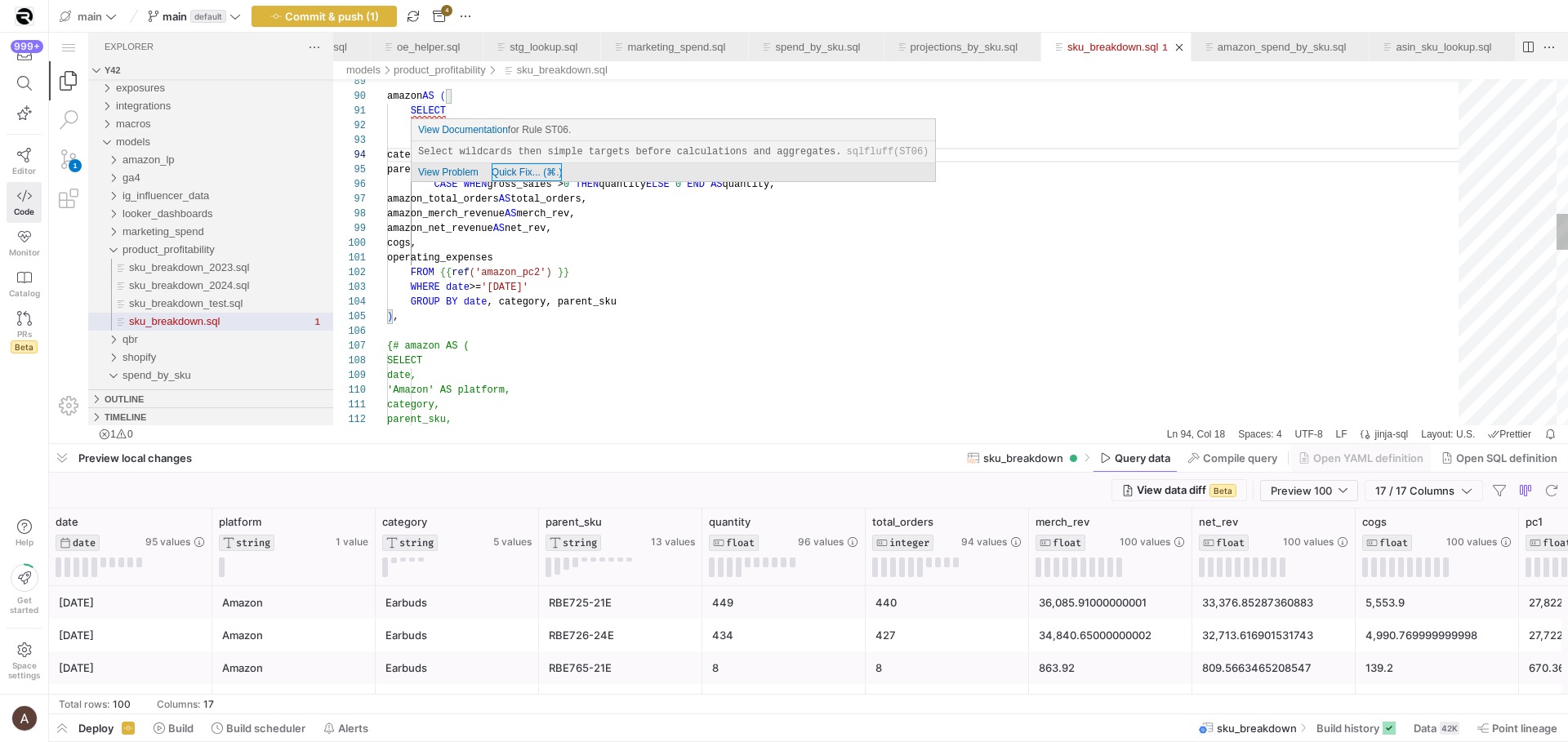
click at [549, 166] on div "Quick Fix... (⌘.)" at bounding box center [527, 172] width 71 height 18
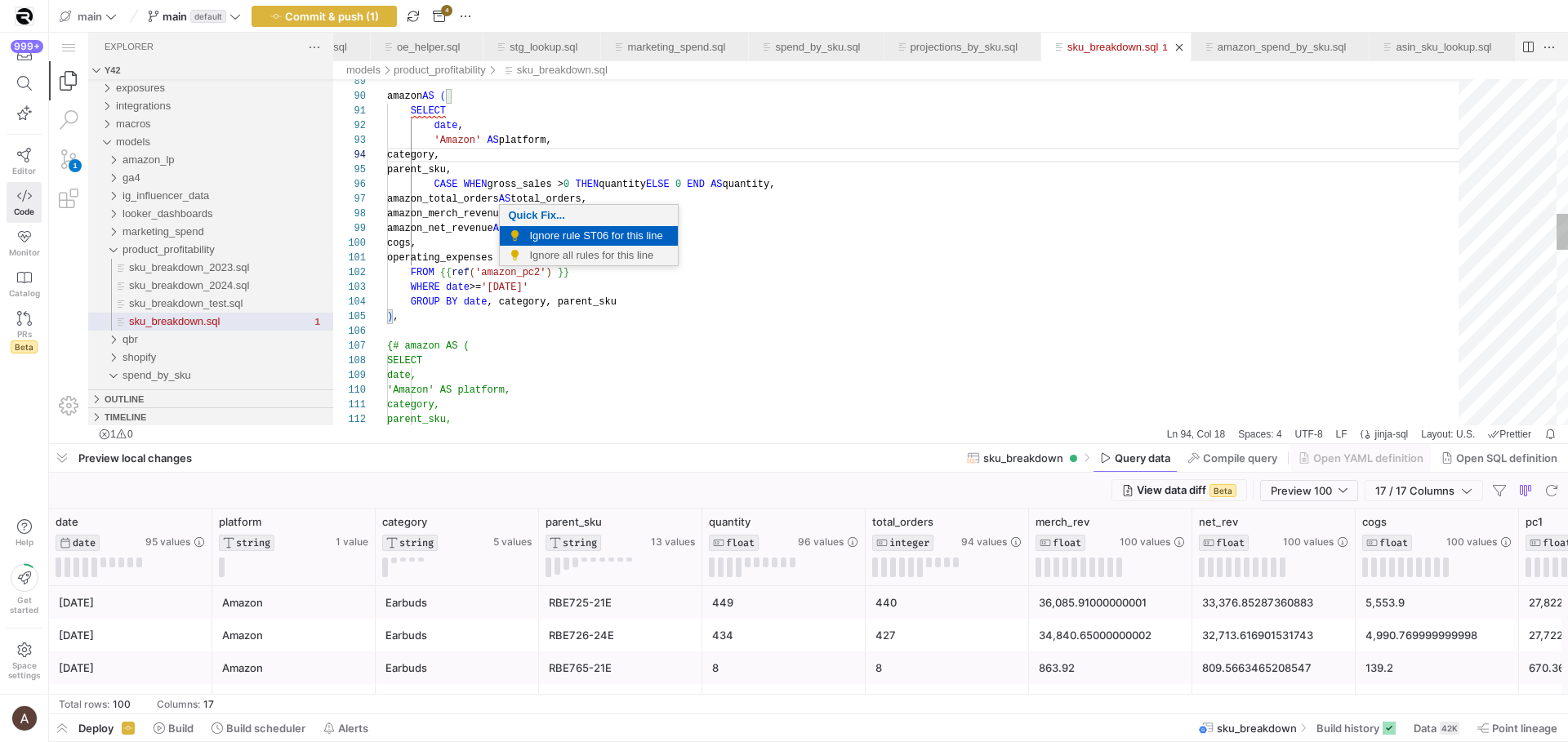
click at [555, 231] on span "Ignore rule ST06 for this line" at bounding box center [599, 236] width 140 height 20
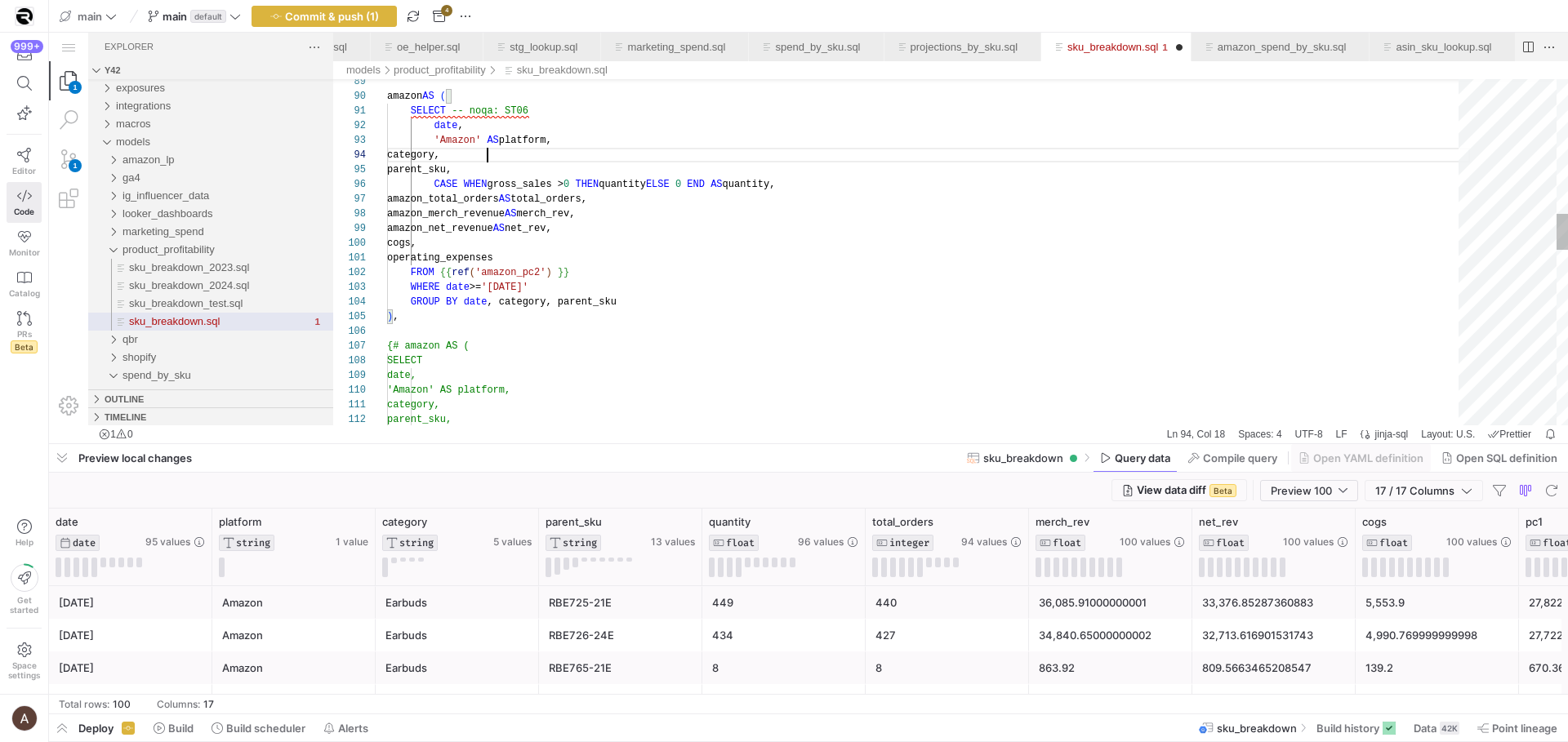
click at [455, 237] on div "amazon AS ( SELECT -- noqa: ST06 date , 'Amazon' AS platform, category, parent_…" at bounding box center [929, 446] width 1083 height 3330
click at [438, 300] on span "GROUP BY" at bounding box center [435, 301] width 48 height 11
click at [449, 316] on div "amazon AS ( SELECT -- noqa: ST06 date , 'Amazon' AS platform, category, parent_…" at bounding box center [929, 446] width 1083 height 3330
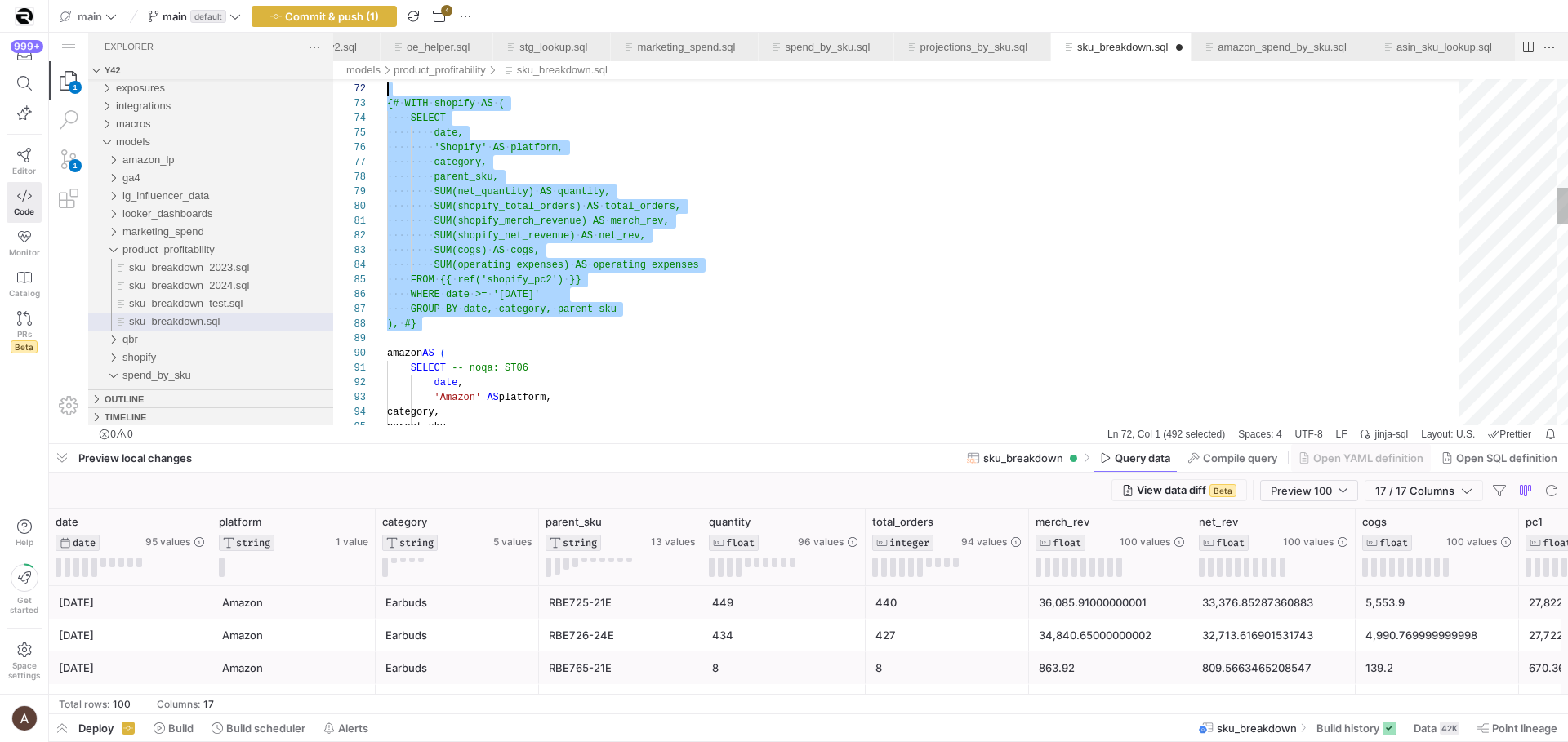
scroll to position [30, 0]
drag, startPoint x: 445, startPoint y: 336, endPoint x: 369, endPoint y: 105, distance: 243.2
click at [387, 105] on div ") , {# ·‌ WITH ·‌ shopify ·‌ AS ·‌ ( ·‌·‌·‌·‌ SELECT ·‌·‌·‌·‌·‌·‌·‌·‌ date, ·‌·…" at bounding box center [929, 703] width 1083 height 3330
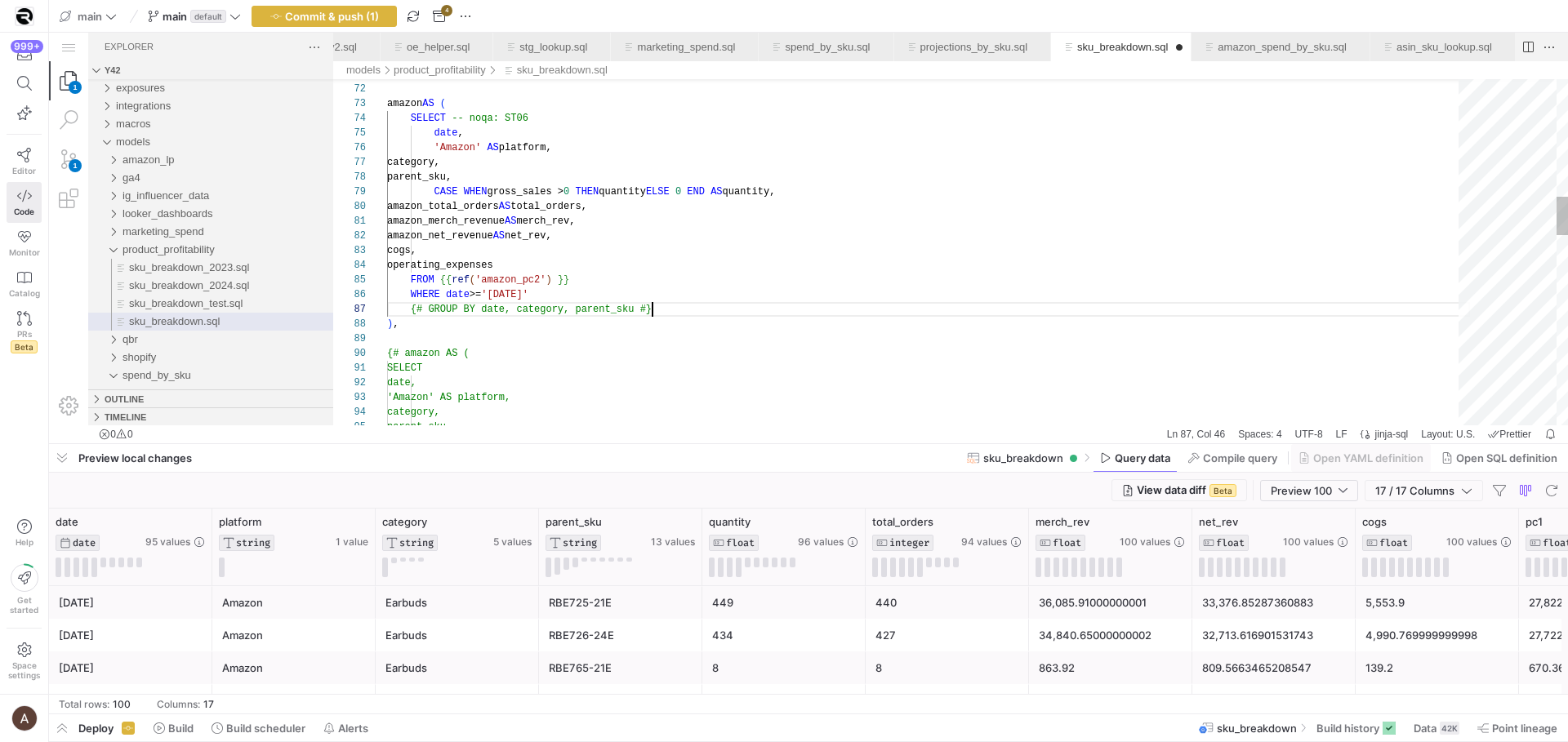
scroll to position [73, 177]
drag, startPoint x: 705, startPoint y: 304, endPoint x: 704, endPoint y: 289, distance: 15.0
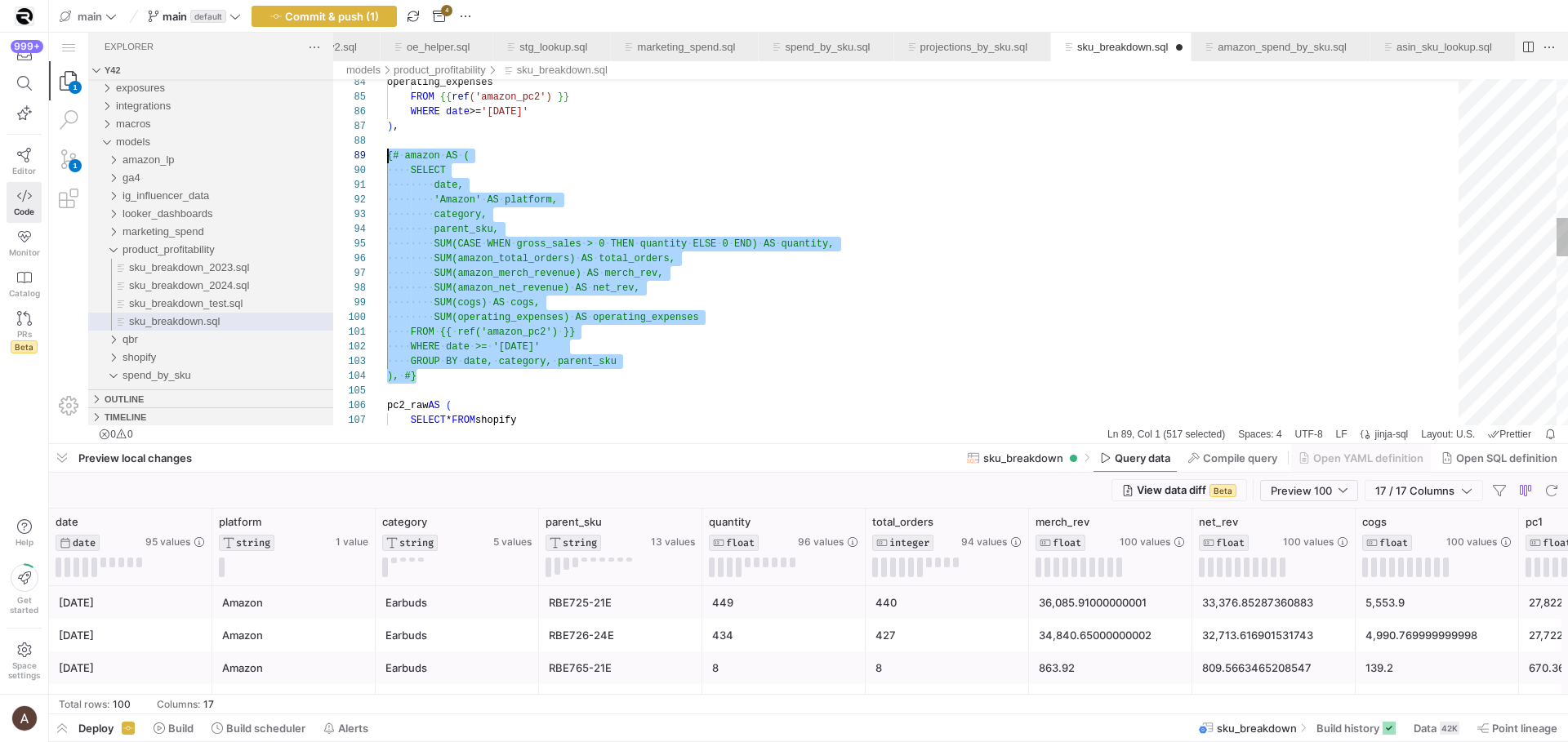
drag, startPoint x: 500, startPoint y: 381, endPoint x: 358, endPoint y: 150, distance: 271.2
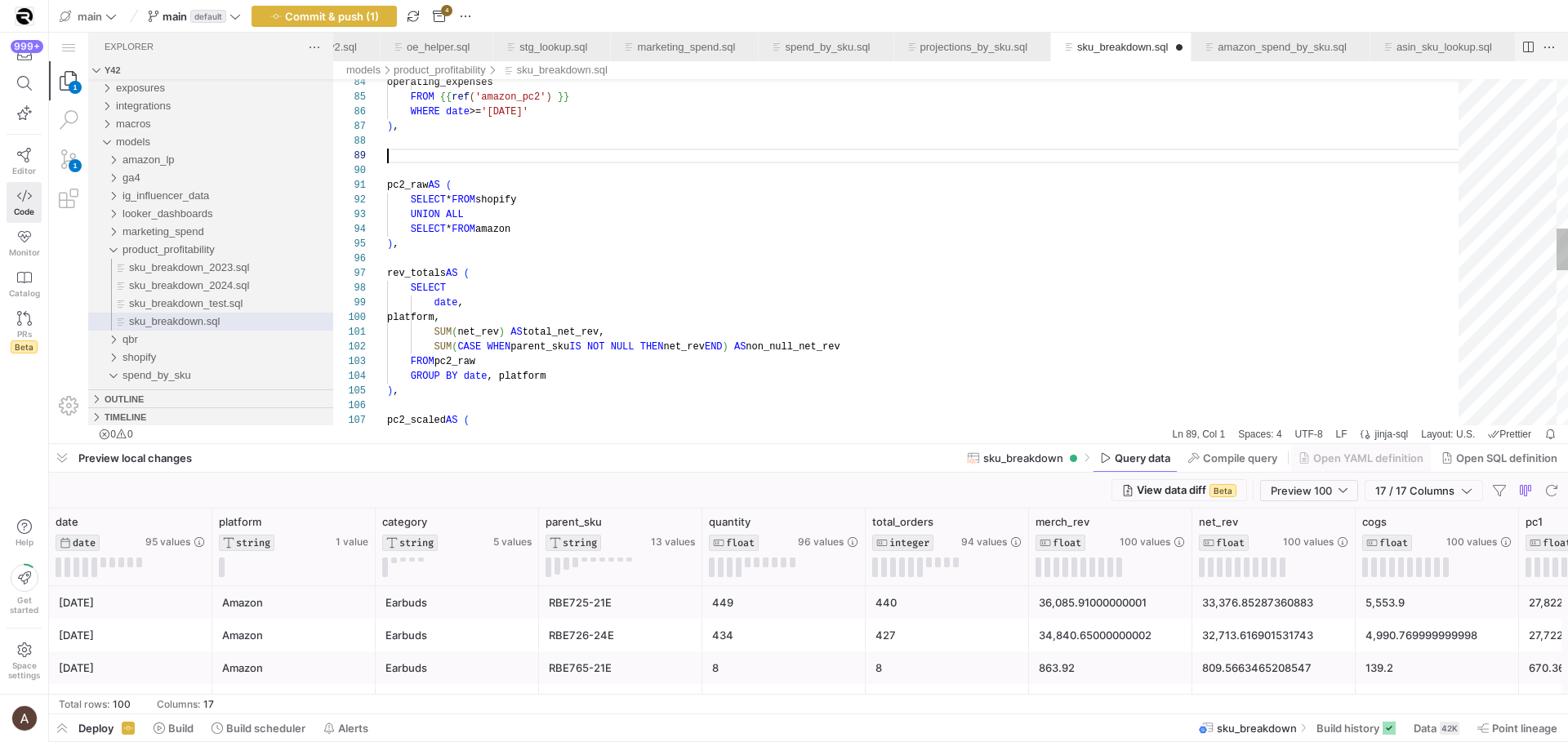
scroll to position [103, 0]
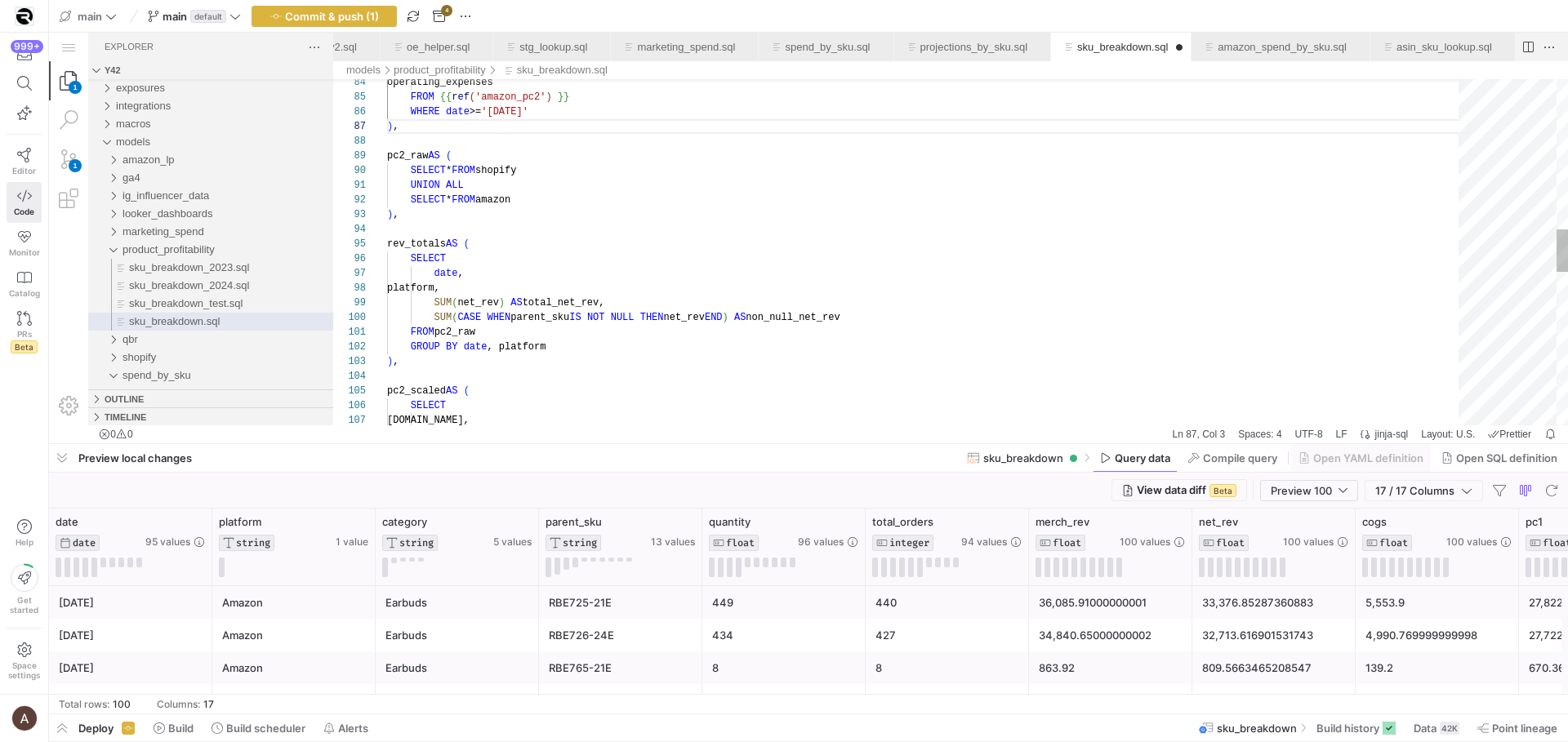
click at [541, 248] on div "operating_expenses FROM {{ ref ( 'amazon_pc2' ) }} WHERE date >= '[DATE]' ) , p…" at bounding box center [929, 263] width 1083 height 2815
click at [535, 259] on div "operating_expenses FROM {{ ref ( 'amazon_pc2' ) }} WHERE date >= '[DATE]' ) , p…" at bounding box center [929, 263] width 1083 height 2815
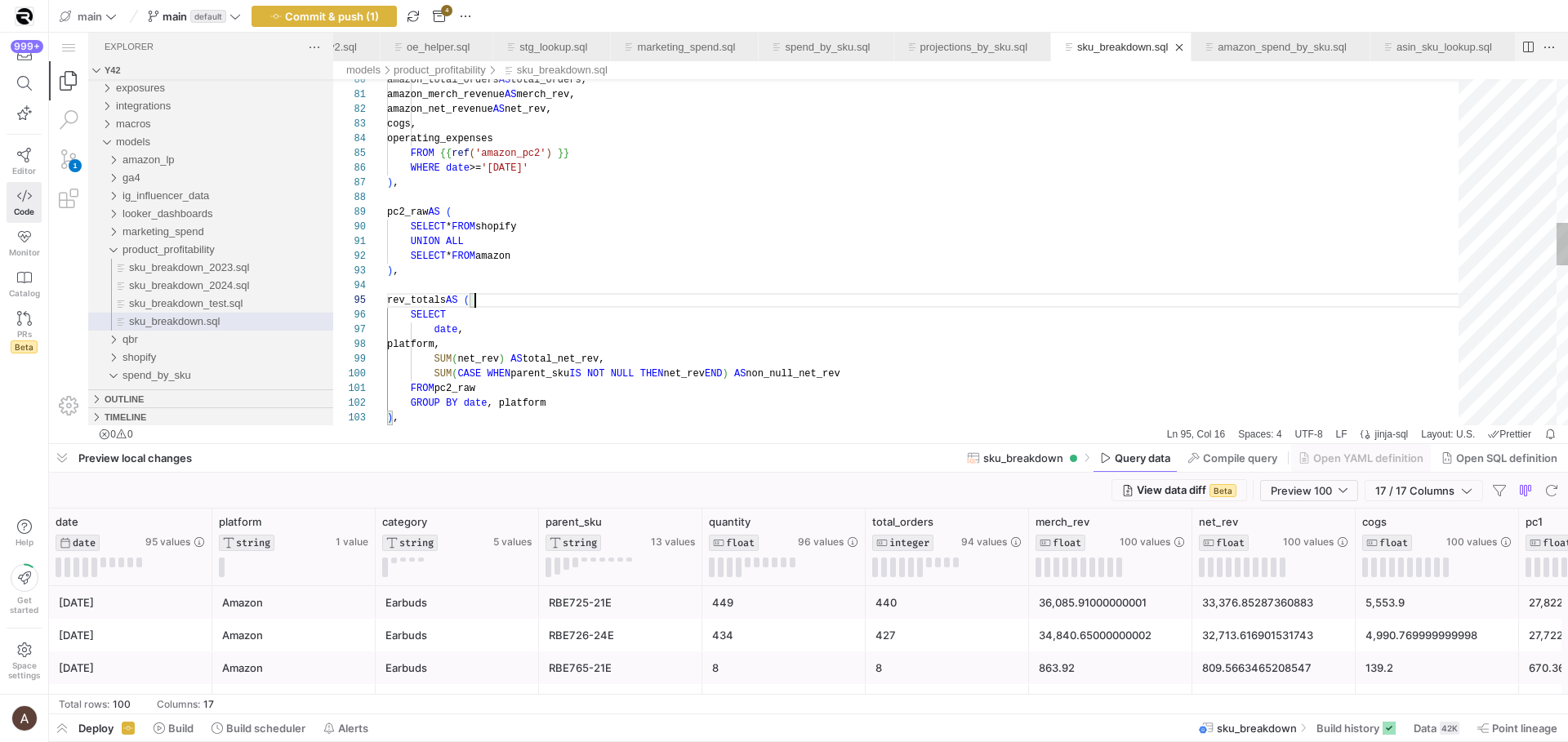
click at [508, 305] on div "amazon_total_orders AS total_orders, amazon_merch_revenue AS merch_rev, amazon_…" at bounding box center [929, 319] width 1083 height 2815
click at [440, 297] on div "amazon_total_orders AS total_orders, amazon_merch_revenue AS merch_rev, amazon_…" at bounding box center [929, 319] width 1083 height 2815
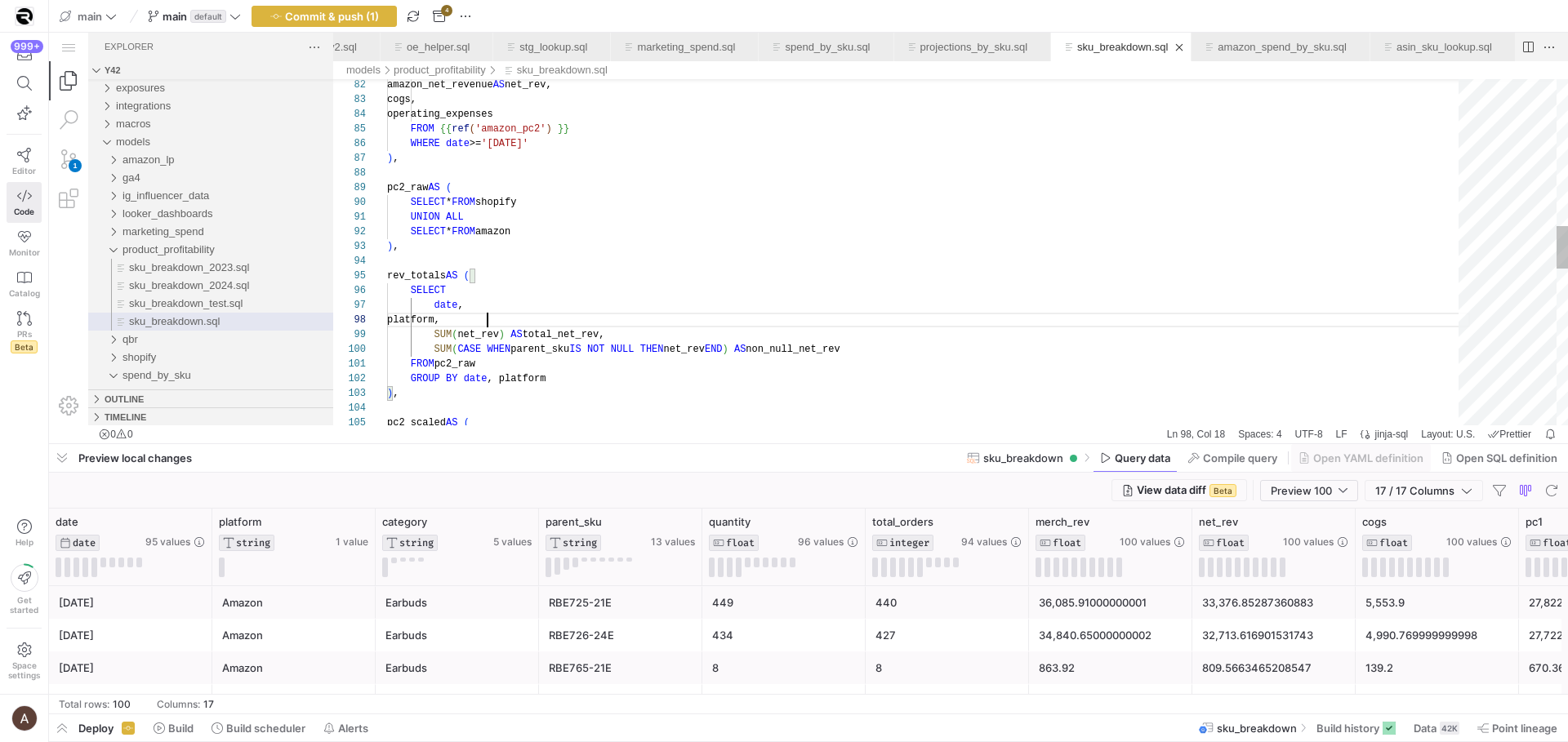
scroll to position [103, 100]
click at [504, 318] on div "amazon_net_revenue AS net_rev, cogs, operating_expenses FROM {{ ref ( 'amazon_p…" at bounding box center [929, 294] width 1083 height 2815
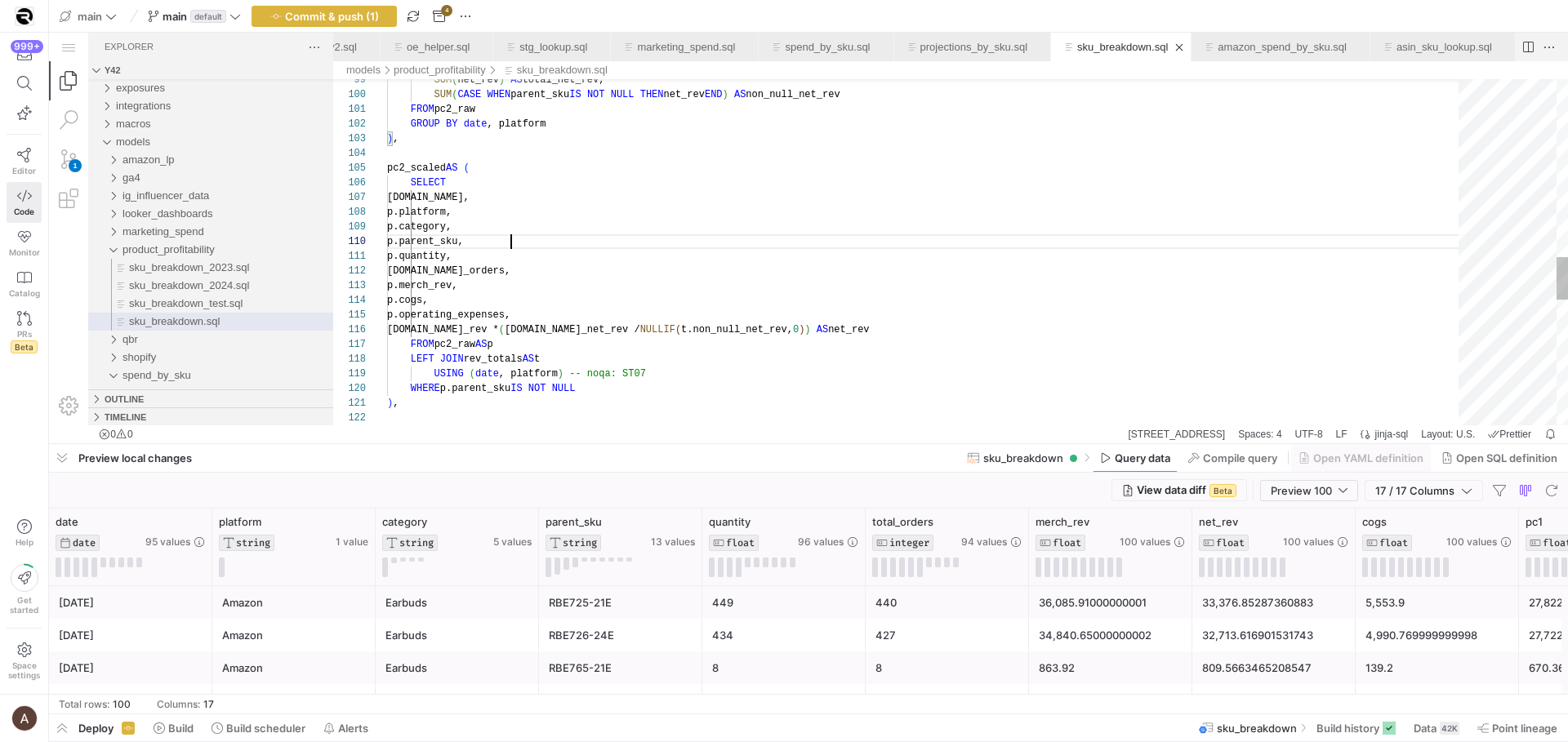
scroll to position [132, 124]
click at [588, 240] on div "SUM ( net_rev ) AS total_net_rev, SUM ( CASE WHEN parent_sku IS NOT NULL THEN n…" at bounding box center [929, 40] width 1083 height 2815
click at [575, 260] on div "SUM ( net_rev ) AS total_net_rev, SUM ( CASE WHEN parent_sku IS NOT NULL THEN n…" at bounding box center [929, 40] width 1083 height 2815
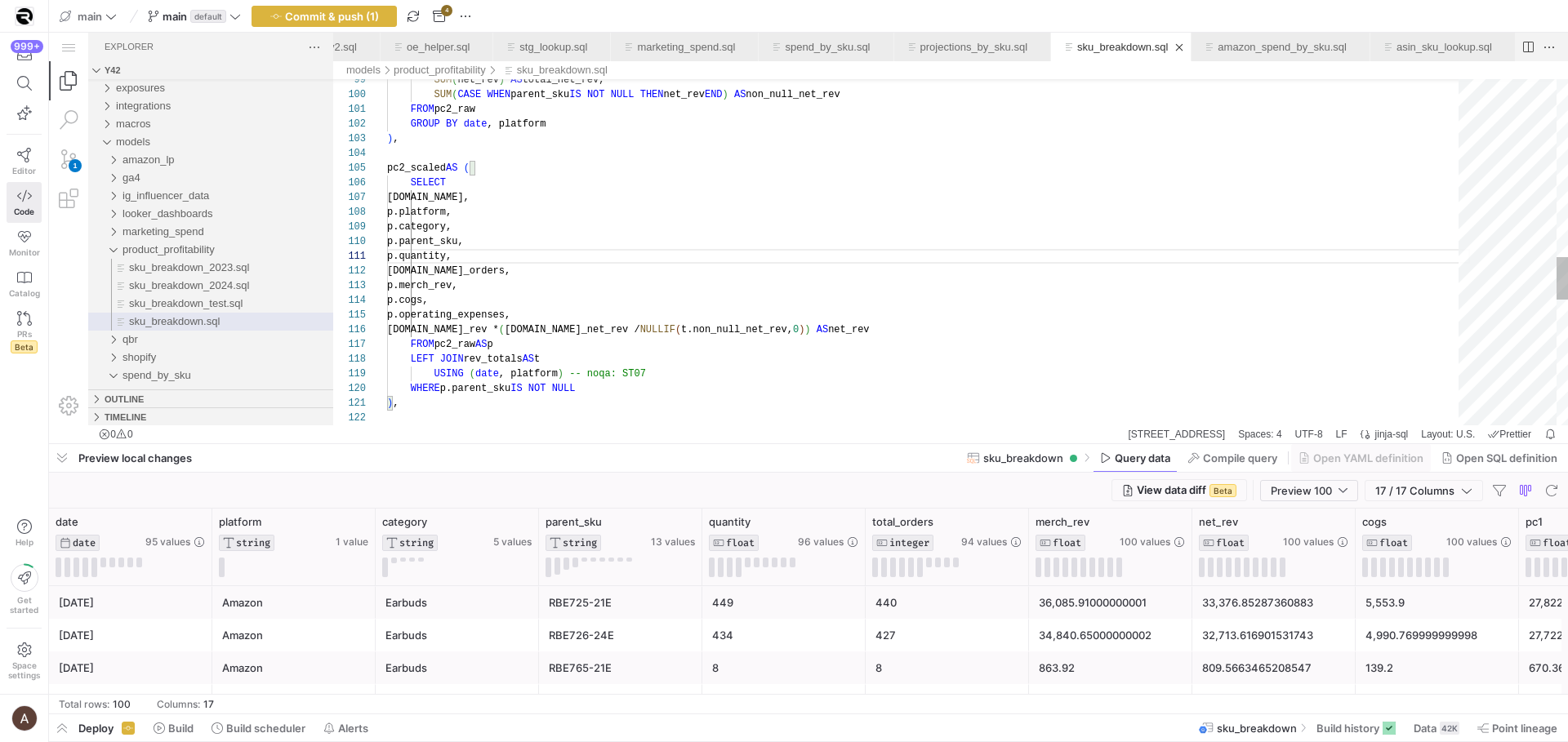
click at [595, 269] on div "SUM ( net_rev ) AS total_net_rev, SUM ( CASE WHEN parent_sku IS NOT NULL THEN n…" at bounding box center [929, 40] width 1083 height 2815
click at [913, 377] on div "SUM ( net_rev ) AS total_net_rev, SUM ( CASE WHEN parent_sku IS NOT NULL THEN n…" at bounding box center [929, 40] width 1083 height 2815
click at [906, 396] on div "SUM ( net_rev ) AS total_net_rev, SUM ( CASE WHEN parent_sku IS NOT NULL THEN n…" at bounding box center [929, 40] width 1083 height 2815
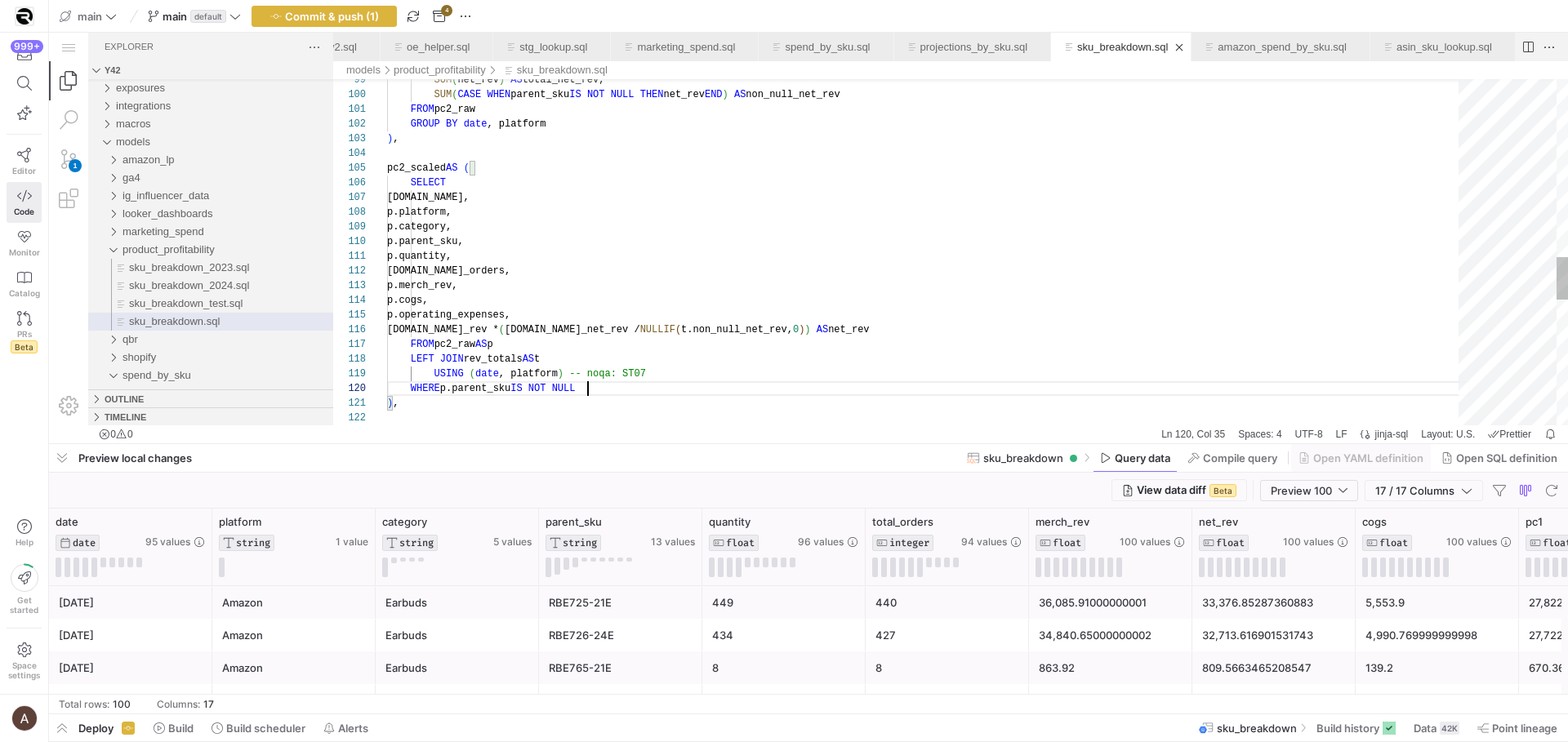
scroll to position [132, 201]
click at [906, 392] on div "SUM ( net_rev ) AS total_net_rev, SUM ( CASE WHEN parent_sku IS NOT NULL THEN n…" at bounding box center [929, 40] width 1083 height 2815
click at [907, 406] on div ") ," at bounding box center [929, 402] width 1083 height 14
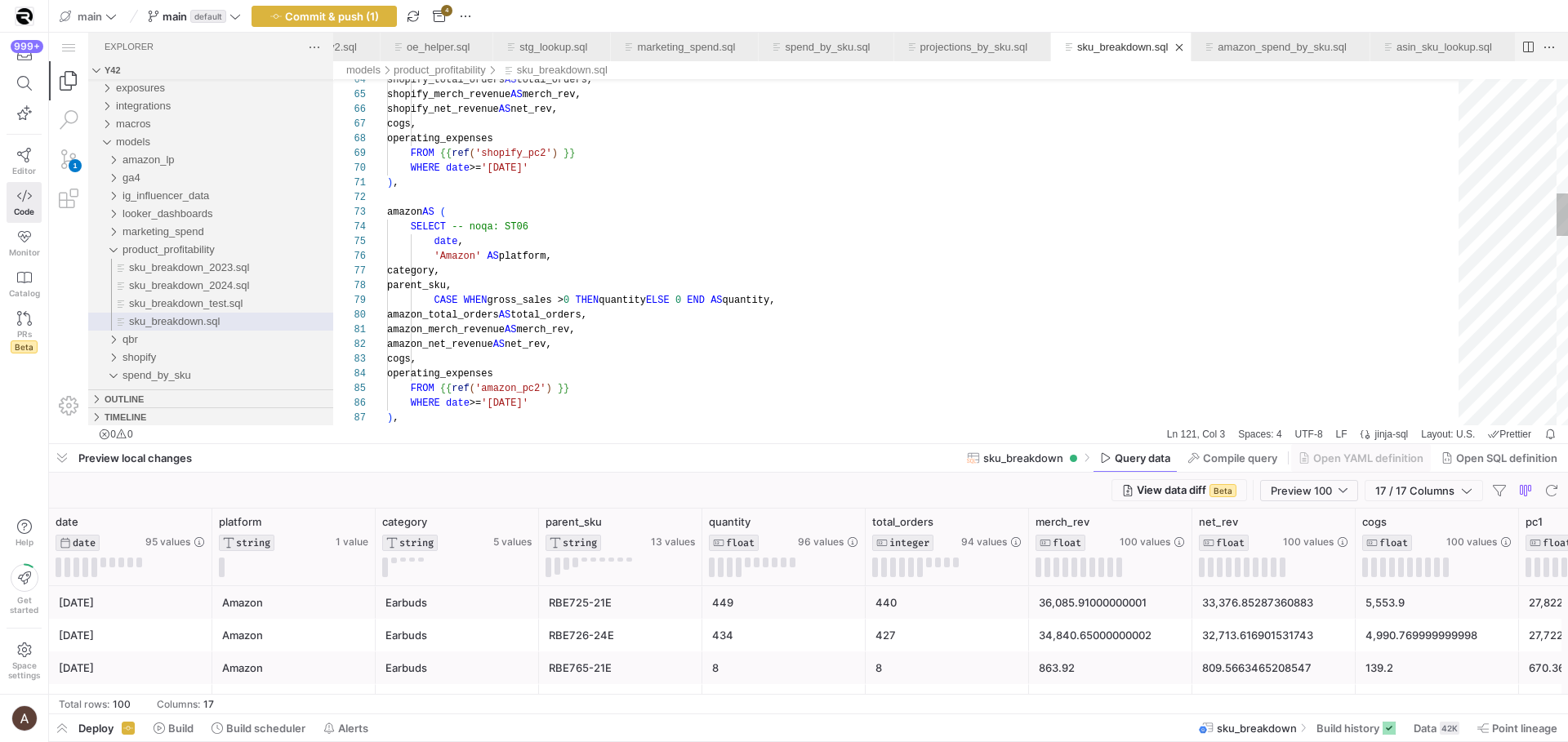
type textarea "amazon_merch_revenue AS merch_rev, amazon_net_revenue AS net_rev, cogs, operati…"
click at [907, 404] on div ") , WHERE date >= '[DATE]' FROM {{ ref ( 'amazon_pc2' ) }} operating_expenses c…" at bounding box center [929, 554] width 1083 height 2815
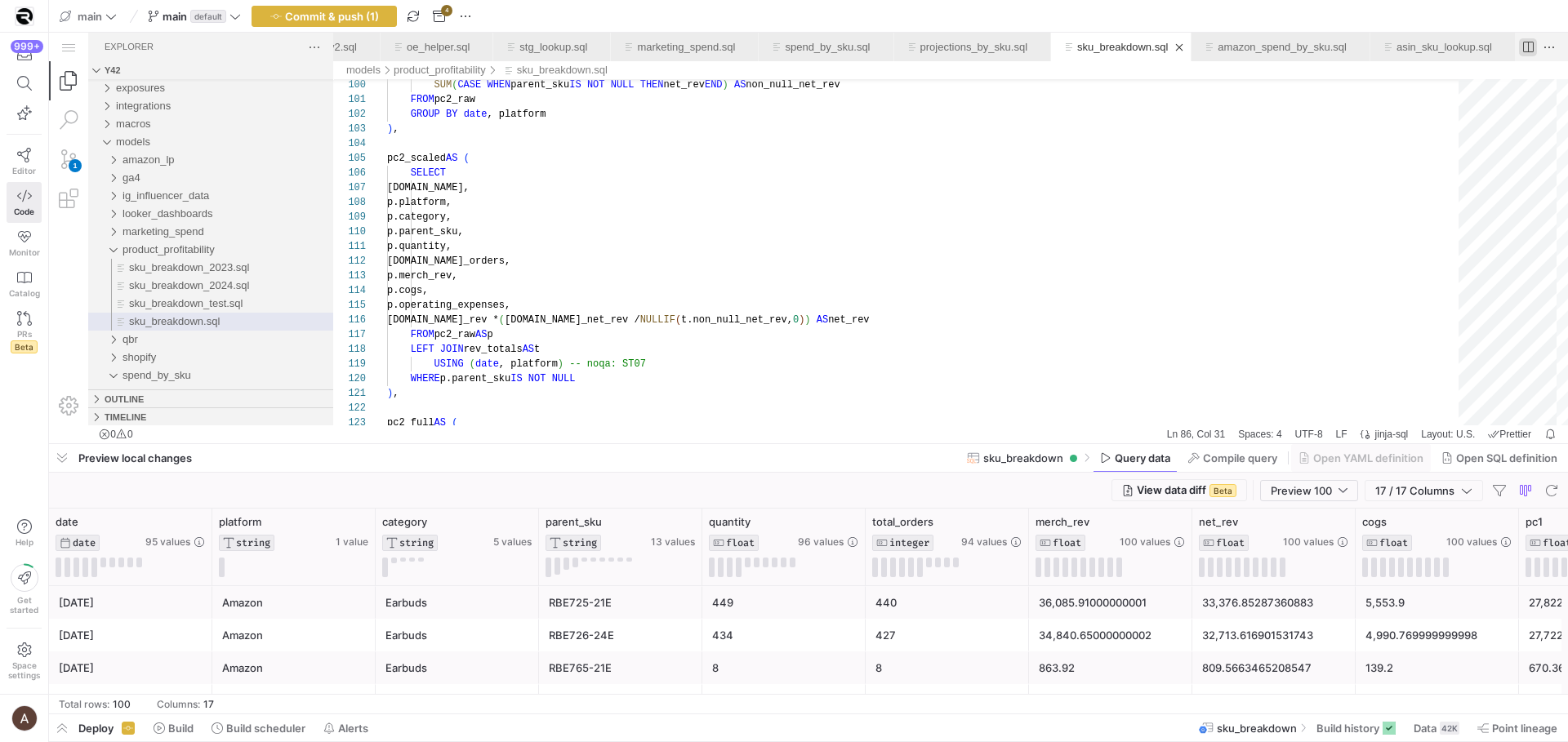
click at [1531, 49] on Down"] "Split Editor Right (⌘\\)\a[⌥] Split Editor Down" at bounding box center [1528, 47] width 18 height 18
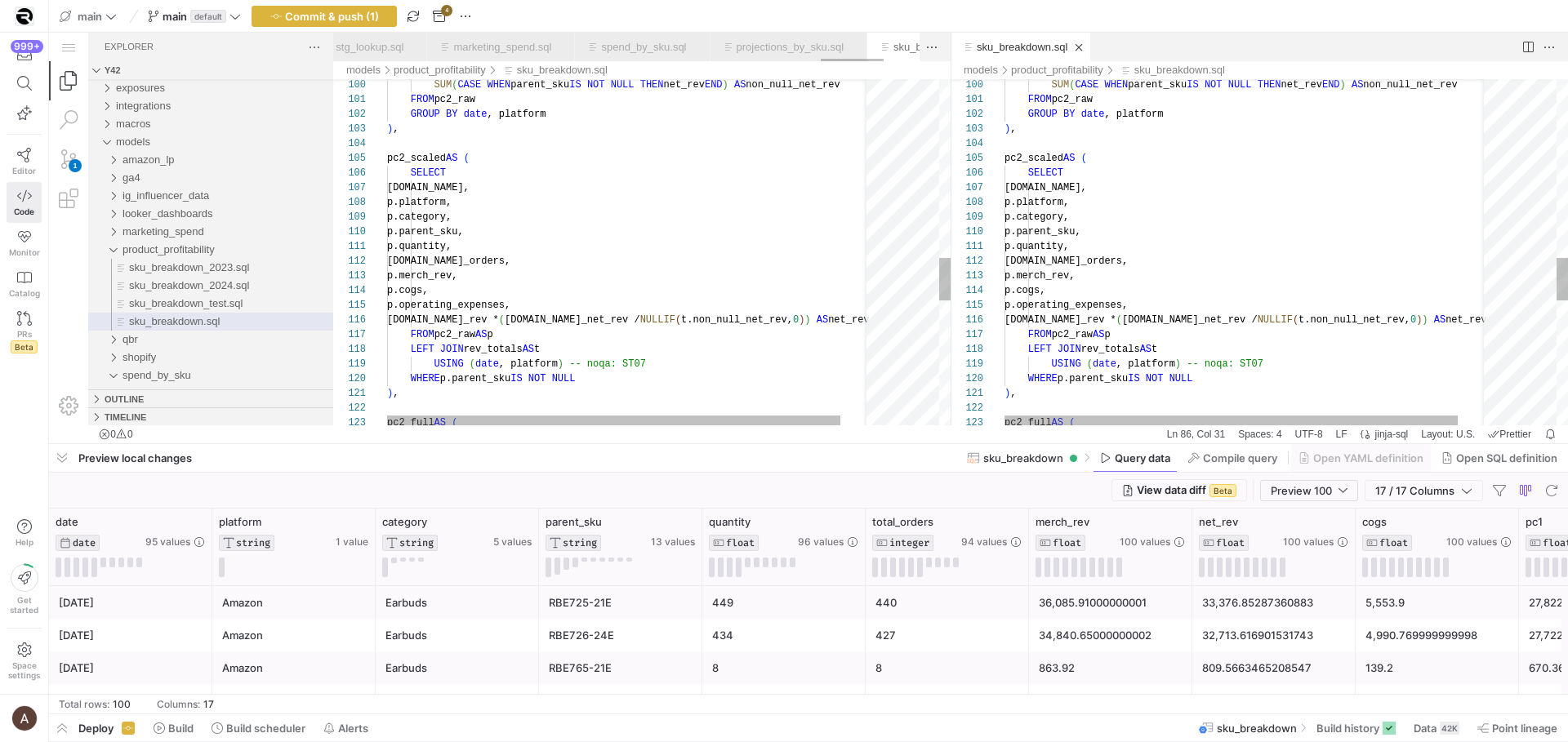
scroll to position [0, 4527]
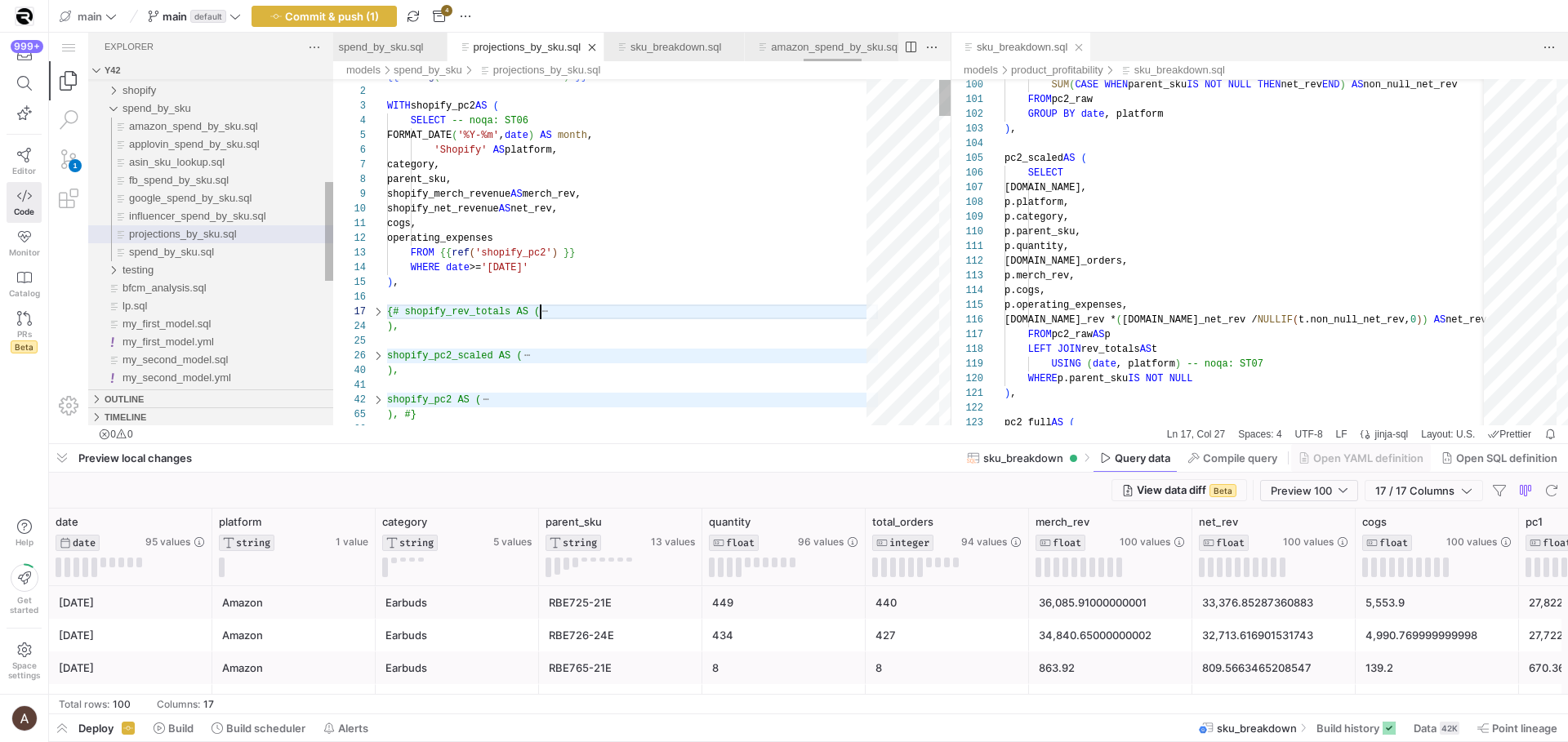
click at [581, 52] on link "projections_by_sku.sql" at bounding box center [527, 47] width 108 height 12
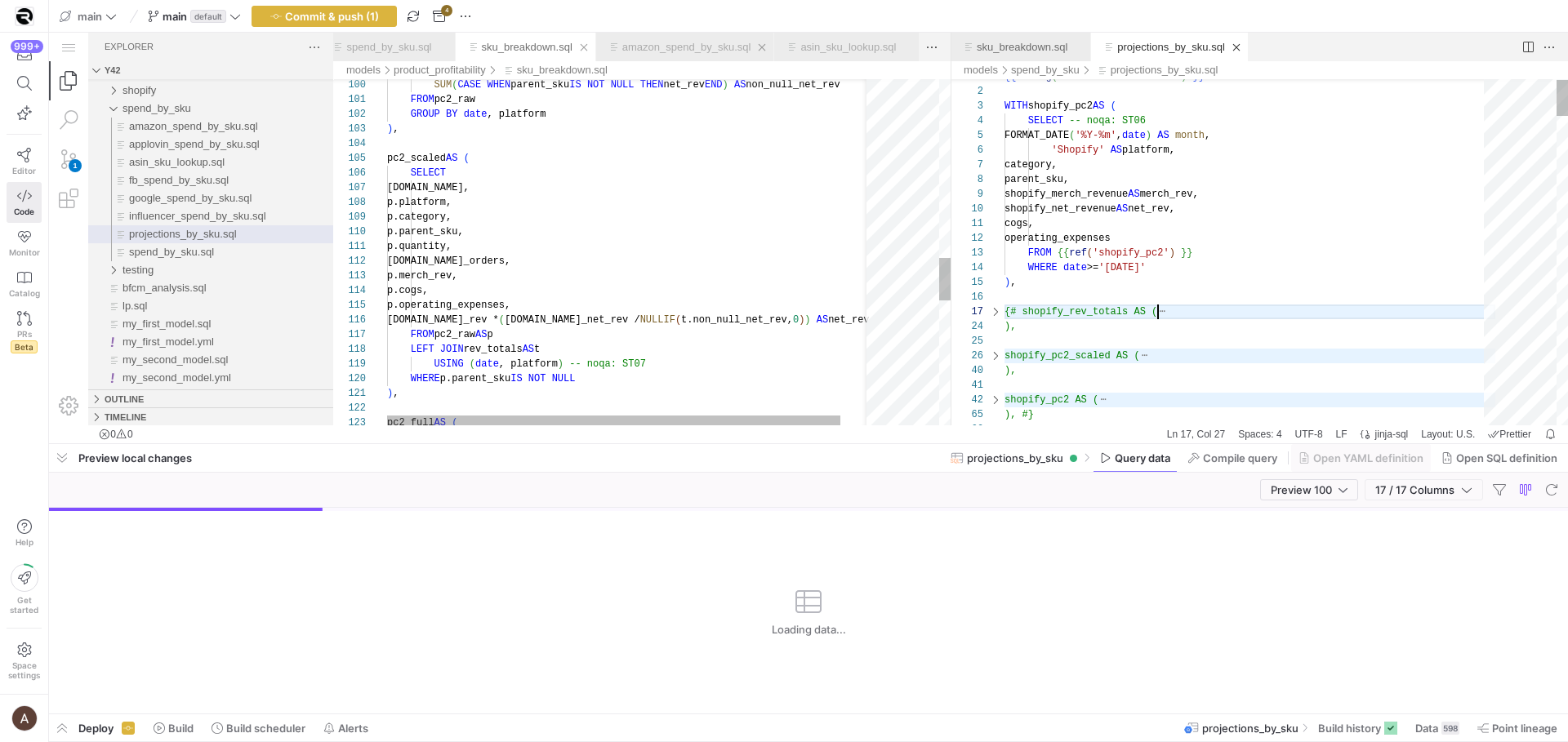
scroll to position [88, 153]
click at [1085, 48] on link "Close (⌘W)" at bounding box center [1079, 47] width 16 height 16
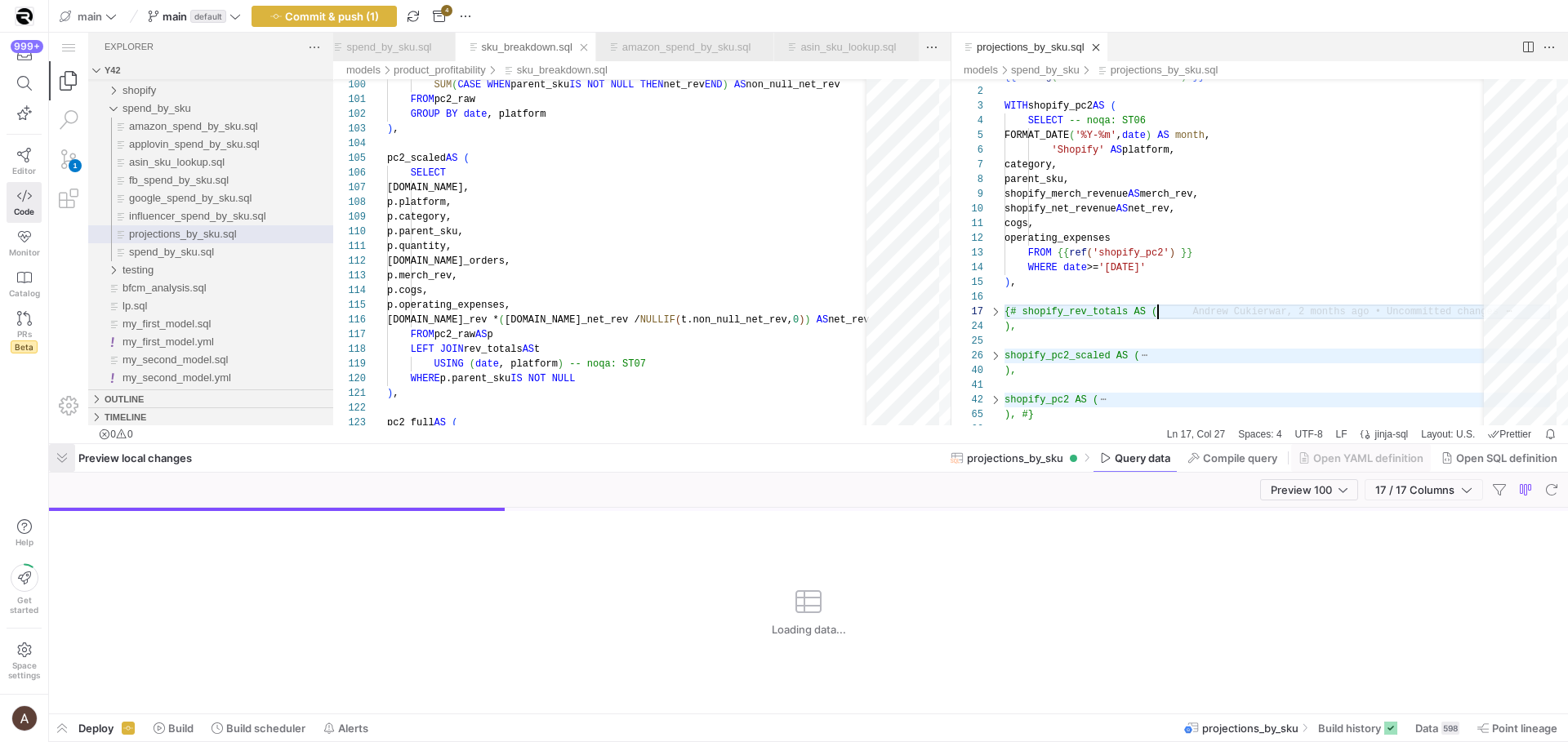
click at [284, 393] on span "button" at bounding box center [901, 197] width 1235 height 393
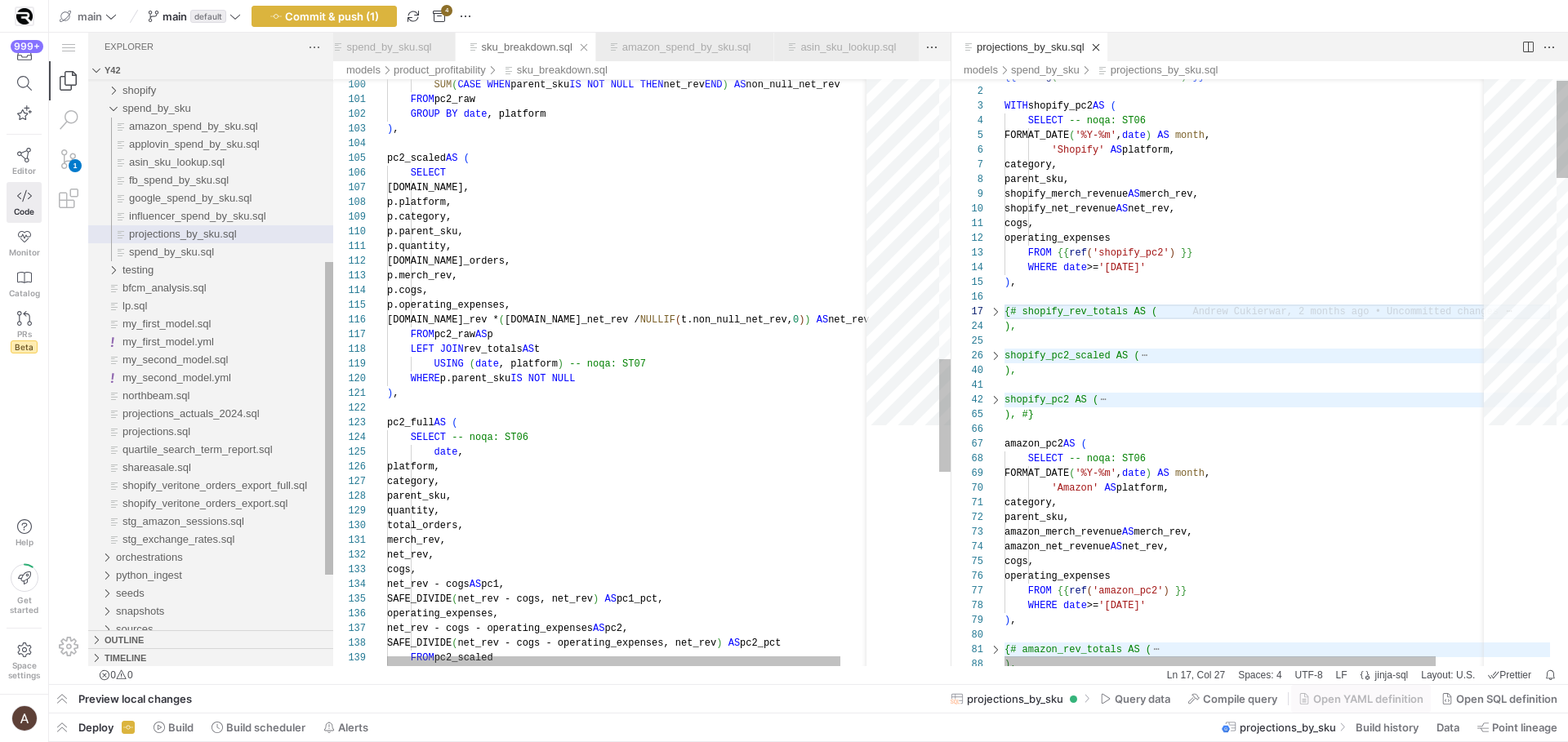
scroll to position [88, 152]
click at [576, 235] on div "SUM ( CASE WHEN parent_sku IS NOT NULL THEN net_rev END ) AS non_null_net_rev F…" at bounding box center [646, 150] width 518 height 3056
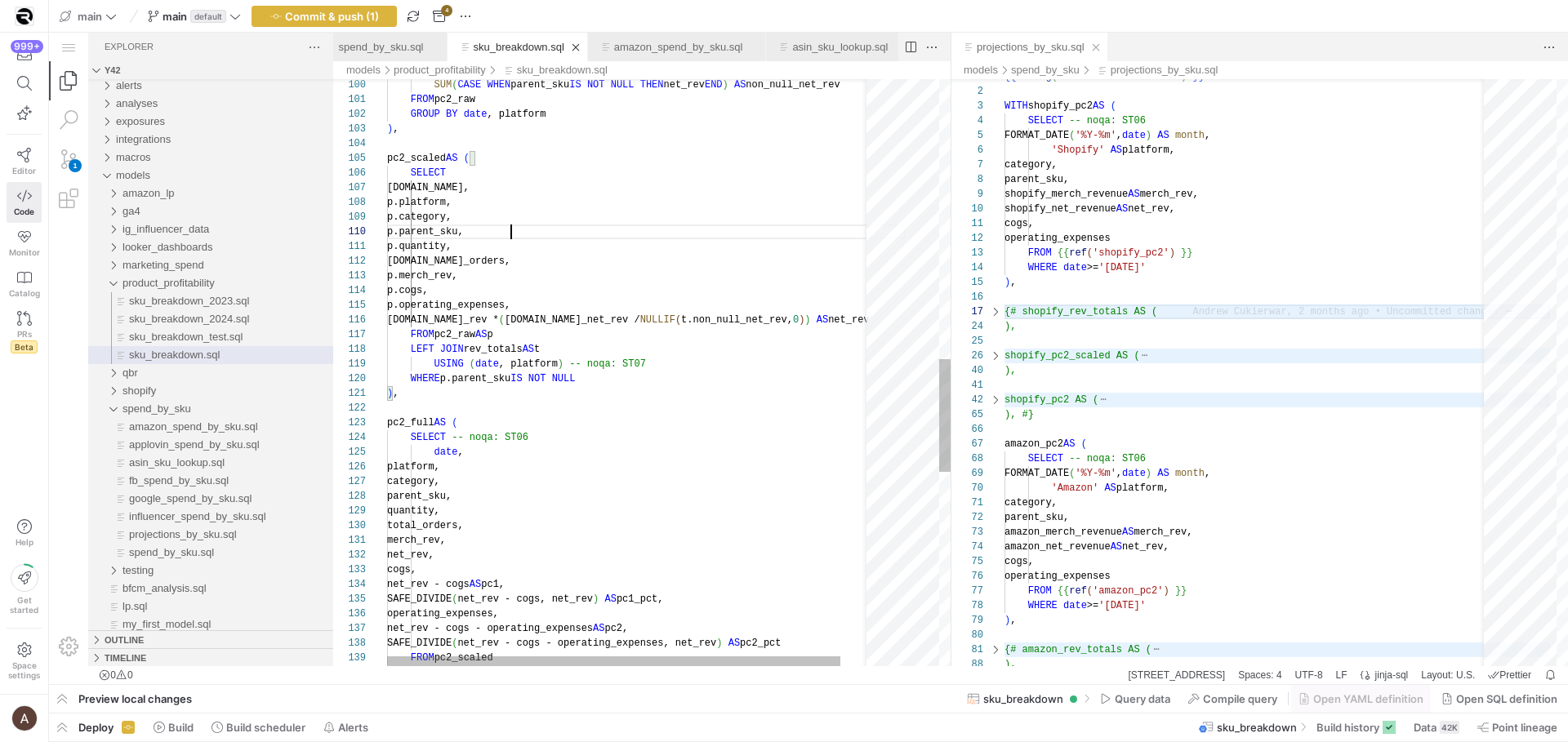
scroll to position [88, 153]
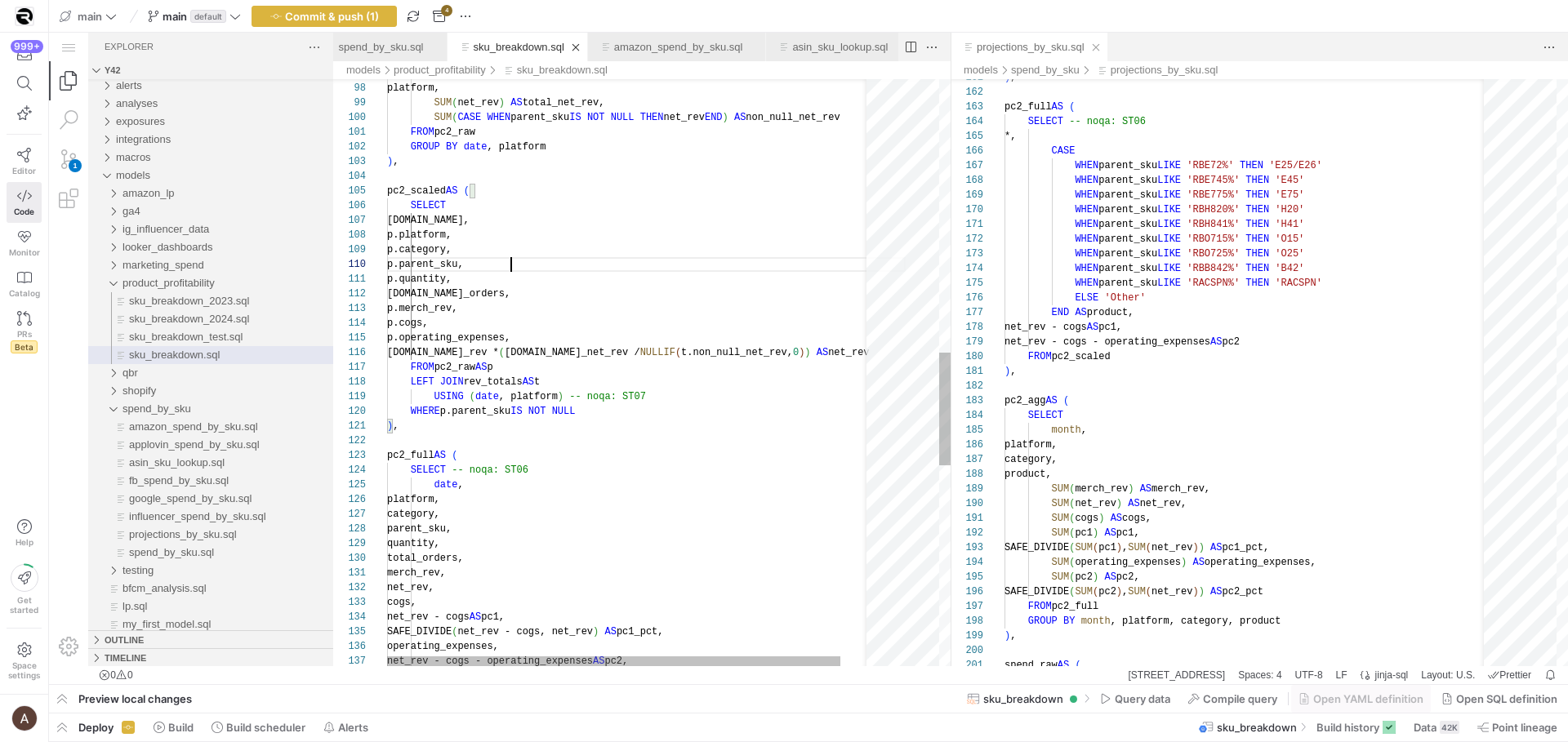
click at [407, 429] on div "USING ( date , platform ) -- noqa: ST07 WHERE p.parent_sku IS NOT NULL ) , pc2_…" at bounding box center [646, 183] width 518 height 3056
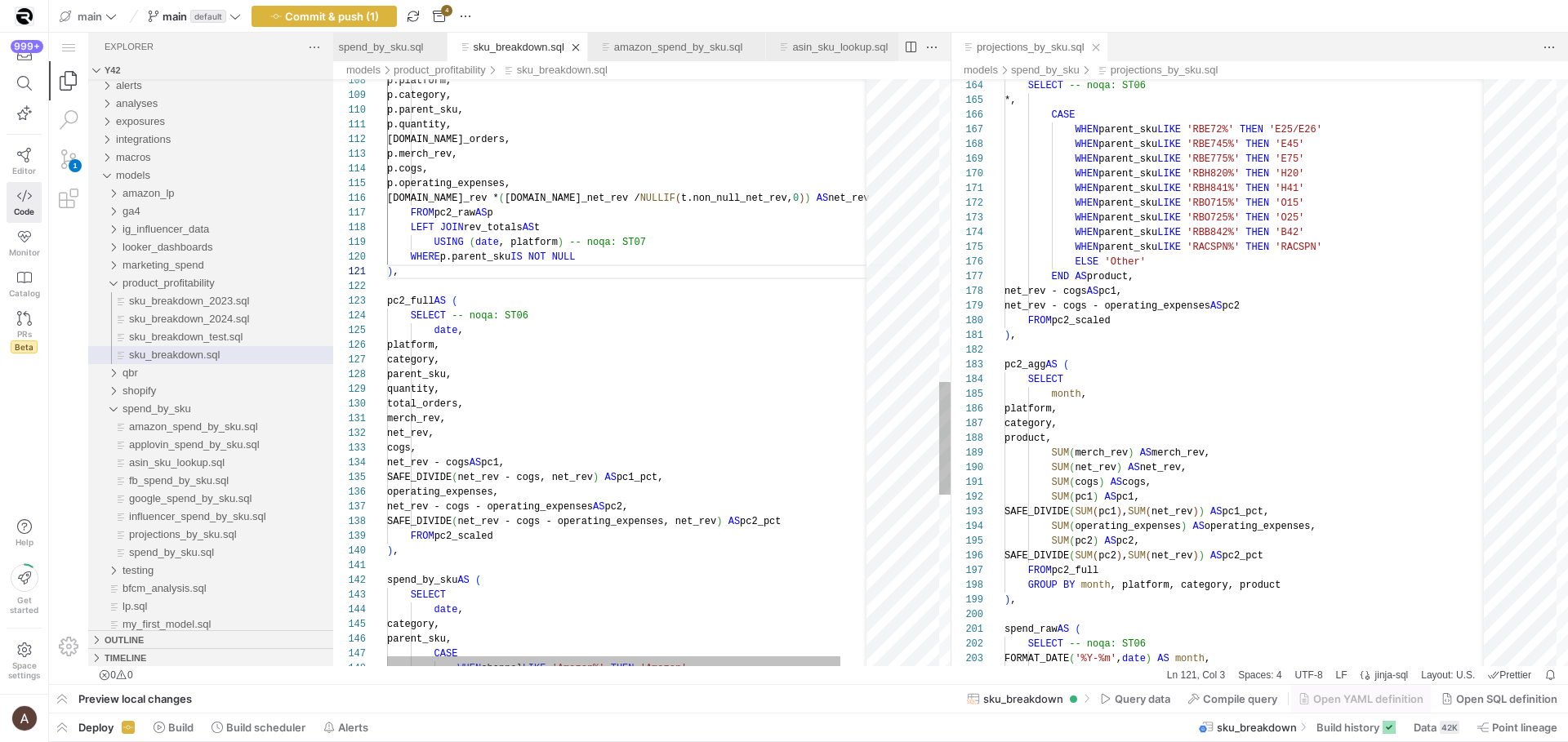
scroll to position [132, 11]
click at [537, 552] on div "USING ( date , platform ) -- noqa: ST07 WHERE p.parent_sku IS NOT NULL ) , pc2_…" at bounding box center [646, 28] width 518 height 3056
click at [573, 477] on div "USING ( date , platform ) -- noqa: ST07 WHERE p.parent_sku IS NOT NULL ) , pc2_…" at bounding box center [646, 28] width 518 height 3056
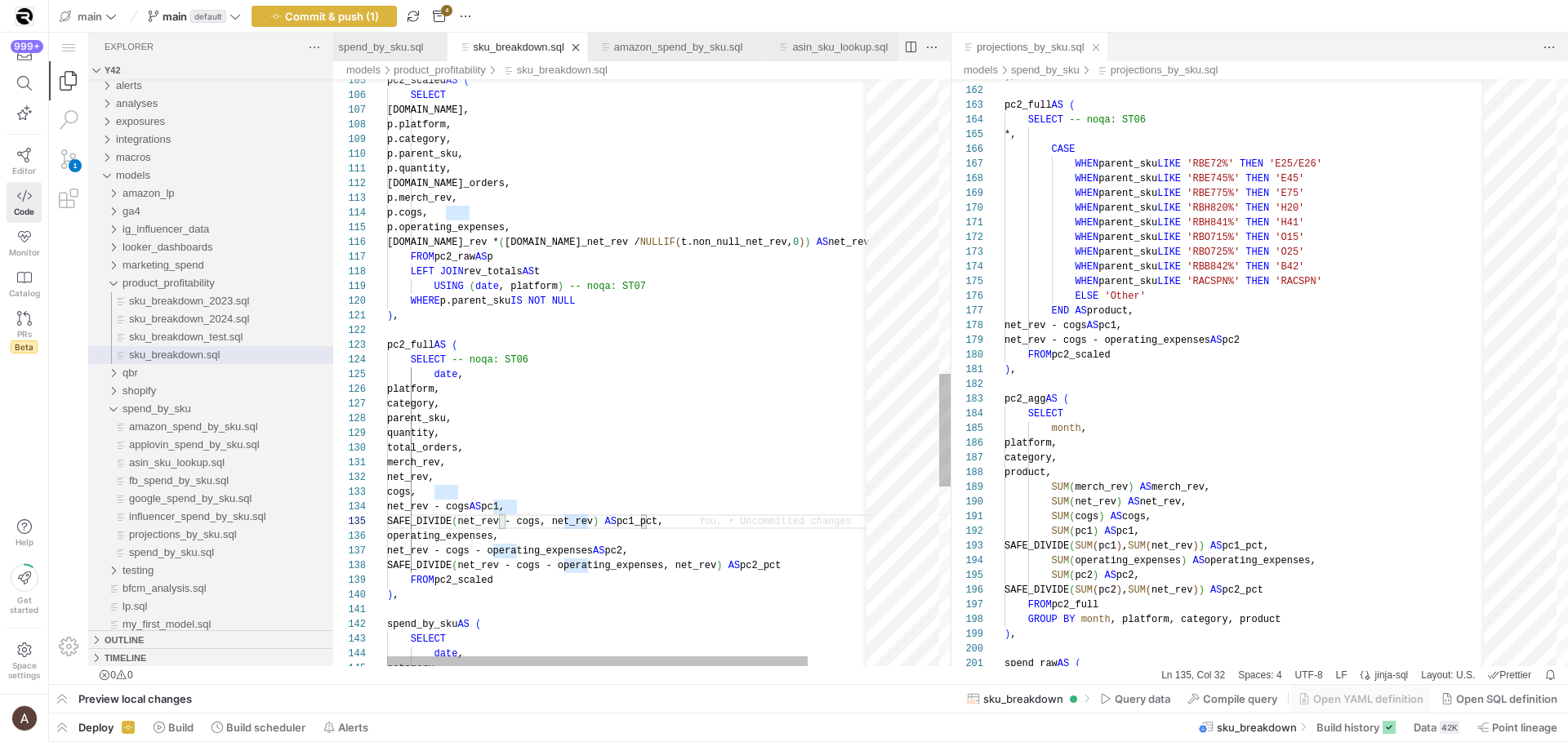
click at [529, 522] on div "119 120 121 122 123 124 125 126 127 128 129 130 131 132 133 134 118 117 116 114…" at bounding box center [641, 373] width 617 height 587
click at [449, 605] on div "USING ( date , platform ) -- noqa: ST07 WHERE p.parent_sku IS NOT NULL ) , pc2_…" at bounding box center [667, 72] width 559 height 3056
click at [455, 598] on div "USING ( date , platform ) -- noqa: ST07 WHERE p.parent_sku IS NOT NULL ) , pc2_…" at bounding box center [667, 72] width 559 height 3056
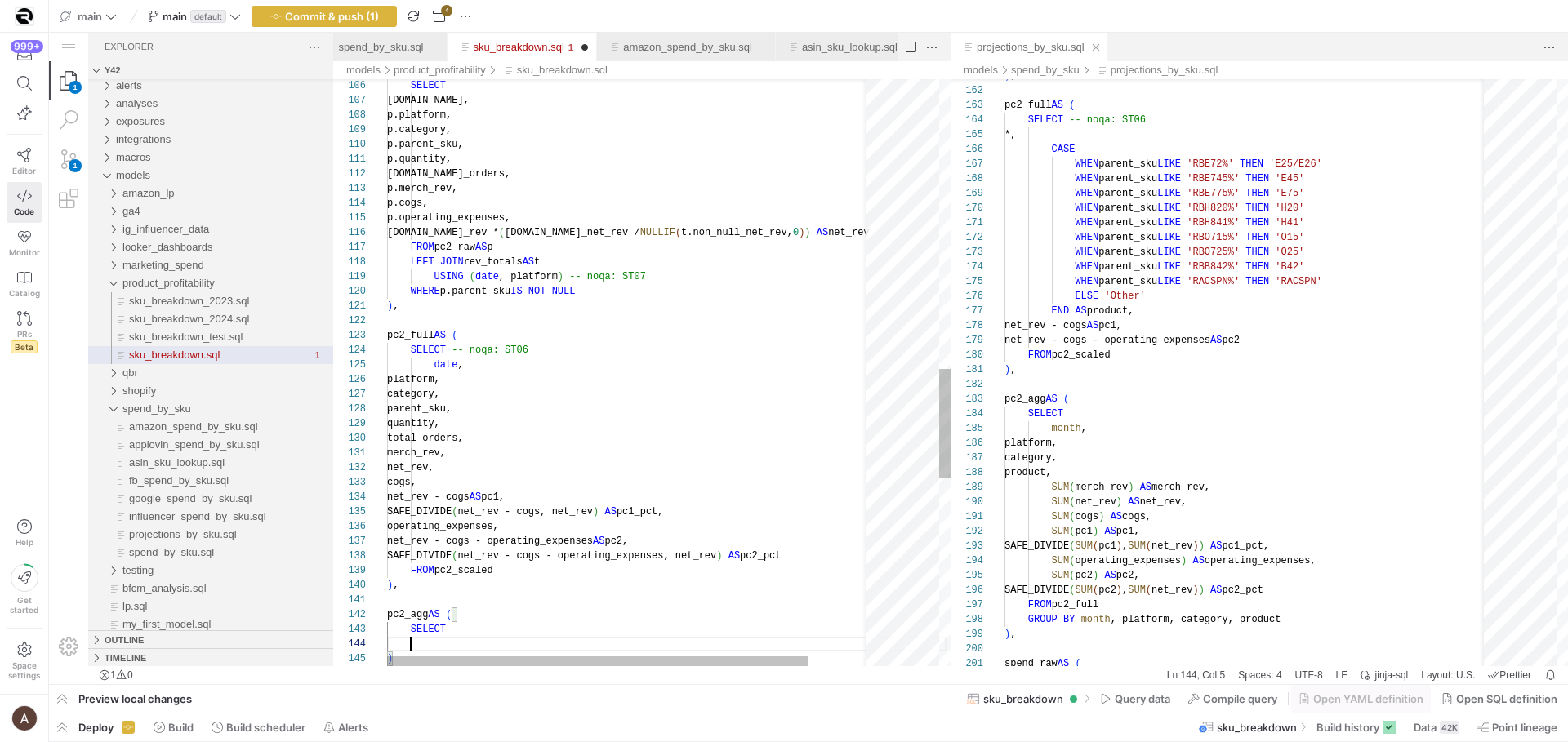
scroll to position [44, 48]
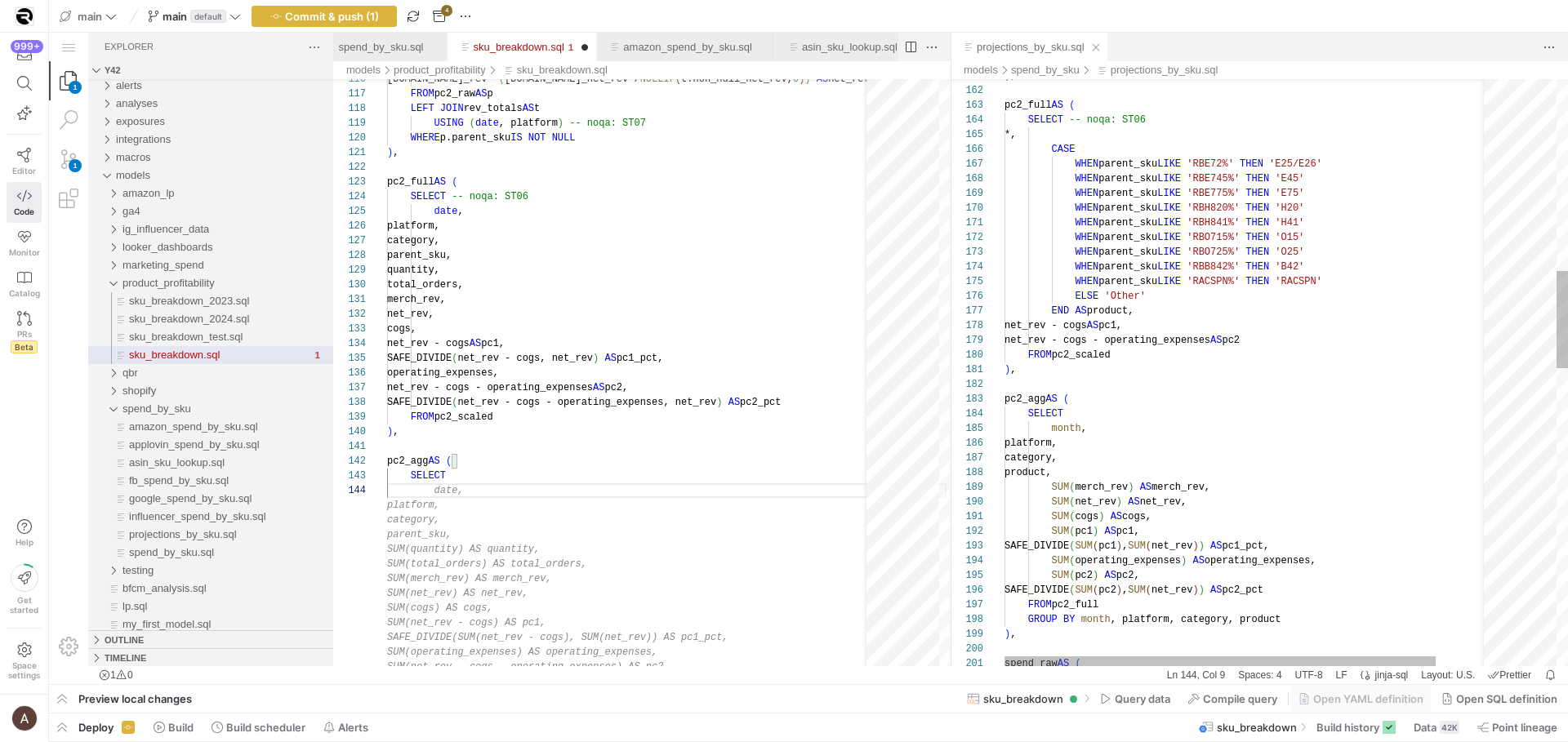
type textarea "pc2_agg AS ( SELECT ) spend_by_sku AS ( SELECT date, category,"
type textarea "pc2_agg AS ( SELECT month, platform, category, product, SUM(merch_rev) AS merch…"
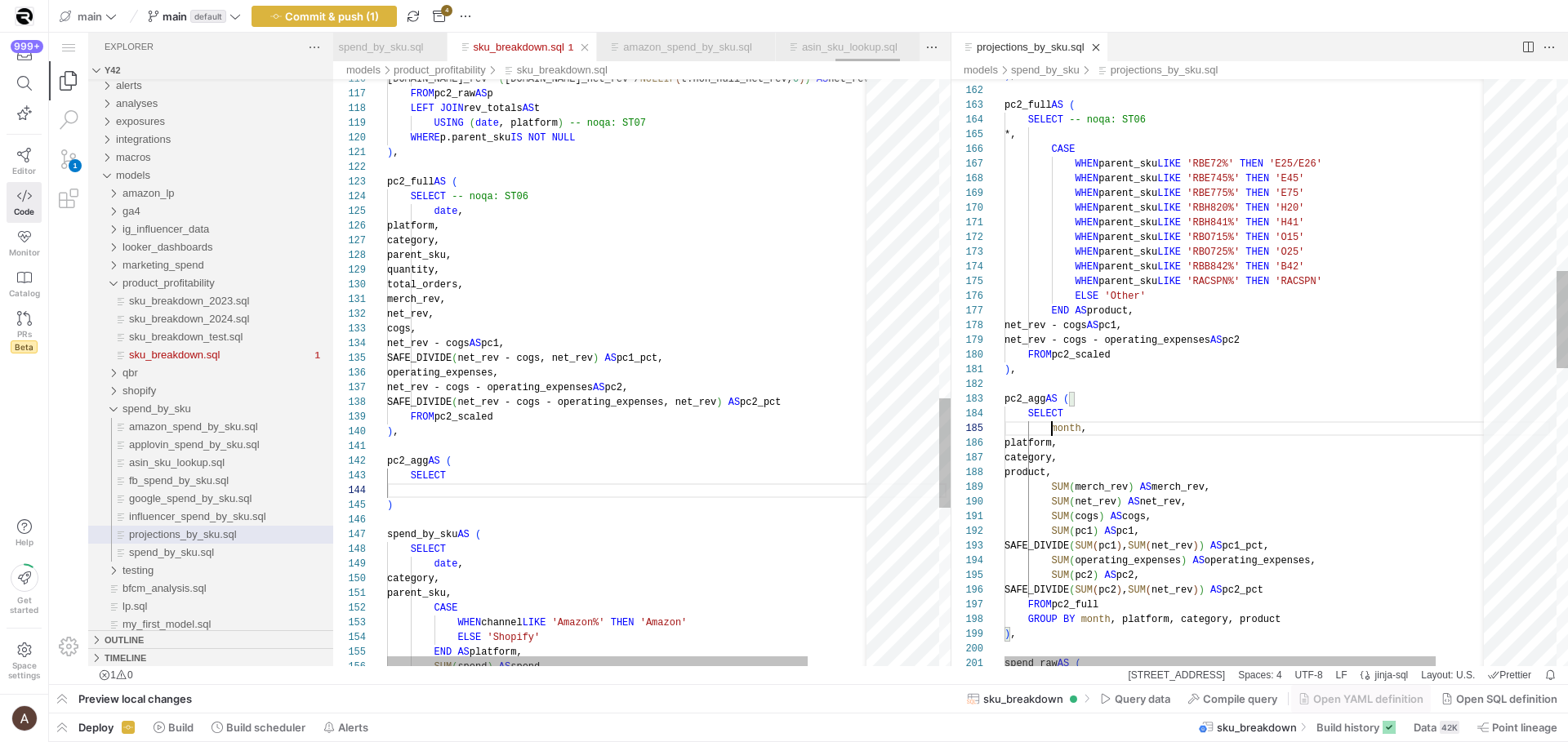
scroll to position [30, 48]
click at [1054, 428] on div "SELECT -- noqa: ST06 *, CASE WHEN parent_sku LIKE 'RBE72%' THEN 'E25/E26' WHEN …" at bounding box center [1277, 693] width 546 height 3541
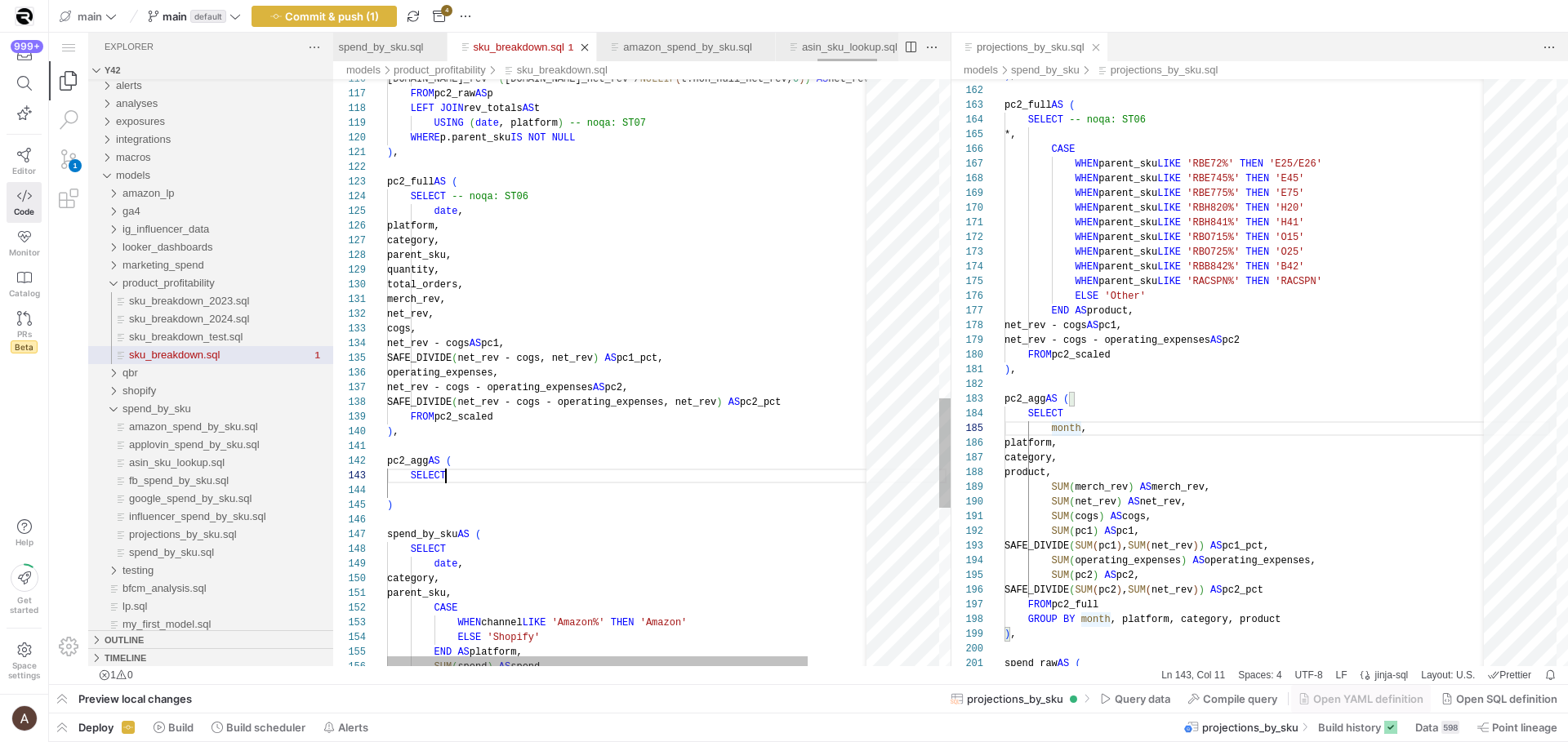
scroll to position [30, 59]
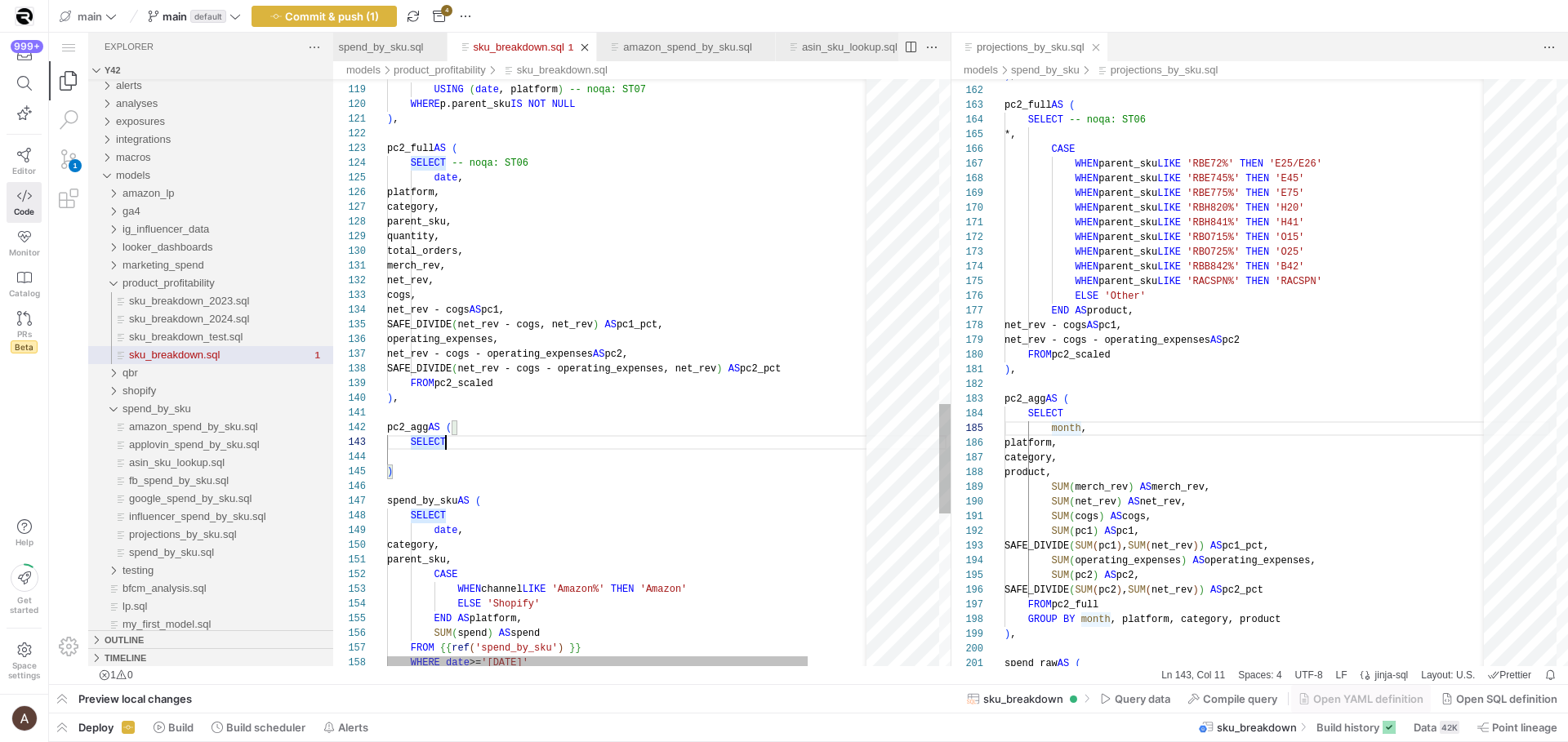
scroll to position [44, 48]
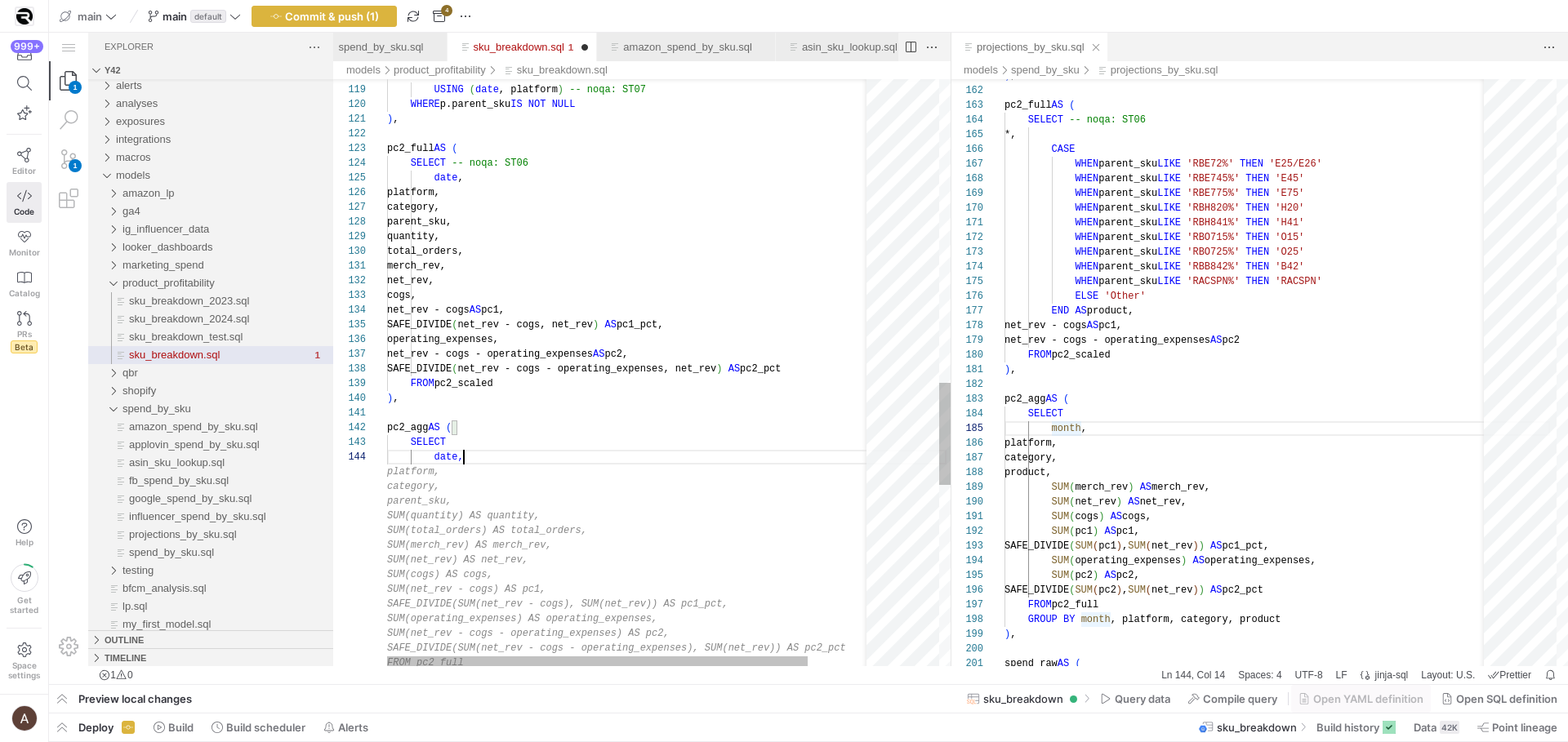
scroll to position [44, 77]
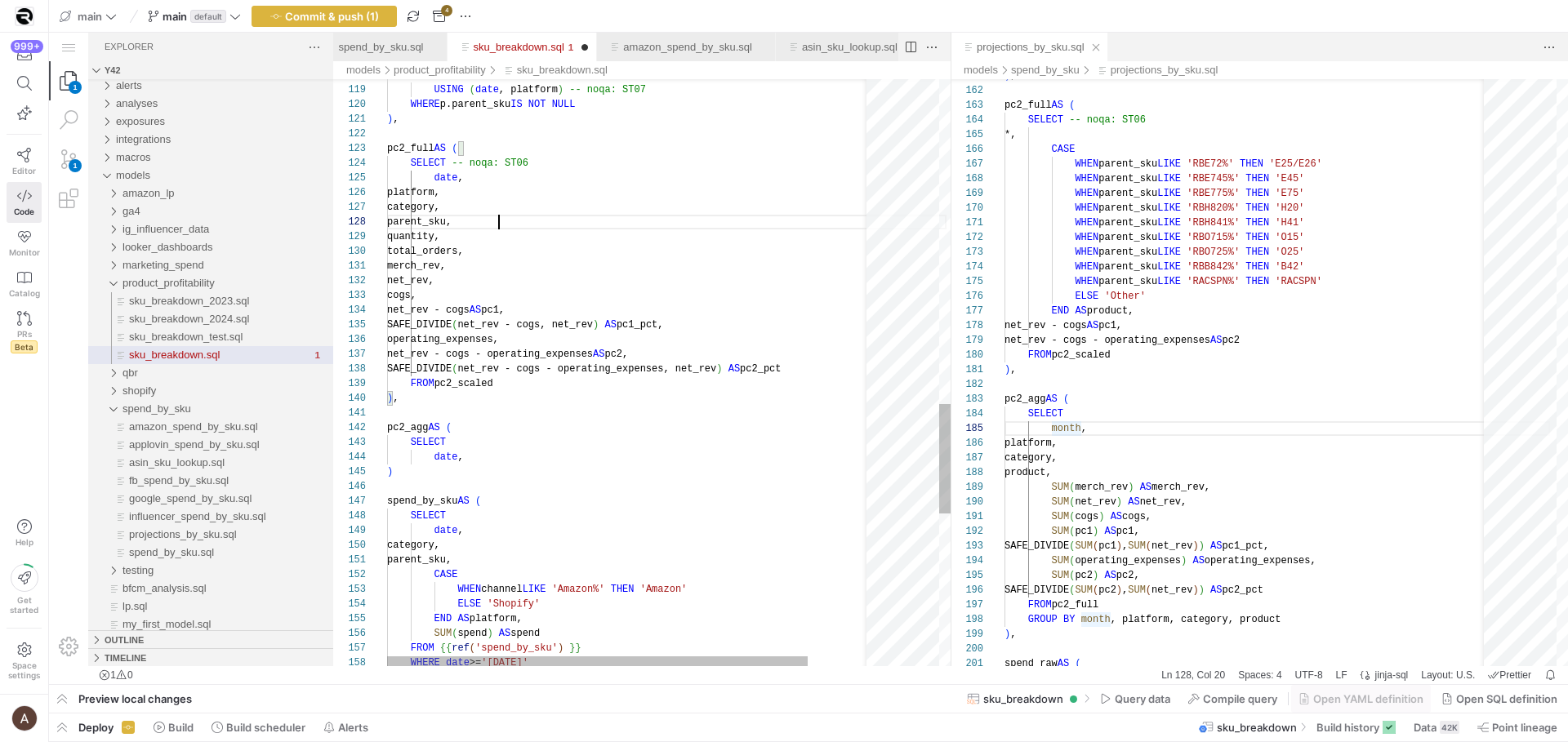
drag, startPoint x: 504, startPoint y: 222, endPoint x: 467, endPoint y: 178, distance: 57.5
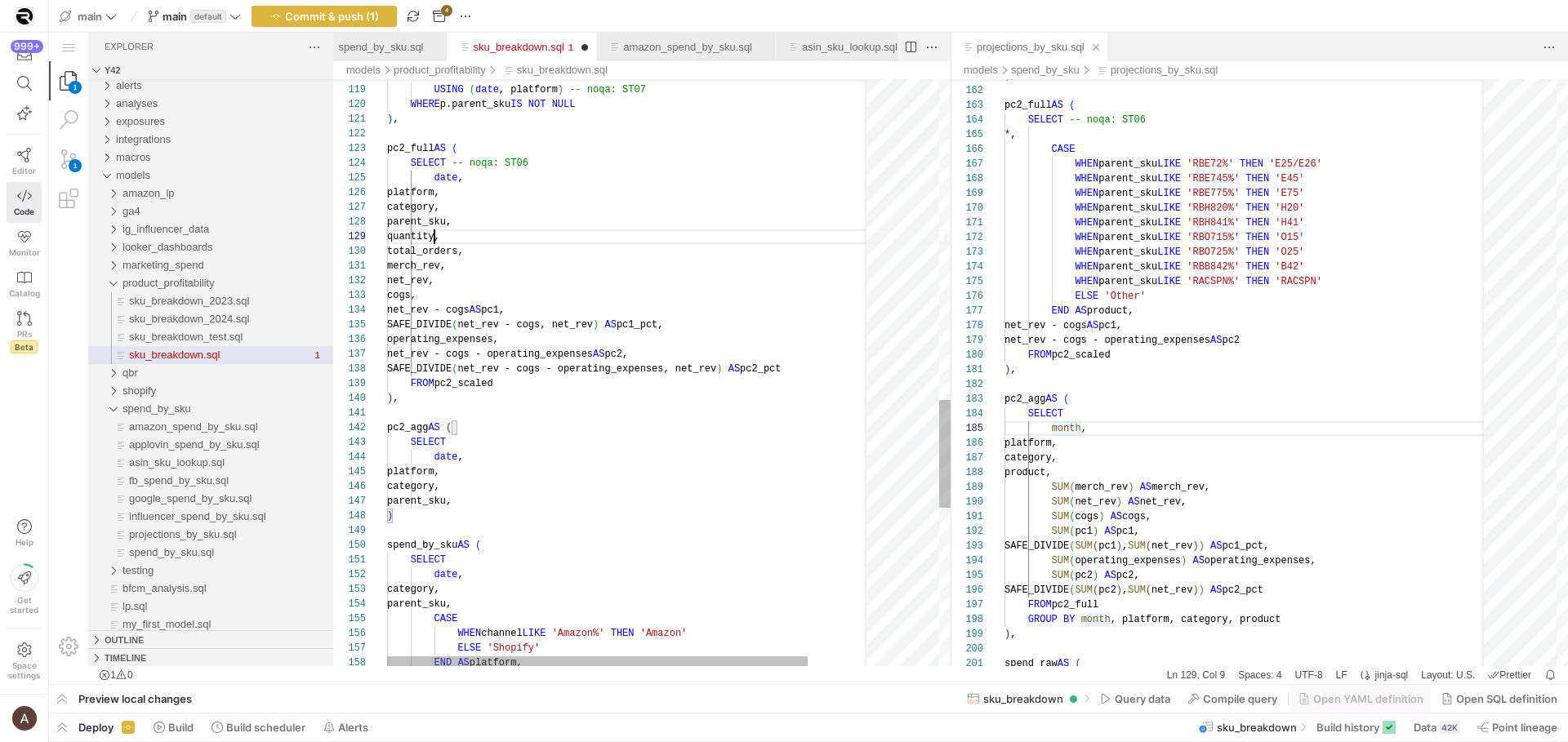
scroll to position [117, 48]
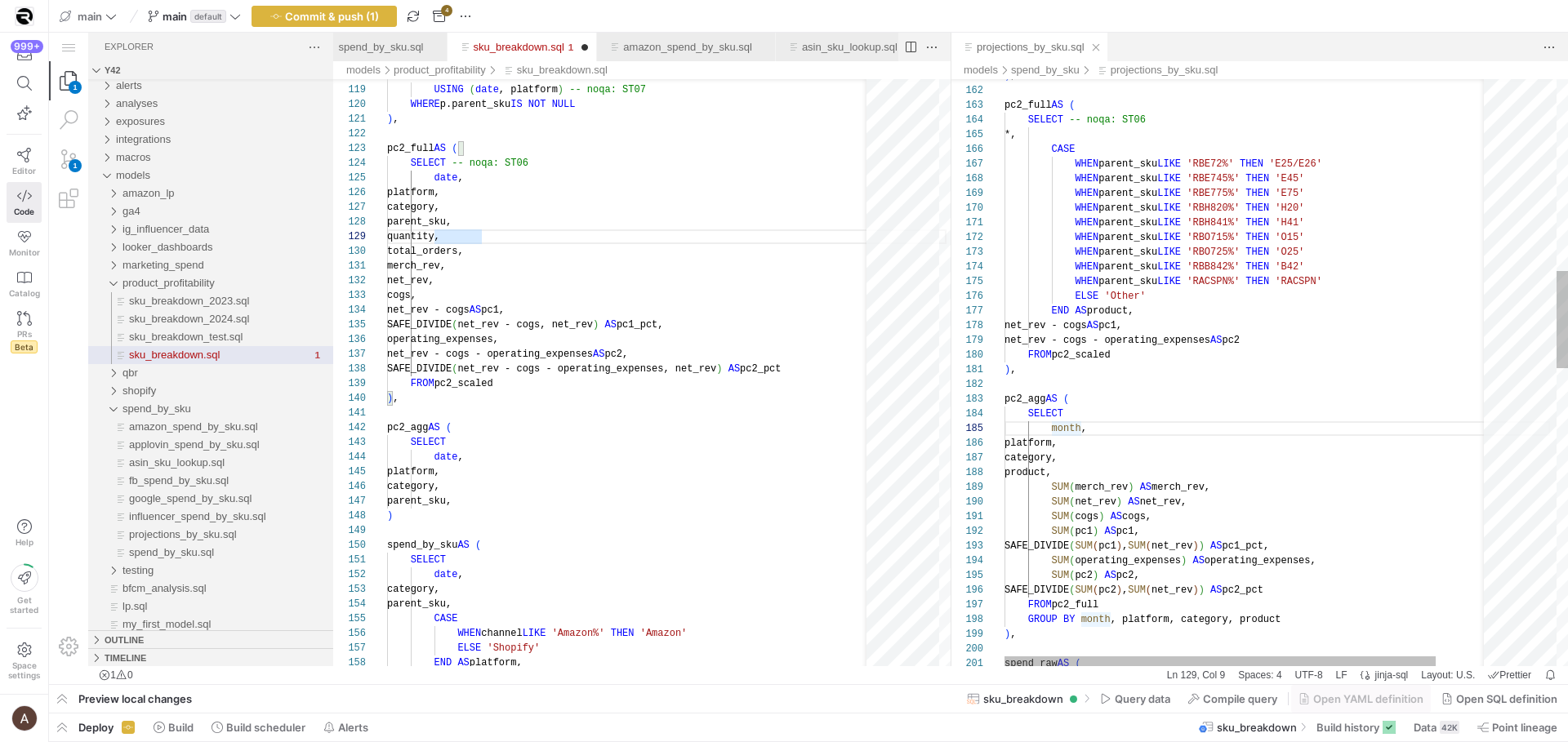
type textarea "), pc2_full AS ( SELECT -- noqa: ST06 date, platform, category, parent_sku, qua…"
drag, startPoint x: 1077, startPoint y: 484, endPoint x: 1059, endPoint y: 486, distance: 18.1
type textarea "pc2_agg AS ( SELECT month, platform, category, product, SUM(merch_rev) AS merch…"
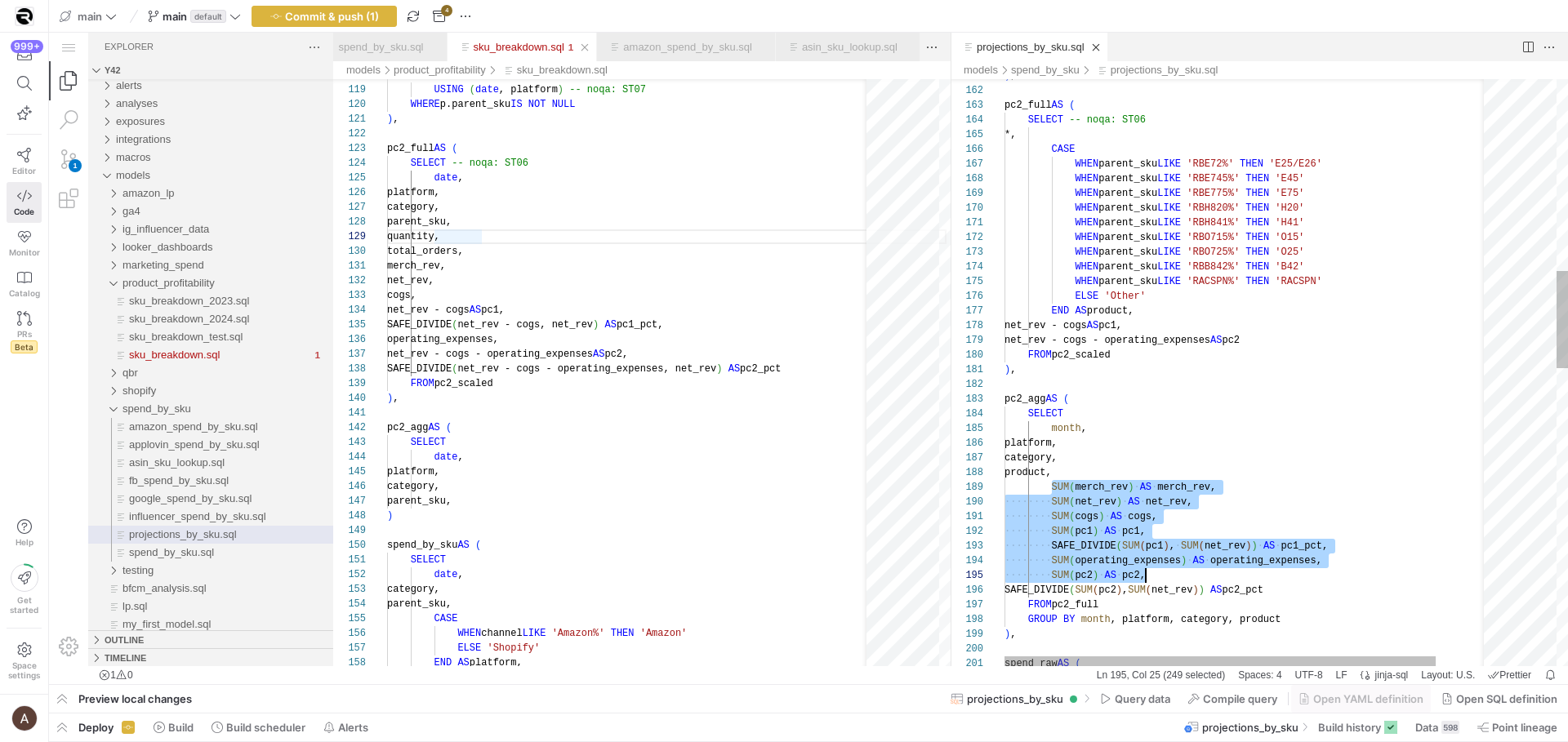
scroll to position [88, 318]
drag, startPoint x: 1054, startPoint y: 486, endPoint x: 1356, endPoint y: 586, distance: 318.1
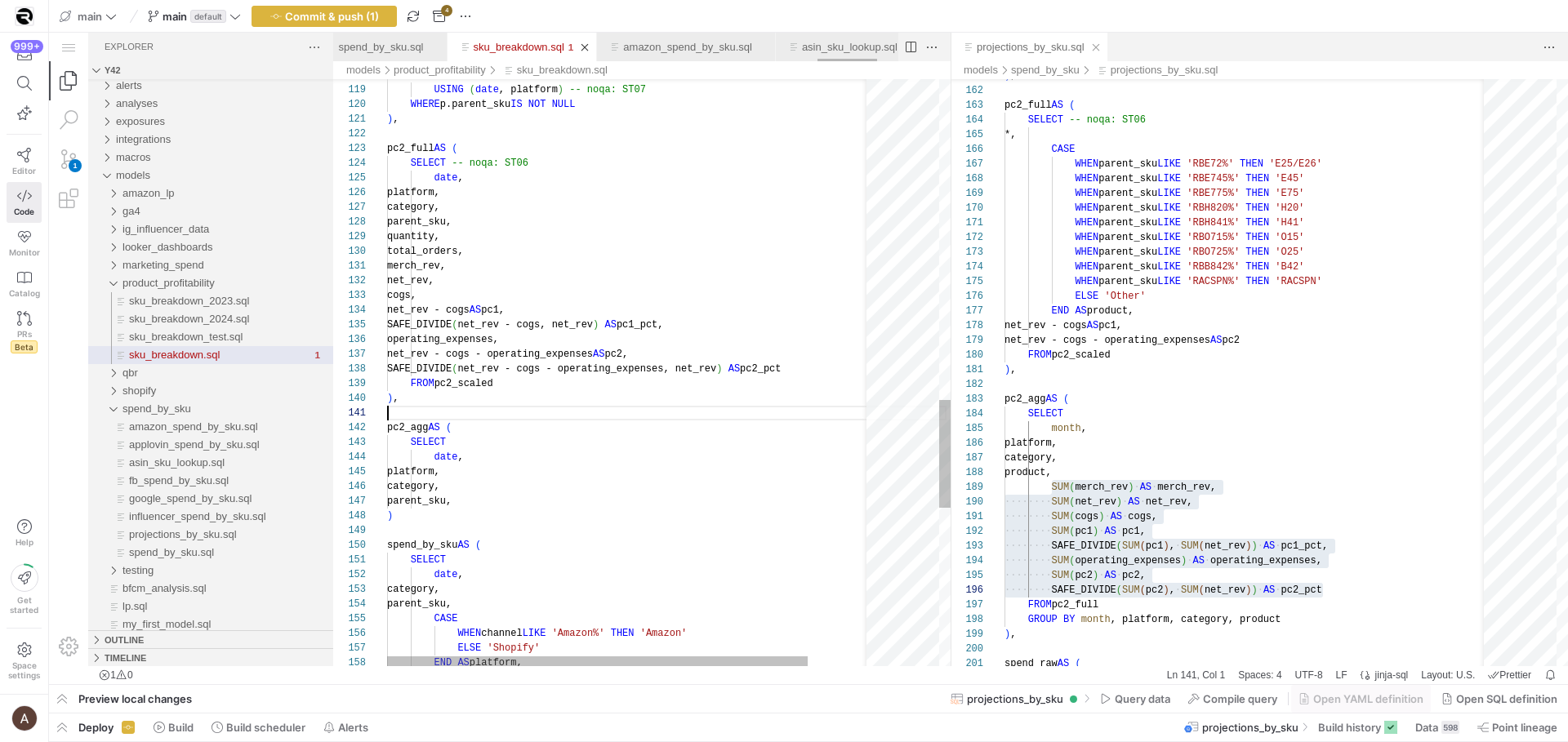
click at [522, 510] on div ")" at bounding box center [667, 516] width 559 height 14
click at [518, 503] on div "parent_sku," at bounding box center [667, 500] width 559 height 14
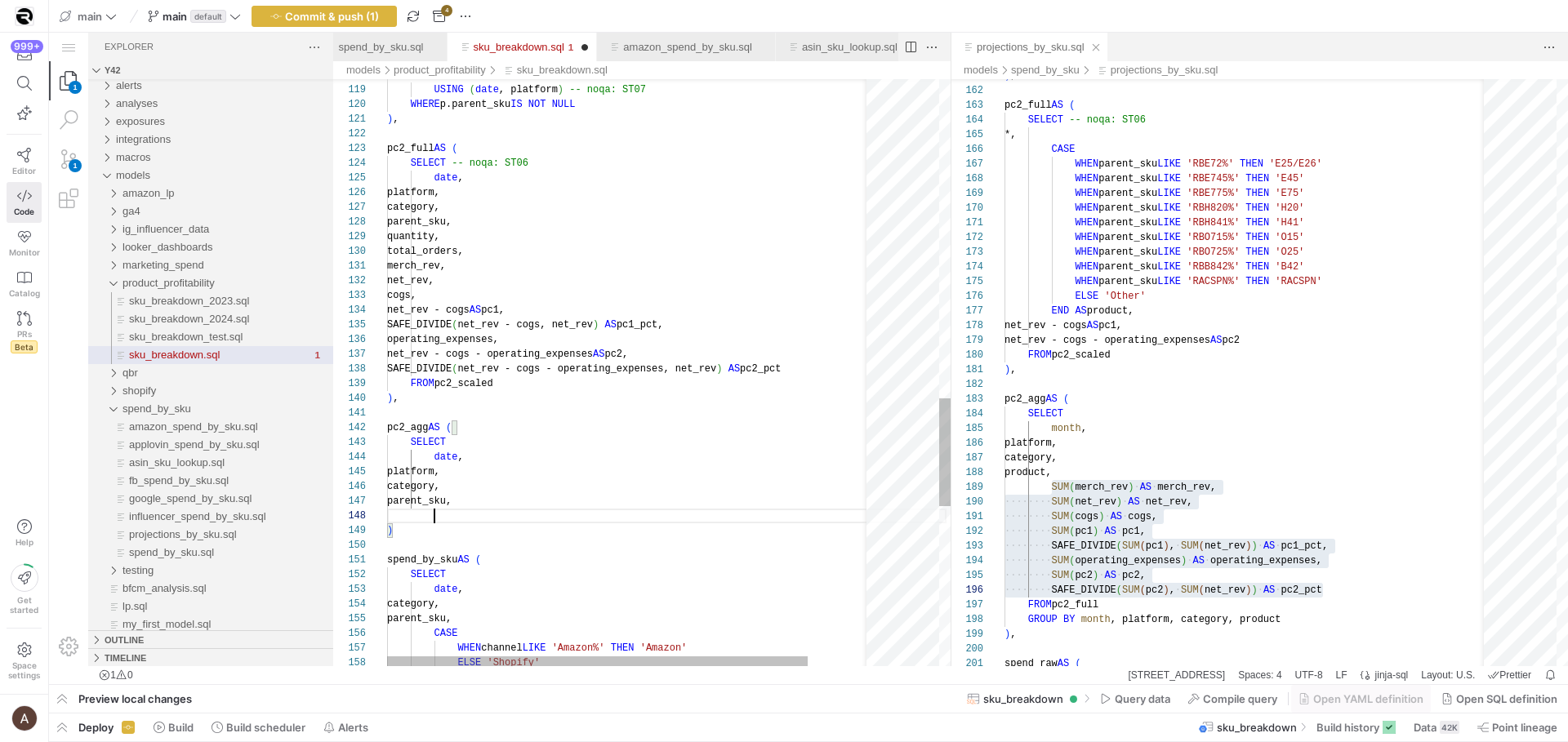
scroll to position [59, 318]
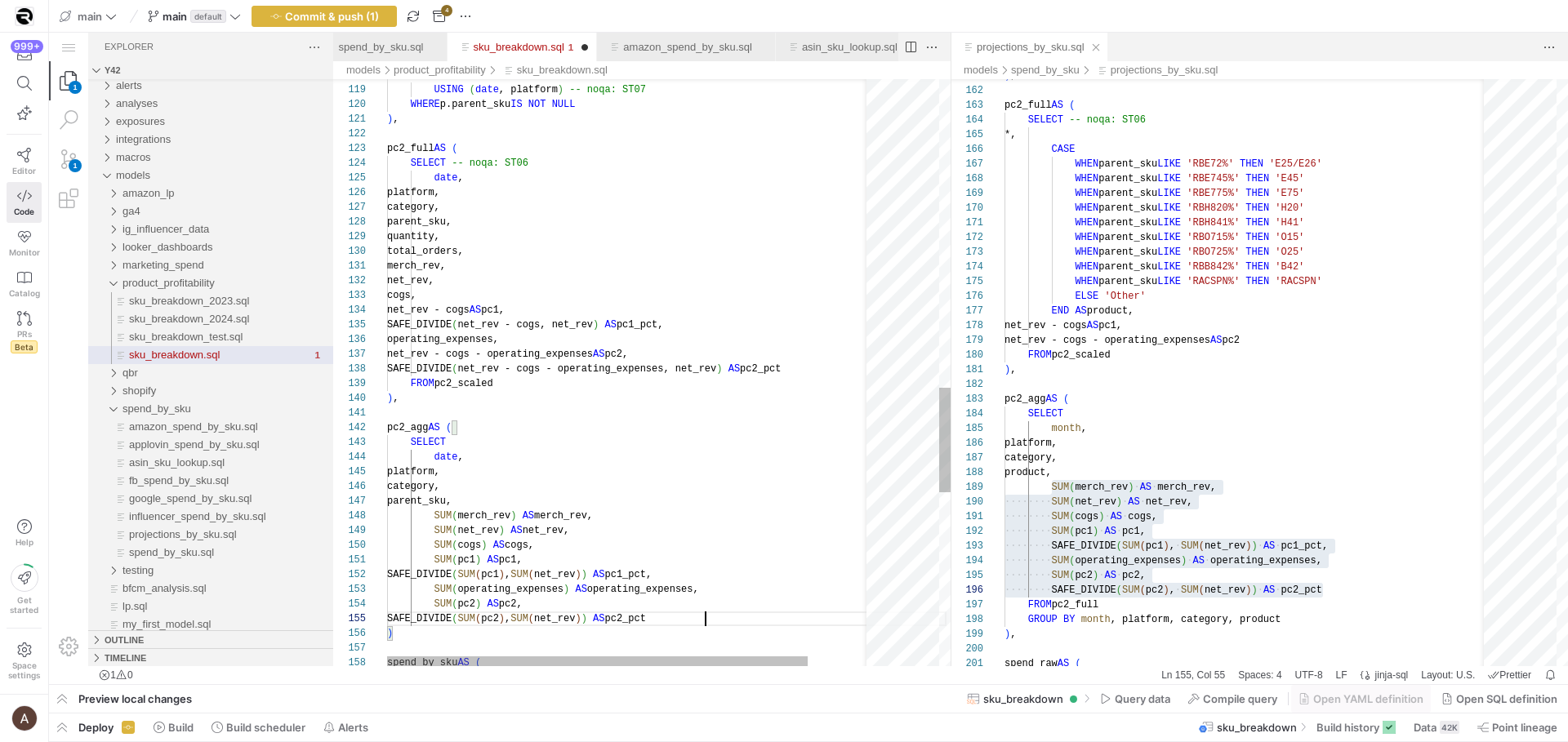
type textarea "SUM(pc1) AS pc1, SAFE_DIVIDE(SUM(pc1), SUM(net_rev)) AS pc1_pct, SUM(operating_…"
type textarea "pc2_agg AS ( SELECT month, platform, category, product, SUM(merch_rev) AS merch…"
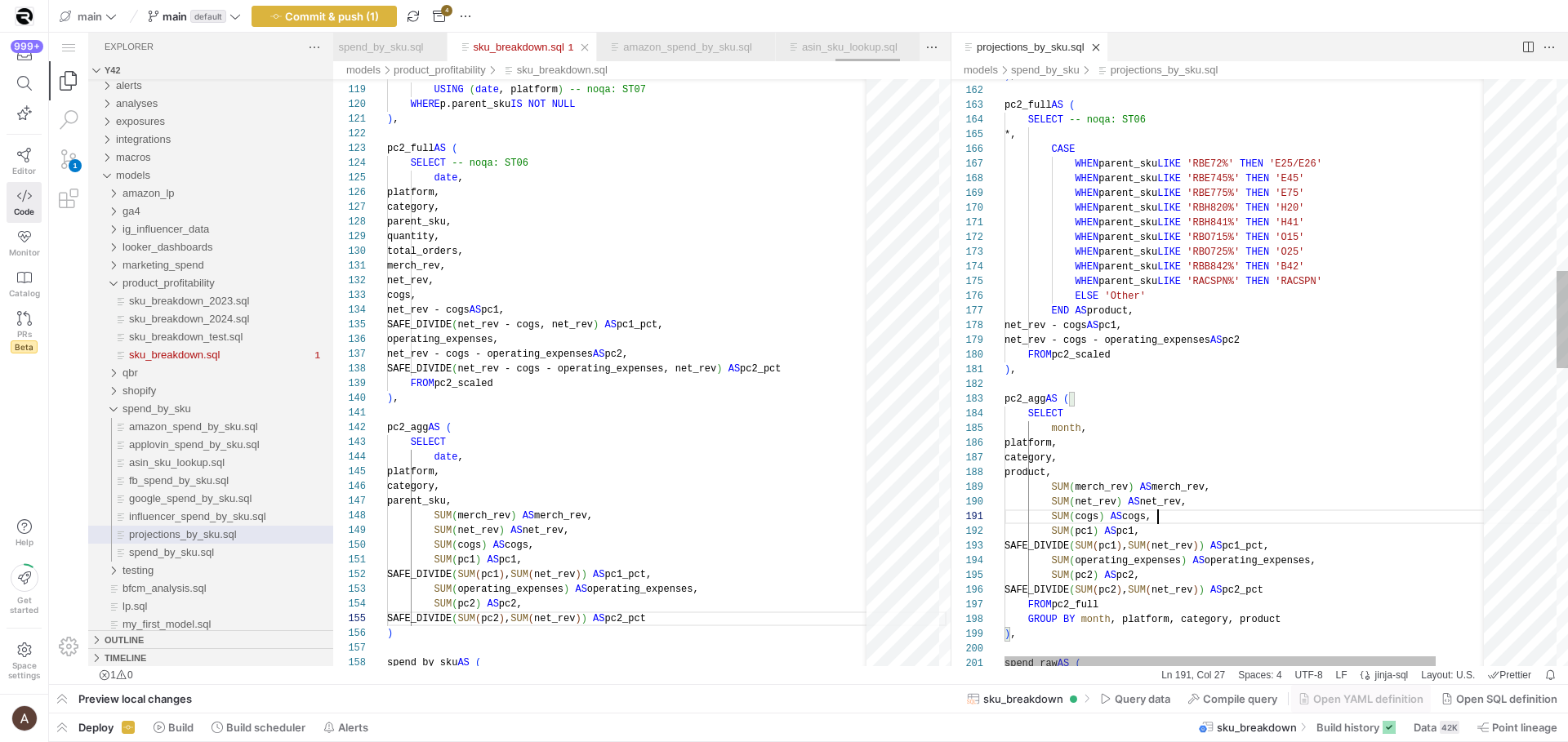
drag, startPoint x: 1338, startPoint y: 511, endPoint x: 1296, endPoint y: 497, distance: 44.3
click at [1296, 497] on div "SELECT -- noqa: ST06 *, CASE WHEN parent_sku LIKE 'RBE72%' THEN 'E25/E26' WHEN …" at bounding box center [1277, 693] width 546 height 3541
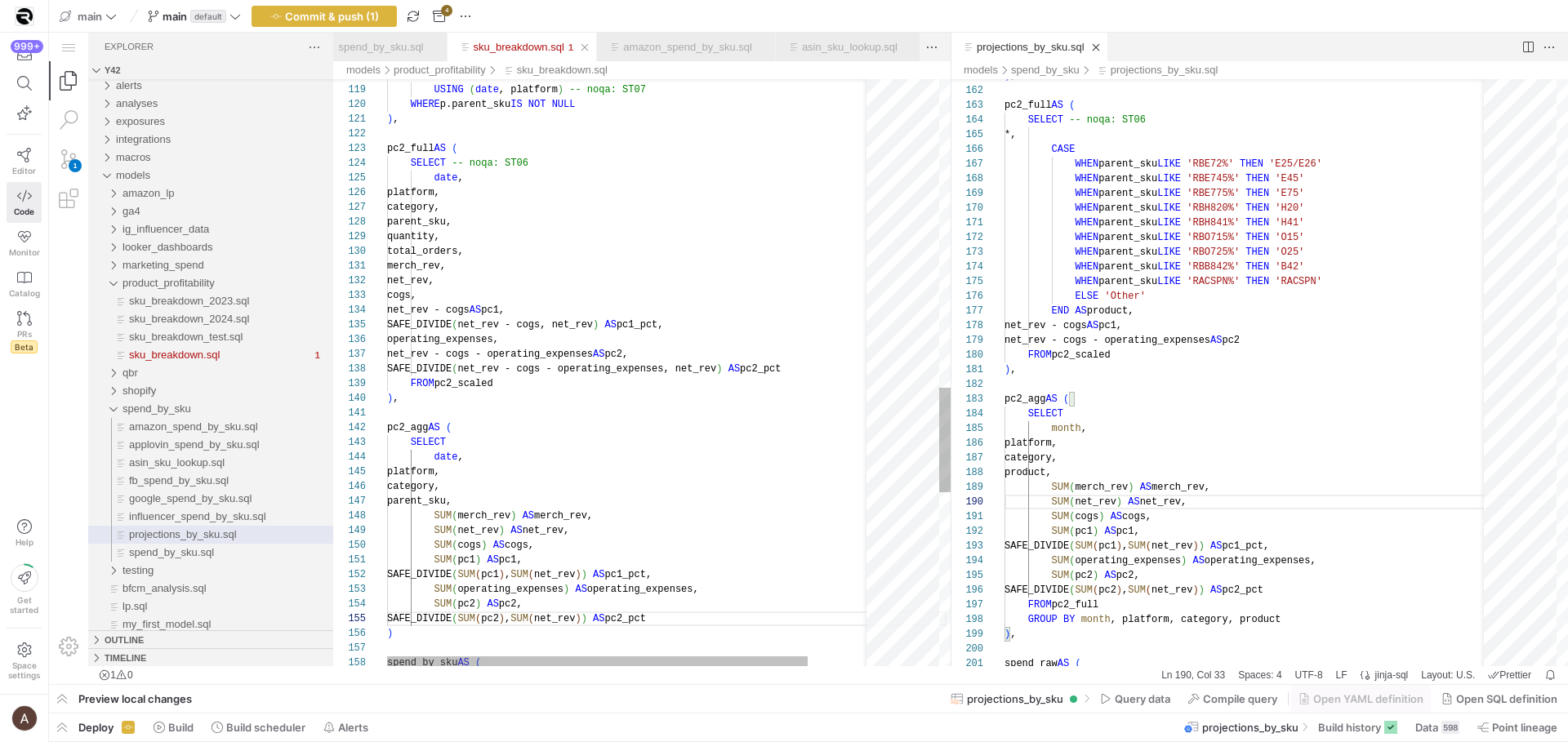
drag, startPoint x: 479, startPoint y: 222, endPoint x: 463, endPoint y: 231, distance: 18.4
drag, startPoint x: 459, startPoint y: 240, endPoint x: 564, endPoint y: 249, distance: 105.4
click at [568, 505] on div "parent_sku," at bounding box center [667, 500] width 559 height 14
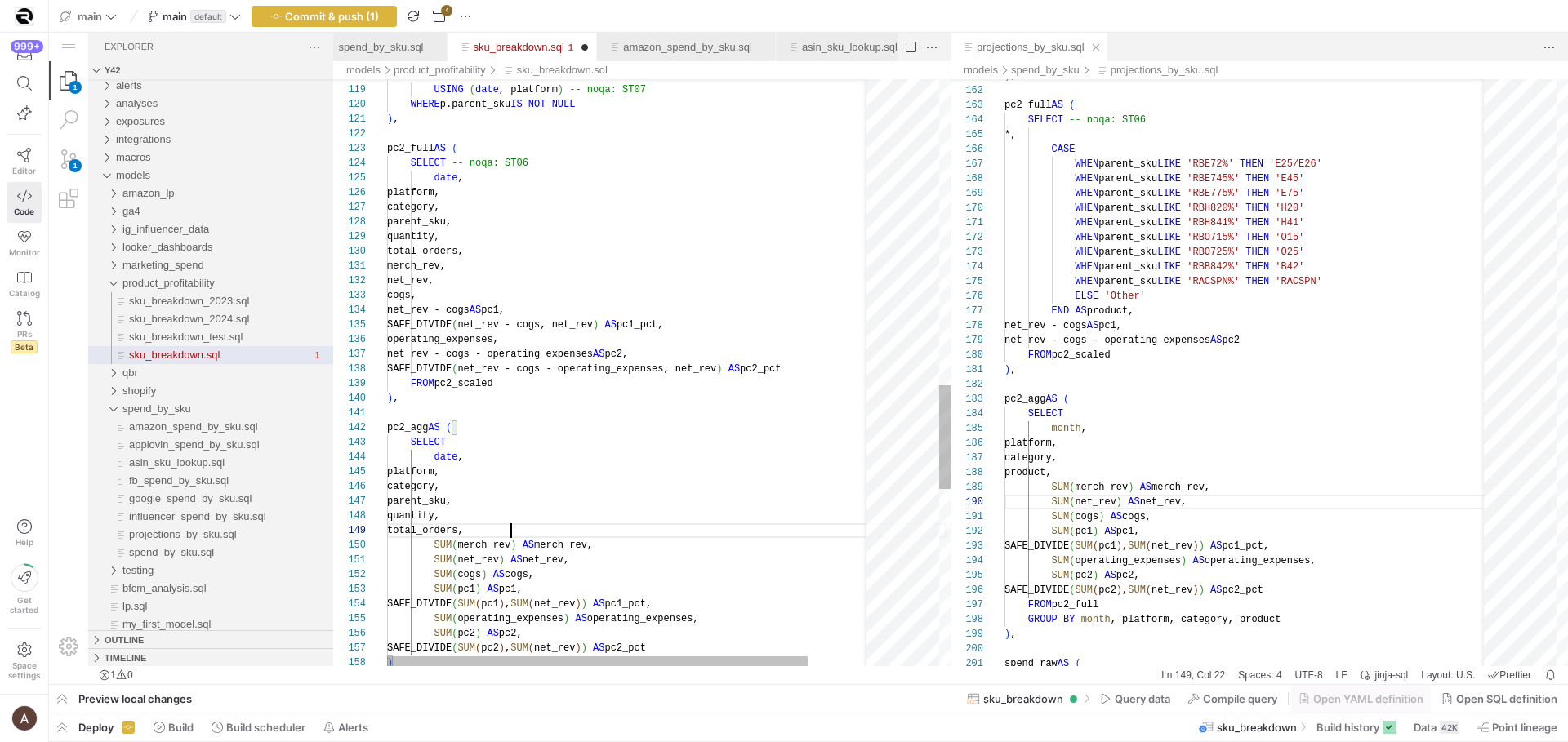
scroll to position [117, 124]
click at [437, 514] on div "date , SELECT pc2_agg AS ( FROM pc2_scaled ) , net_rev - cogs - operating_expen…" at bounding box center [667, 9] width 559 height 3320
click at [438, 529] on div "date , SELECT pc2_agg AS ( FROM pc2_scaled ) , net_rev - cogs - operating_expen…" at bounding box center [667, 9] width 559 height 3320
click at [551, 431] on div "date , SELECT pc2_agg AS ( FROM pc2_scaled ) , net_rev - cogs - operating_expen…" at bounding box center [667, 9] width 559 height 3320
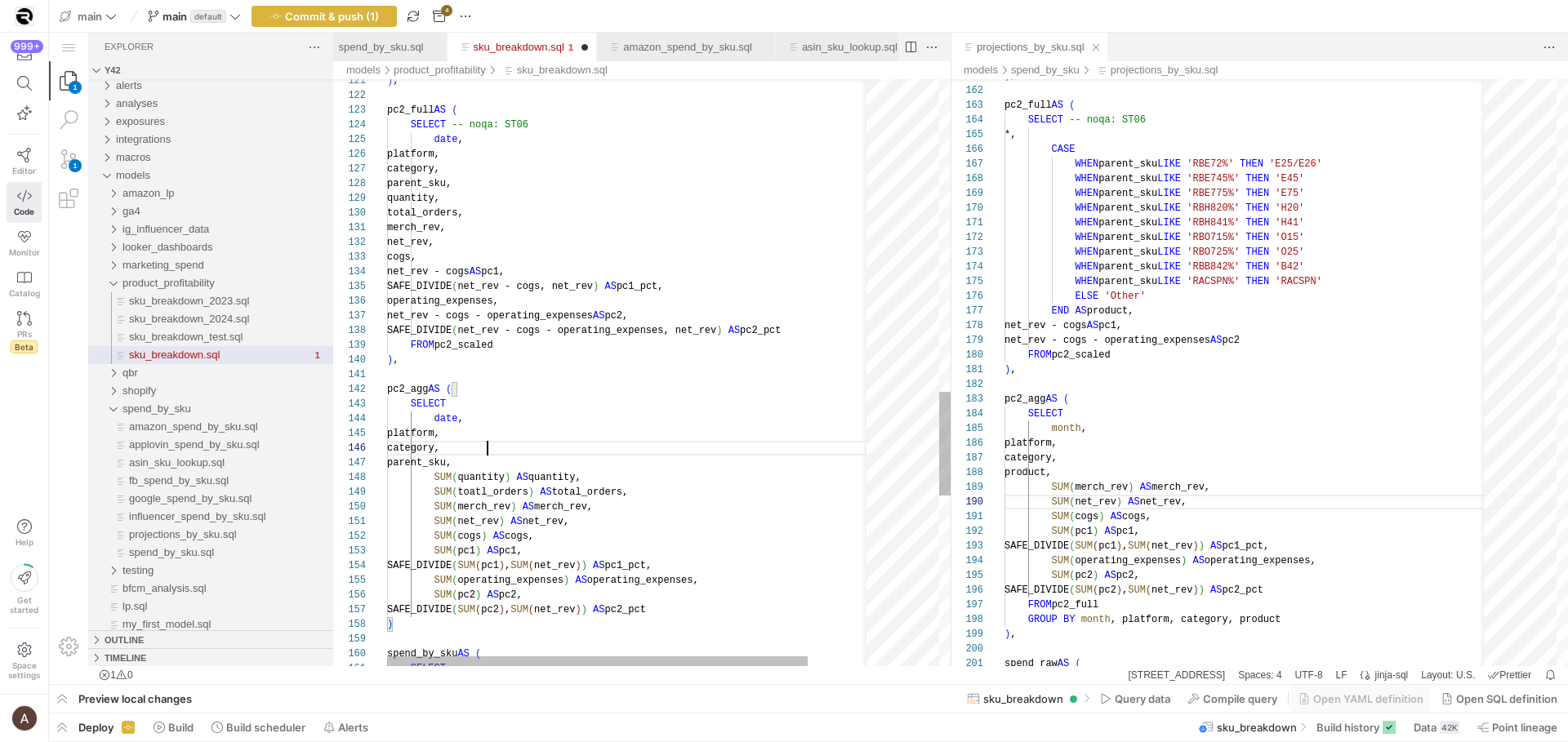
click at [552, 326] on div "144 143 141 142 139 140 137 138 135 136 133 134 132 130 131 128 129 127 125 126…" at bounding box center [641, 373] width 617 height 587
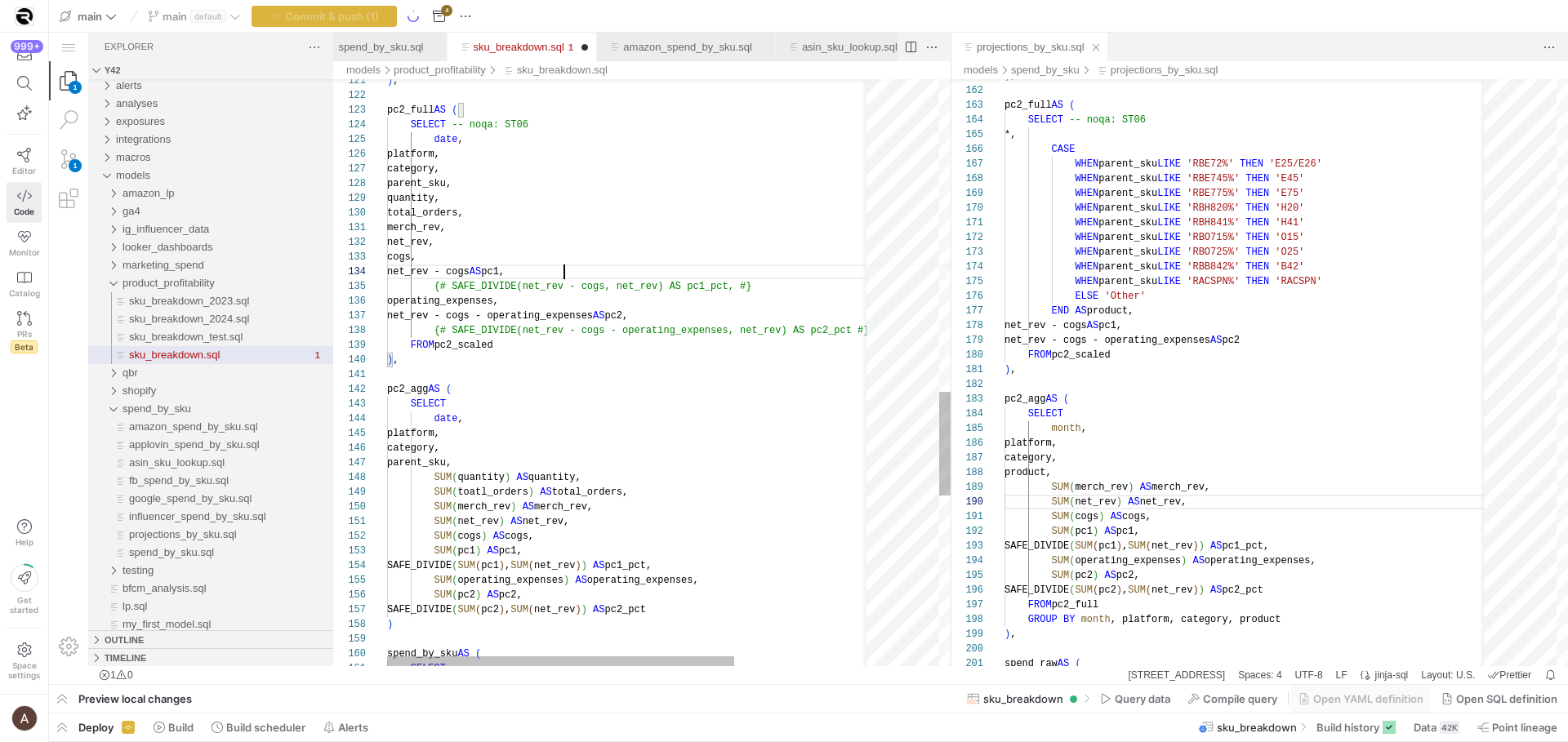
scroll to position [44, 177]
drag, startPoint x: 804, startPoint y: 286, endPoint x: 804, endPoint y: 265, distance: 21.0
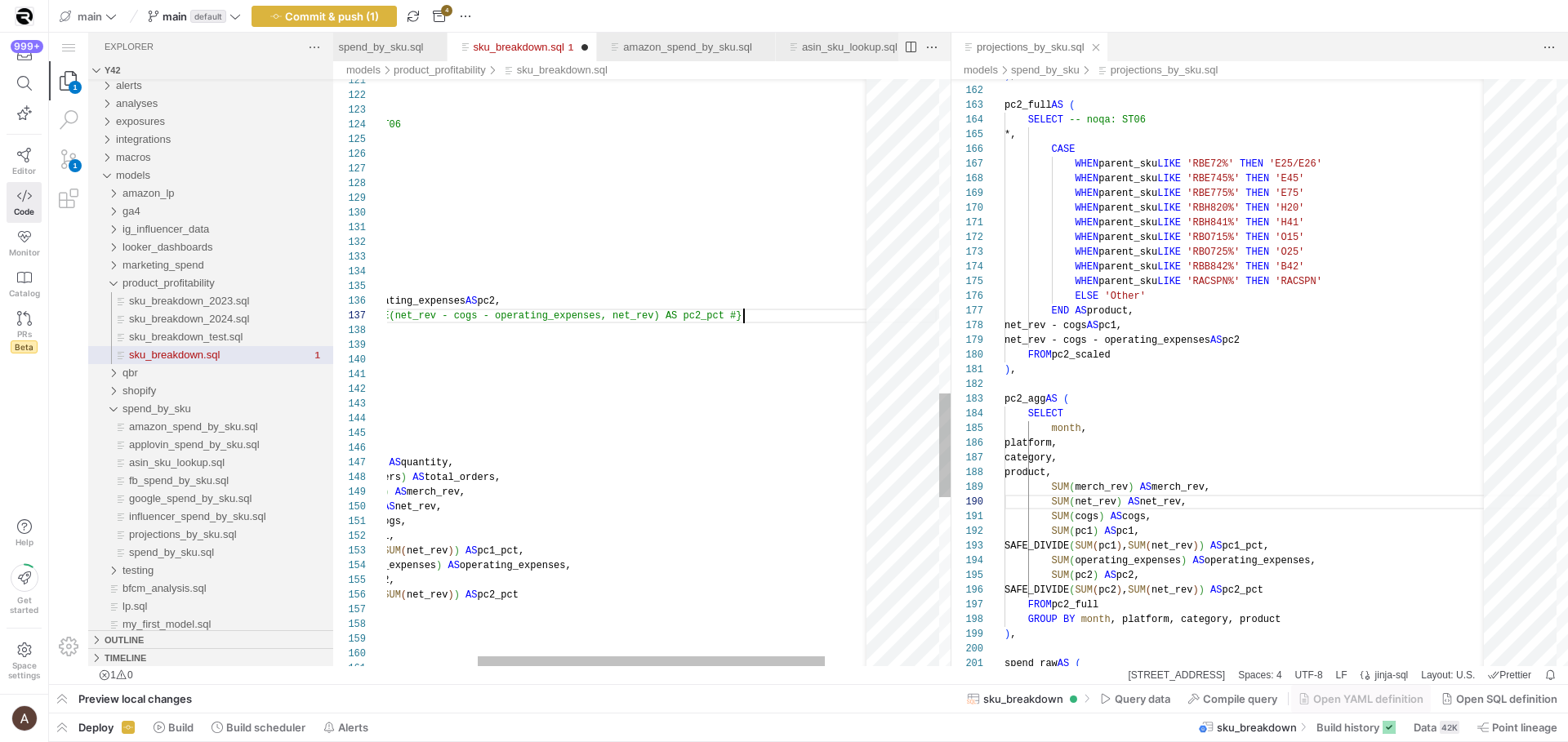
drag, startPoint x: 785, startPoint y: 312, endPoint x: 785, endPoint y: 297, distance: 15.0
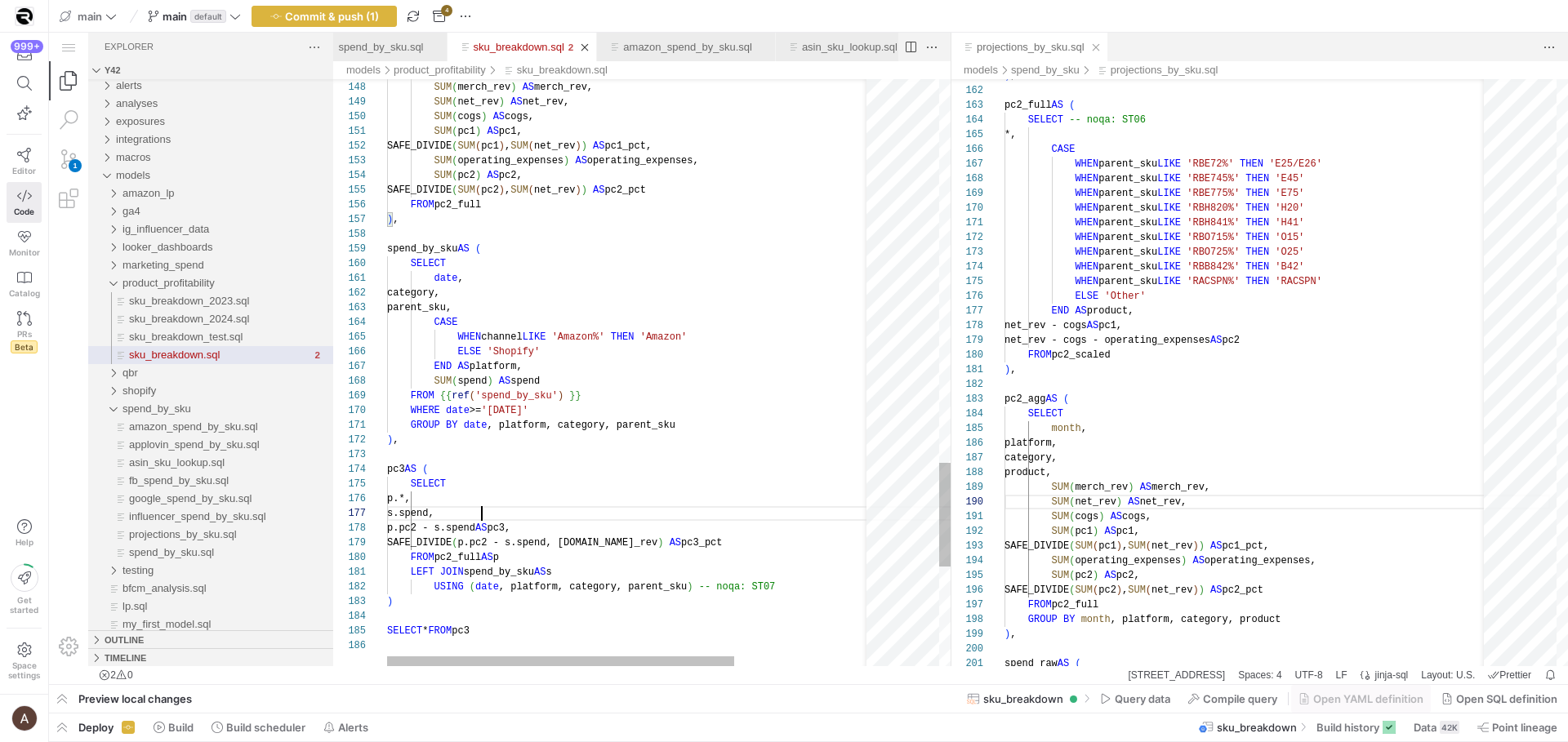
scroll to position [88, 94]
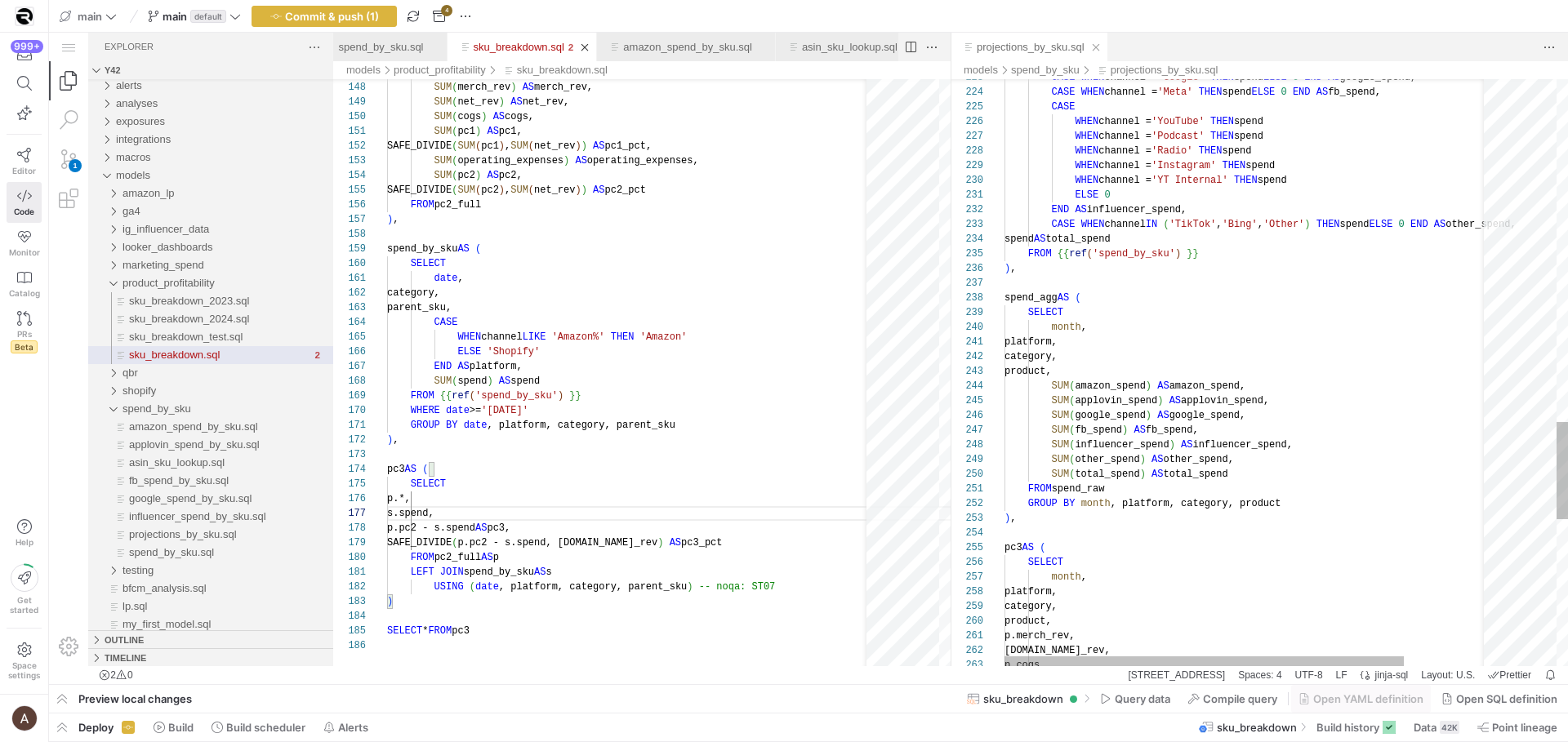
type textarea "GROUP BY date, platform, category, parent_sku ), pc3 AS ( SELECT p.*, s.spend, …"
type textarea "CASE WHEN channel IN ('TikTok', 'Bing', 'Other') THEN spend ELSE 0 END AS other…"
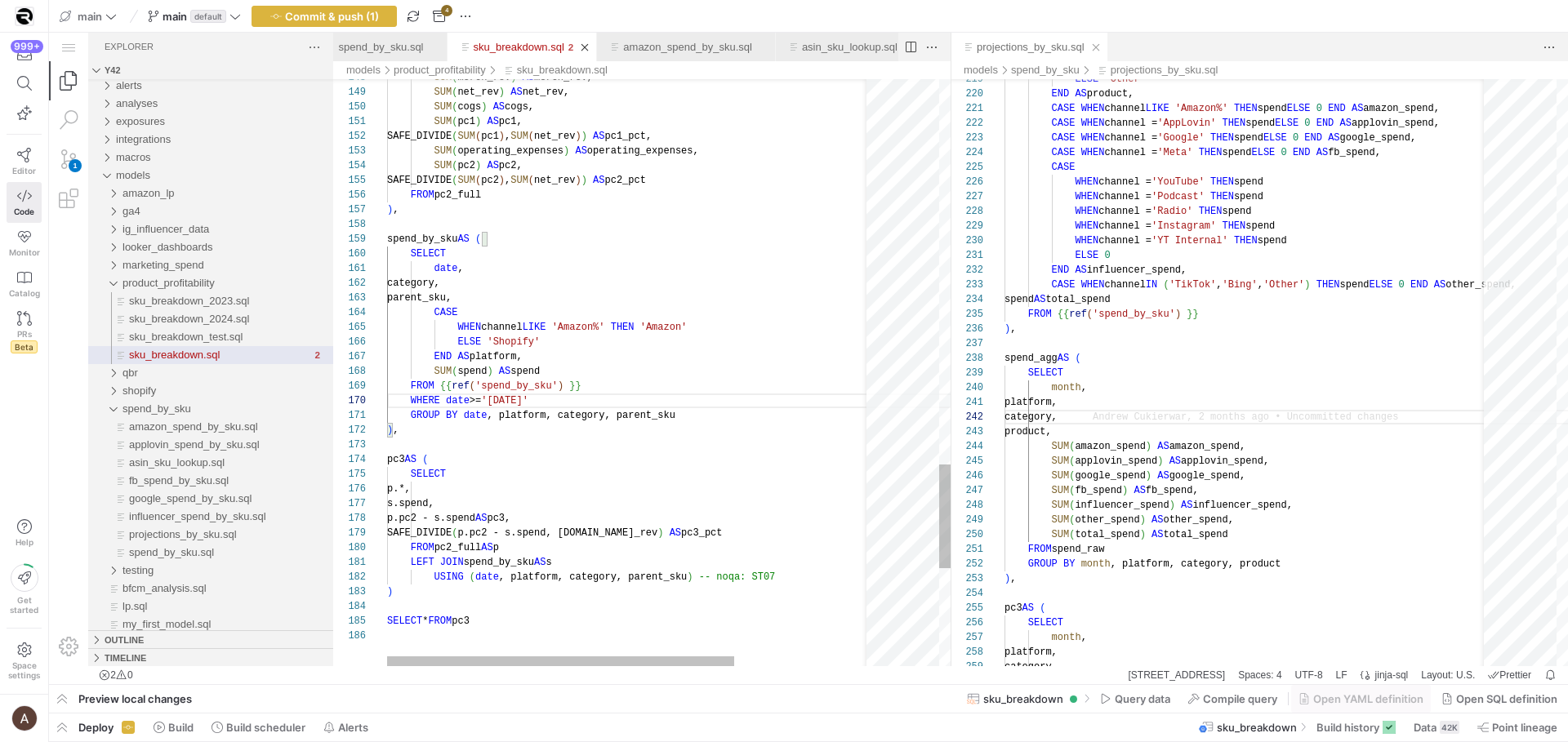
scroll to position [30, 0]
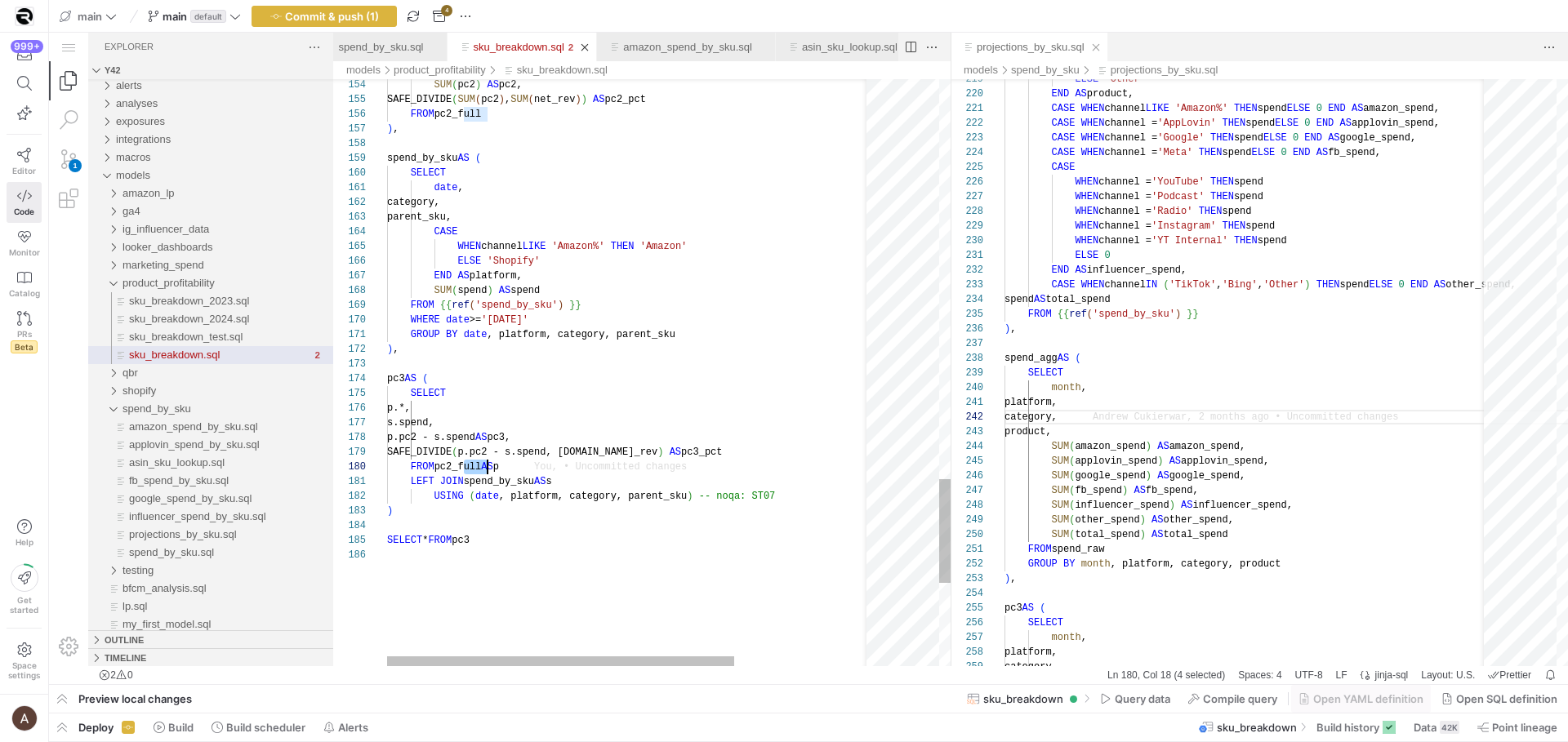
drag, startPoint x: 465, startPoint y: 468, endPoint x: 485, endPoint y: 468, distance: 20.0
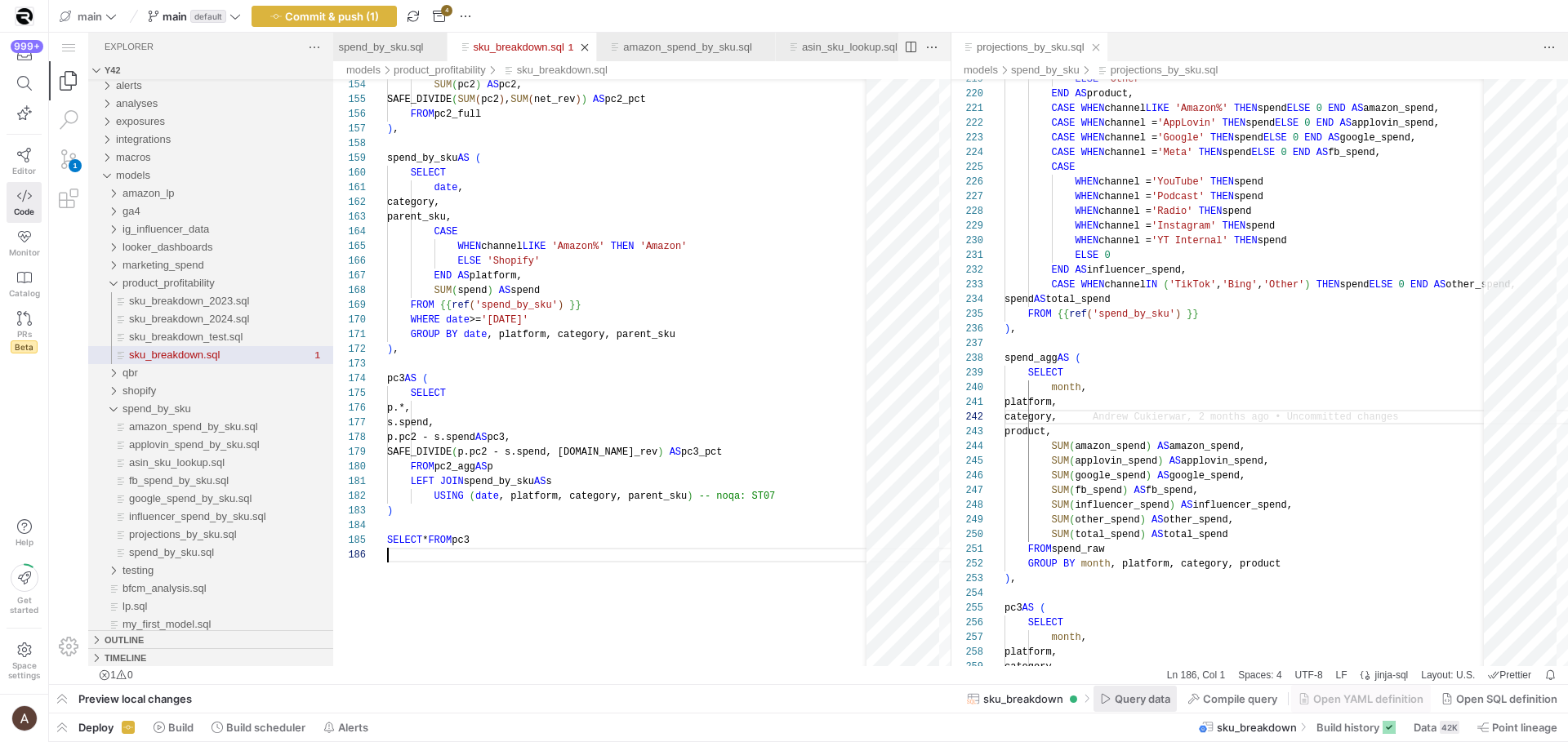
click at [0, 0] on span at bounding box center [0, 0] width 0 height 0
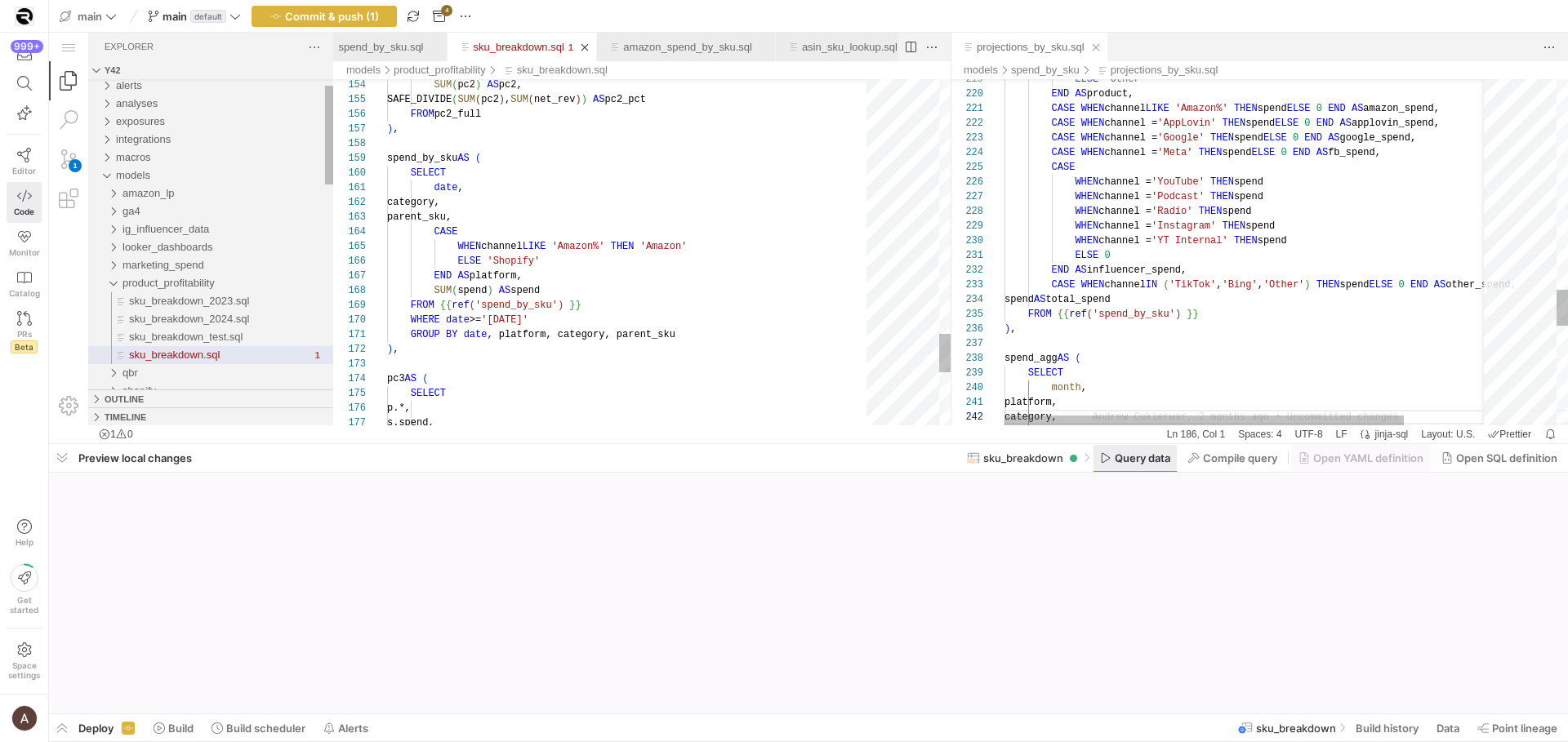
scroll to position [73, 0]
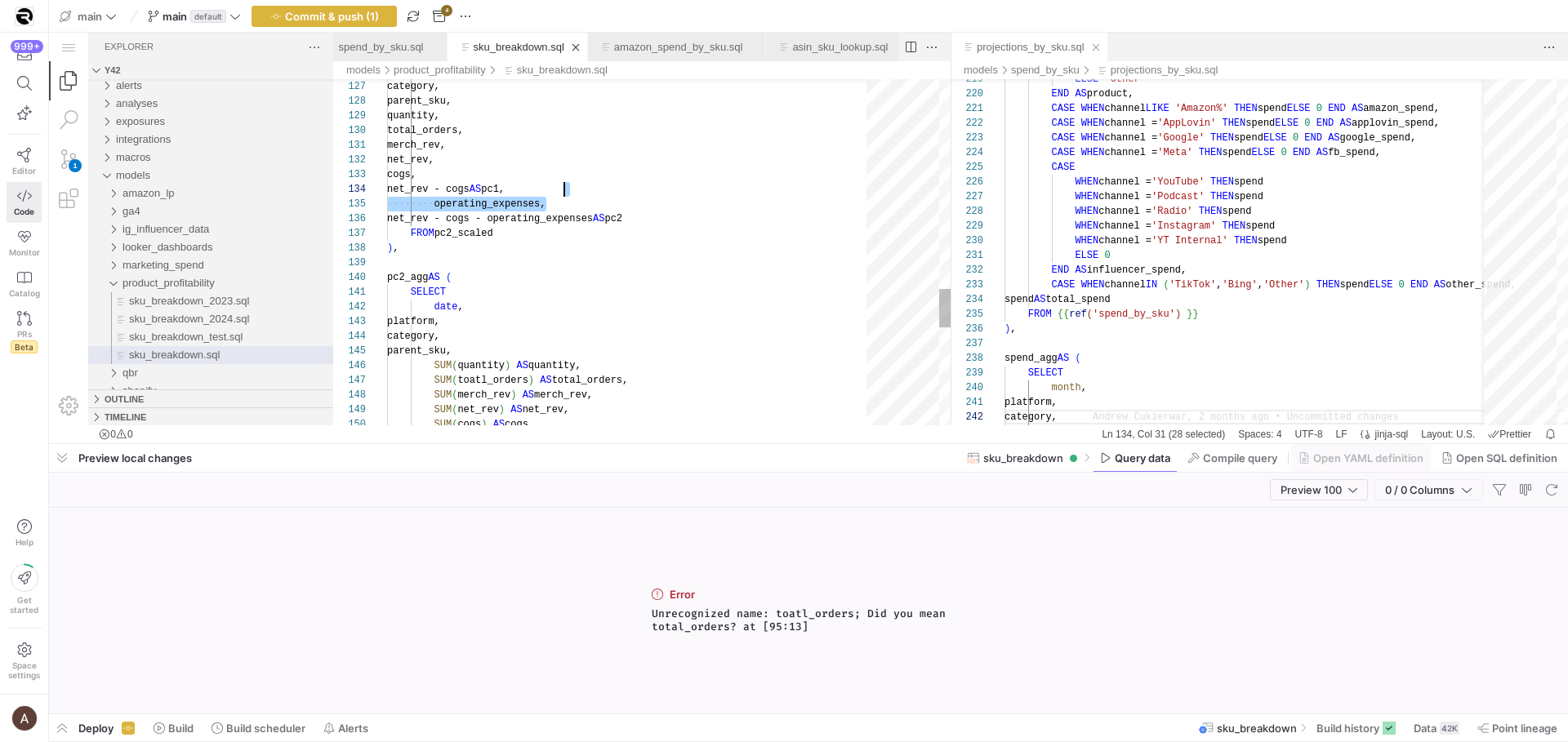
drag, startPoint x: 570, startPoint y: 207, endPoint x: 587, endPoint y: 191, distance: 23.3
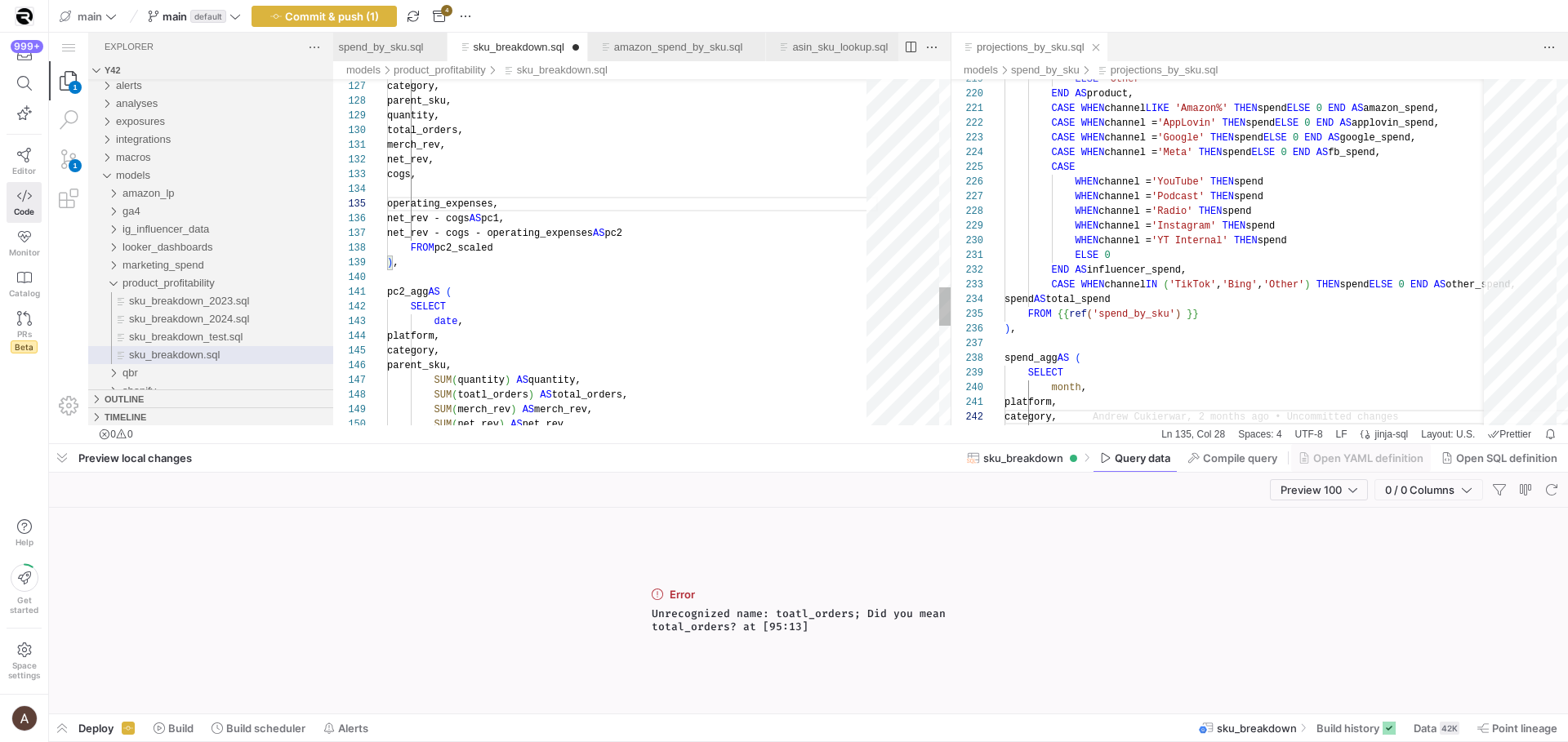
scroll to position [44, 0]
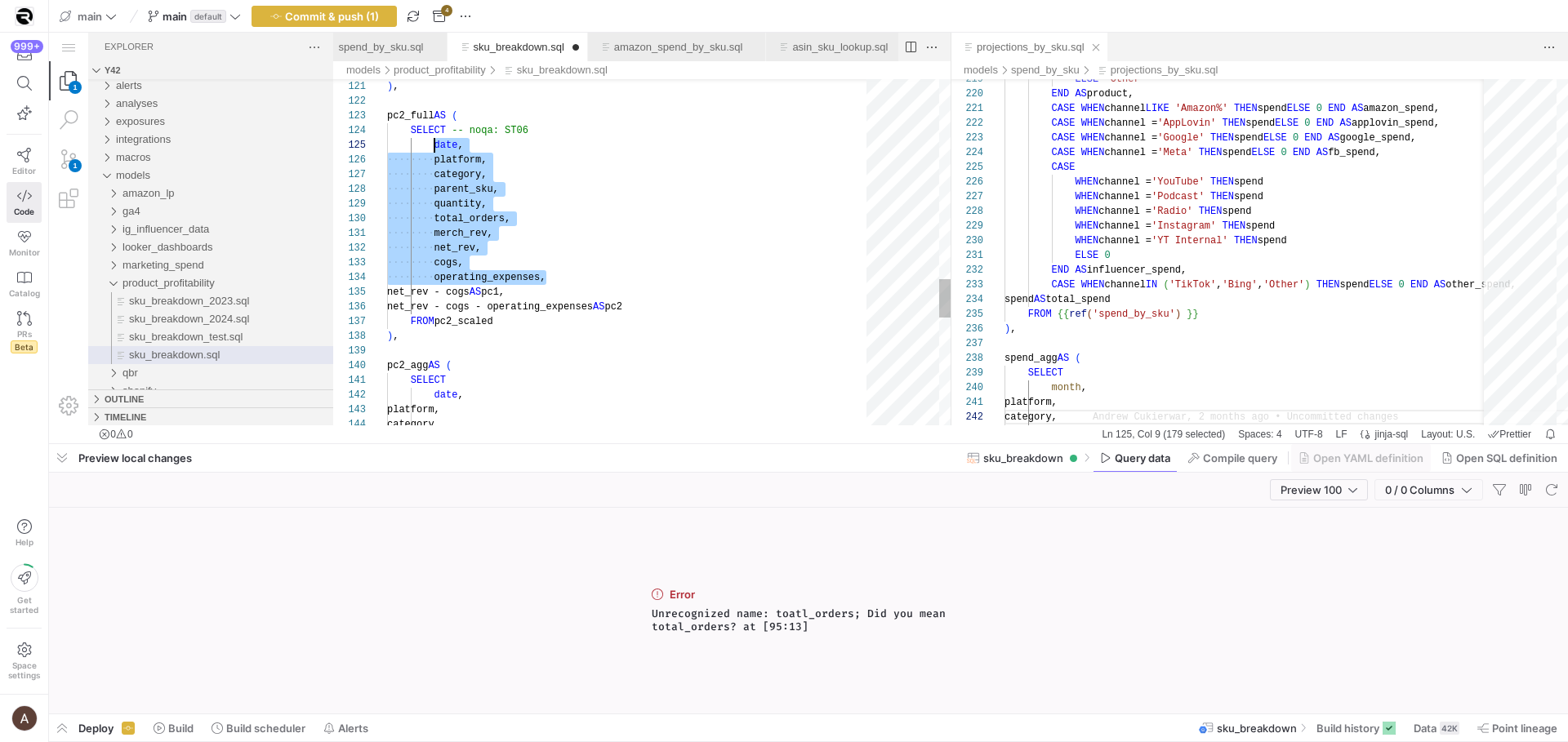
scroll to position [59, 48]
drag, startPoint x: 548, startPoint y: 272, endPoint x: 435, endPoint y: 151, distance: 165.6
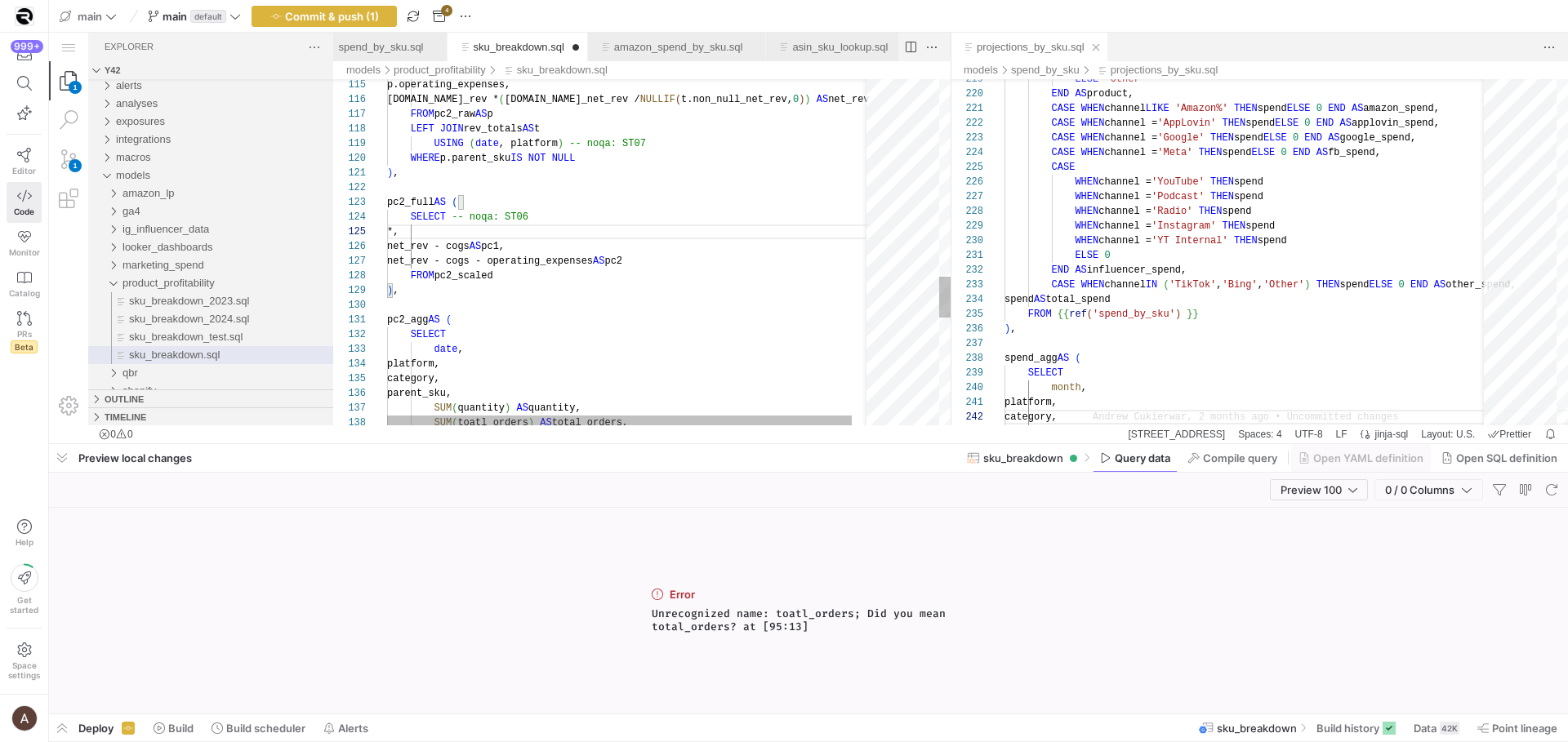
scroll to position [44, 100]
drag, startPoint x: 484, startPoint y: 214, endPoint x: 445, endPoint y: 214, distance: 39.0
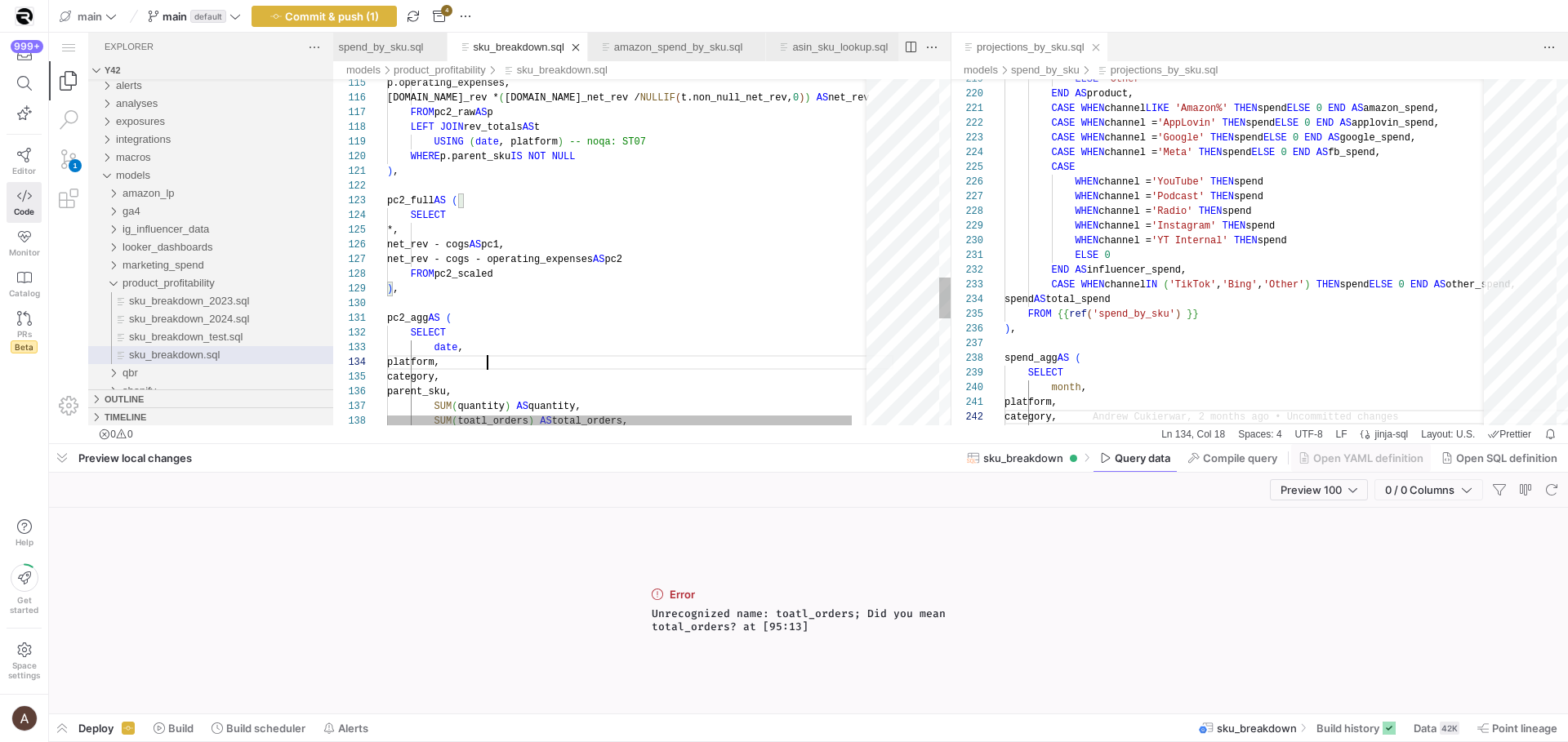
click at [1549, 489] on span "button" at bounding box center [1551, 489] width 20 height 20
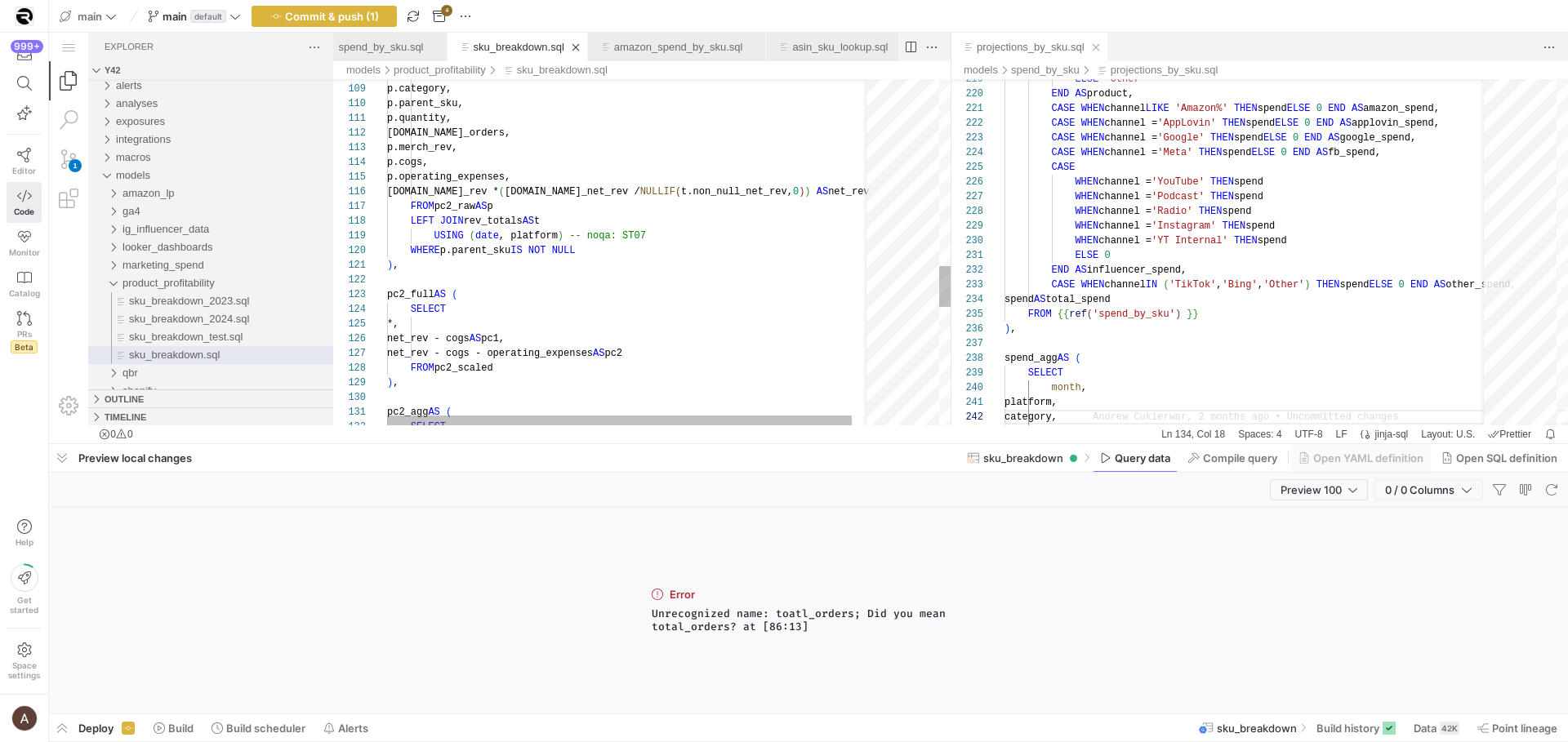
scroll to position [14, 0]
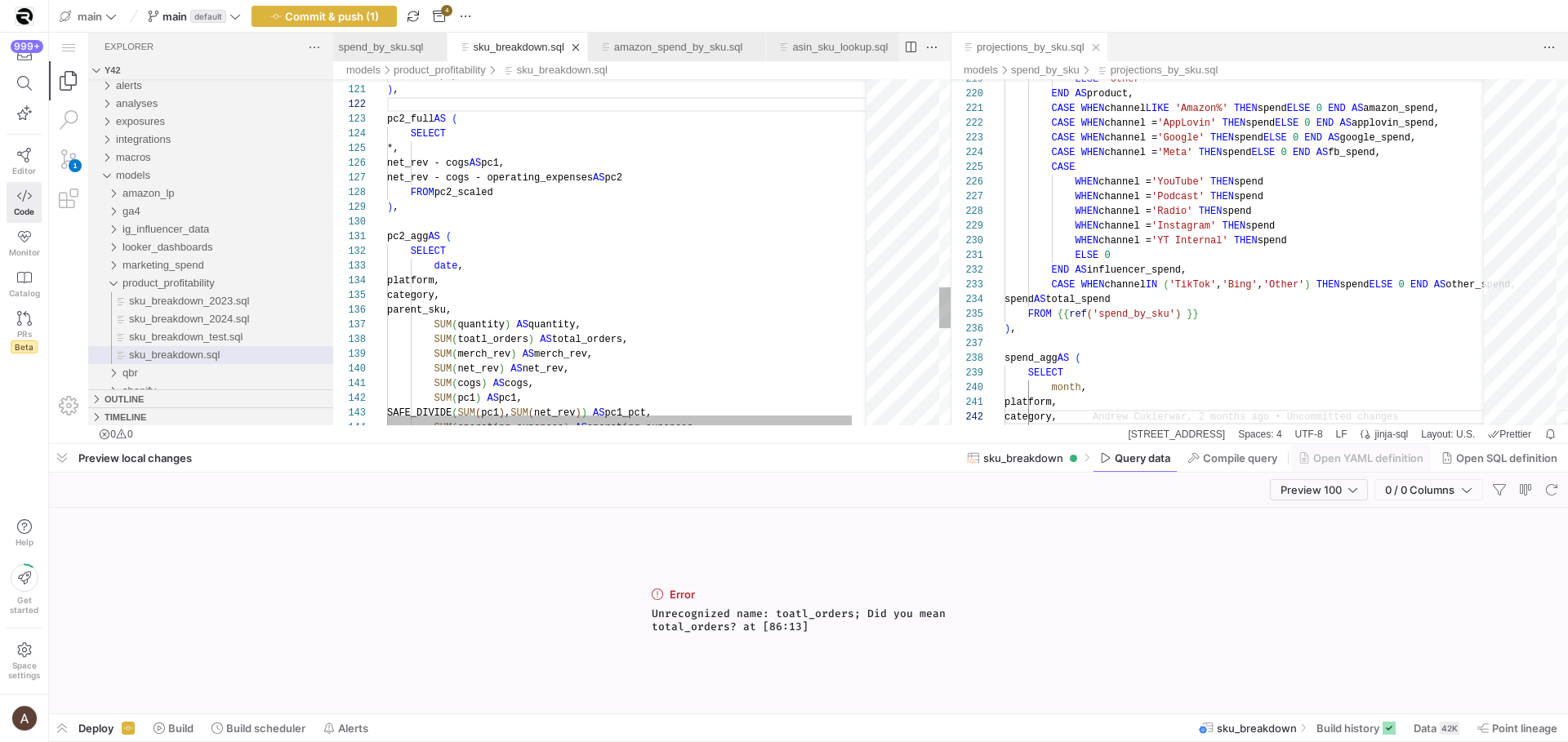
click at [1548, 488] on span "button" at bounding box center [1551, 489] width 20 height 20
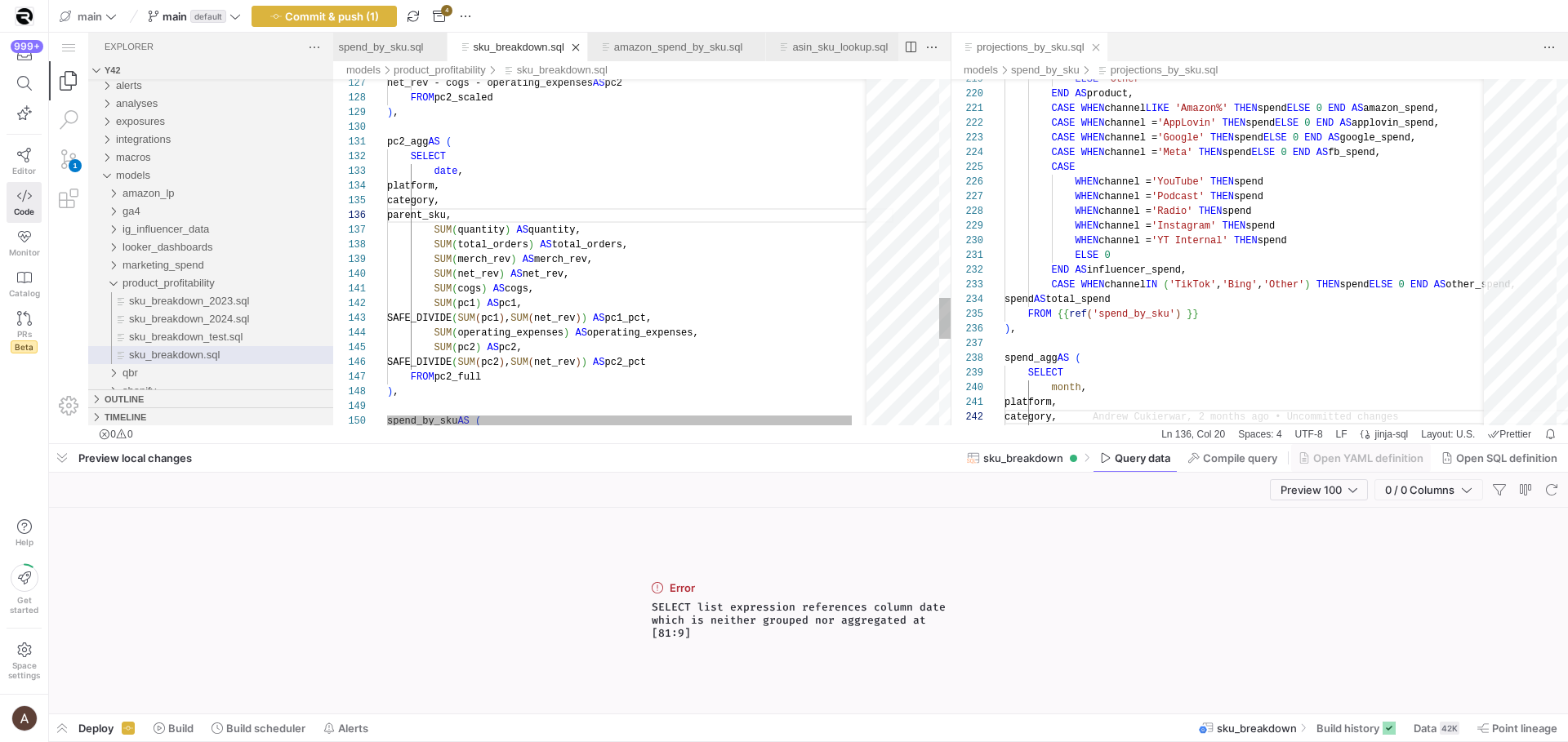
scroll to position [30, 212]
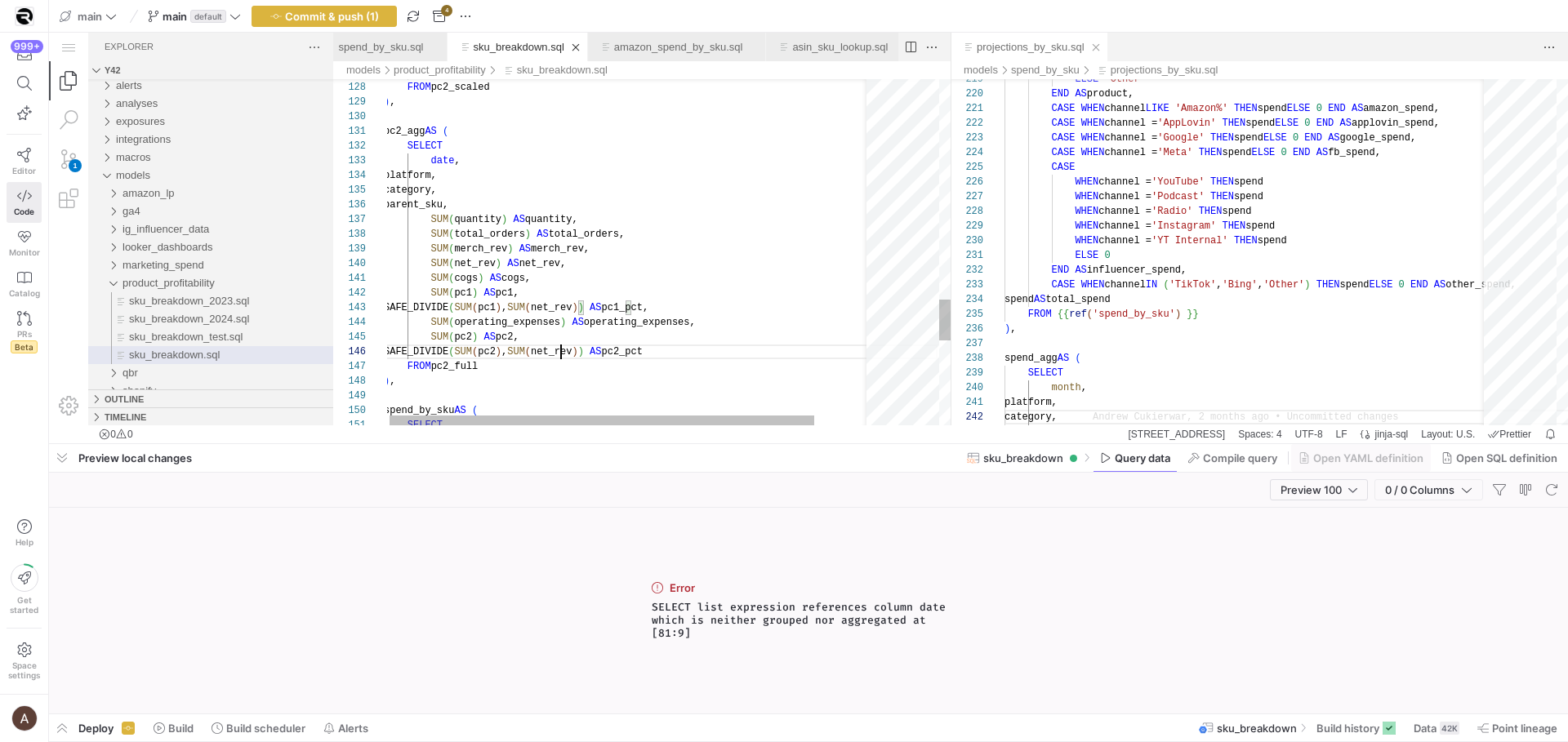
scroll to position [73, 177]
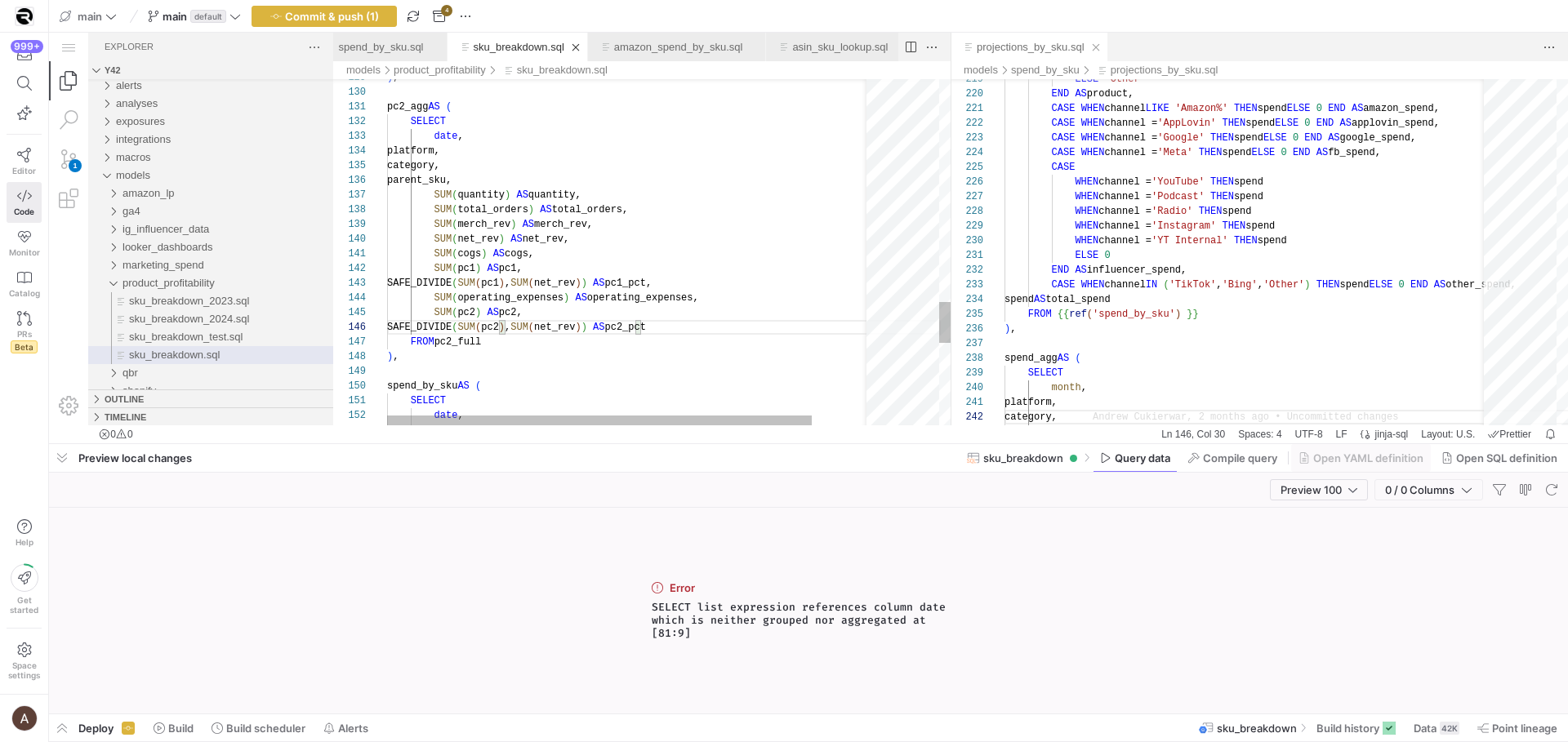
scroll to position [88, 100]
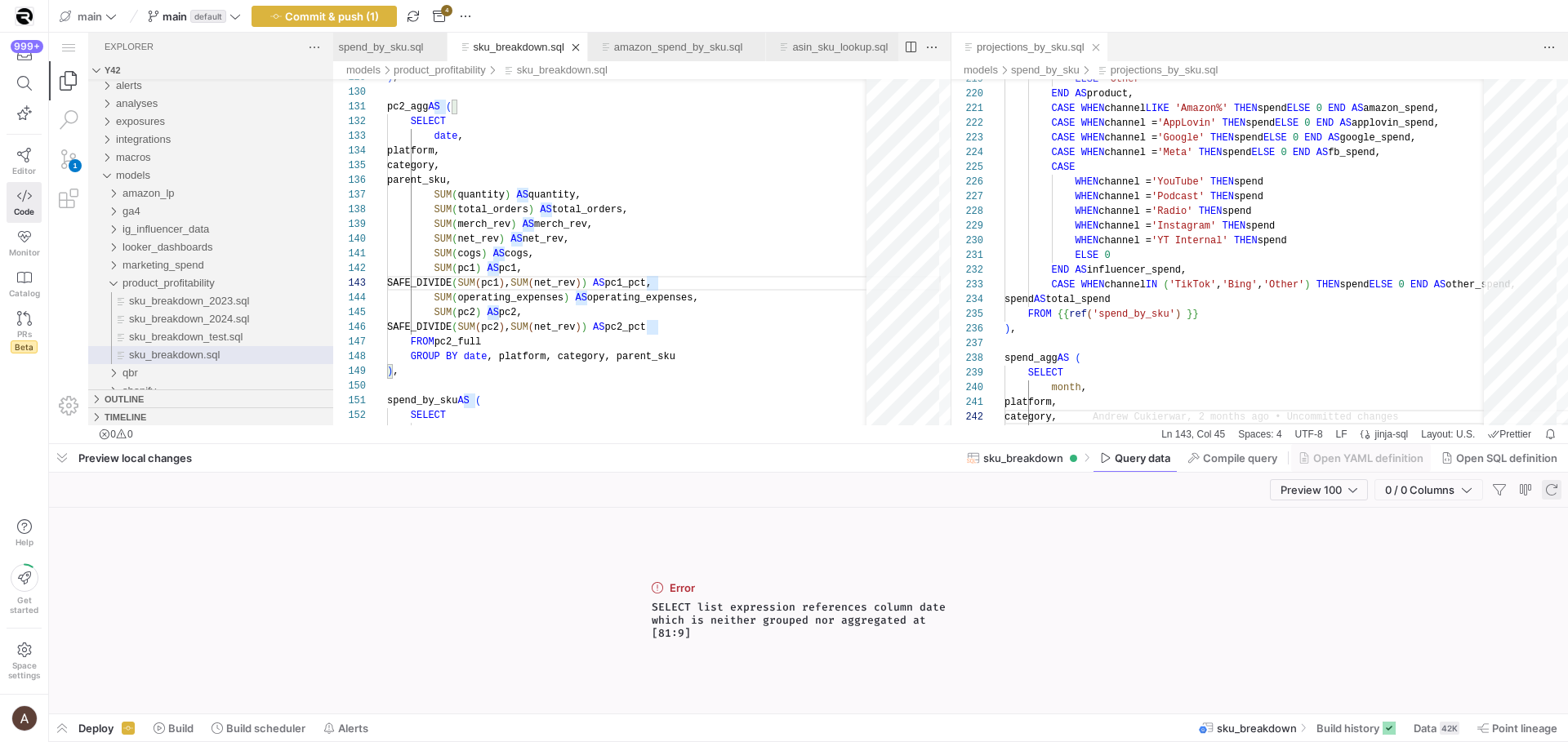
click at [1545, 490] on span "button" at bounding box center [1551, 489] width 20 height 20
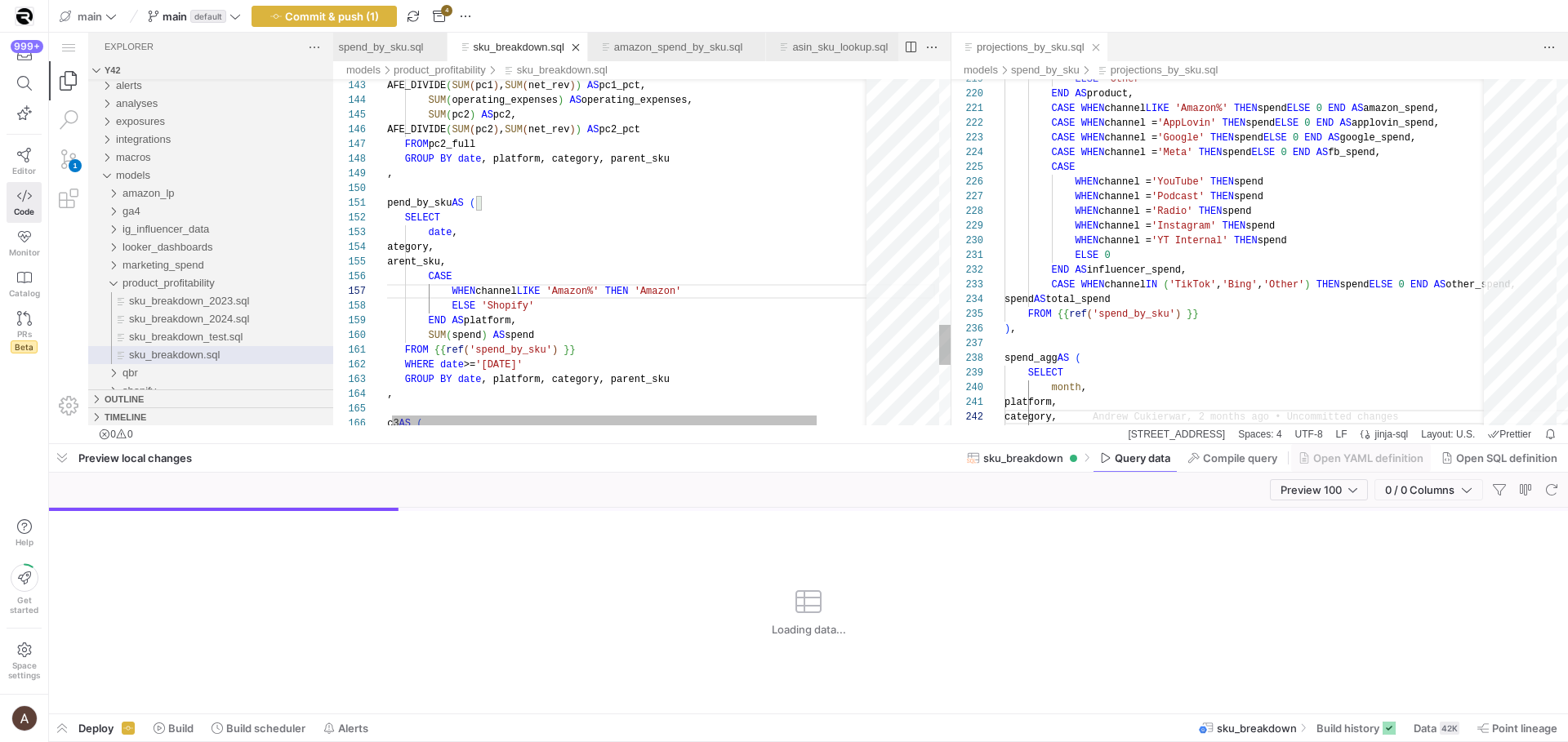
scroll to position [132, 159]
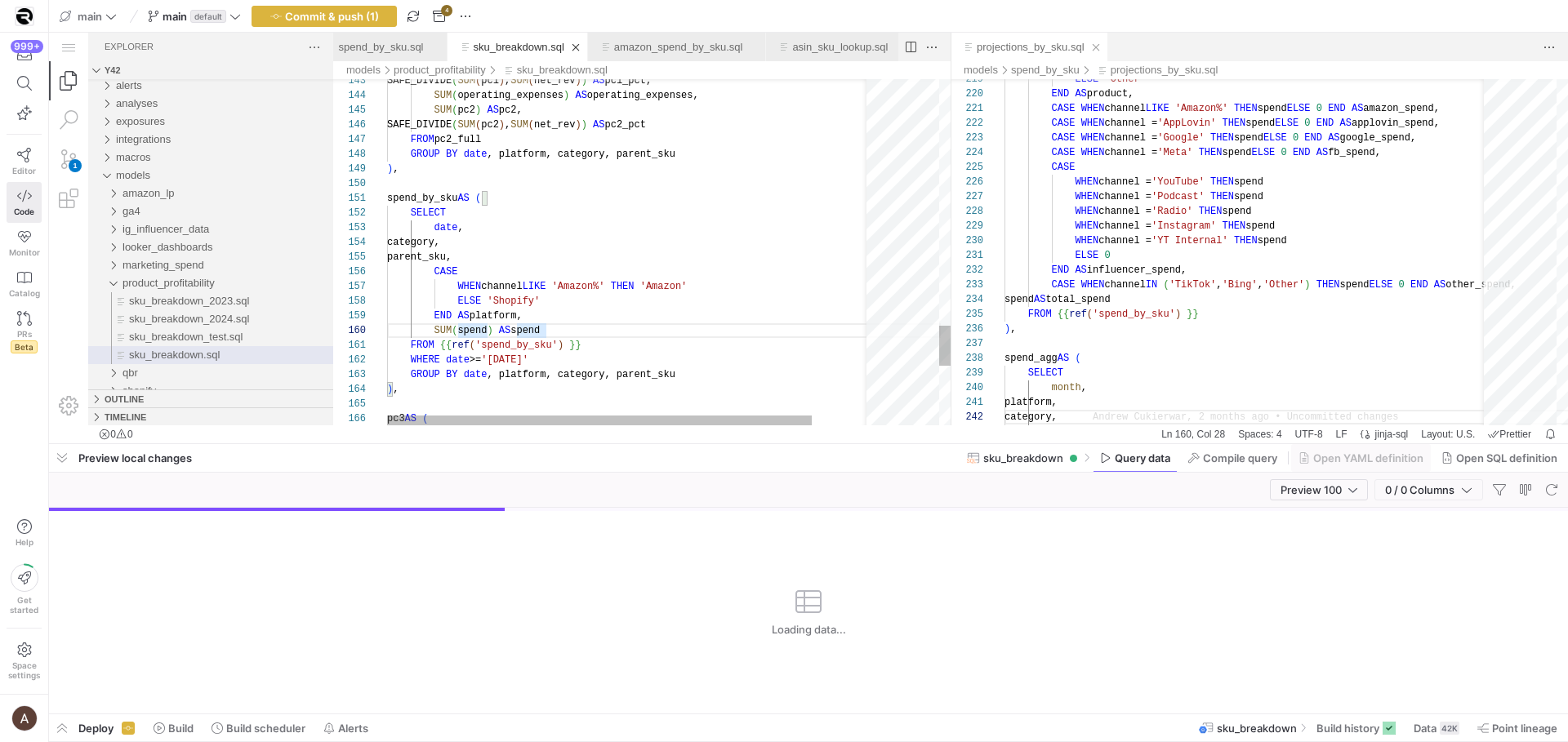
scroll to position [0, 201]
click at [703, 352] on div "WHERE date >= '[DATE]'" at bounding box center [664, 359] width 554 height 14
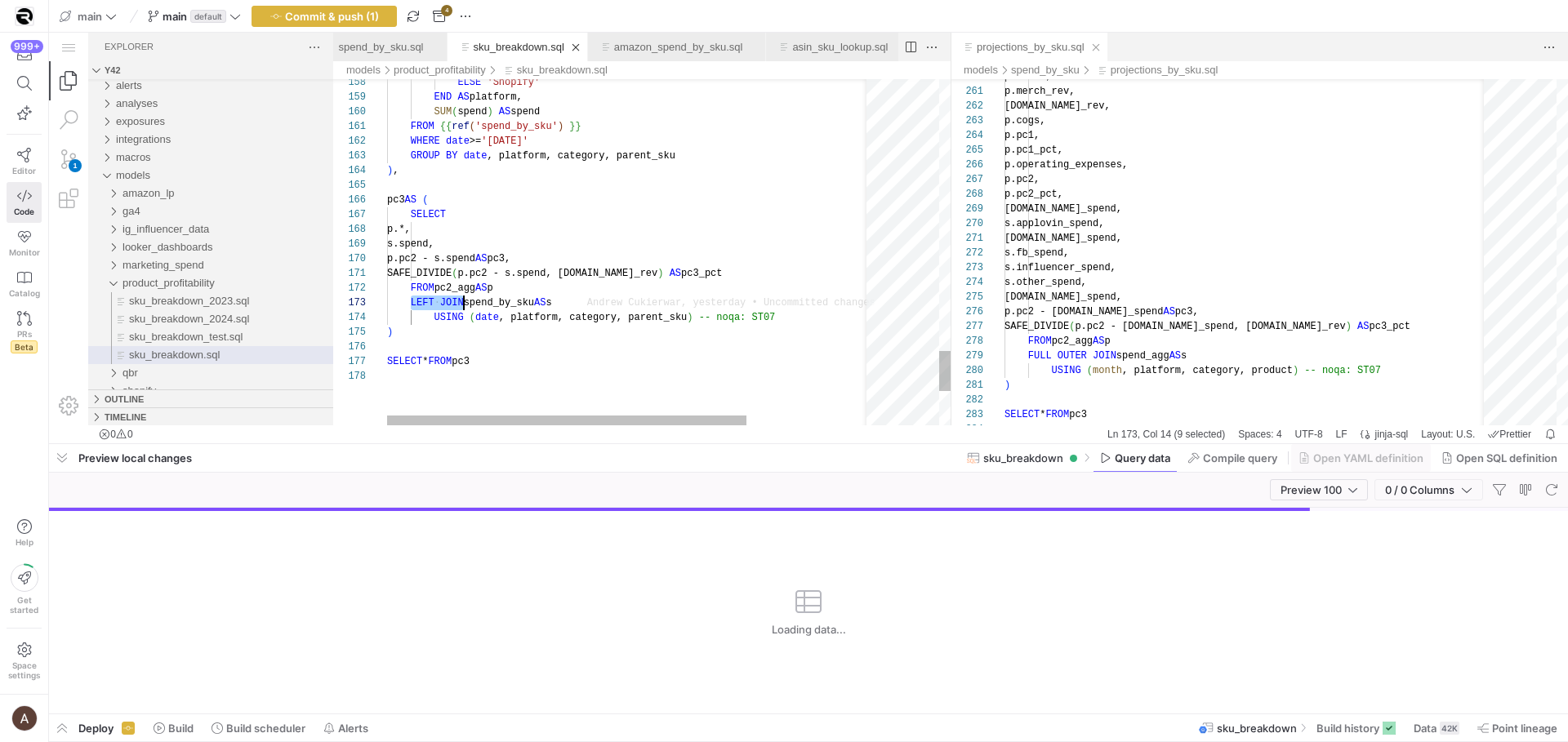
scroll to position [30, 77]
drag, startPoint x: 413, startPoint y: 301, endPoint x: 461, endPoint y: 301, distance: 48.0
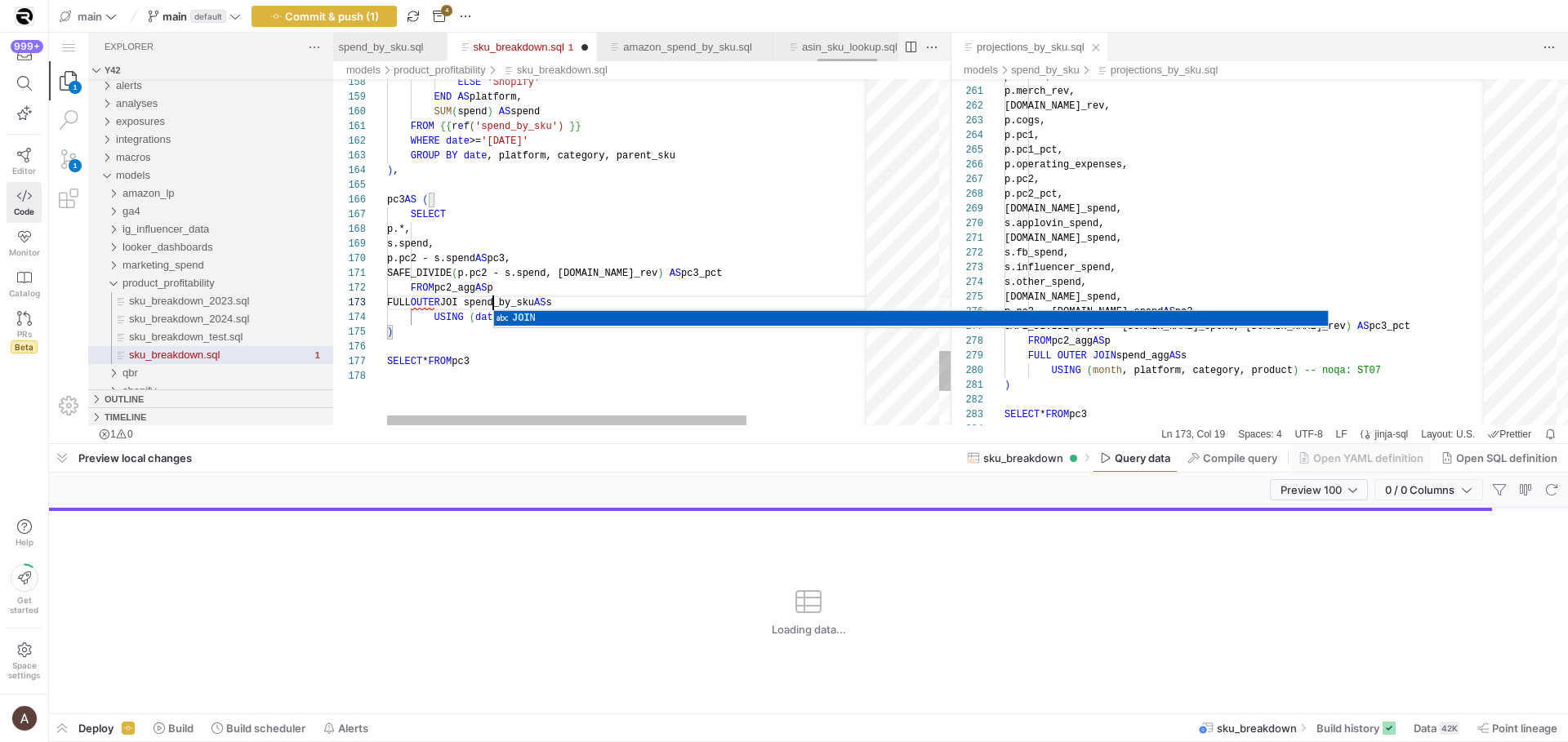
scroll to position [30, 112]
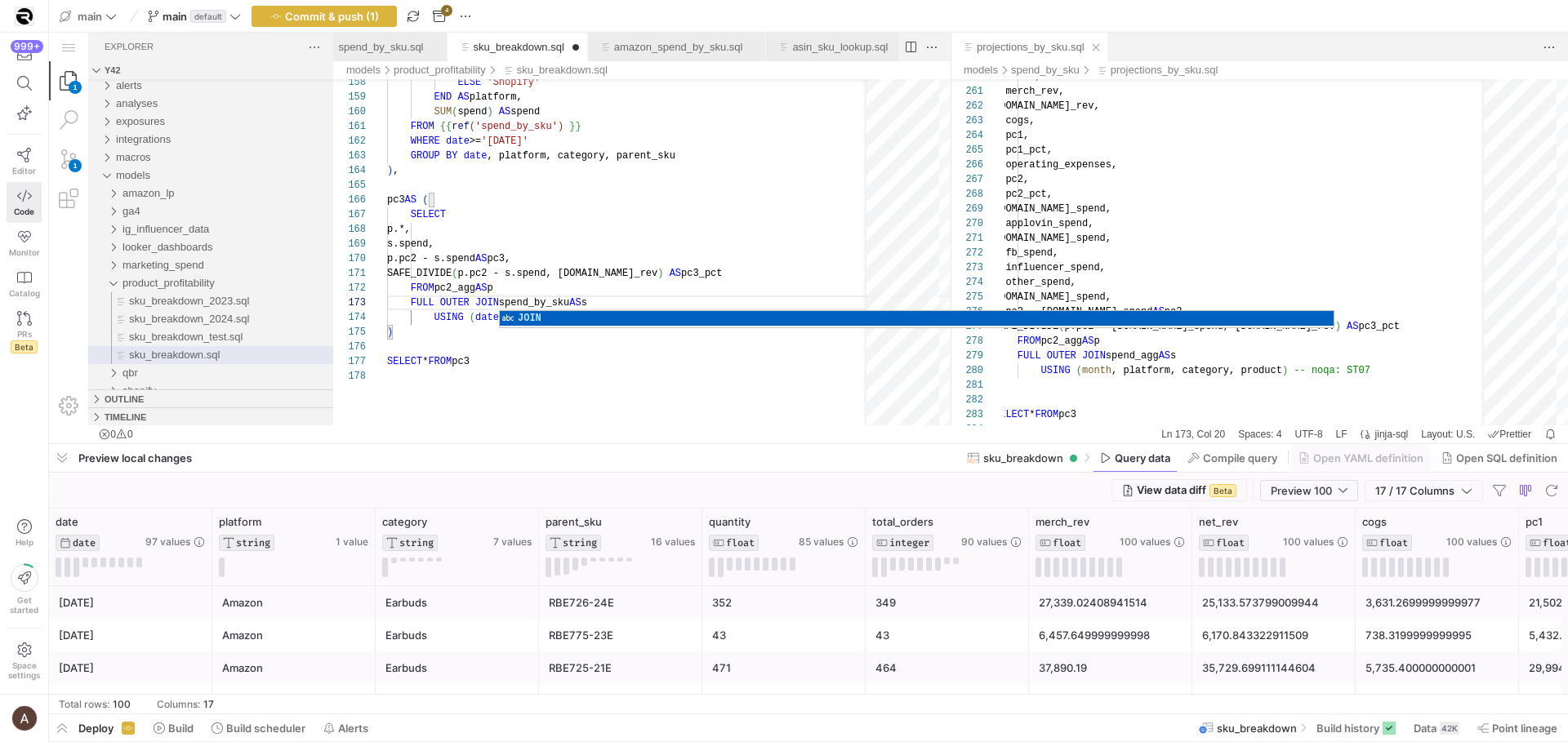
type textarea "SAFE_DIVIDE(p.pc2 - s.spend, [DOMAIN_NAME]_rev) AS pc3_pct FROM pc2_agg AS p FU…"
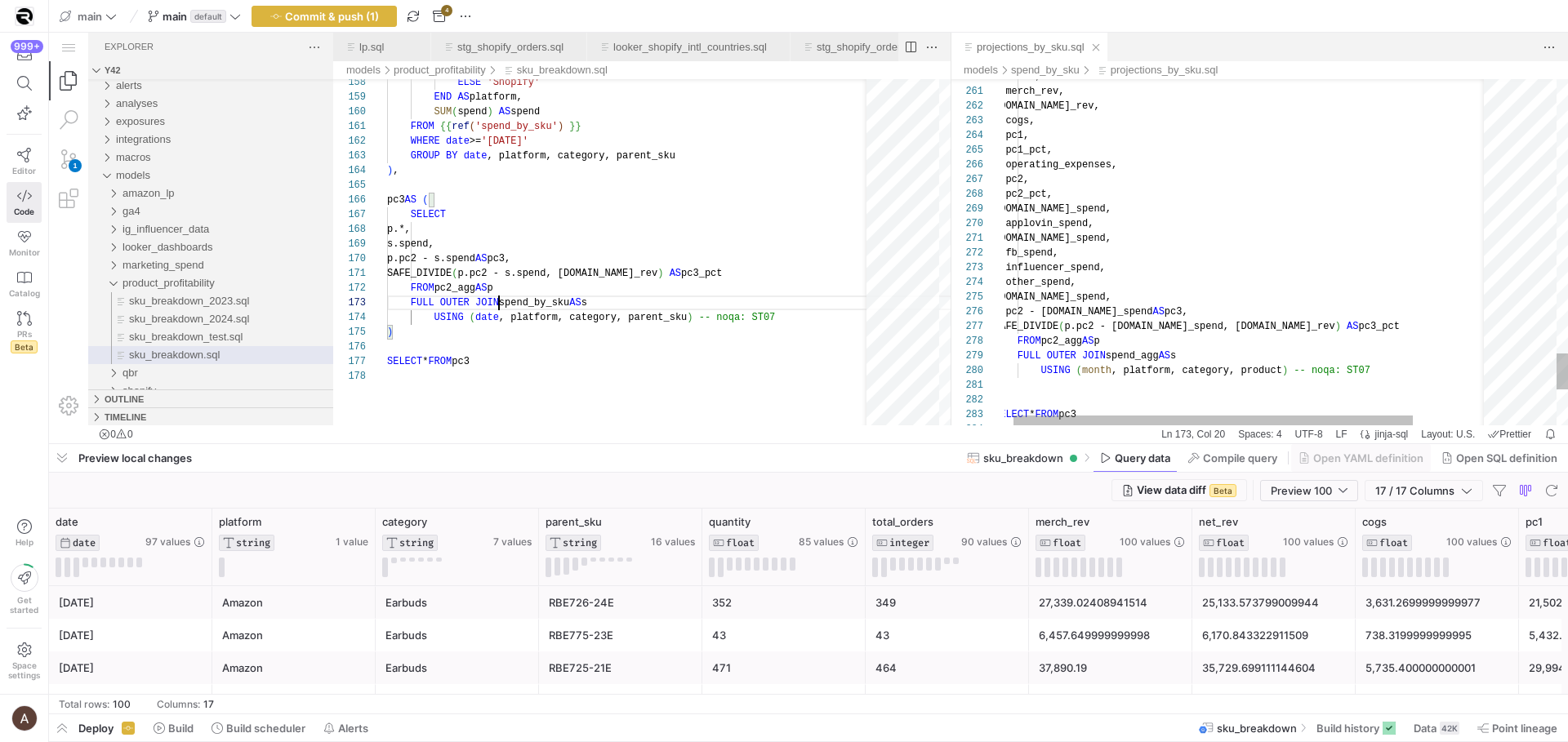
scroll to position [132, 100]
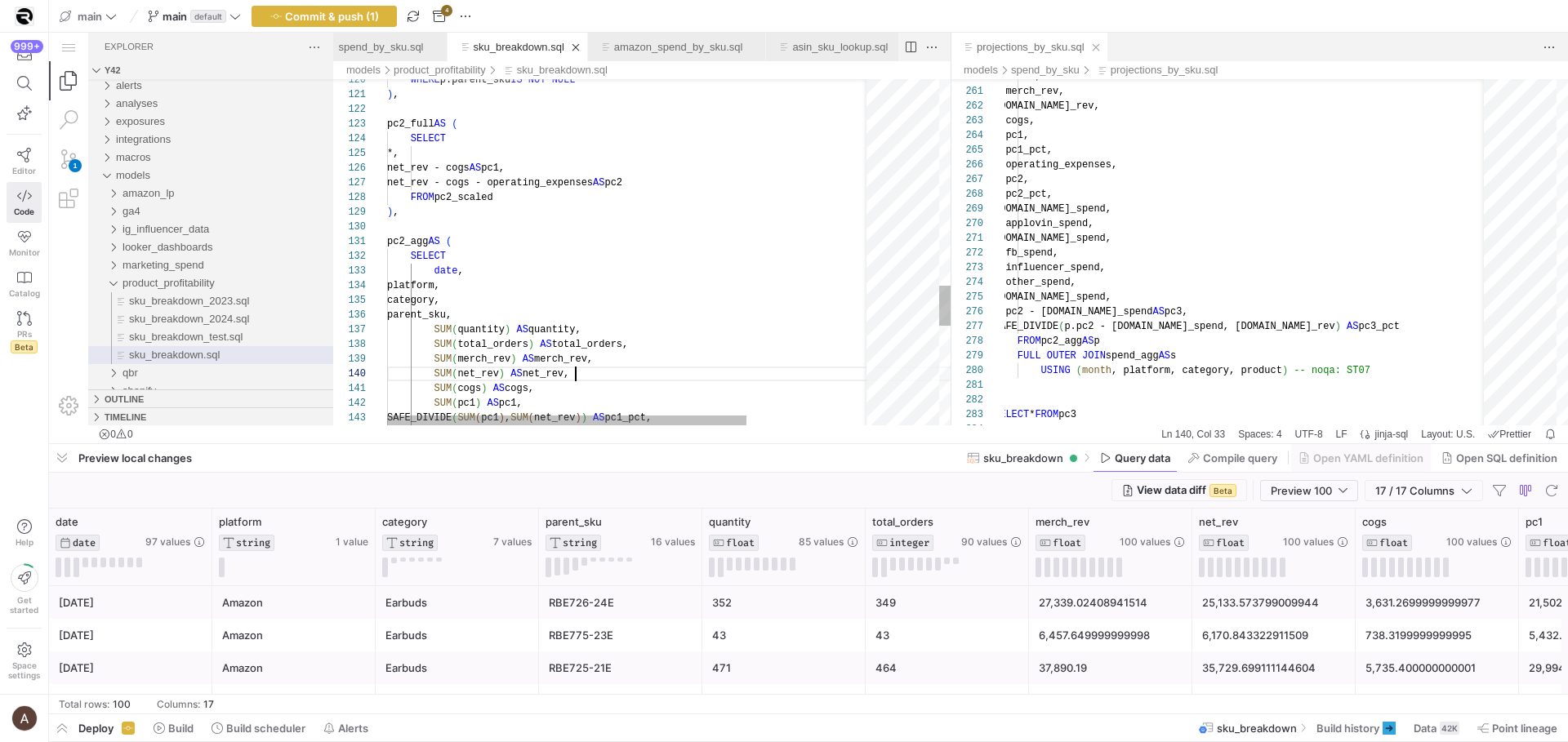
scroll to position [132, 189]
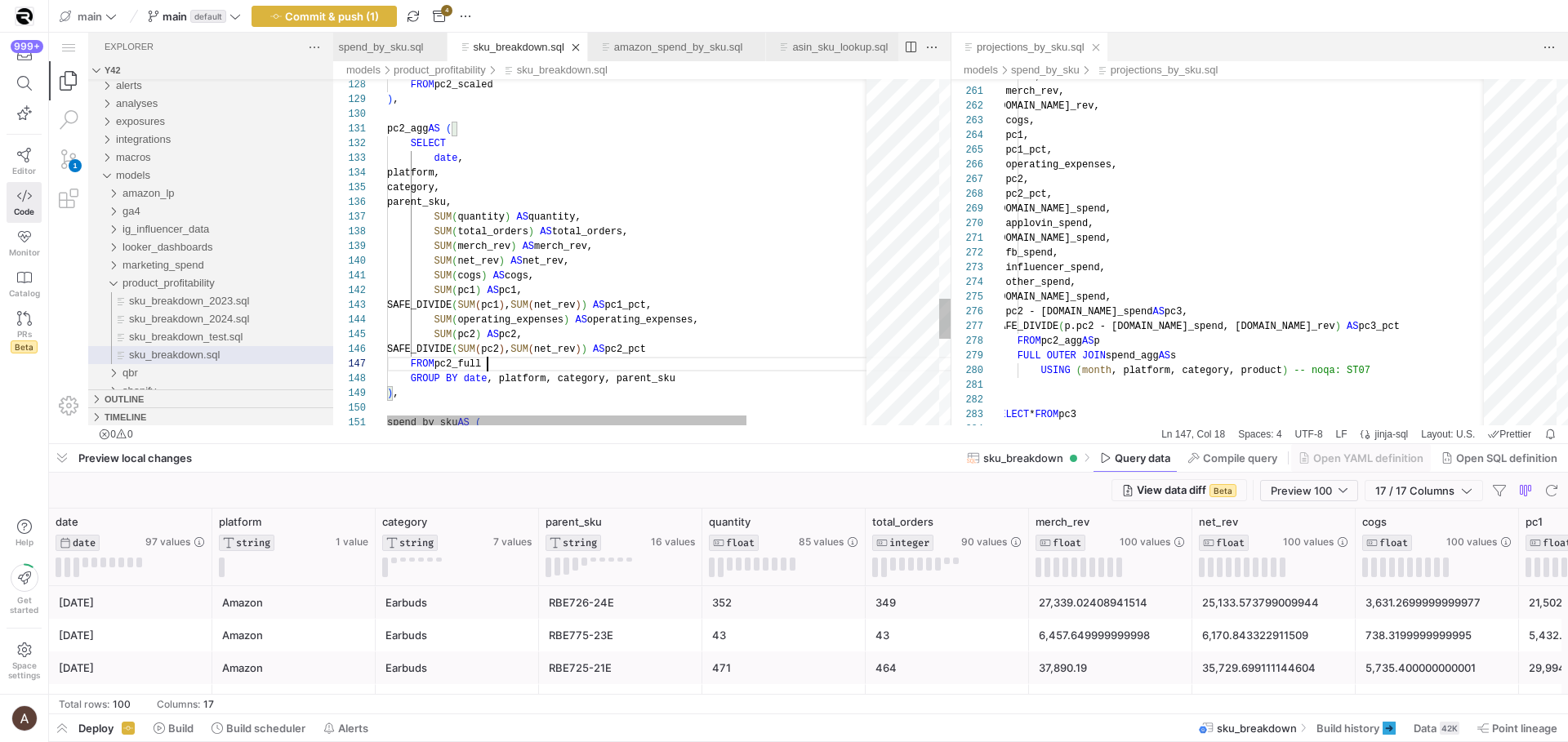
scroll to position [88, 100]
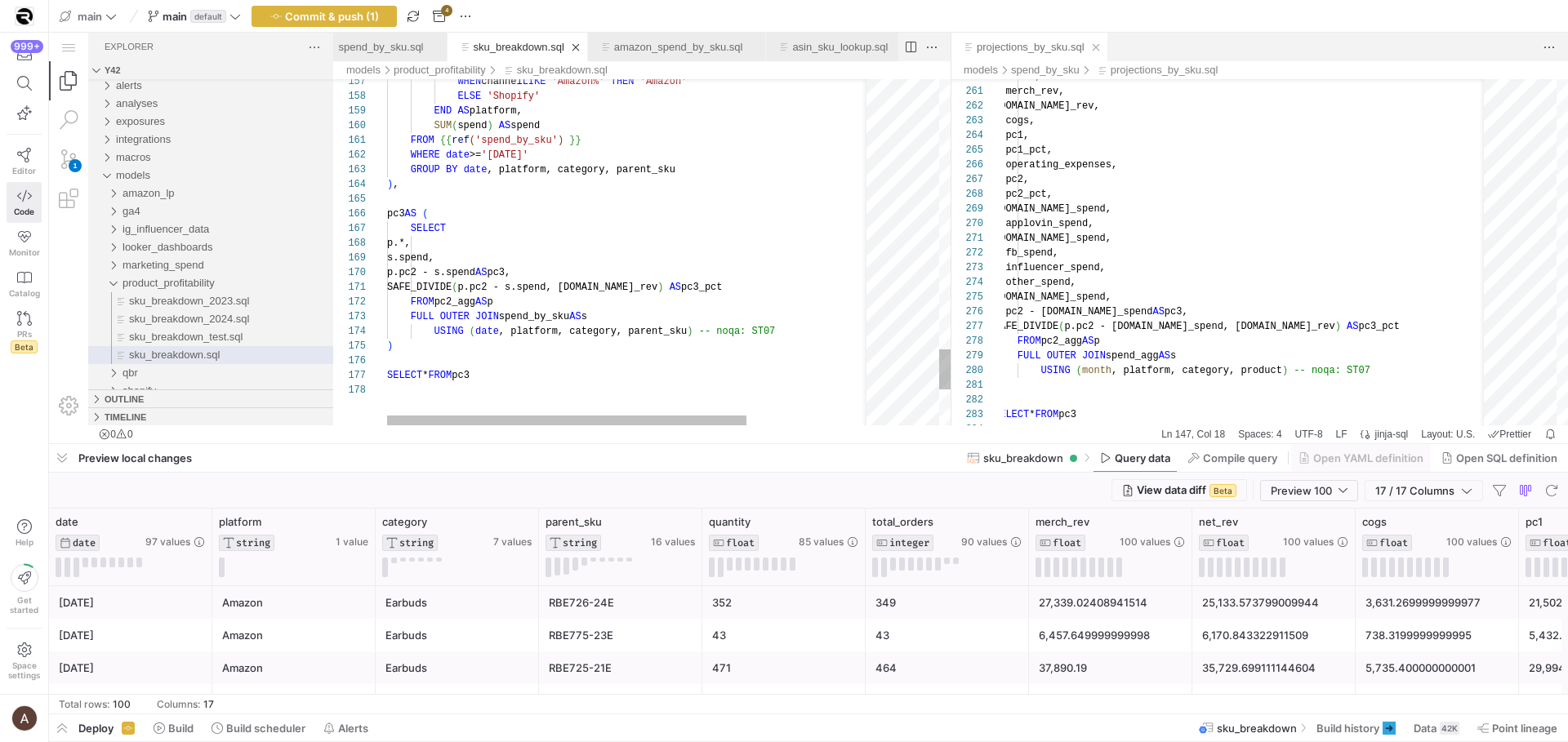
scroll to position [59, 6]
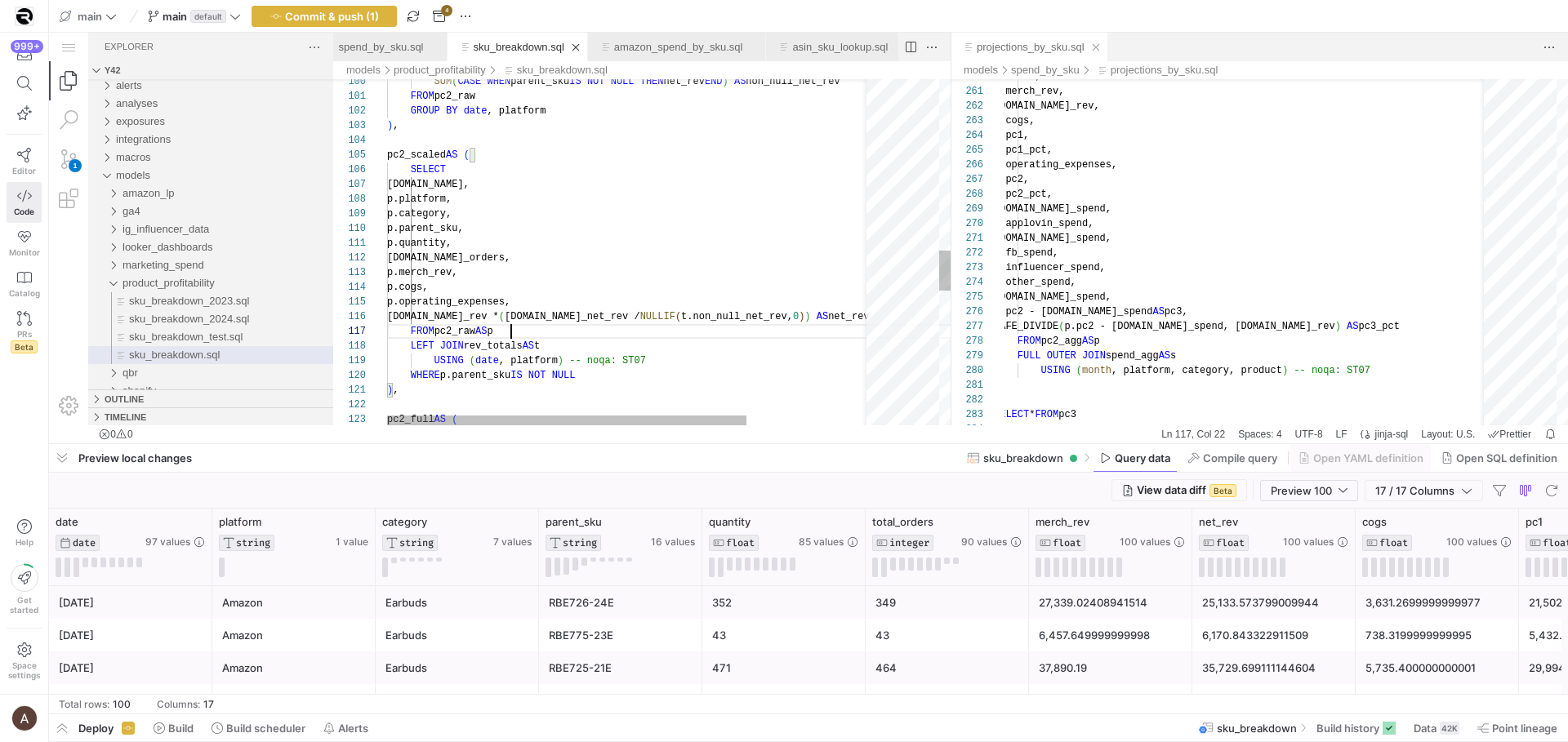
scroll to position [88, 124]
click at [728, 330] on div "pc2_full AS ( WHERE p.parent_sku IS NOT NULL ) , LEFT JOIN rev_totals AS t USIN…" at bounding box center [714, 94] width 654 height 2948
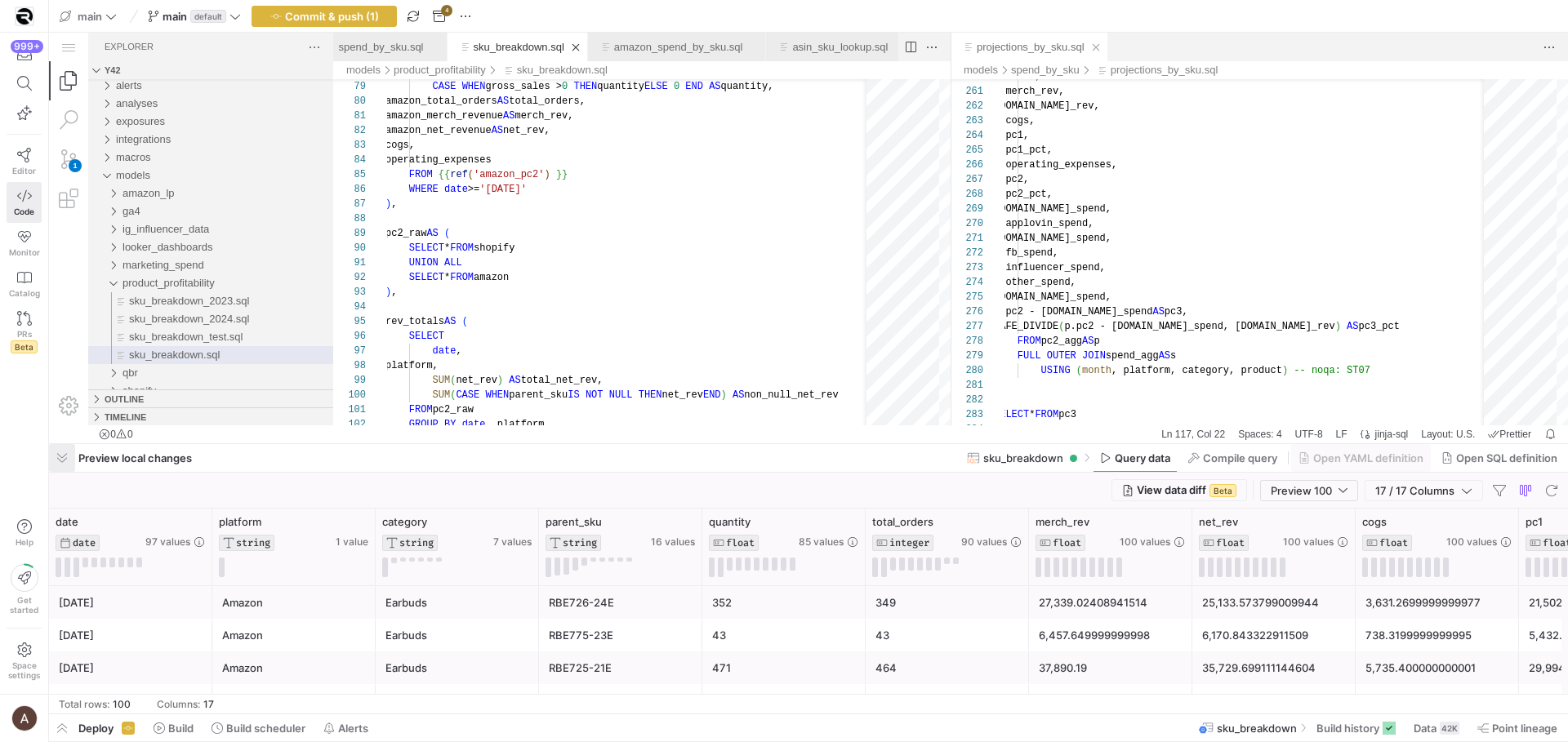
drag, startPoint x: 72, startPoint y: 451, endPoint x: 24, endPoint y: 418, distance: 58.2
click at [0, 0] on span "button" at bounding box center [0, 0] width 0 height 0
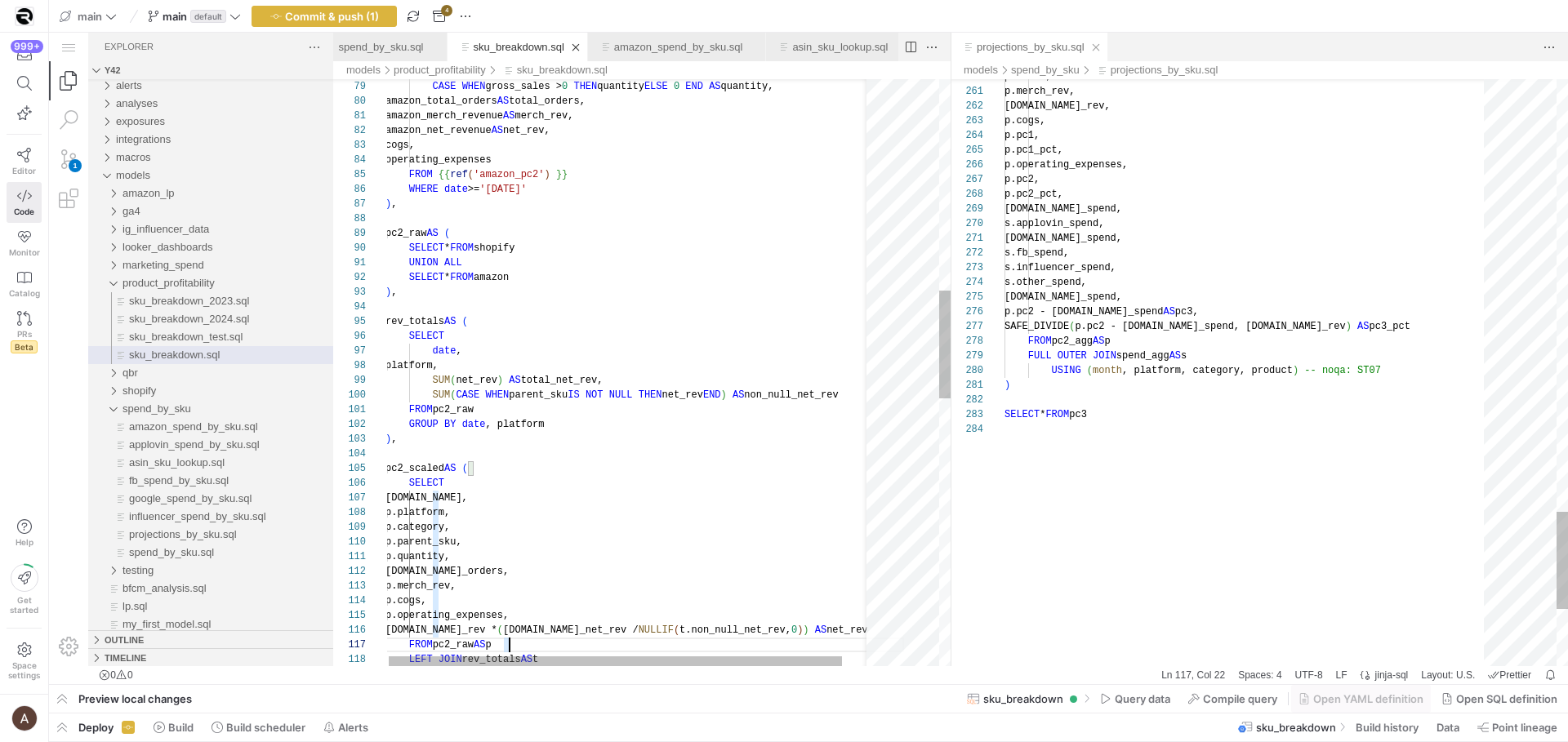
click at [627, 367] on div ") , rev_totals AS ( SELECT date , platform, SUM ( net_rev ) AS total_net_rev, S…" at bounding box center [644, 527] width 518 height 3188
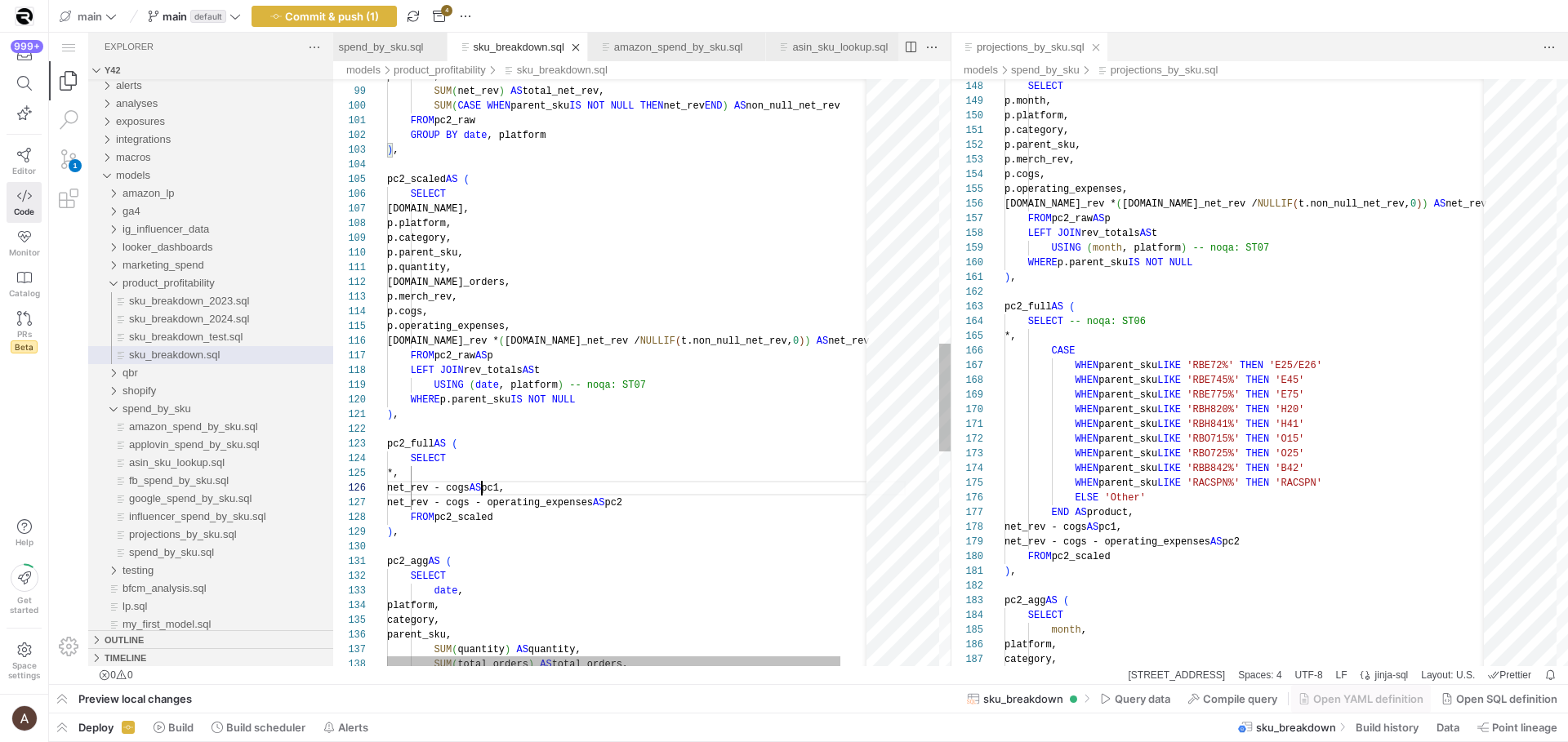
scroll to position [73, 94]
click at [484, 485] on div "platform, SUM ( net_rev ) AS total_net_rev, SUM ( CASE WHEN parent_sku IS NOT N…" at bounding box center [646, 237] width 518 height 3188
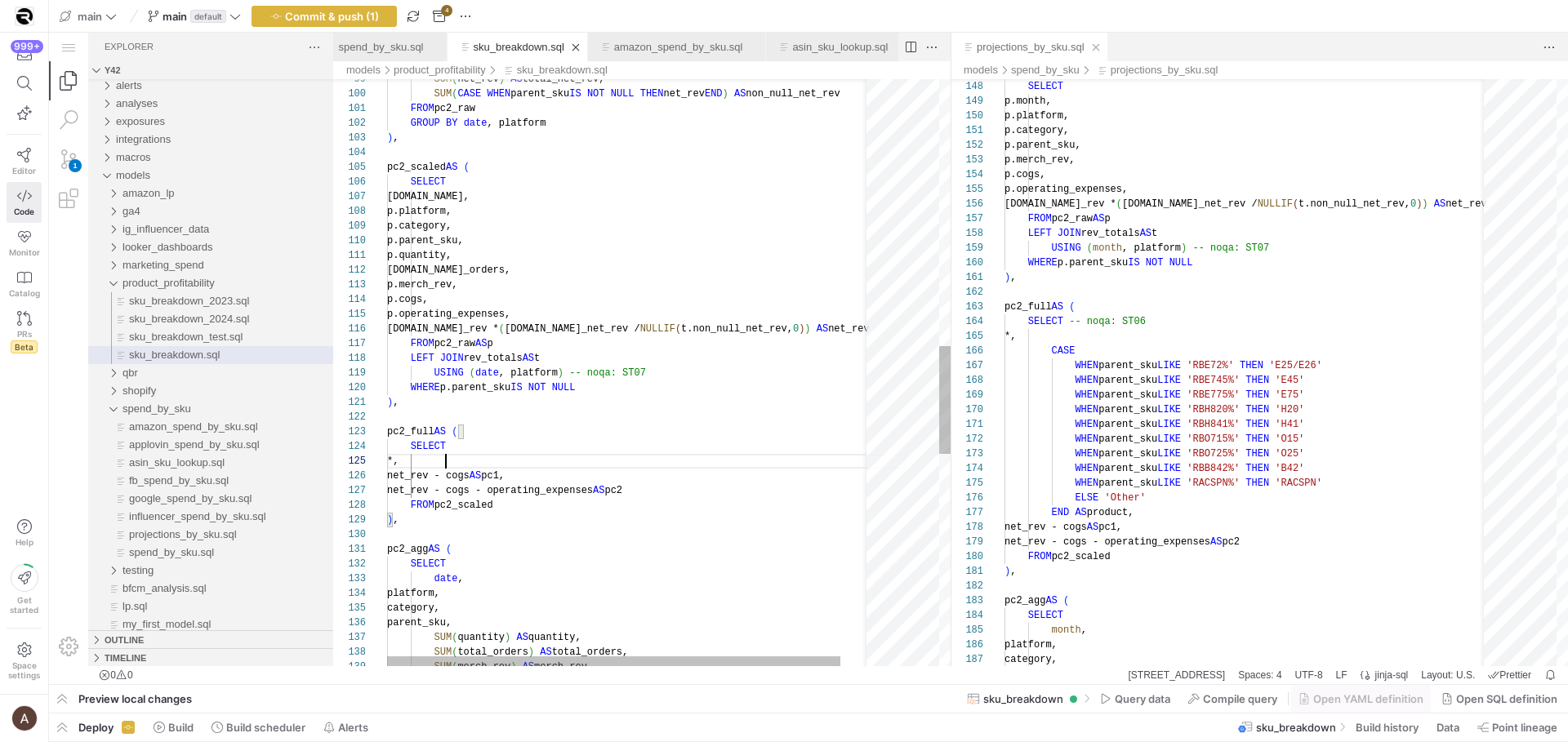
scroll to position [59, 59]
click at [478, 467] on div "SUM ( net_rev ) AS total_net_rev, SUM ( CASE WHEN parent_sku IS NOT NULL THEN n…" at bounding box center [646, 225] width 518 height 3188
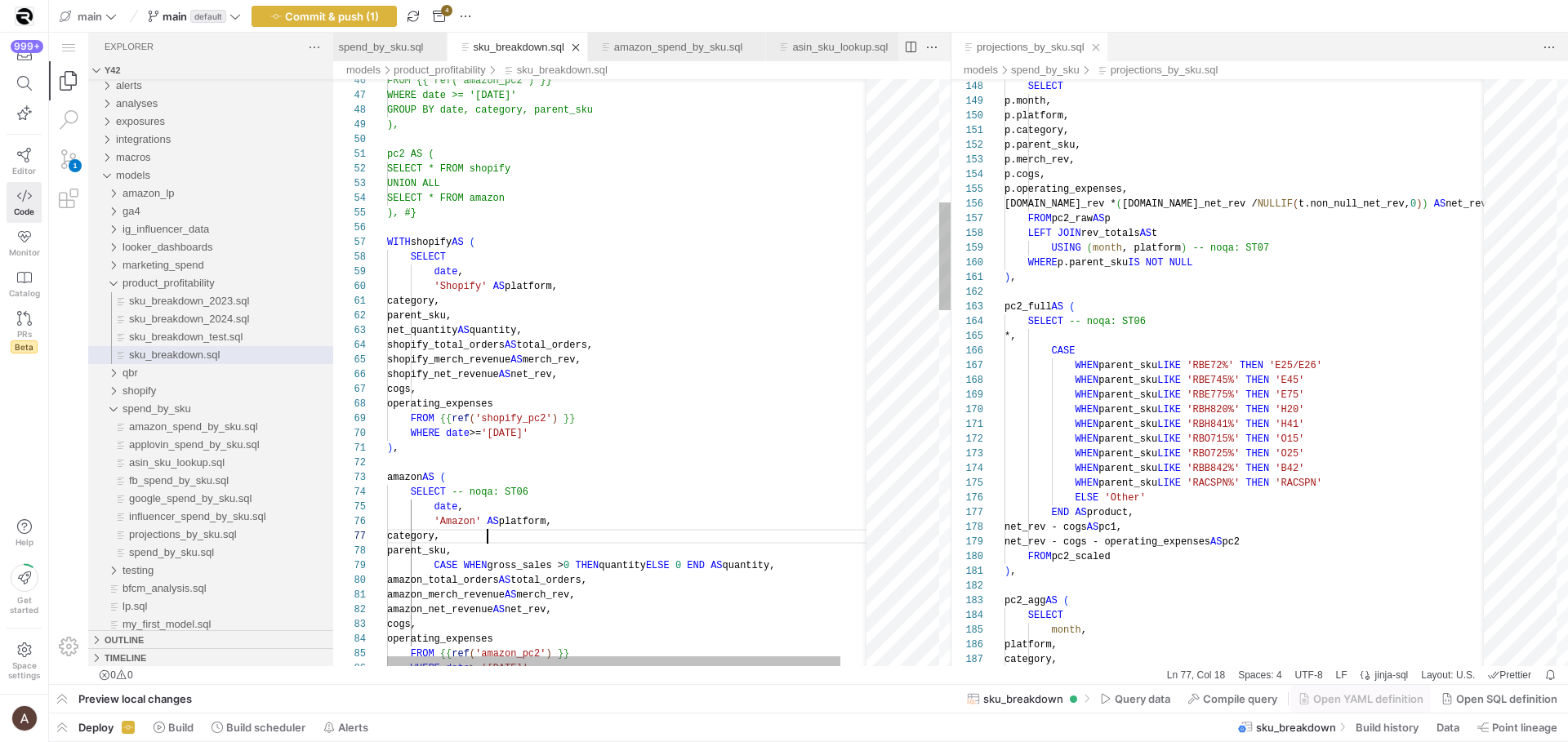
scroll to position [88, 100]
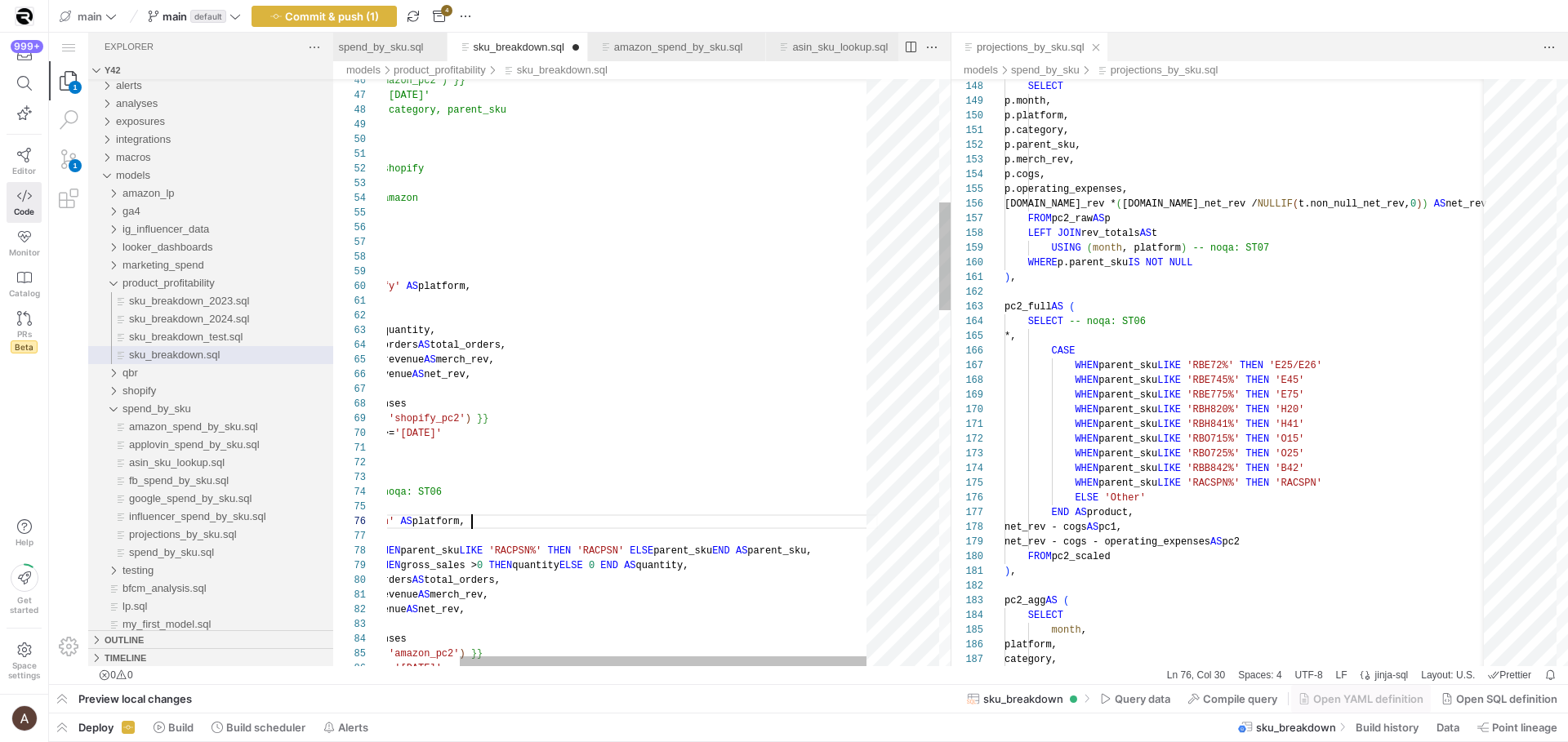
scroll to position [73, 171]
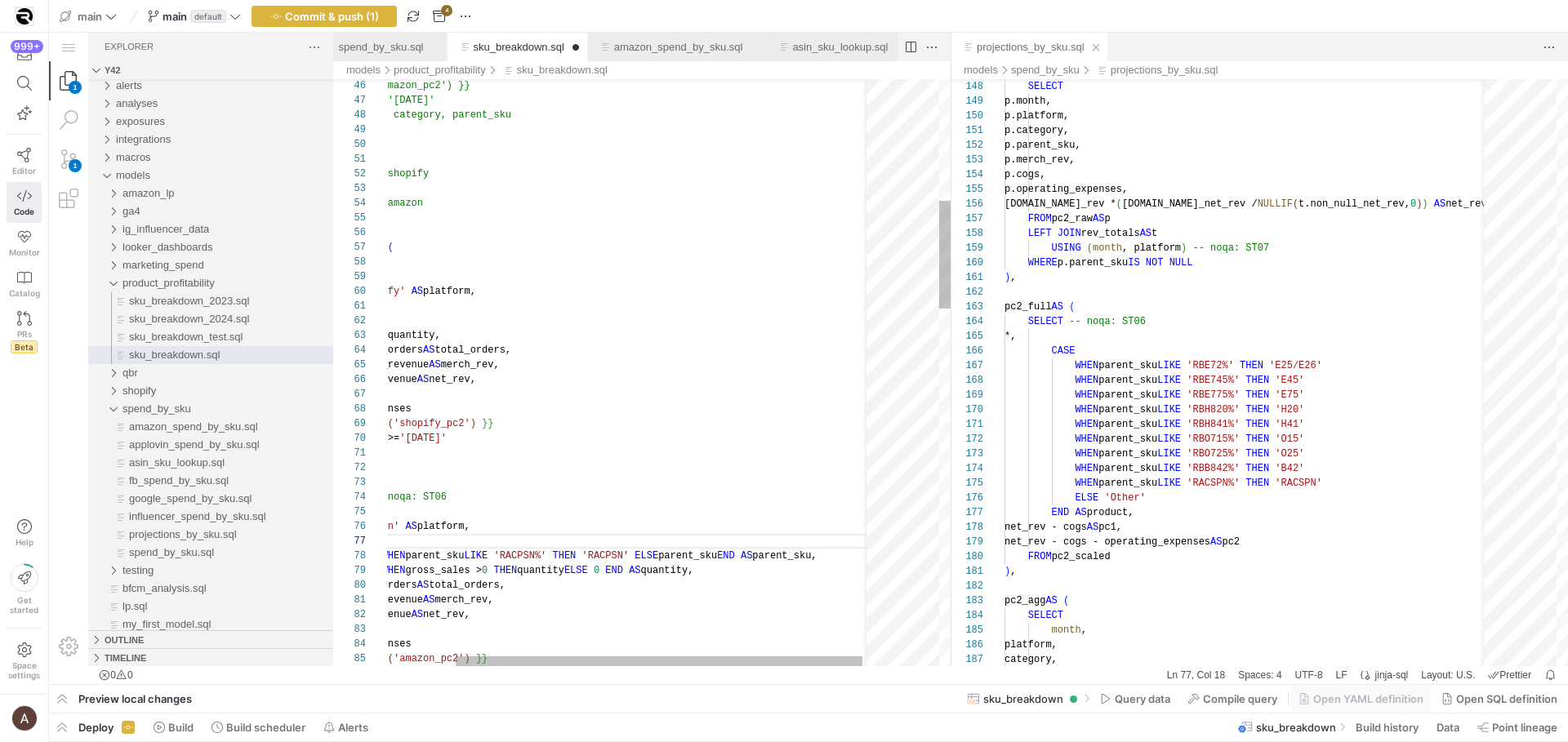
click at [621, 522] on div "'Amazon' AS platform," at bounding box center [695, 526] width 772 height 14
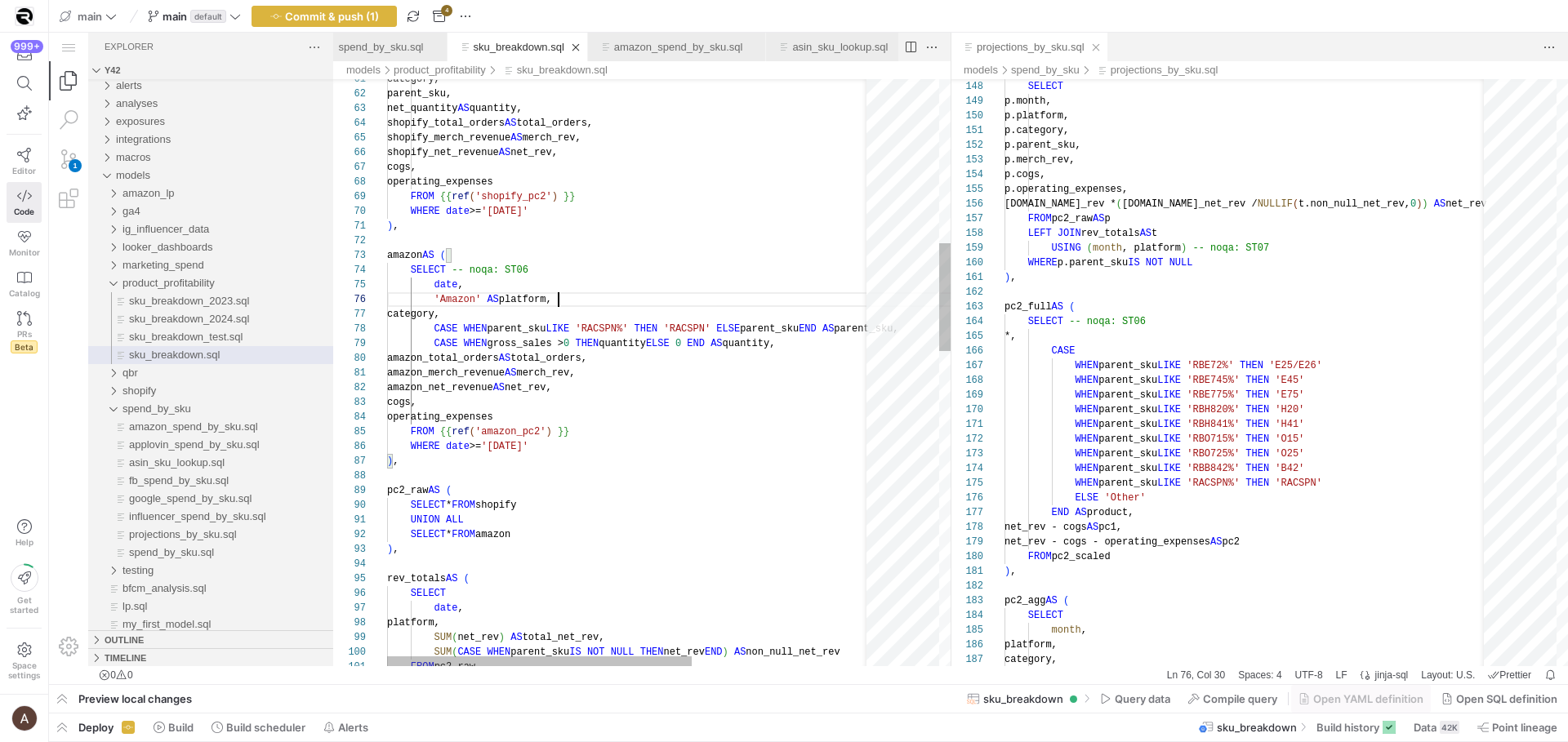
type textarea "amazon_merch_revenue AS merch_rev, amazon_net_revenue AS net_rev, cogs, operati…"
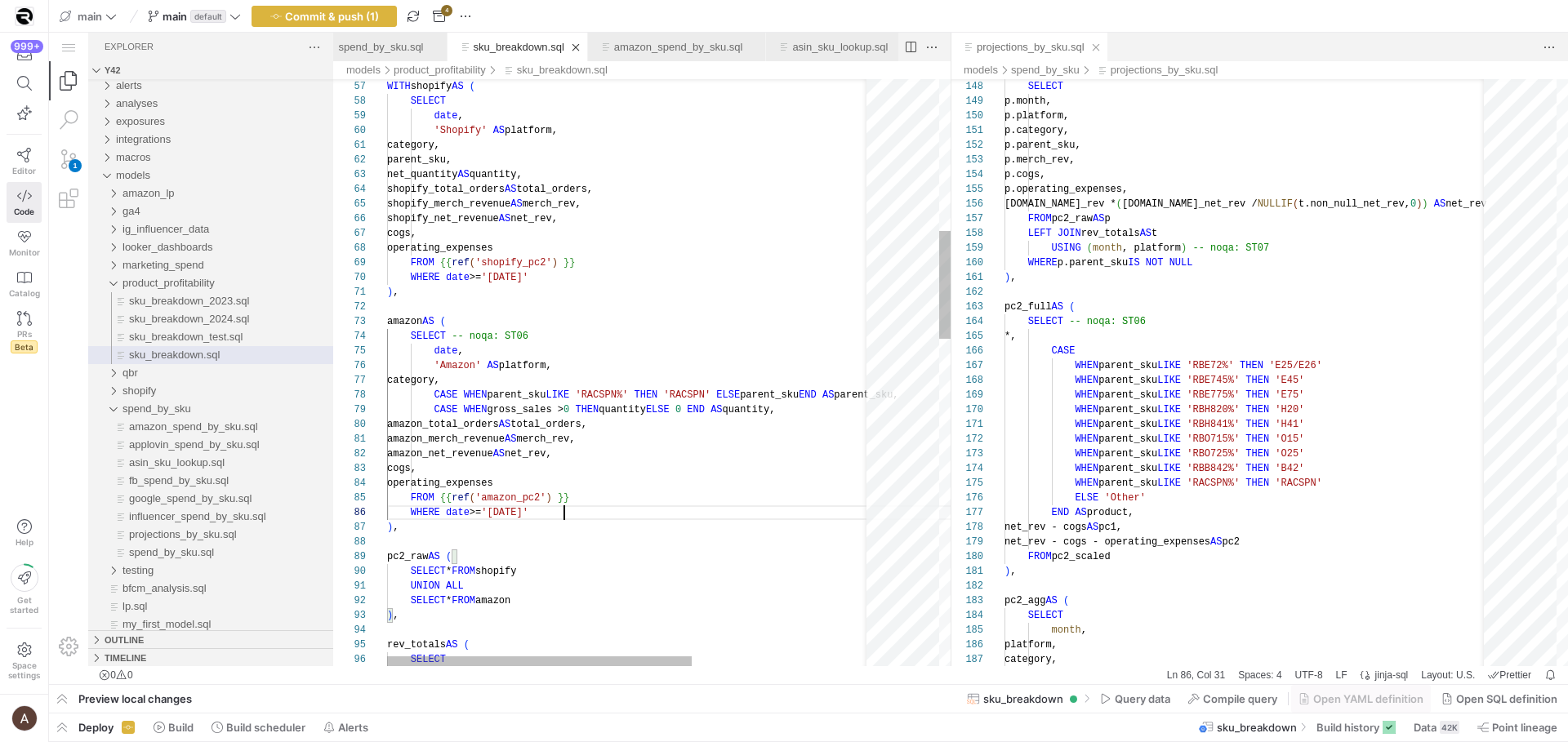
scroll to position [73, 177]
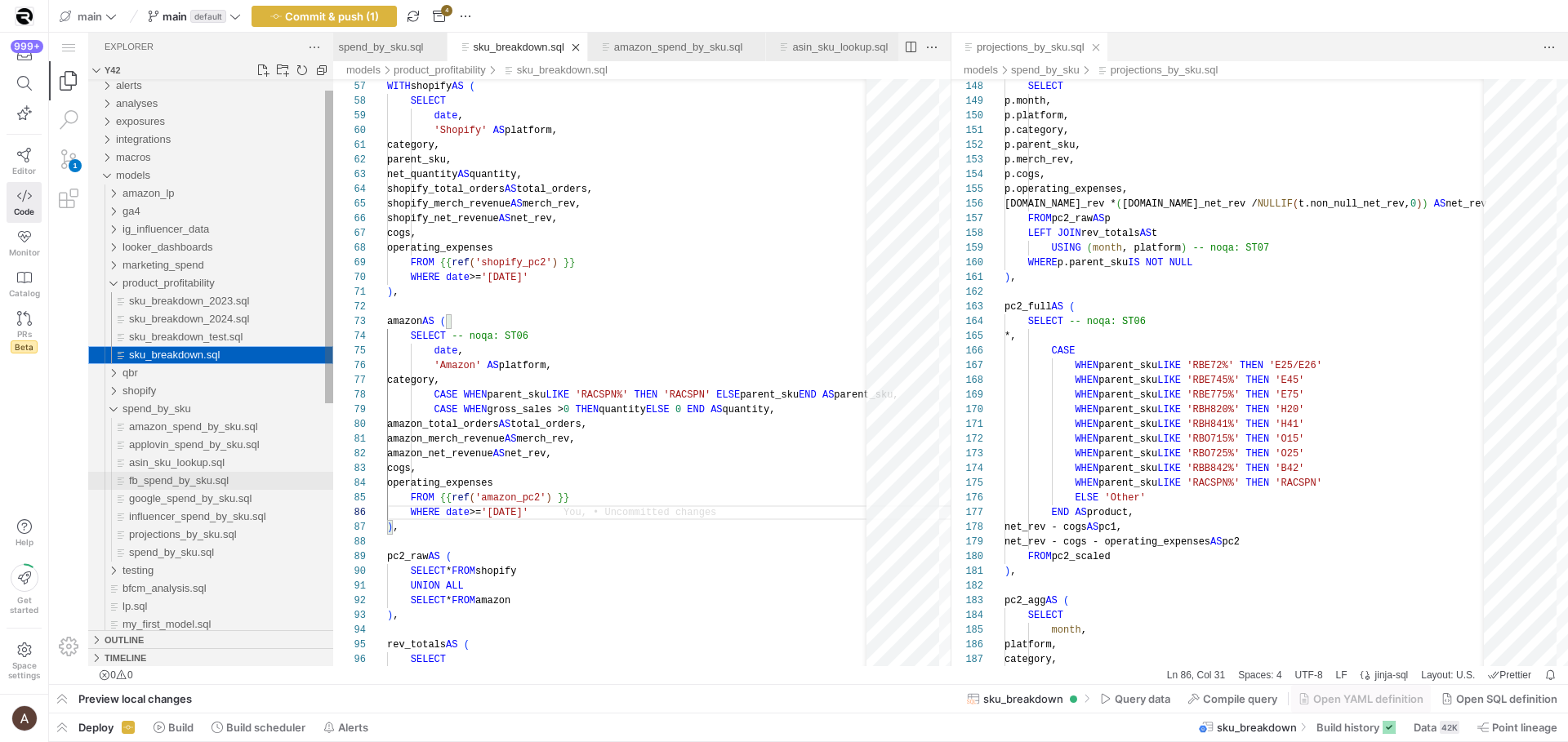
click at [209, 484] on span "fb_spend_by_sku.sql" at bounding box center [179, 480] width 100 height 12
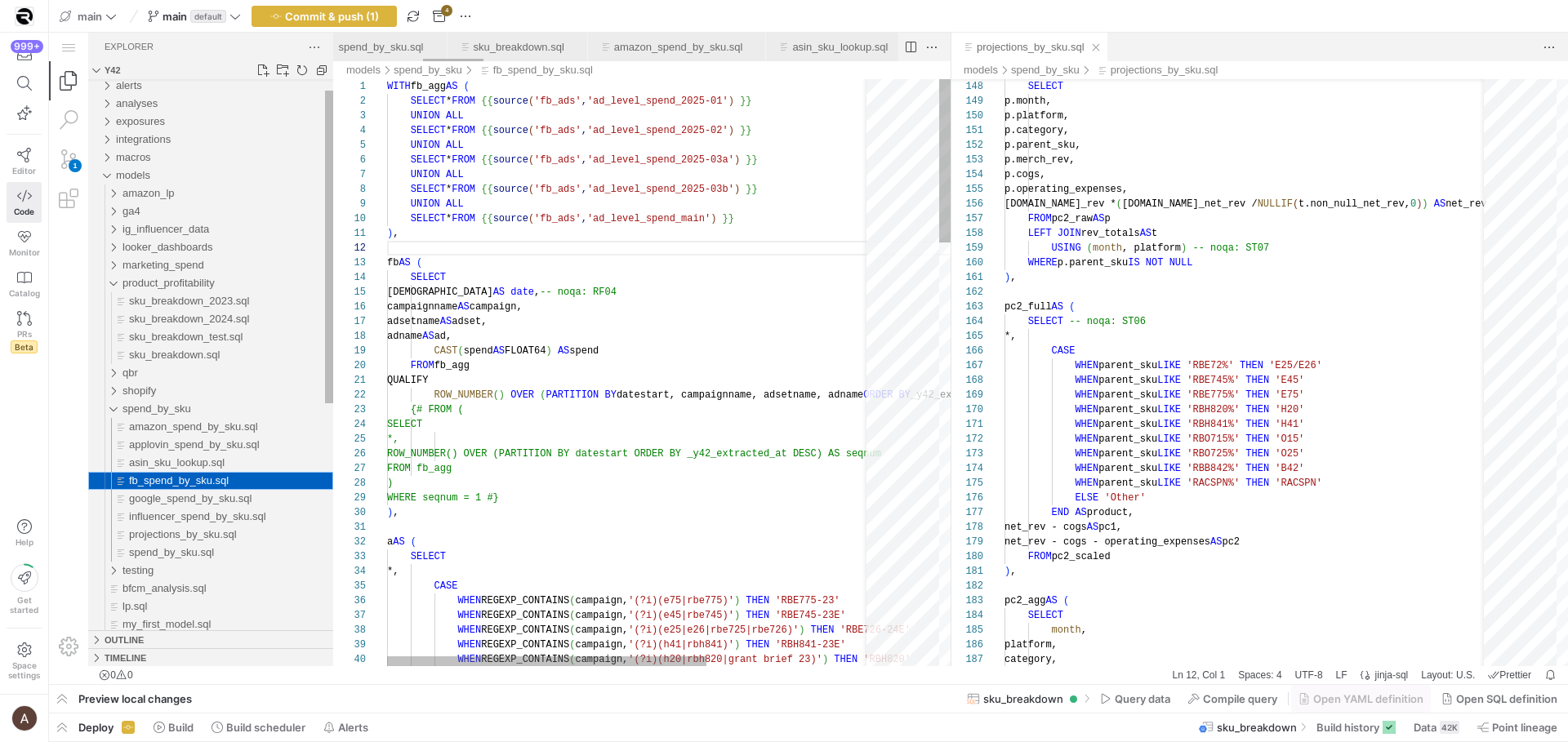
scroll to position [0, 838]
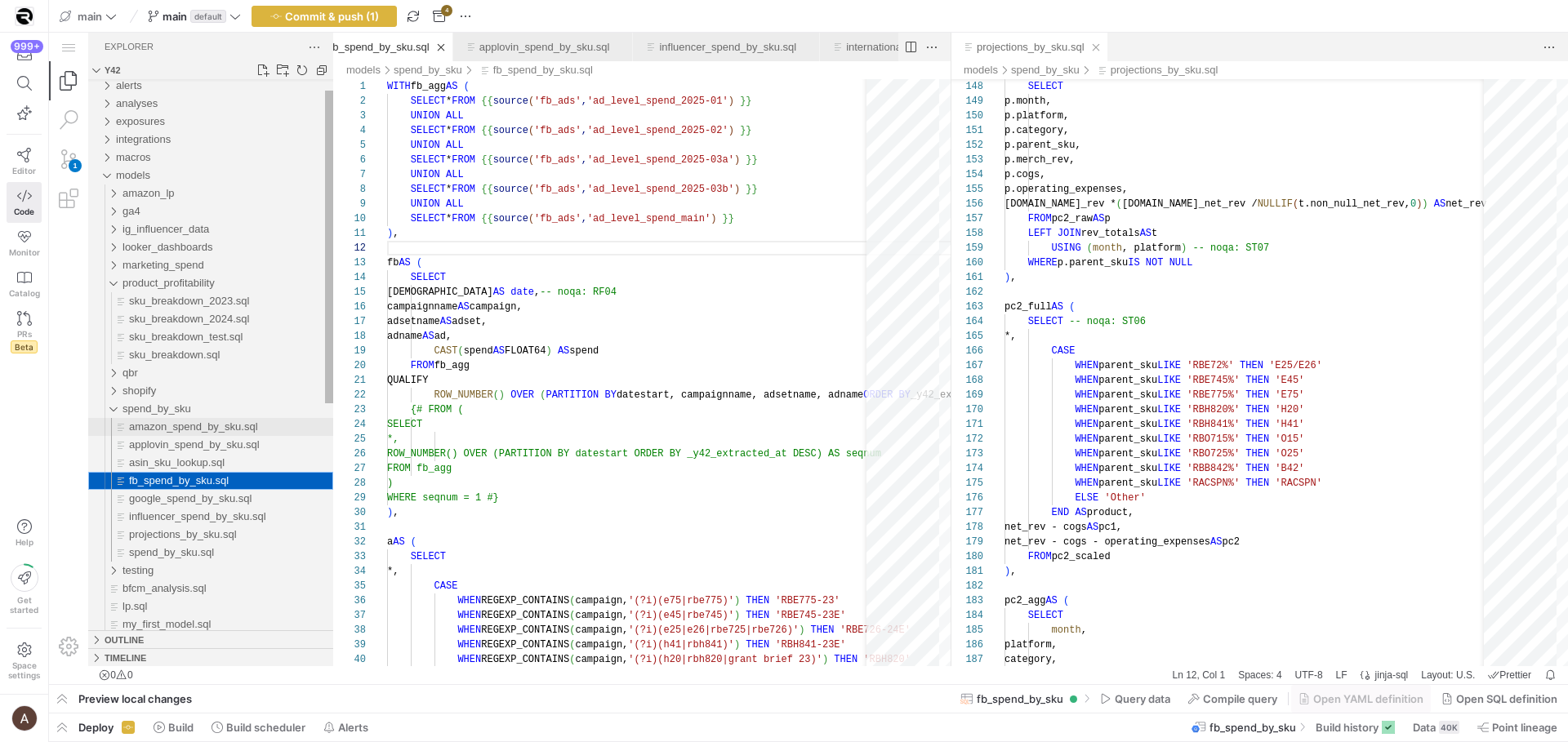
click at [212, 430] on span "amazon_spend_by_sku.sql" at bounding box center [194, 426] width 129 height 12
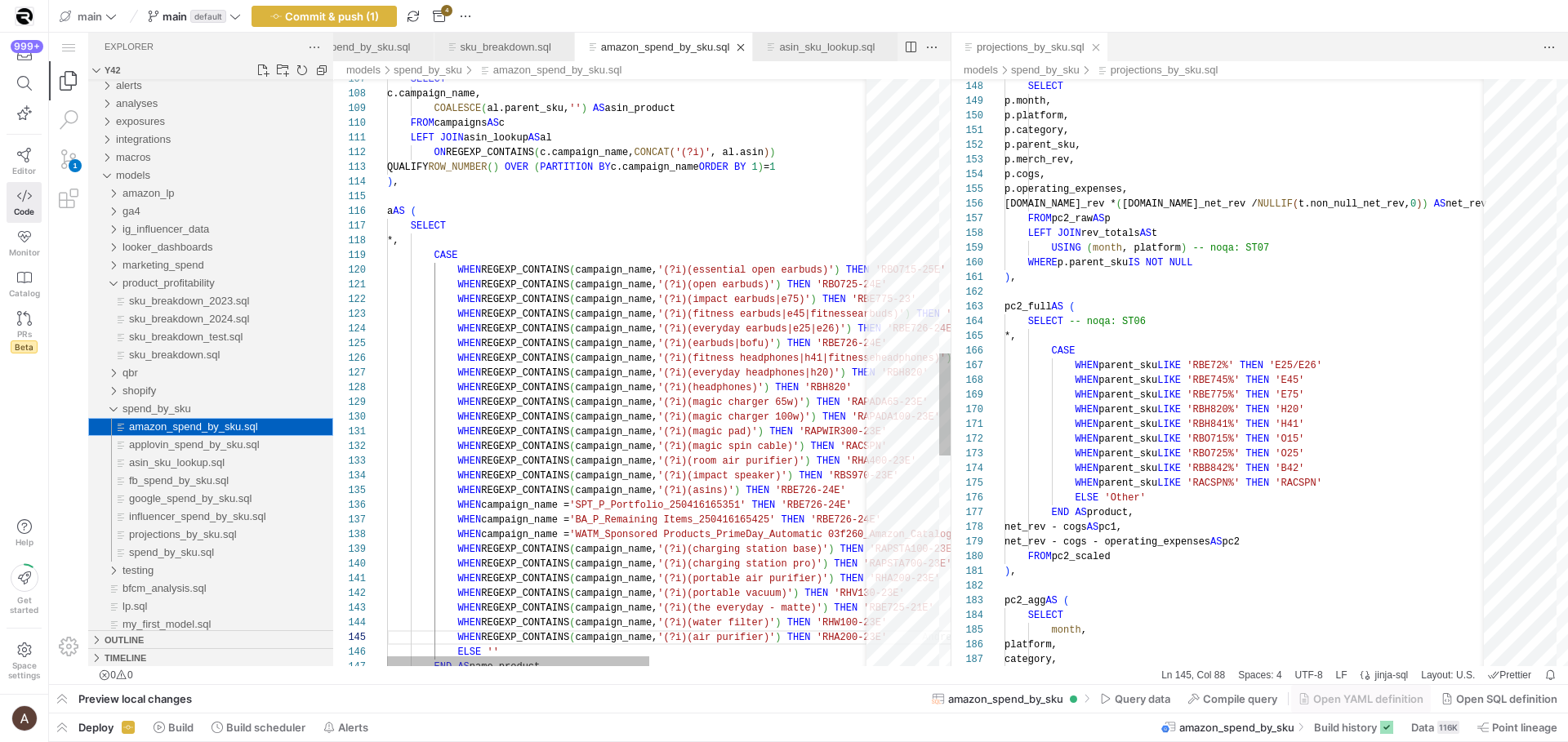
scroll to position [147, 514]
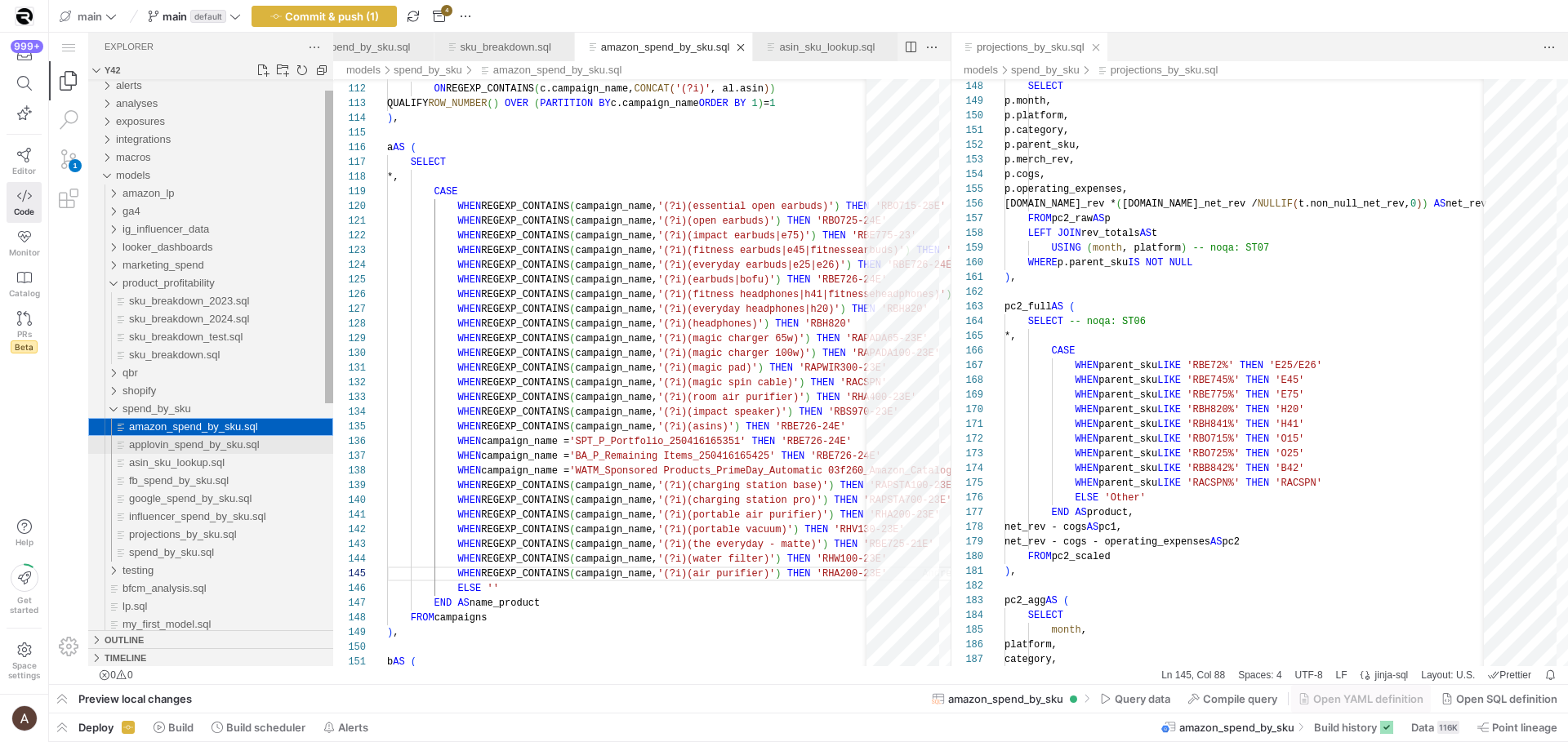
click at [211, 437] on div "applovin_spend_by_sku.sql" at bounding box center [232, 444] width 204 height 18
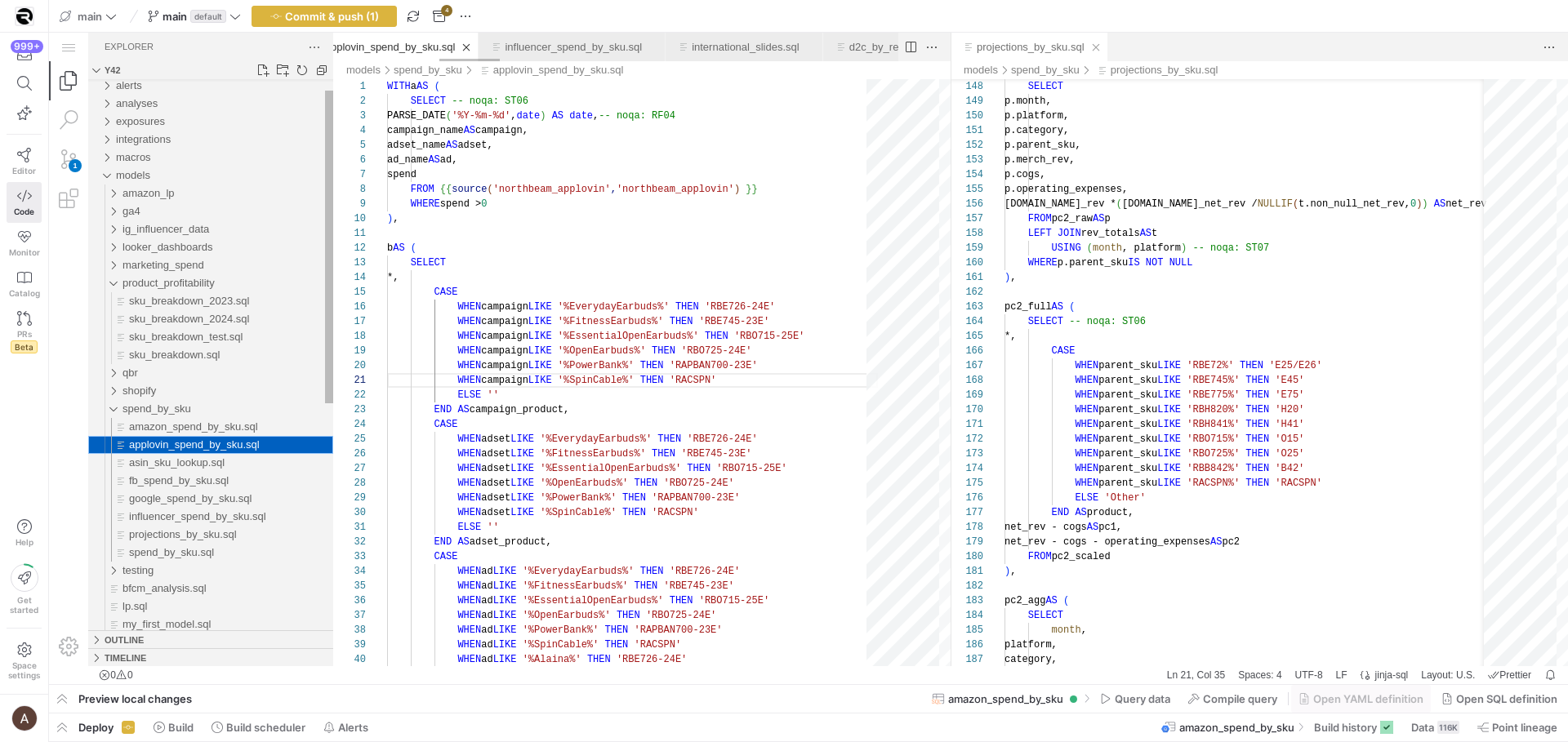
scroll to position [147, 201]
click at [253, 462] on div "asin_sku_lookup.sql" at bounding box center [232, 462] width 204 height 18
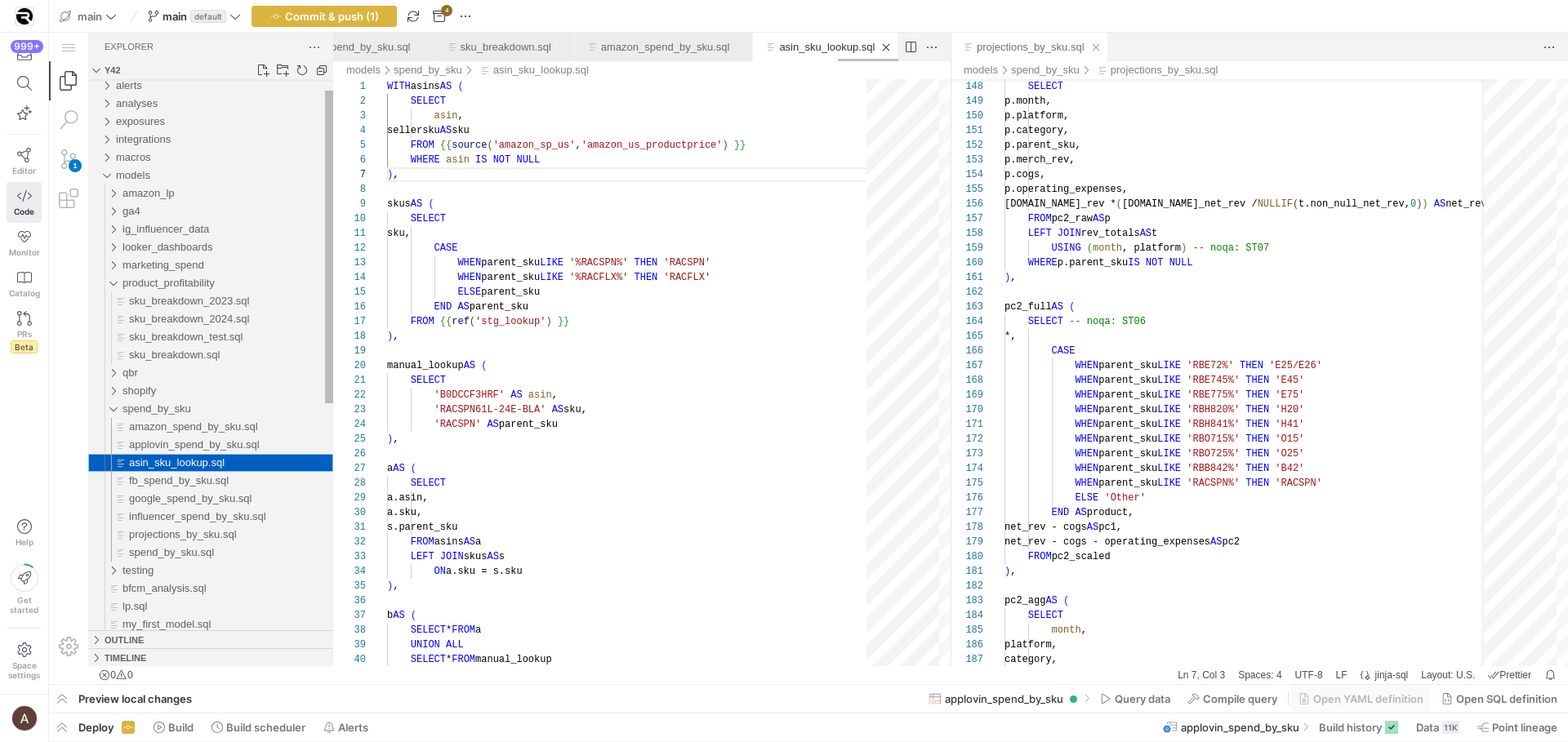
scroll to position [147, 11]
click at [195, 360] on span "sku_breakdown.sql" at bounding box center [175, 355] width 91 height 12
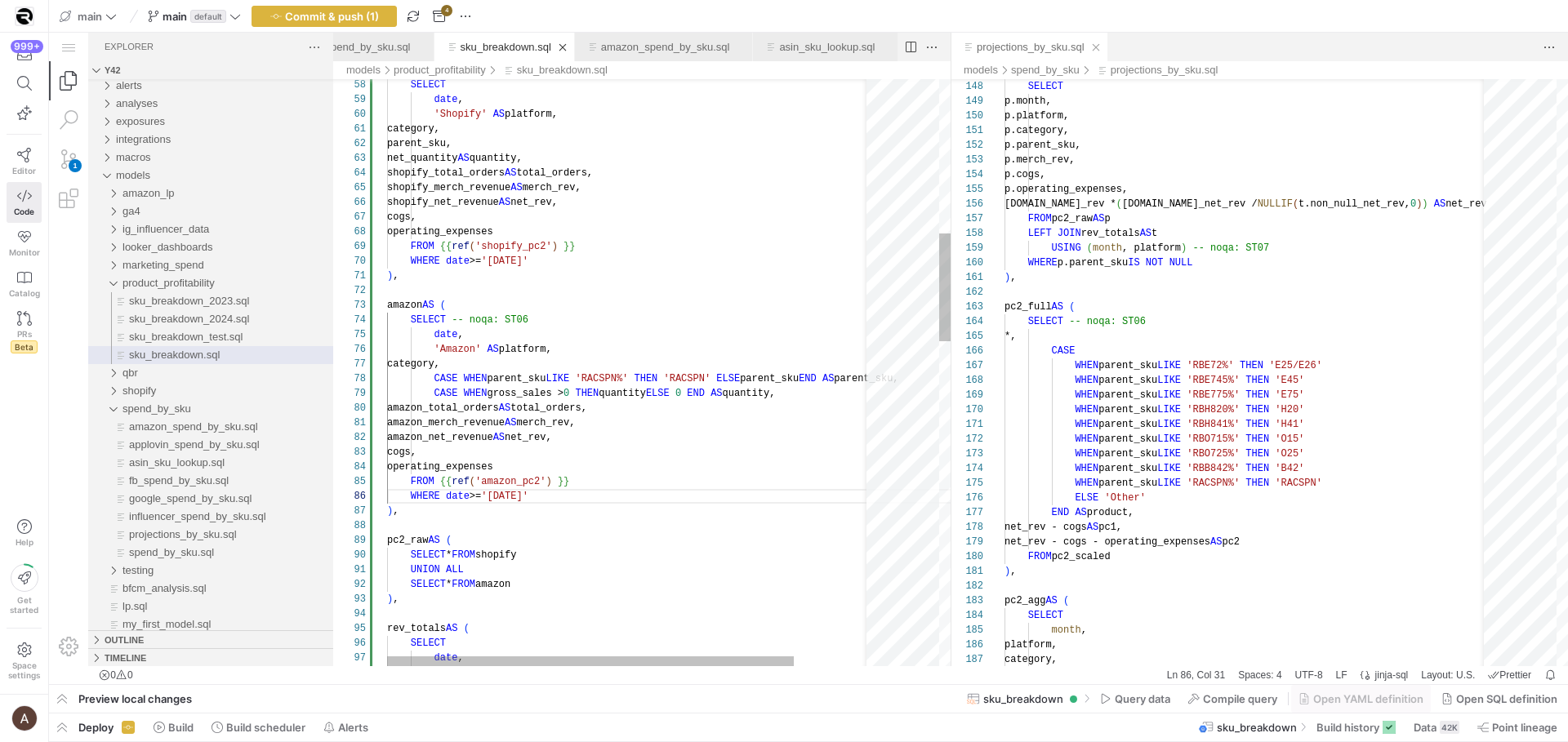
scroll to position [88, 89]
drag, startPoint x: 464, startPoint y: 379, endPoint x: 474, endPoint y: 374, distance: 11.2
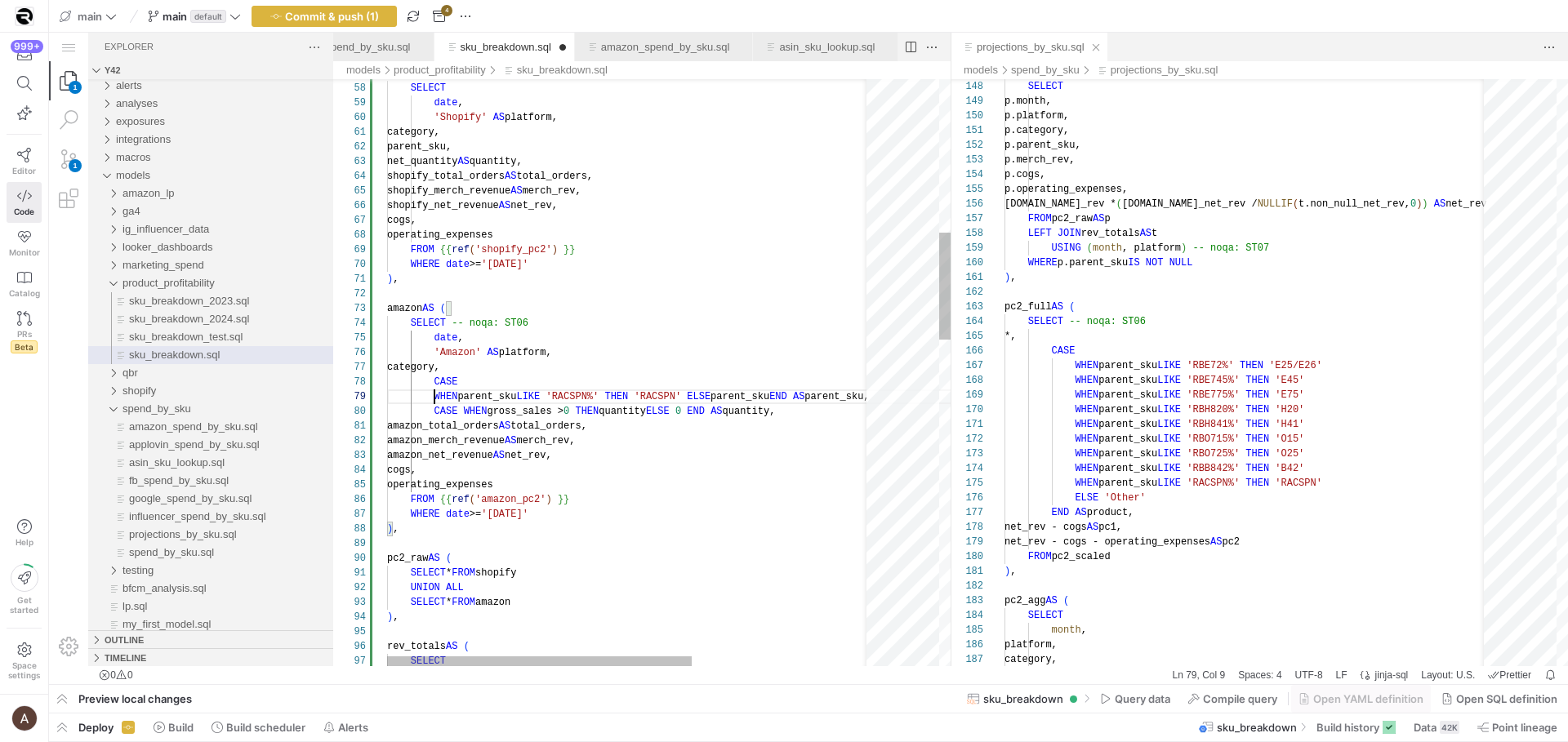
scroll to position [117, 71]
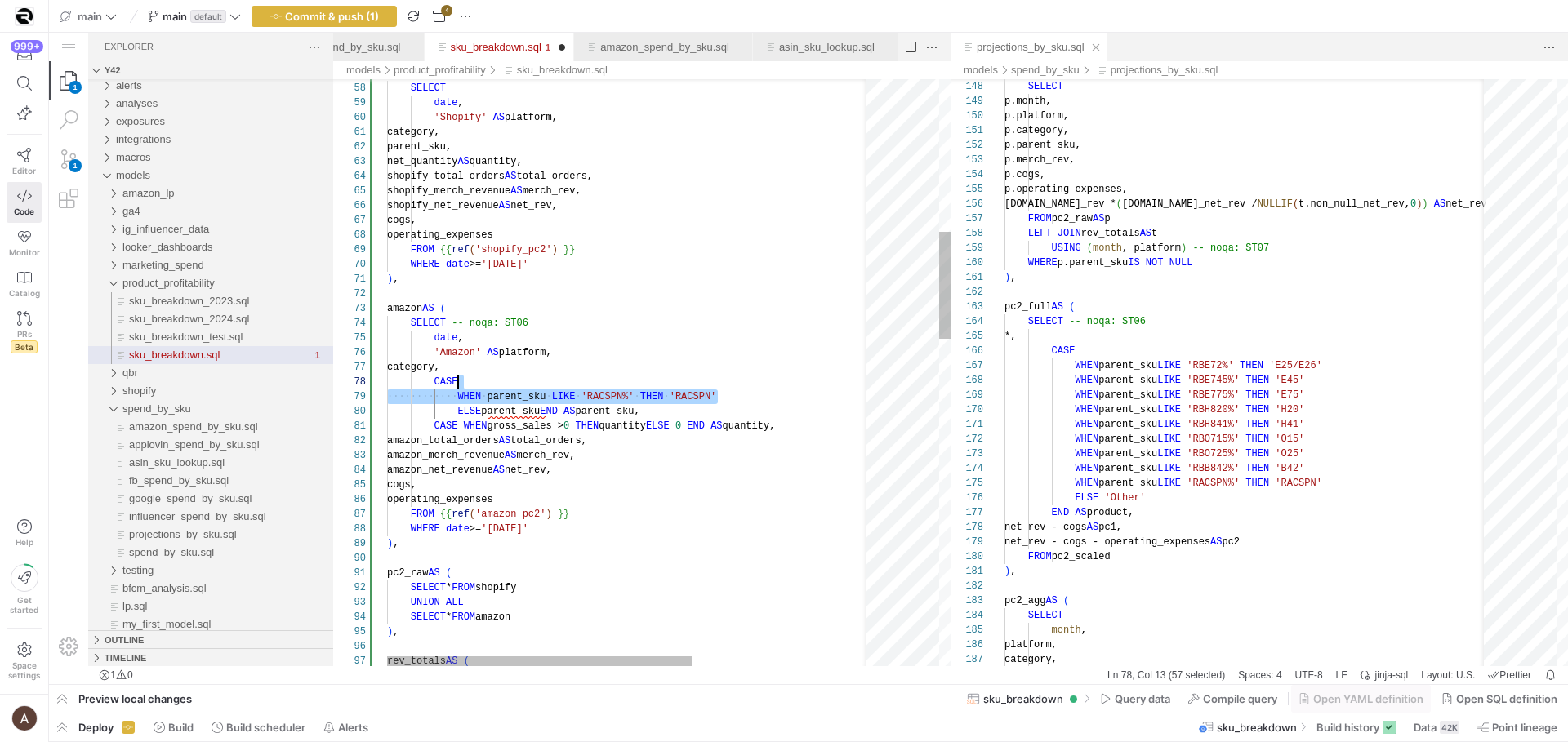
scroll to position [103, 71]
drag, startPoint x: 758, startPoint y: 397, endPoint x: 487, endPoint y: 380, distance: 271.5
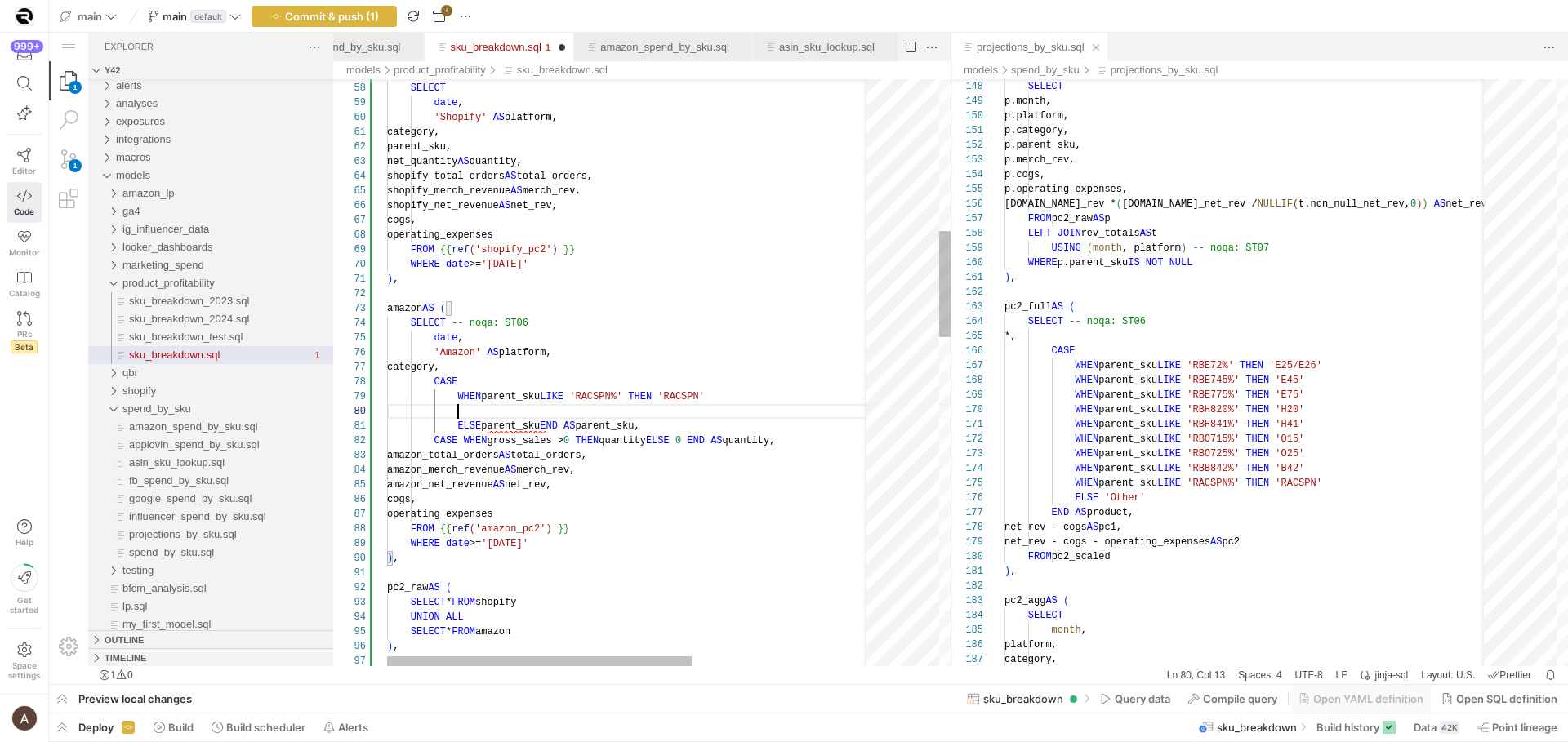
paste textarea "WHEN parent_sku LIKE 'RACSPN%' THEN 'RACSPN'"
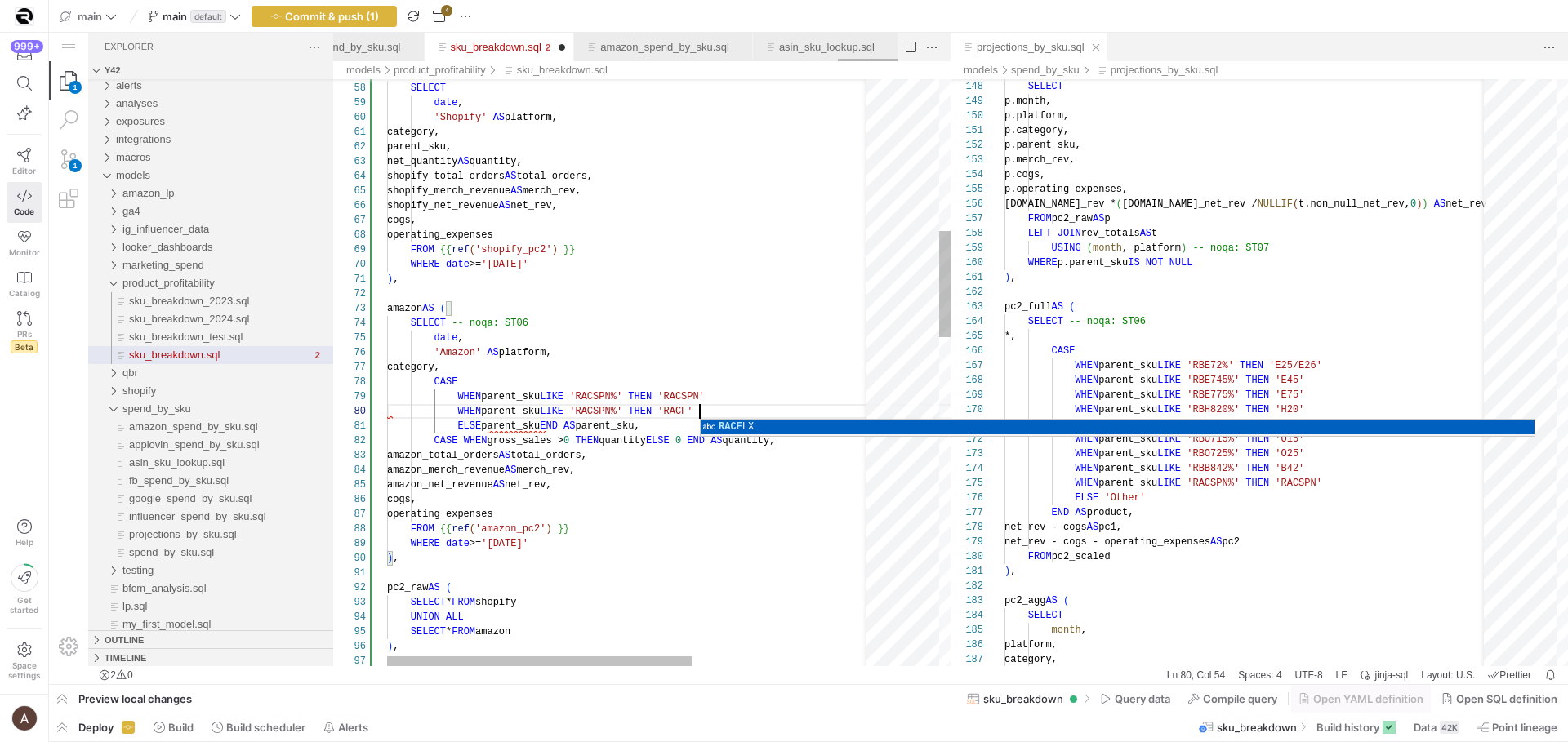
scroll to position [132, 324]
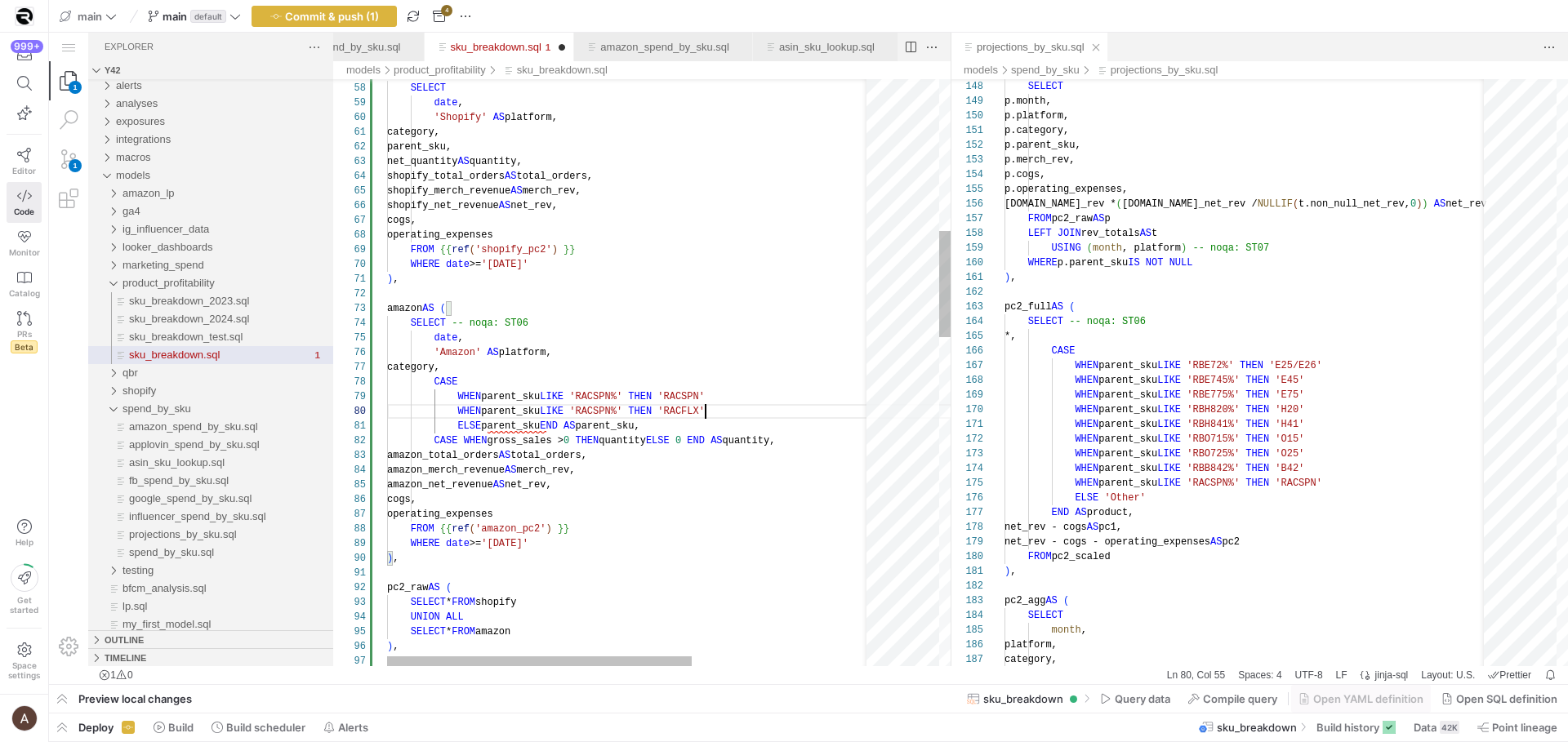
paste textarea "FLX"
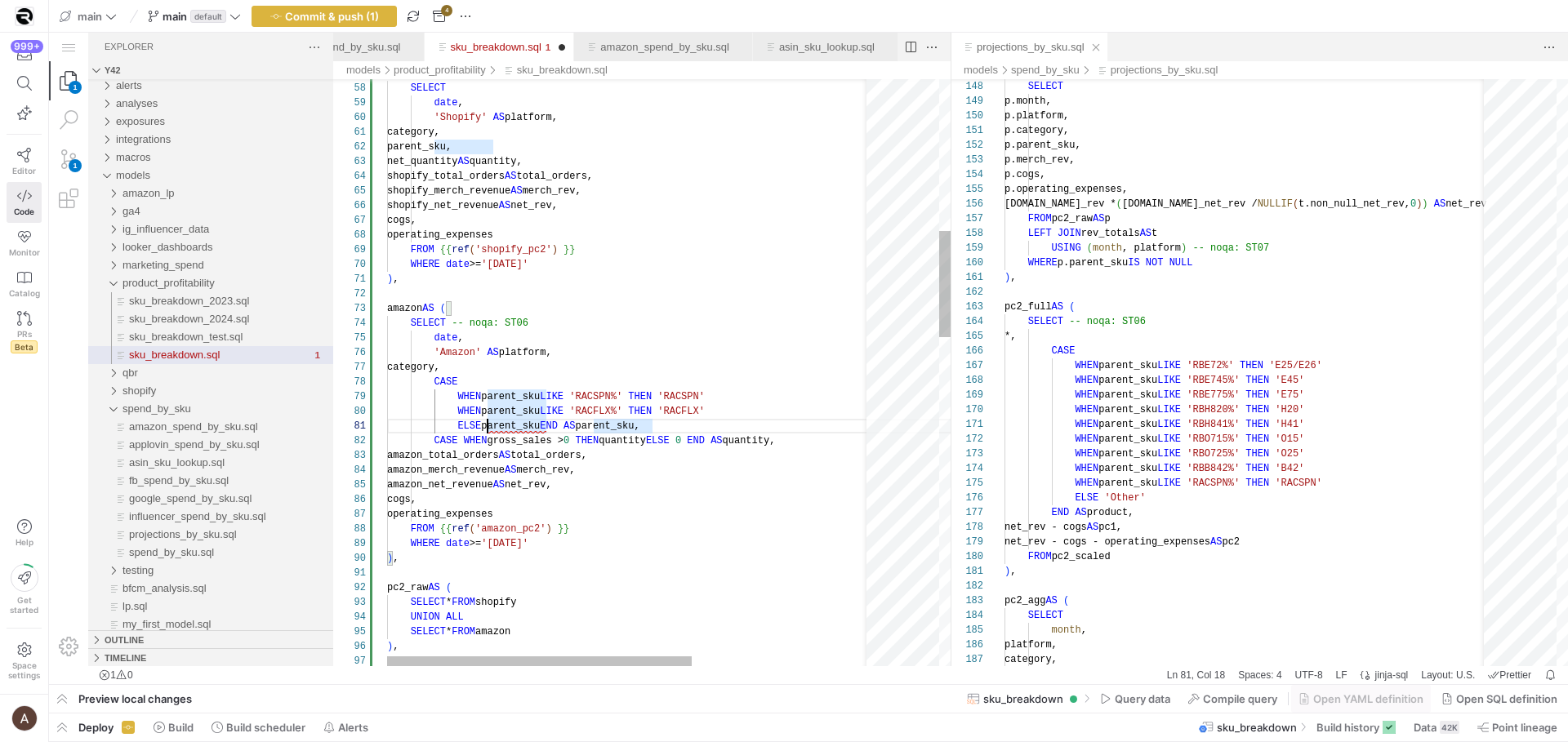
click at [553, 431] on span "END" at bounding box center [548, 425] width 18 height 11
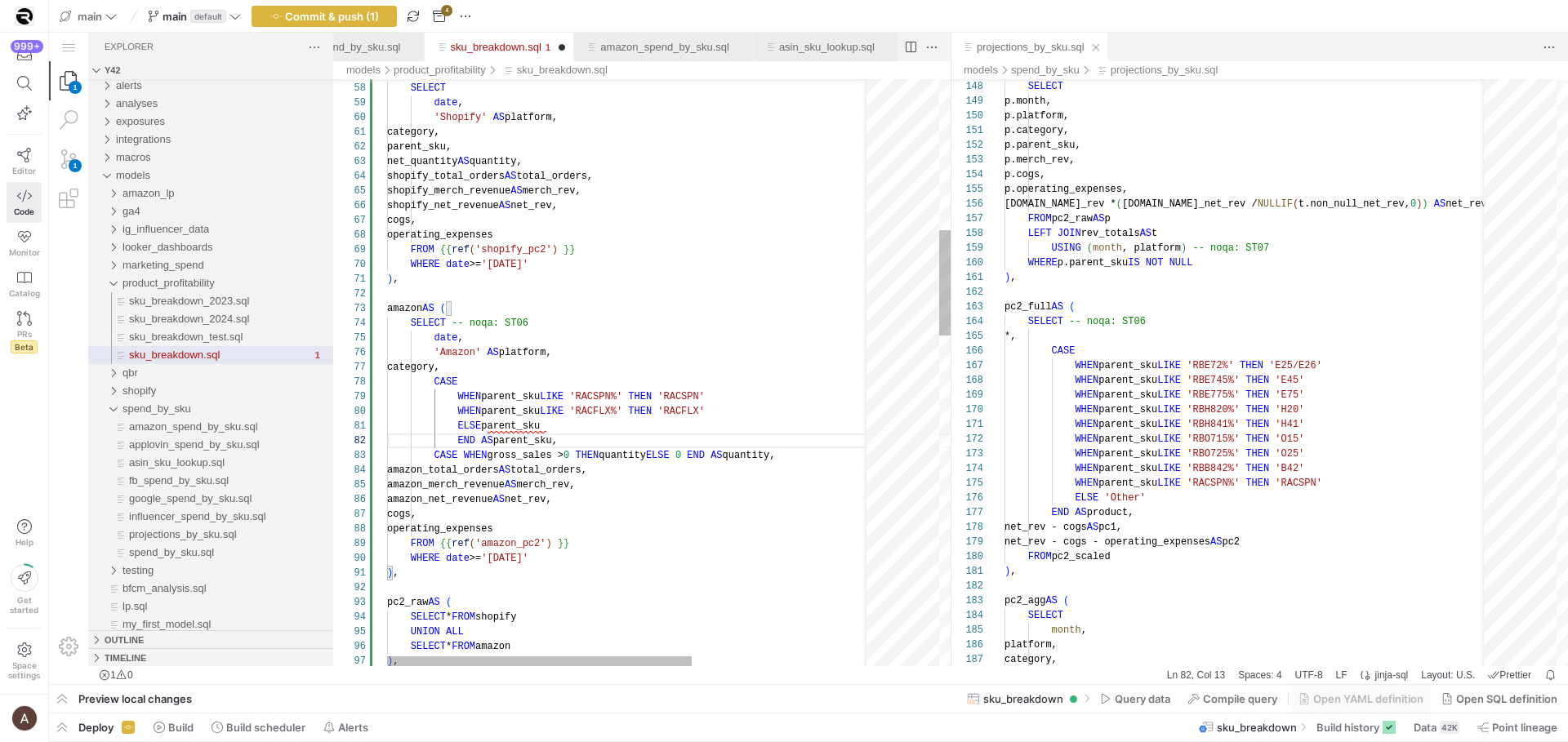
scroll to position [14, 48]
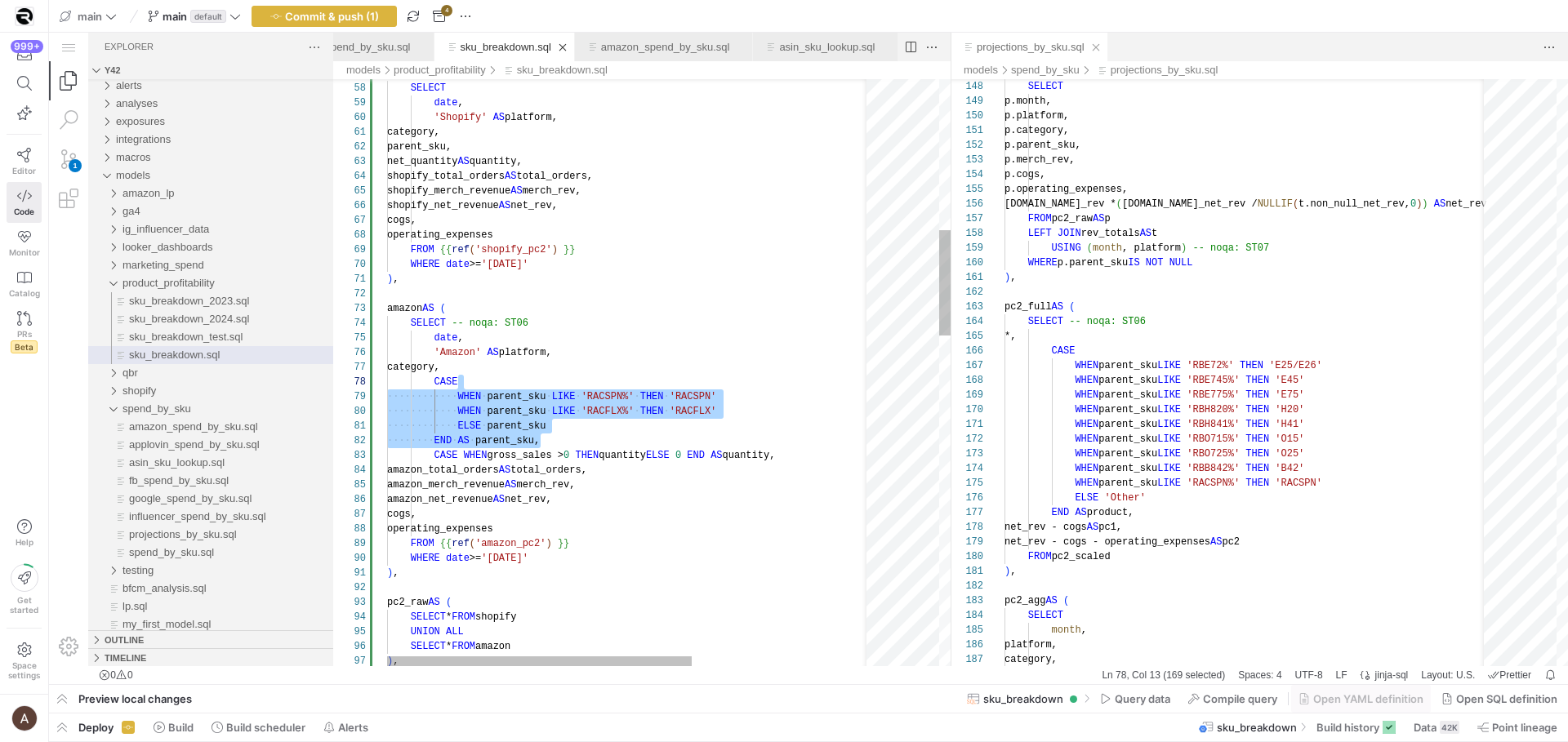
scroll to position [88, 100]
drag, startPoint x: 605, startPoint y: 439, endPoint x: 604, endPoint y: 373, distance: 66.0
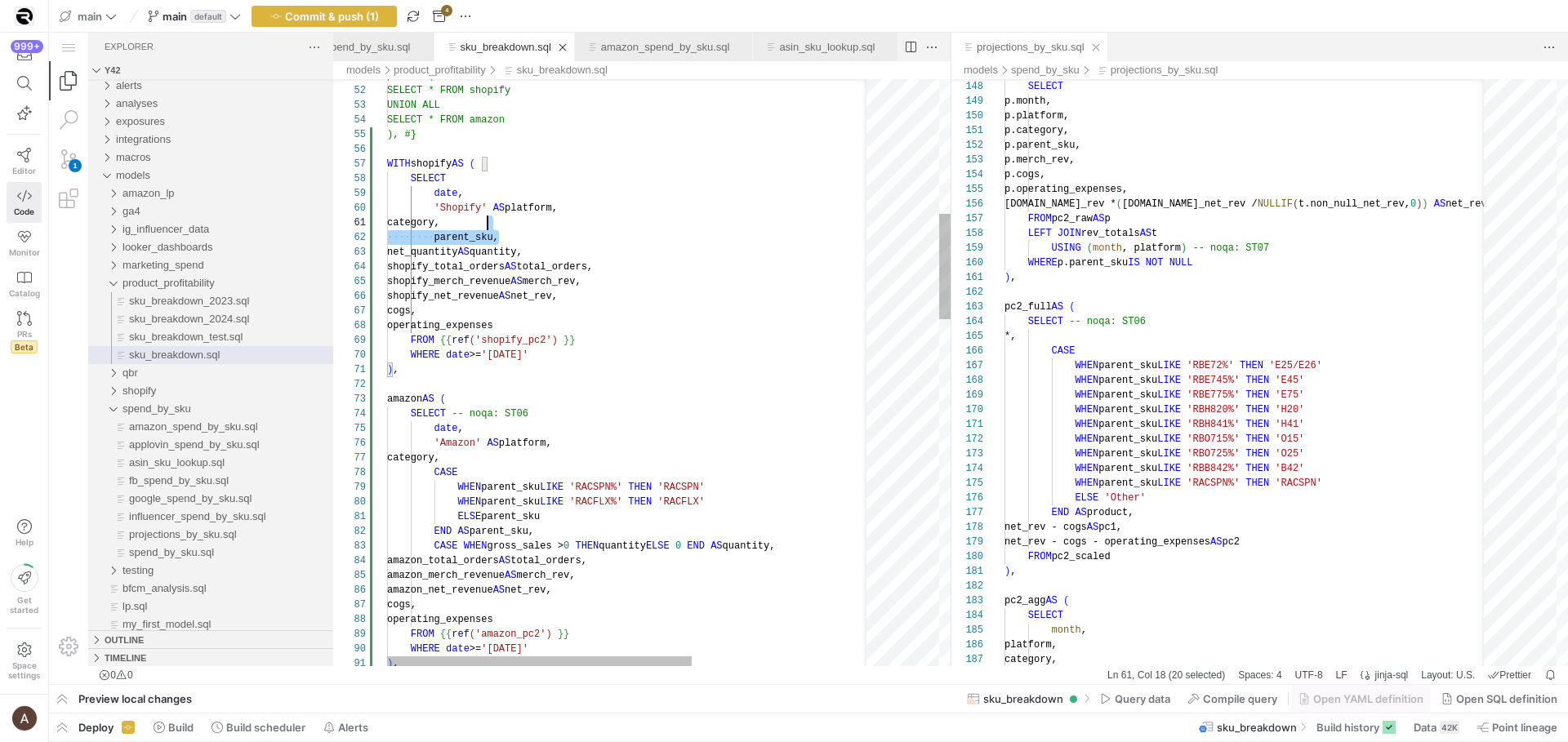
scroll to position [0, 100]
drag, startPoint x: 542, startPoint y: 234, endPoint x: 541, endPoint y: 226, distance: 8.1
paste textarea "CASE WHEN parent_sku LIKE 'RACSPN%' THEN 'RACSPN' WHEN parent_sku LIKE 'RACFLX%…"
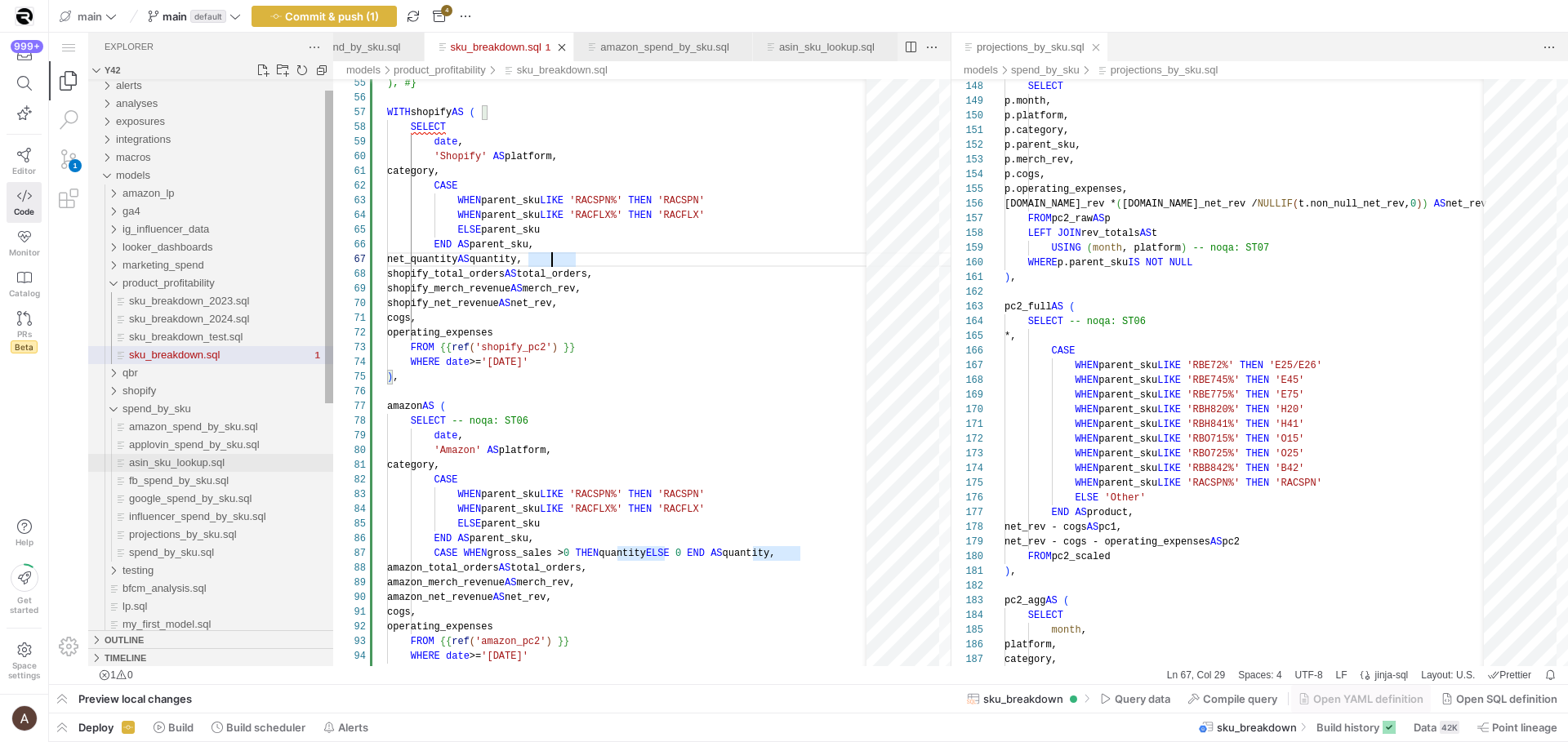
type textarea "category, CASE WHEN parent_sku LIKE 'RACSPN%' THEN 'RACSPN' WHEN parent_sku LIK…"
click at [144, 470] on div "asin_sku_lookup.sql" at bounding box center [232, 462] width 204 height 18
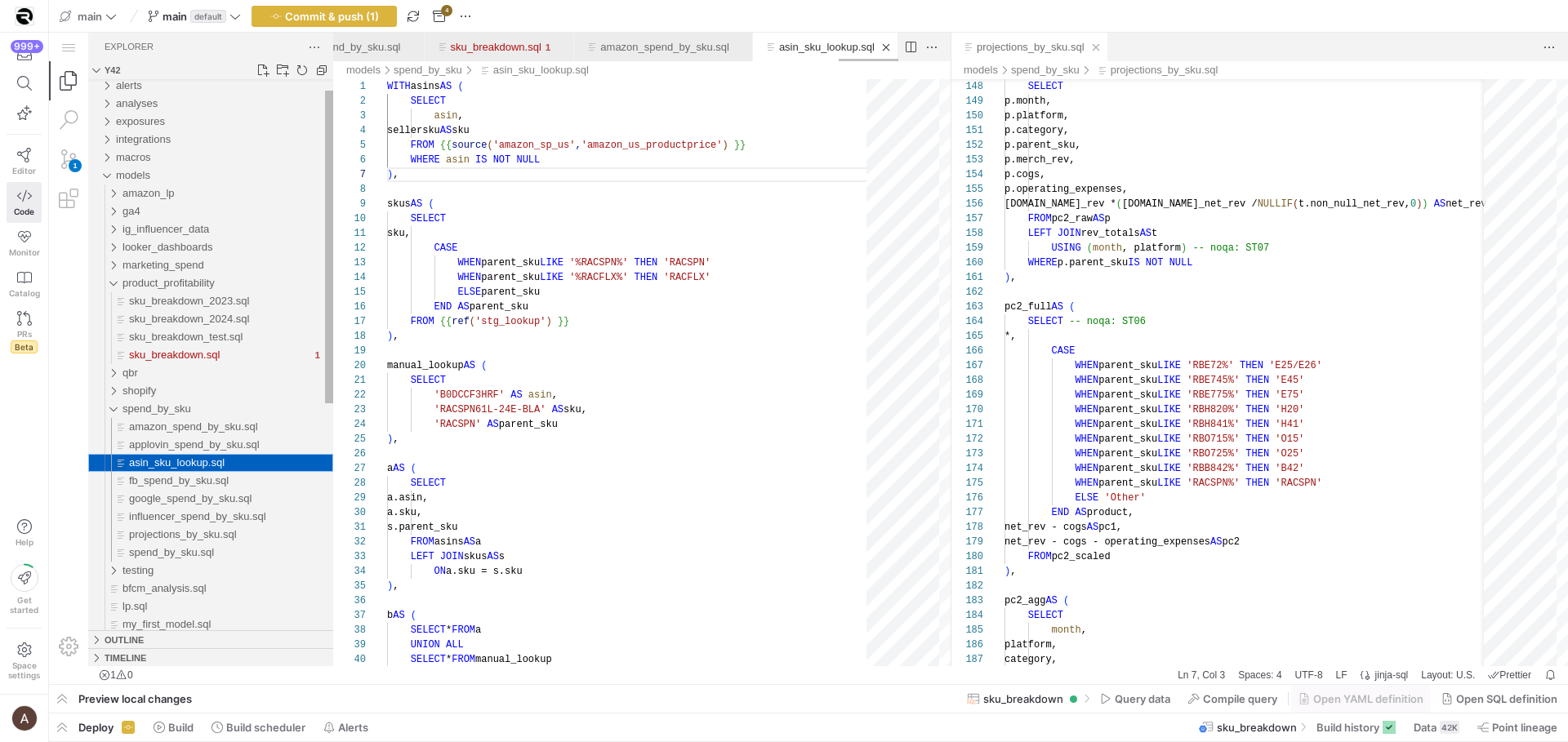
scroll to position [147, 11]
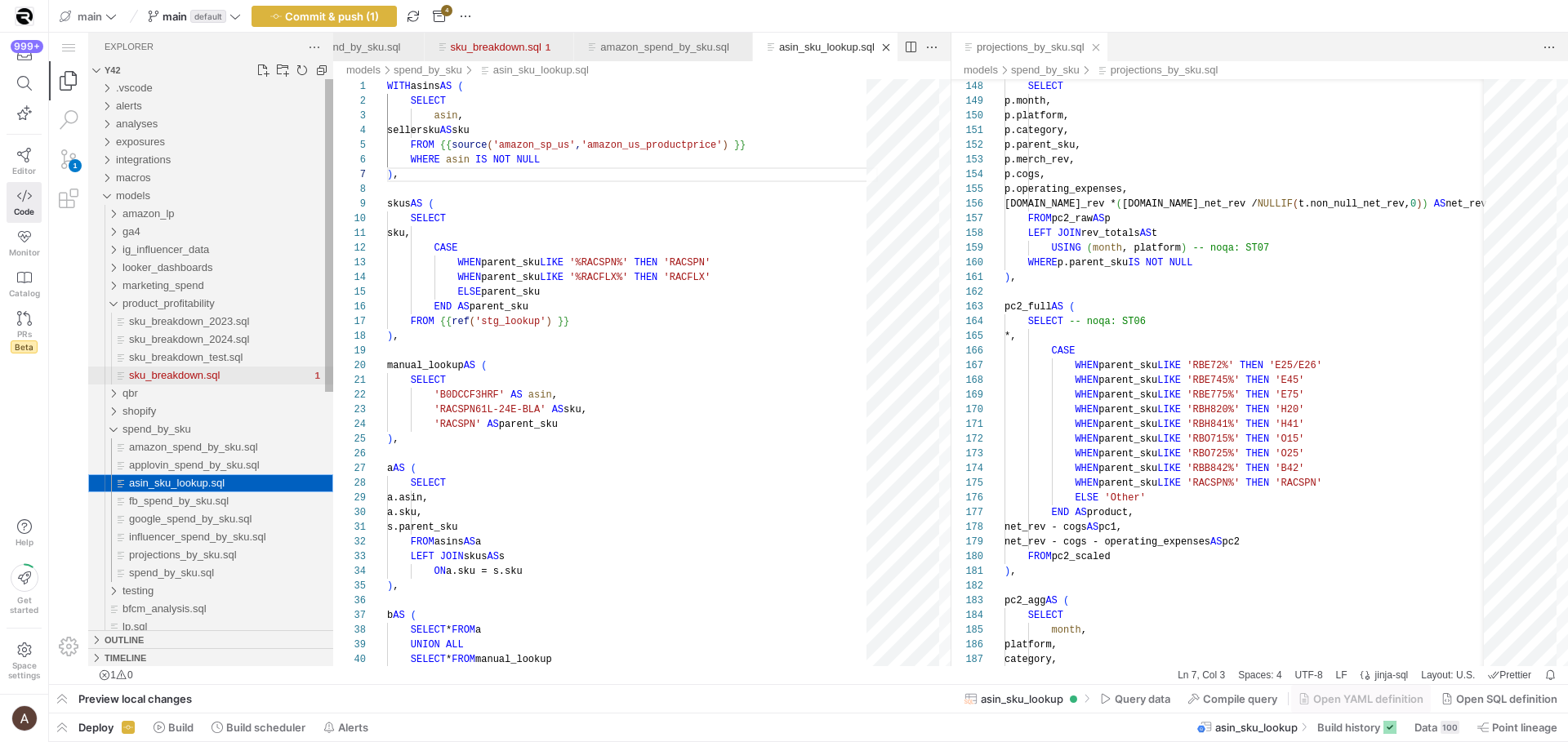
click at [197, 384] on div "sku_breakdown.sql" at bounding box center [220, 375] width 181 height 18
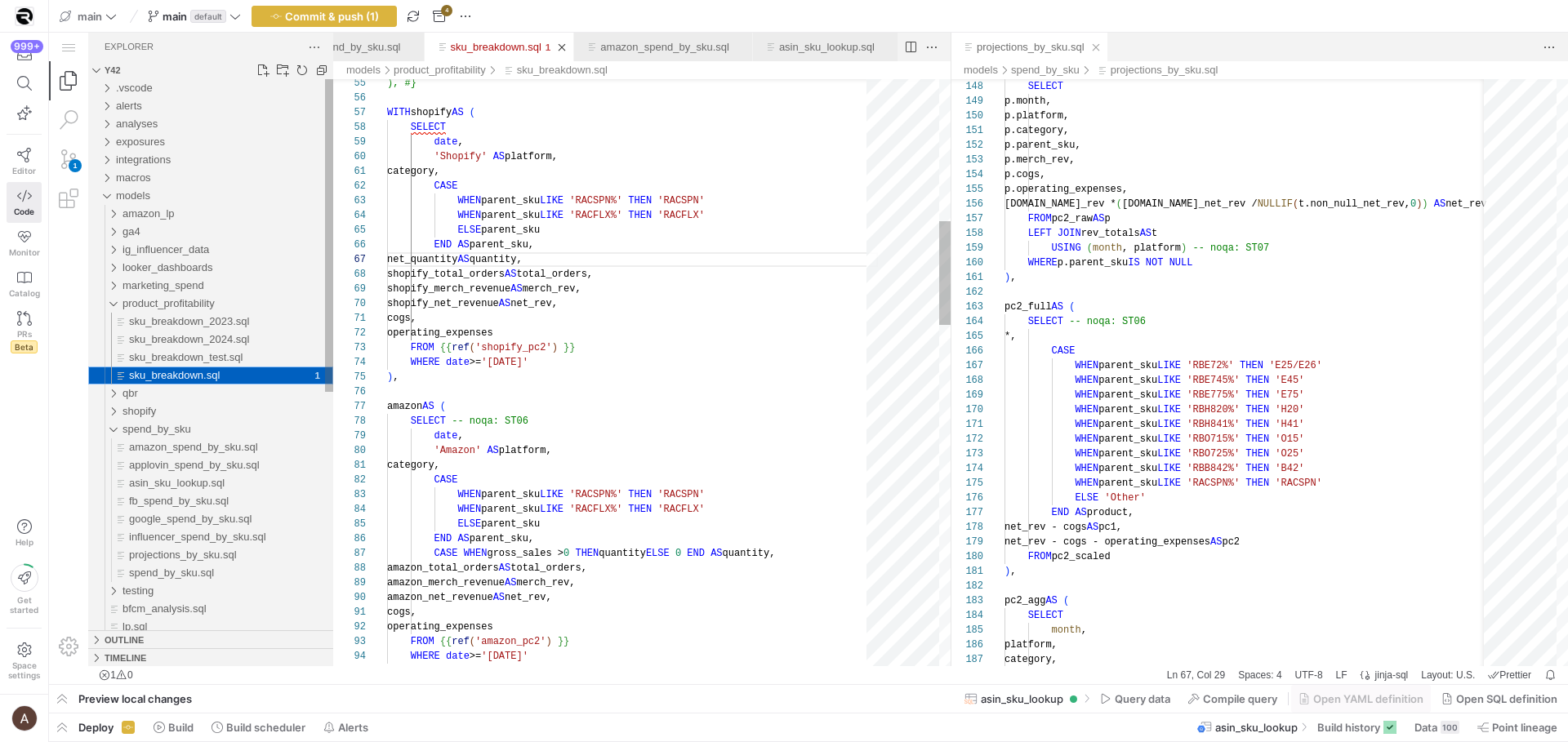
scroll to position [147, 165]
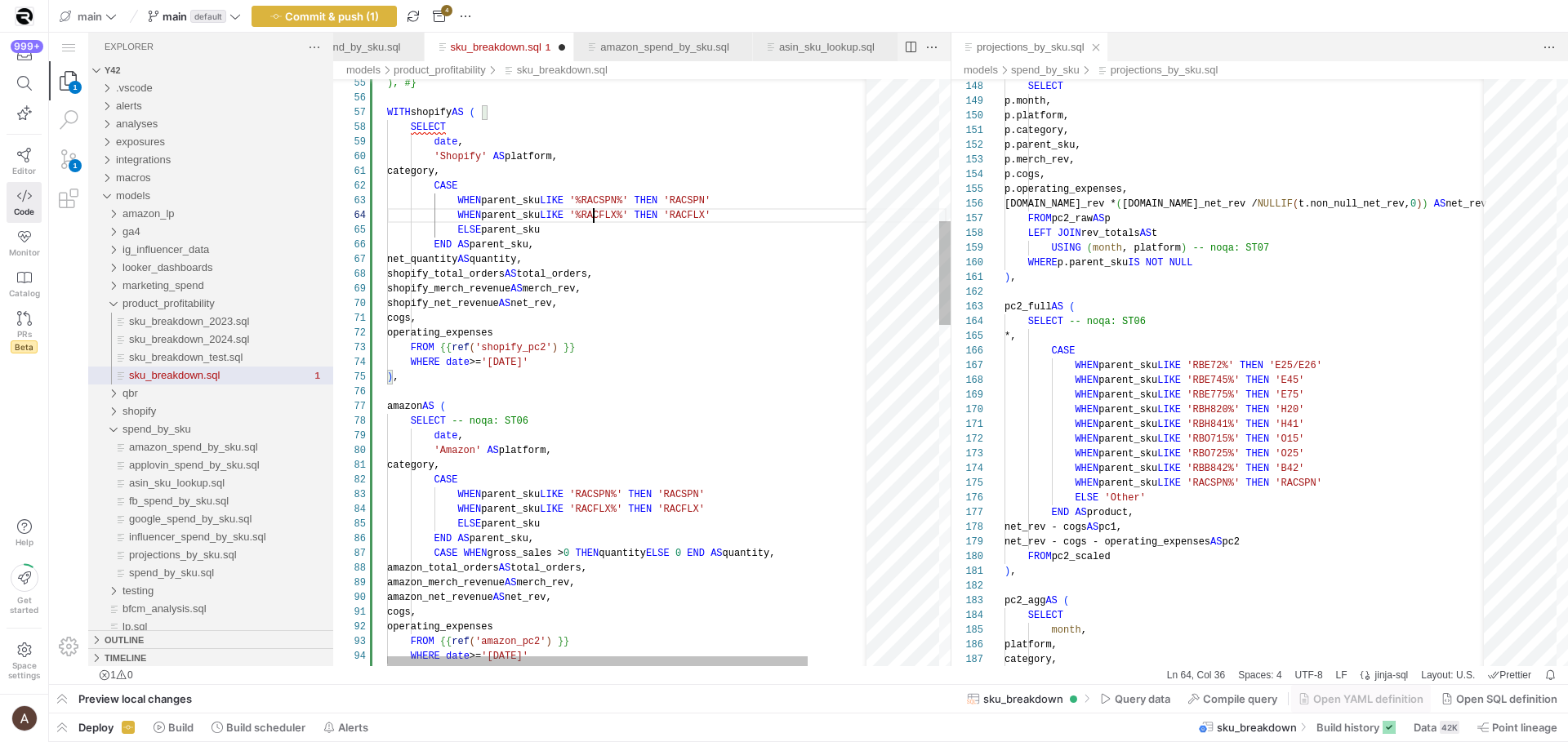
scroll to position [44, 201]
drag, startPoint x: 589, startPoint y: 492, endPoint x: 587, endPoint y: 505, distance: 13.2
drag, startPoint x: 587, startPoint y: 509, endPoint x: 586, endPoint y: 499, distance: 10.0
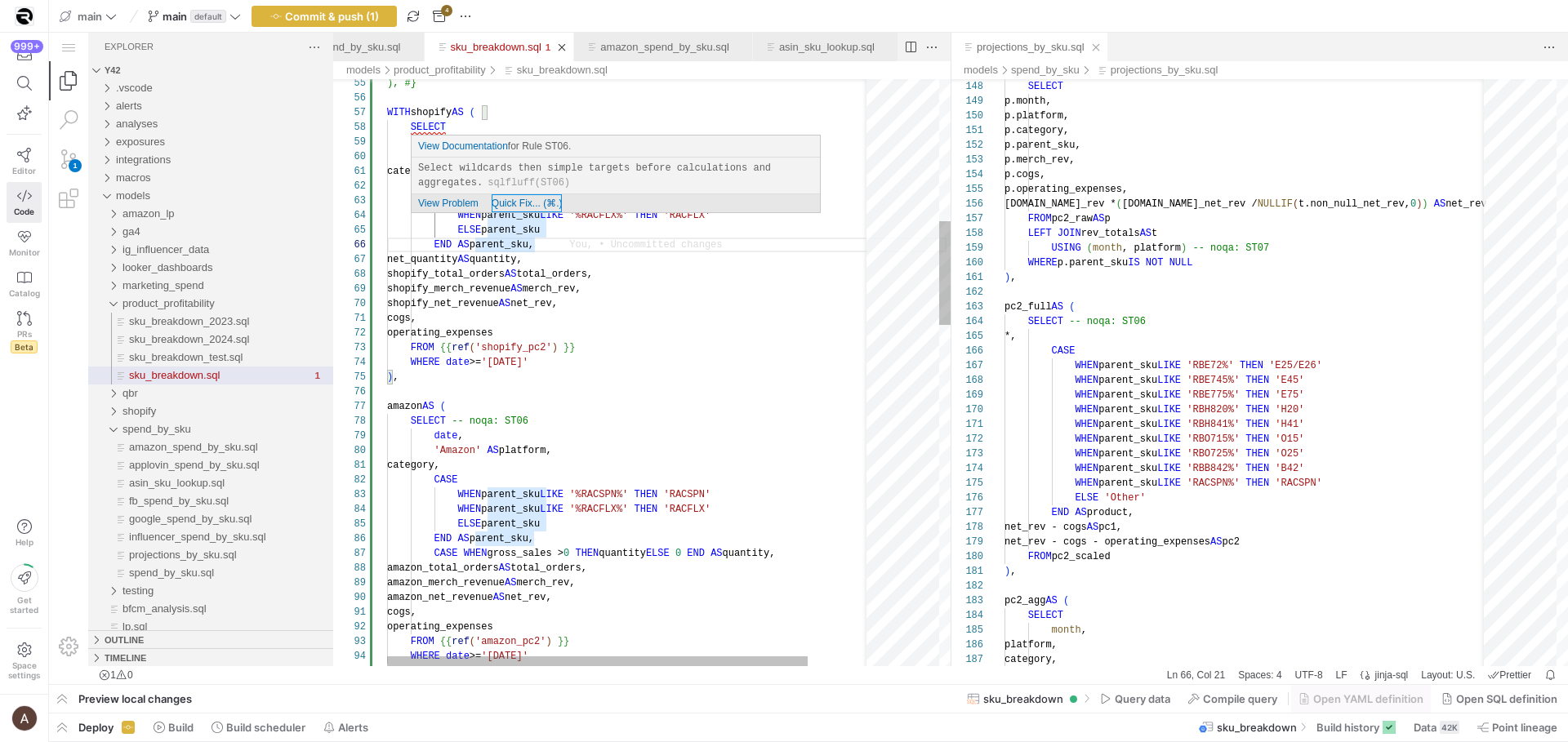
click at [535, 194] on div "Quick Fix... (⌘.)" at bounding box center [527, 203] width 71 height 18
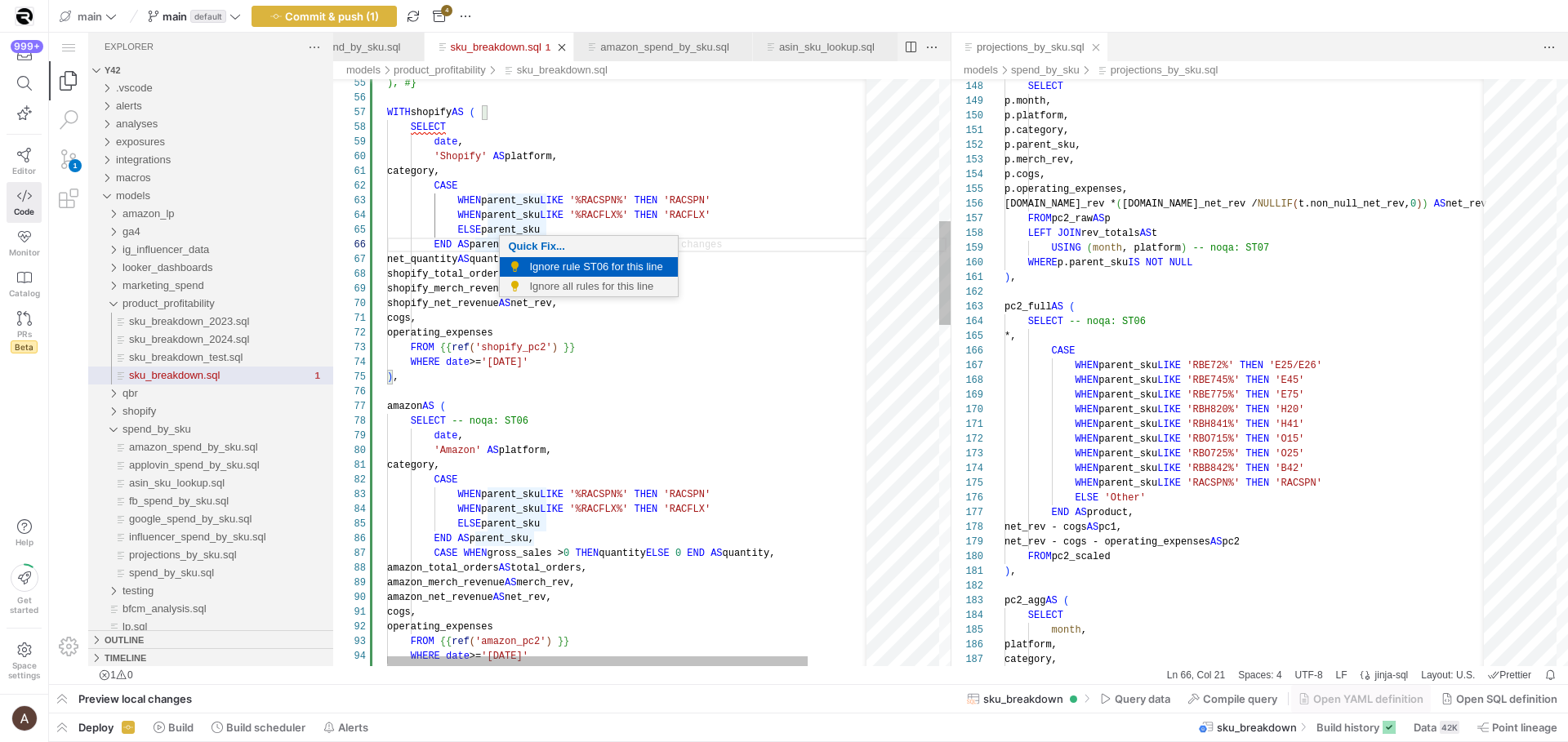
click at [541, 260] on span "Ignore rule ST06 for this line" at bounding box center [599, 266] width 140 height 20
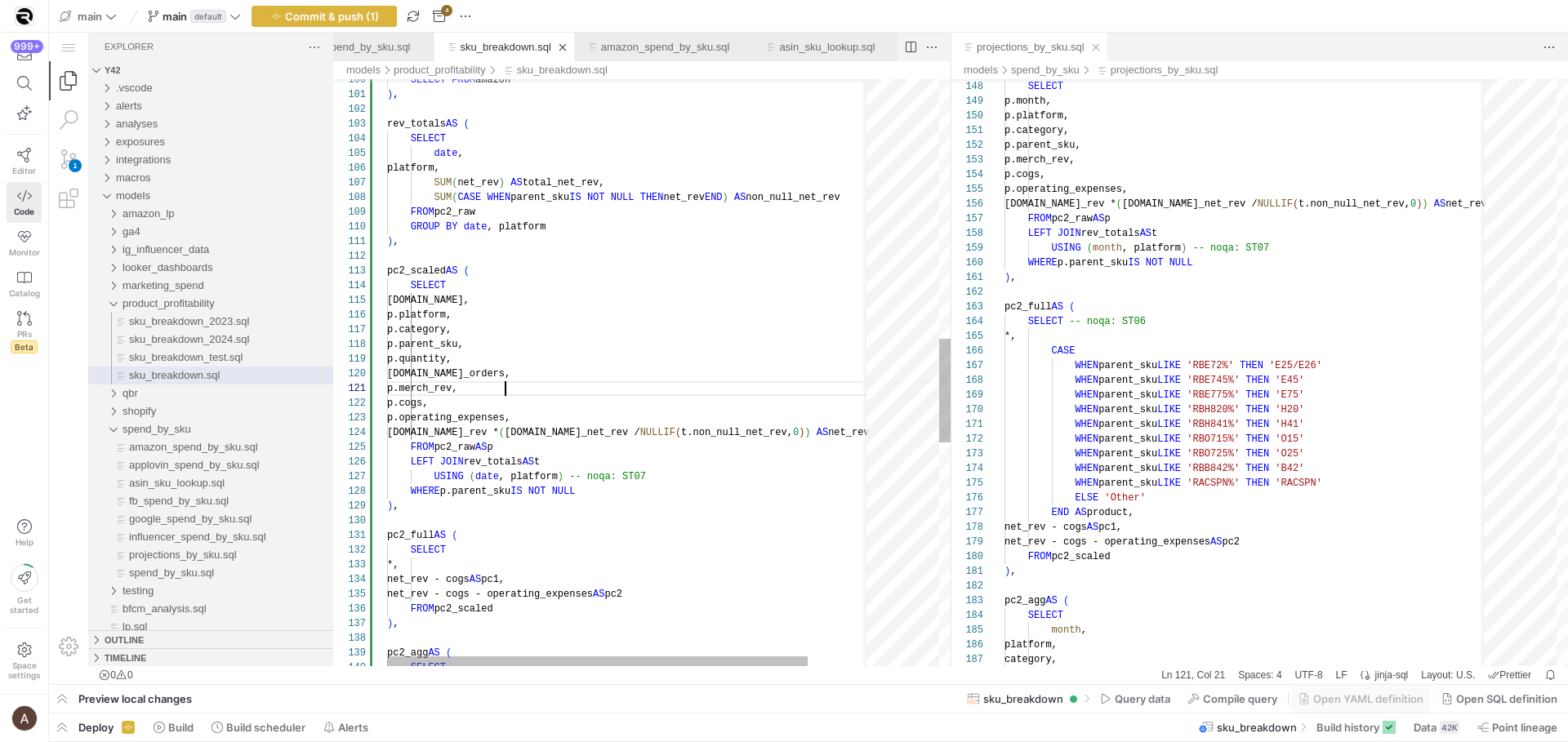
scroll to position [0, 118]
click at [621, 386] on div "SELECT * FROM amazon ) , rev_totals AS ( SELECT date , platform, SUM ( net_rev …" at bounding box center [667, 271] width 559 height 3306
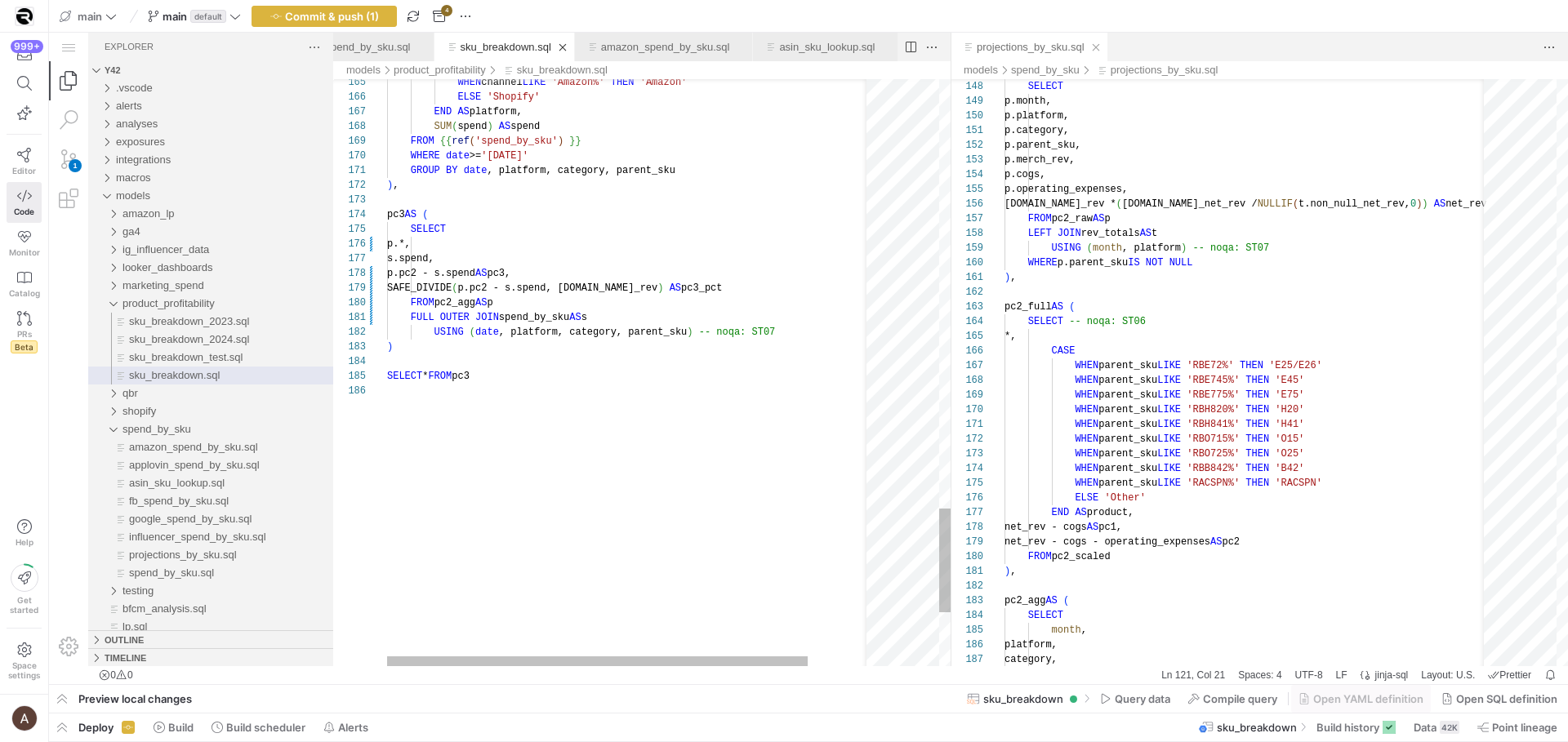
scroll to position [59, 100]
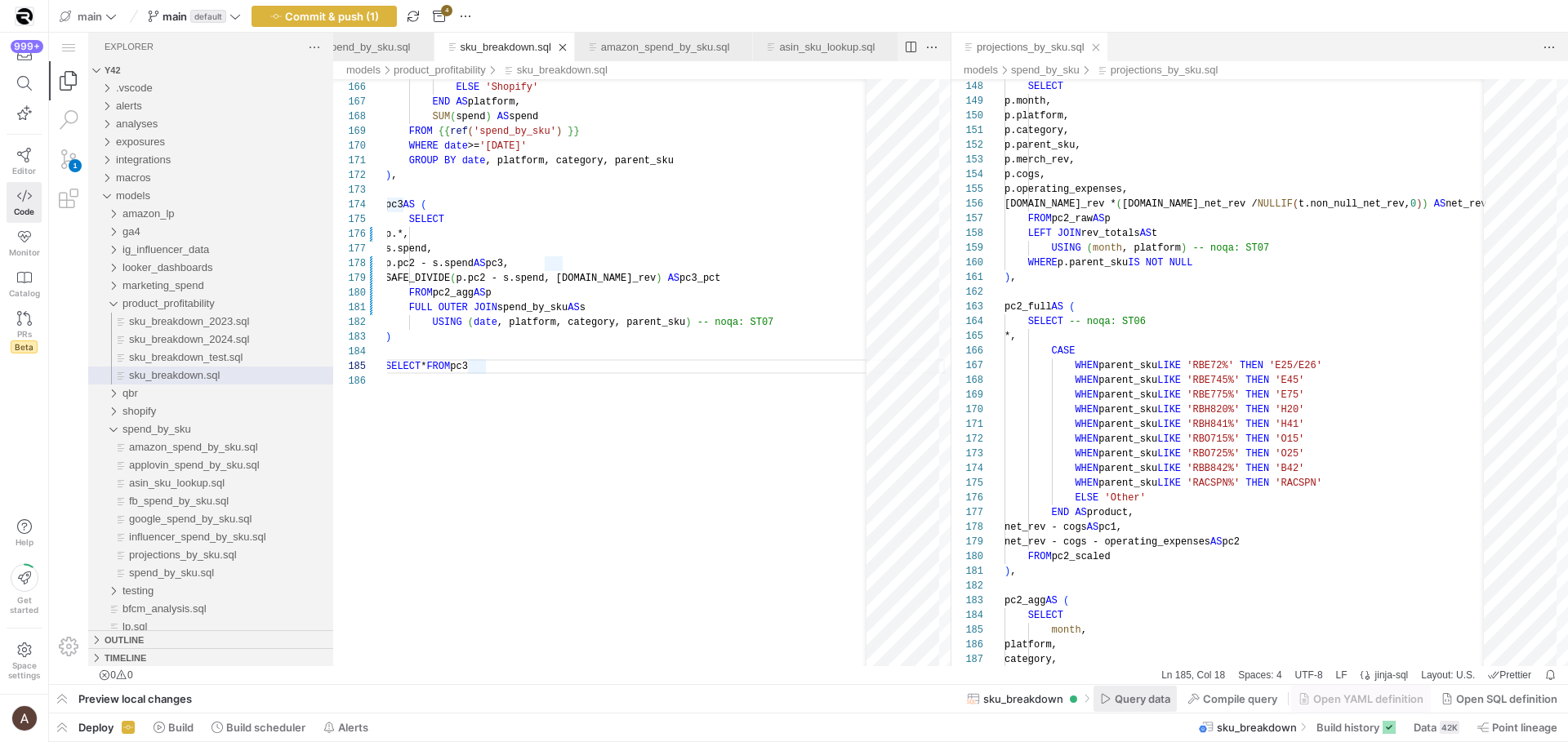
click at [1146, 634] on span "Query data" at bounding box center [901, 317] width 1235 height 634
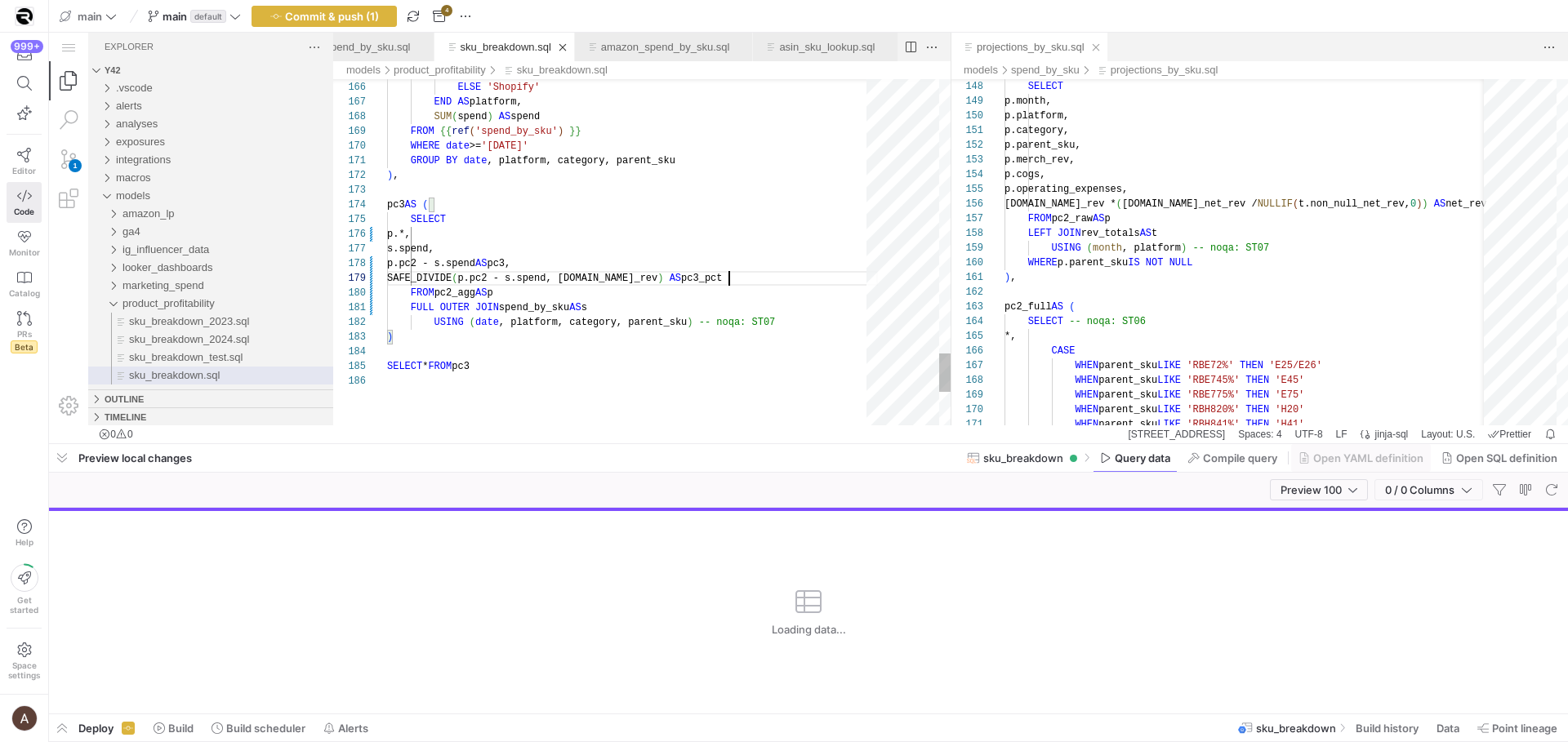
scroll to position [117, 341]
click at [761, 274] on div "SAFE_DIVIDE ( p.pc2 - s.spend, p.net_rev ) AS pc3_pct" at bounding box center [632, 278] width 491 height 14
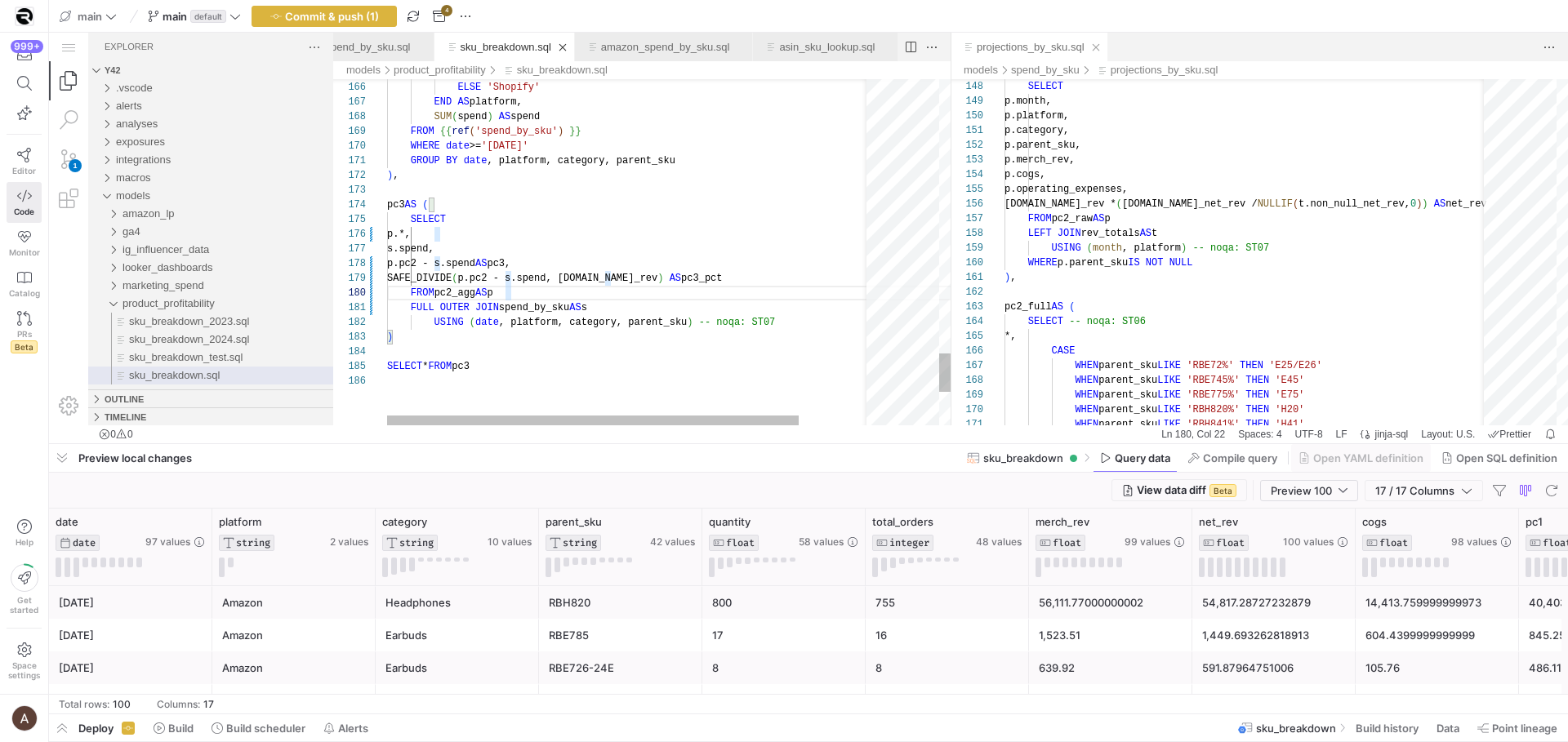
scroll to position [59, 42]
click at [1544, 494] on span "button" at bounding box center [1551, 490] width 20 height 20
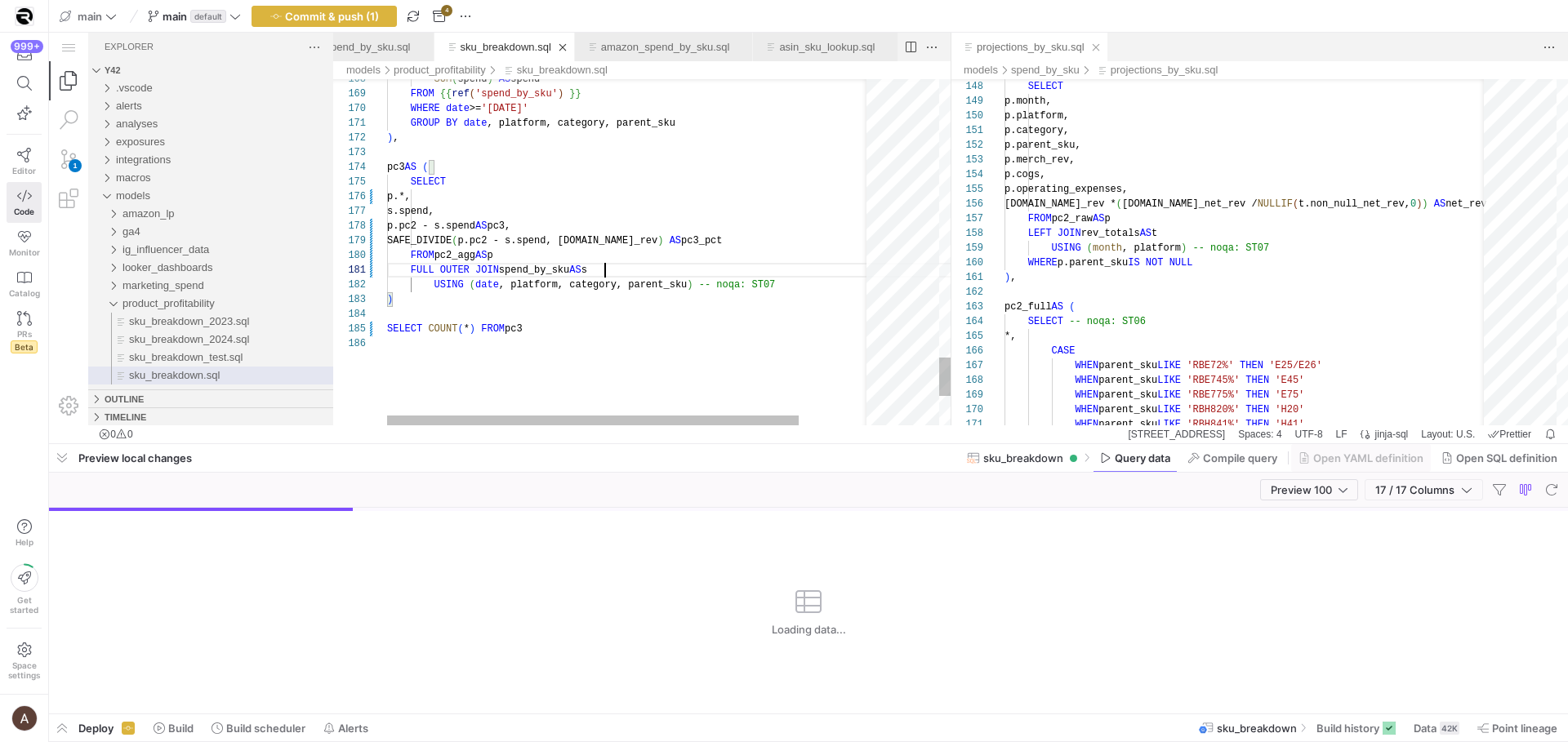
scroll to position [0, 218]
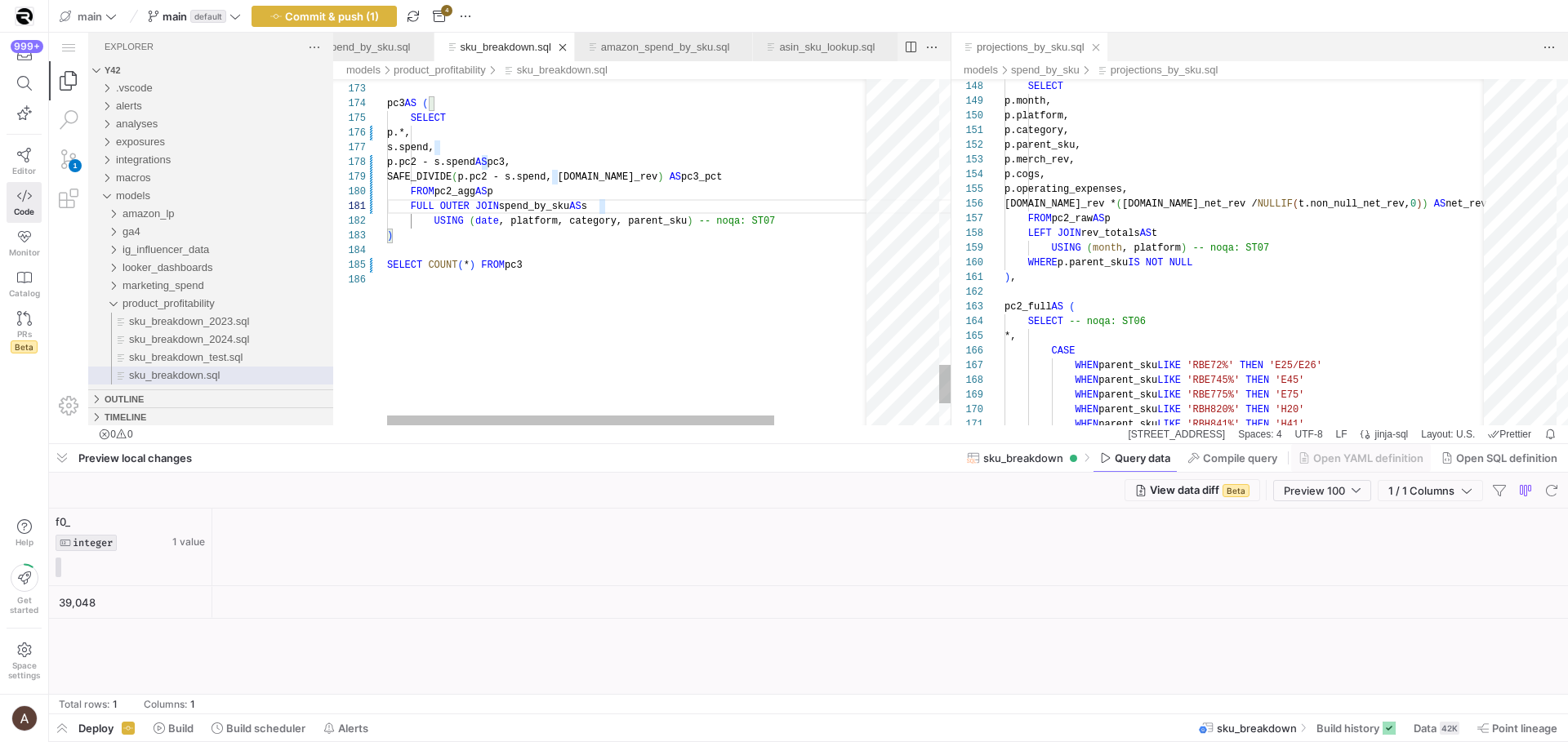
scroll to position [73, 0]
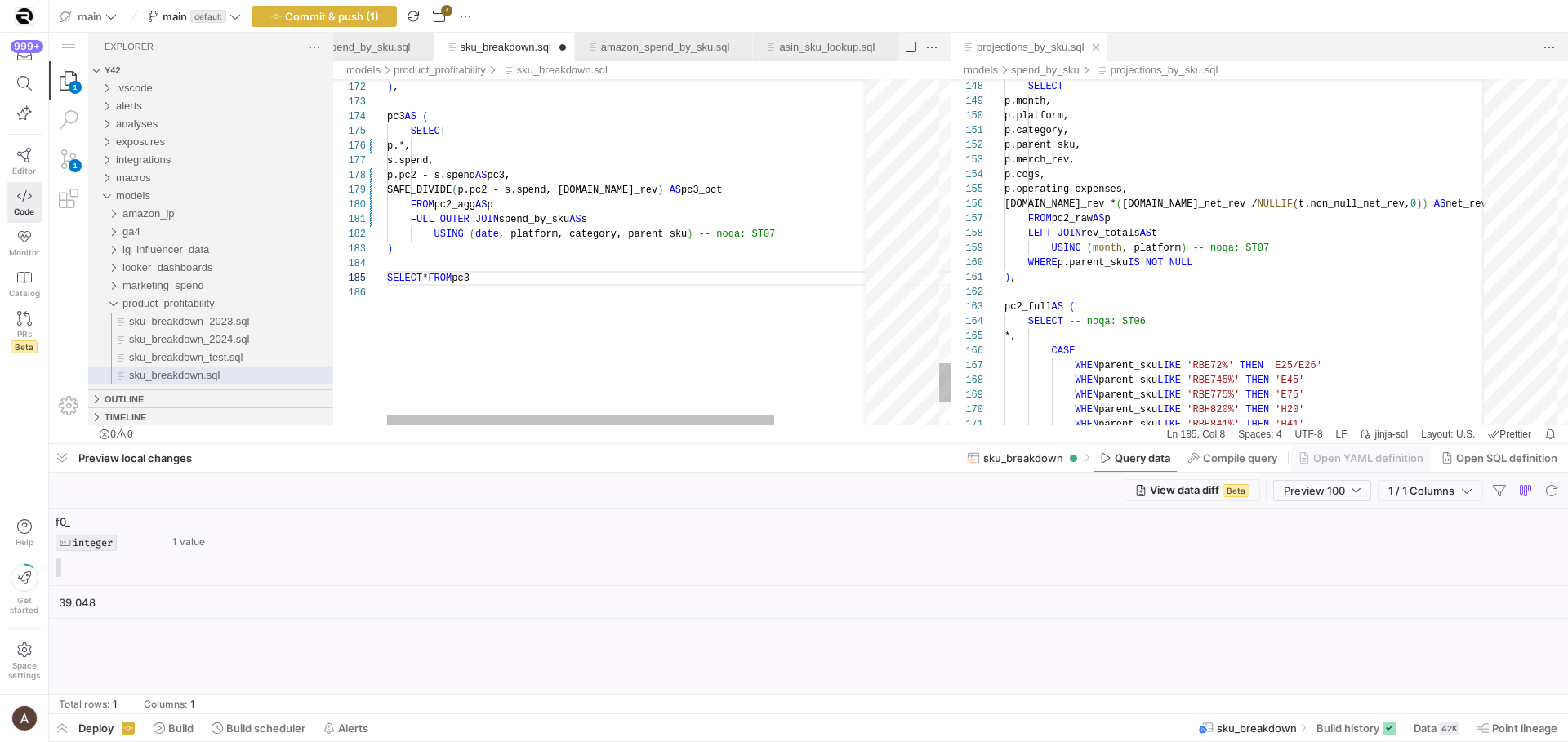
scroll to position [59, 100]
click at [1552, 488] on span "button" at bounding box center [1551, 490] width 20 height 20
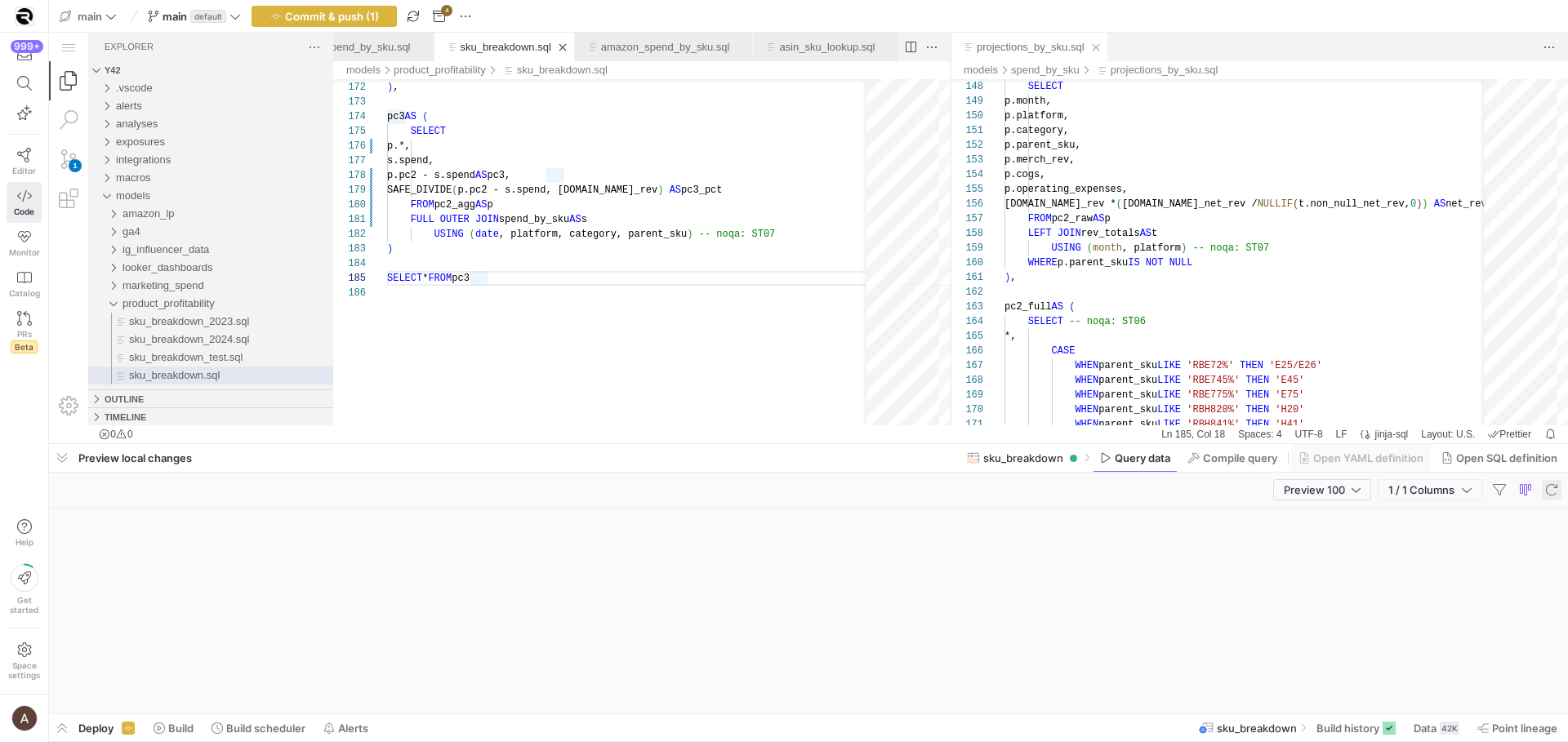
scroll to position [59, 99]
click at [1105, 48] on link "Close (⌘W)" at bounding box center [1096, 47] width 18 height 18
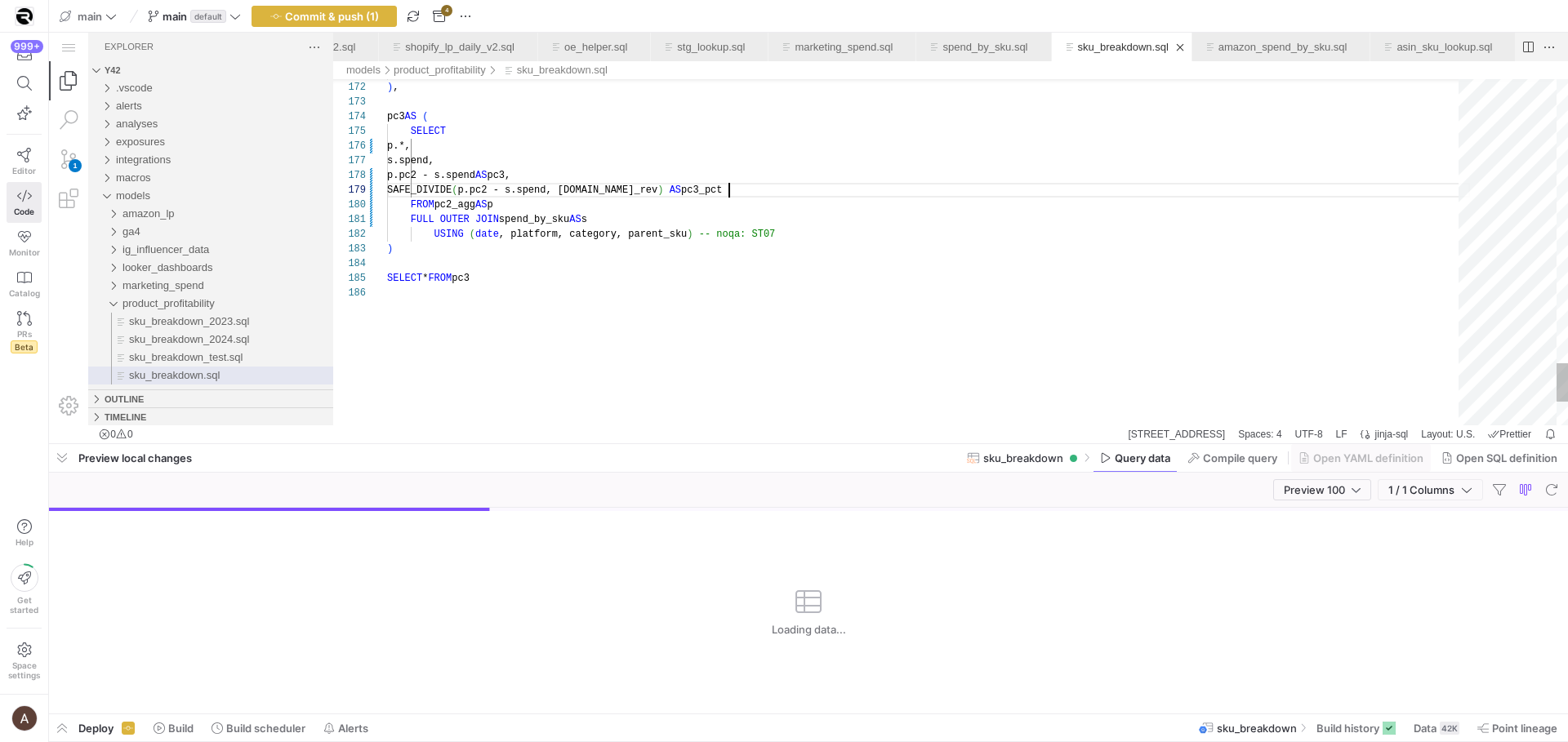
scroll to position [117, 341]
click at [0, 0] on span "button" at bounding box center [0, 0] width 0 height 0
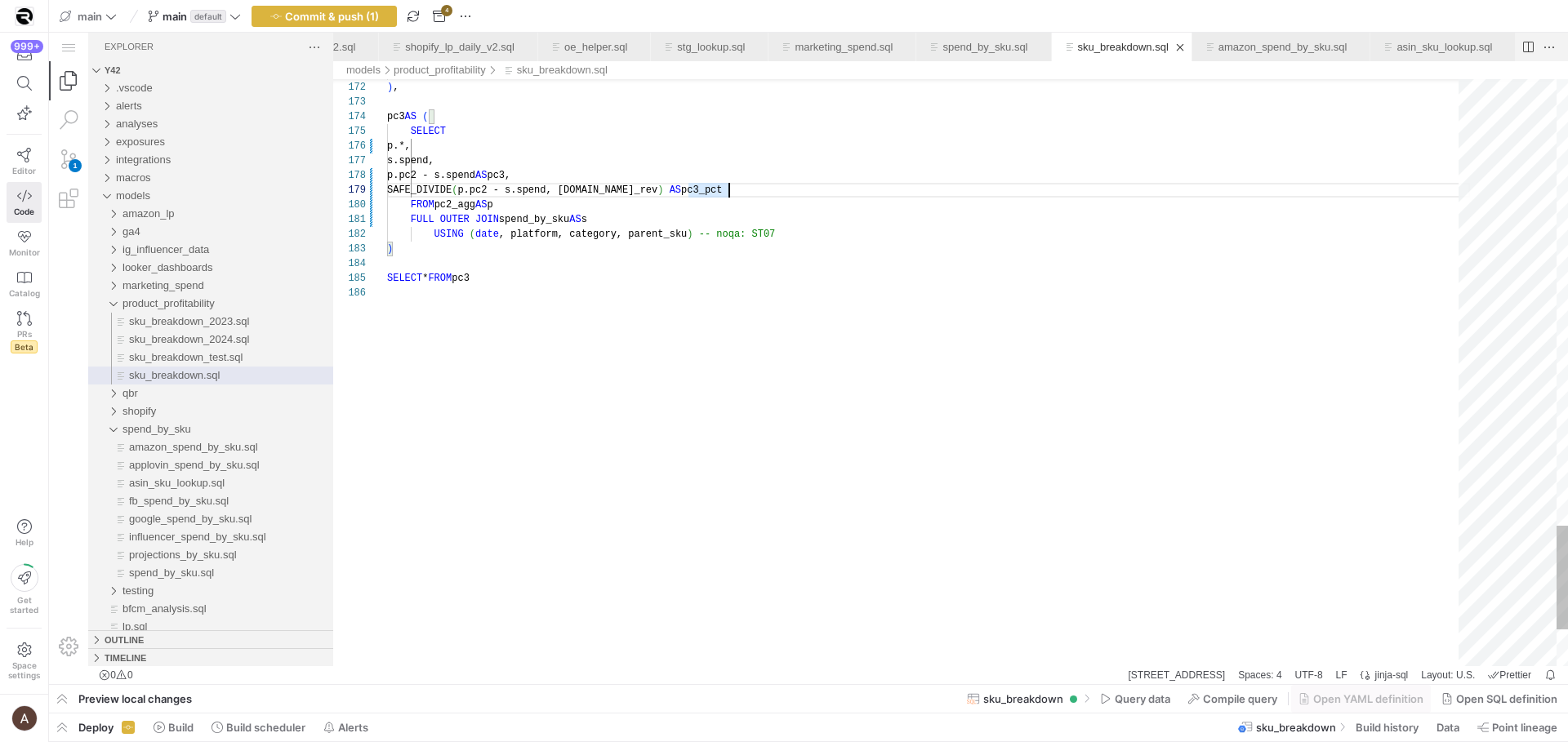
type textarea "FULL OUTER JOIN spend_by_sku AS s USING (date, platform, category, parent_sku) …"
click at [1132, 634] on span "Query data" at bounding box center [901, 317] width 1235 height 634
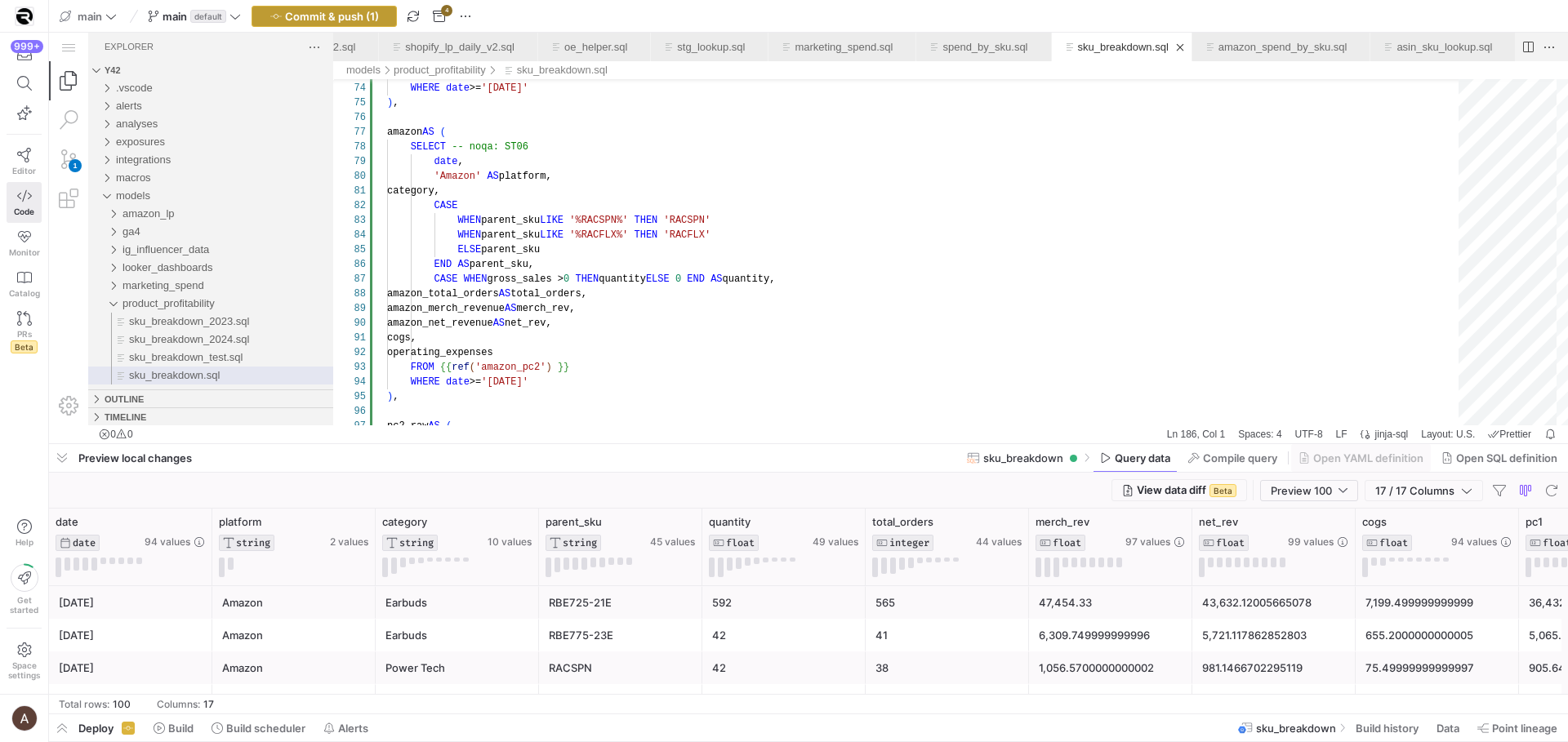
click at [337, 20] on span "Commit & push (1)" at bounding box center [332, 16] width 94 height 13
click at [0, 0] on span "button" at bounding box center [0, 0] width 0 height 0
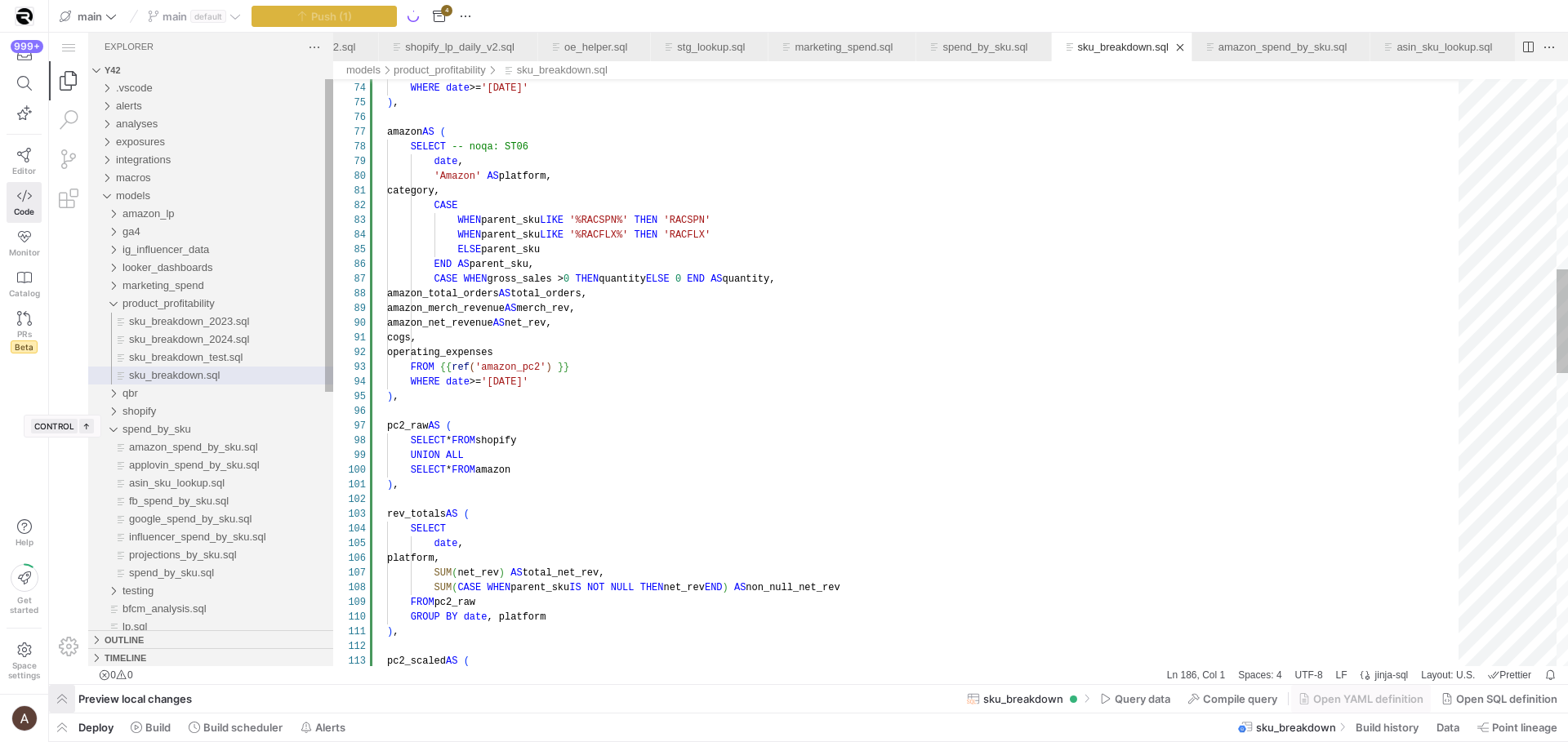
scroll to position [73, 0]
click at [624, 469] on div "SELECT * FROM amazon" at bounding box center [929, 470] width 1083 height 14
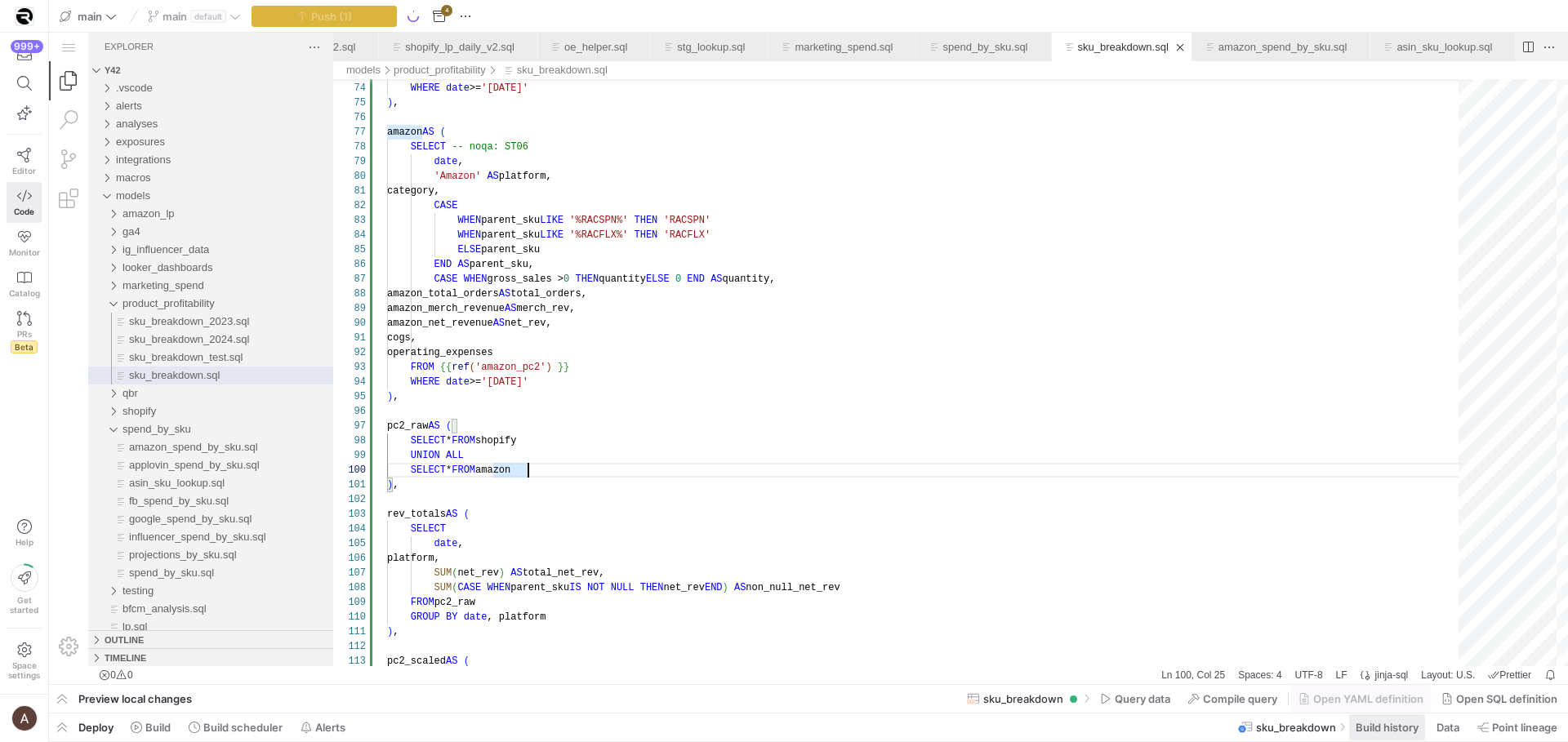
click at [1385, 718] on span at bounding box center [1387, 728] width 76 height 26
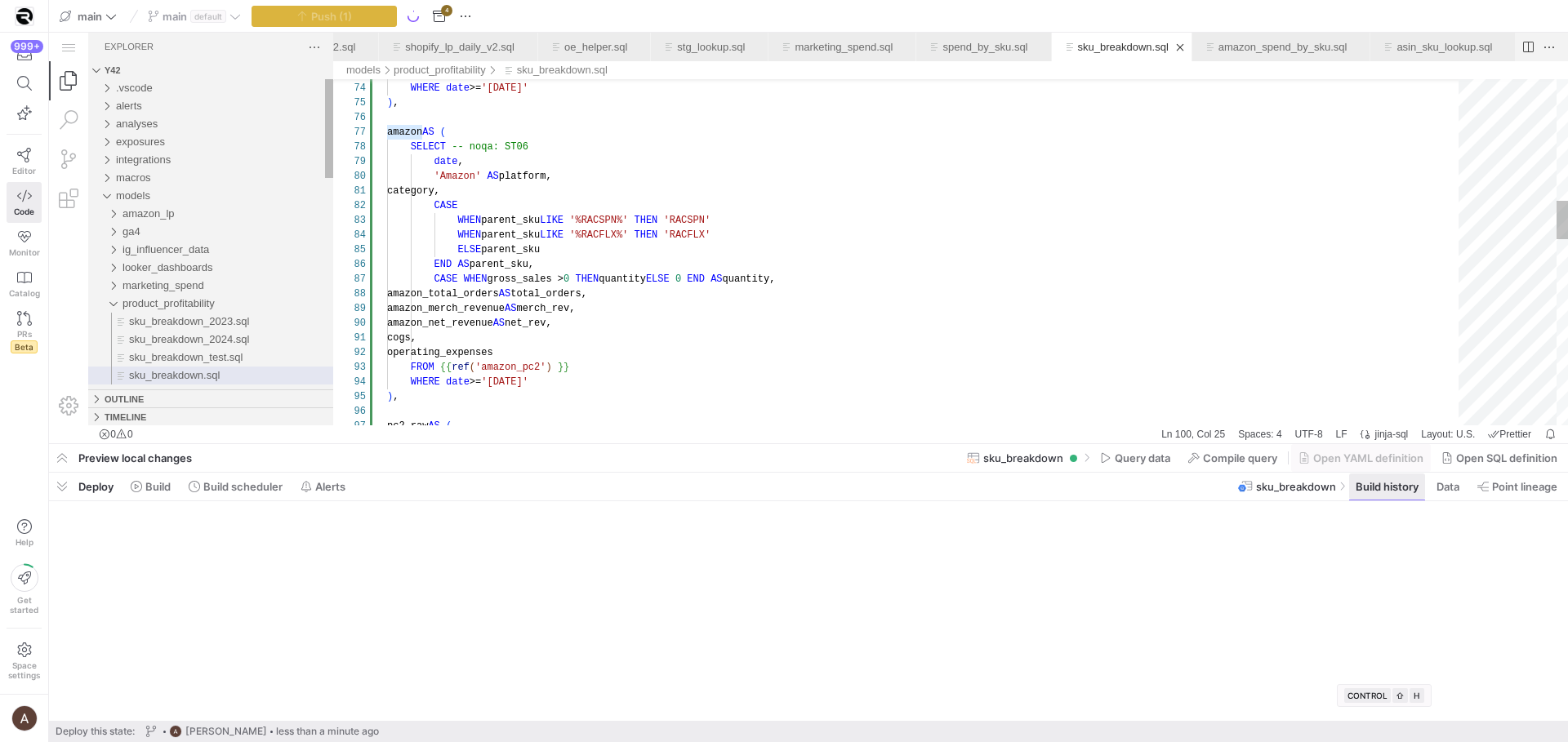
scroll to position [132, 140]
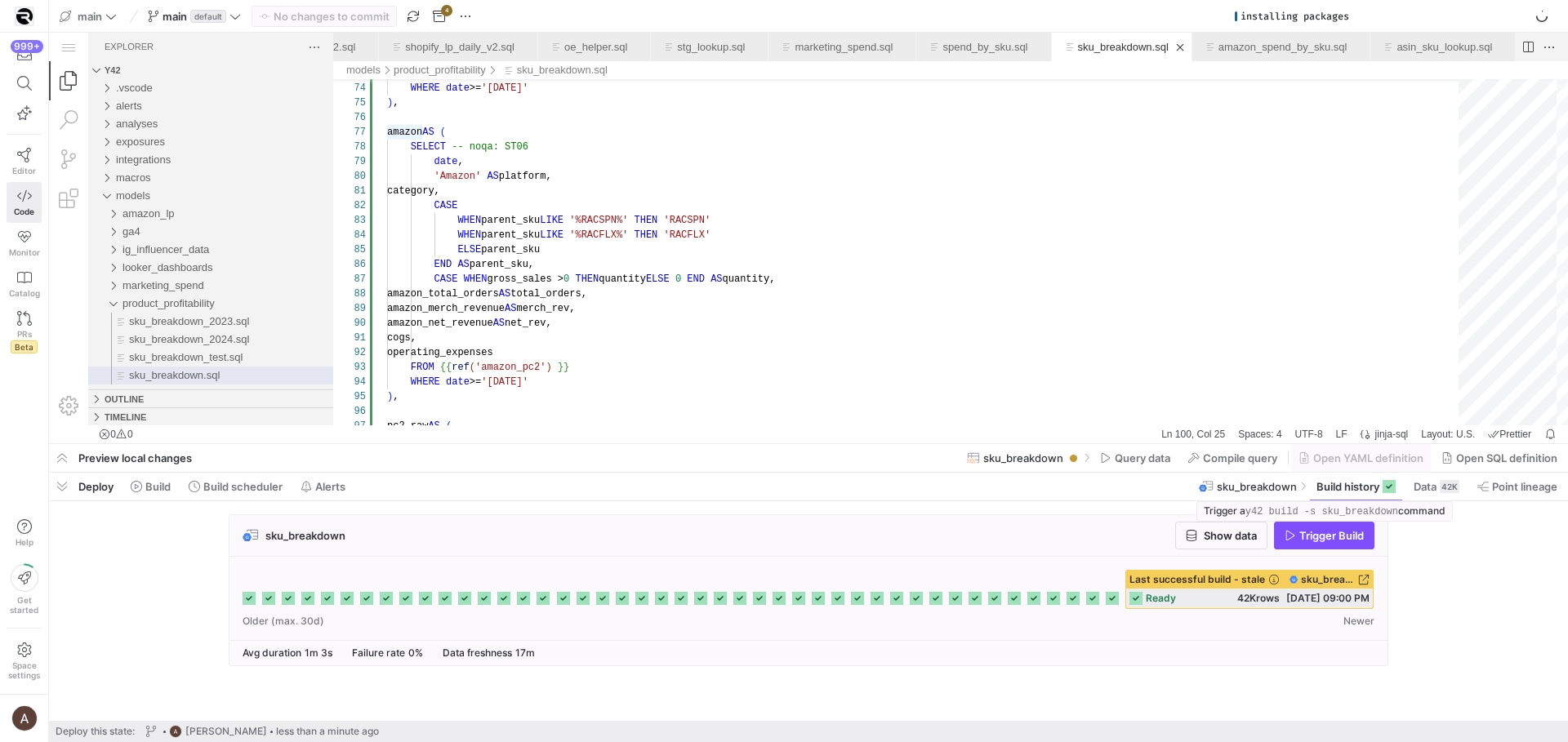
click at [1342, 535] on span "Trigger Build" at bounding box center [1332, 535] width 65 height 13
click at [1446, 579] on div "sku_breakdown Show data Trigger Build Last successful build - stale" at bounding box center [805, 595] width 1513 height 162
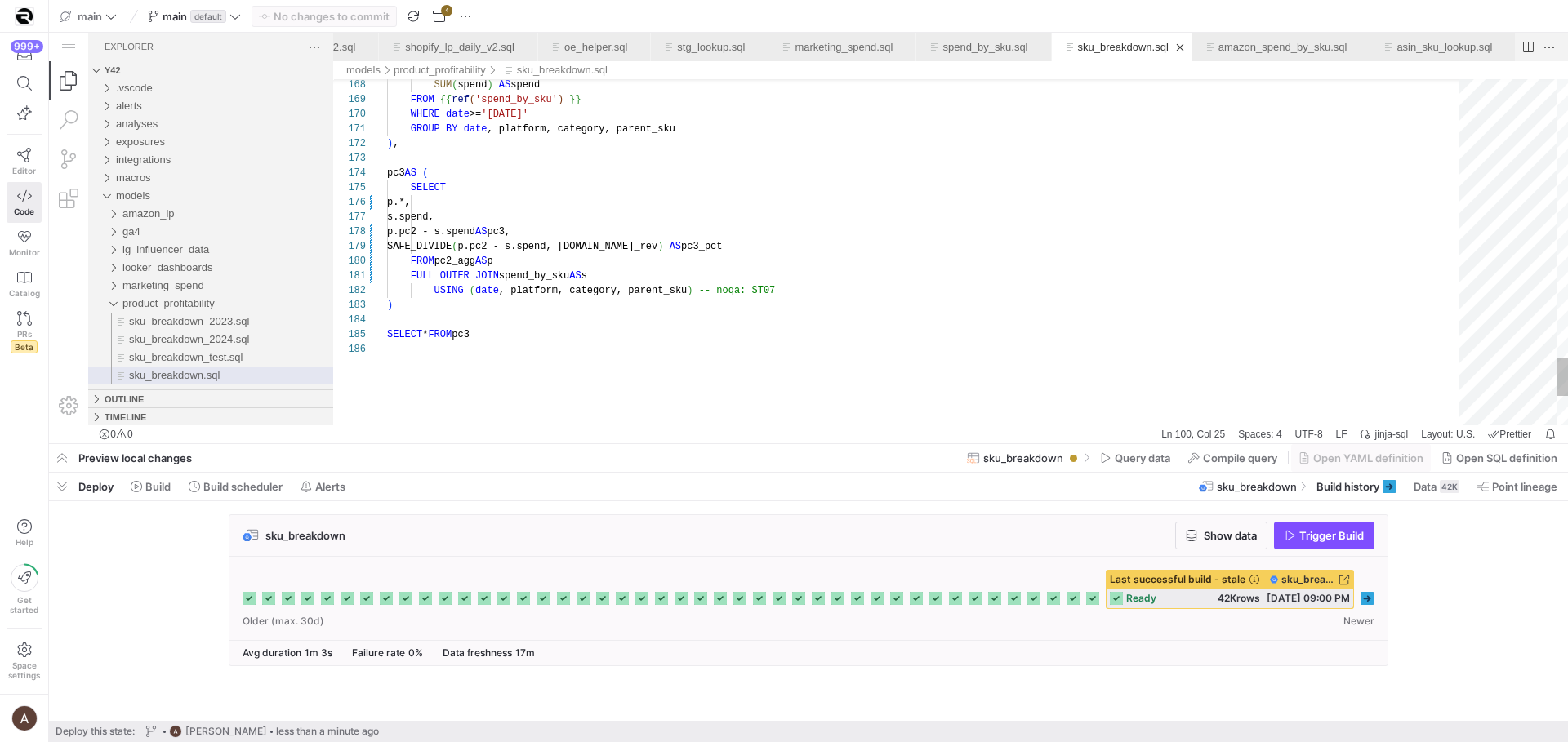
scroll to position [132, 124]
click at [819, 265] on span "sku_breakdown.sql" at bounding box center [667, 260] width 347 height 11
click at [1367, 594] on icon at bounding box center [1366, 598] width 13 height 13
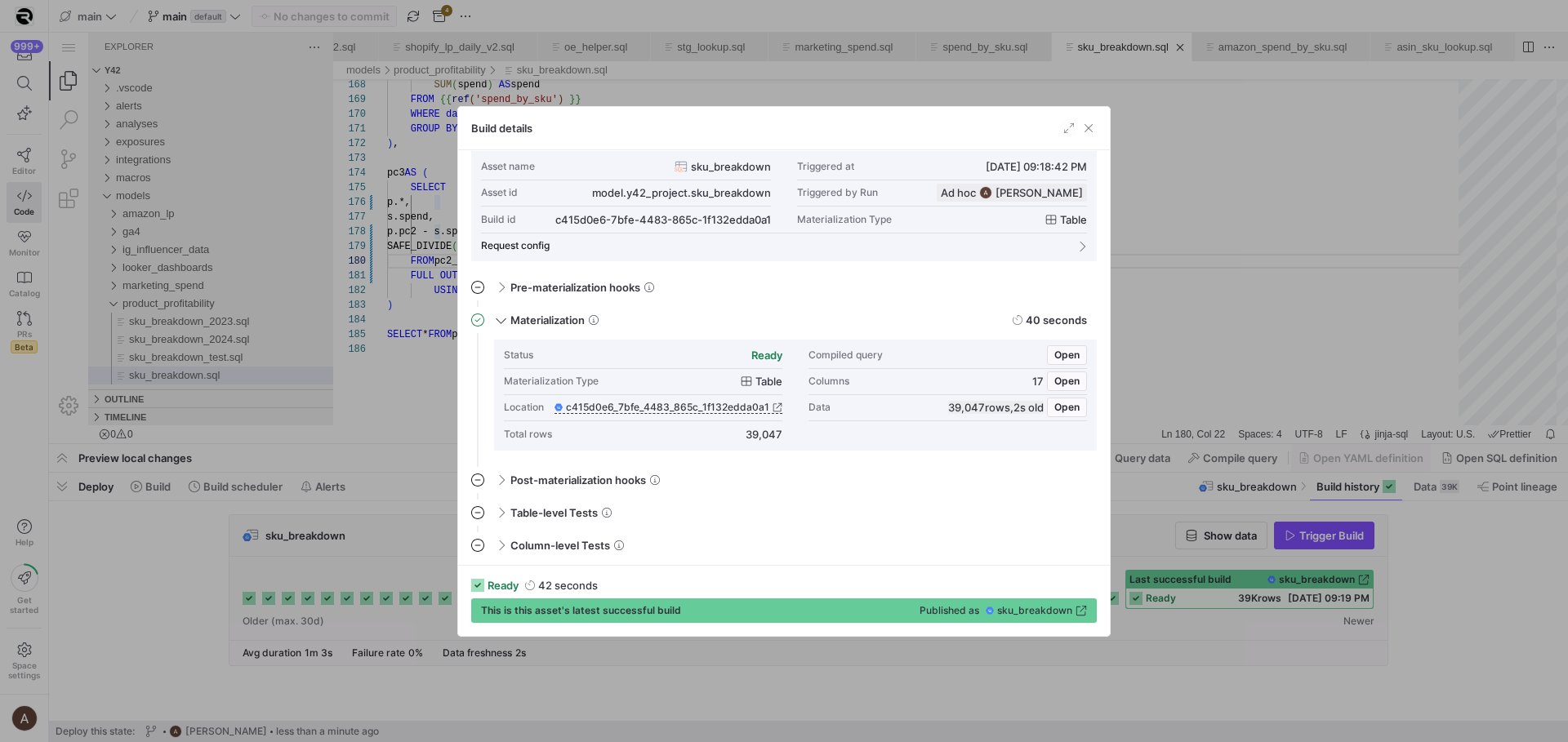
scroll to position [0, 0]
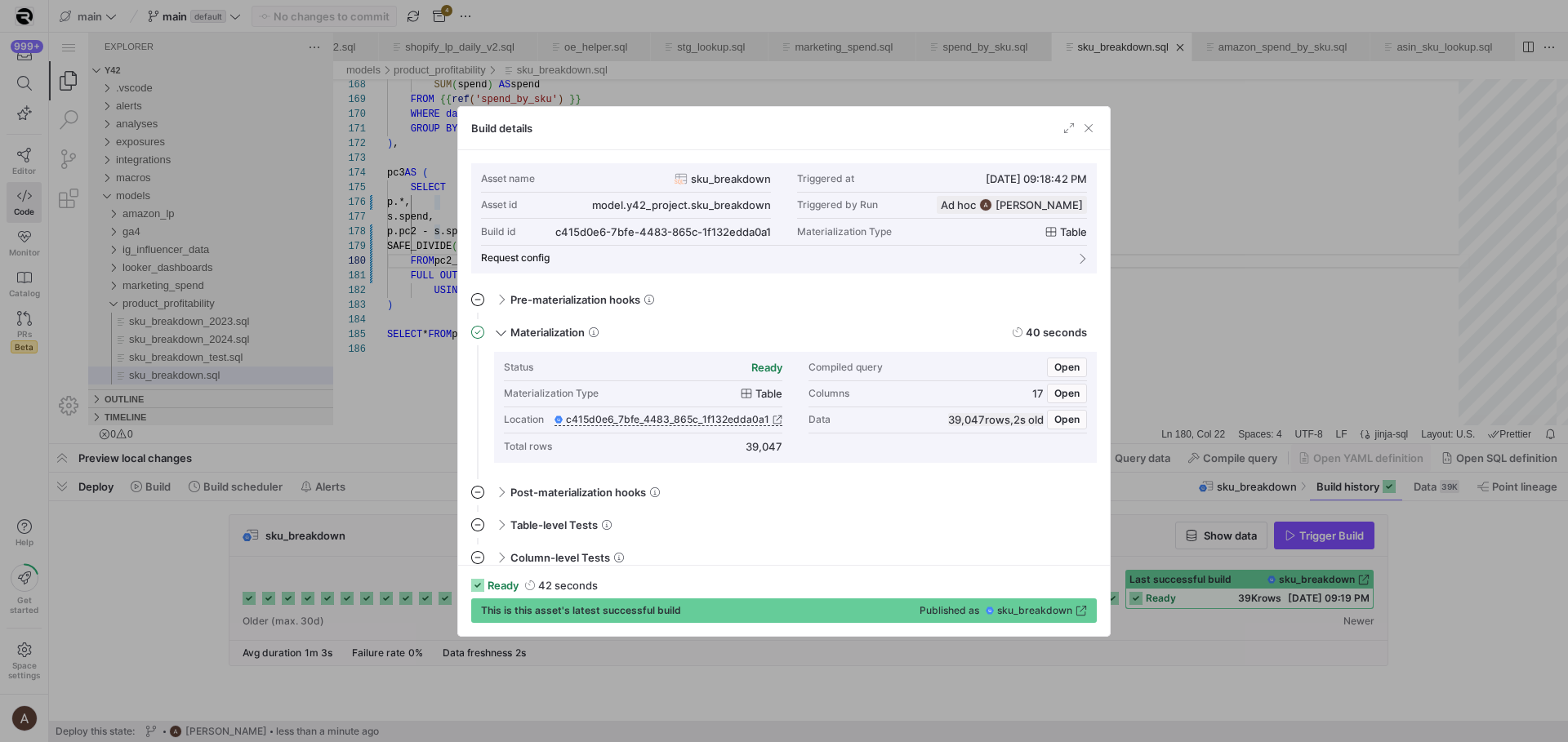
click at [1357, 316] on div at bounding box center [784, 371] width 1568 height 742
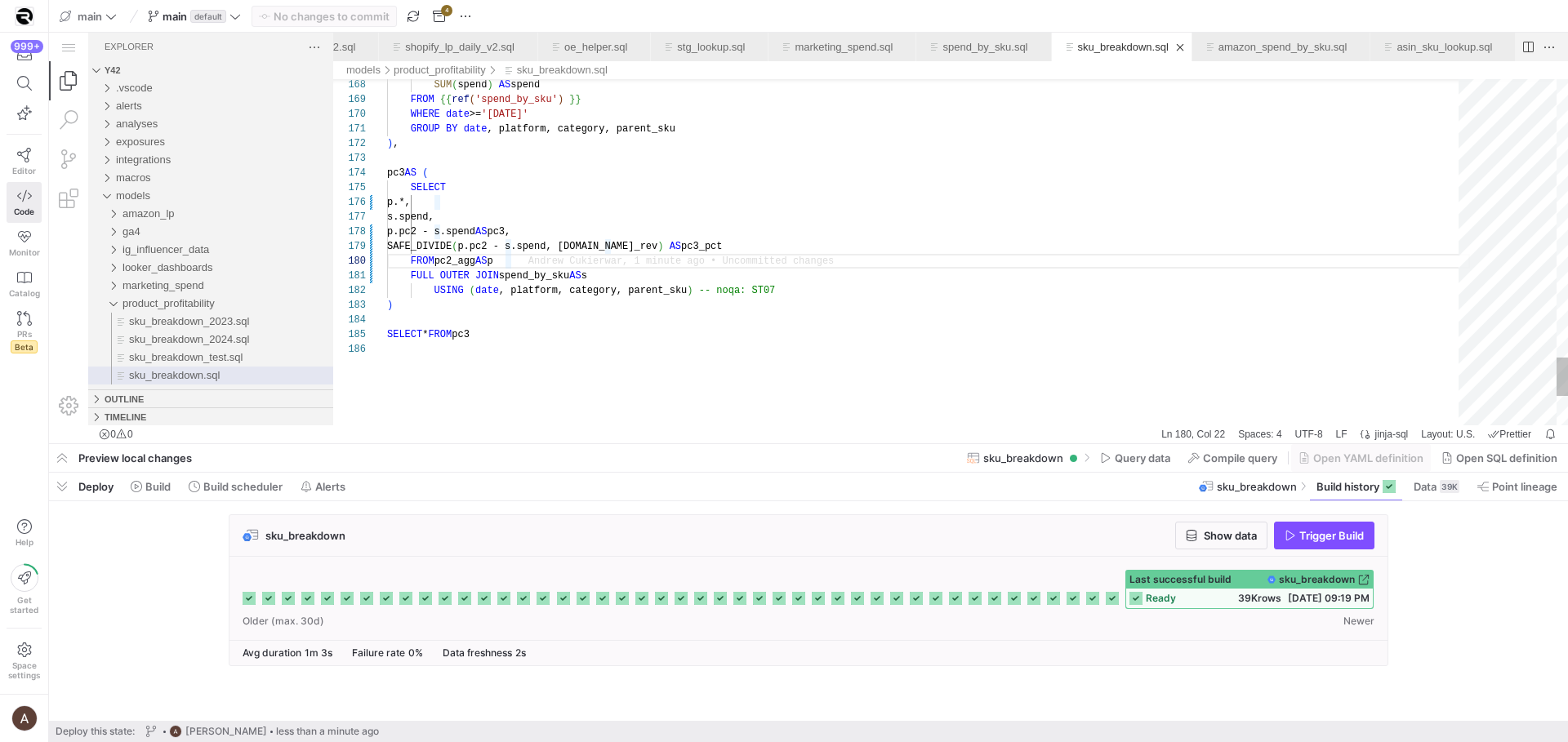
type textarea "FULL OUTER JOIN spend_by_sku AS s USING (date, platform, category, parent_sku) …"
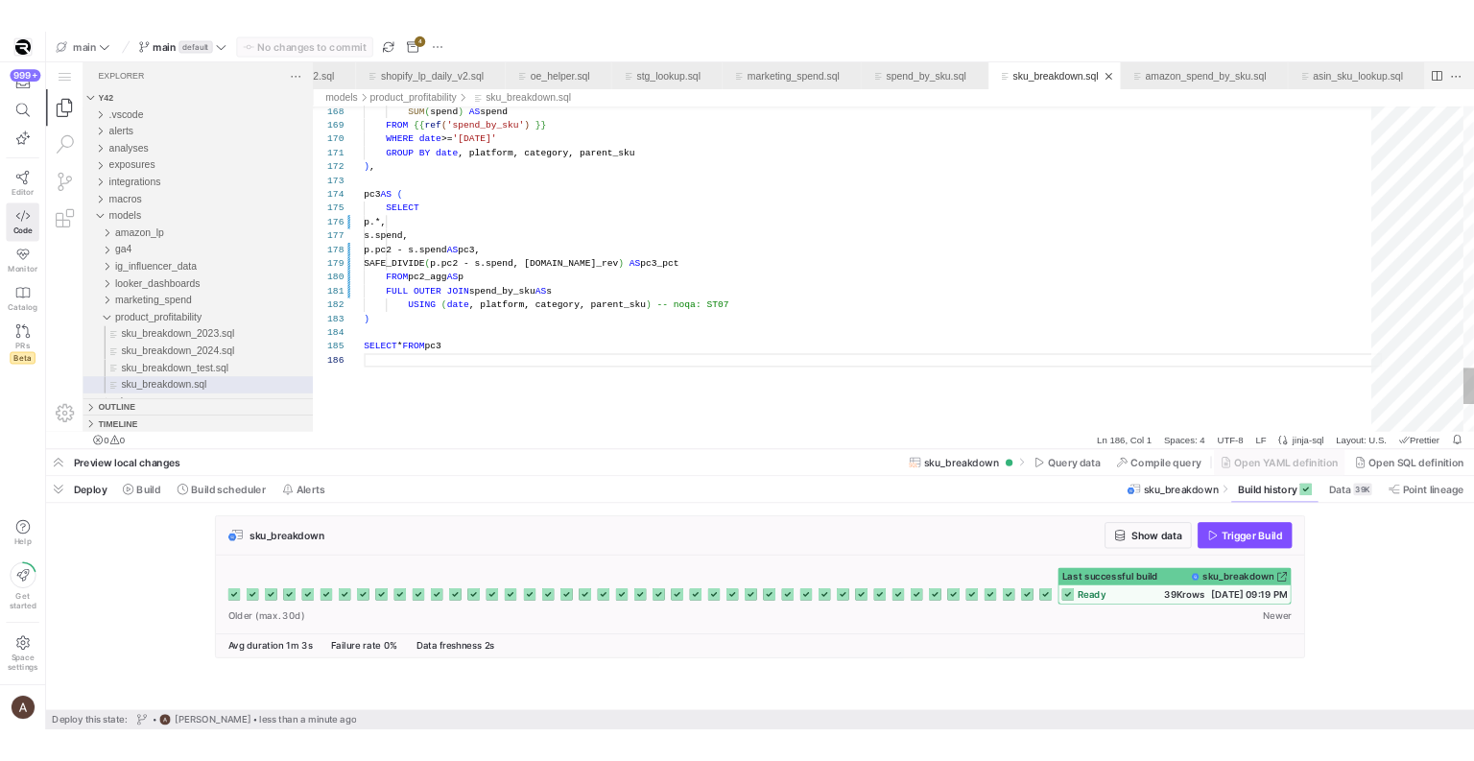
scroll to position [69, 118]
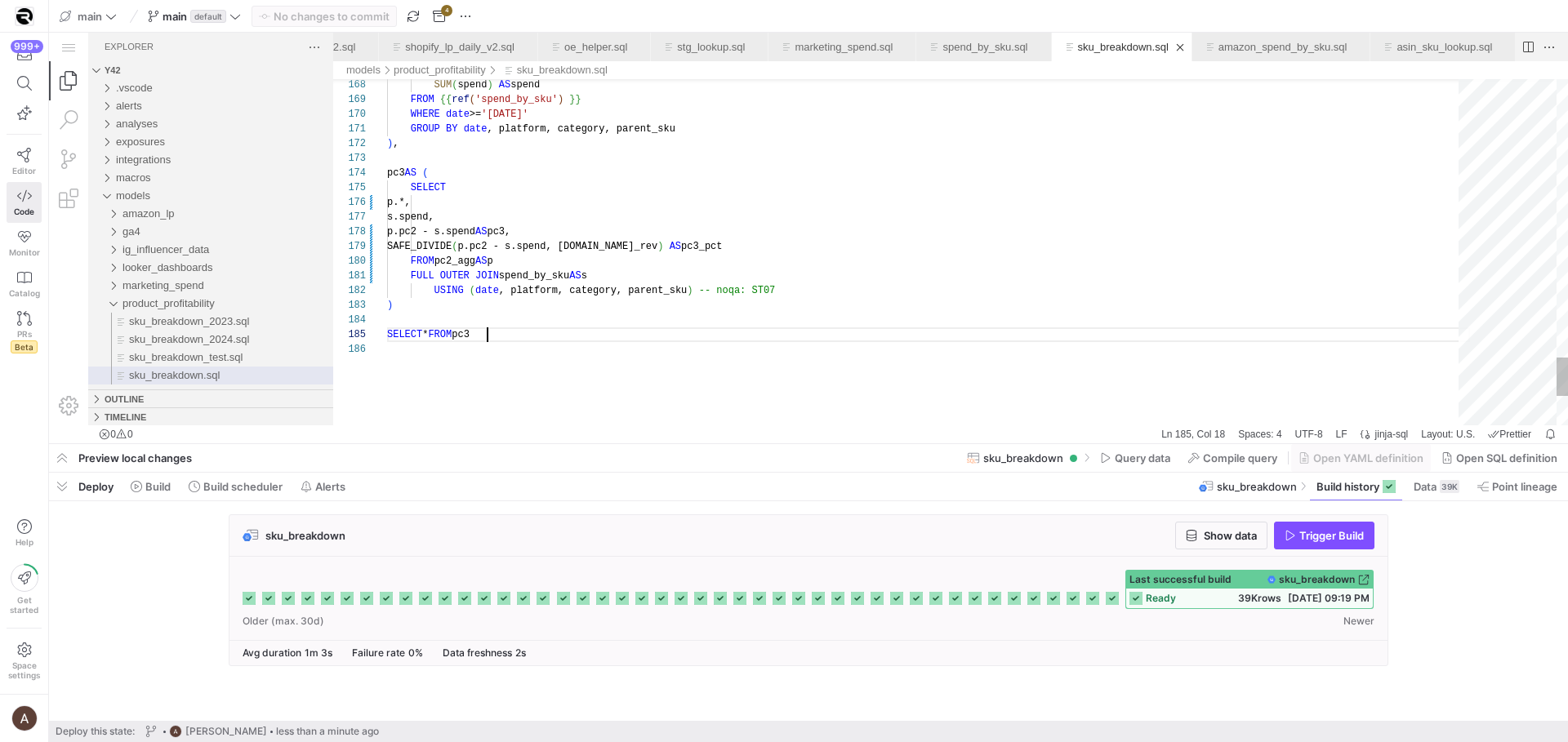
click at [1271, 331] on div "SELECT * FROM pc3" at bounding box center [929, 334] width 1083 height 14
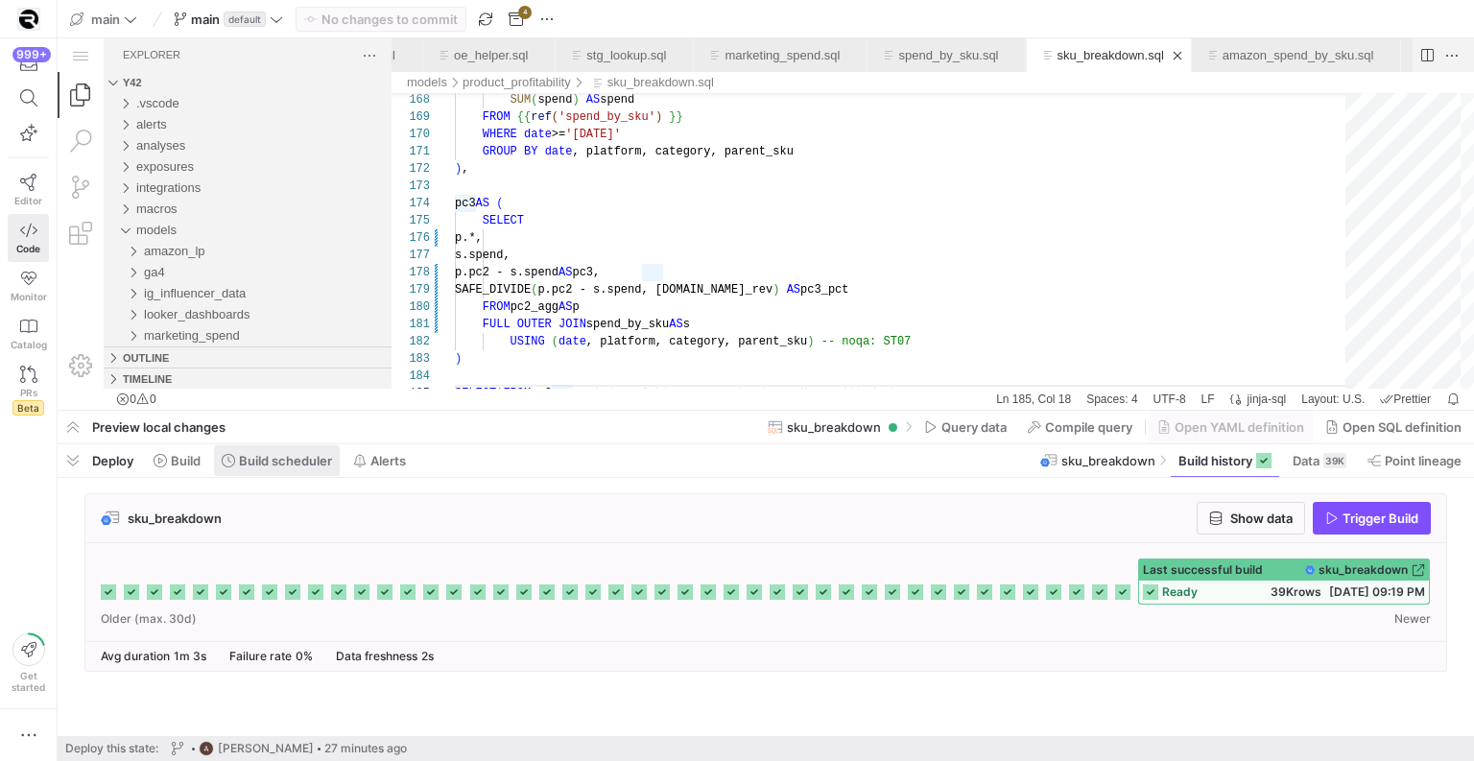
click at [232, 466] on icon at bounding box center [228, 460] width 13 height 13
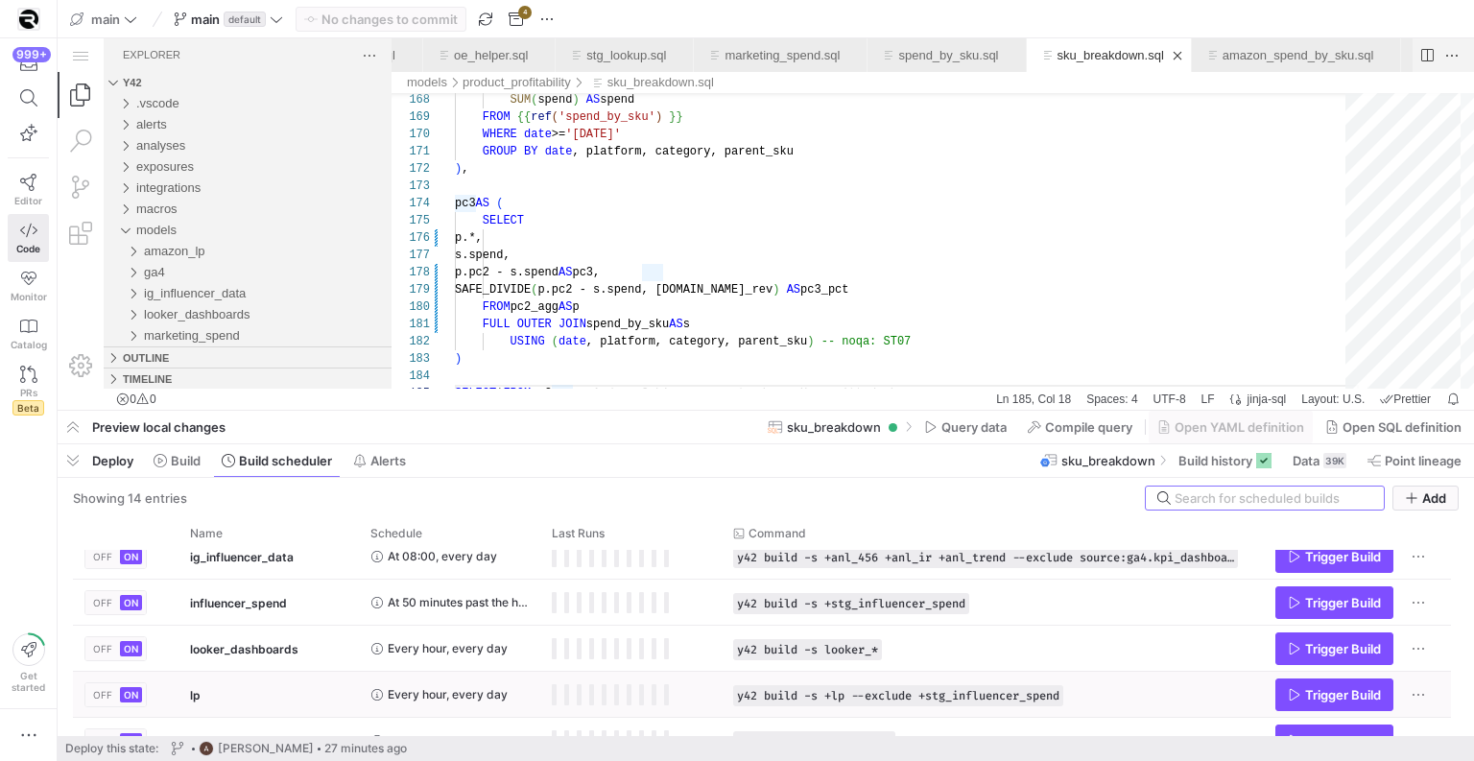
scroll to position [172, 0]
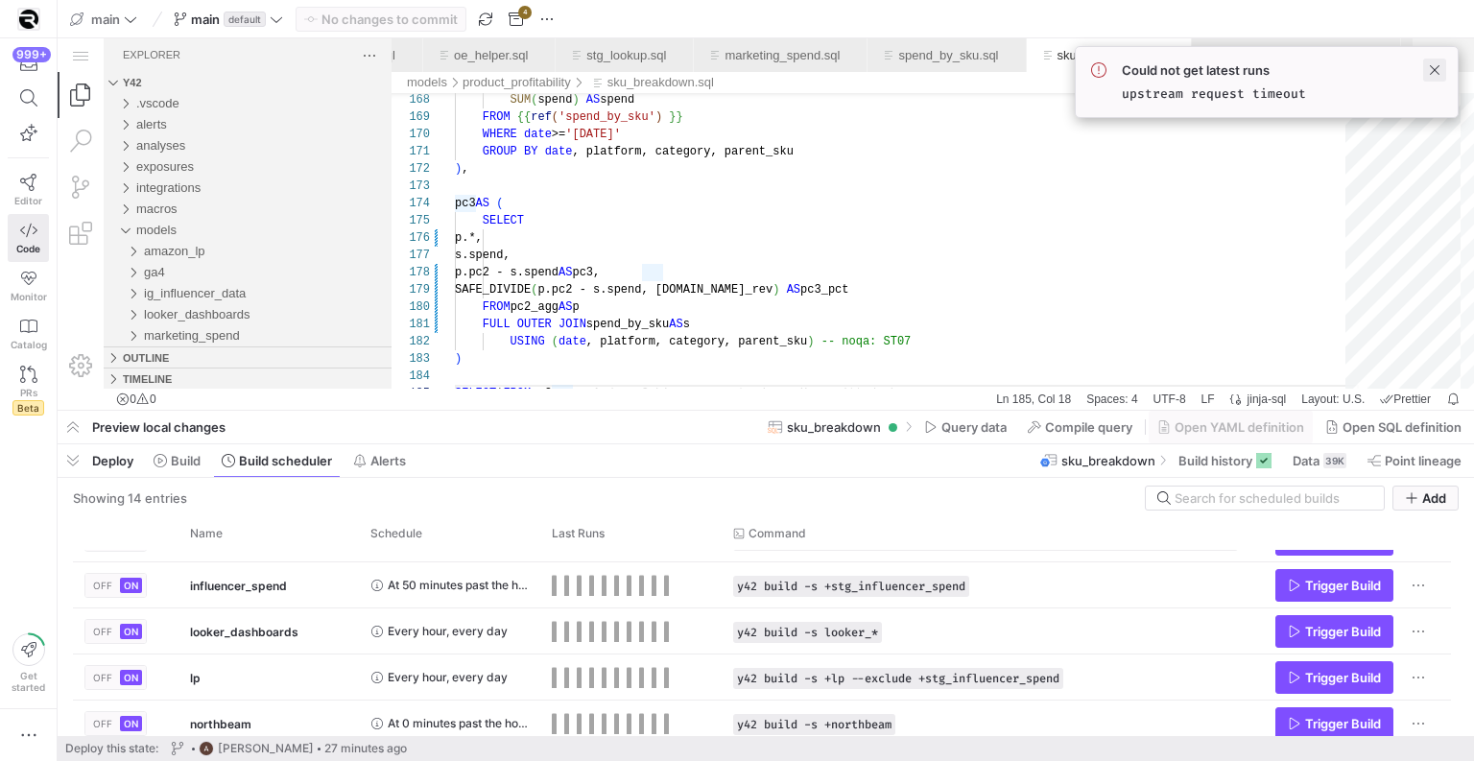
click at [1437, 59] on span at bounding box center [1434, 70] width 23 height 23
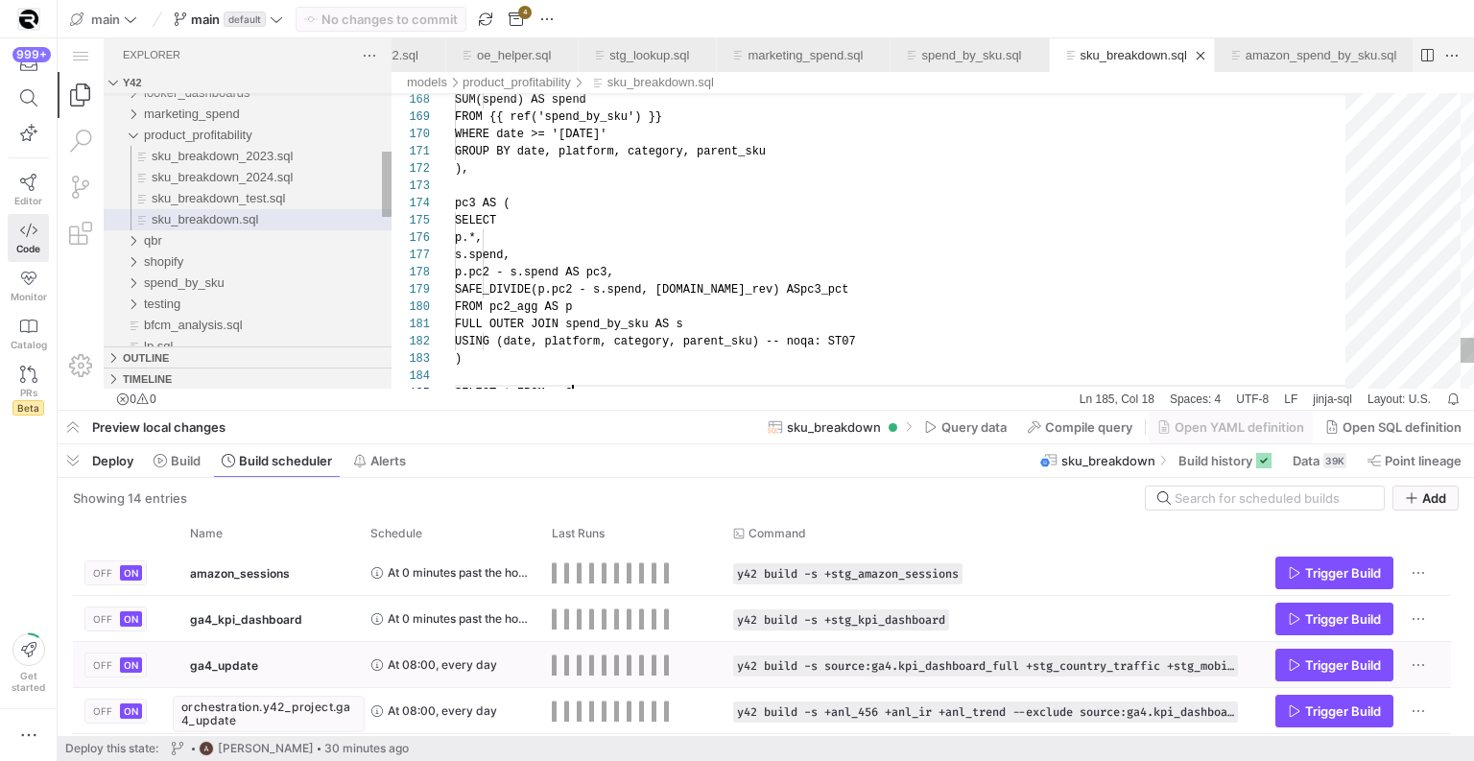
scroll to position [69, 118]
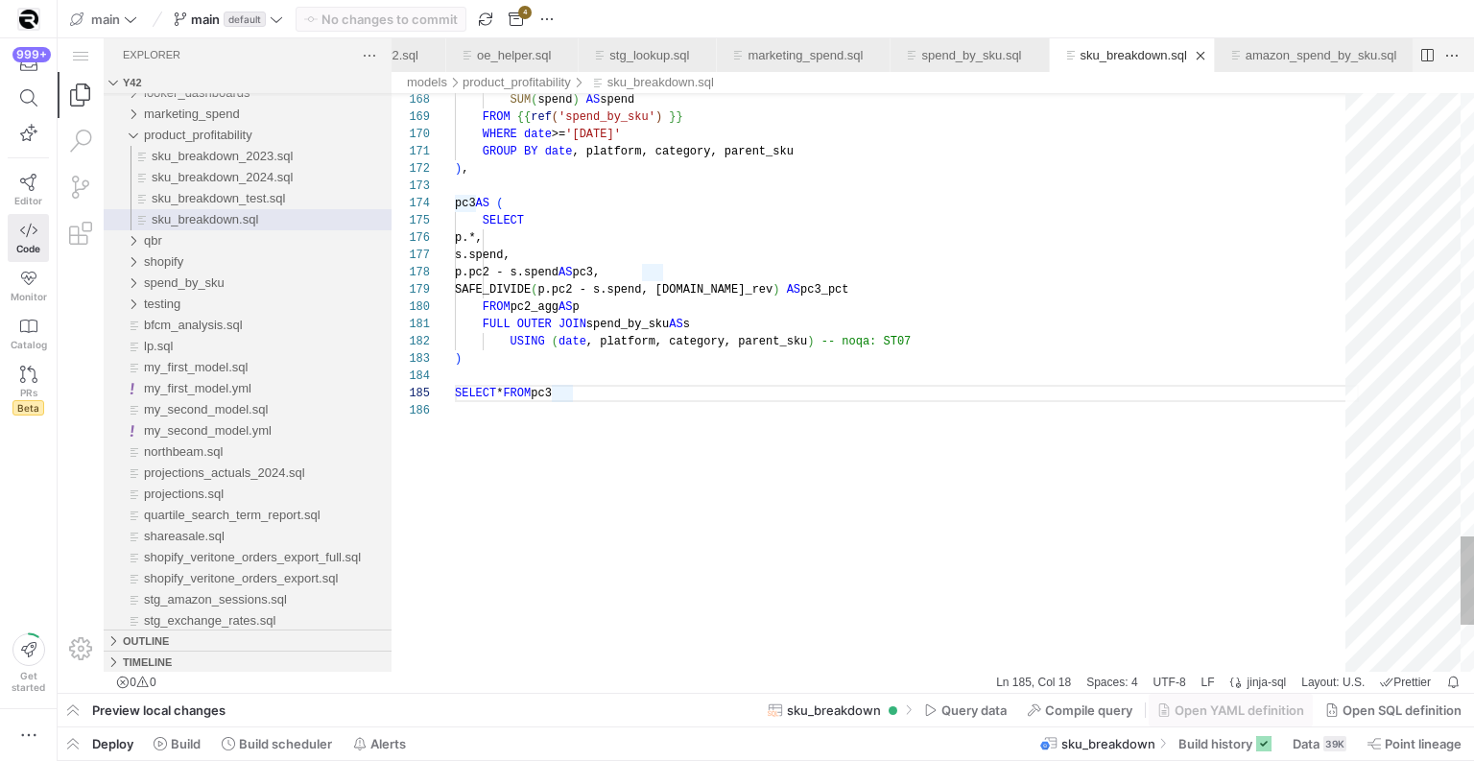
scroll to position [52, 0]
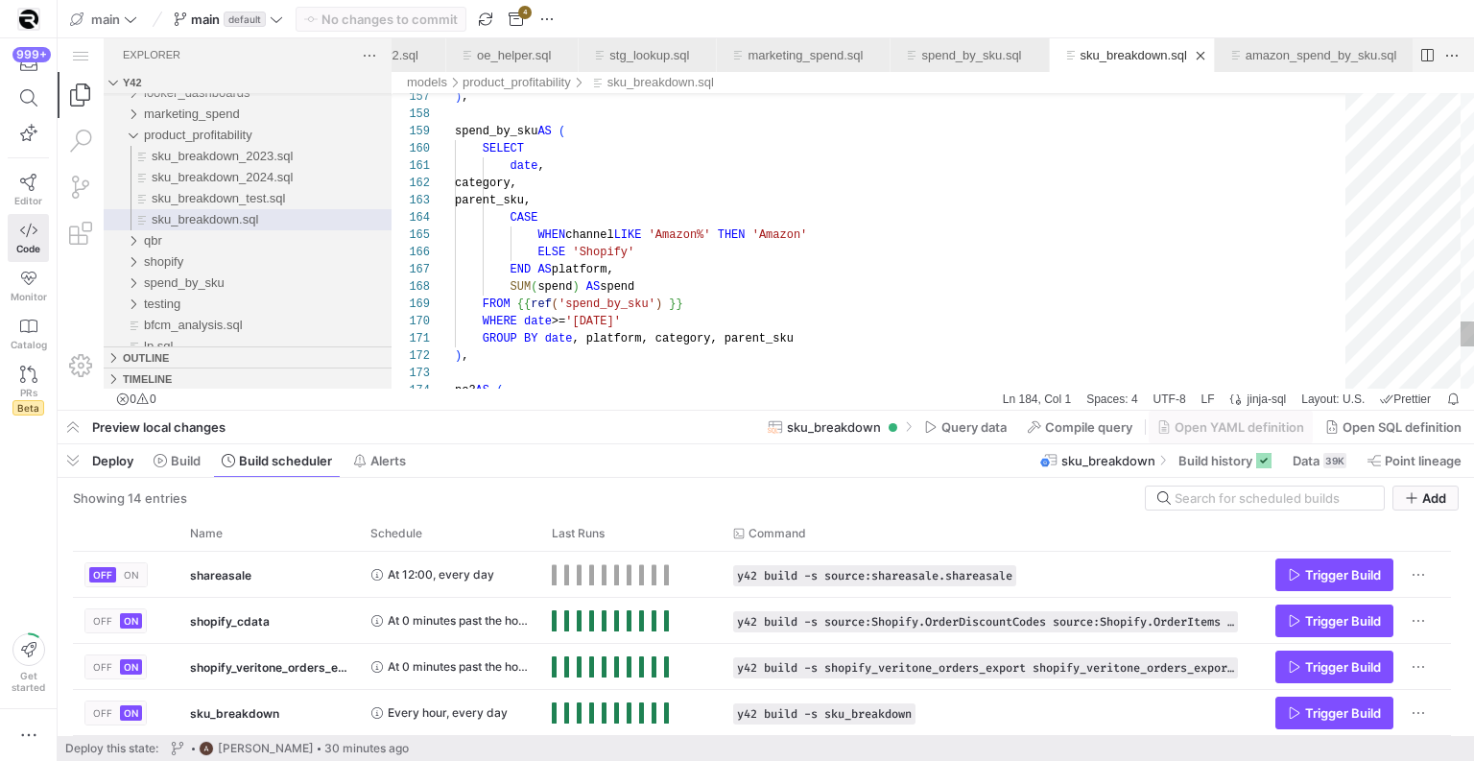
scroll to position [35, 0]
type textarea "date, category, parent_sku, CASE WHEN channel LIKE 'Amazon%' THEN 'Amazon' ELSE…"
click at [825, 298] on div "FROM {{ ref ( 'spend_by_sku' ) }}" at bounding box center [907, 304] width 904 height 17
